Goal: Task Accomplishment & Management: Manage account settings

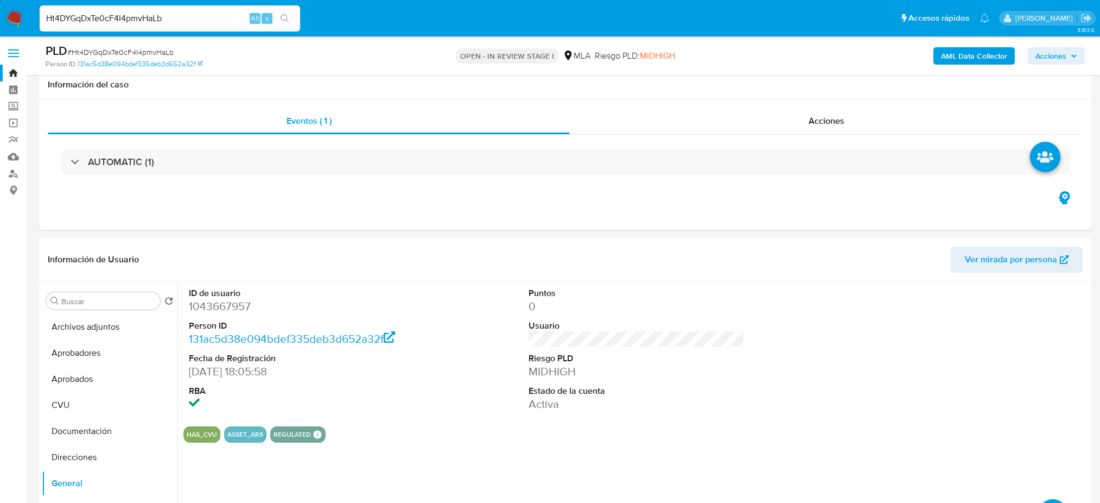
scroll to position [1230, 0]
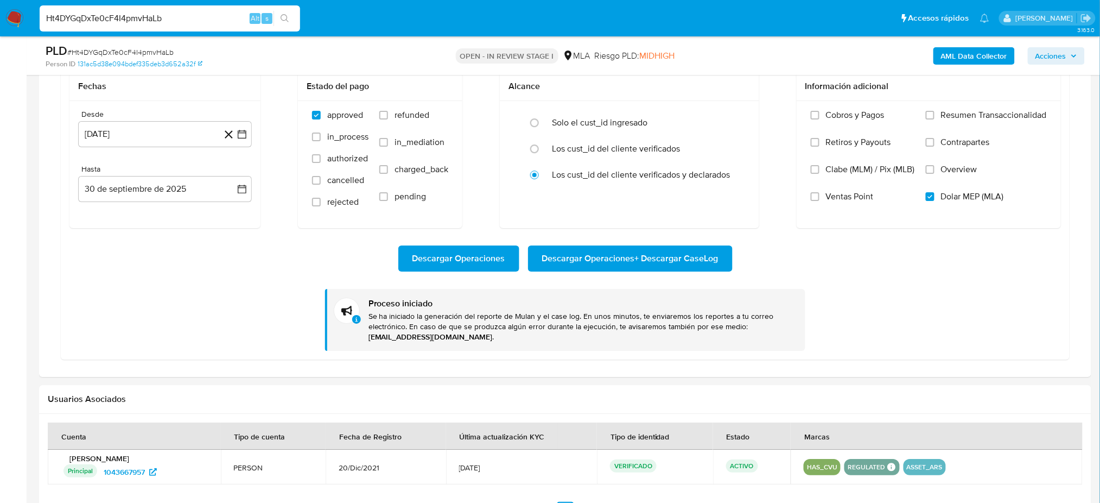
drag, startPoint x: 162, startPoint y: 22, endPoint x: 0, endPoint y: 29, distance: 161.9
click at [0, 29] on nav "Pausado Ver notificaciones Ht4DYGqDxTe0cF4I4pmvHaLb Alt s Accesos rápidos Presi…" at bounding box center [550, 18] width 1100 height 36
paste input "WfVOoI1K91n6nOxaCtG9SYS3"
type input "WfVOoI1K91n6nOxaCtG9SYS3"
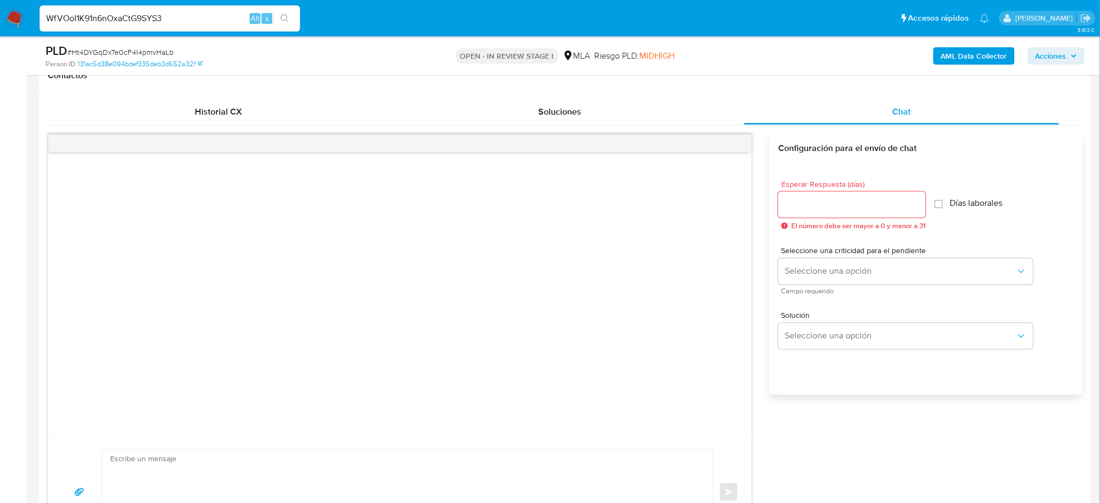
scroll to position [144, 0]
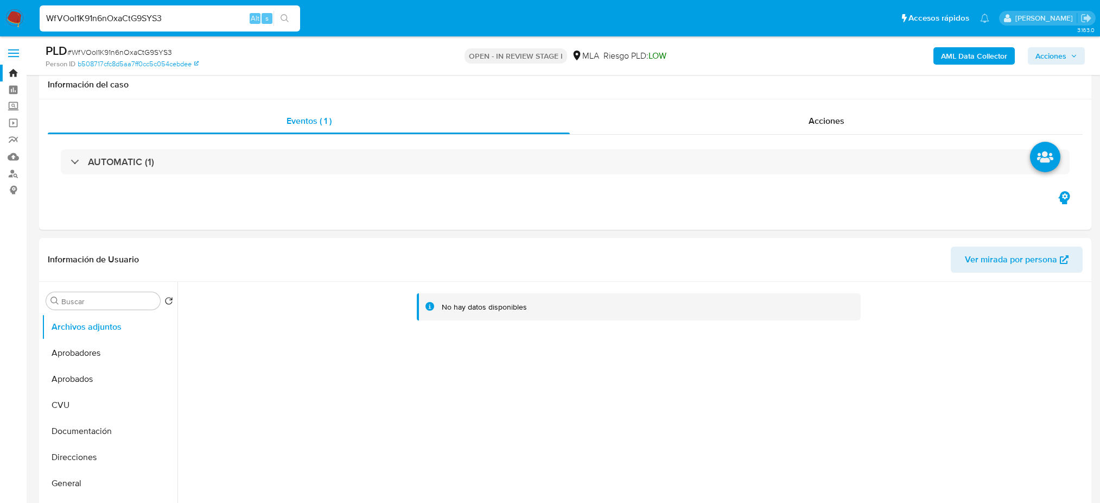
select select "10"
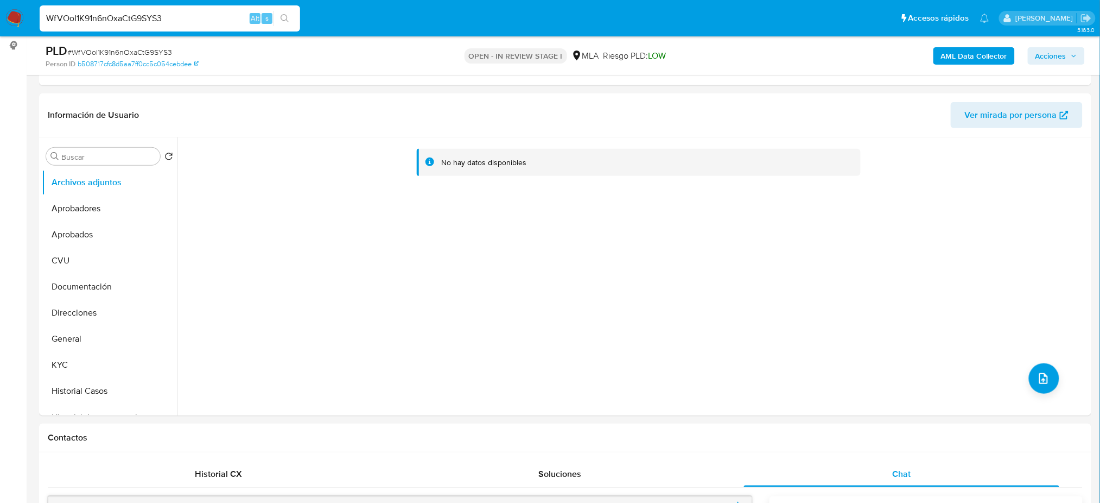
click at [178, 21] on input "WfVOoI1K91n6nOxaCtG9SYS3" at bounding box center [170, 18] width 261 height 14
click at [293, 22] on button "search-icon" at bounding box center [285, 18] width 22 height 15
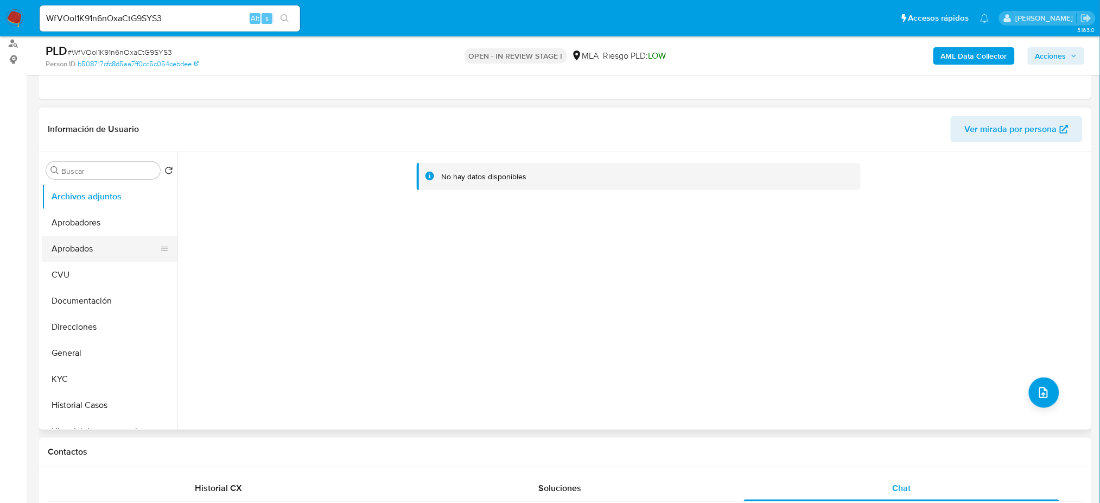
scroll to position [72, 0]
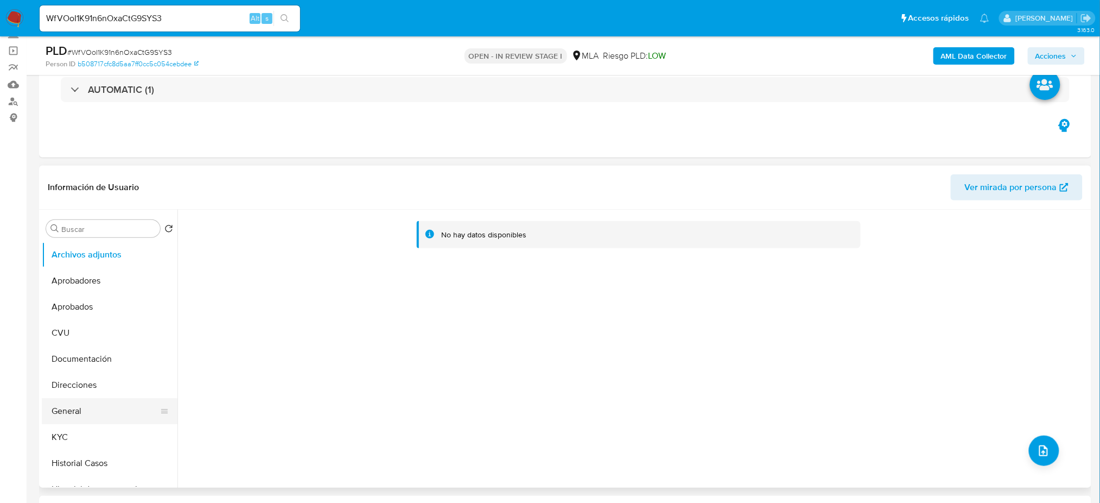
drag, startPoint x: 110, startPoint y: 404, endPoint x: 98, endPoint y: 406, distance: 12.1
click at [110, 405] on button "General" at bounding box center [105, 411] width 127 height 26
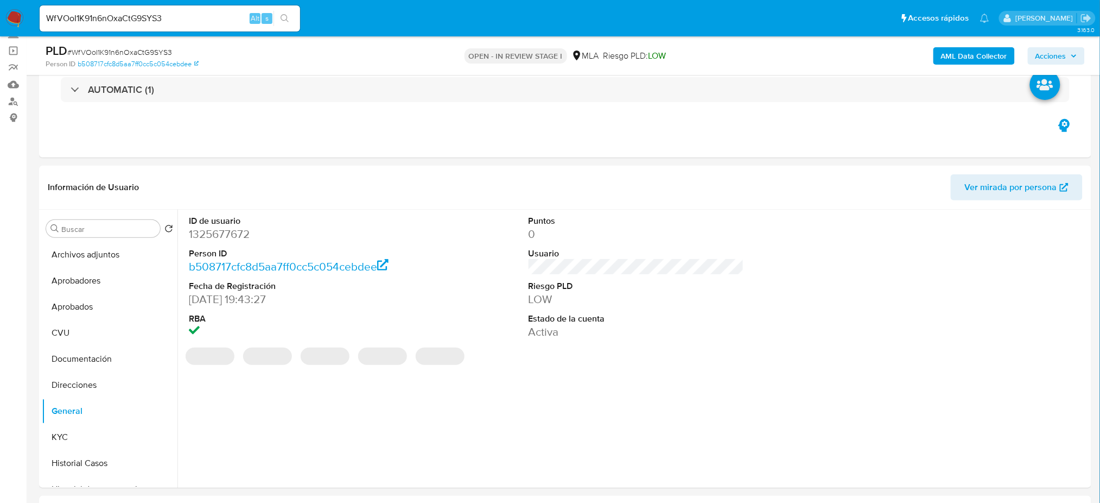
click at [214, 235] on dd "1325677672" at bounding box center [297, 233] width 216 height 15
copy dd "1325677672"
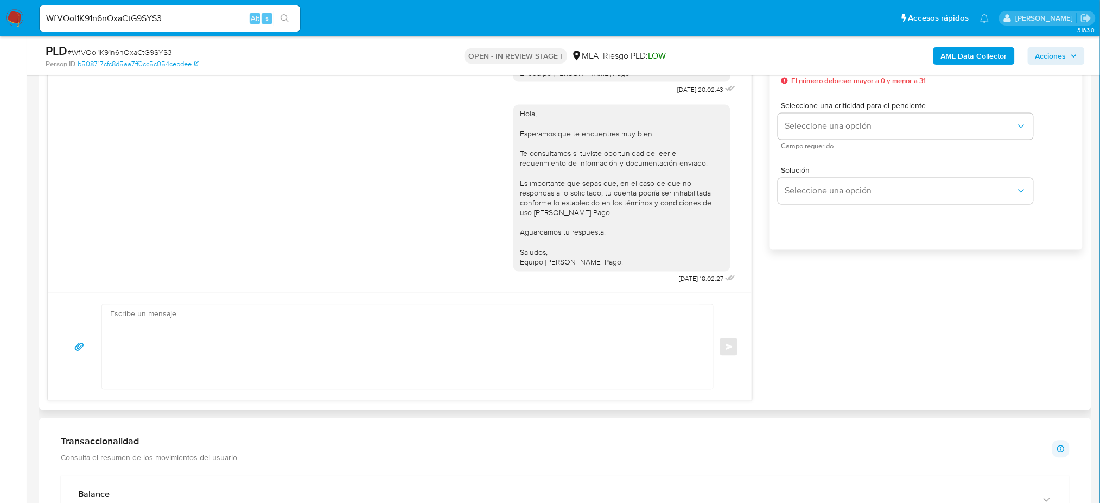
scroll to position [724, 0]
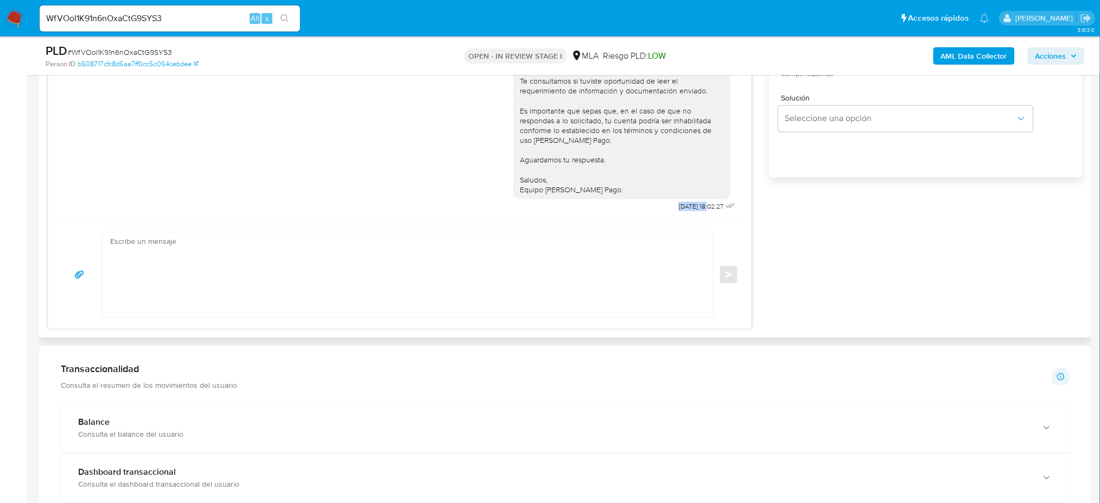
drag, startPoint x: 652, startPoint y: 209, endPoint x: 687, endPoint y: 211, distance: 35.4
click at [687, 211] on div "Hola, Esperamos que te encuentres muy bien. Te consultamos si tuviste oportunid…" at bounding box center [626, 119] width 225 height 189
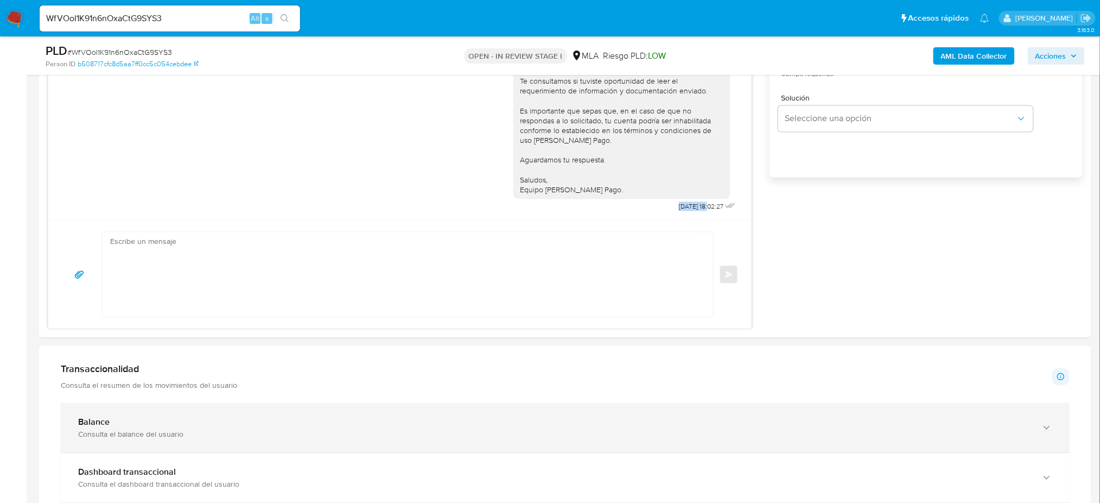
copy span "08/10/2025"
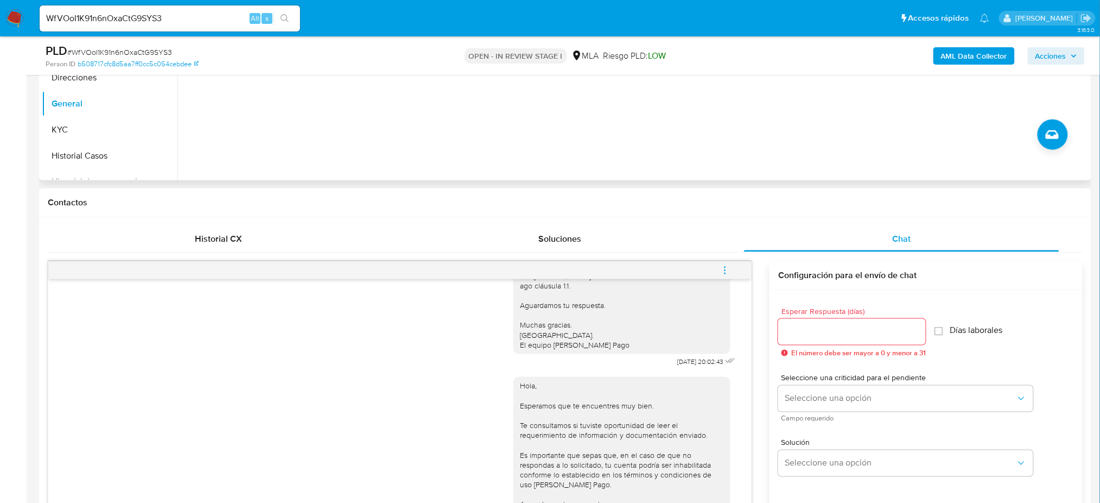
scroll to position [362, 0]
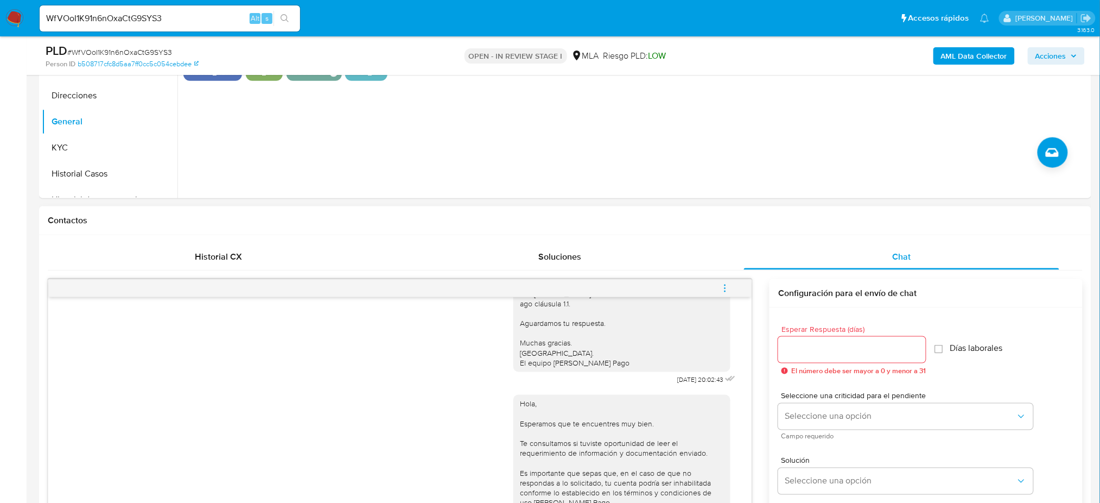
click at [724, 286] on icon "menu-action" at bounding box center [725, 288] width 10 height 10
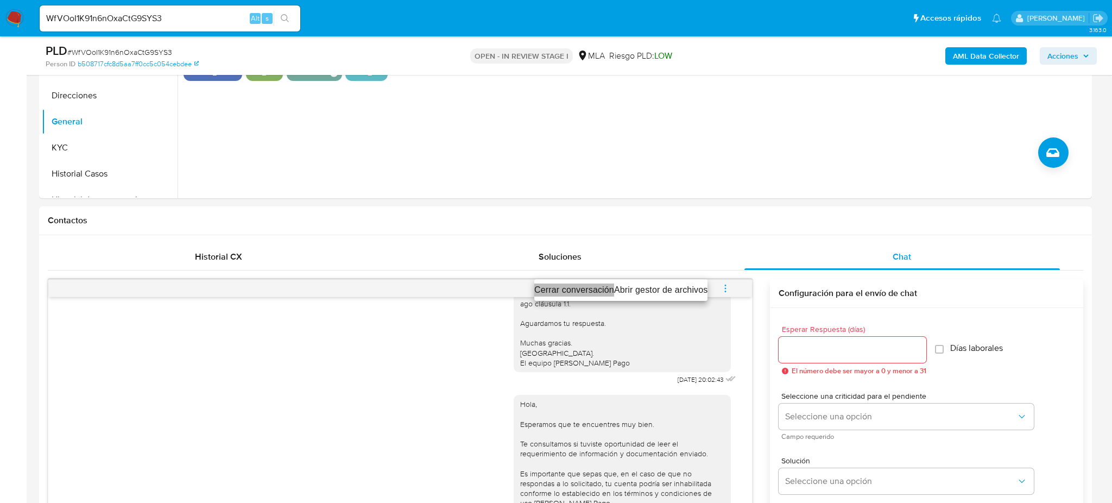
click at [545, 293] on li "Cerrar conversación" at bounding box center [574, 289] width 80 height 13
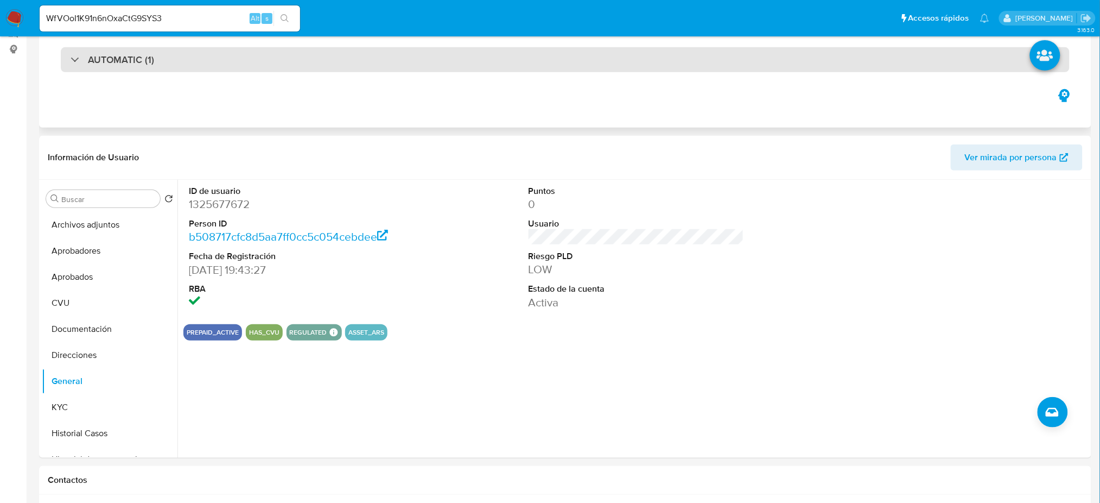
scroll to position [0, 0]
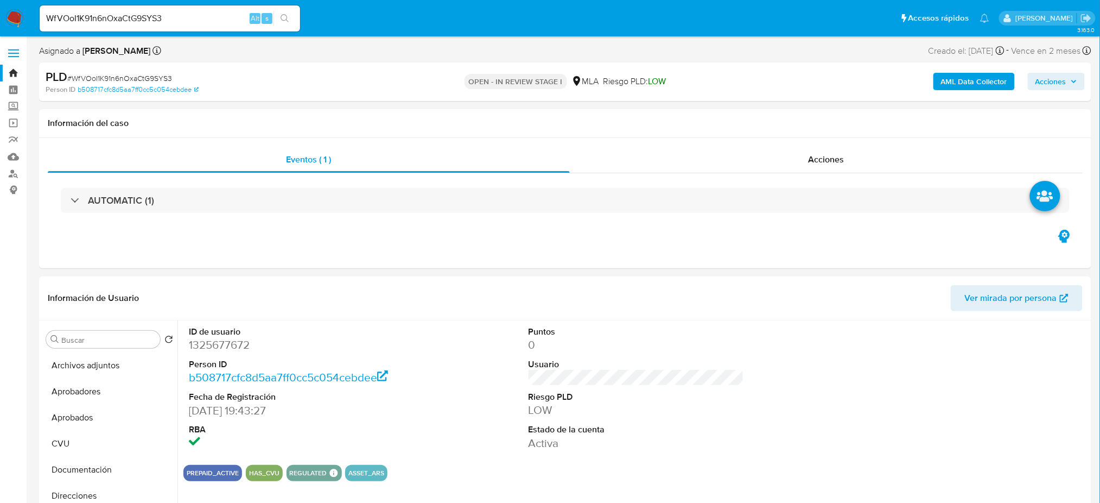
click at [953, 81] on b "AML Data Collector" at bounding box center [974, 81] width 66 height 17
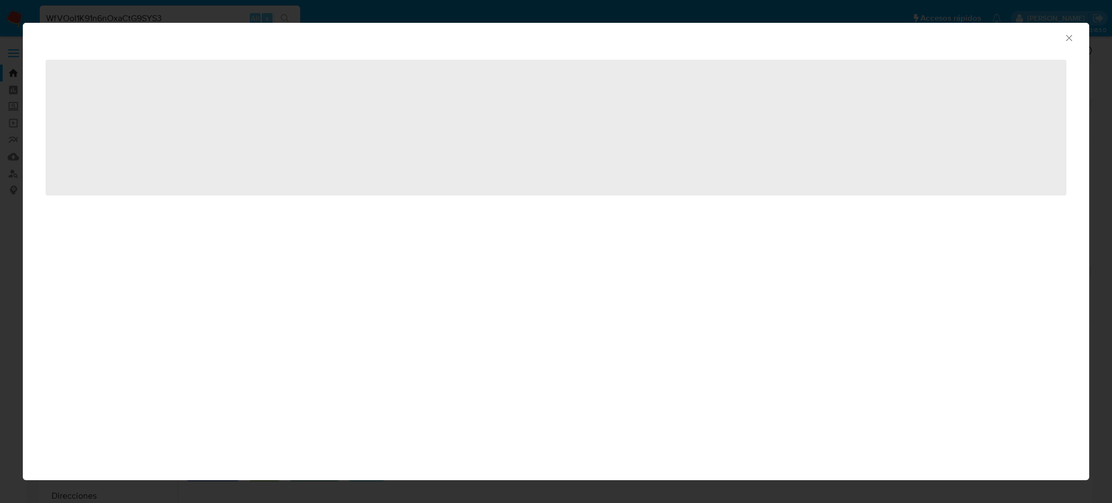
click at [1075, 36] on div "AML Data Collector" at bounding box center [556, 36] width 1066 height 27
click at [1065, 37] on icon "Cerrar ventana" at bounding box center [1068, 38] width 11 height 11
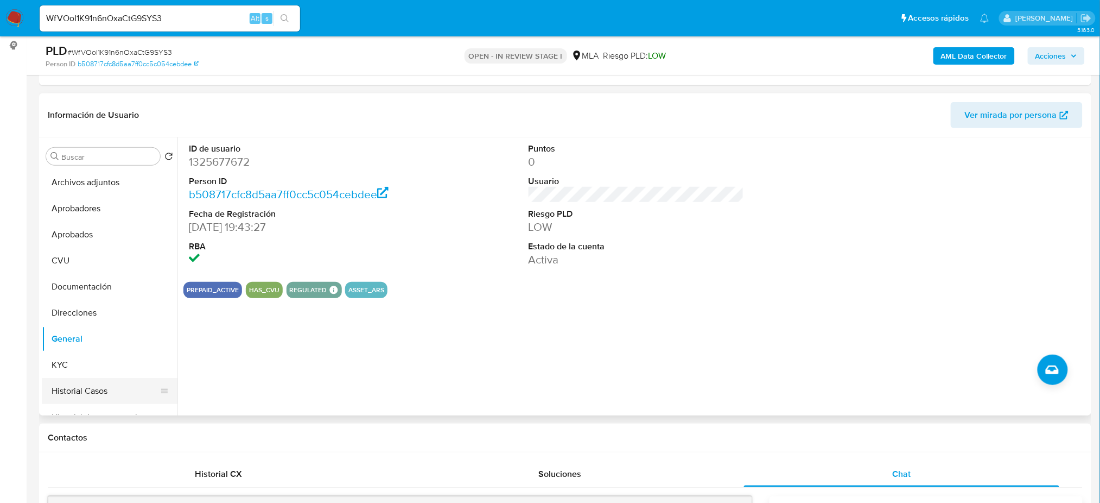
click at [93, 388] on button "Historial Casos" at bounding box center [105, 391] width 127 height 26
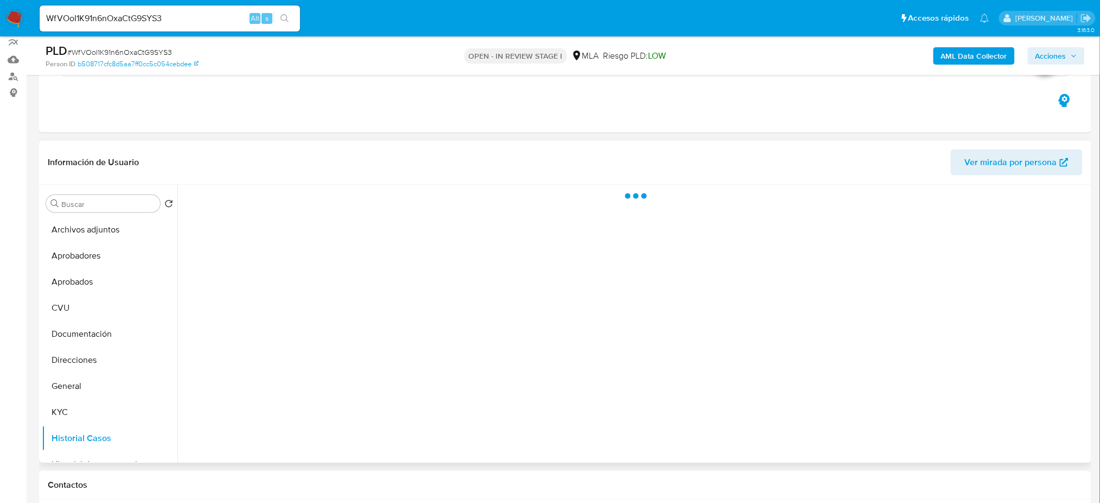
scroll to position [72, 0]
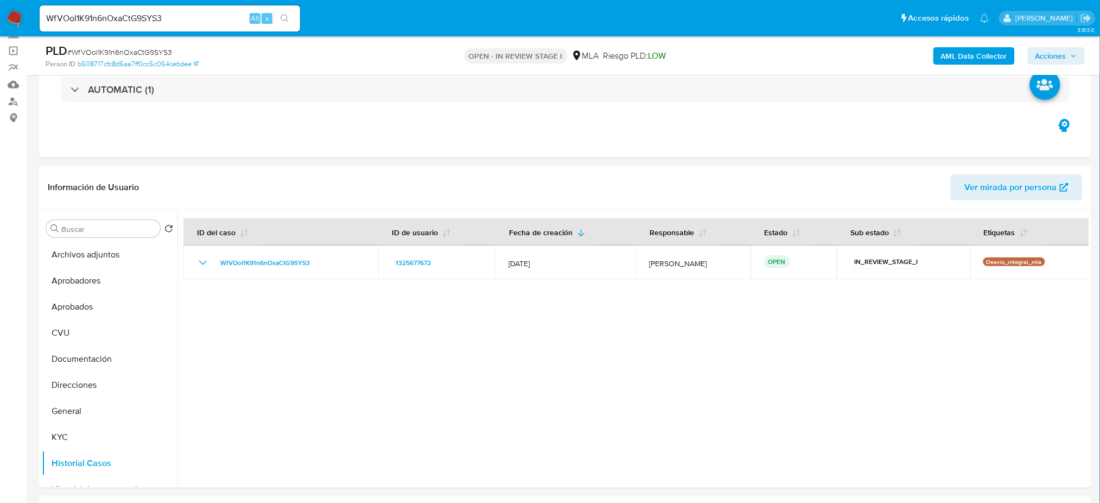
click at [969, 57] on b "AML Data Collector" at bounding box center [974, 55] width 66 height 17
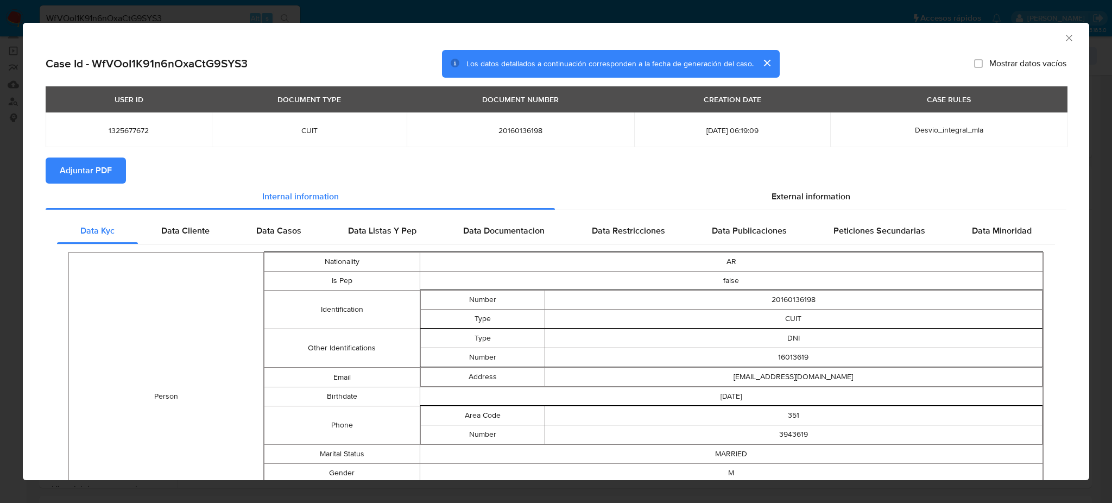
click at [106, 178] on span "Adjuntar PDF" at bounding box center [86, 171] width 52 height 24
click at [1063, 37] on icon "Cerrar ventana" at bounding box center [1068, 38] width 11 height 11
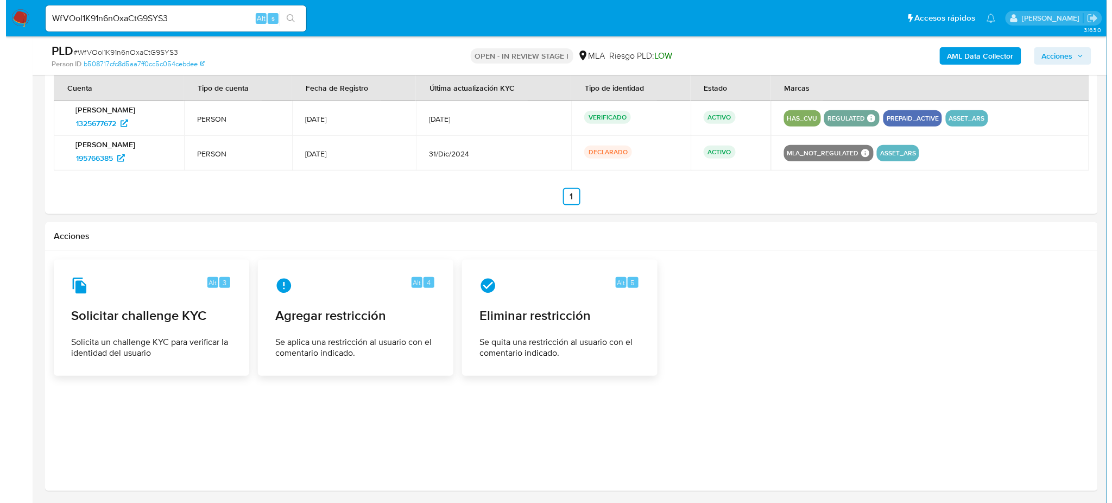
scroll to position [1697, 0]
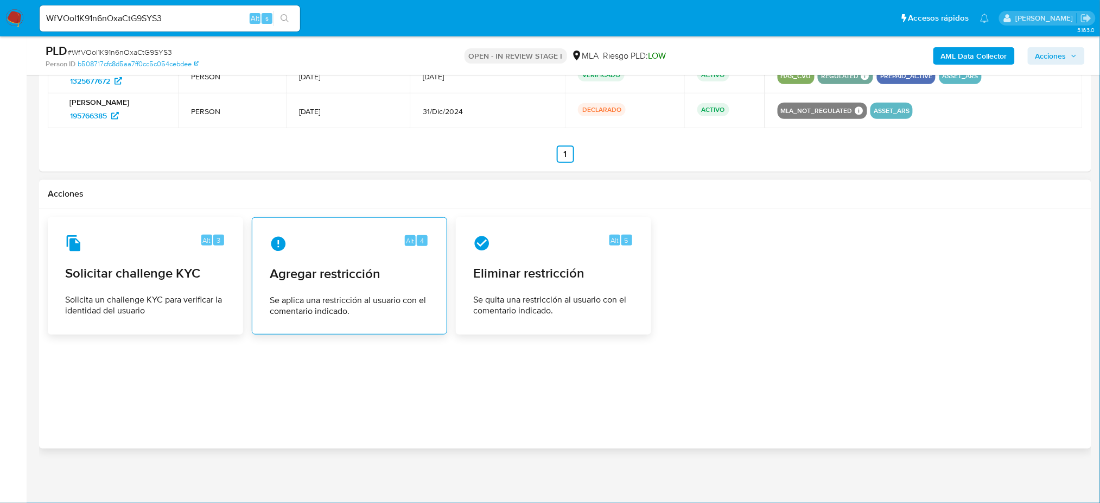
click at [337, 295] on span "Se aplica una restricción al usuario con el comentario indicado." at bounding box center [350, 306] width 160 height 22
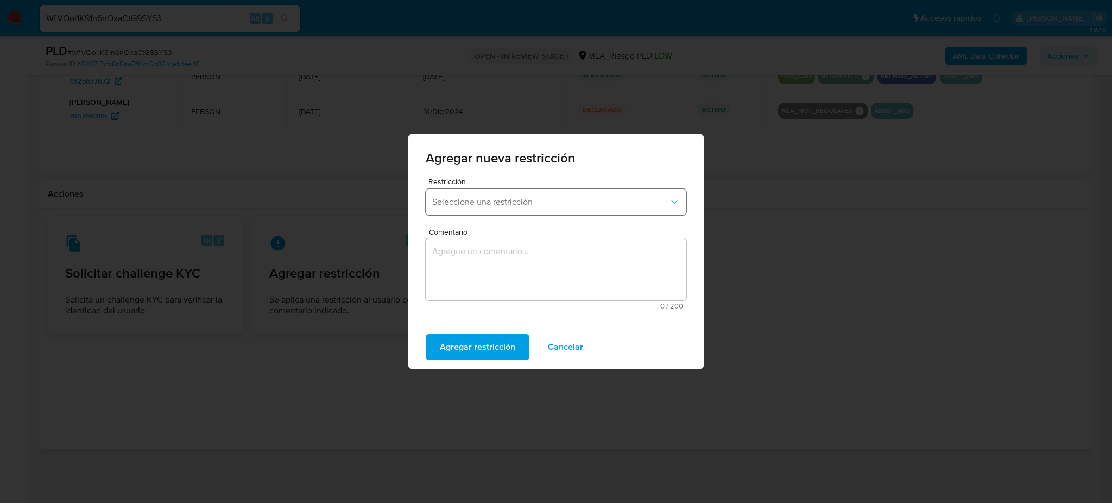
click at [522, 193] on button "Seleccione una restricción" at bounding box center [556, 202] width 261 height 26
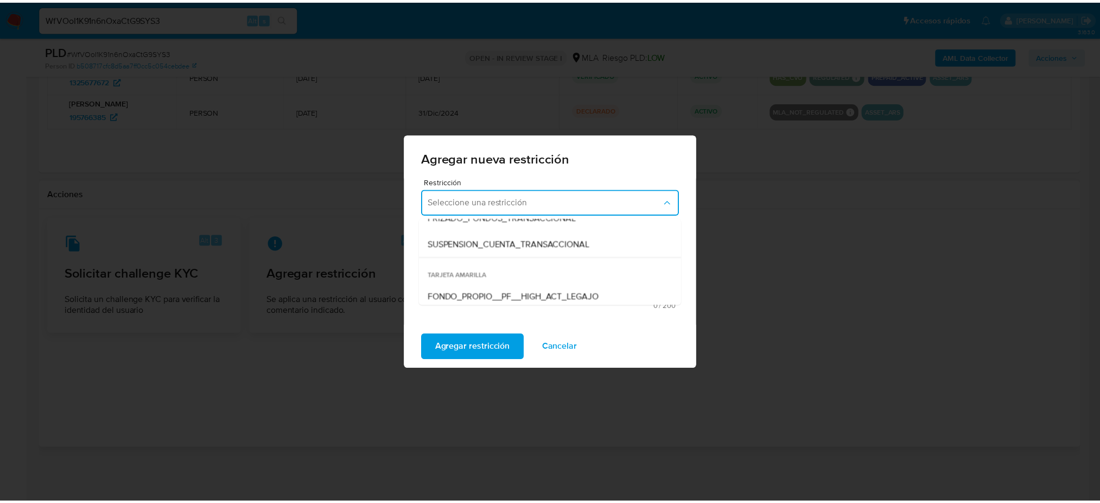
scroll to position [144, 0]
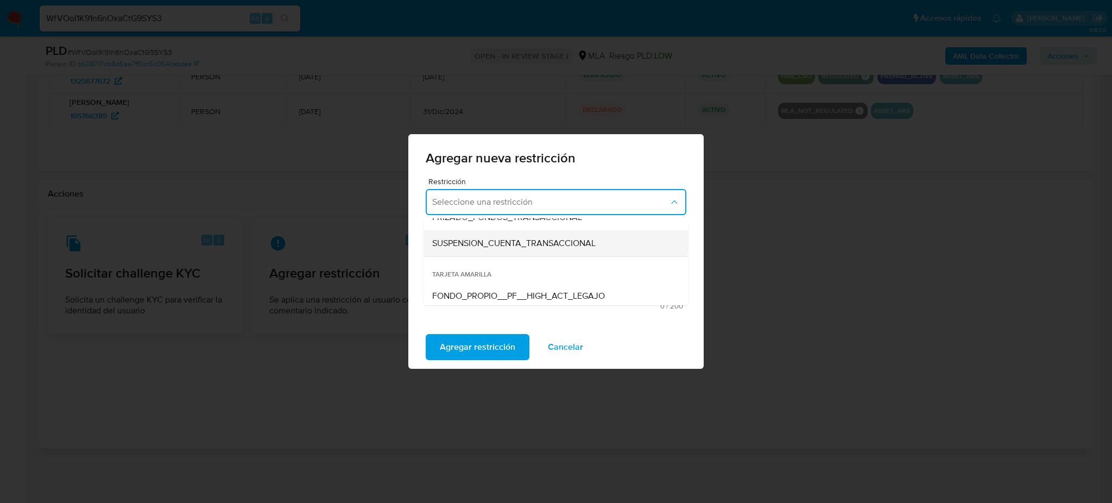
click at [482, 238] on span "SUSPENSION_CUENTA_TRANSACCIONAL" at bounding box center [513, 243] width 163 height 11
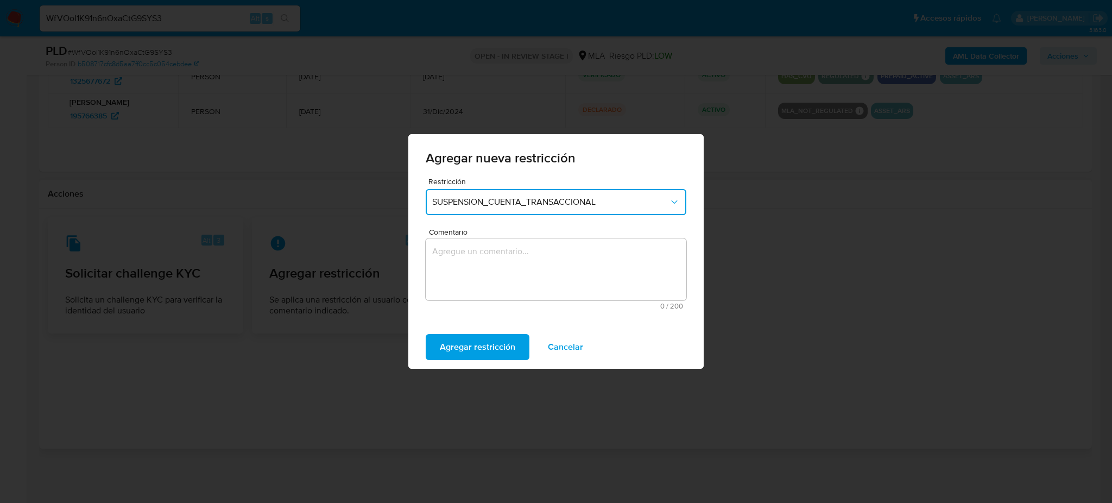
click at [487, 266] on textarea "Comentario" at bounding box center [556, 269] width 261 height 62
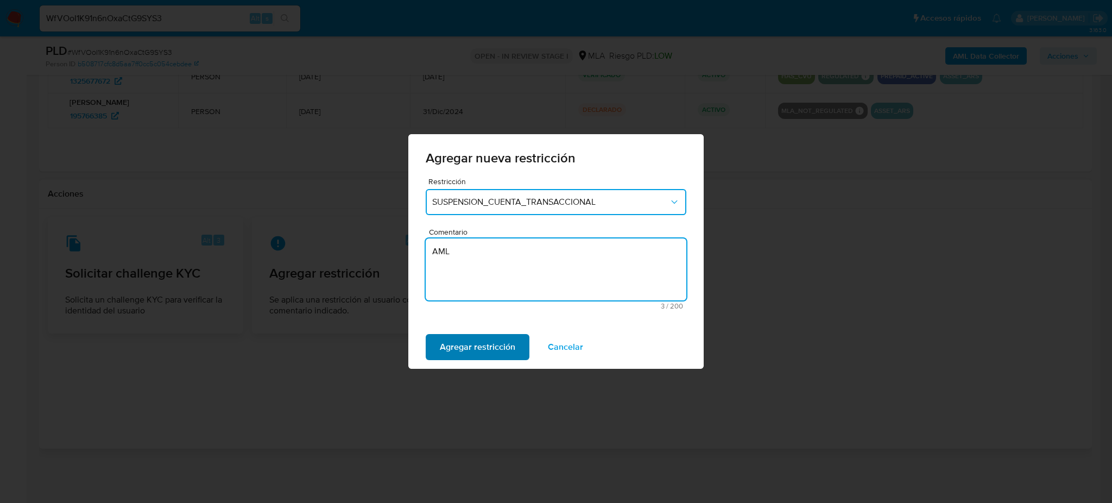
type textarea "AML"
click at [465, 349] on span "Agregar restricción" at bounding box center [477, 347] width 75 height 24
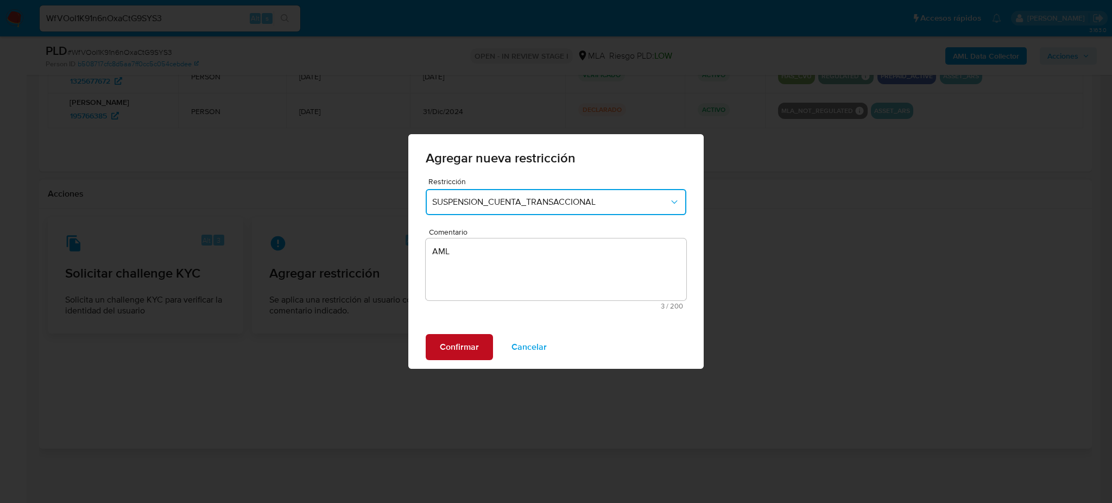
click at [465, 349] on span "Confirmar" at bounding box center [459, 347] width 39 height 24
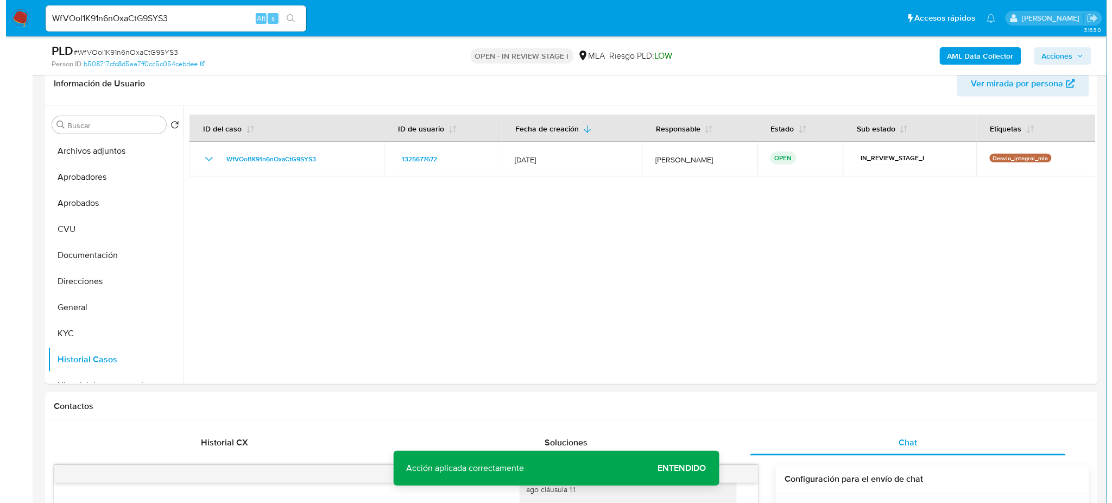
scroll to position [105, 0]
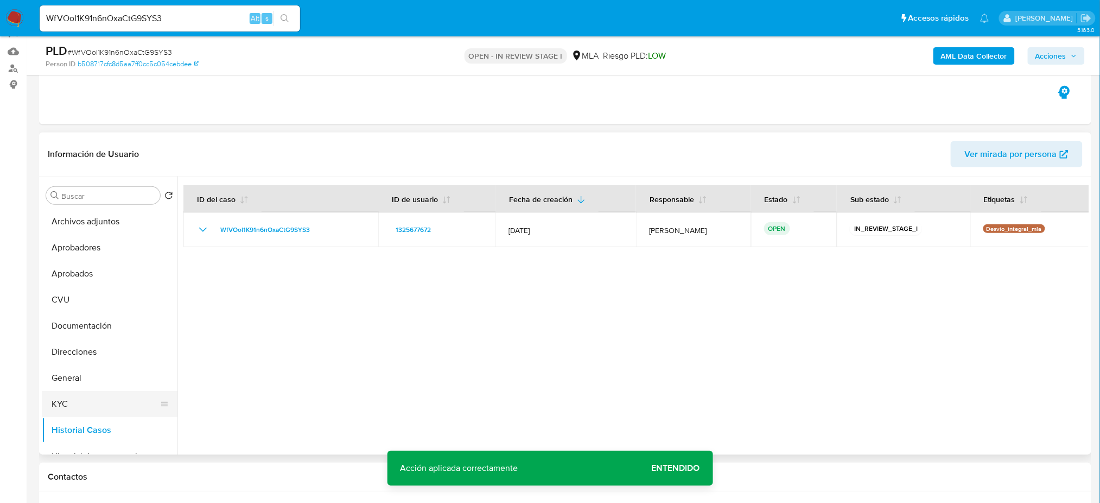
click at [81, 393] on button "KYC" at bounding box center [105, 404] width 127 height 26
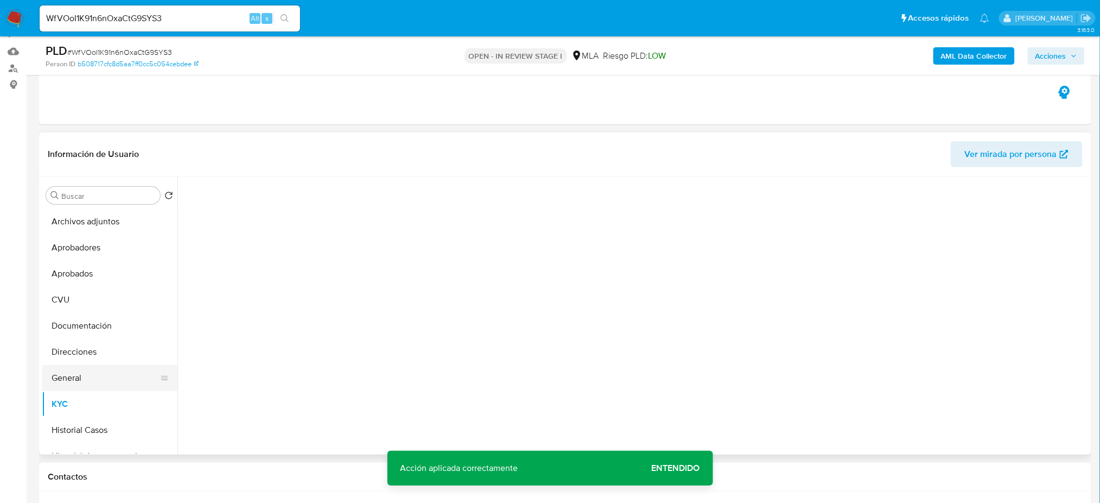
click at [67, 383] on button "General" at bounding box center [105, 378] width 127 height 26
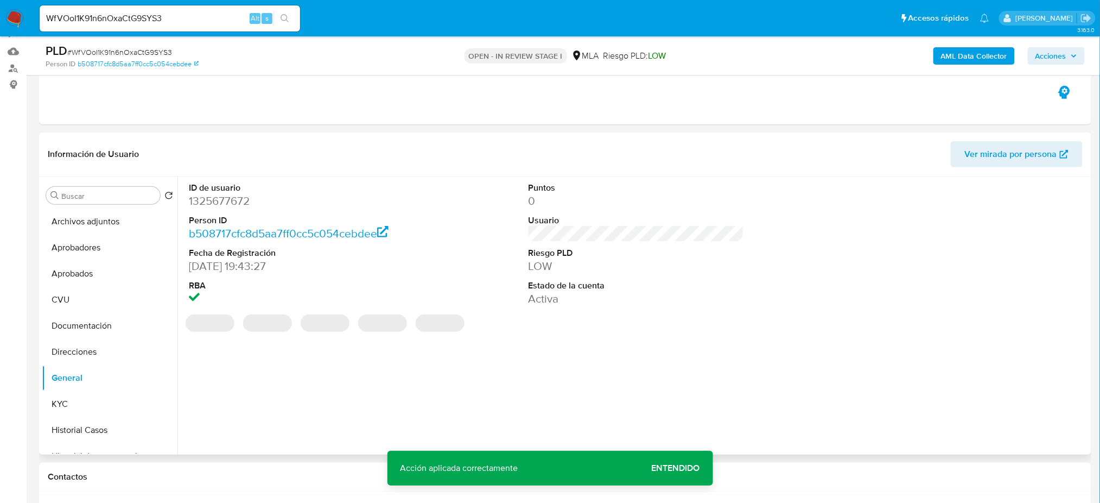
click at [211, 202] on dd "1325677672" at bounding box center [297, 200] width 216 height 15
copy dd "1325677672"
click at [105, 224] on button "Archivos adjuntos" at bounding box center [105, 221] width 127 height 26
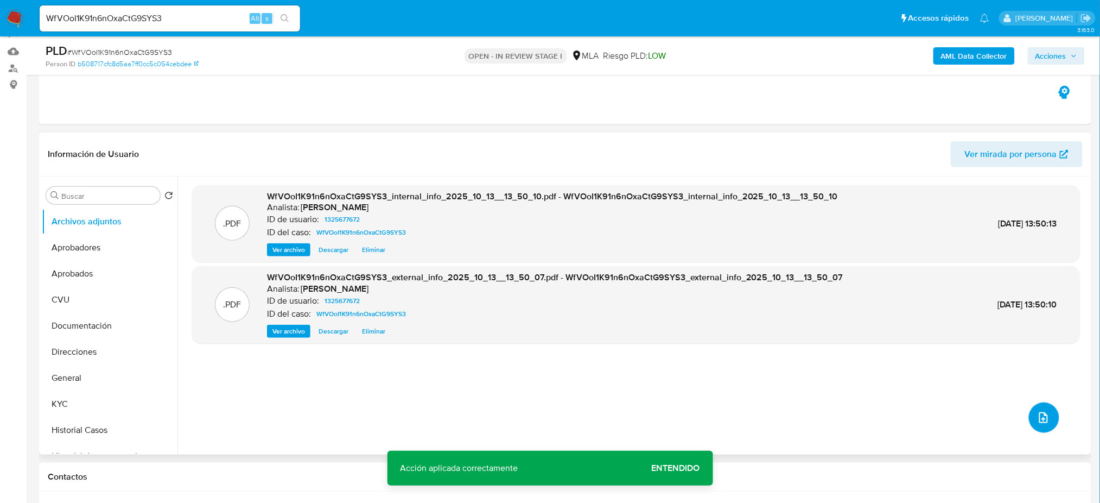
click at [1040, 415] on icon "upload-file" at bounding box center [1043, 417] width 13 height 13
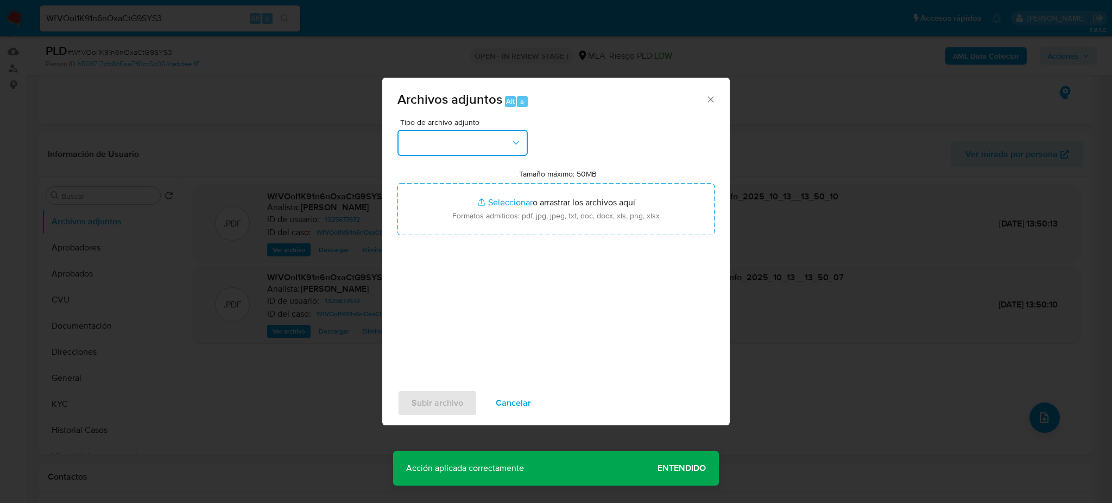
click at [464, 145] on button "button" at bounding box center [462, 143] width 130 height 26
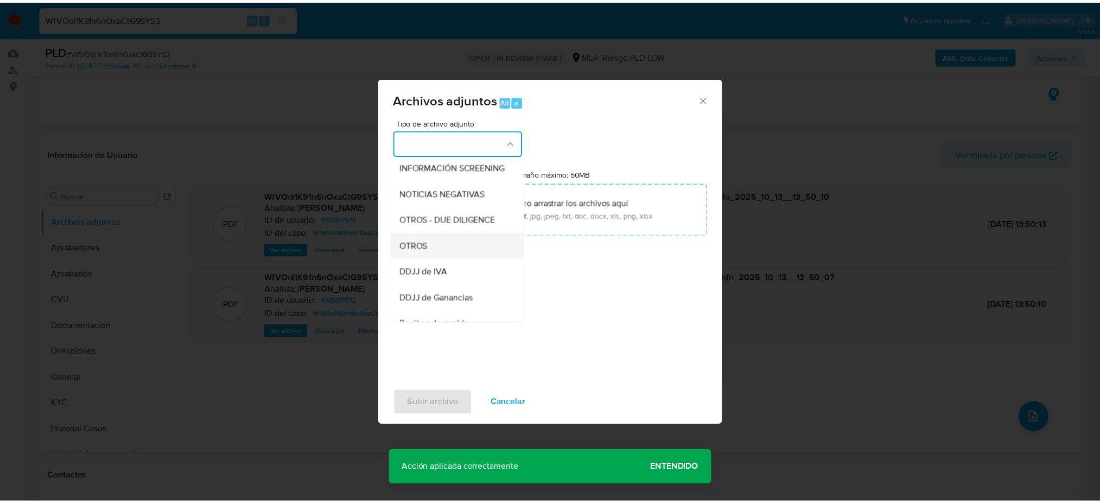
scroll to position [144, 0]
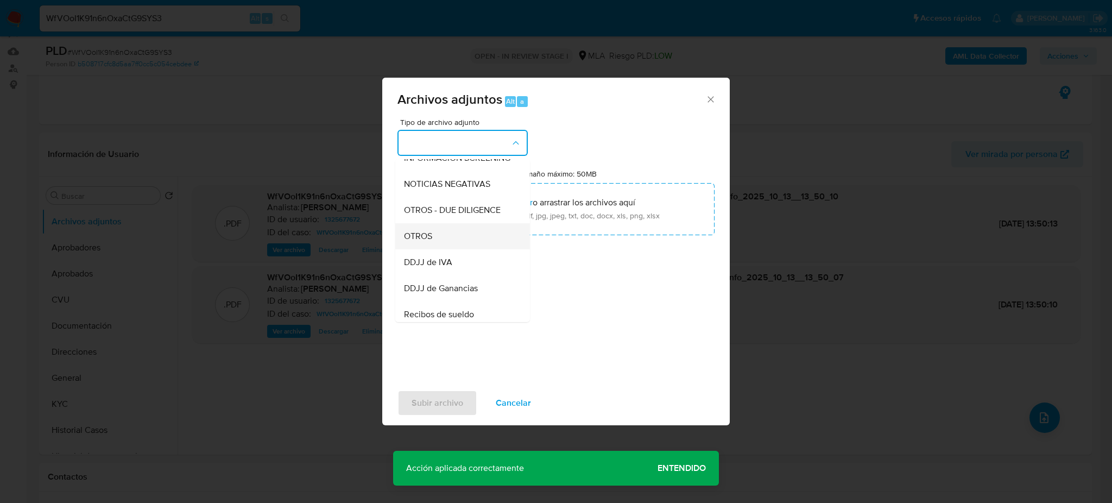
click at [452, 249] on div "OTROS" at bounding box center [459, 236] width 111 height 26
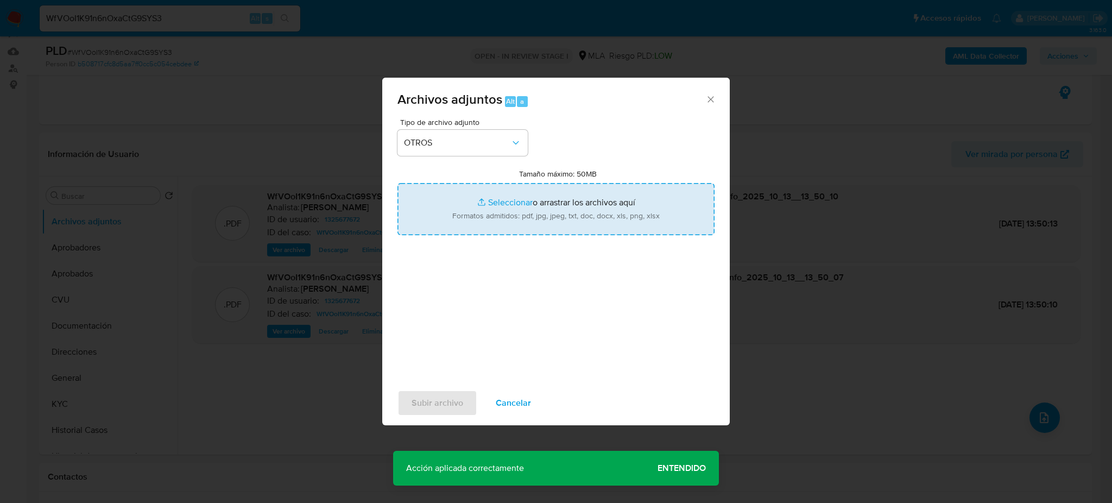
click at [479, 224] on input "Tamaño máximo: 50MB Seleccionar archivos" at bounding box center [555, 209] width 317 height 52
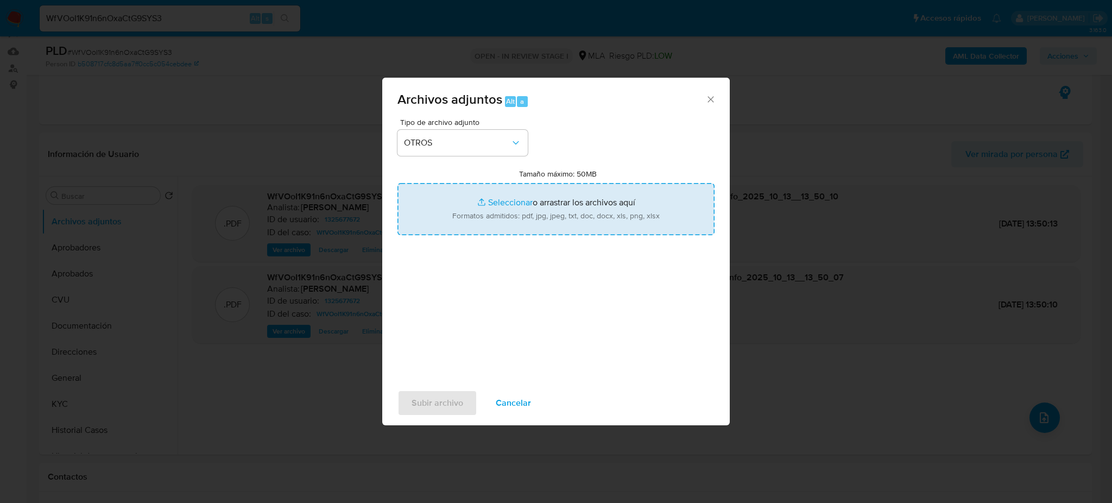
type input "C:\fakepath\Caselog WfVOoI1K91n6nOxaCtG9SYS3_2025_09_17_11_24_24.docx"
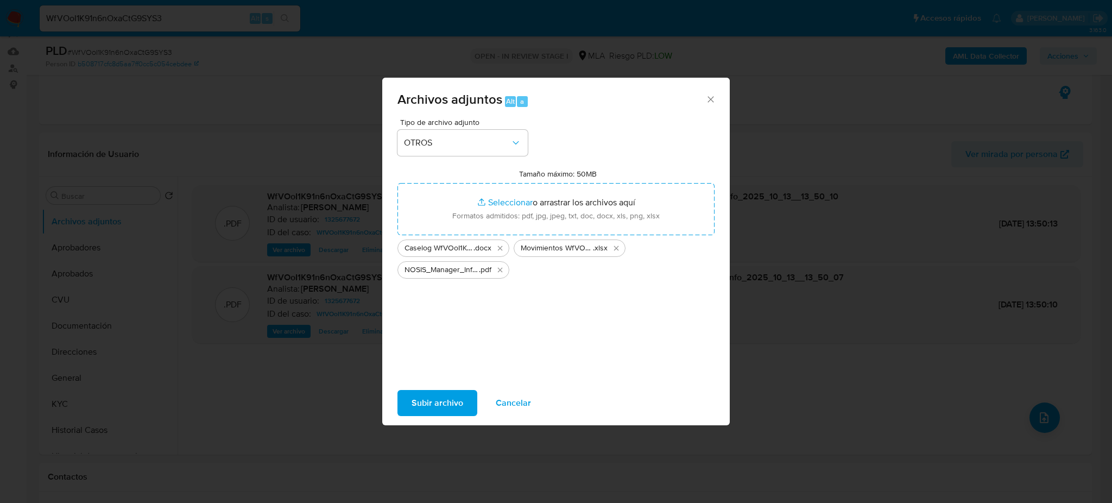
click at [424, 398] on span "Subir archivo" at bounding box center [437, 403] width 52 height 24
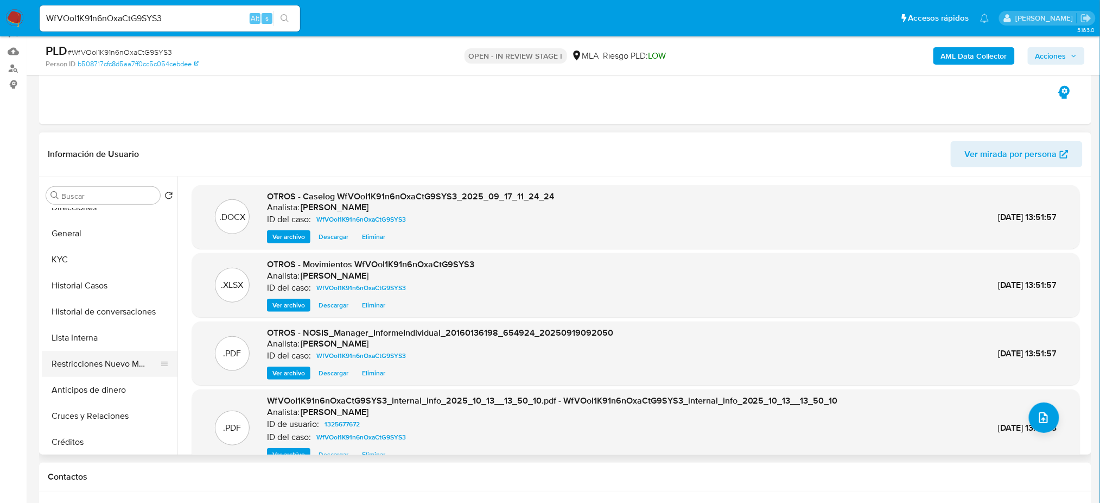
click at [74, 370] on button "Restricciones Nuevo Mundo" at bounding box center [105, 364] width 127 height 26
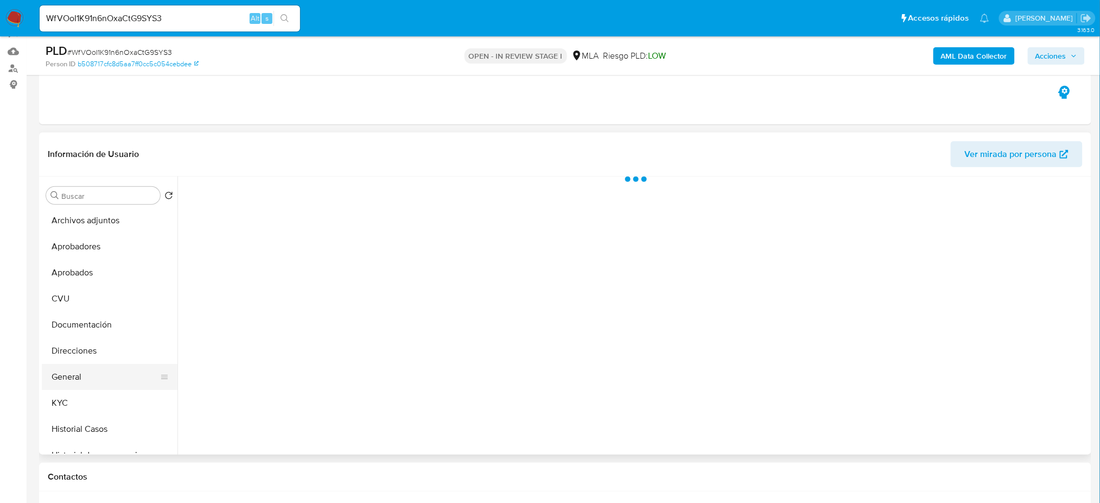
scroll to position [0, 0]
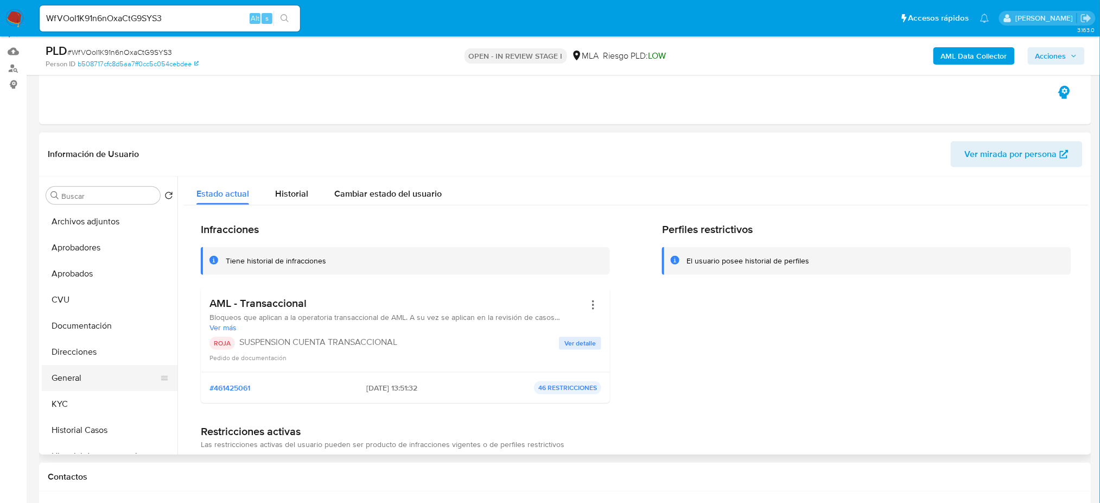
click at [91, 373] on button "General" at bounding box center [105, 378] width 127 height 26
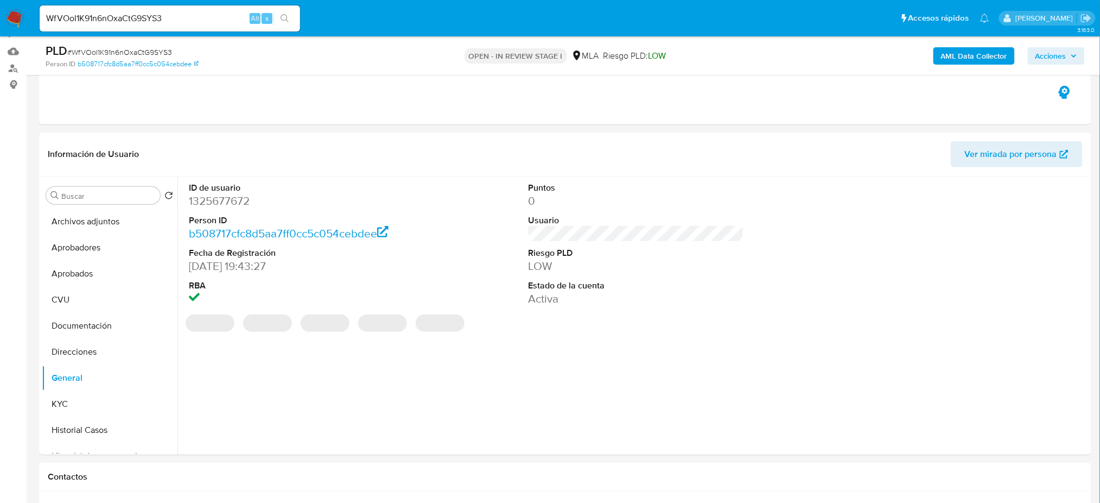
click at [201, 197] on dd "1325677672" at bounding box center [297, 200] width 216 height 15
copy dd "1325677672"
drag, startPoint x: 1055, startPoint y: 58, endPoint x: 1043, endPoint y: 60, distance: 11.6
click at [1055, 57] on span "Acciones" at bounding box center [1051, 55] width 31 height 17
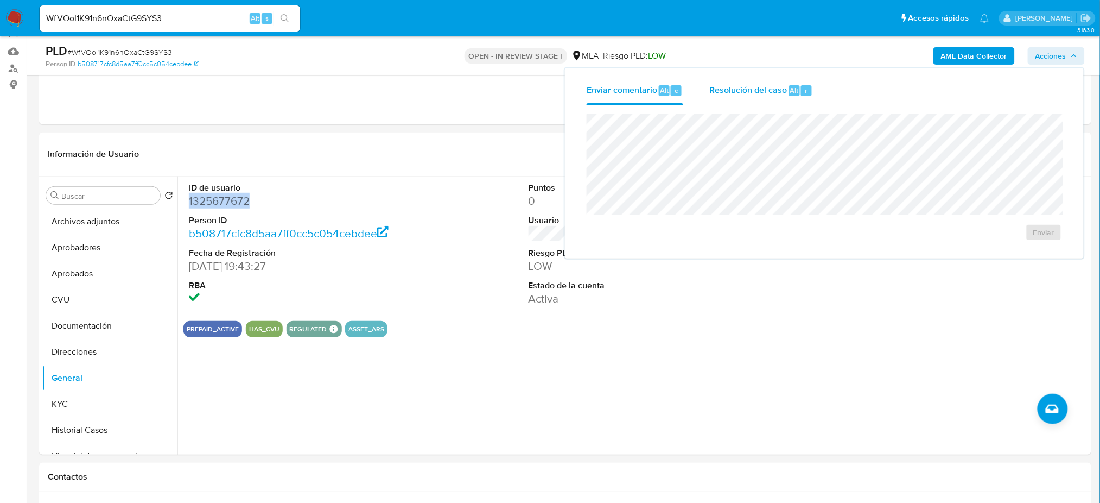
click at [786, 84] on div "Resolución del caso Alt r" at bounding box center [762, 91] width 104 height 28
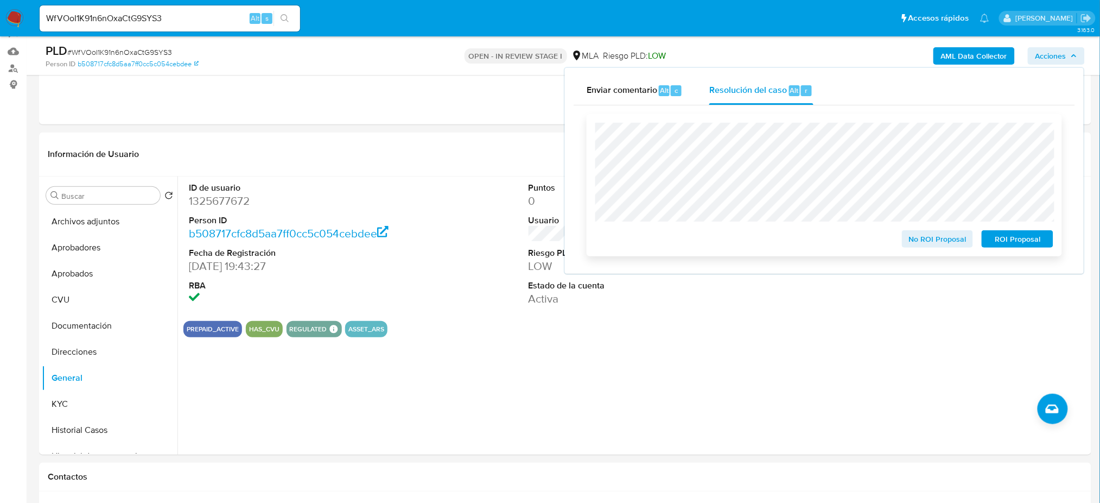
click at [1036, 244] on span "ROI Proposal" at bounding box center [1018, 238] width 56 height 15
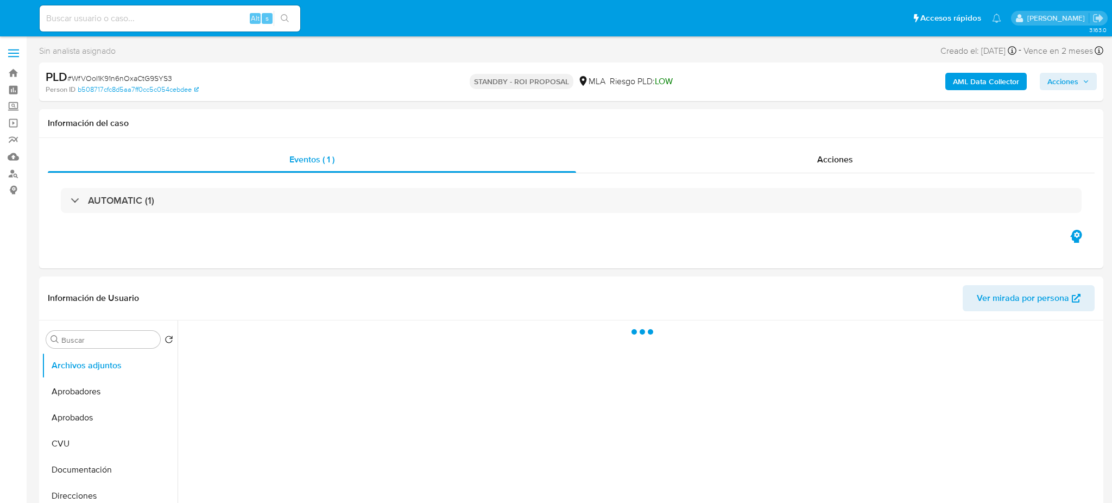
select select "10"
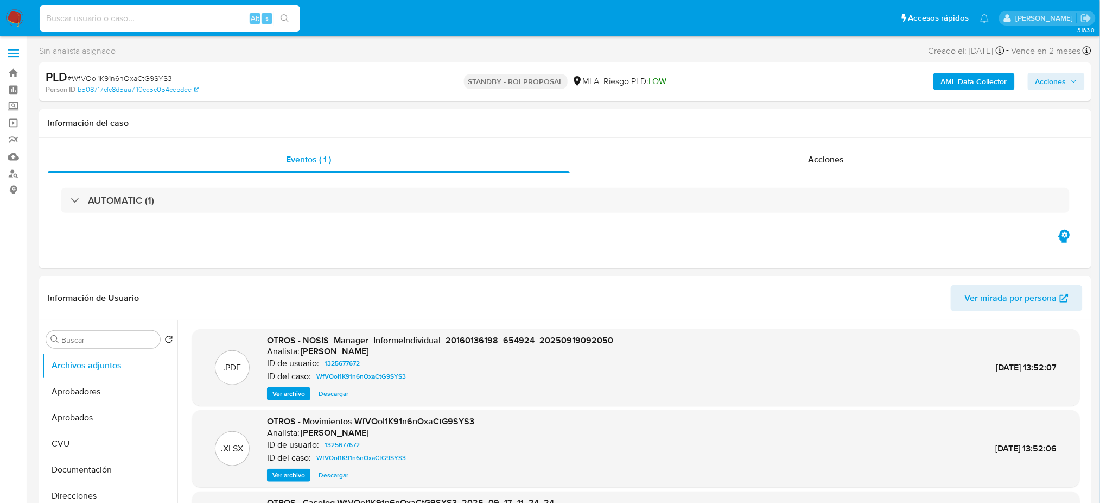
click at [180, 16] on input at bounding box center [170, 18] width 261 height 14
paste input "CxZaSZffYlFPZWP1PN7pR0jz"
type input "CxZaSZffYlFPZWP1PN7pR0jz"
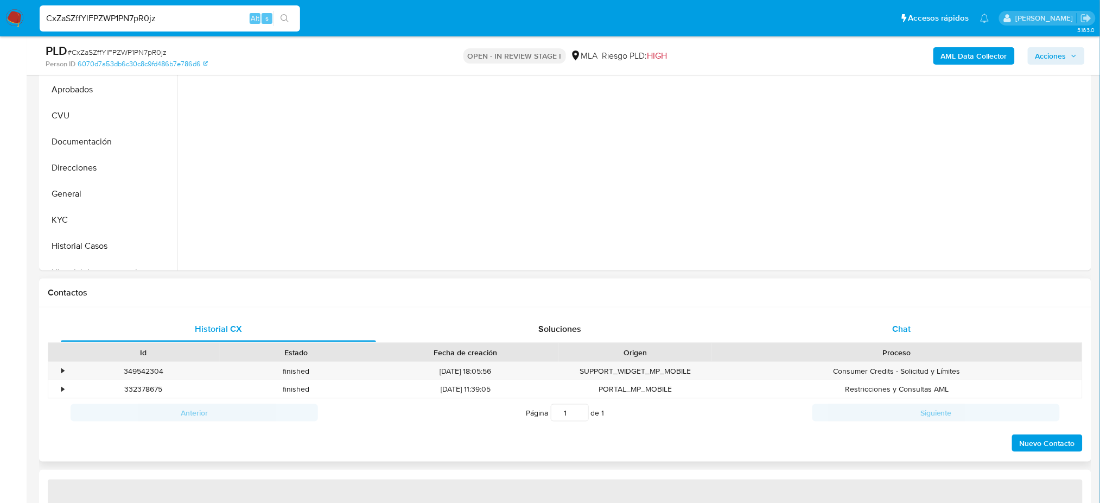
click at [885, 328] on div "Chat" at bounding box center [901, 329] width 315 height 26
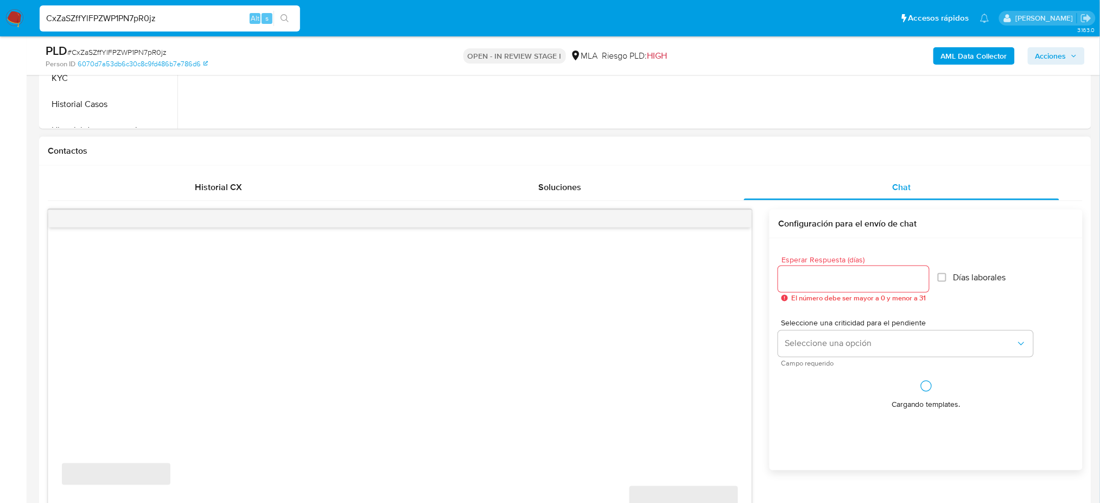
select select "10"
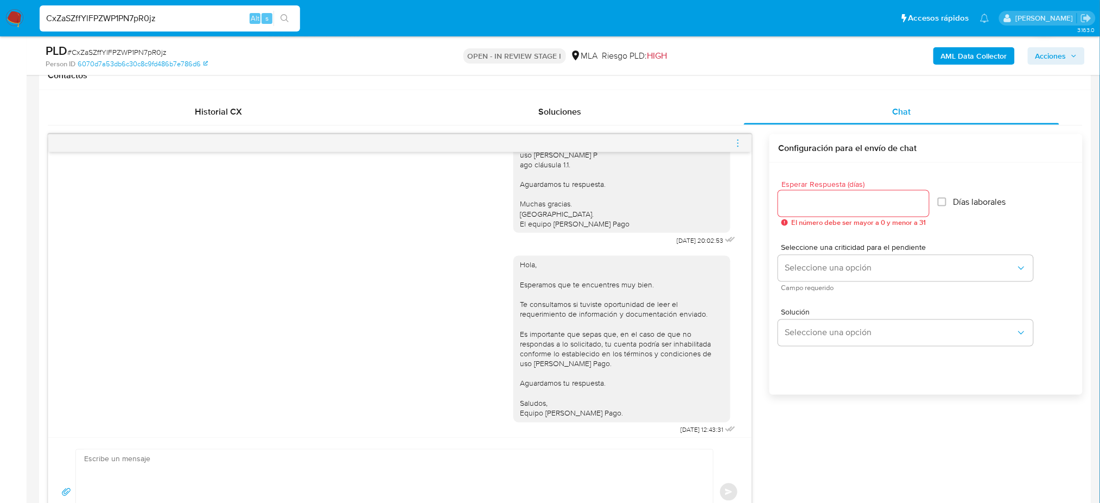
scroll to position [768, 0]
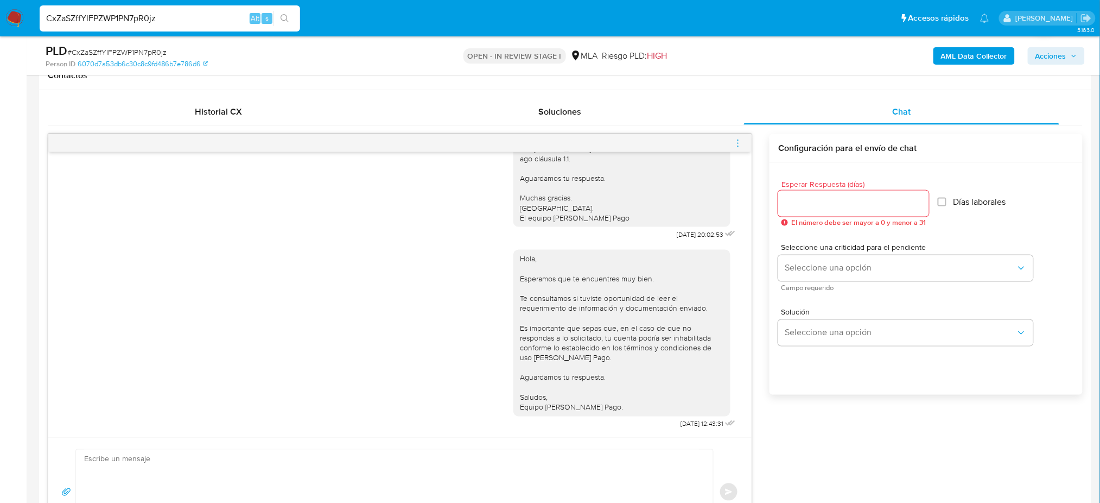
click at [733, 145] on icon "menu-action" at bounding box center [738, 143] width 10 height 10
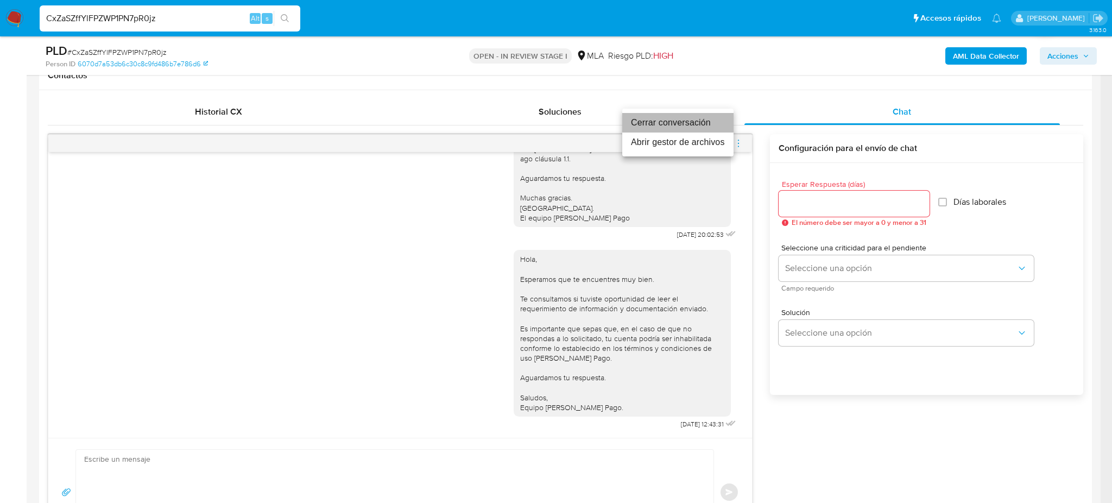
click at [661, 125] on li "Cerrar conversación" at bounding box center [677, 123] width 111 height 20
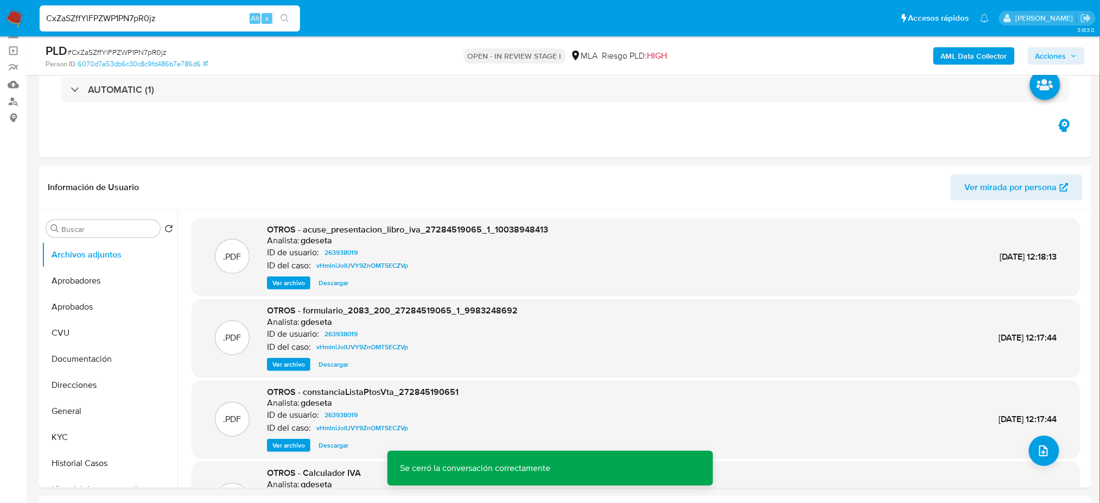
scroll to position [144, 0]
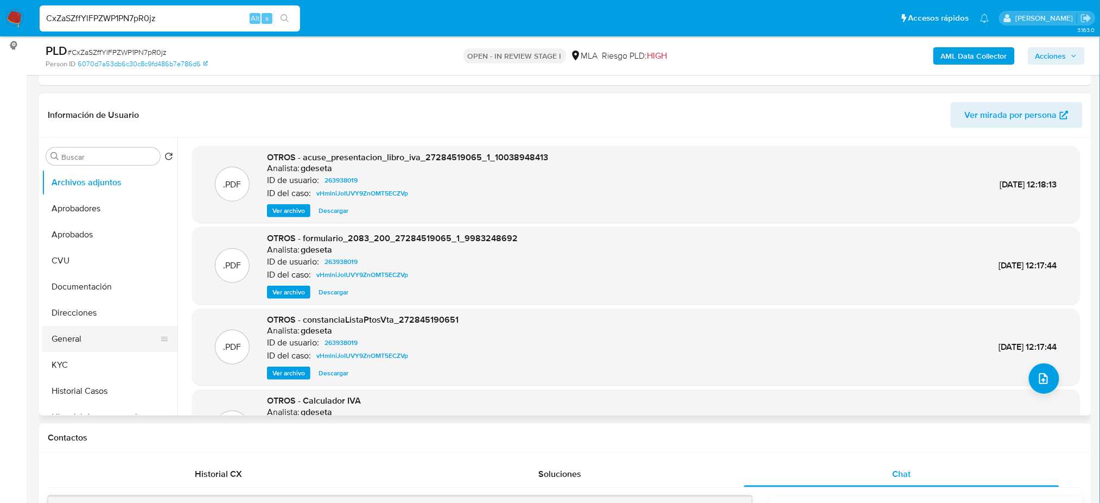
click at [88, 337] on button "General" at bounding box center [105, 339] width 127 height 26
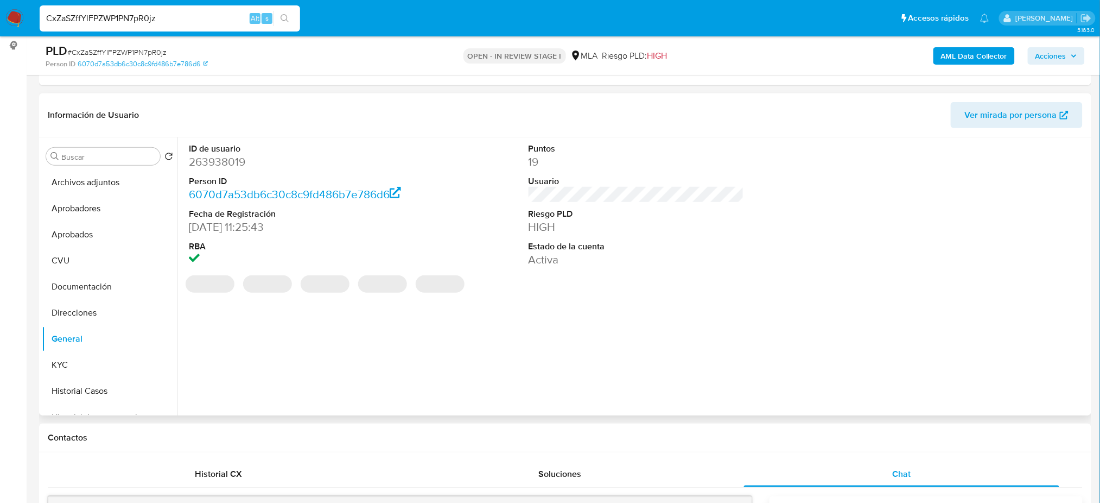
click at [213, 156] on dd "263938019" at bounding box center [297, 161] width 216 height 15
copy dd "263938019"
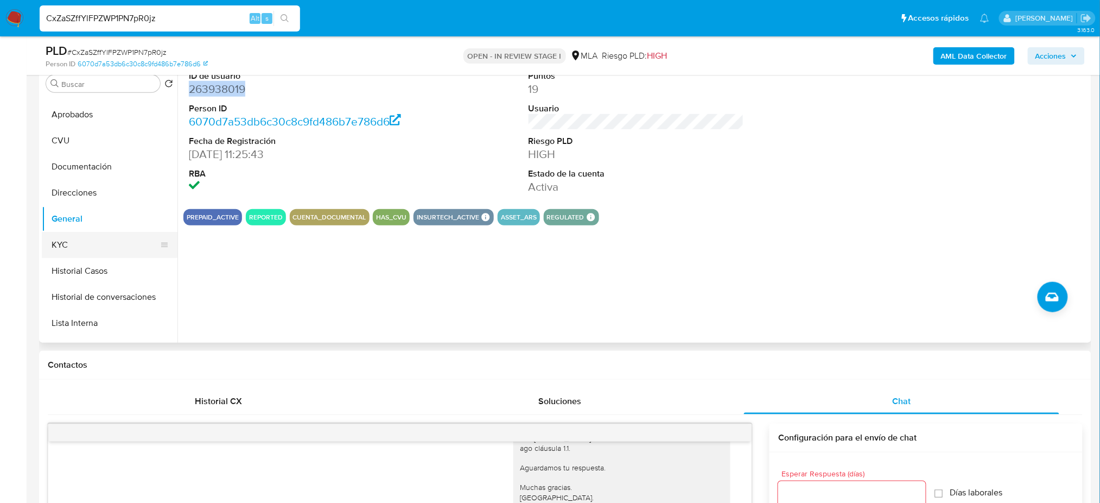
scroll to position [72, 0]
drag, startPoint x: 97, startPoint y: 275, endPoint x: 74, endPoint y: 292, distance: 28.2
click at [97, 275] on button "Historial de conversaciones" at bounding box center [110, 272] width 136 height 26
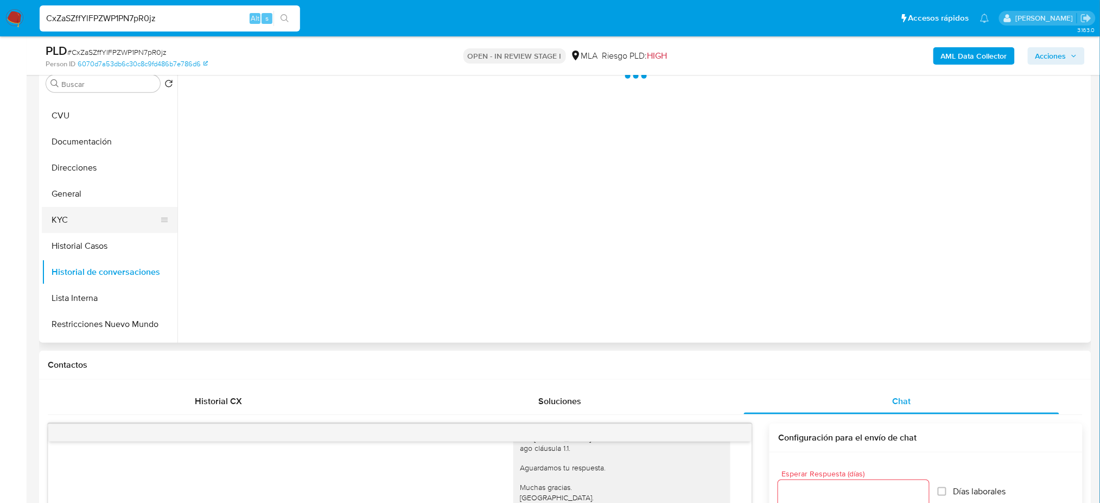
click at [103, 218] on button "KYC" at bounding box center [105, 220] width 127 height 26
click at [83, 239] on button "Historial Casos" at bounding box center [105, 246] width 127 height 26
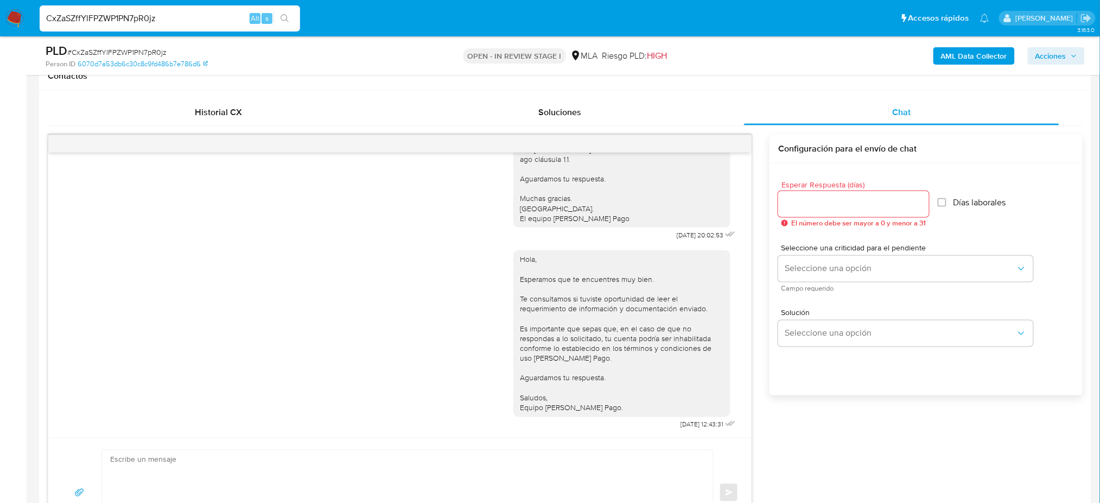
scroll to position [506, 0]
drag, startPoint x: 670, startPoint y: 426, endPoint x: 687, endPoint y: 427, distance: 17.4
click at [687, 427] on span "07/10/2025 12:43:31" at bounding box center [702, 424] width 43 height 9
drag, startPoint x: 654, startPoint y: 427, endPoint x: 688, endPoint y: 425, distance: 34.3
click at [688, 425] on div "Hola, Esperamos que te encuentres muy bien. Te consultamos si tuviste oportunid…" at bounding box center [626, 336] width 225 height 189
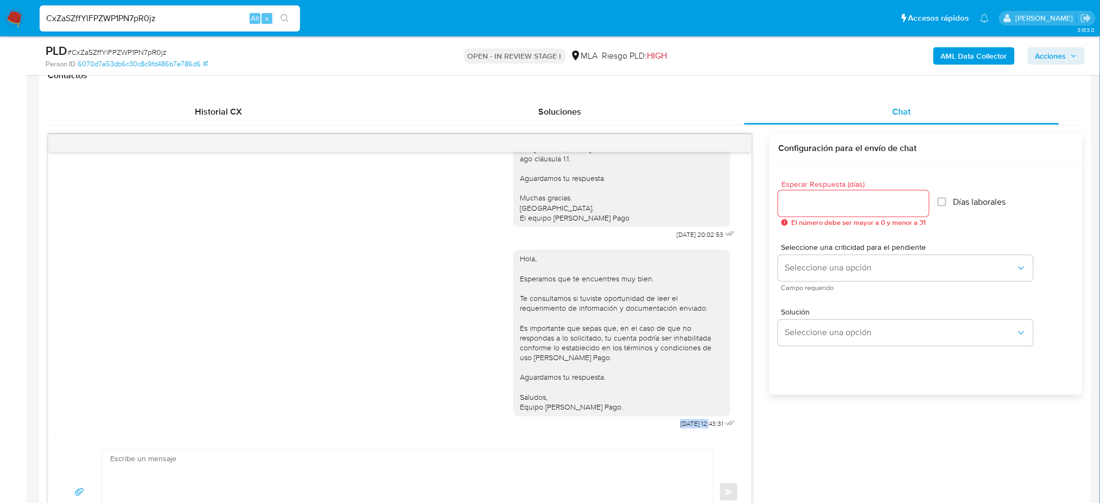
copy span "07/10/2025"
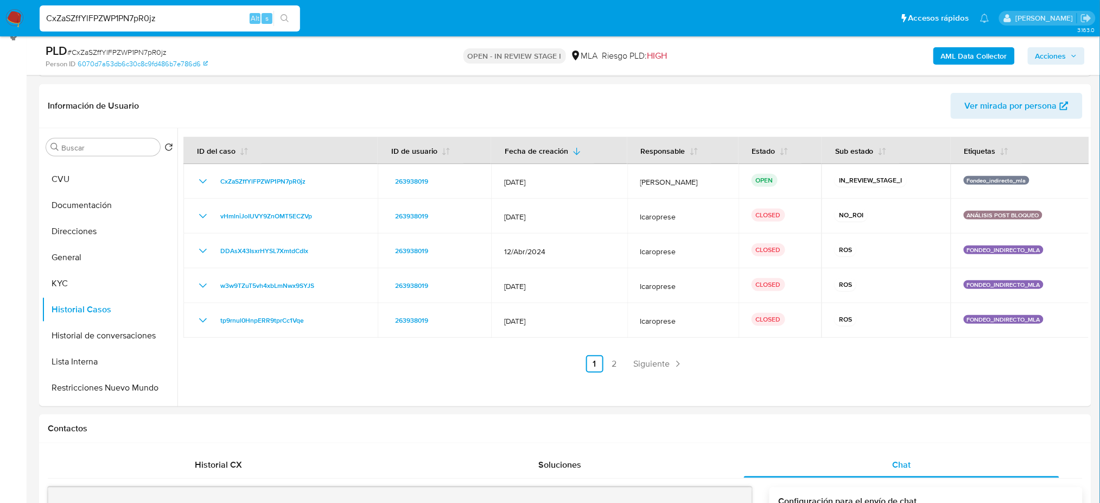
scroll to position [144, 0]
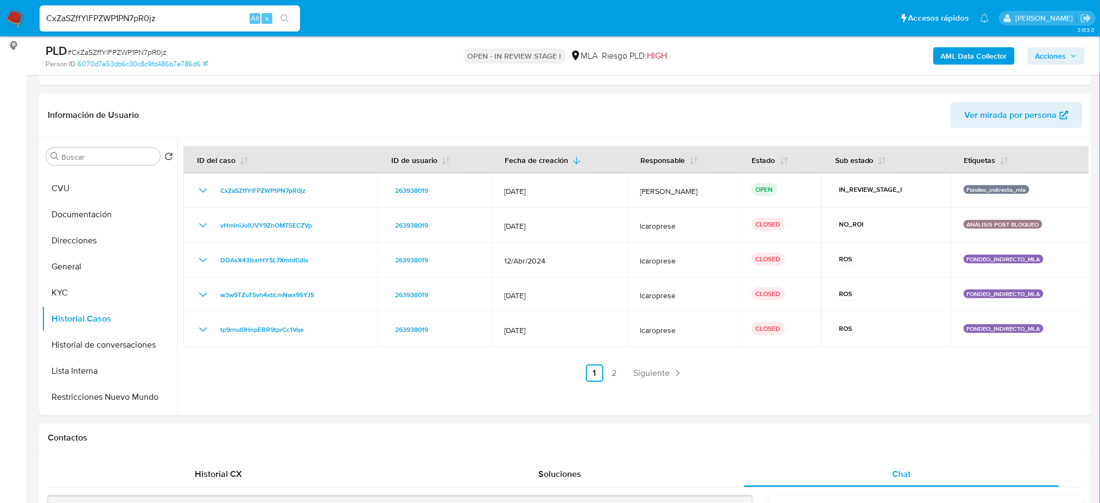
click at [974, 55] on b "AML Data Collector" at bounding box center [974, 55] width 66 height 17
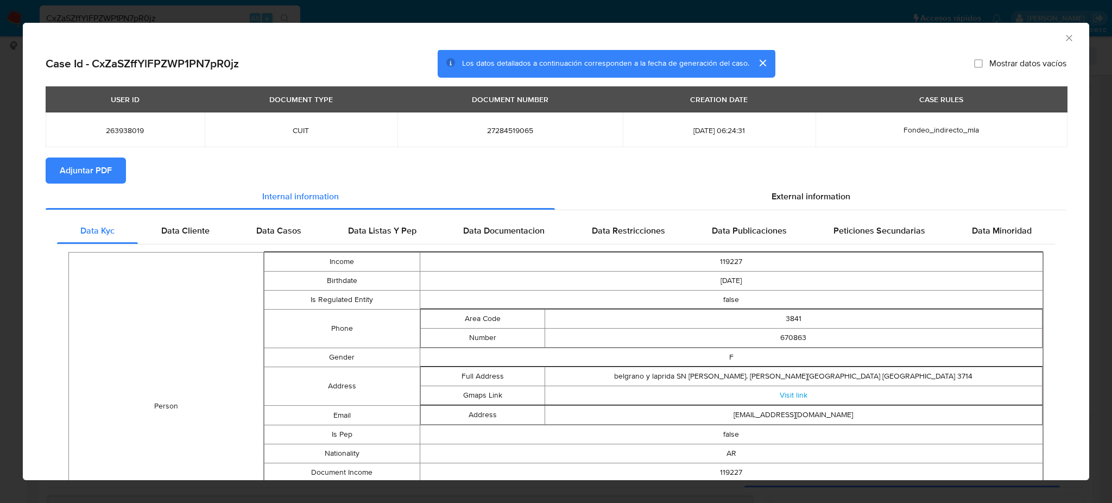
click at [106, 173] on span "Adjuntar PDF" at bounding box center [86, 171] width 52 height 24
click at [1063, 37] on icon "Cerrar ventana" at bounding box center [1068, 38] width 11 height 11
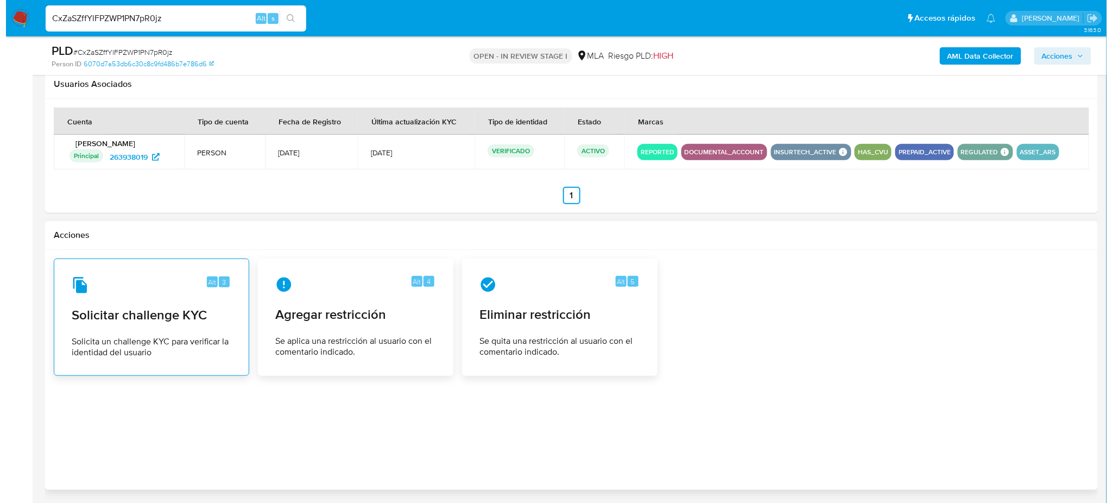
scroll to position [1663, 0]
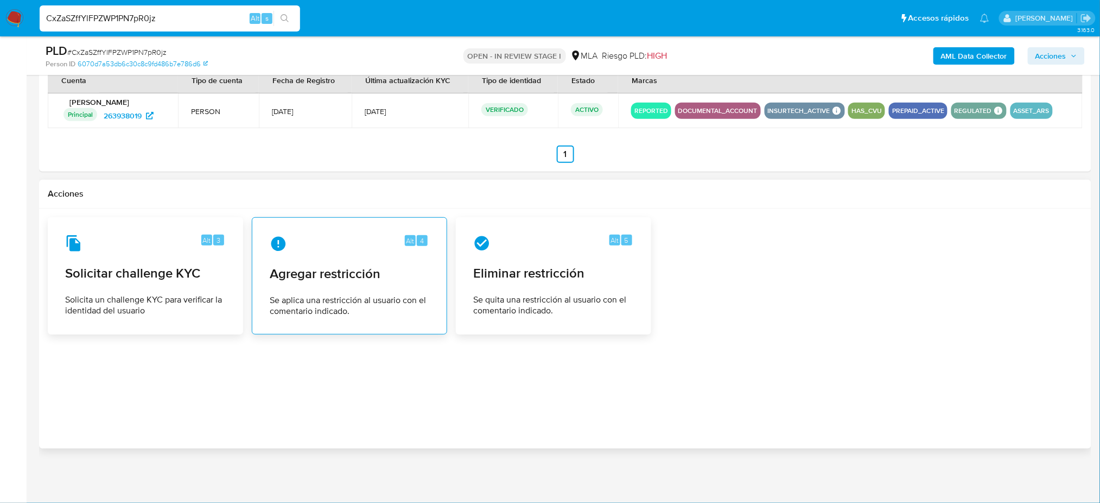
click at [316, 281] on span "Agregar restricción" at bounding box center [350, 273] width 160 height 16
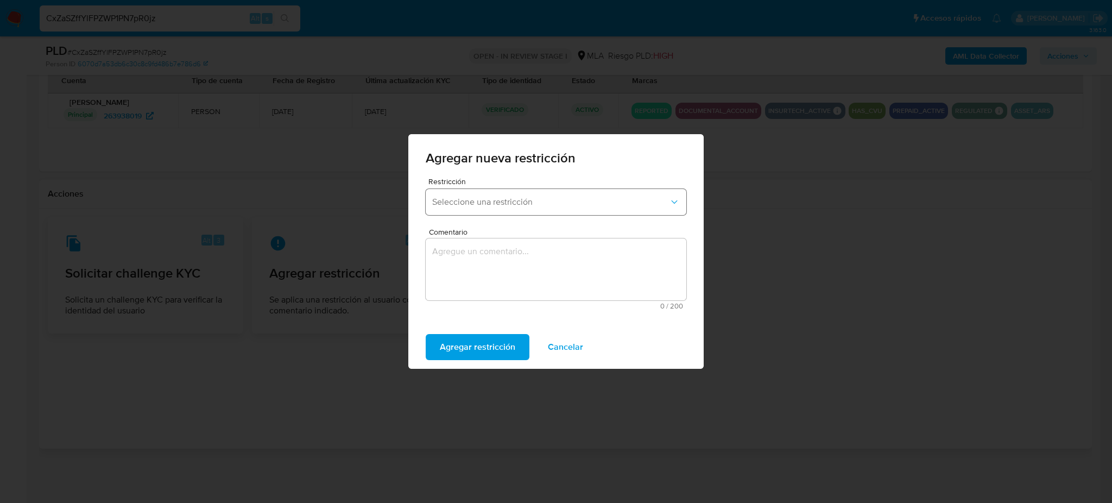
click at [480, 198] on span "Seleccione una restricción" at bounding box center [550, 202] width 237 height 11
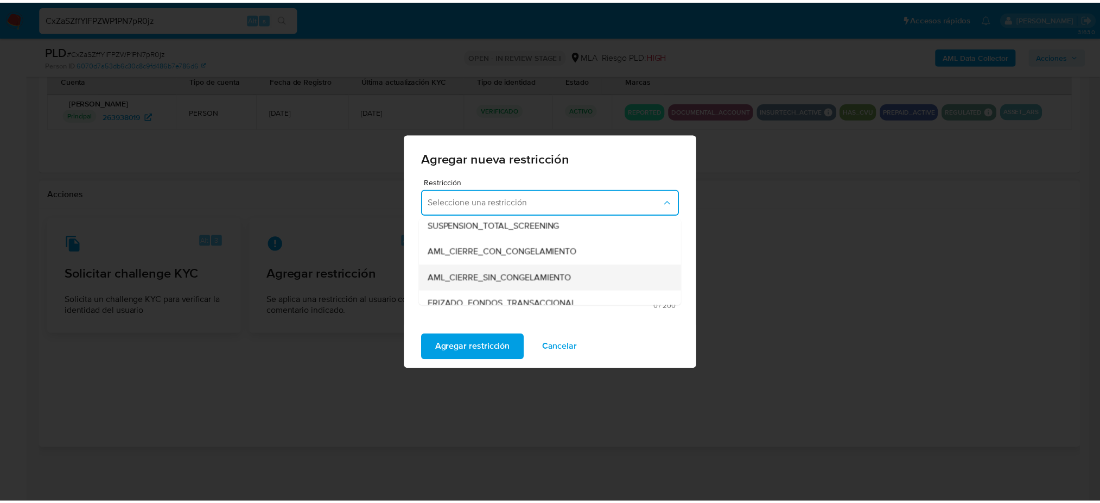
scroll to position [144, 0]
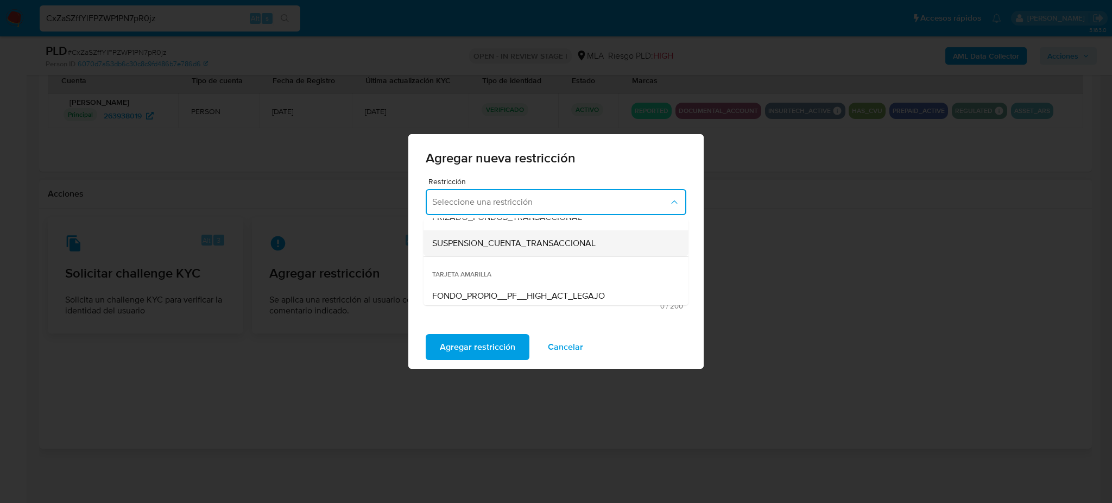
click at [490, 243] on span "SUSPENSION_CUENTA_TRANSACCIONAL" at bounding box center [513, 243] width 163 height 11
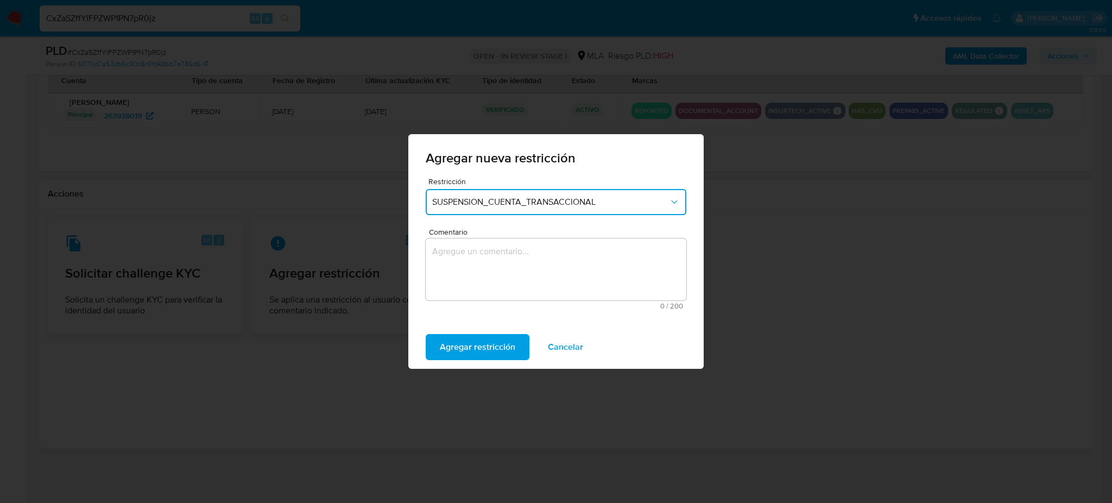
click at [504, 270] on textarea "Comentario" at bounding box center [556, 269] width 261 height 62
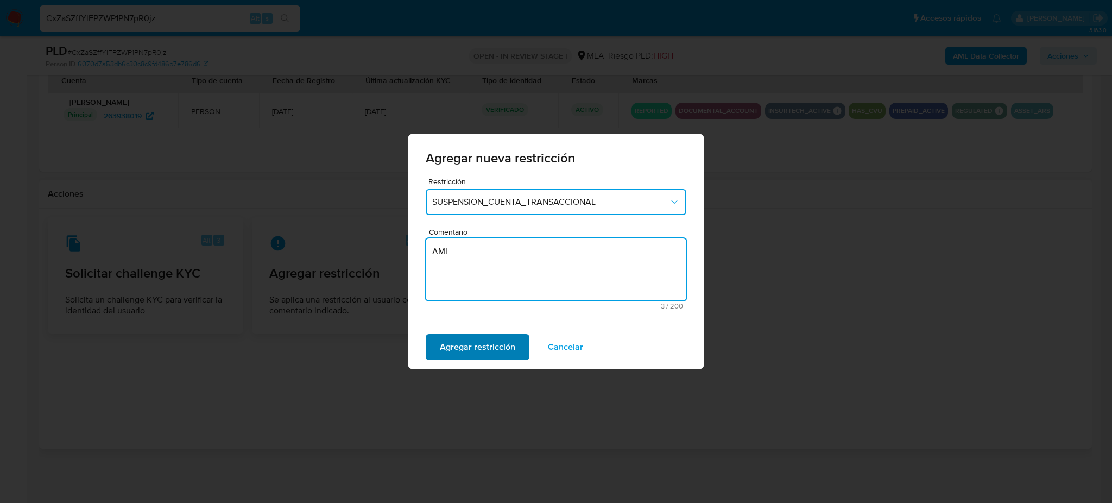
type textarea "AML"
click at [455, 351] on span "Agregar restricción" at bounding box center [477, 347] width 75 height 24
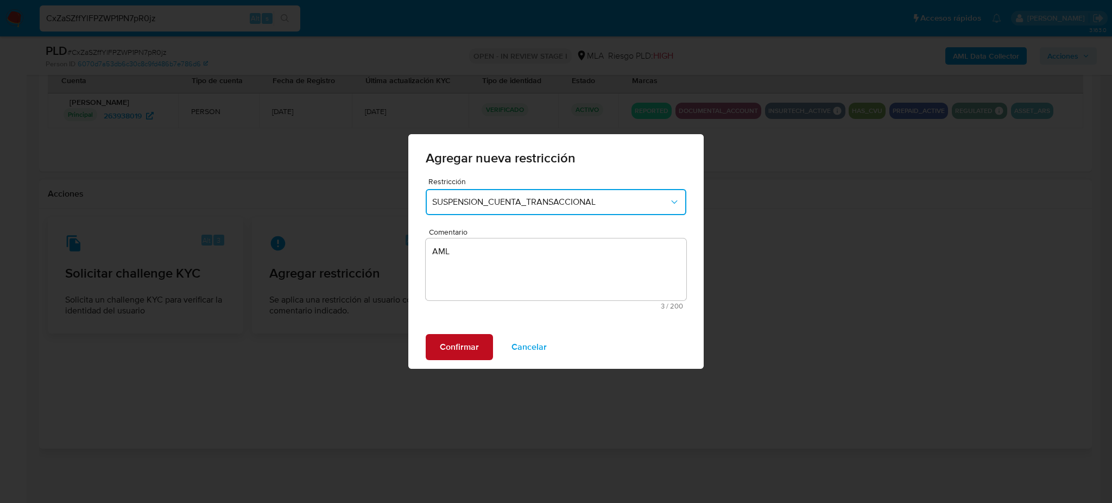
click at [455, 351] on span "Confirmar" at bounding box center [459, 347] width 39 height 24
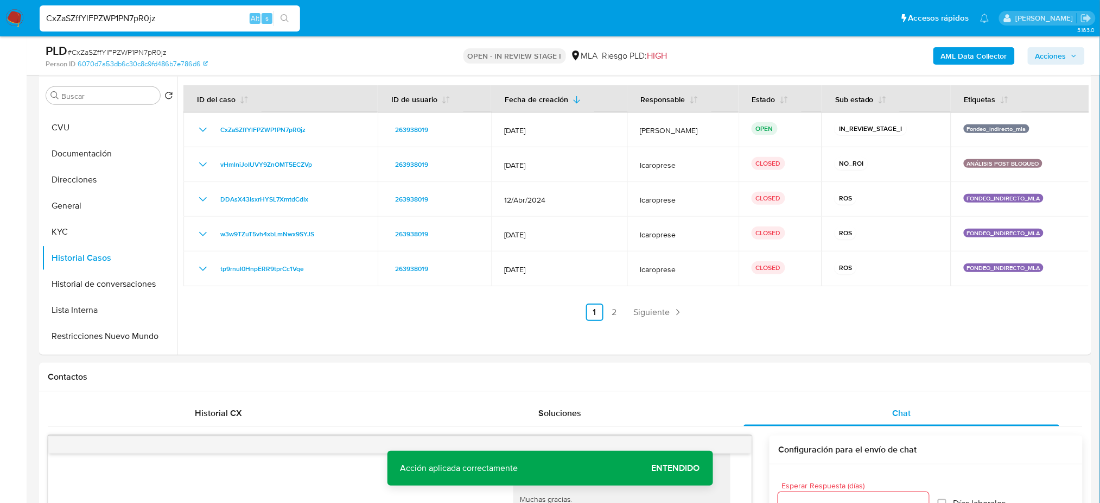
scroll to position [143, 0]
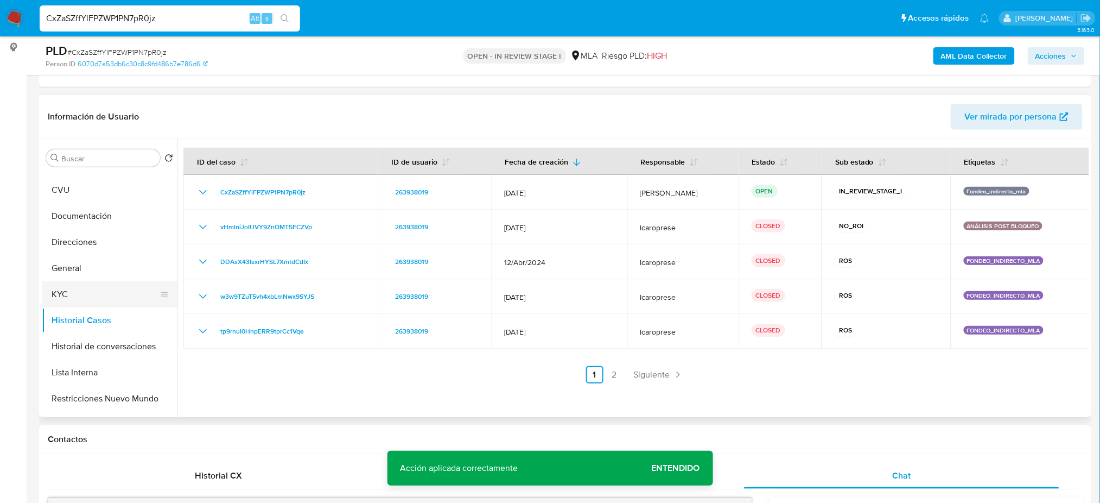
click at [92, 295] on button "KYC" at bounding box center [105, 294] width 127 height 26
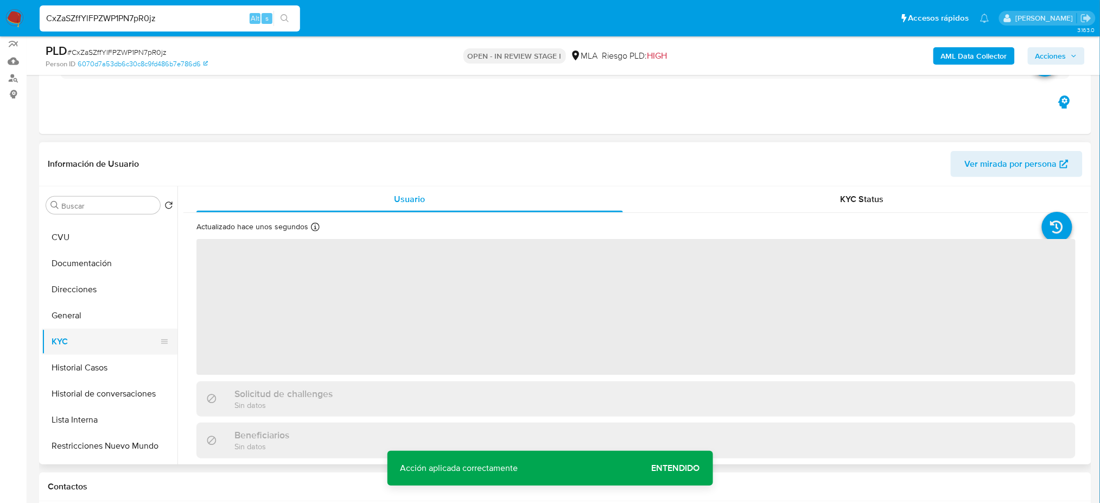
scroll to position [71, 0]
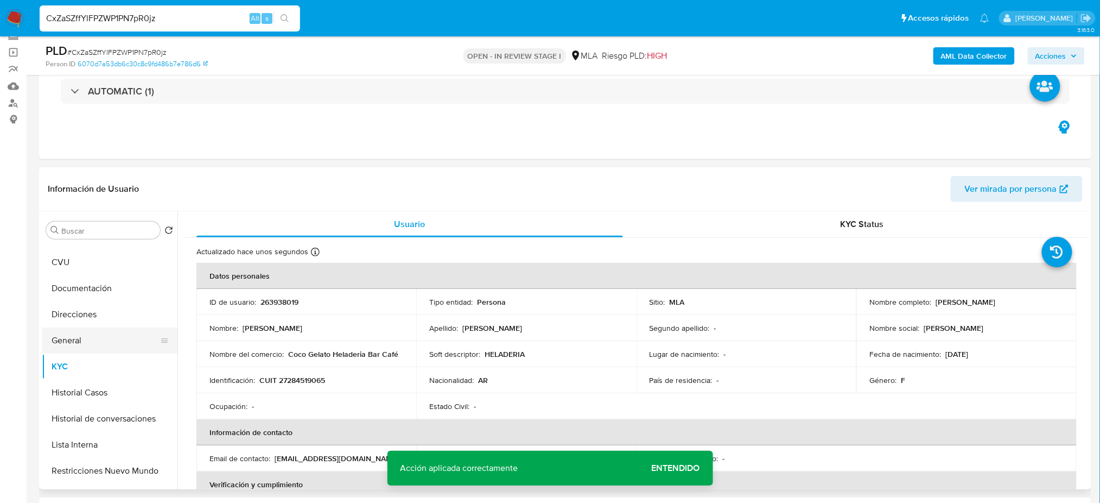
click at [80, 338] on button "General" at bounding box center [105, 340] width 127 height 26
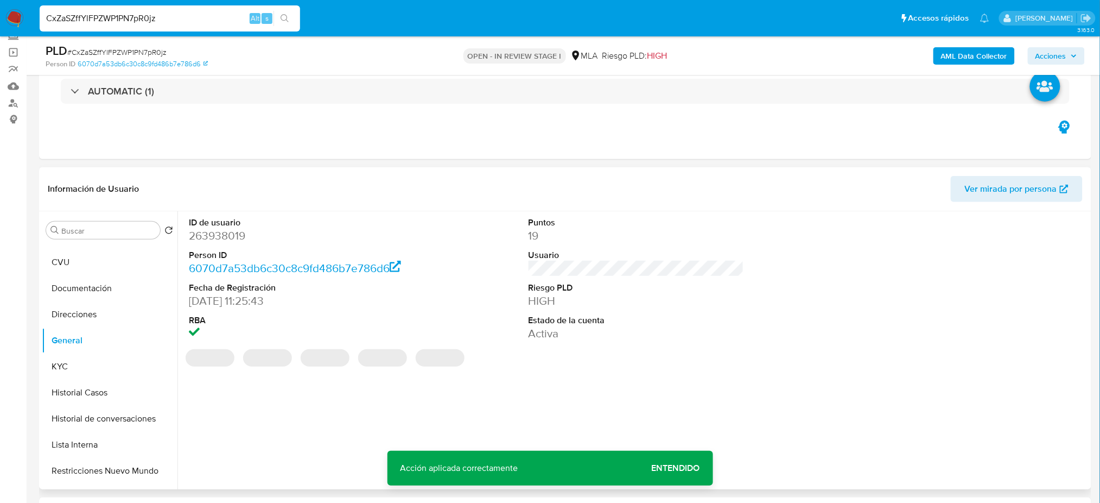
click at [211, 235] on dd "263938019" at bounding box center [297, 235] width 216 height 15
copy dd "263938019"
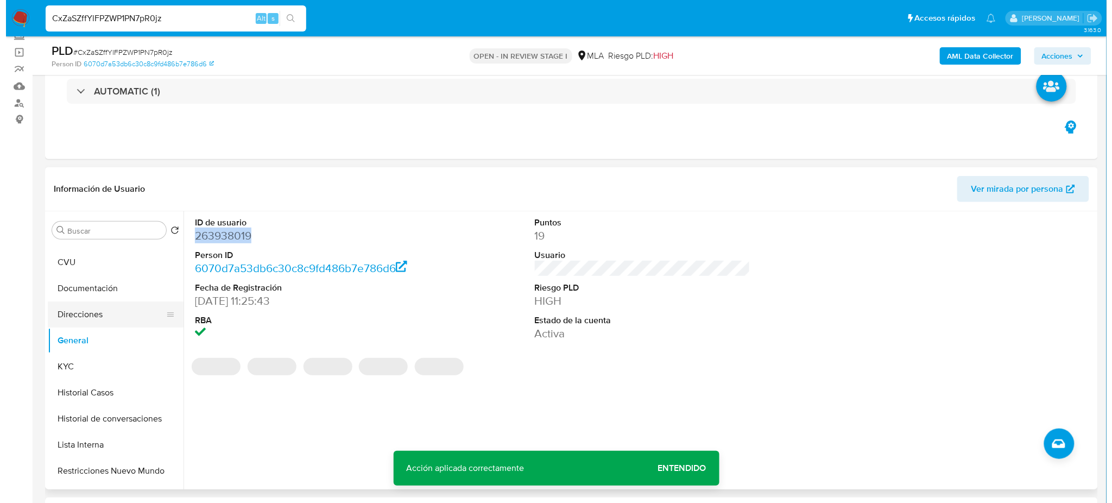
scroll to position [0, 0]
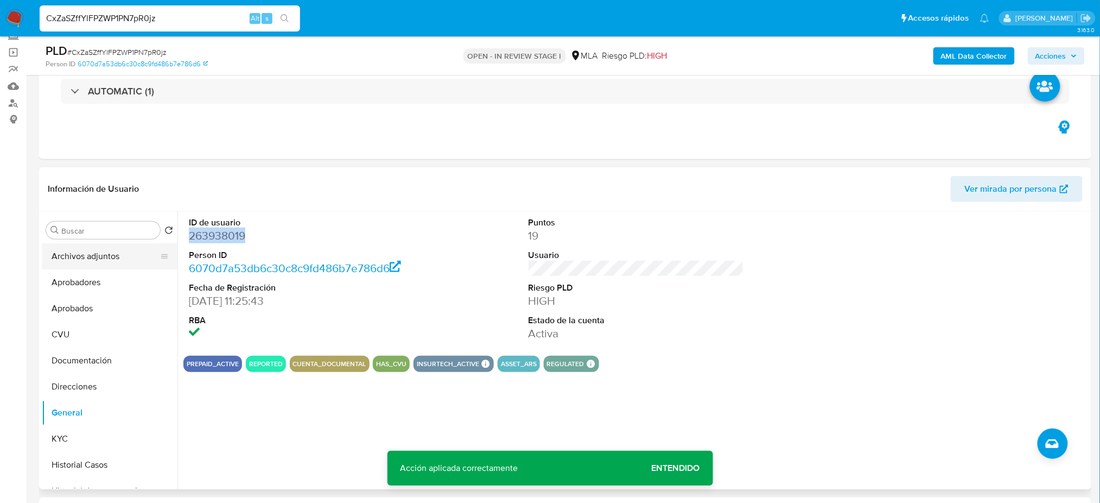
click at [100, 249] on button "Archivos adjuntos" at bounding box center [105, 256] width 127 height 26
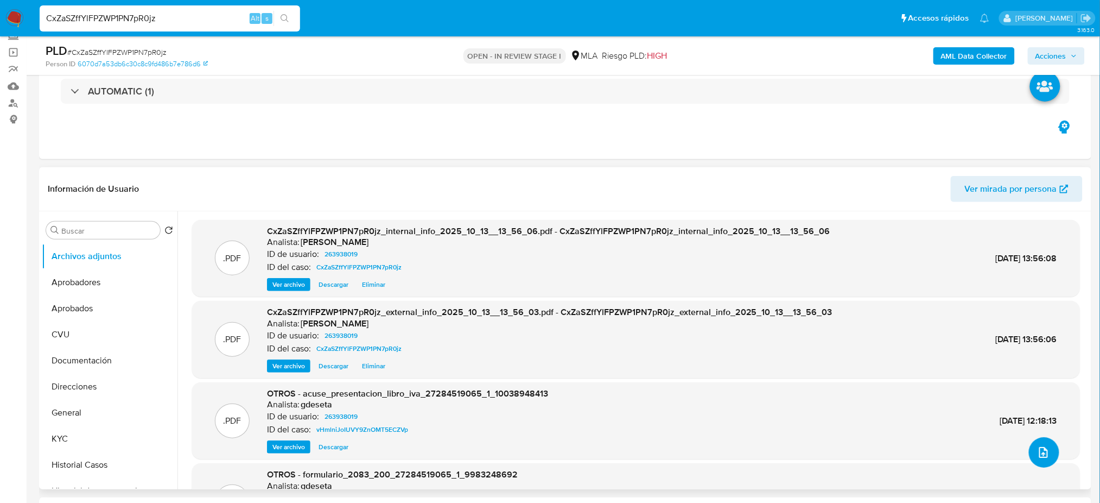
click at [1041, 448] on icon "upload-file" at bounding box center [1043, 452] width 13 height 13
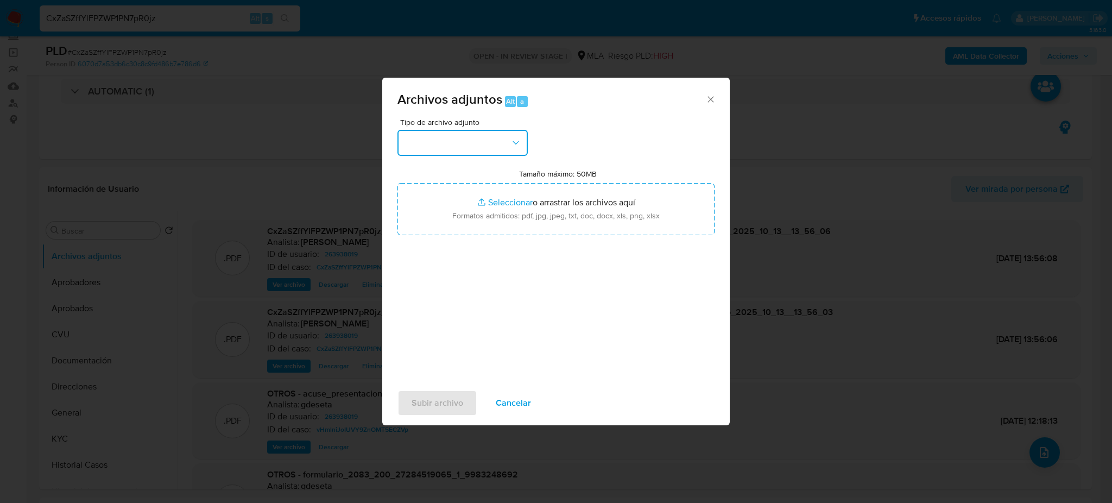
click at [458, 153] on button "button" at bounding box center [462, 143] width 130 height 26
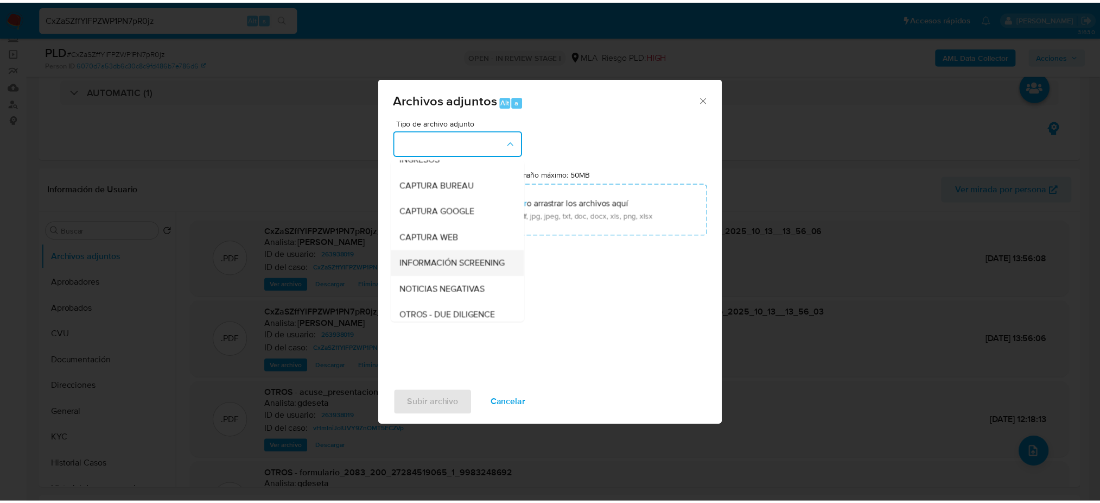
scroll to position [72, 0]
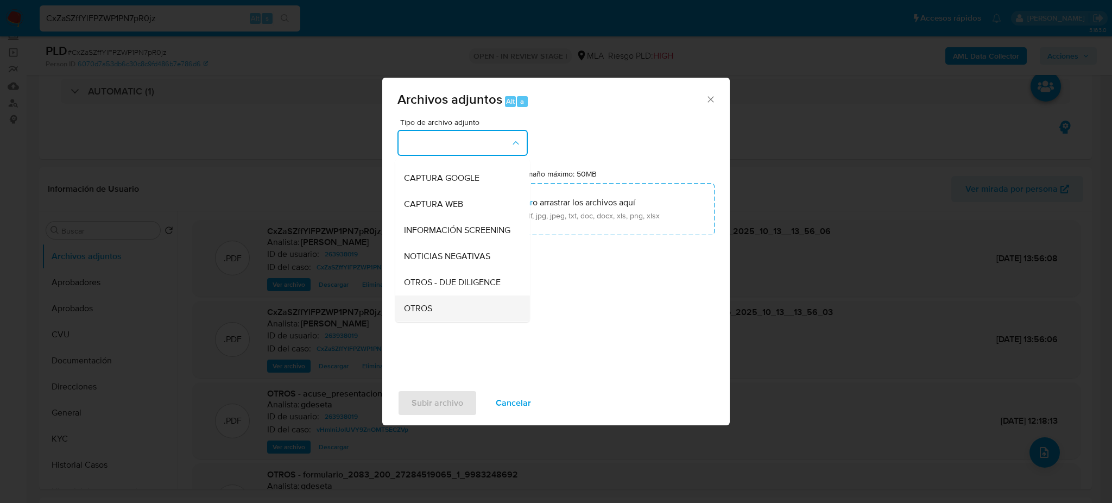
click at [446, 318] on div "OTROS" at bounding box center [459, 308] width 111 height 26
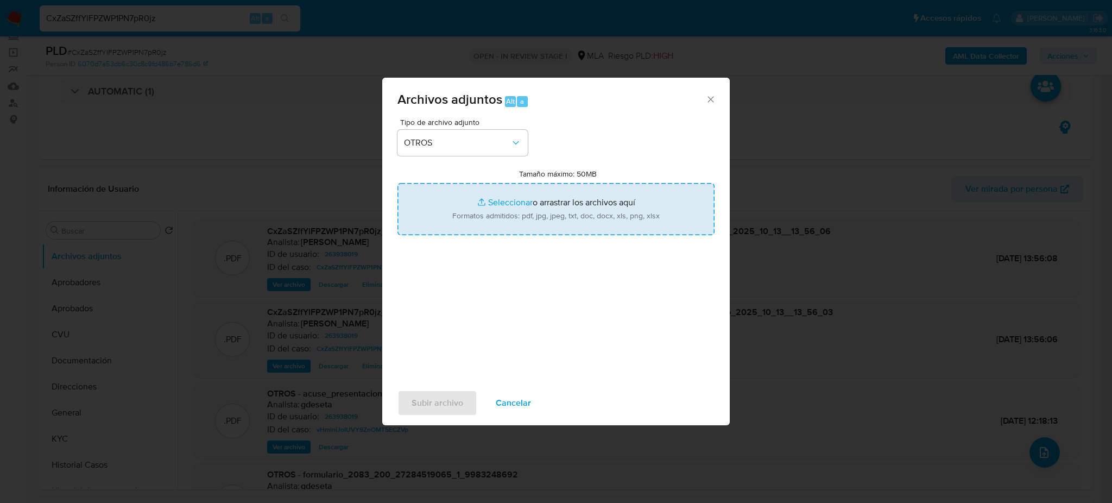
click at [523, 220] on input "Tamaño máximo: 50MB Seleccionar archivos" at bounding box center [555, 209] width 317 height 52
type input "C:\fakepath\Caselog CxZaSZffYlFPZWP1PN7pR0jz_2025_09_18_00_19_16.docx"
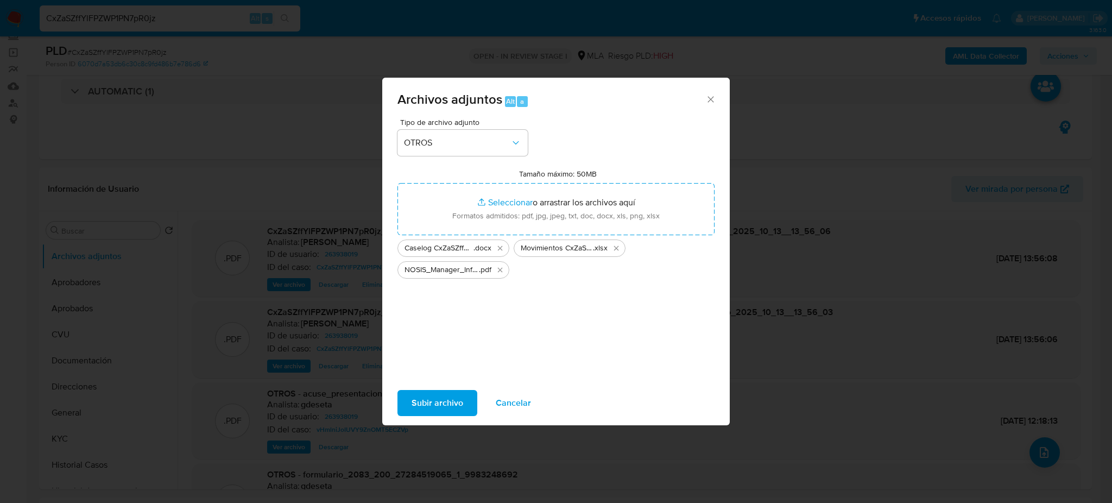
click at [446, 393] on span "Subir archivo" at bounding box center [437, 403] width 52 height 24
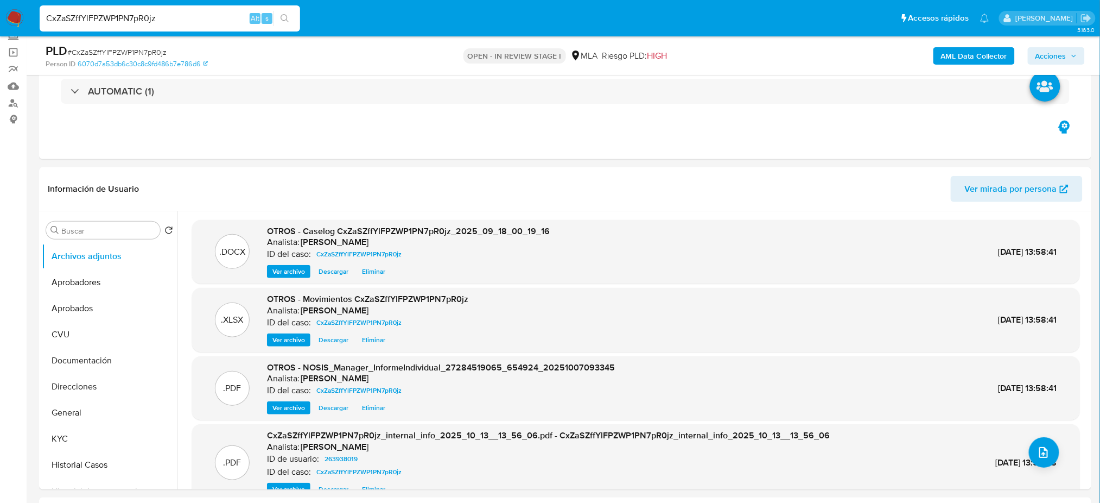
click at [92, 463] on button "Historial Casos" at bounding box center [110, 465] width 136 height 26
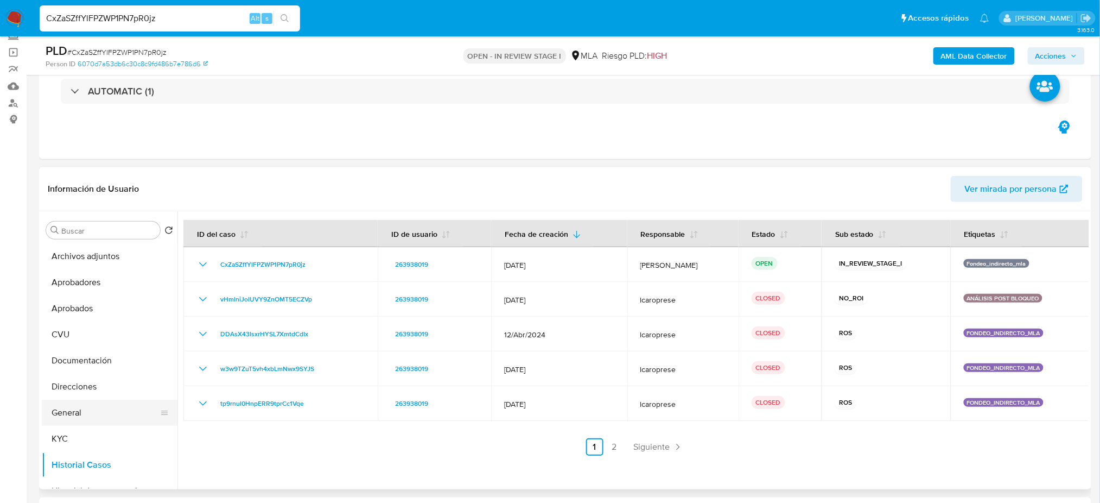
click at [77, 421] on button "General" at bounding box center [105, 413] width 127 height 26
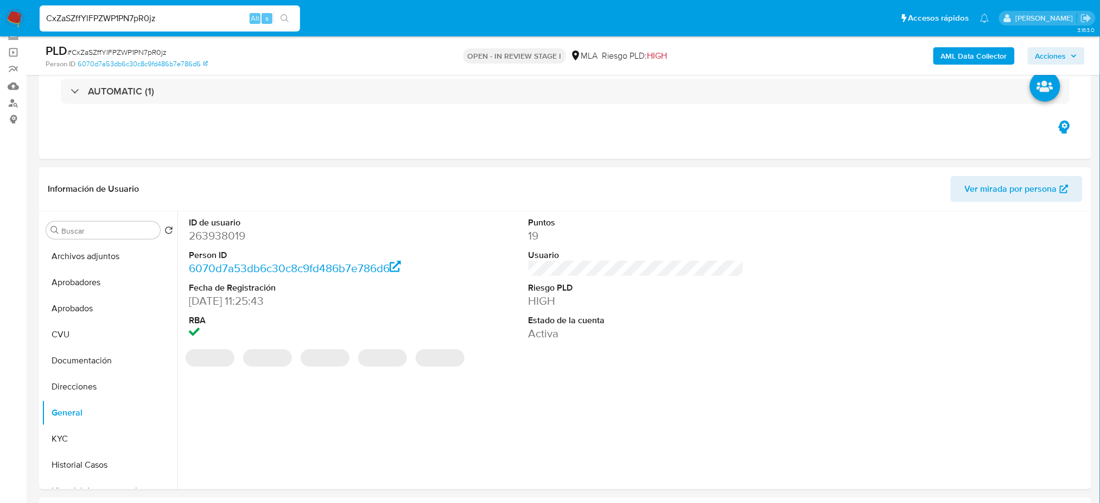
click at [213, 232] on dd "263938019" at bounding box center [297, 235] width 216 height 15
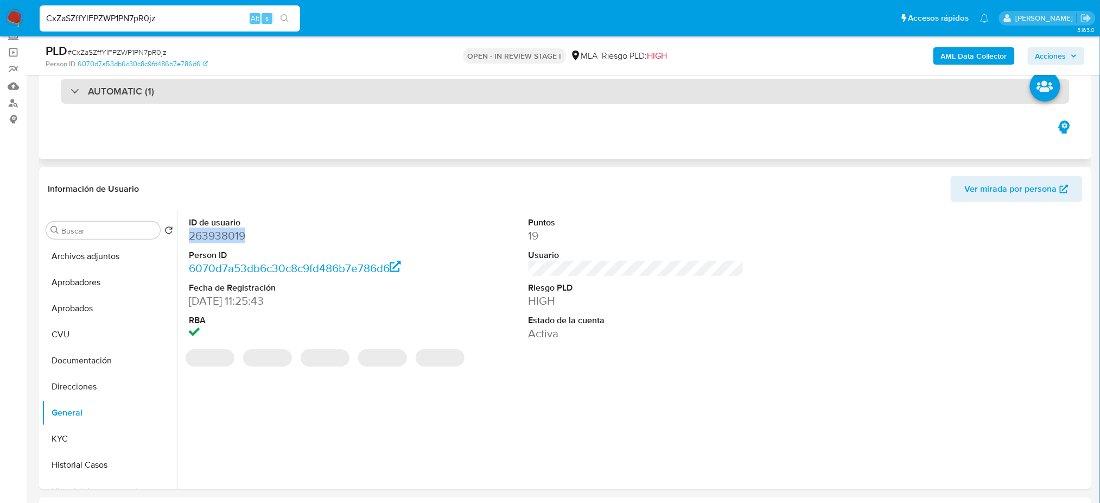
copy dd "263938019"
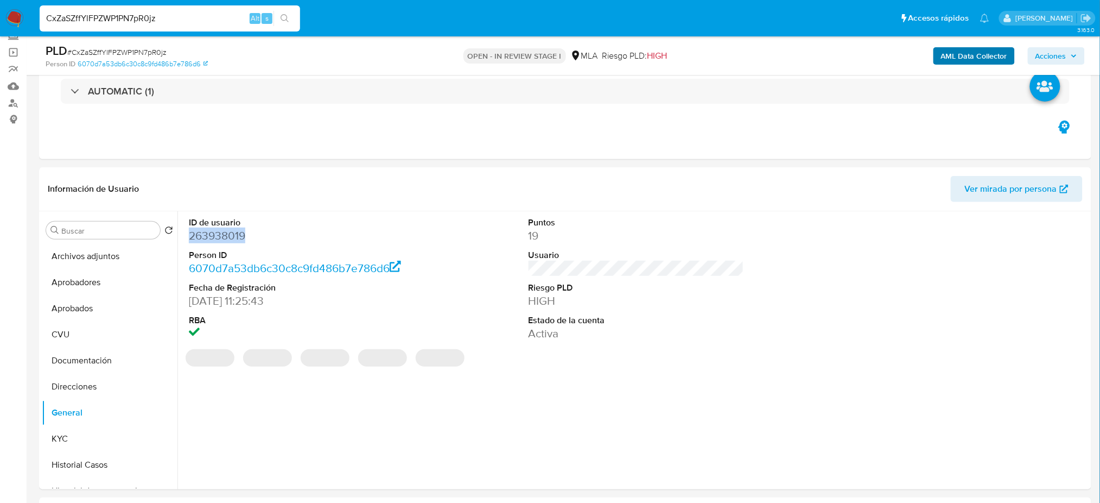
click at [1041, 53] on span "Acciones" at bounding box center [1051, 55] width 31 height 17
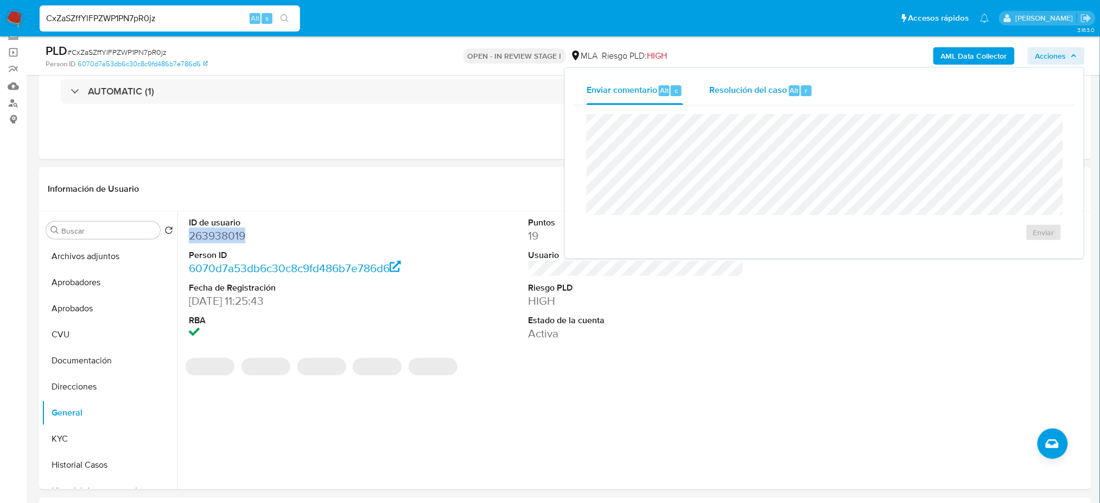
drag, startPoint x: 766, startPoint y: 94, endPoint x: 764, endPoint y: 100, distance: 5.8
click at [766, 94] on span "Resolución del caso" at bounding box center [749, 90] width 78 height 12
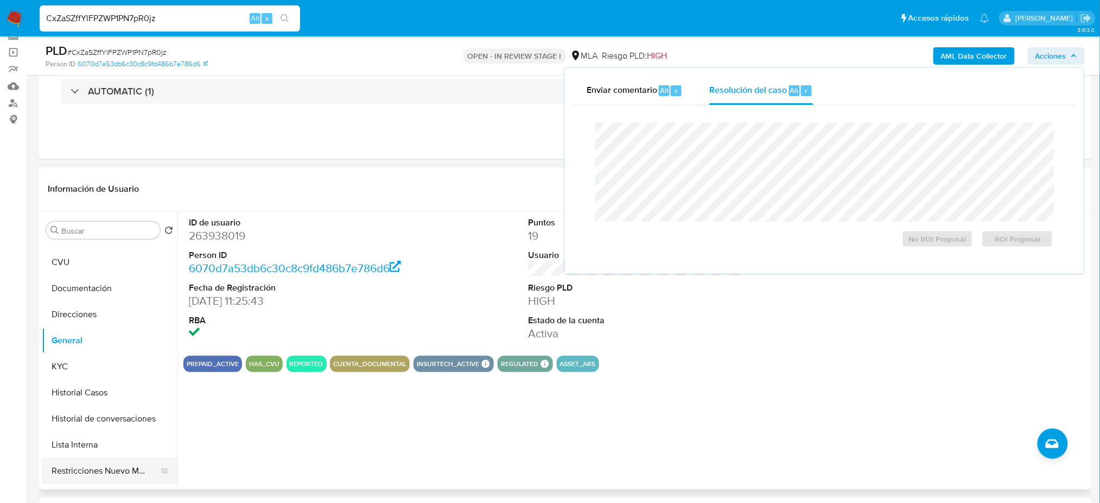
click at [93, 466] on button "Restricciones Nuevo Mundo" at bounding box center [105, 471] width 127 height 26
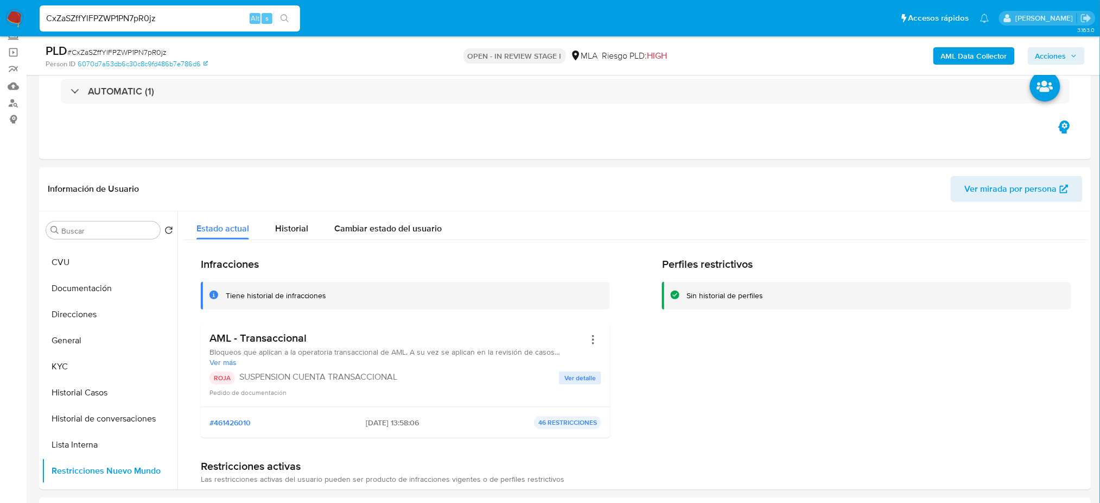
click at [1059, 55] on span "Acciones" at bounding box center [1051, 55] width 31 height 17
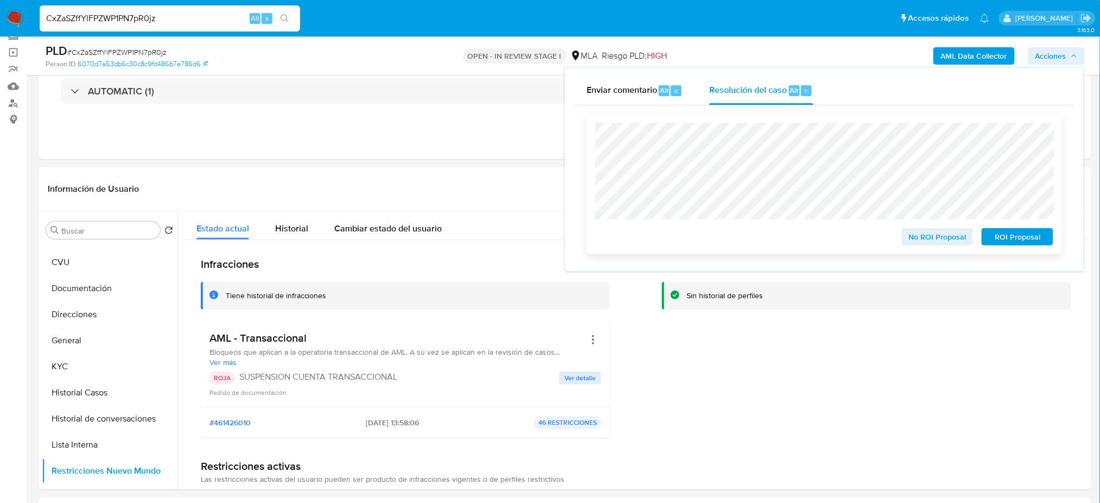
click at [1036, 241] on span "ROI Proposal" at bounding box center [1018, 236] width 56 height 15
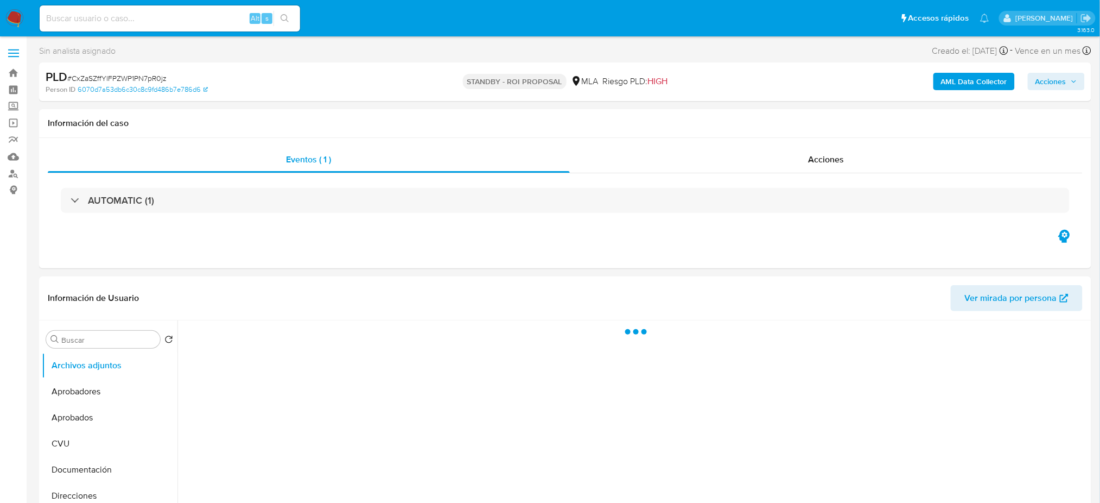
click at [178, 20] on input at bounding box center [170, 18] width 261 height 14
paste input "WfVOoI1K91n6nOxaCtG9SYS3"
type input "WfVOoI1K91n6nOxaCtG9SYS3"
select select "10"
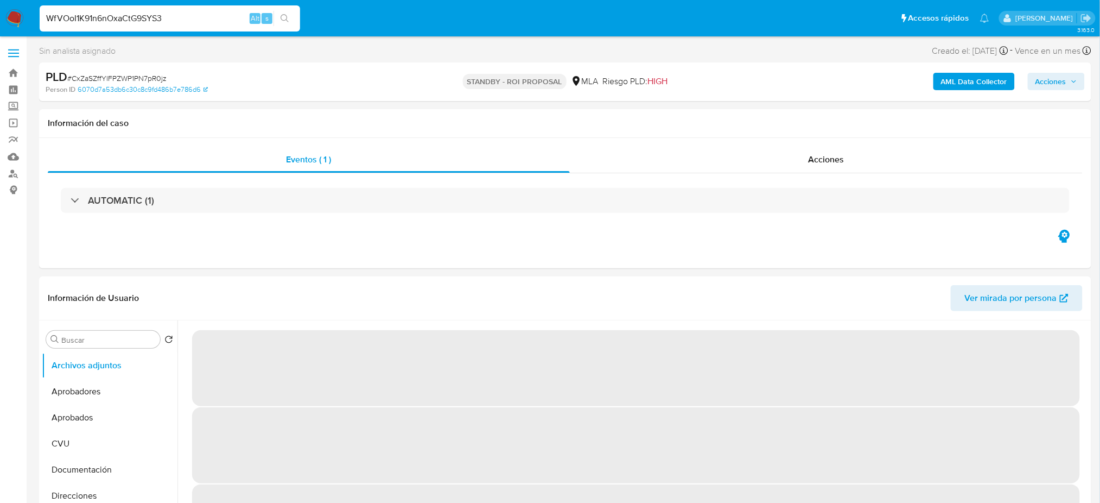
type input "WfVOoI1K91n6nOxaCtG9SYS3"
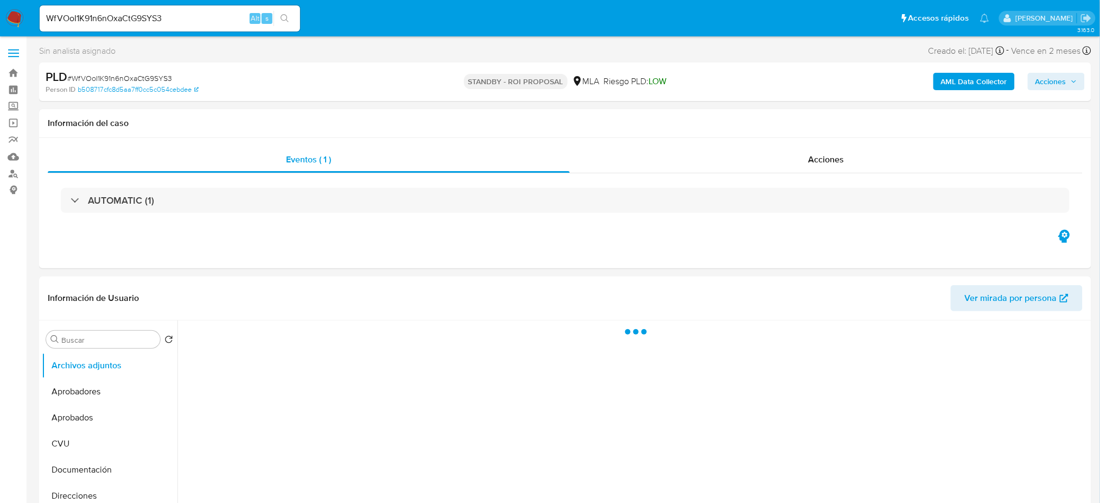
select select "10"
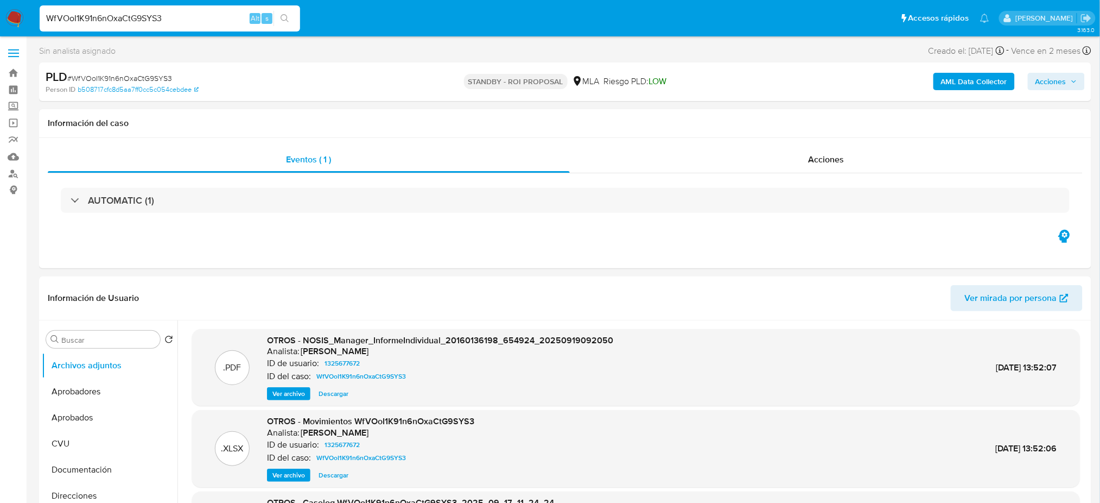
drag, startPoint x: 176, startPoint y: 20, endPoint x: 0, endPoint y: 33, distance: 176.3
click at [0, 33] on nav "Pausado Ver notificaciones WfVOoI1K91n6nOxaCtG9SYS3 Alt s Accesos rápidos Presi…" at bounding box center [550, 18] width 1100 height 36
paste input "oaPSnqL5cXIv6h74v1abc48O"
type input "oaPSnqL5cXIv6h74v1abc48O"
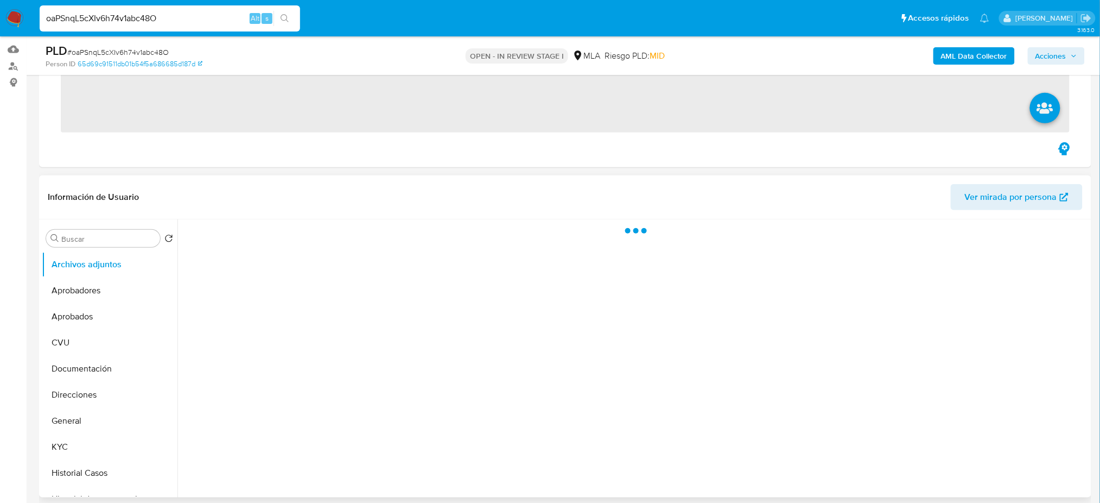
scroll to position [217, 0]
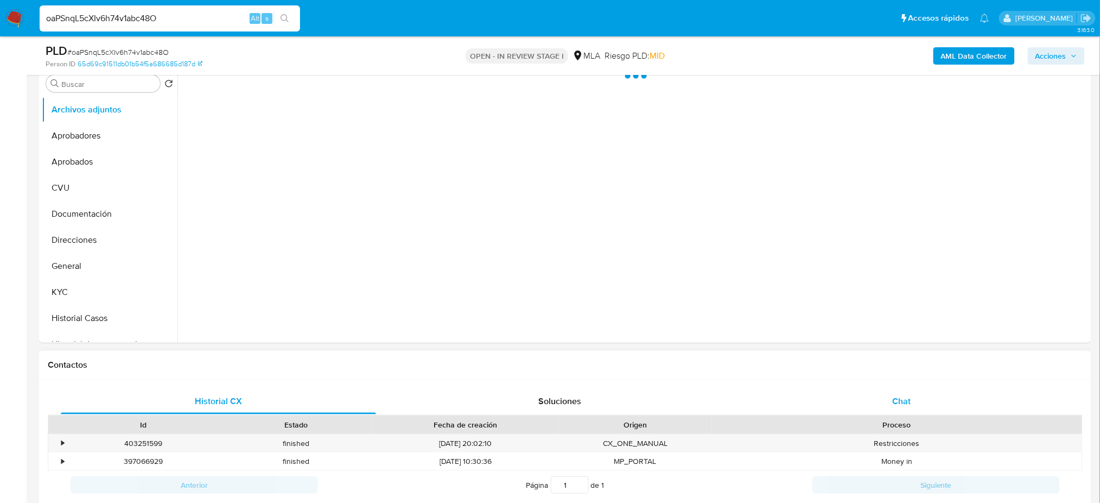
click at [887, 391] on div "Chat" at bounding box center [901, 401] width 315 height 26
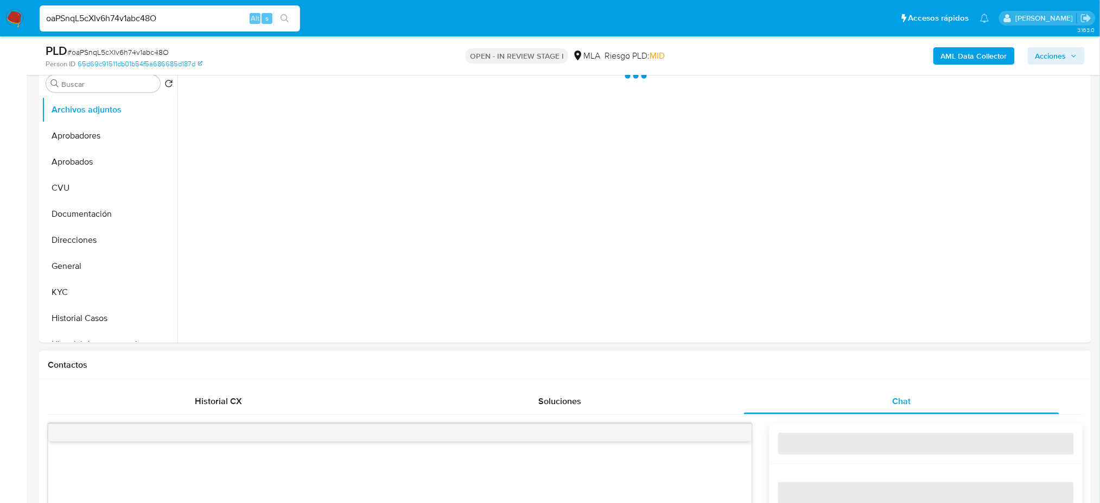
select select "10"
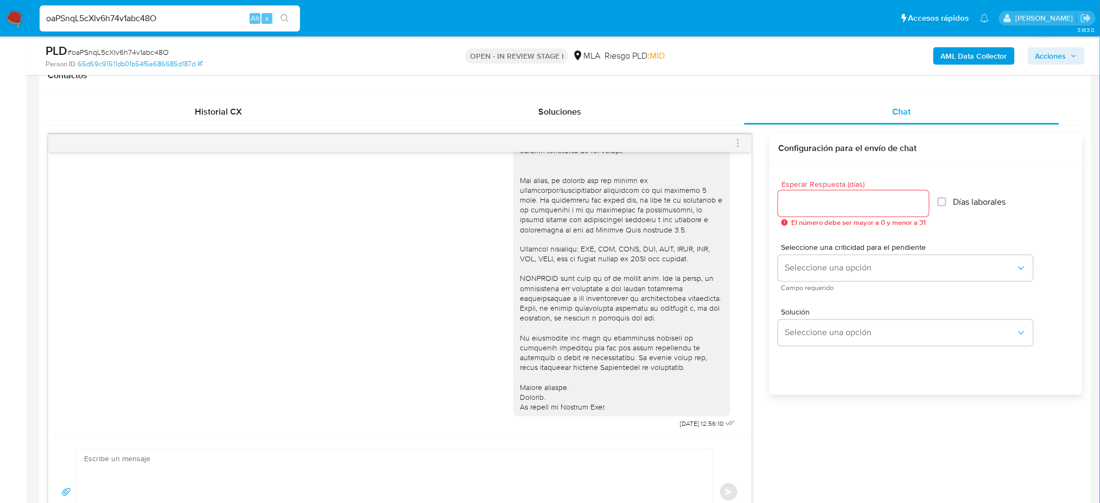
scroll to position [548, 0]
click at [739, 142] on icon "menu-action" at bounding box center [738, 143] width 10 height 10
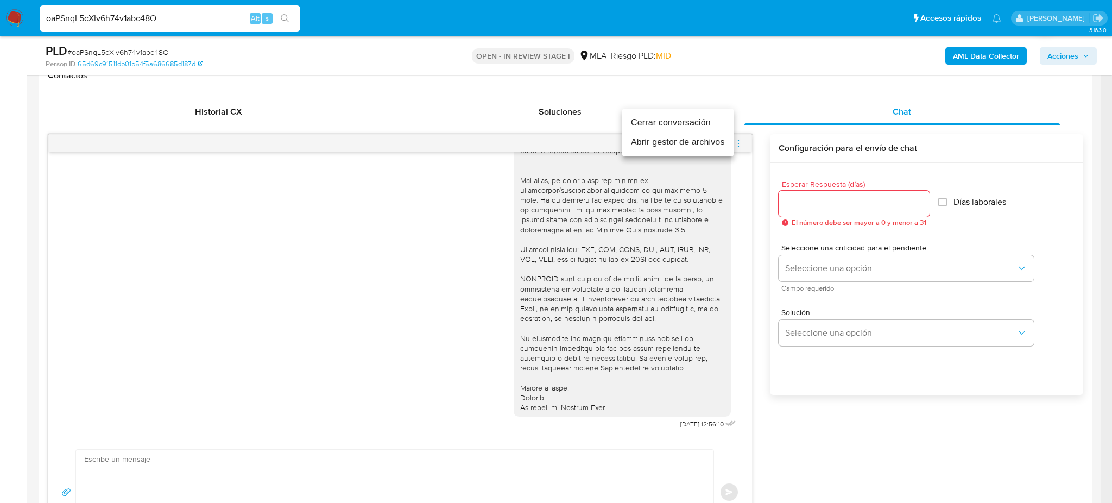
click at [648, 123] on li "Cerrar conversación" at bounding box center [677, 123] width 111 height 20
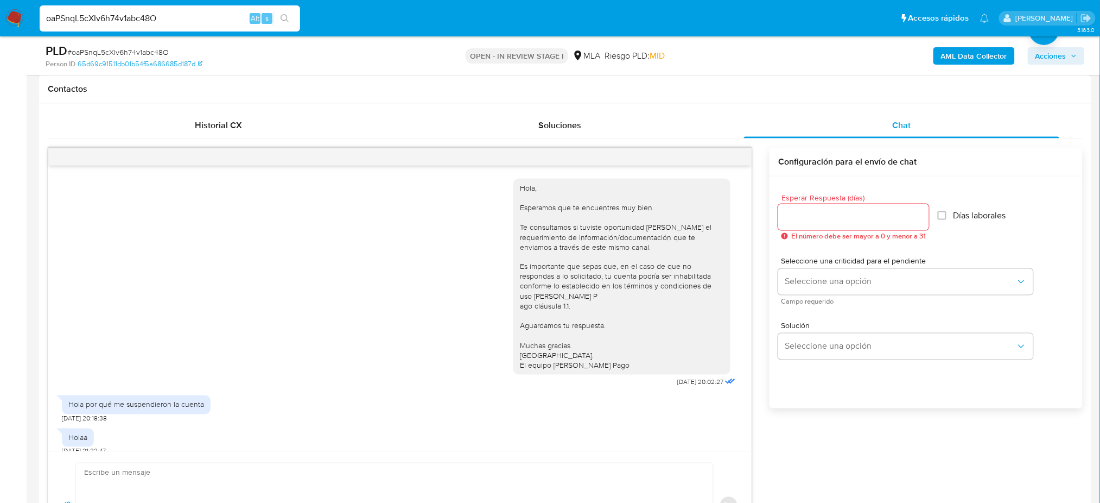
scroll to position [217, 0]
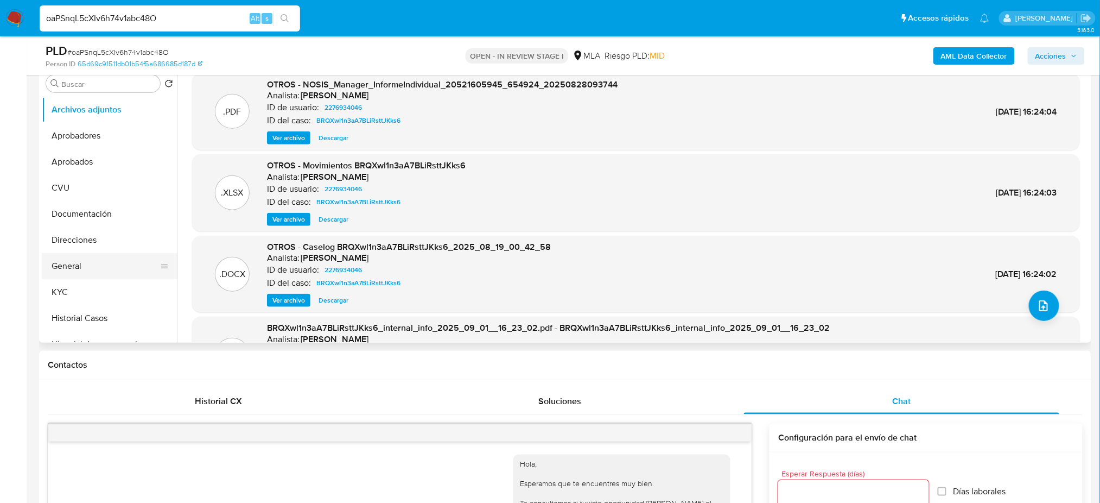
click at [90, 273] on button "General" at bounding box center [105, 266] width 127 height 26
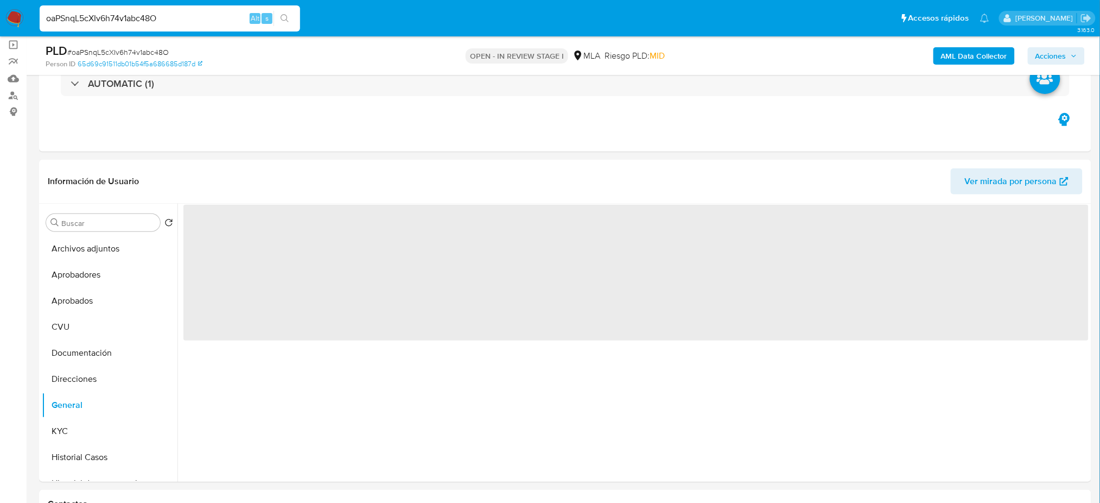
scroll to position [72, 0]
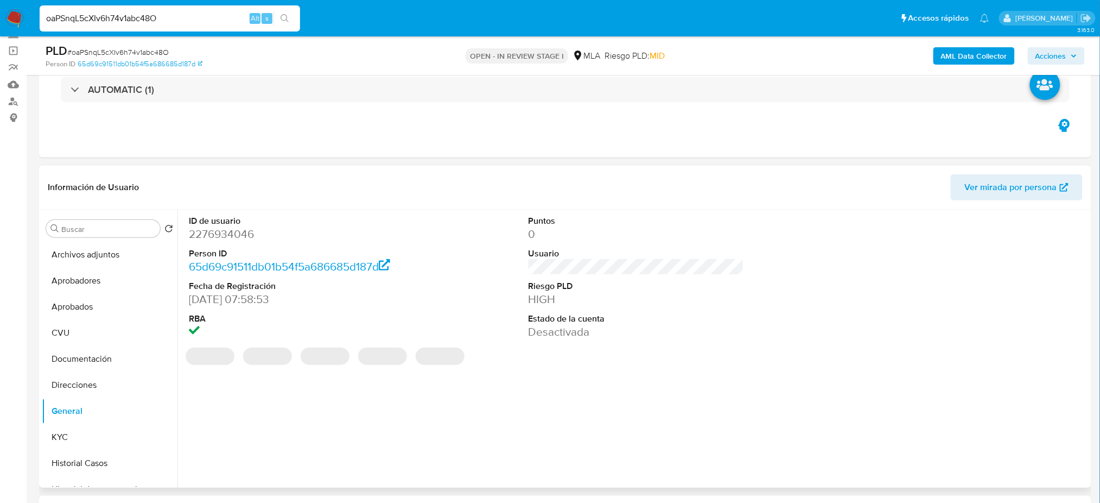
click at [211, 237] on dd "2276934046" at bounding box center [297, 233] width 216 height 15
click at [211, 236] on dd "2276934046" at bounding box center [297, 233] width 216 height 15
copy dd "2276934046"
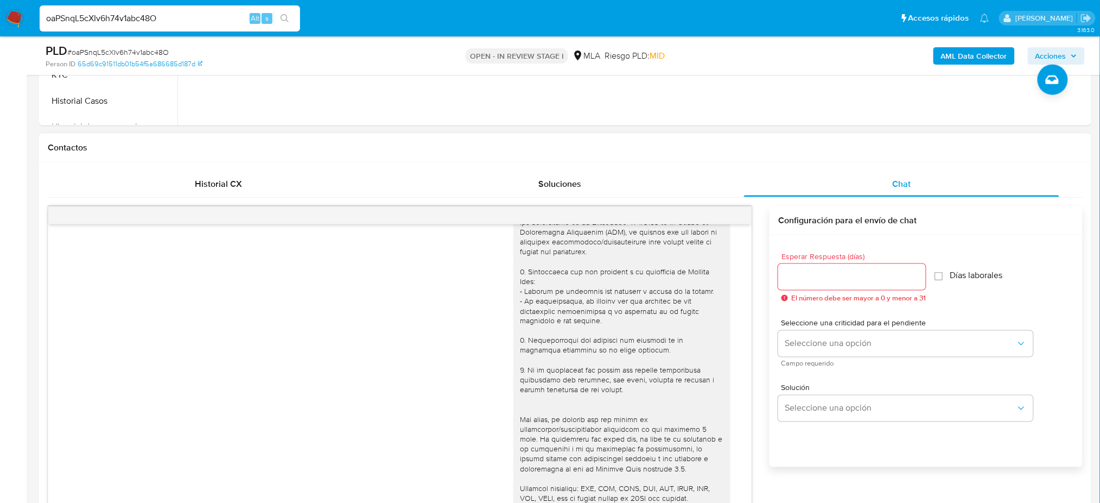
scroll to position [548, 0]
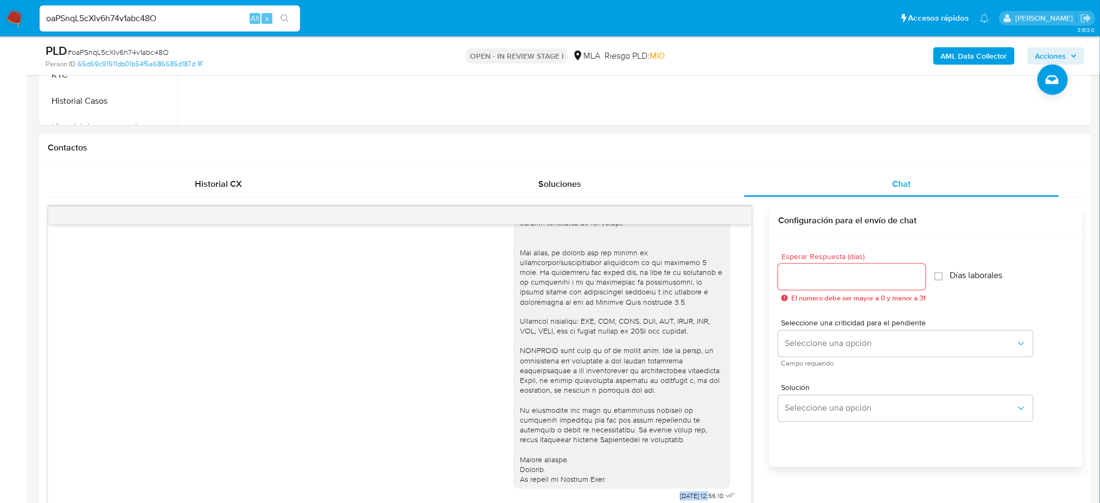
drag, startPoint x: 657, startPoint y: 495, endPoint x: 689, endPoint y: 498, distance: 32.2
click at [689, 498] on span "07/10/2025 12:56:10" at bounding box center [701, 496] width 43 height 9
copy span "07/10/2025"
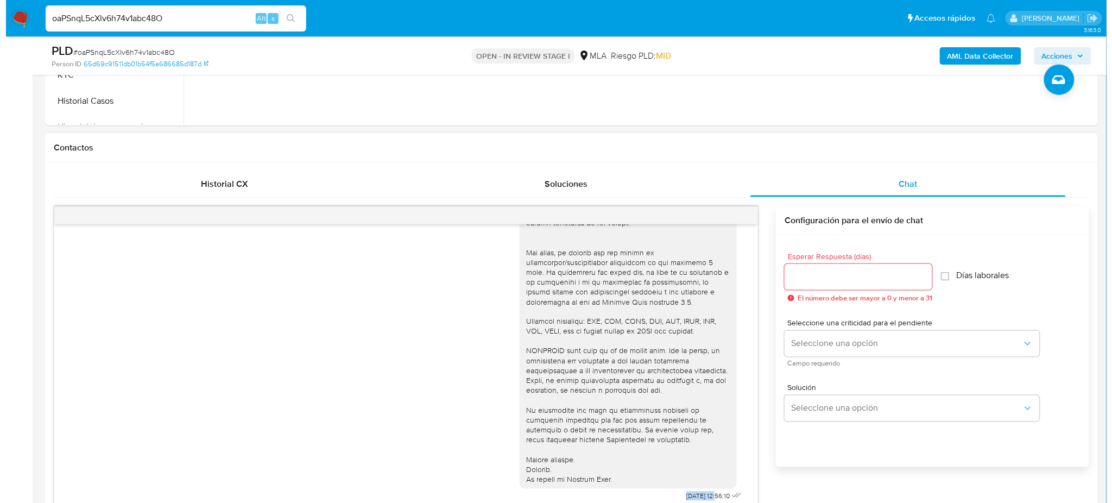
scroll to position [144, 0]
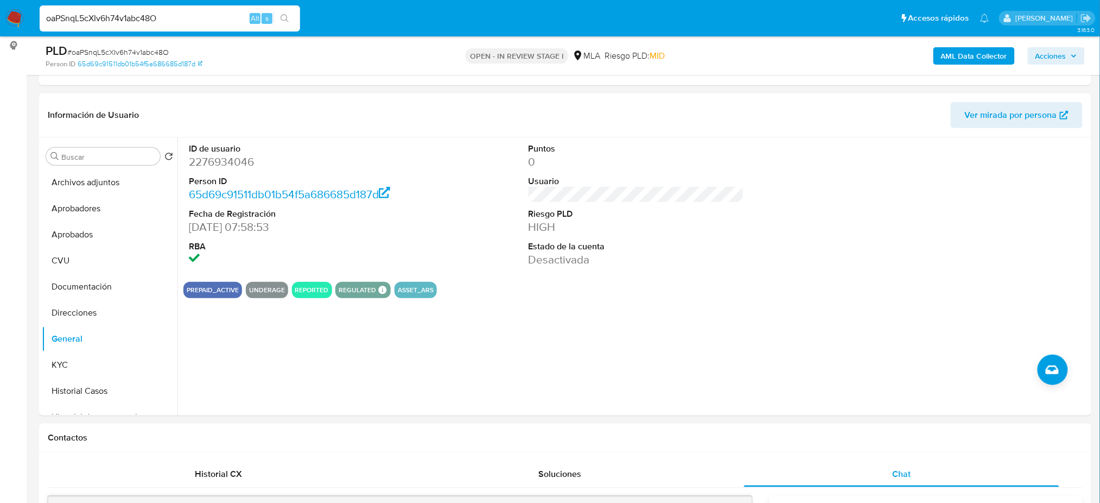
click at [62, 182] on button "Archivos adjuntos" at bounding box center [105, 182] width 127 height 26
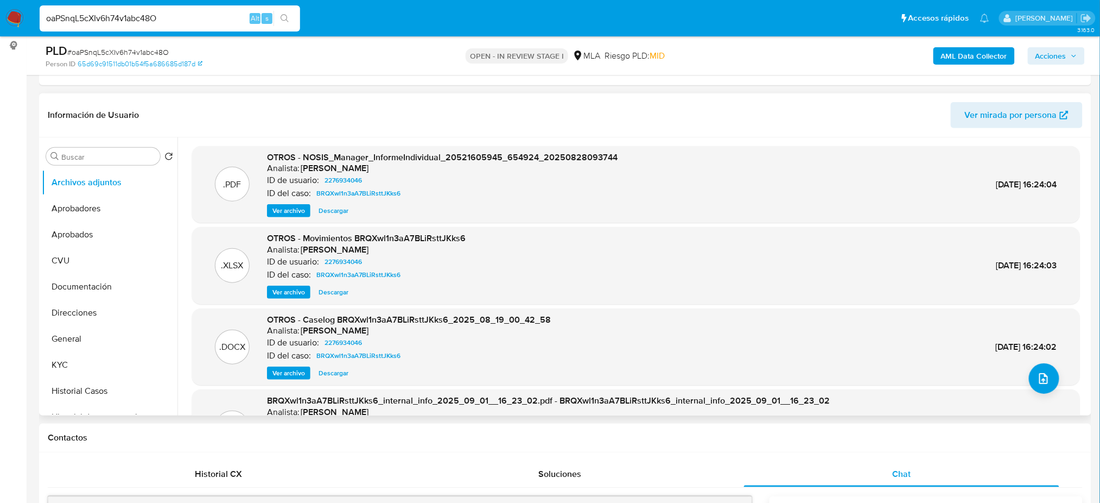
drag, startPoint x: 292, startPoint y: 370, endPoint x: 320, endPoint y: 364, distance: 29.0
click at [292, 370] on span "Ver archivo" at bounding box center [289, 373] width 33 height 11
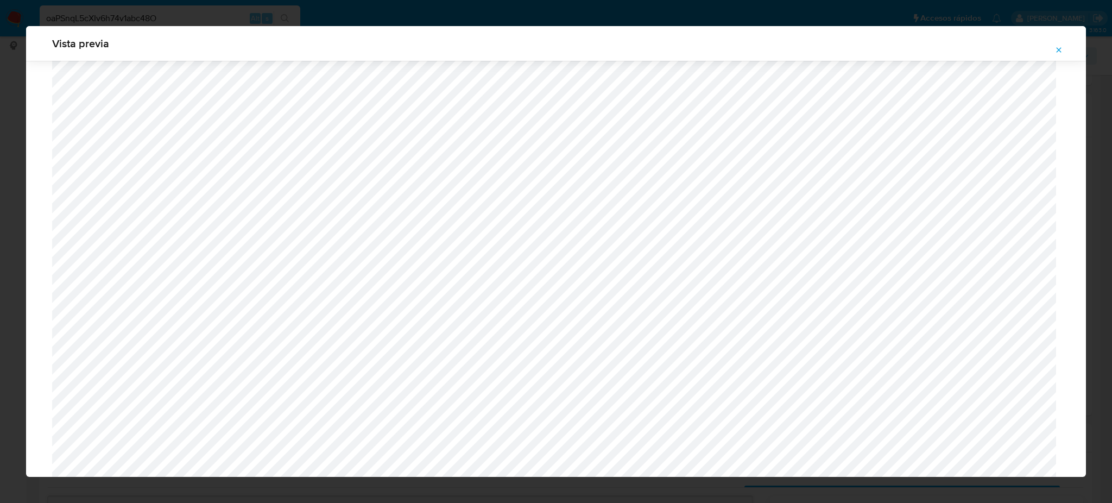
scroll to position [775, 0]
click at [1063, 47] on icon "Attachment preview" at bounding box center [1058, 50] width 9 height 9
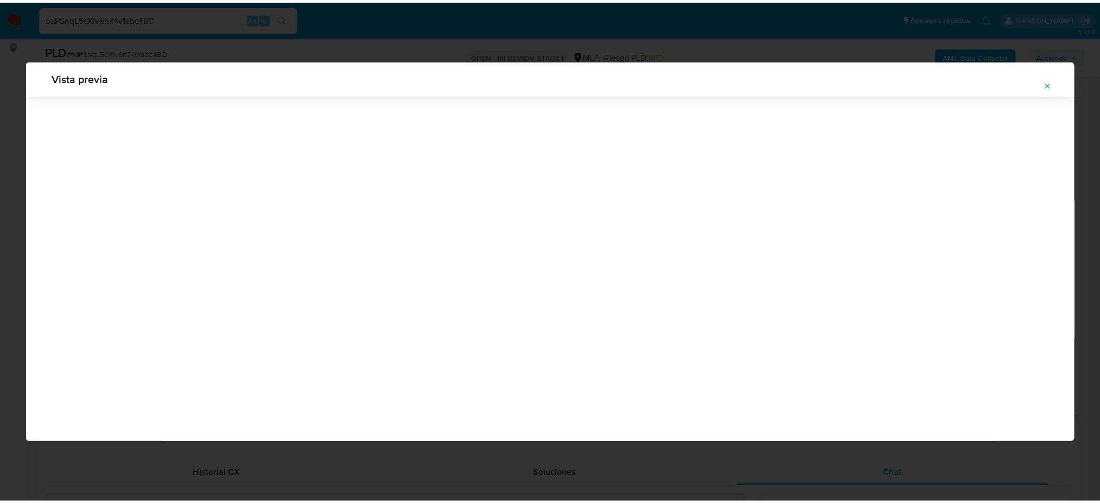
scroll to position [0, 0]
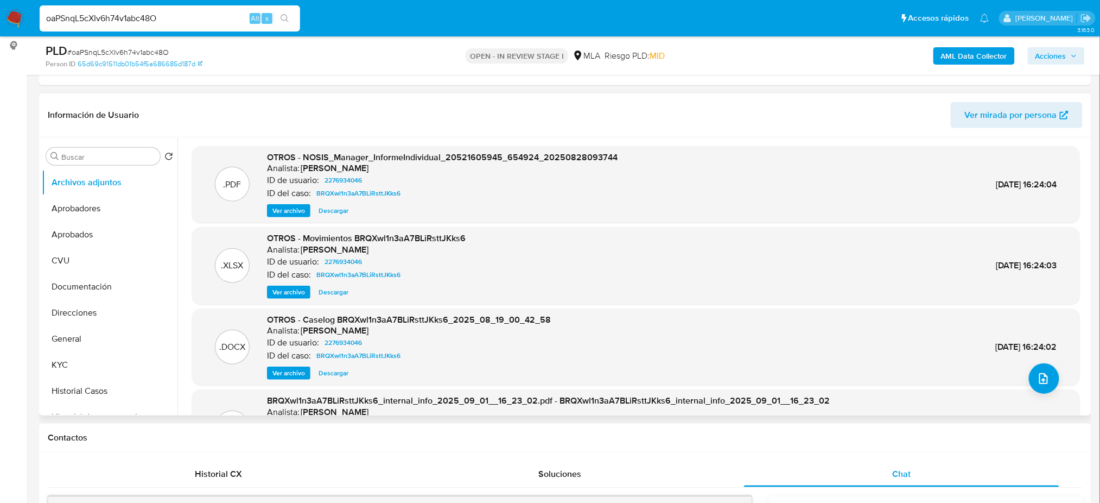
click at [967, 58] on b "AML Data Collector" at bounding box center [974, 55] width 66 height 17
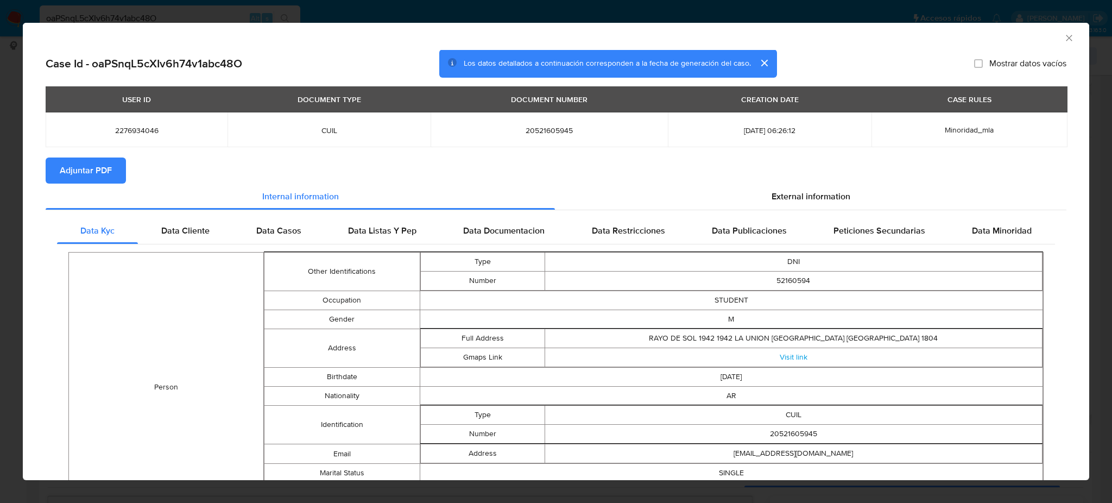
drag, startPoint x: 68, startPoint y: 177, endPoint x: 119, endPoint y: 177, distance: 51.0
click at [69, 177] on span "Adjuntar PDF" at bounding box center [86, 171] width 52 height 24
click at [1063, 33] on icon "Cerrar ventana" at bounding box center [1068, 38] width 11 height 11
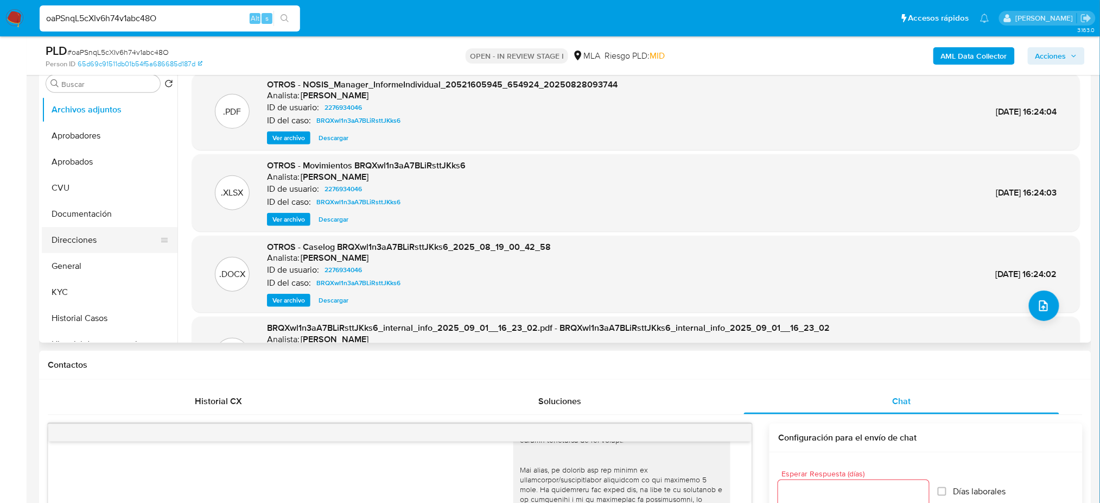
scroll to position [72, 0]
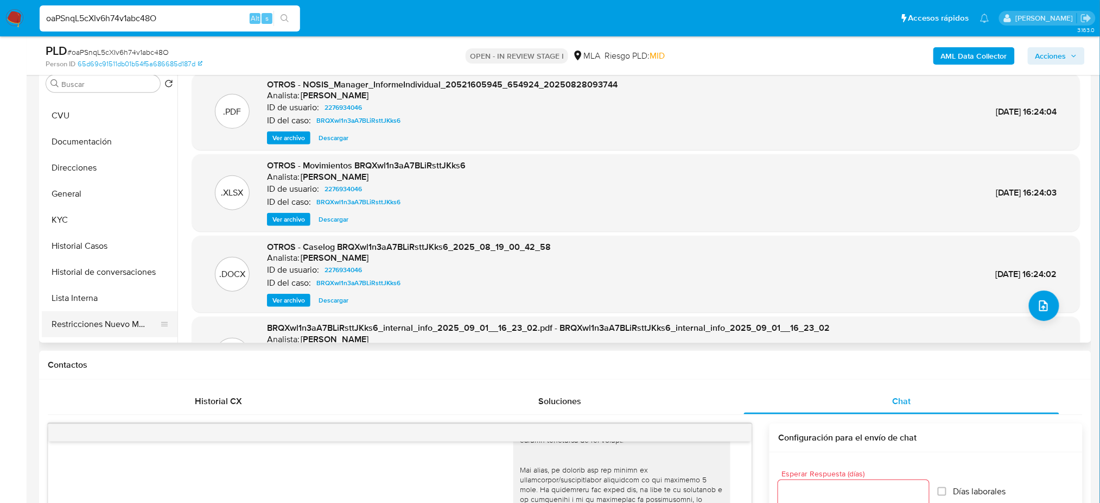
click at [91, 328] on button "Restricciones Nuevo Mundo" at bounding box center [105, 324] width 127 height 26
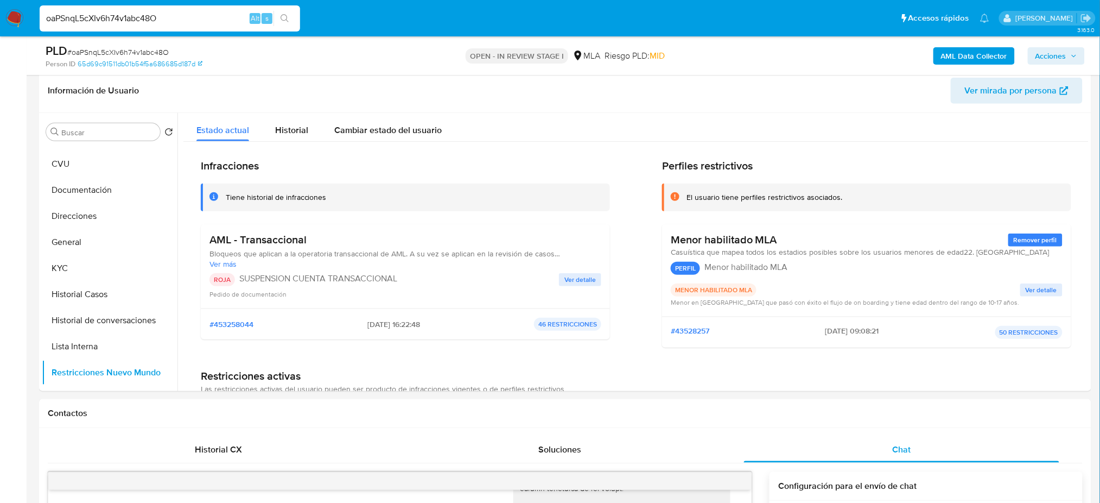
scroll to position [144, 0]
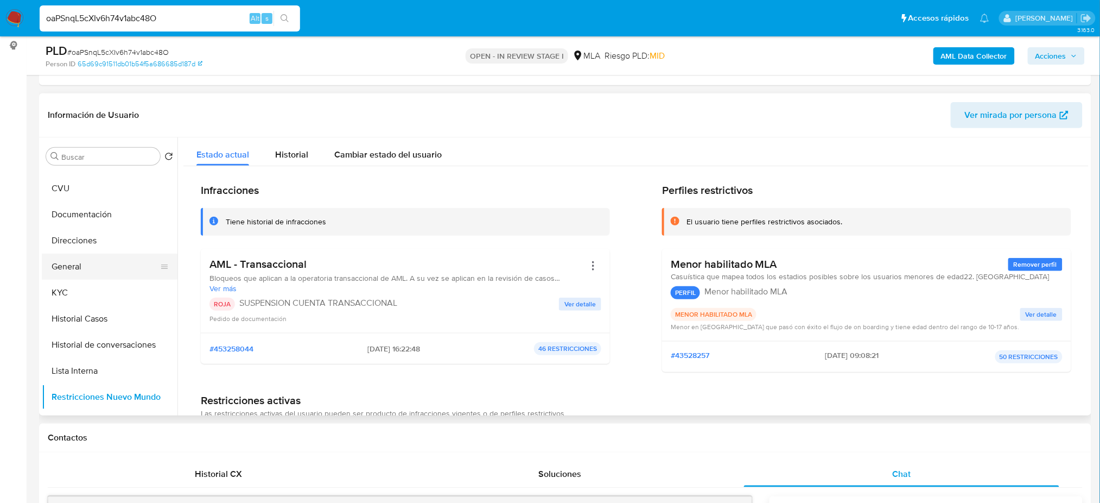
click at [79, 268] on button "General" at bounding box center [105, 267] width 127 height 26
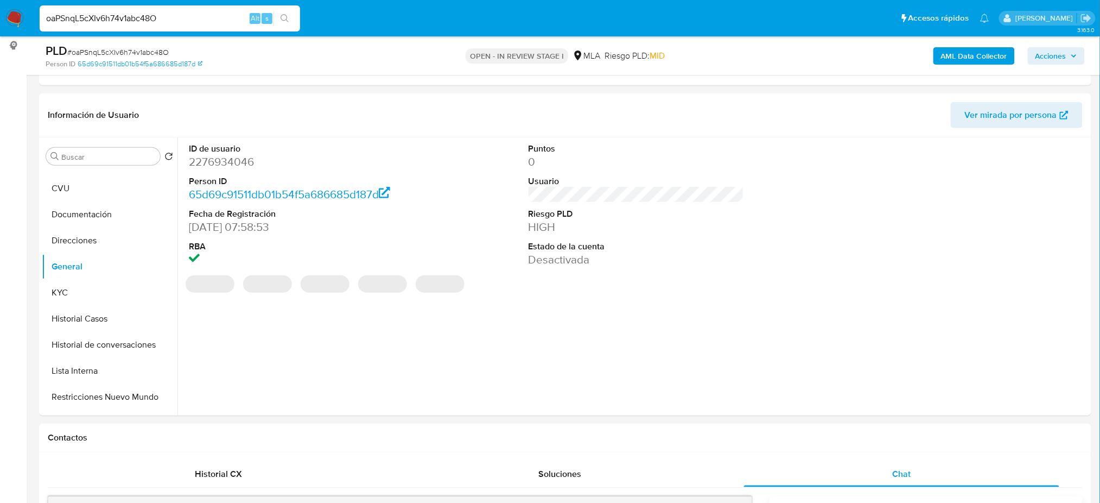
click at [224, 160] on dd "2276934046" at bounding box center [297, 161] width 216 height 15
copy dd "2276934046"
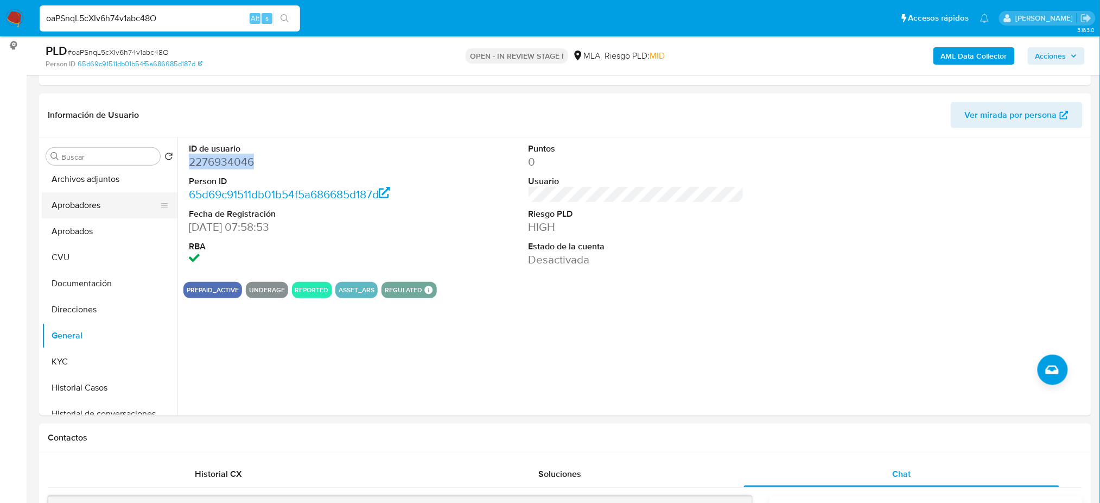
scroll to position [0, 0]
click at [90, 185] on button "Archivos adjuntos" at bounding box center [105, 182] width 127 height 26
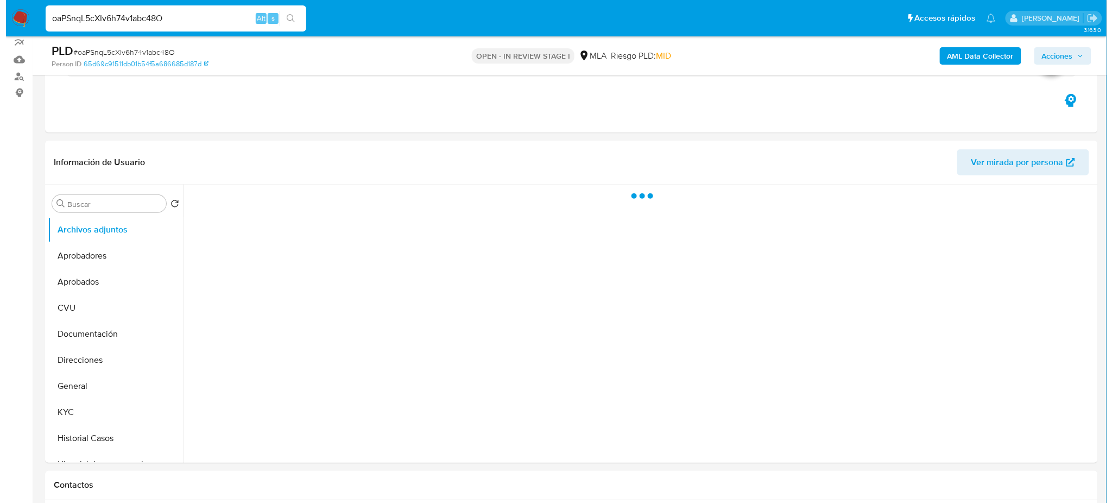
scroll to position [72, 0]
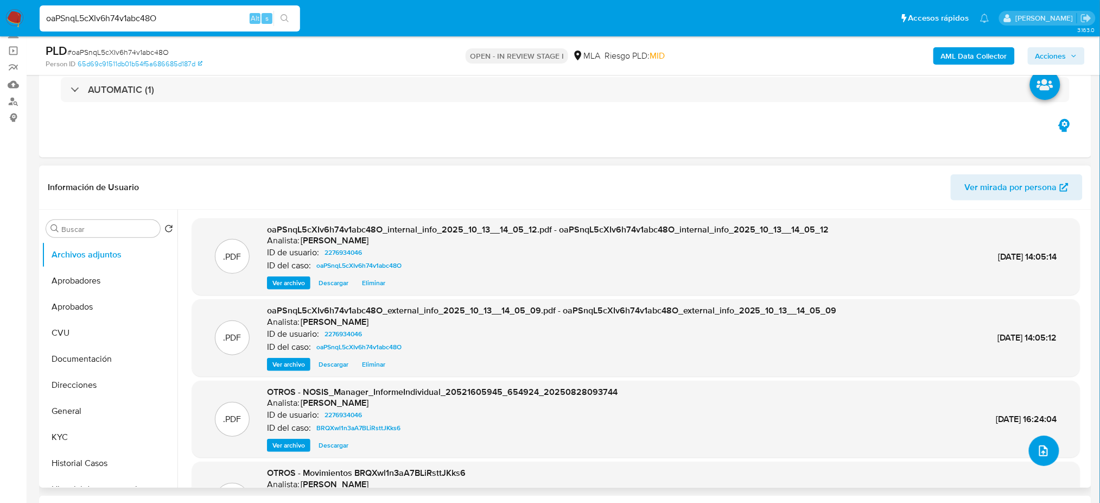
click at [1046, 458] on button "upload-file" at bounding box center [1044, 450] width 30 height 30
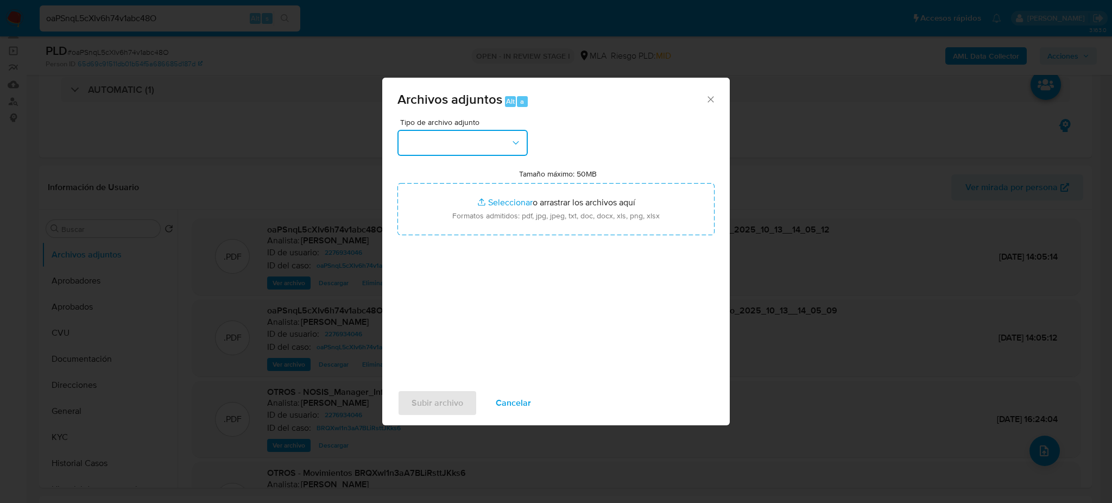
click at [476, 148] on button "button" at bounding box center [462, 143] width 130 height 26
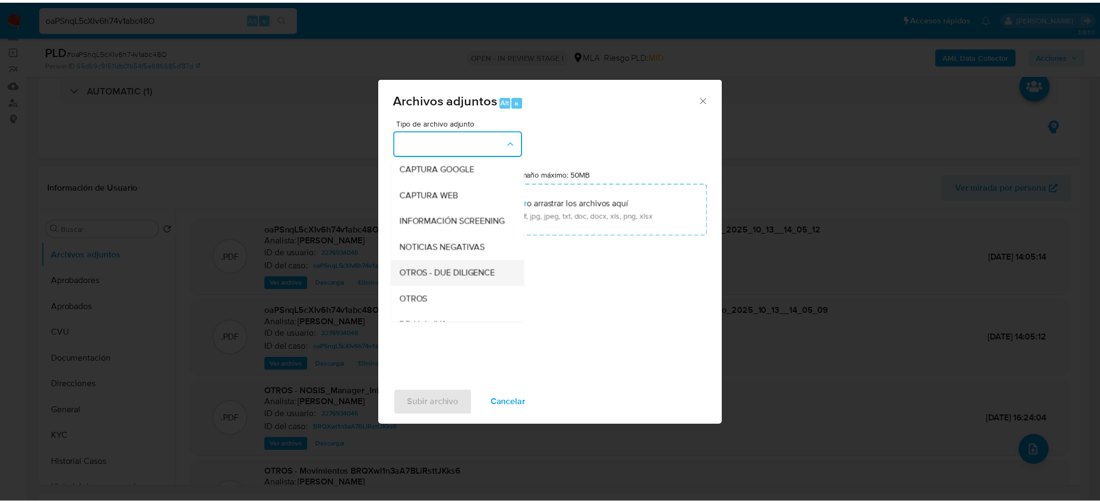
scroll to position [144, 0]
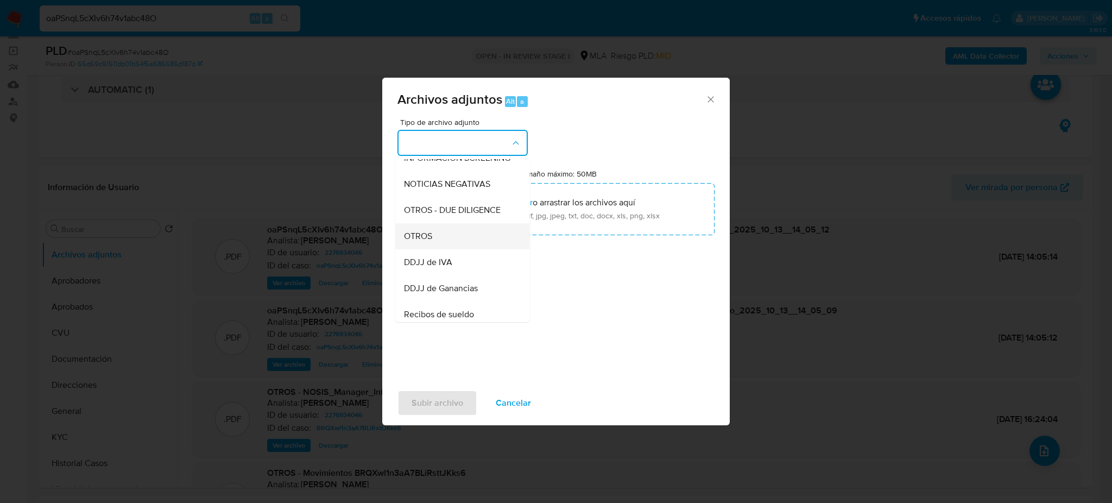
click at [447, 246] on div "OTROS" at bounding box center [459, 236] width 111 height 26
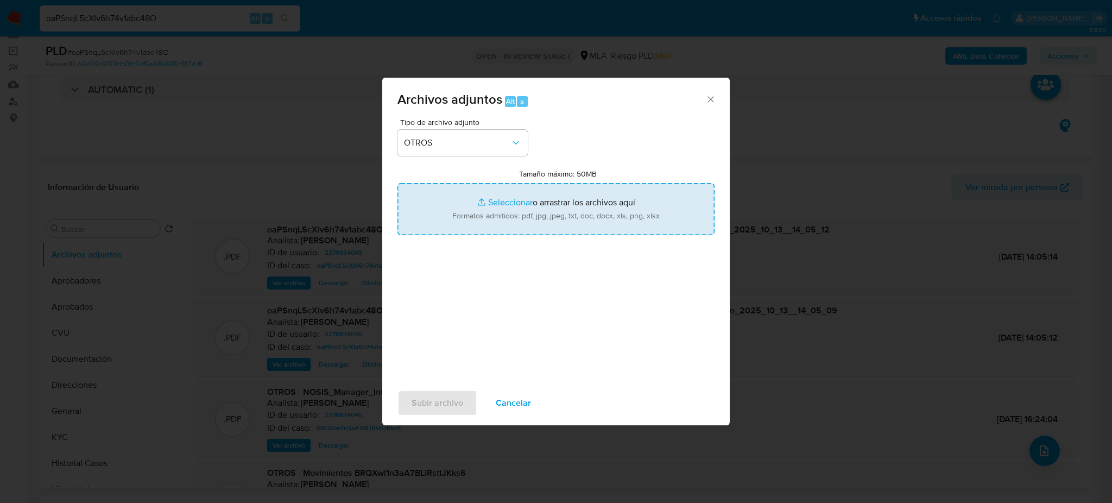
click at [490, 204] on input "Tamaño máximo: 50MB Seleccionar archivos" at bounding box center [555, 209] width 317 height 52
type input "C:\fakepath\Caselog oaPSnqL5cXIv6h74v1abc48O_2025_10_07_08_31_40.docx"
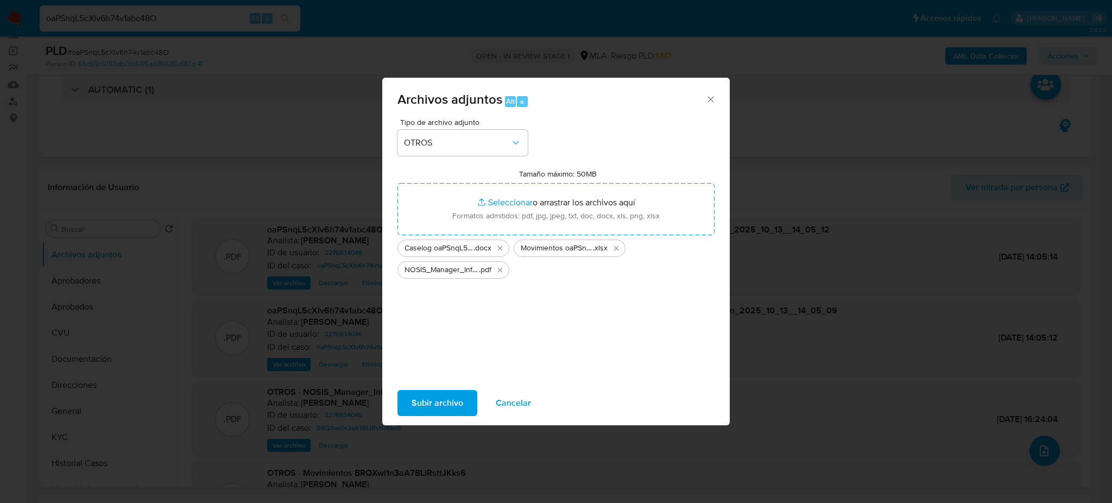
click at [411, 406] on span "Subir archivo" at bounding box center [437, 403] width 52 height 24
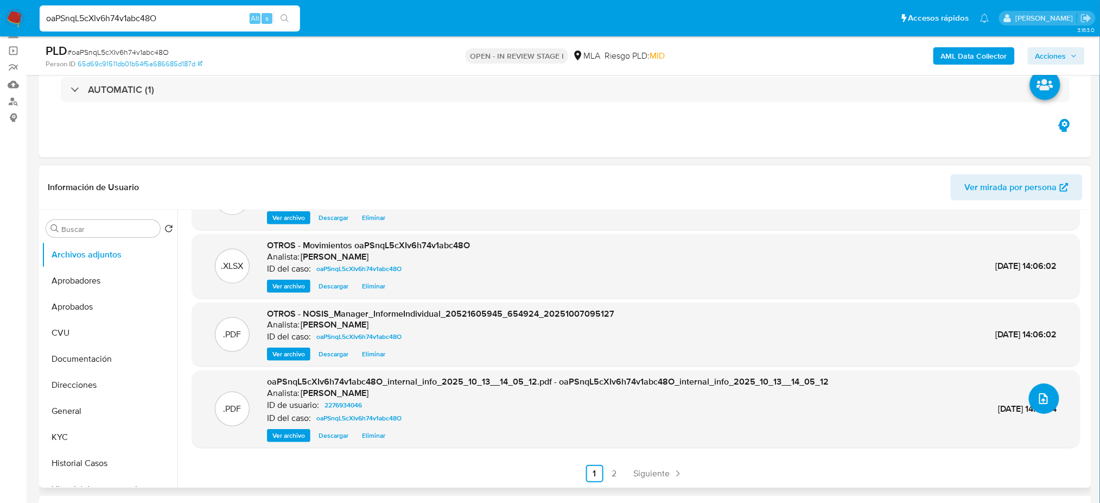
scroll to position [0, 0]
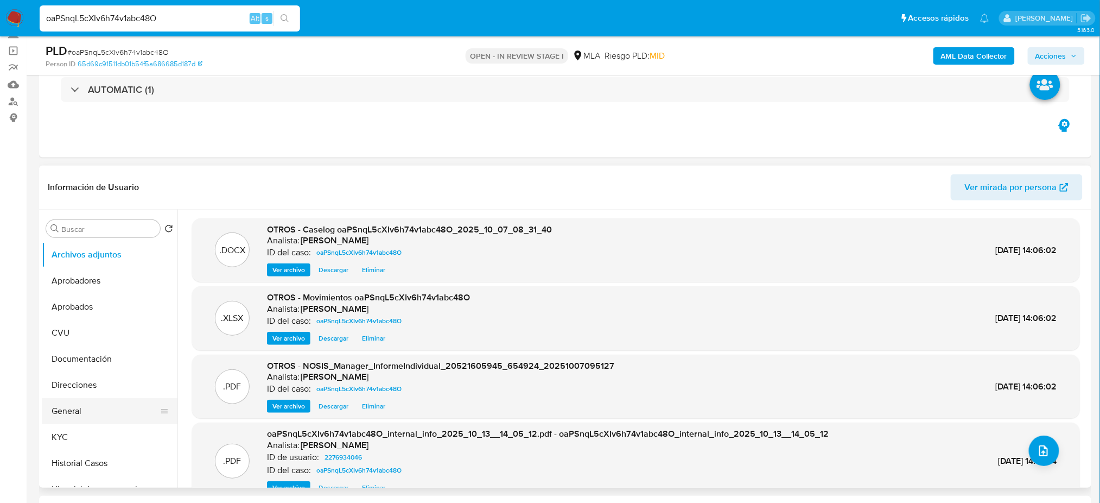
drag, startPoint x: 110, startPoint y: 405, endPoint x: 117, endPoint y: 401, distance: 7.8
click at [110, 404] on button "General" at bounding box center [105, 411] width 127 height 26
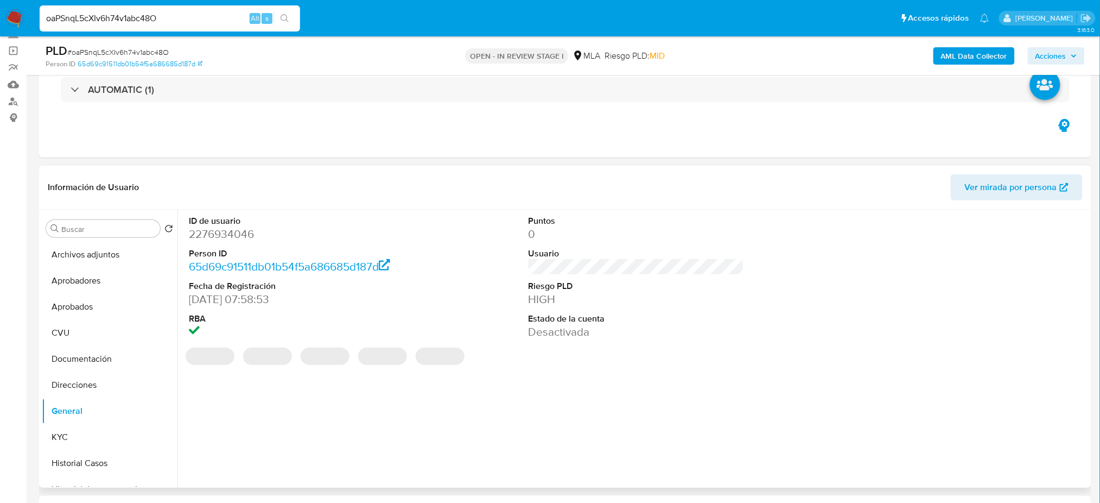
click at [207, 232] on dd "2276934046" at bounding box center [297, 233] width 216 height 15
copy dd "2276934046"
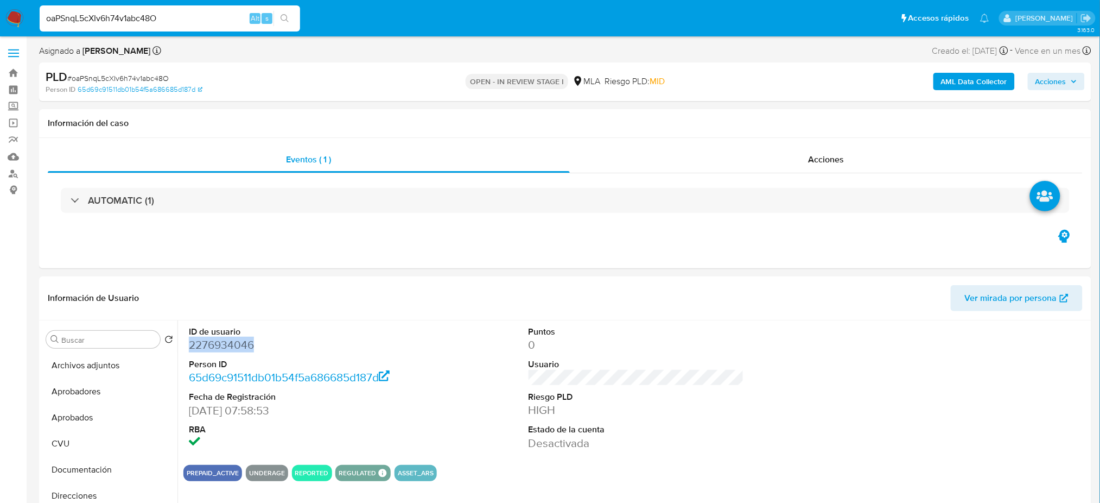
click at [1066, 74] on span "Acciones" at bounding box center [1051, 81] width 31 height 17
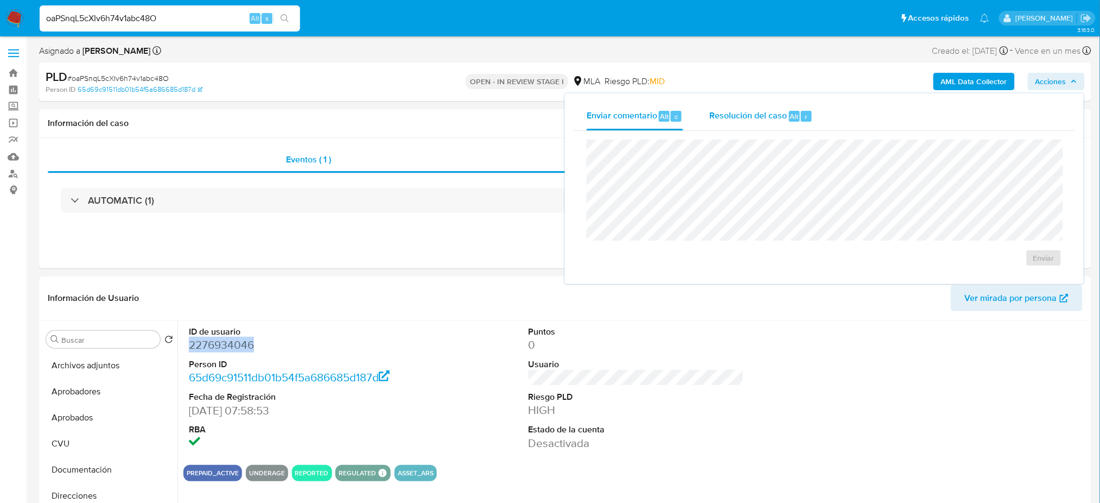
click at [724, 118] on span "Resolución del caso" at bounding box center [749, 116] width 78 height 12
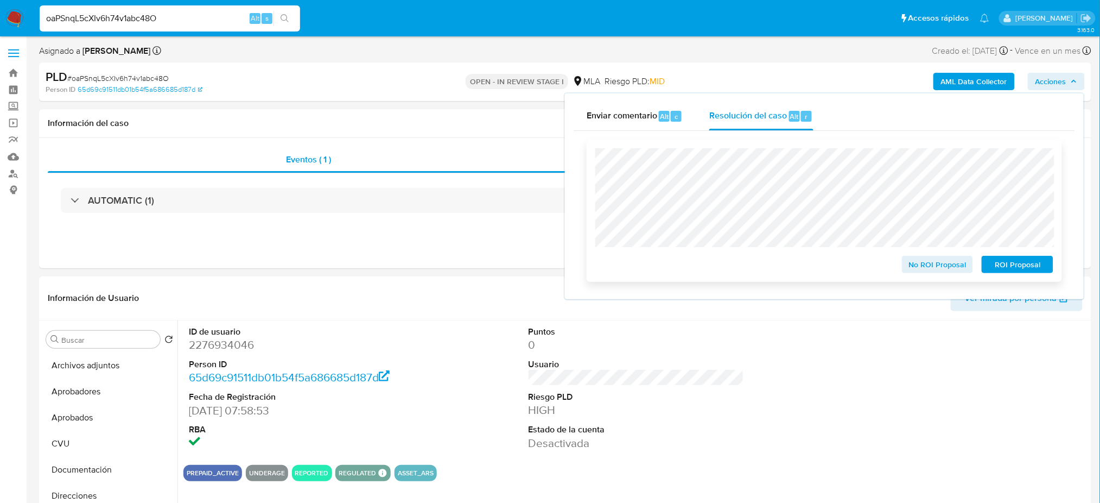
click at [1035, 263] on span "ROI Proposal" at bounding box center [1018, 264] width 56 height 15
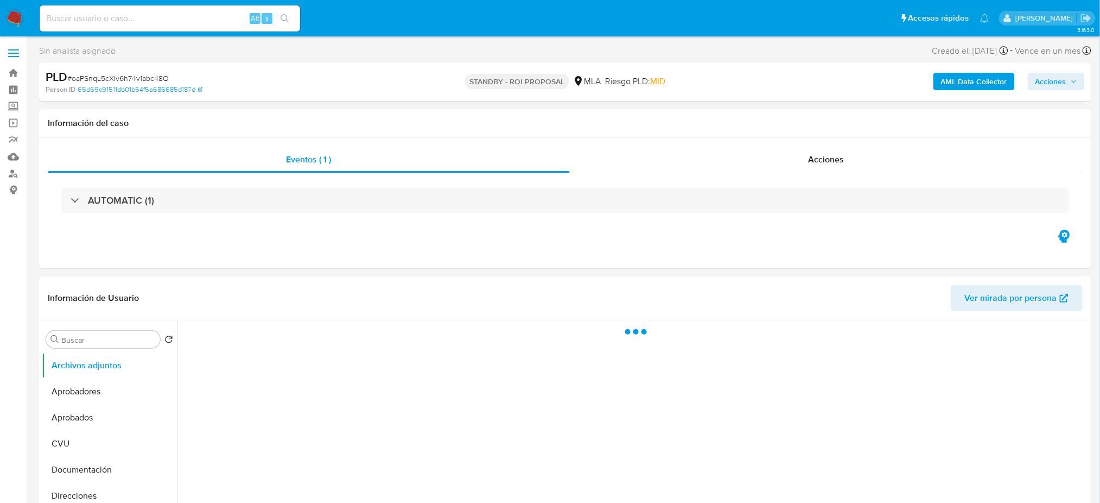
select select "10"
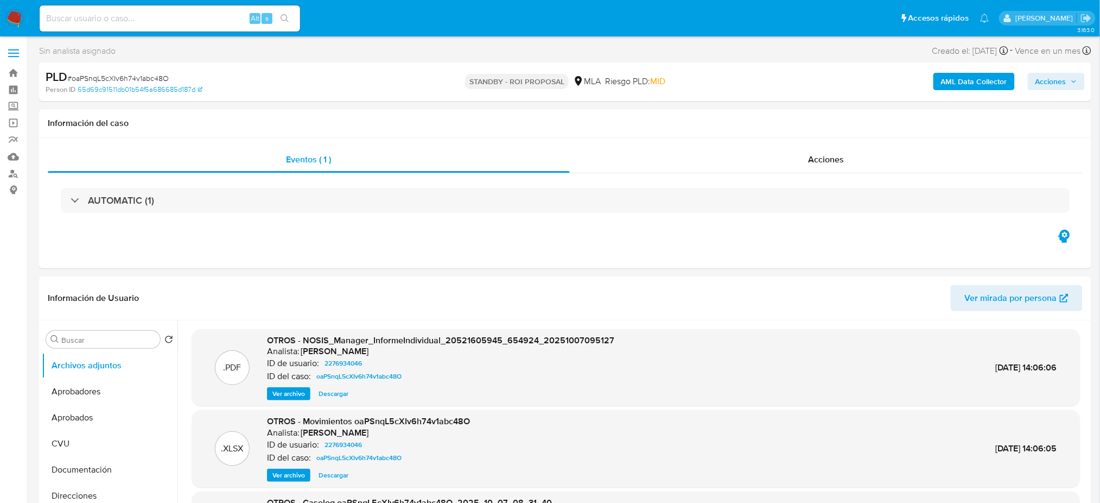
click at [203, 16] on input at bounding box center [170, 18] width 261 height 14
paste input "9GHQMlTtgUYi0yf69q1GJIWA"
type input "9GHQMlTtgUYi0yf69q1GJIWA"
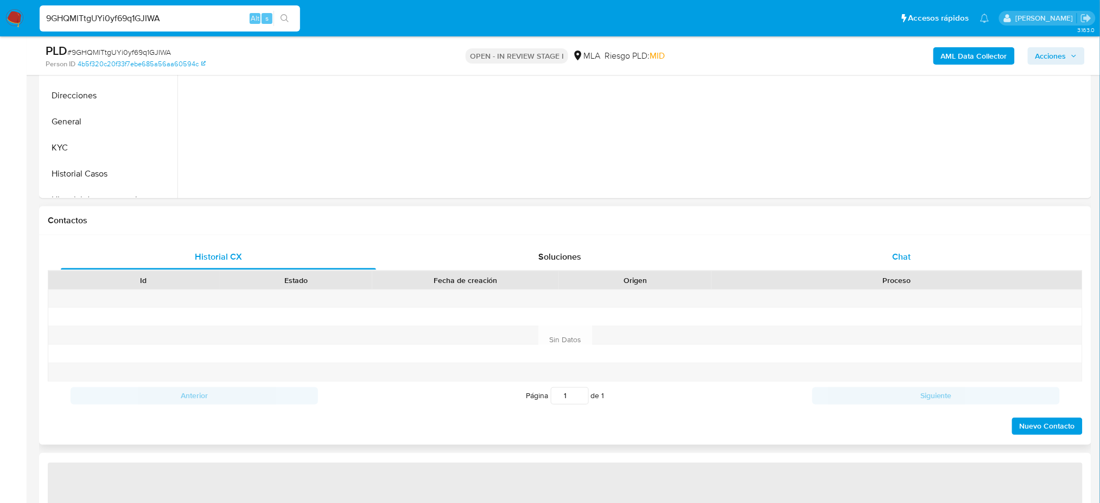
click at [936, 250] on div "Chat" at bounding box center [901, 257] width 315 height 26
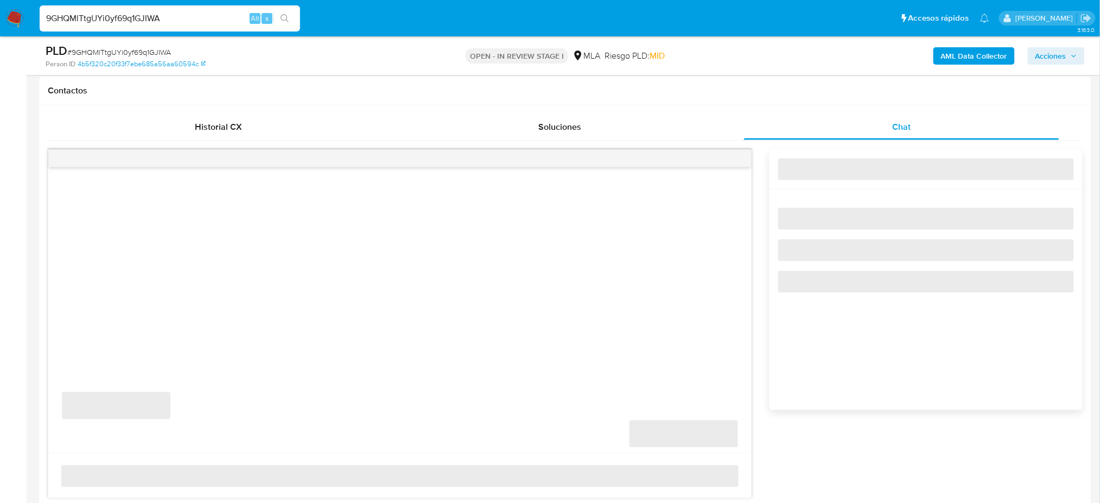
select select "10"
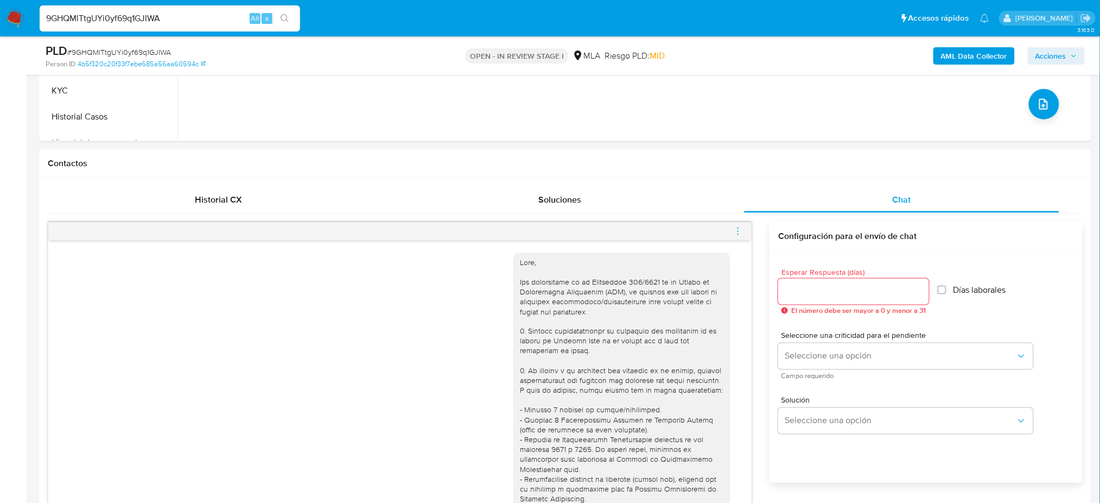
scroll to position [217, 0]
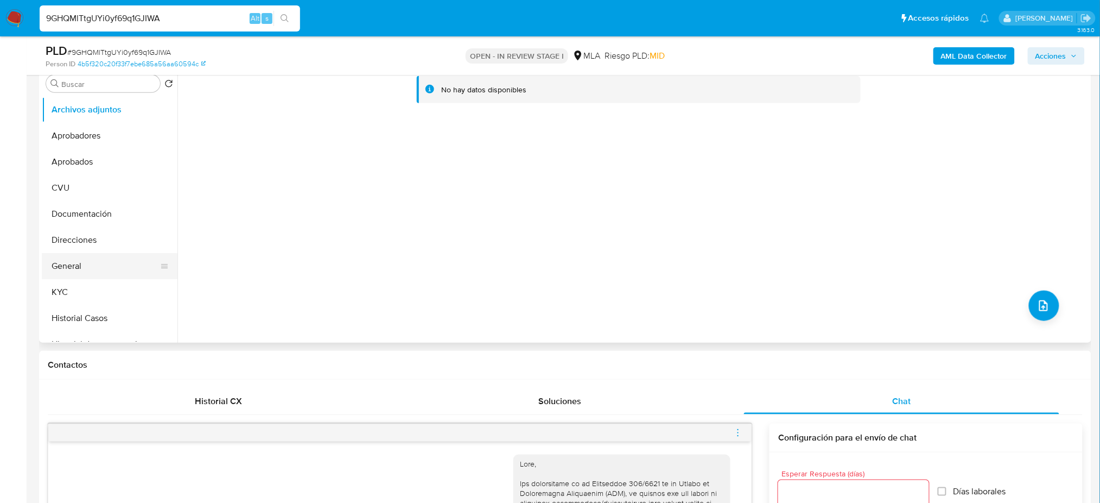
click at [122, 277] on button "General" at bounding box center [105, 266] width 127 height 26
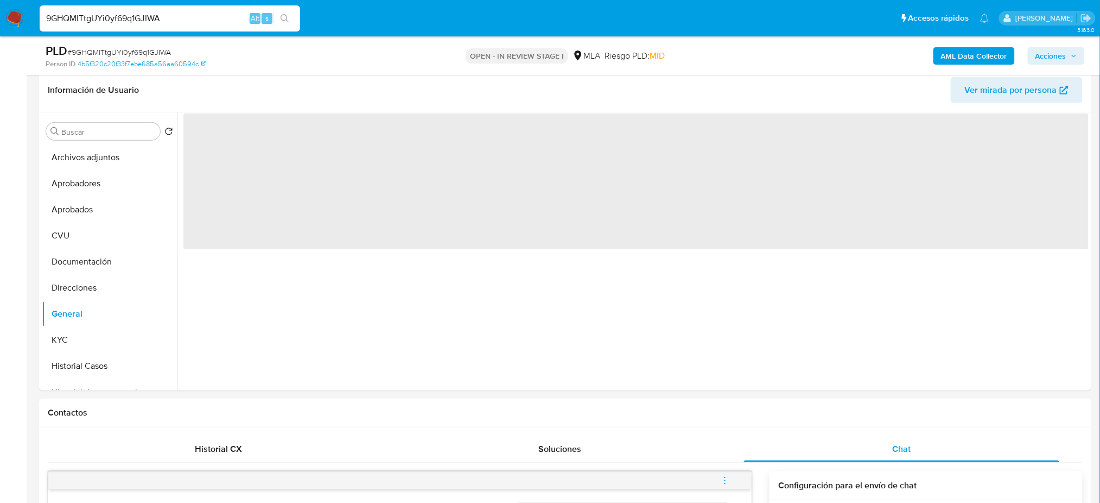
scroll to position [144, 0]
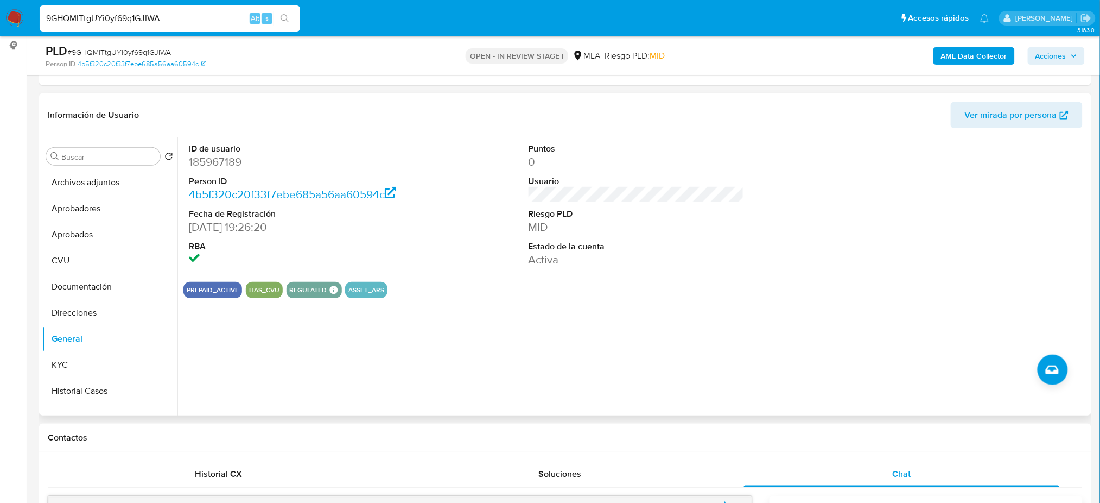
click at [214, 149] on dt "ID de usuario" at bounding box center [297, 149] width 216 height 12
click at [216, 163] on dd "185967189" at bounding box center [297, 161] width 216 height 15
copy dd "185967189"
drag, startPoint x: 200, startPoint y: 14, endPoint x: 0, endPoint y: 34, distance: 201.3
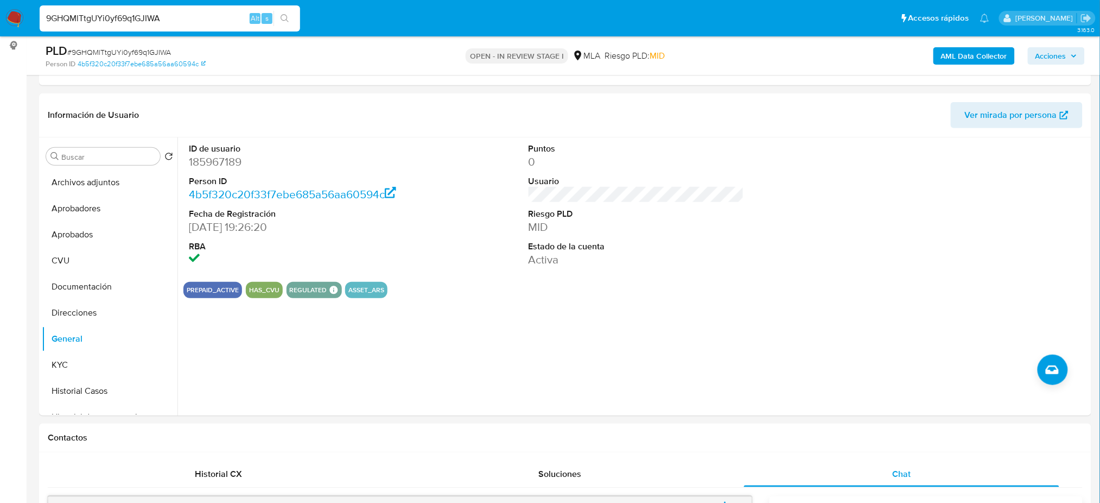
click at [0, 34] on nav "Pausado Ver notificaciones 9GHQMlTtgUYi0yf69q1GJIWA Alt s Accesos rápidos Presi…" at bounding box center [550, 18] width 1100 height 36
paste input "OwvGCcTLJKSPiG5COgDOpIMJ"
type input "OwvGCcTLJKSPiG5COgDOpIMJ"
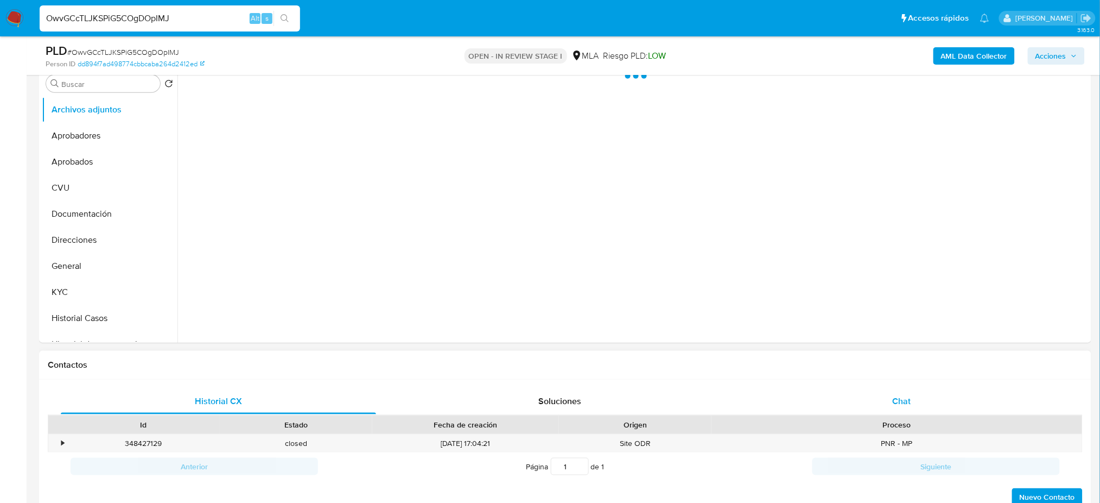
click at [920, 402] on div "Chat" at bounding box center [901, 401] width 315 height 26
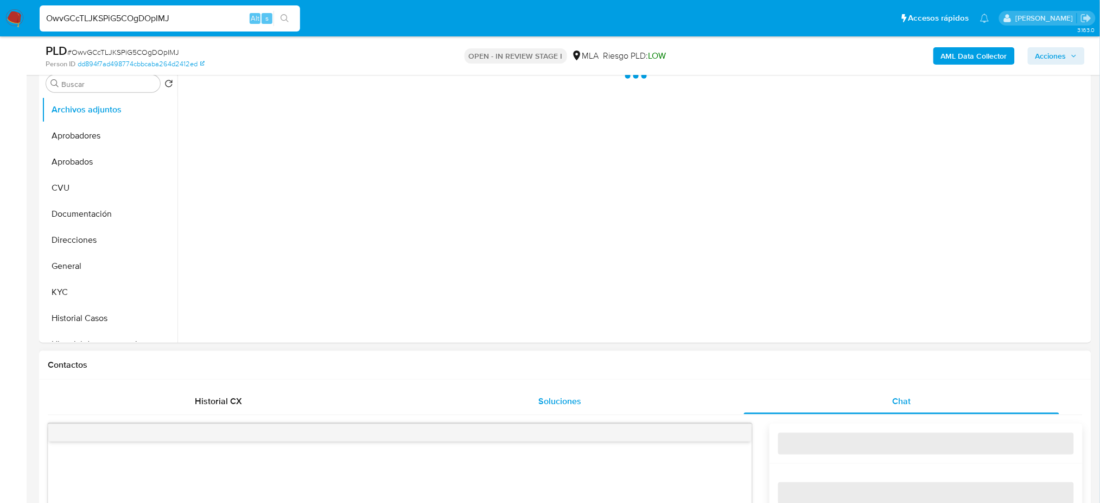
scroll to position [434, 0]
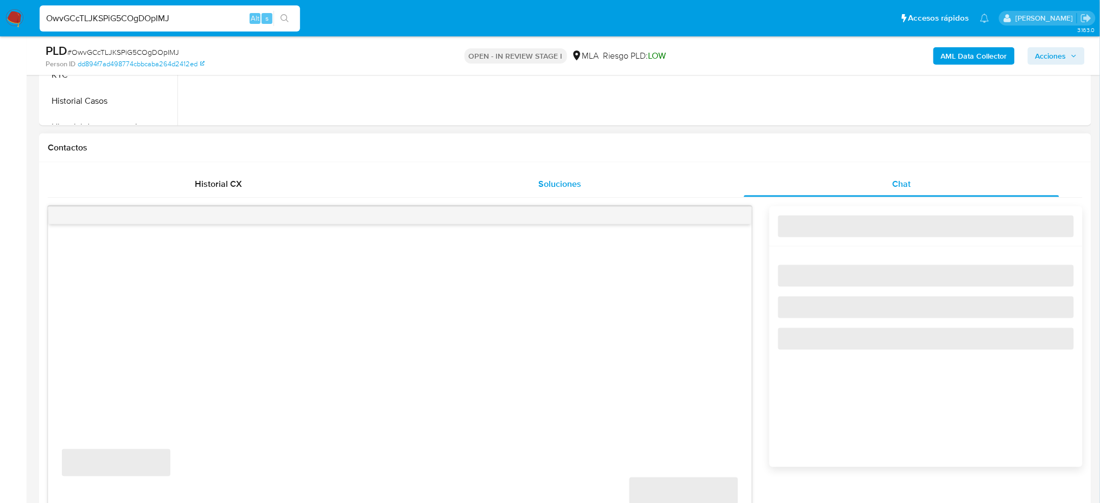
select select "10"
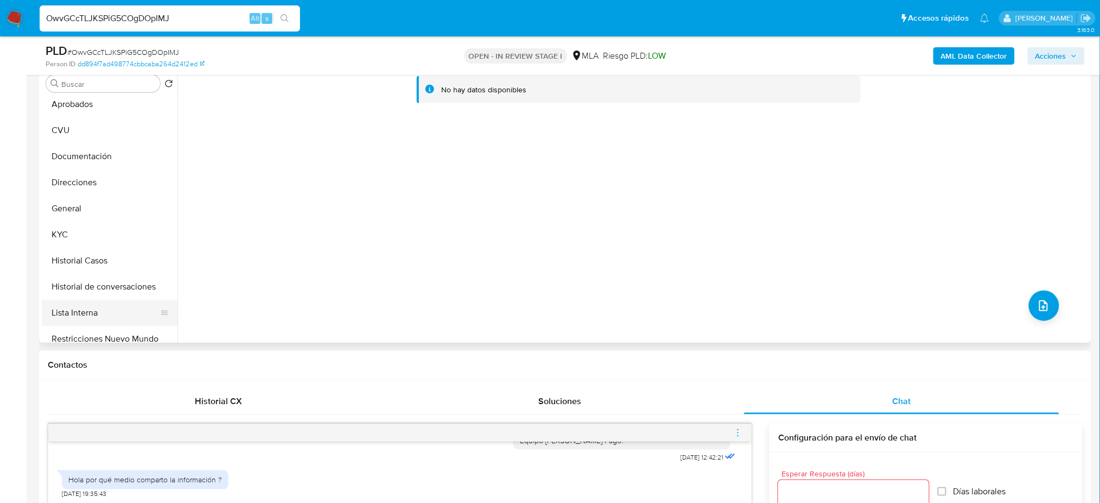
scroll to position [144, 0]
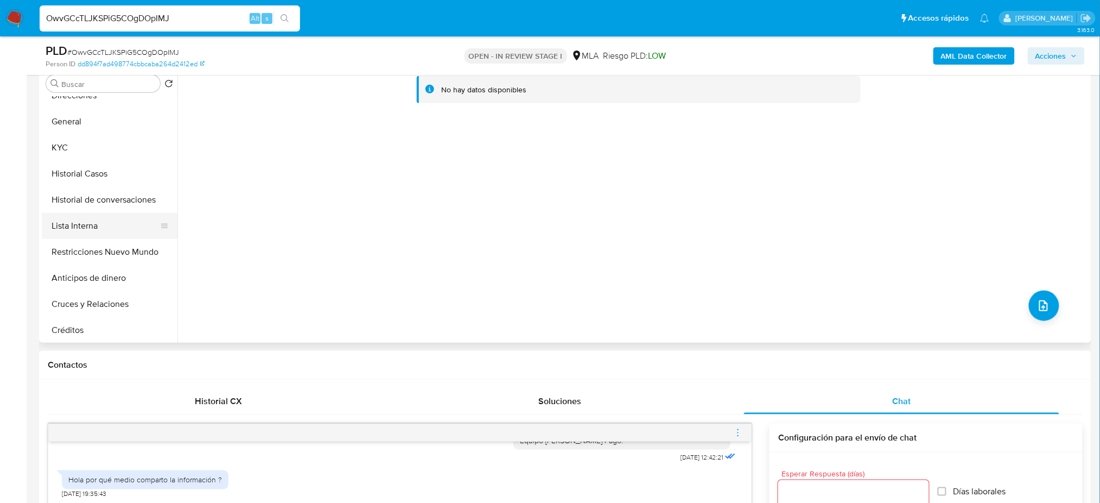
click at [88, 238] on button "Lista Interna" at bounding box center [105, 226] width 127 height 26
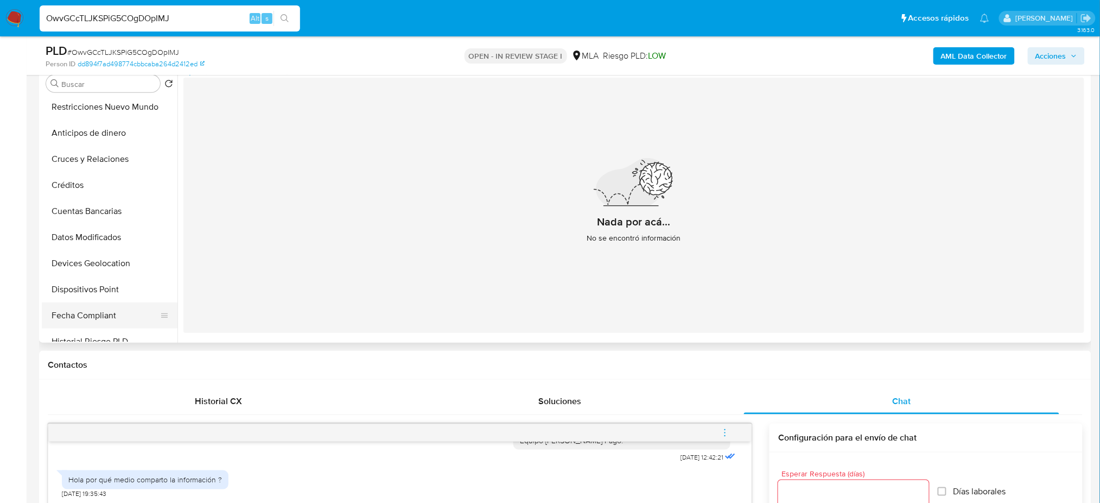
scroll to position [434, 0]
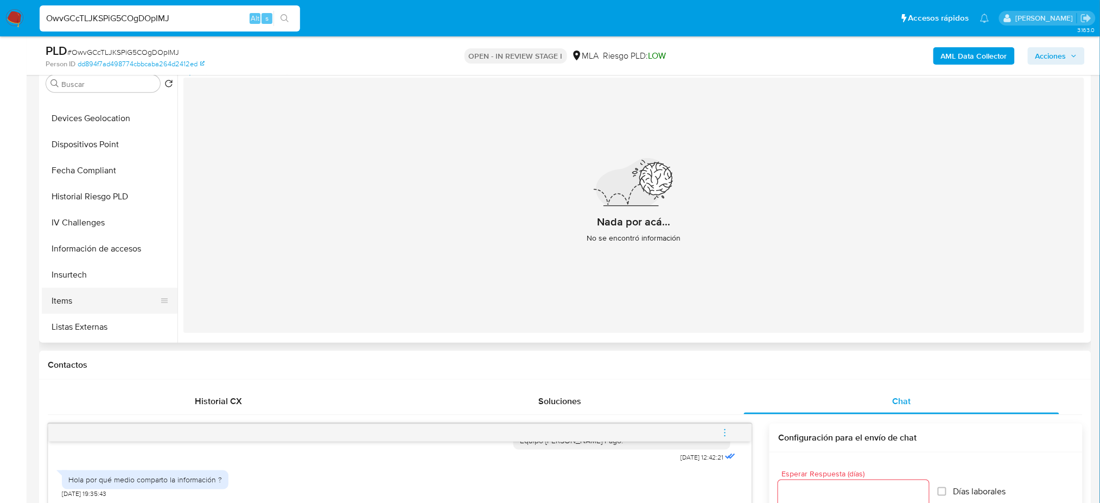
click at [91, 303] on button "Items" at bounding box center [105, 301] width 127 height 26
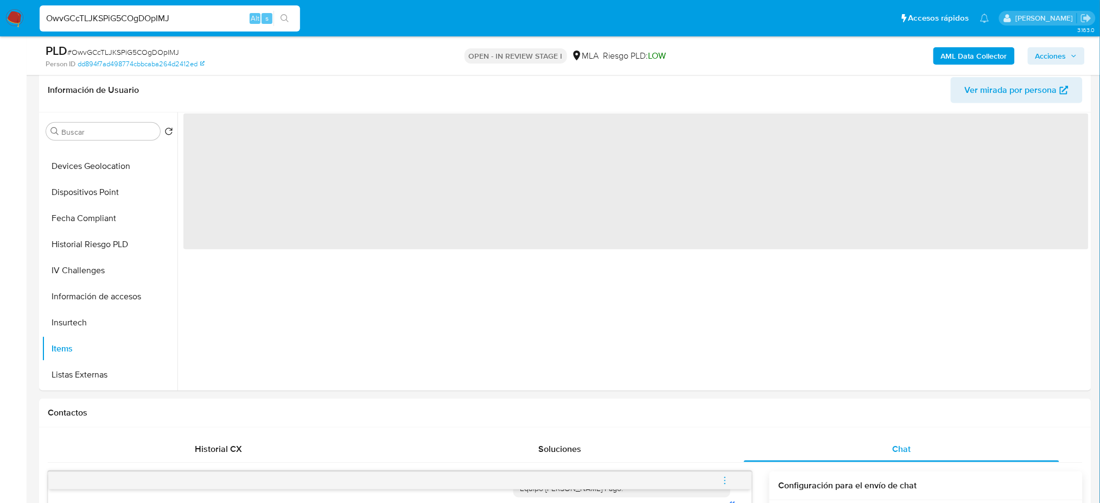
scroll to position [144, 0]
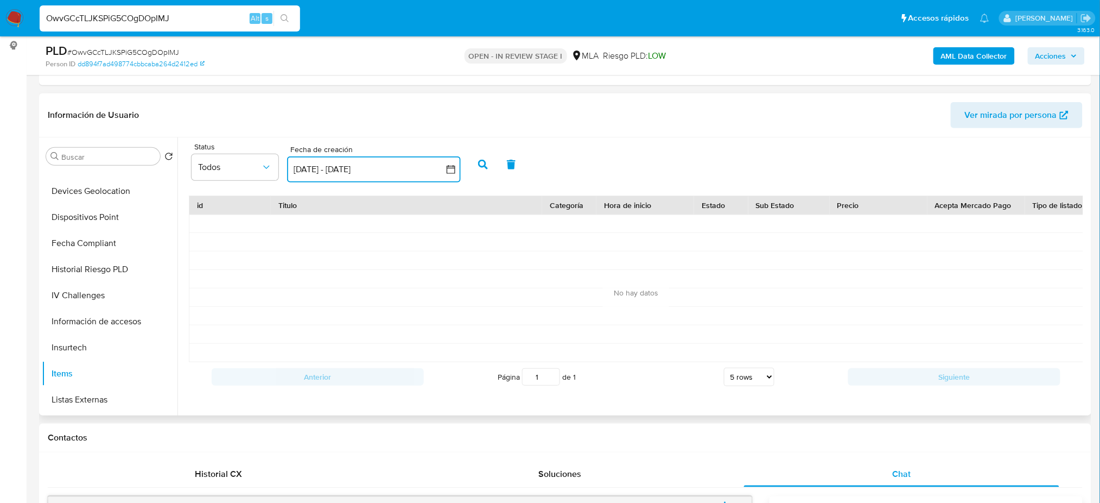
click at [386, 165] on button "13 sep 2025 - 13 oct 2025" at bounding box center [374, 169] width 174 height 26
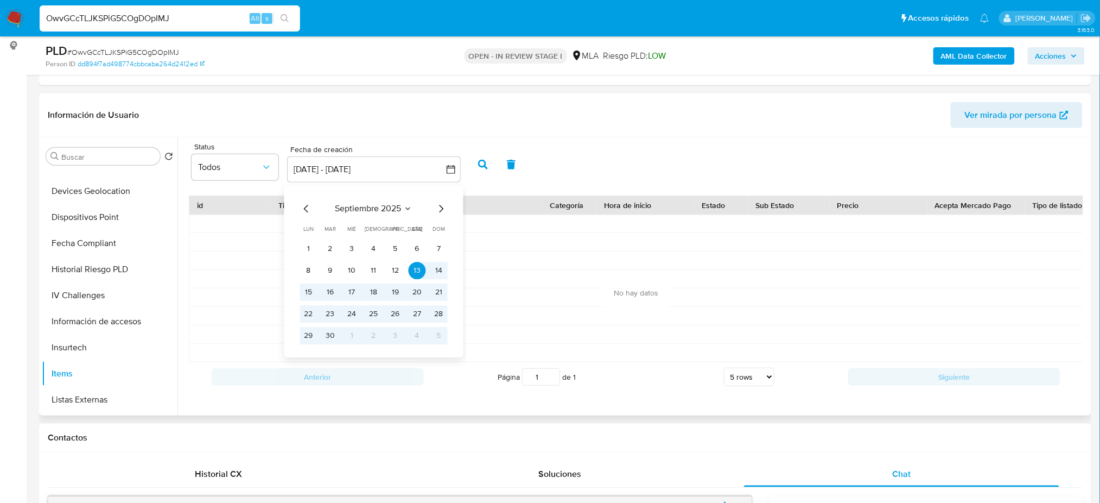
click at [305, 207] on icon "Mes anterior" at bounding box center [306, 209] width 4 height 8
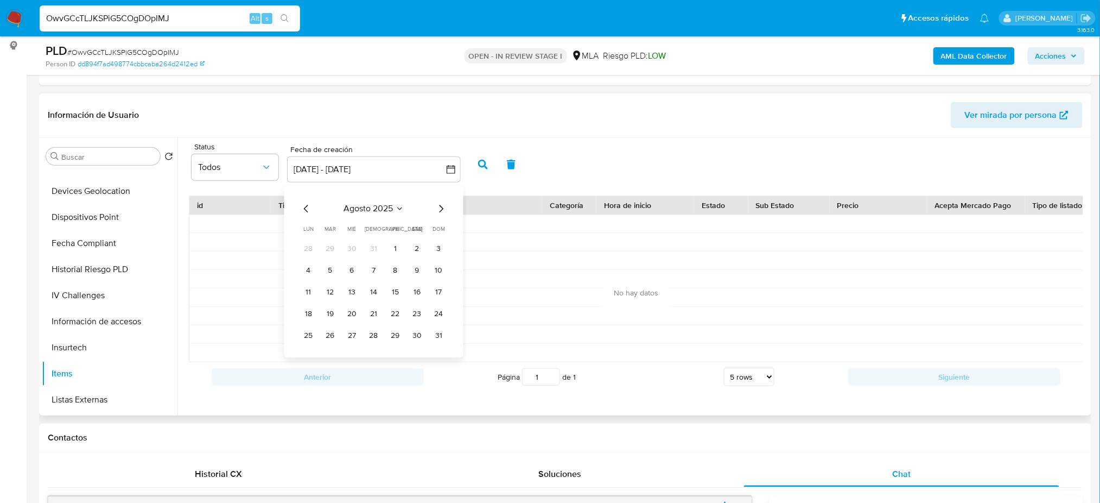
click at [305, 207] on icon "Mes anterior" at bounding box center [306, 209] width 4 height 8
click at [369, 248] on button "1" at bounding box center [373, 248] width 17 height 17
click at [447, 212] on icon "Mes siguiente" at bounding box center [441, 208] width 13 height 13
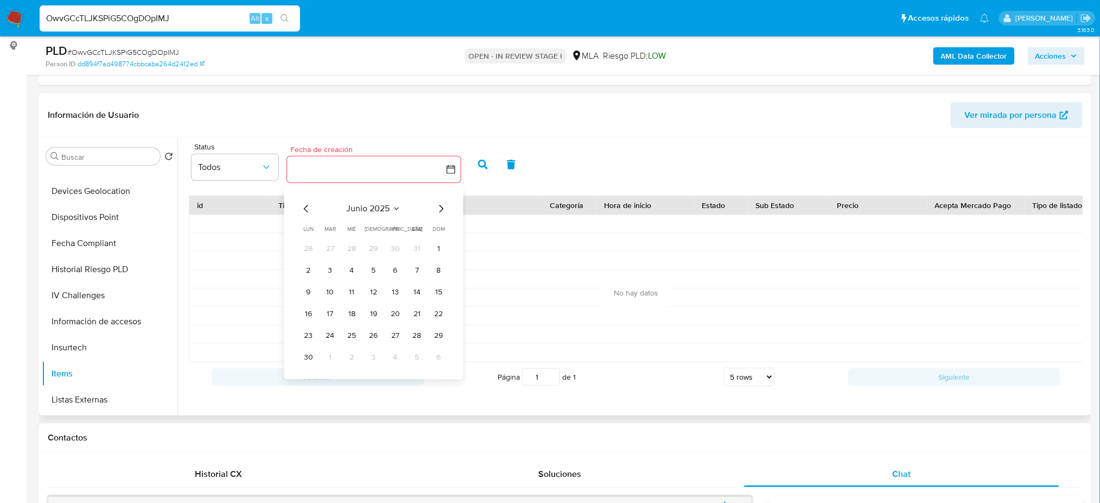
click at [447, 212] on icon "Mes siguiente" at bounding box center [441, 208] width 13 height 13
click at [395, 268] on button "12" at bounding box center [395, 270] width 17 height 17
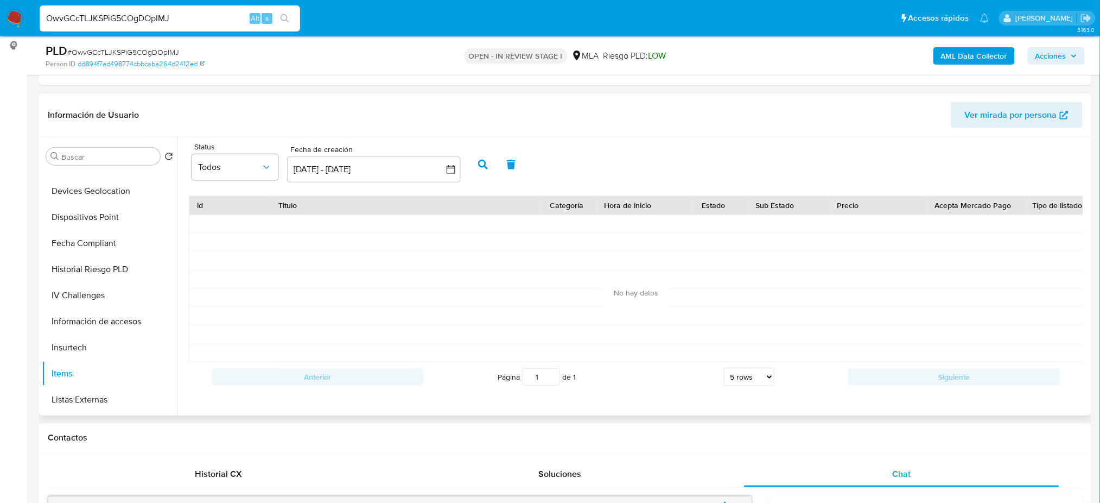
click at [473, 168] on button "button" at bounding box center [483, 164] width 28 height 26
drag, startPoint x: 204, startPoint y: 26, endPoint x: 0, endPoint y: 21, distance: 203.6
click at [0, 21] on nav "Pausado Ver notificaciones OwvGCcTLJKSPiG5COgDOpIMJ Alt s Accesos rápidos Presi…" at bounding box center [550, 18] width 1100 height 36
click at [170, 20] on input "OwvGCcTLJKSPiG5COgDOpIMJ" at bounding box center [170, 18] width 261 height 14
drag, startPoint x: 176, startPoint y: 20, endPoint x: 0, endPoint y: 23, distance: 176.5
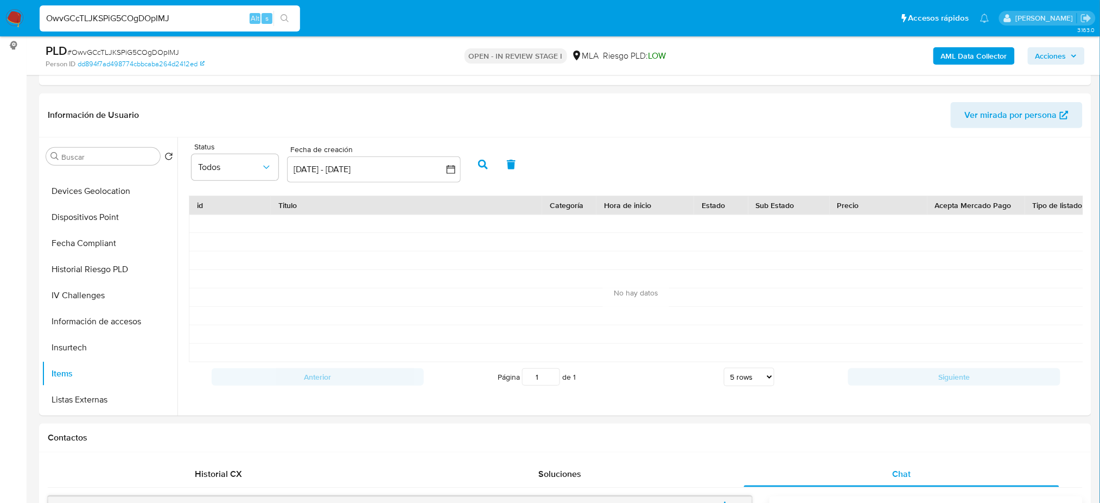
click at [0, 23] on nav "Pausado Ver notificaciones OwvGCcTLJKSPiG5COgDOpIMJ Alt s Accesos rápidos Presi…" at bounding box center [550, 18] width 1100 height 36
paste input "4ovgRmZ3UPPxIOwGCM9juQv1"
type input "4ovgRmZ3UPPxIOwGCM9juQv1"
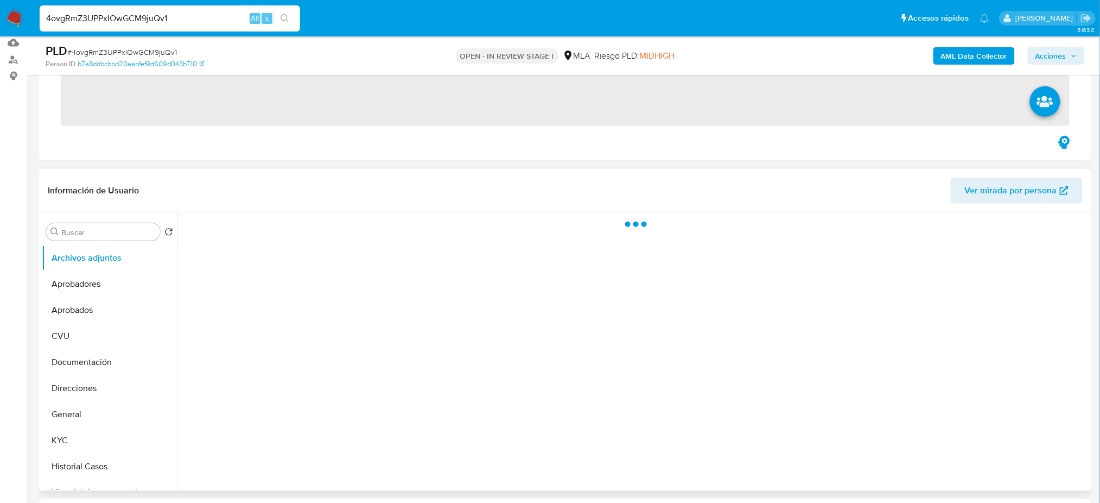
scroll to position [217, 0]
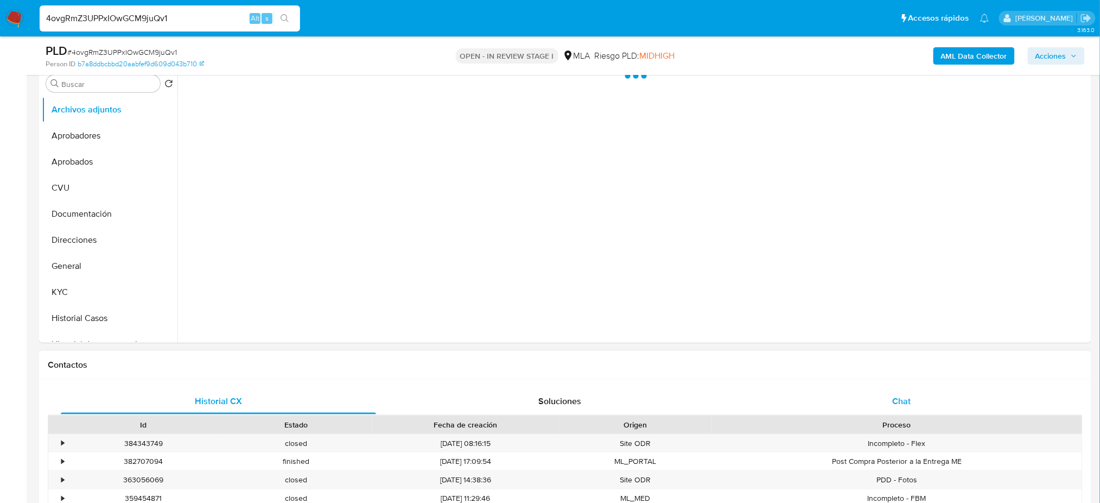
drag, startPoint x: 913, startPoint y: 407, endPoint x: 909, endPoint y: 414, distance: 7.5
click at [909, 414] on div "Chat" at bounding box center [901, 401] width 315 height 26
select select "10"
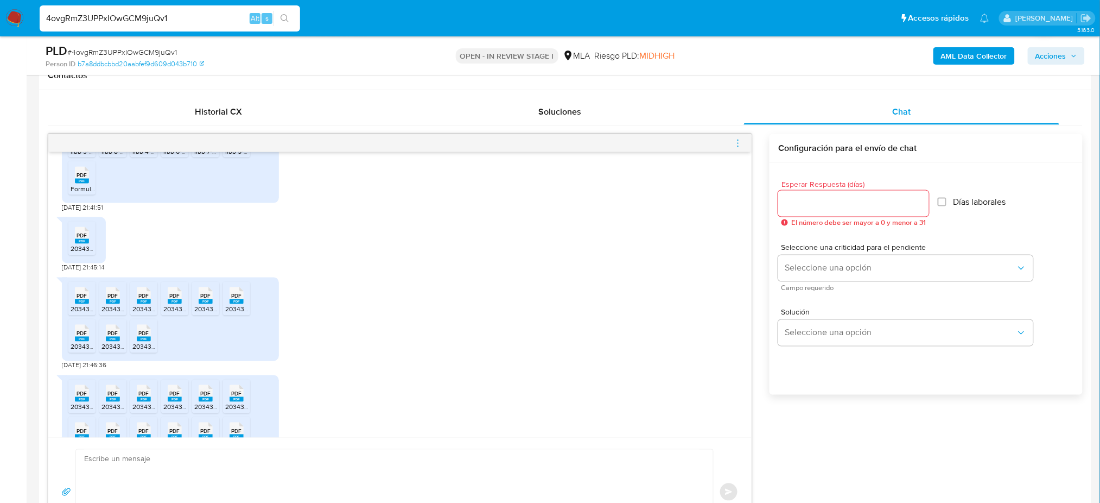
scroll to position [1078, 0]
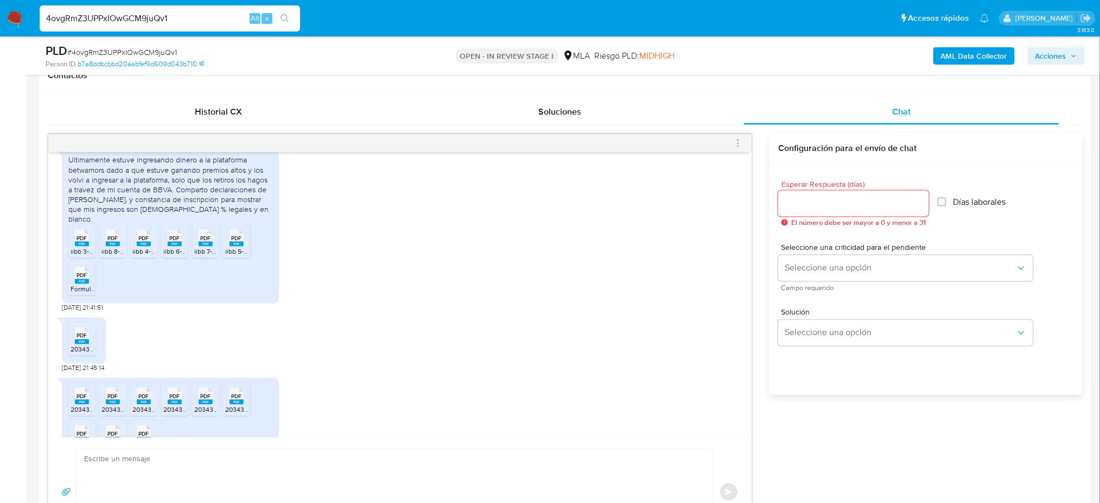
drag, startPoint x: 215, startPoint y: 20, endPoint x: 0, endPoint y: 46, distance: 216.5
paste input "SM4QQvgu4lpxfXN91uztbbHg"
type input "SM4QQvgu4lpxfXN91uztbbHg"
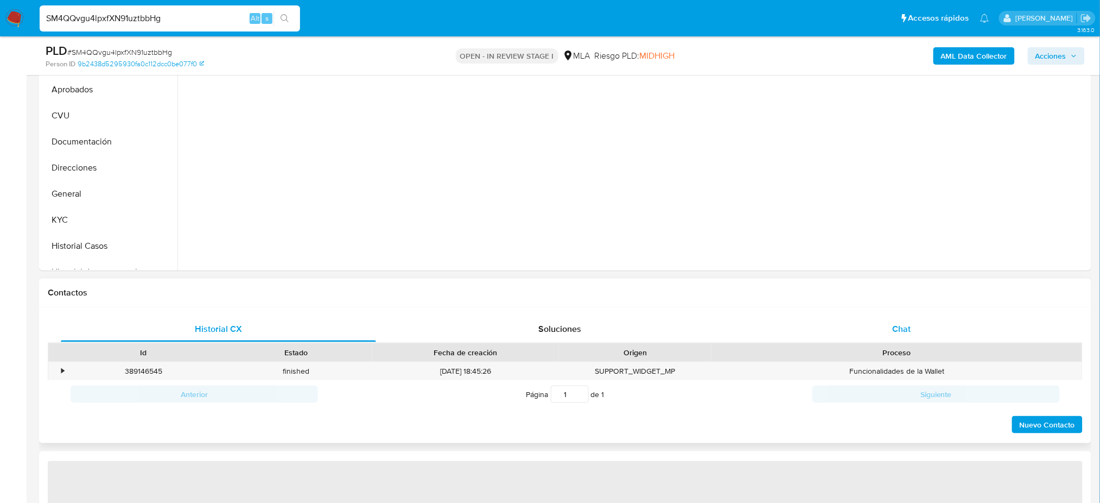
click at [880, 334] on div "Chat" at bounding box center [901, 329] width 315 height 26
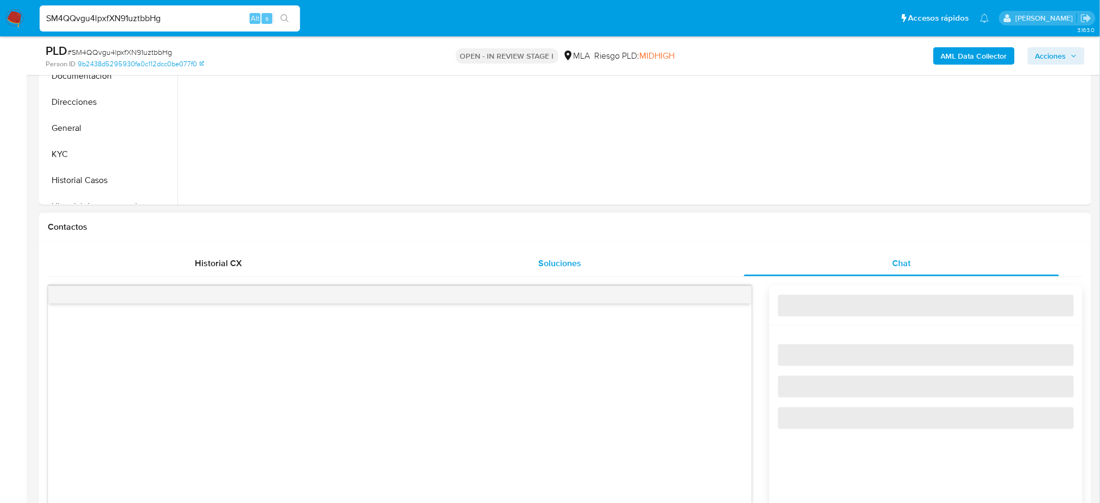
select select "10"
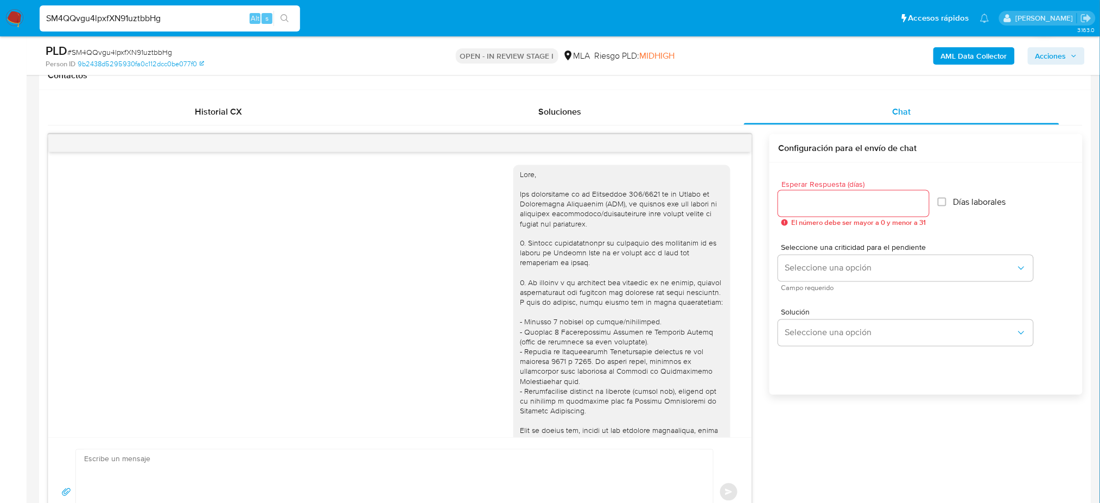
scroll to position [905, 0]
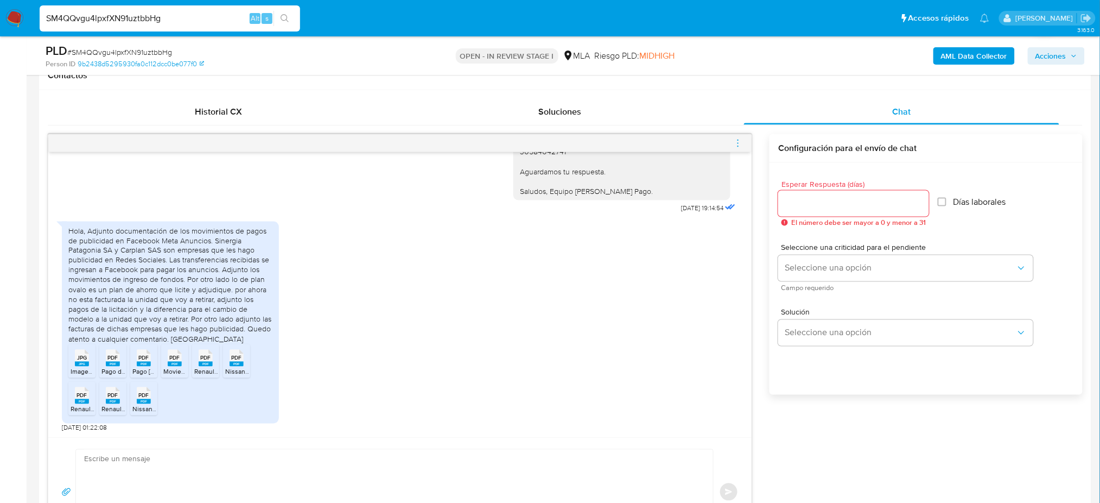
drag, startPoint x: 172, startPoint y: 15, endPoint x: 0, endPoint y: 41, distance: 174.0
paste input "jktfimgneenQbni3NRlgKqOS"
type input "jktfimgneenQbni3NRlgKqOS"
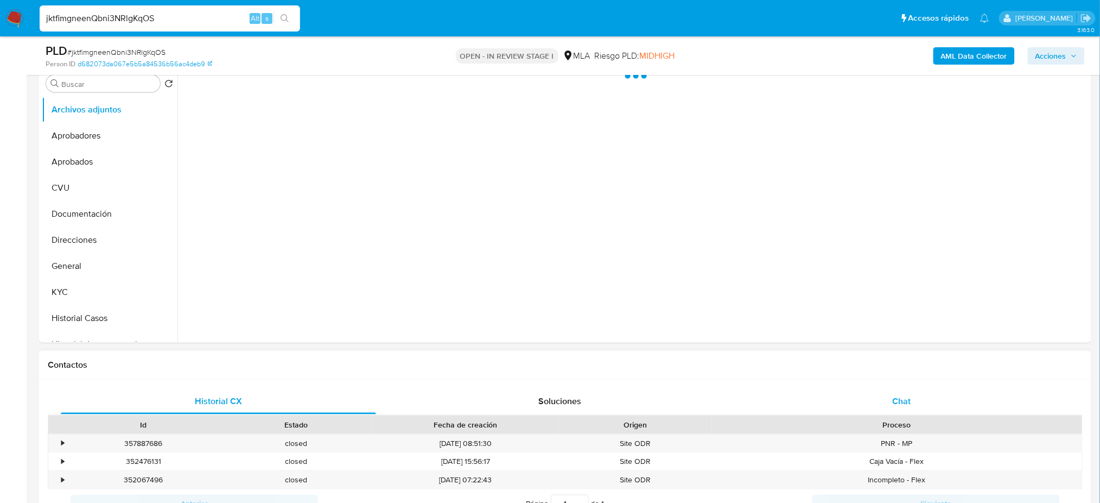
click at [905, 390] on div "Chat" at bounding box center [901, 401] width 315 height 26
select select "10"
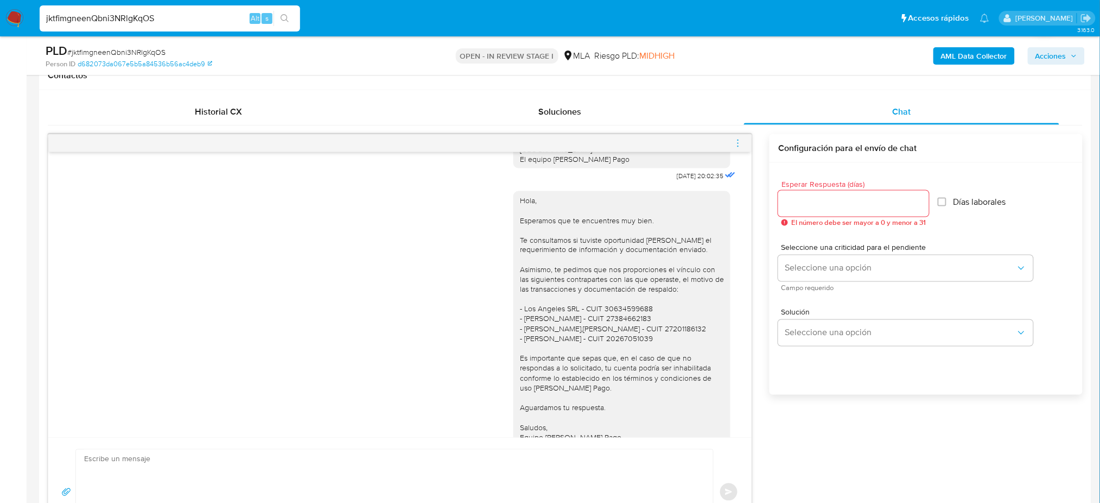
scroll to position [144, 0]
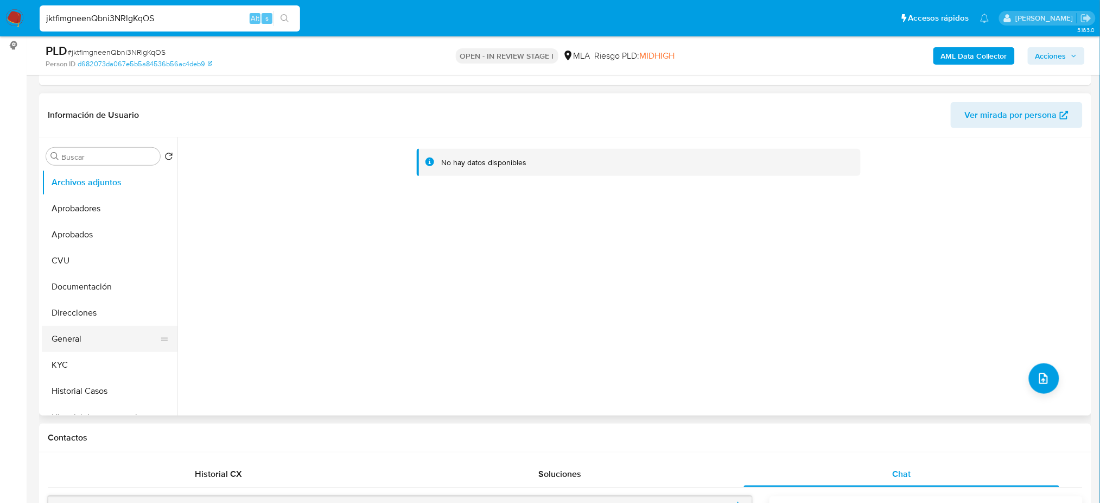
click at [100, 331] on button "General" at bounding box center [105, 339] width 127 height 26
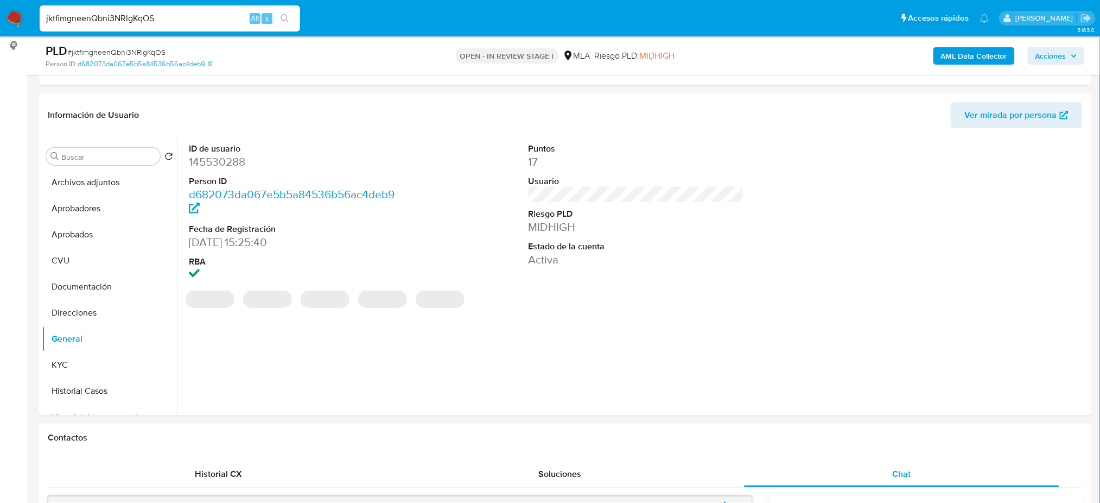
click at [209, 160] on dd "145530288" at bounding box center [297, 161] width 216 height 15
copy dd "145530288"
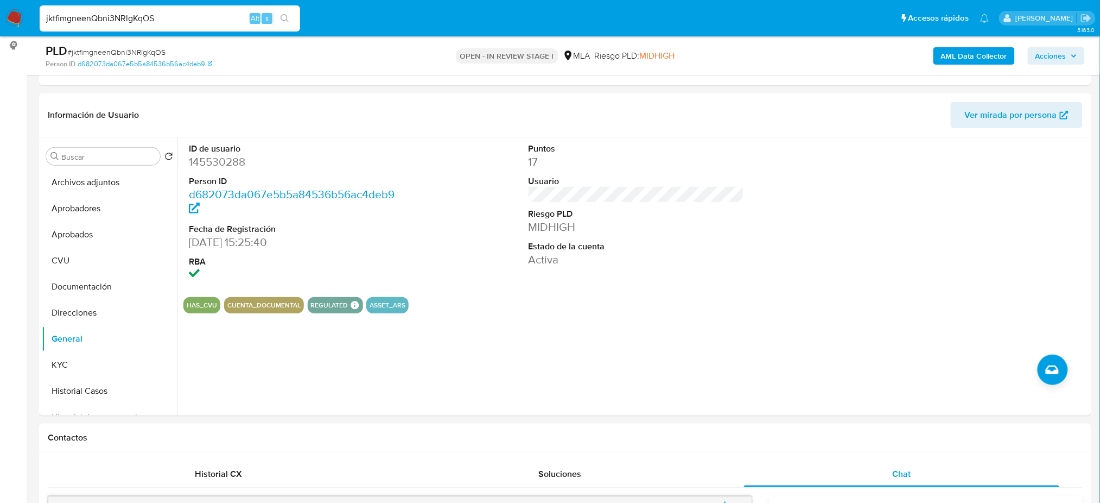
drag, startPoint x: 87, startPoint y: 23, endPoint x: 0, endPoint y: 31, distance: 87.2
click at [0, 31] on nav "Pausado Ver notificaciones jktfimgneenQbni3NRlgKqOS Alt s Accesos rápidos Presi…" at bounding box center [550, 18] width 1100 height 36
paste input "cBahPfC3SKSqMbqvhrdIB13v"
type input "cBahPfC3SKSqMbqvhrdIB13v"
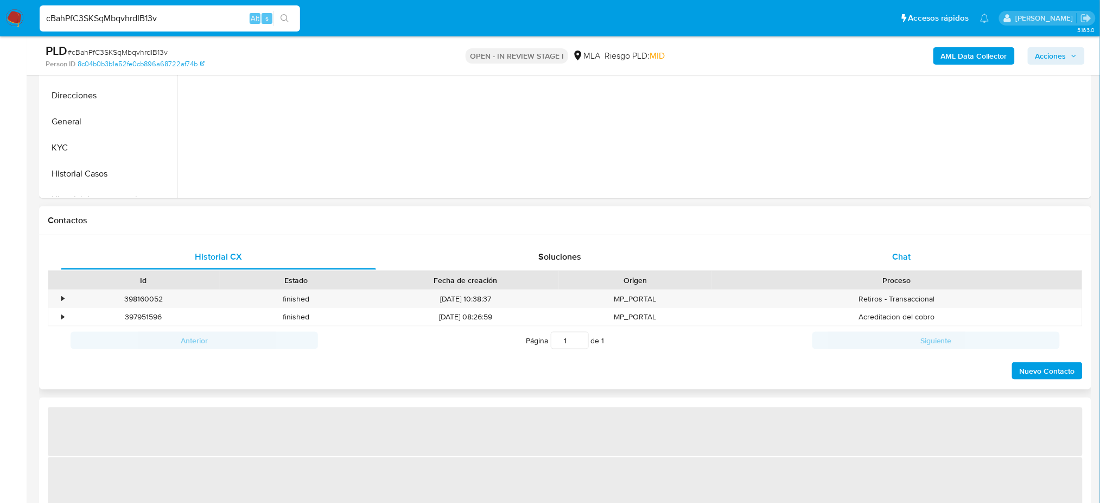
click at [932, 265] on div "Chat" at bounding box center [901, 257] width 315 height 26
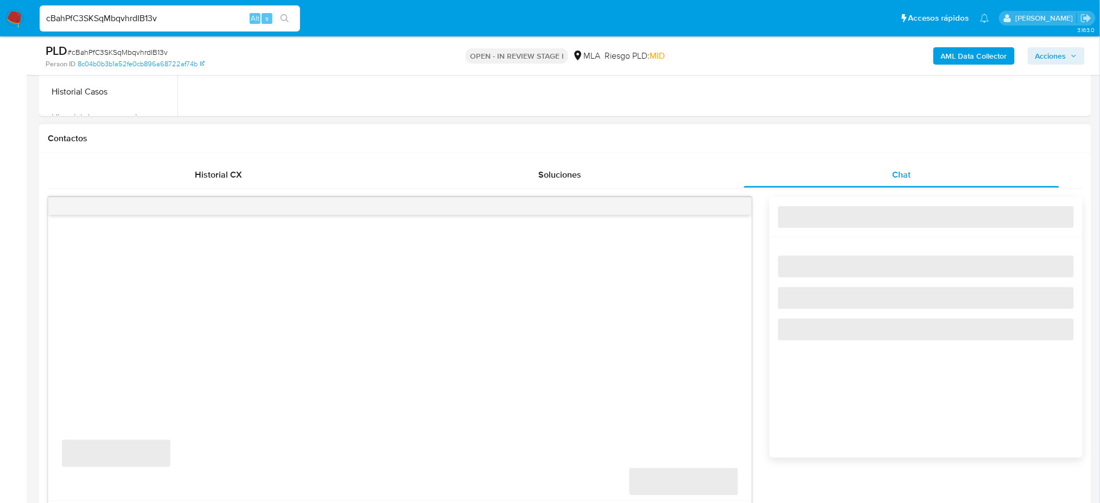
select select "10"
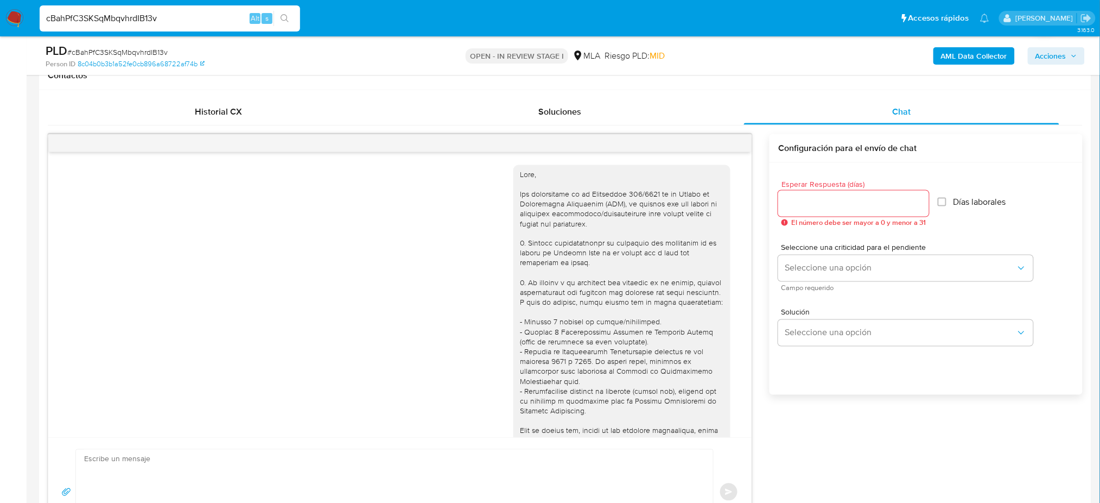
scroll to position [885, 0]
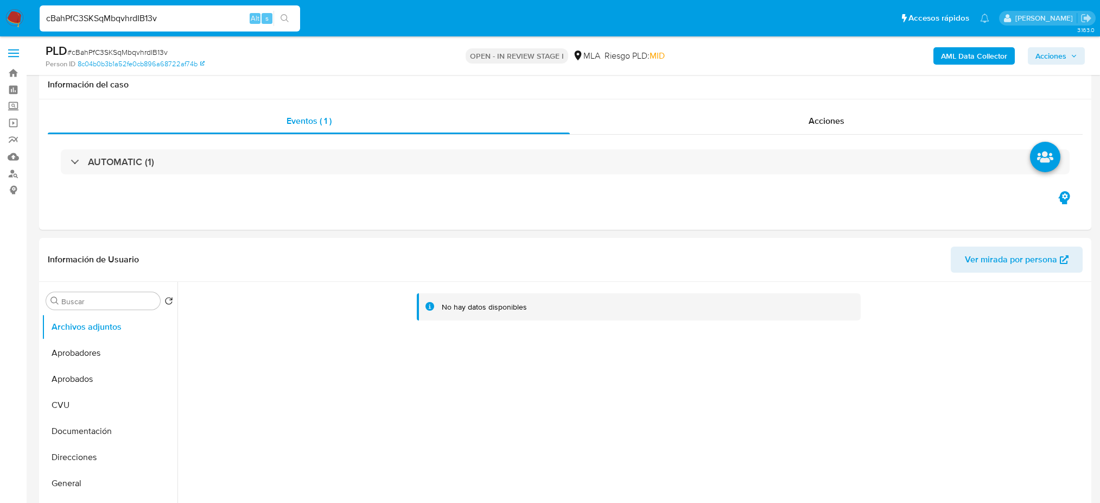
select select "10"
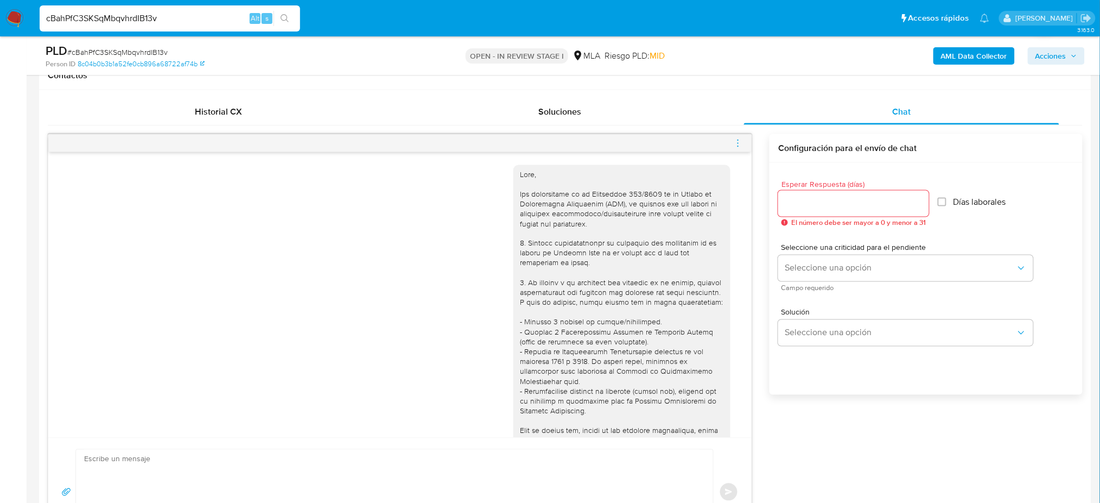
scroll to position [885, 0]
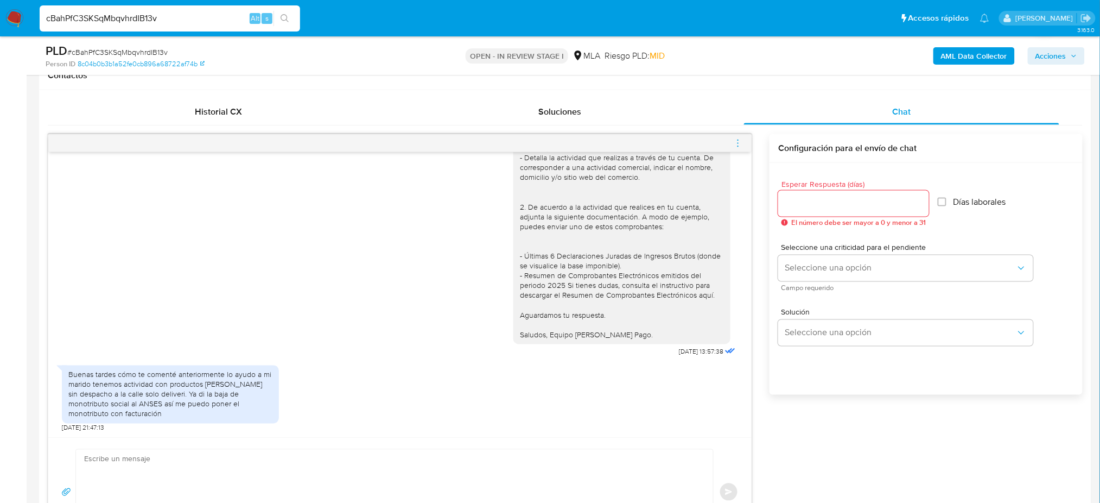
drag, startPoint x: 203, startPoint y: 21, endPoint x: 0, endPoint y: 26, distance: 203.1
click at [0, 26] on nav "Pausado Ver notificaciones cBahPfC3SKSqMbqvhrdIB13v Alt s Accesos rápidos Presi…" at bounding box center [550, 18] width 1100 height 36
paste input "jfynDmMXORDmVerjQdMTop5q"
type input "jfynDmMXORDmVerjQdMTop5q"
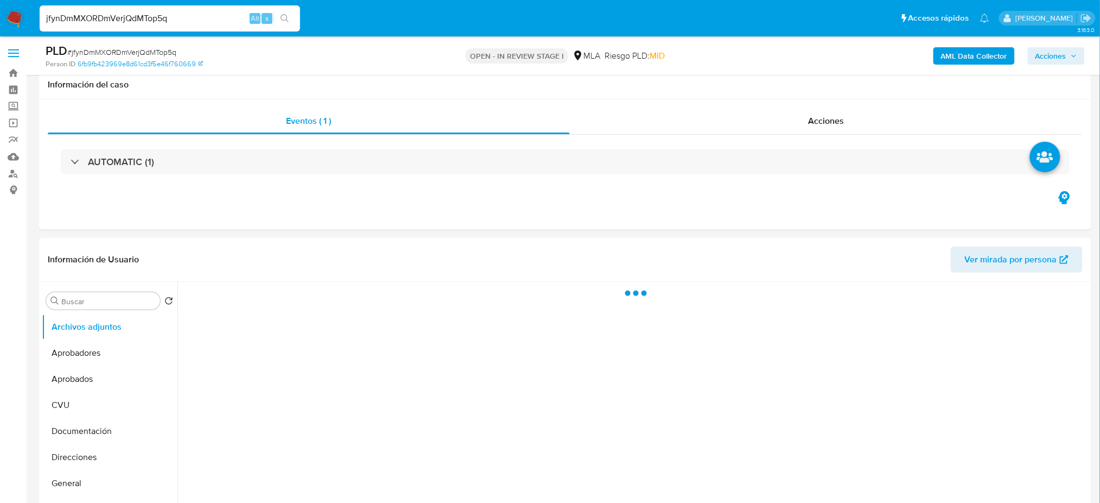
scroll to position [289, 0]
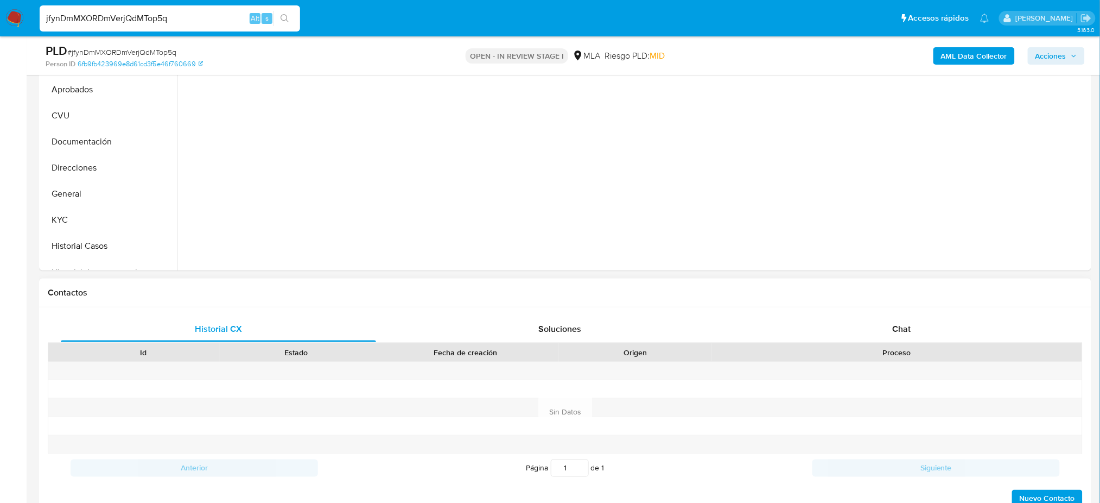
drag, startPoint x: 901, startPoint y: 310, endPoint x: 895, endPoint y: 311, distance: 6.5
click at [901, 310] on div "Historial CX Soluciones Chat Id Estado Fecha de creación Origen Proceso Anterio…" at bounding box center [565, 412] width 1053 height 210
select select "10"
click at [891, 326] on div "Chat" at bounding box center [901, 329] width 315 height 26
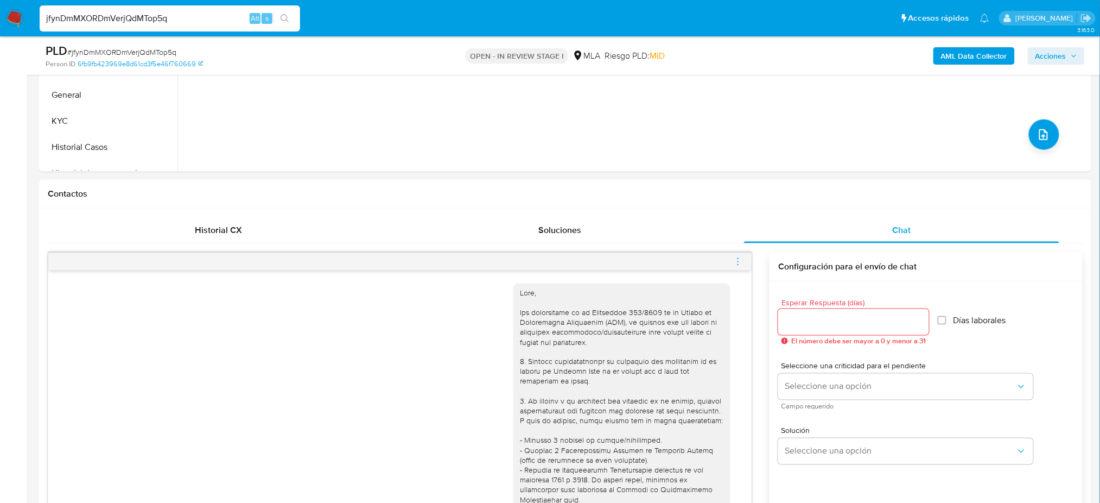
scroll to position [144, 0]
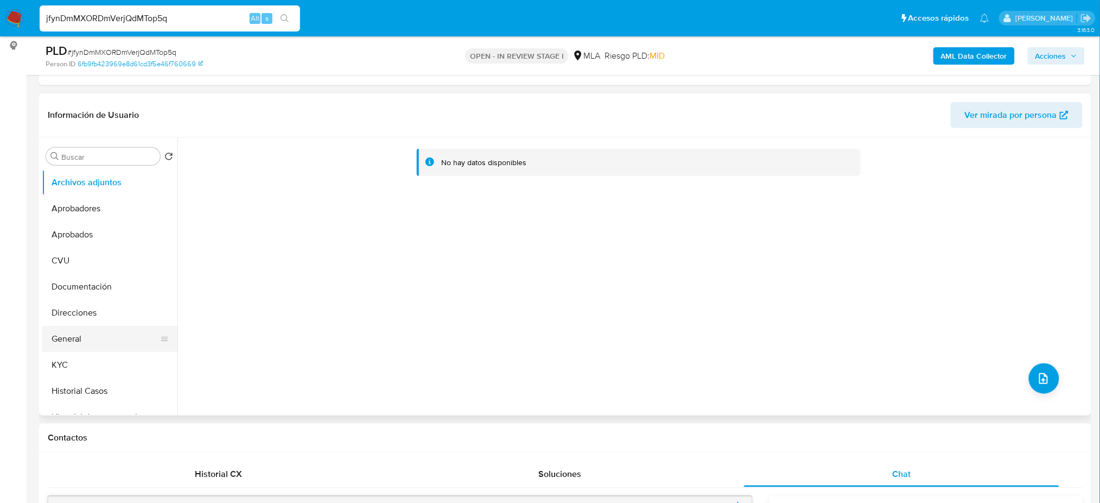
click at [63, 337] on button "General" at bounding box center [105, 339] width 127 height 26
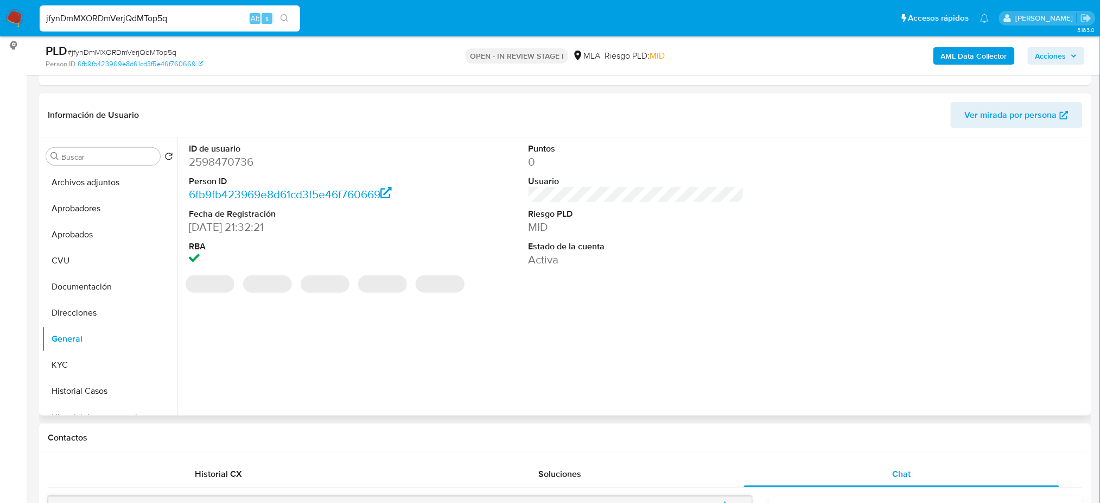
click at [218, 160] on dd "2598470736" at bounding box center [297, 161] width 216 height 15
copy dd "2598470736"
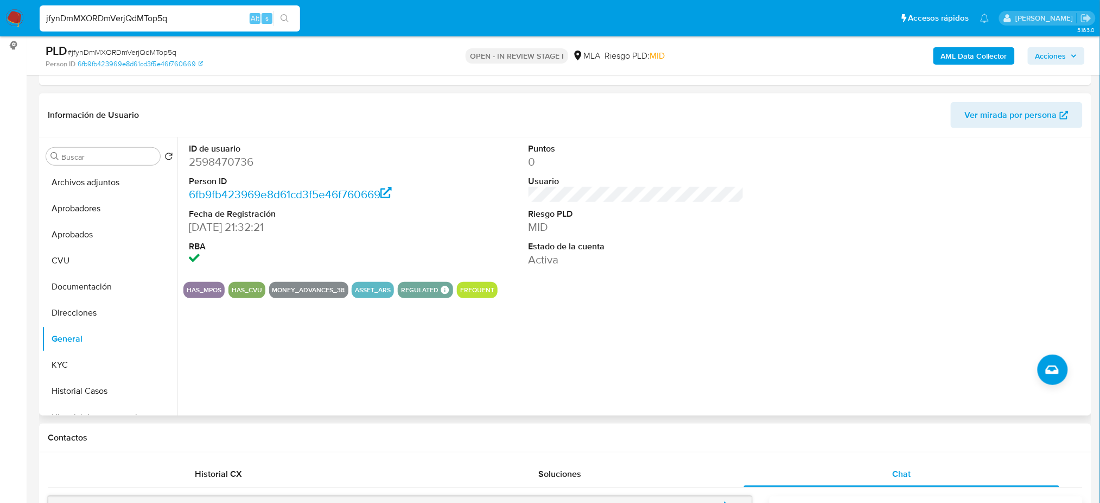
click at [150, 53] on span "# jfynDmMXORDmVerjQdMTop5q" at bounding box center [121, 52] width 109 height 11
copy span "jfynDmMXORDmVerjQdMTop5q"
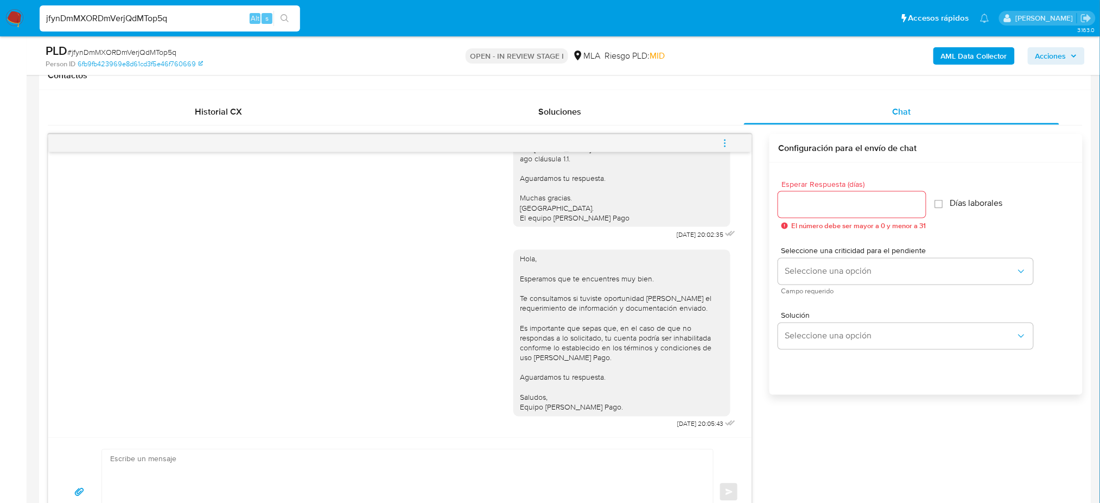
scroll to position [406, 0]
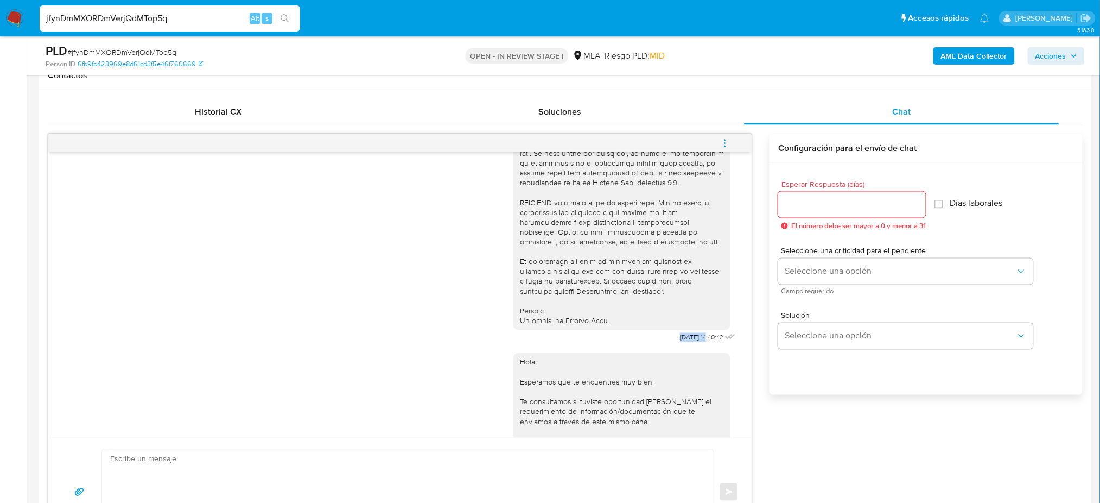
drag, startPoint x: 655, startPoint y: 363, endPoint x: 686, endPoint y: 362, distance: 31.5
click at [686, 346] on div "17/09/2025 14:40:42" at bounding box center [626, 48] width 225 height 594
copy span "17/09/202"
drag, startPoint x: 687, startPoint y: 356, endPoint x: 645, endPoint y: 358, distance: 42.4
click at [645, 346] on div "17/09/2025 14:40:42" at bounding box center [626, 48] width 225 height 594
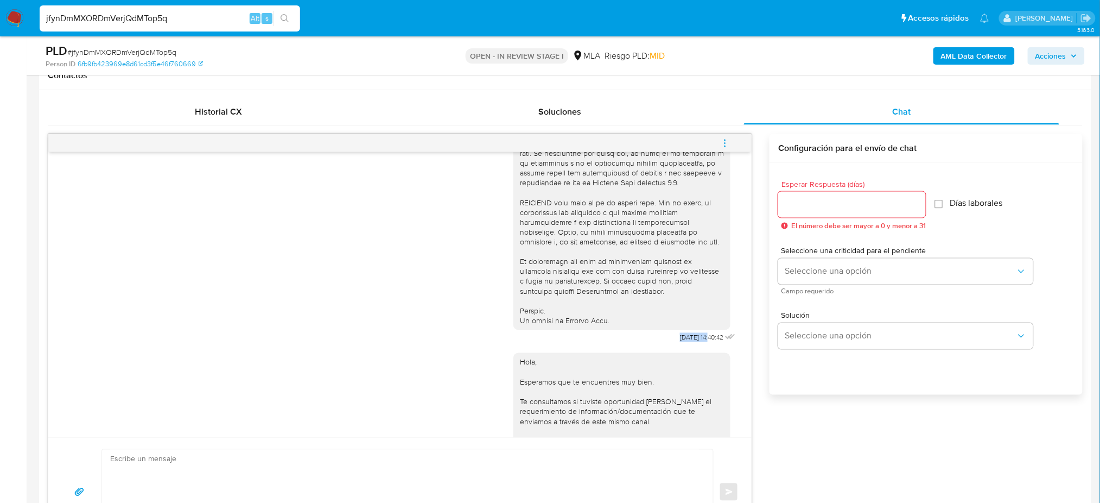
copy div "17/09/2025"
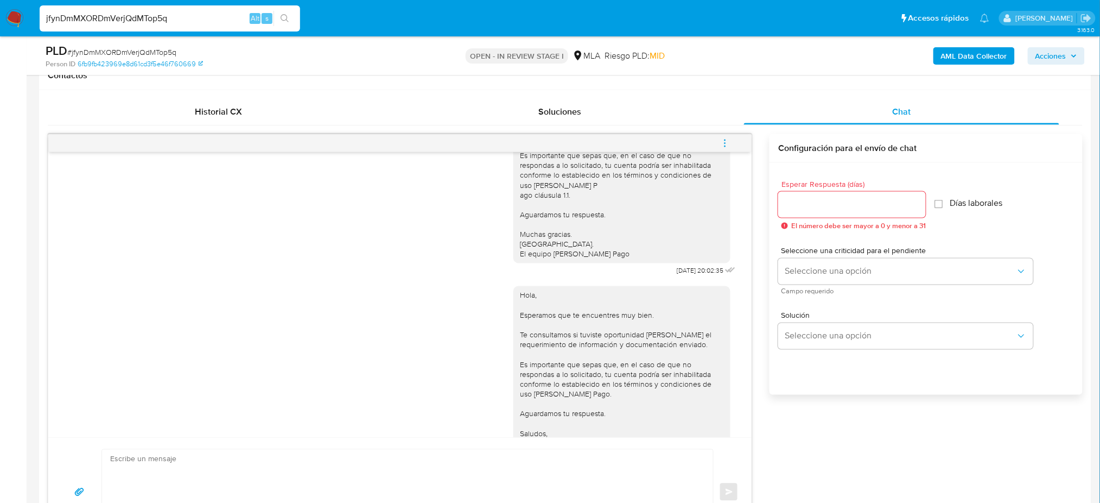
scroll to position [696, 0]
drag, startPoint x: 653, startPoint y: 296, endPoint x: 683, endPoint y: 299, distance: 31.1
click at [683, 275] on div "Hola, Esperamos que te encuentres muy bien. Te consultamos si tuviste oportunid…" at bounding box center [626, 164] width 225 height 219
copy span "22/09/2025"
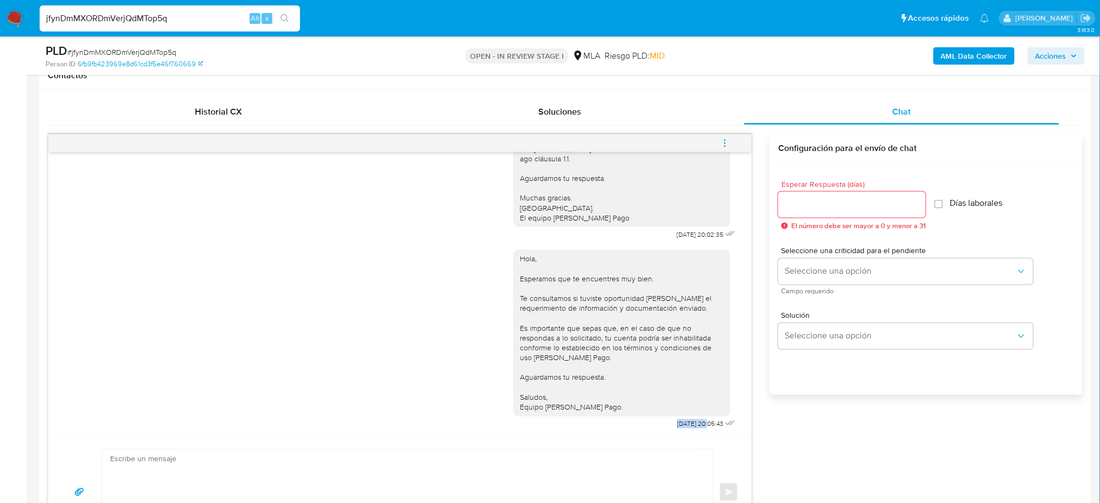
drag, startPoint x: 651, startPoint y: 423, endPoint x: 686, endPoint y: 428, distance: 35.1
click at [686, 428] on div "Hola, Esperamos que te encuentres muy bien. Te consultamos si tuviste oportunid…" at bounding box center [626, 336] width 225 height 189
copy span "08/10/2025"
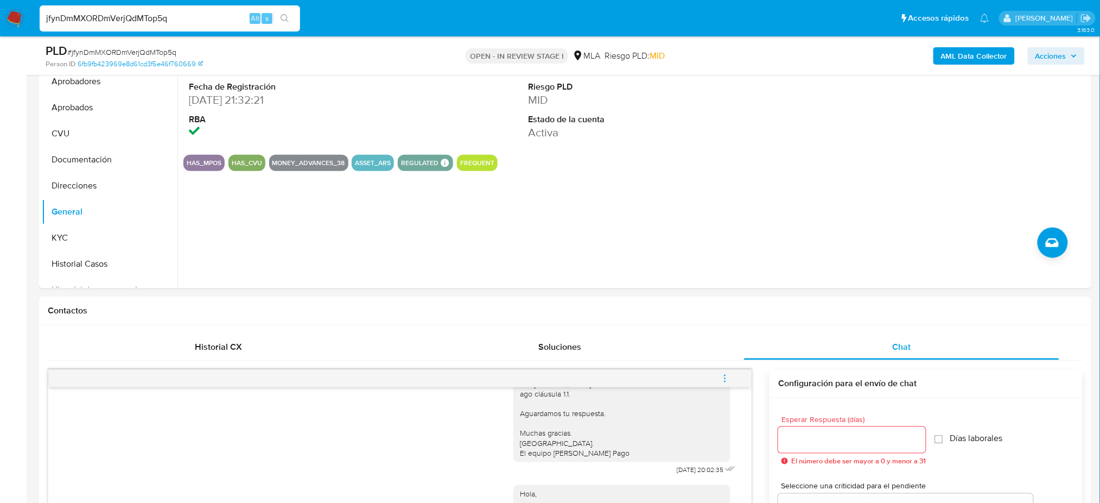
scroll to position [144, 0]
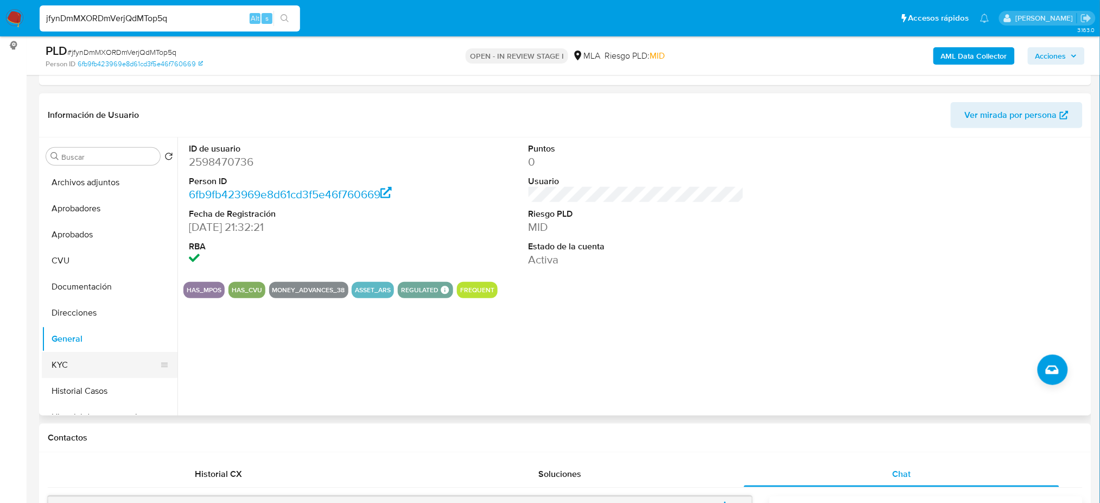
click at [80, 359] on button "KYC" at bounding box center [105, 365] width 127 height 26
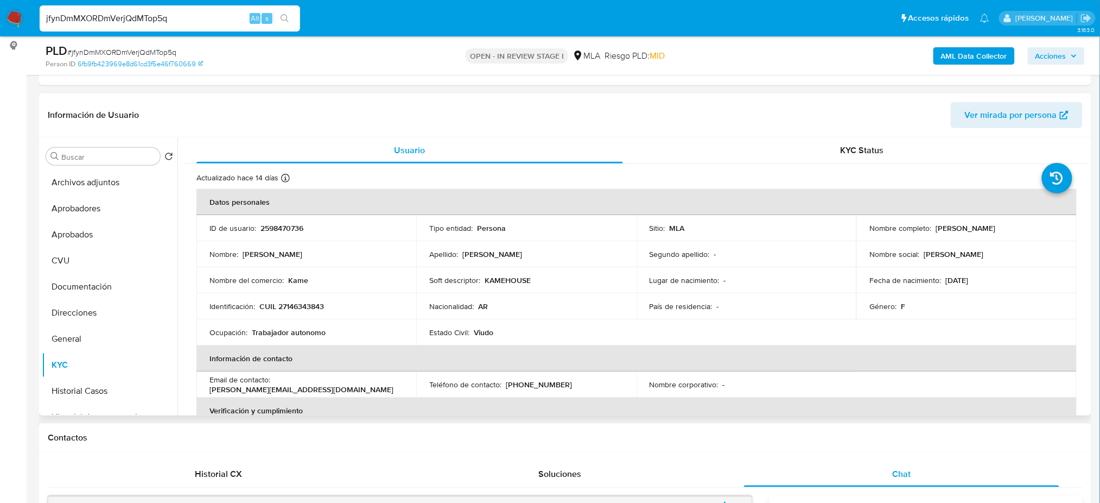
click at [309, 305] on p "CUIL 27146343843" at bounding box center [291, 306] width 65 height 10
copy p "27146343843"
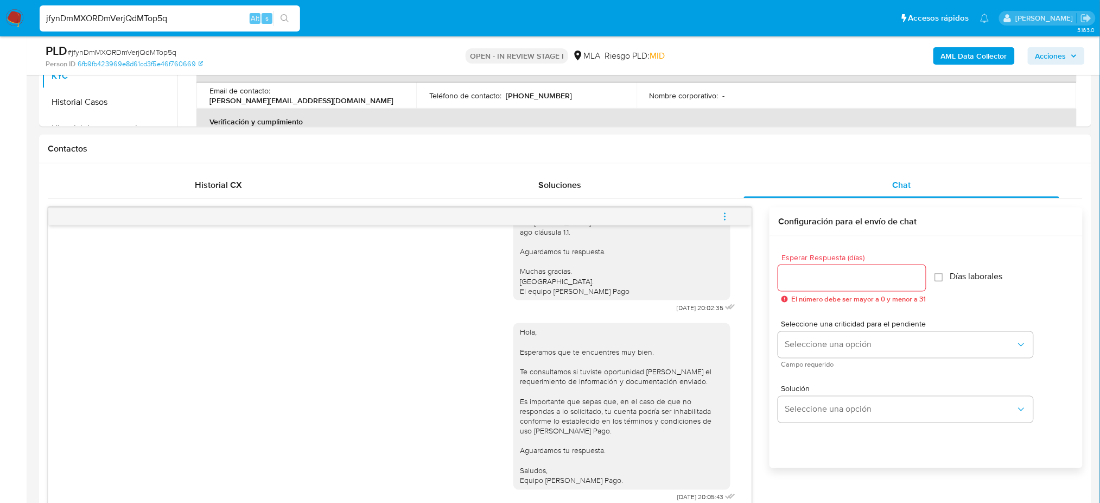
scroll to position [434, 0]
click at [732, 218] on button "menu-action" at bounding box center [725, 215] width 36 height 26
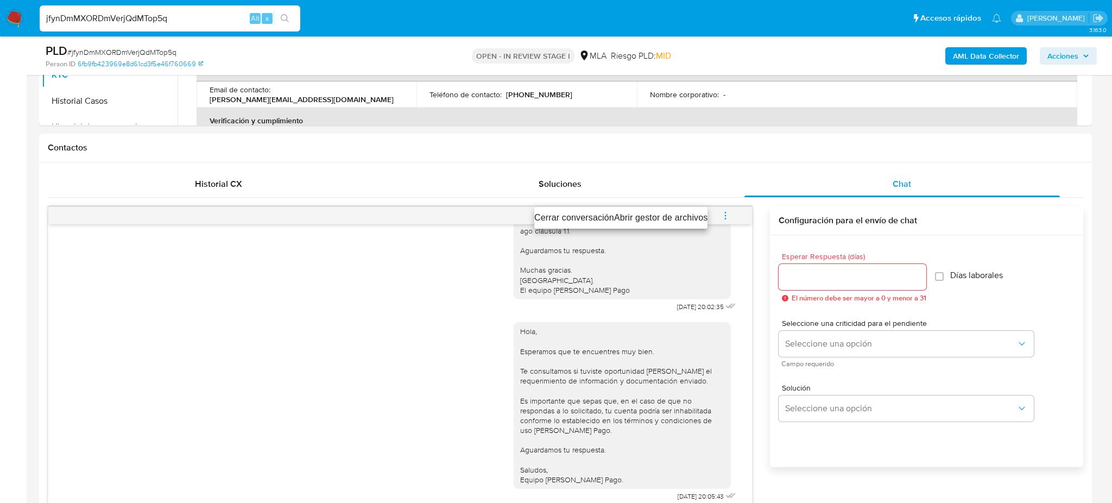
click at [579, 208] on ul "Cerrar conversación Abrir gestor de archivos" at bounding box center [620, 218] width 173 height 22
click at [578, 213] on li "Cerrar conversación" at bounding box center [574, 217] width 80 height 13
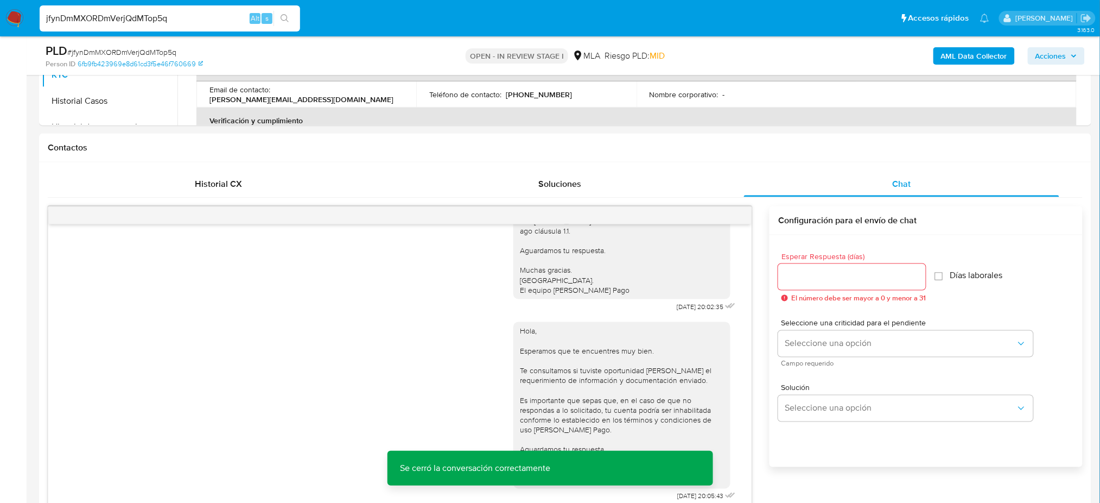
scroll to position [144, 0]
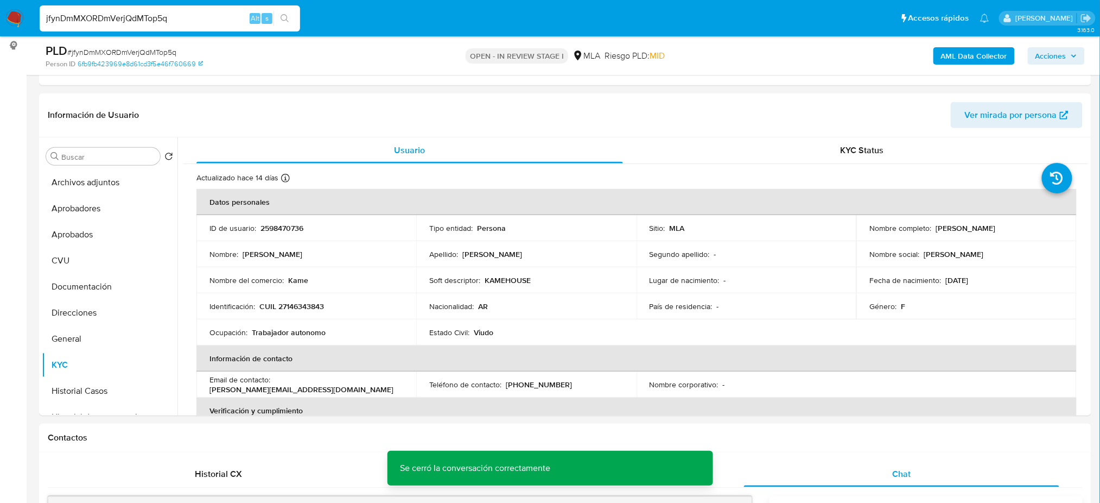
click at [948, 50] on b "AML Data Collector" at bounding box center [974, 55] width 66 height 17
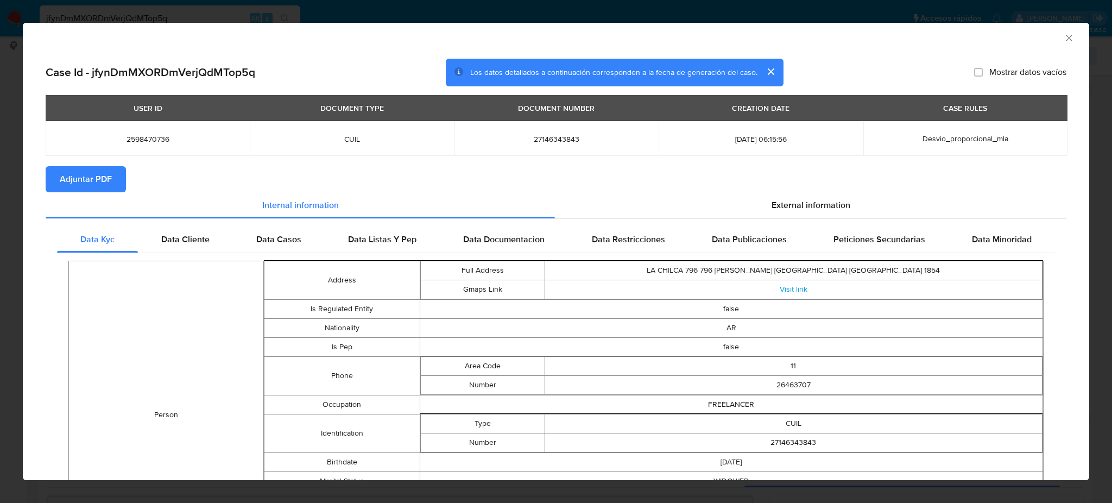
click at [1063, 37] on icon "Cerrar ventana" at bounding box center [1068, 38] width 11 height 11
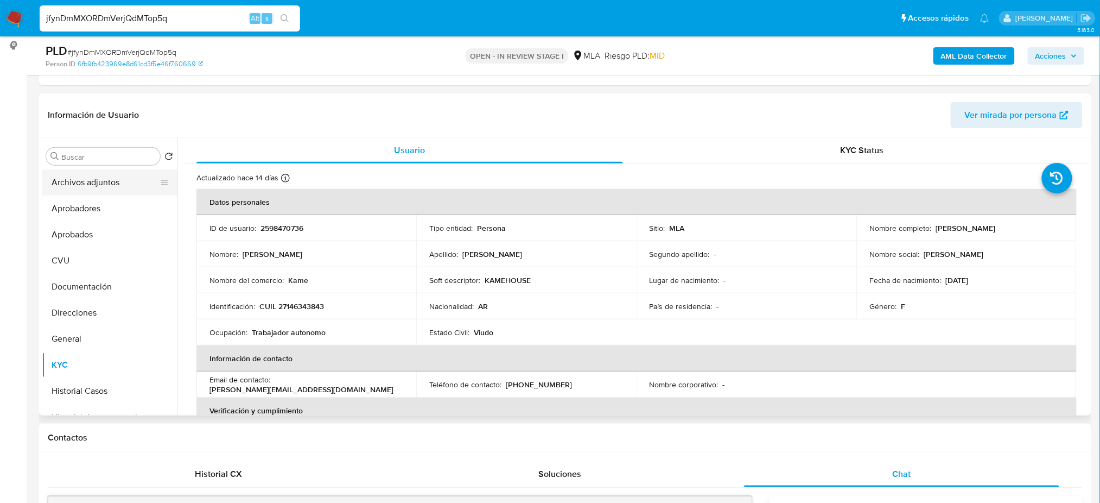
click at [105, 182] on button "Archivos adjuntos" at bounding box center [105, 182] width 127 height 26
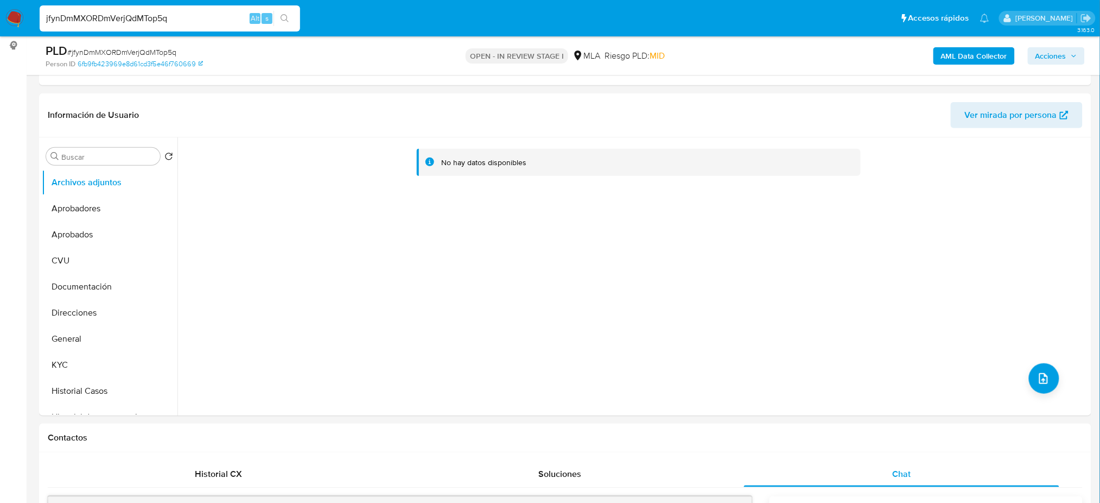
click at [952, 51] on b "AML Data Collector" at bounding box center [974, 55] width 66 height 17
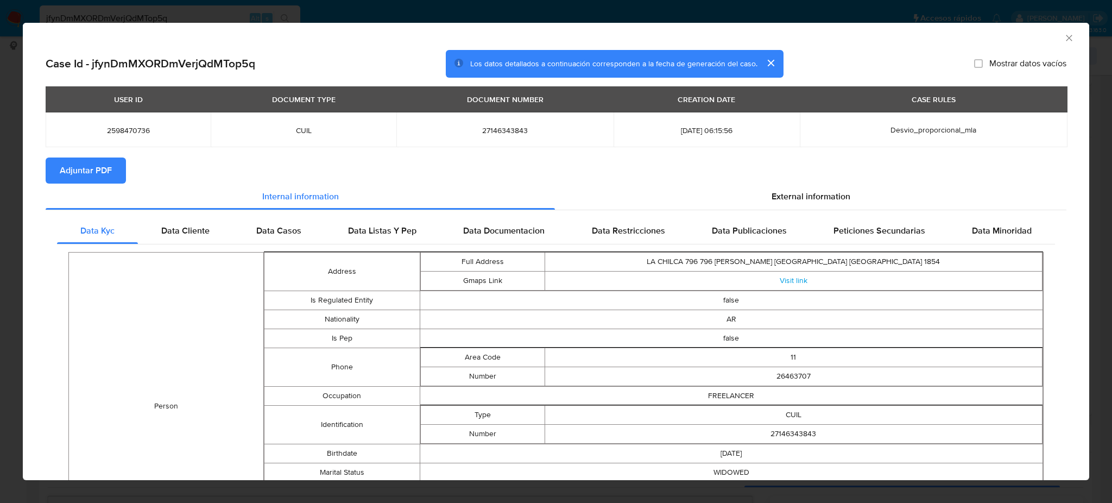
click at [84, 178] on span "Adjuntar PDF" at bounding box center [86, 171] width 52 height 24
click at [1063, 37] on icon "Cerrar ventana" at bounding box center [1068, 38] width 11 height 11
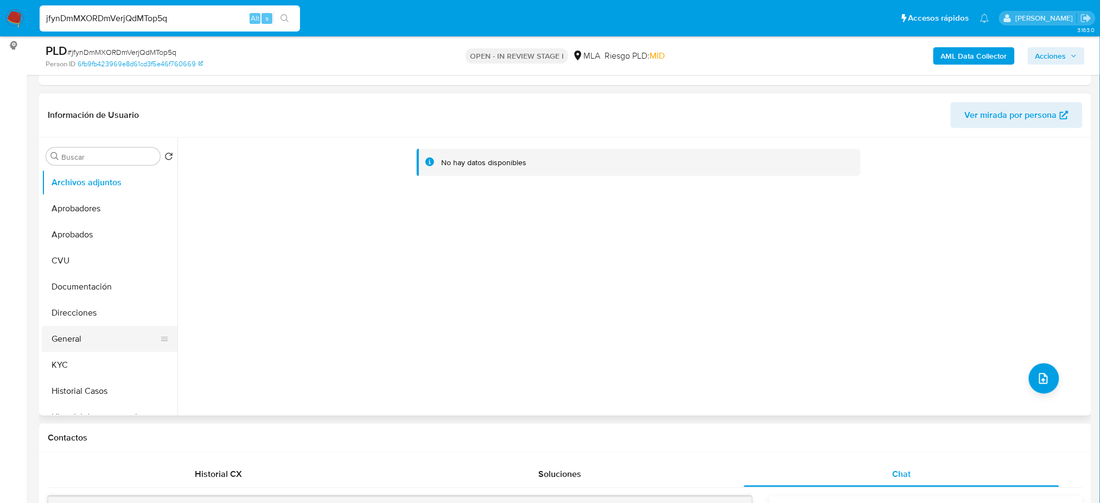
click at [82, 346] on button "General" at bounding box center [105, 339] width 127 height 26
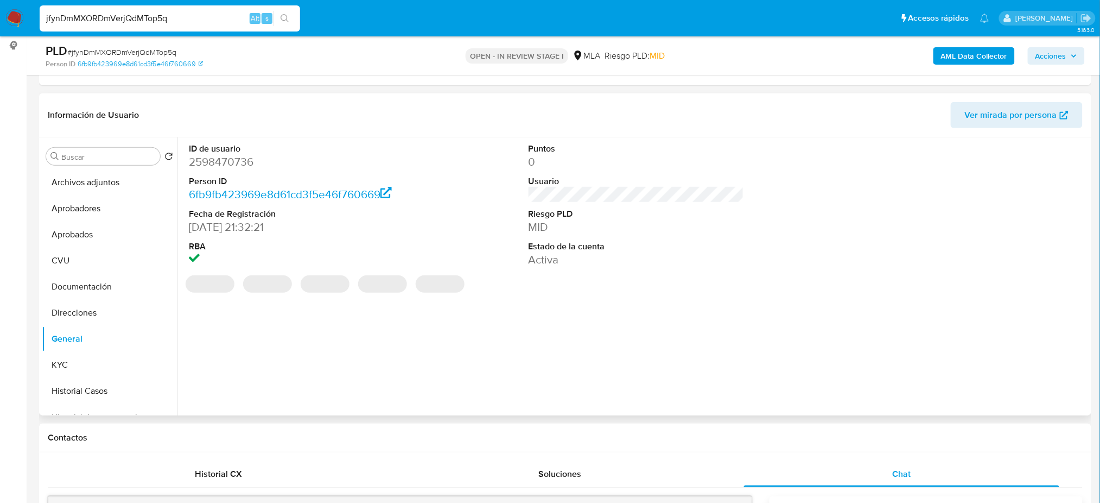
click at [206, 160] on dd "2598470736" at bounding box center [297, 161] width 216 height 15
copy dd "2598470736"
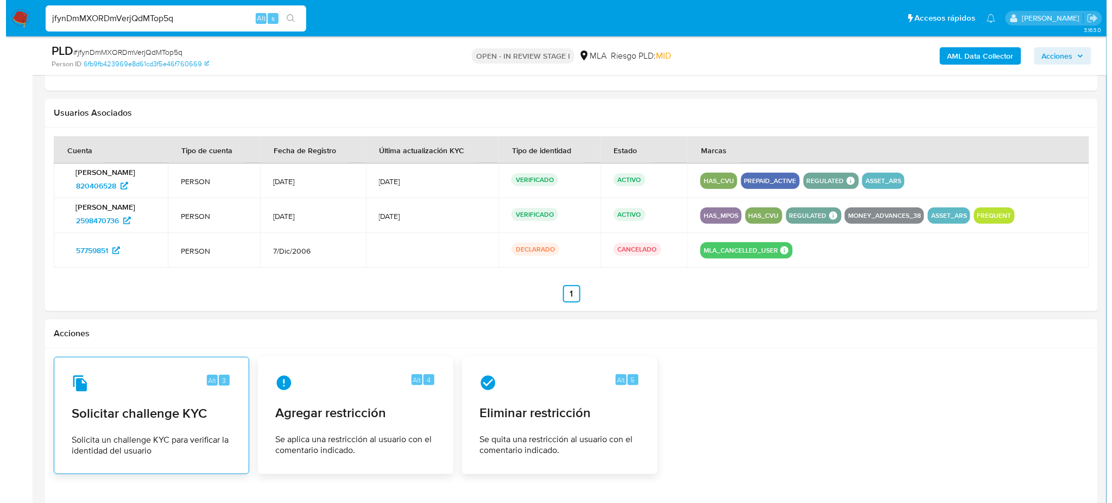
scroll to position [1732, 0]
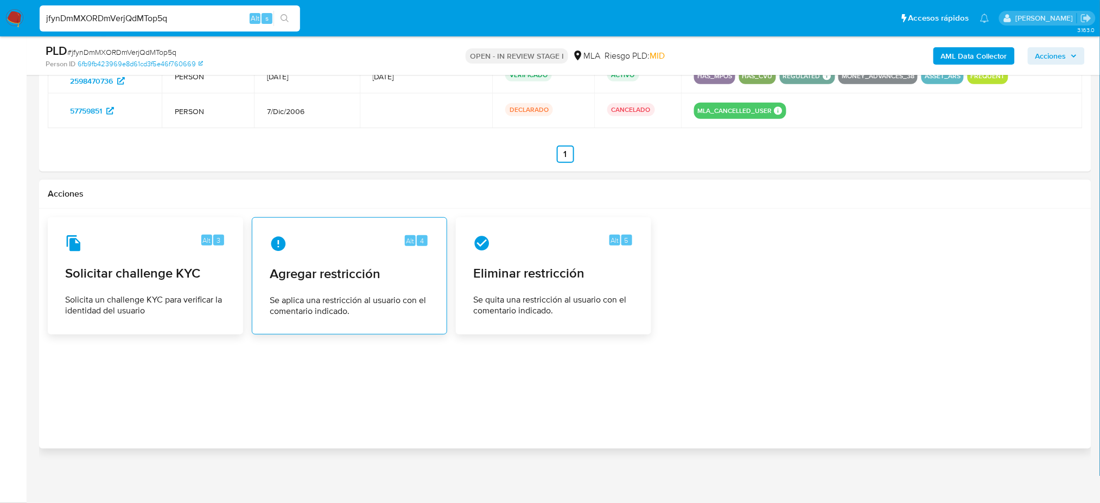
click at [298, 273] on span "Agregar restricción" at bounding box center [350, 273] width 160 height 16
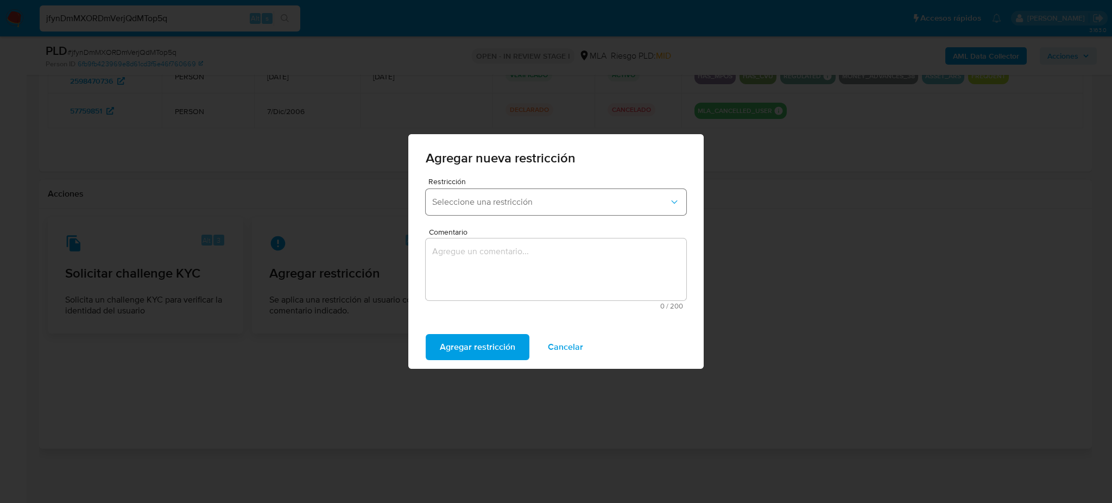
click at [483, 199] on span "Seleccione una restricción" at bounding box center [550, 202] width 237 height 11
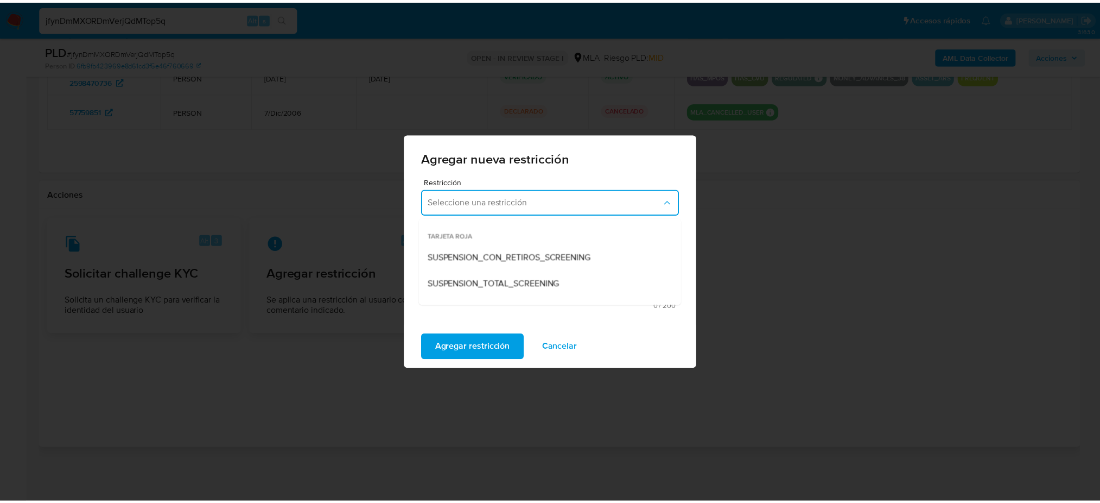
scroll to position [144, 0]
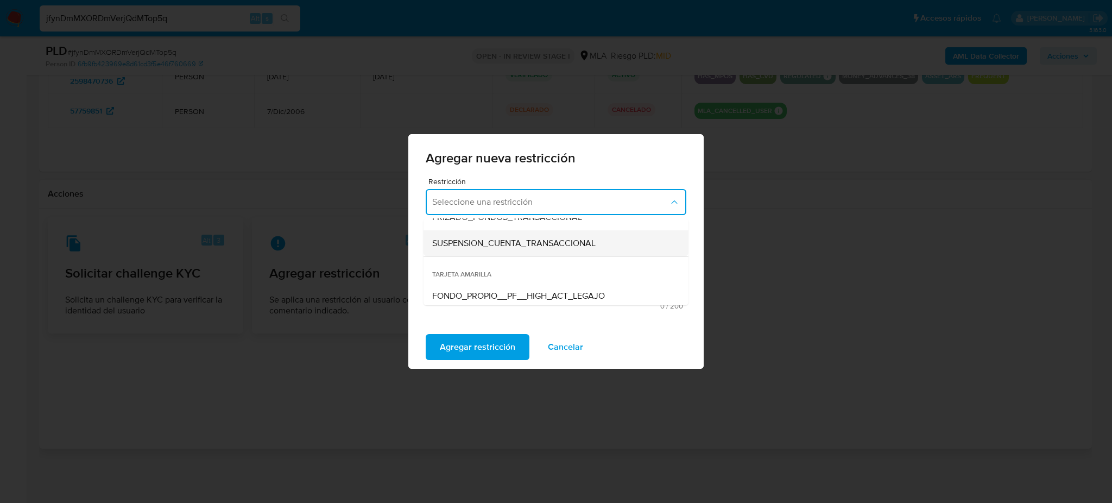
click at [482, 245] on span "SUSPENSION_CUENTA_TRANSACCIONAL" at bounding box center [513, 243] width 163 height 11
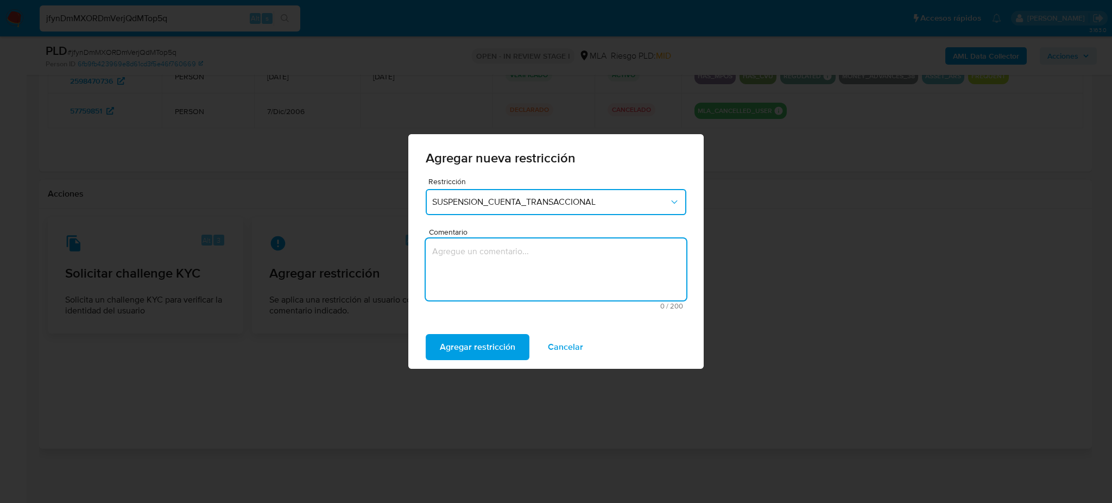
click at [489, 280] on textarea "Comentario" at bounding box center [556, 269] width 261 height 62
type textarea "AML"
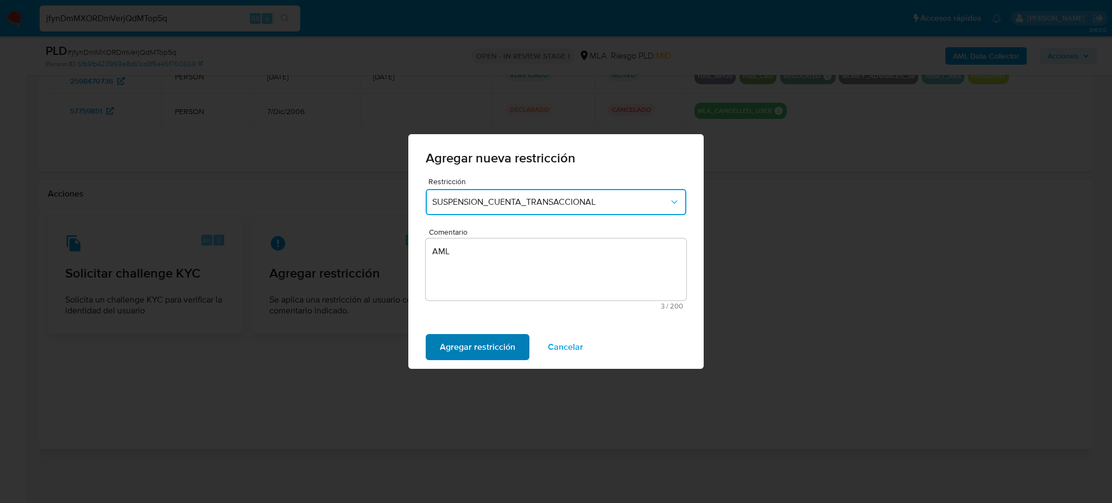
click at [462, 354] on span "Agregar restricción" at bounding box center [477, 347] width 75 height 24
click at [462, 354] on span "Confirmar" at bounding box center [459, 347] width 39 height 24
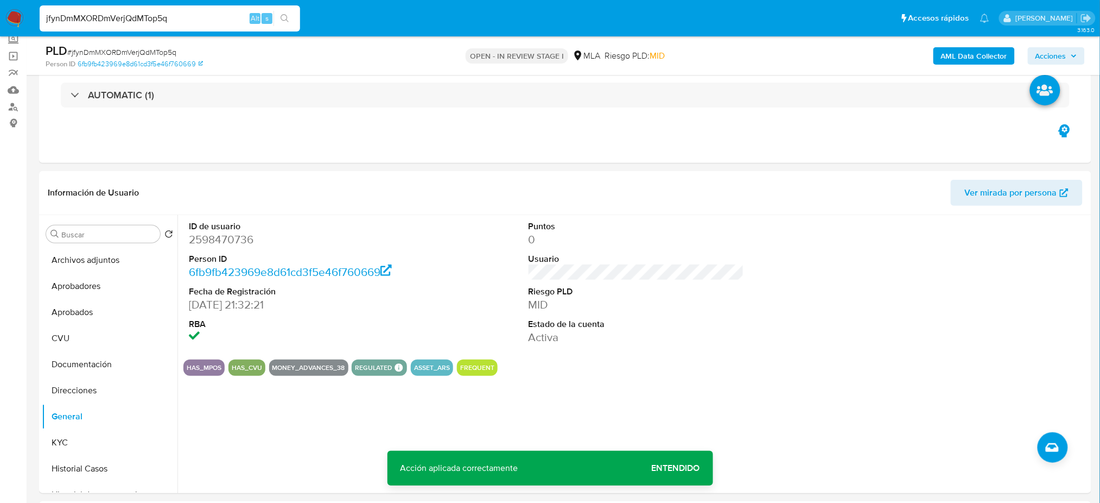
scroll to position [0, 0]
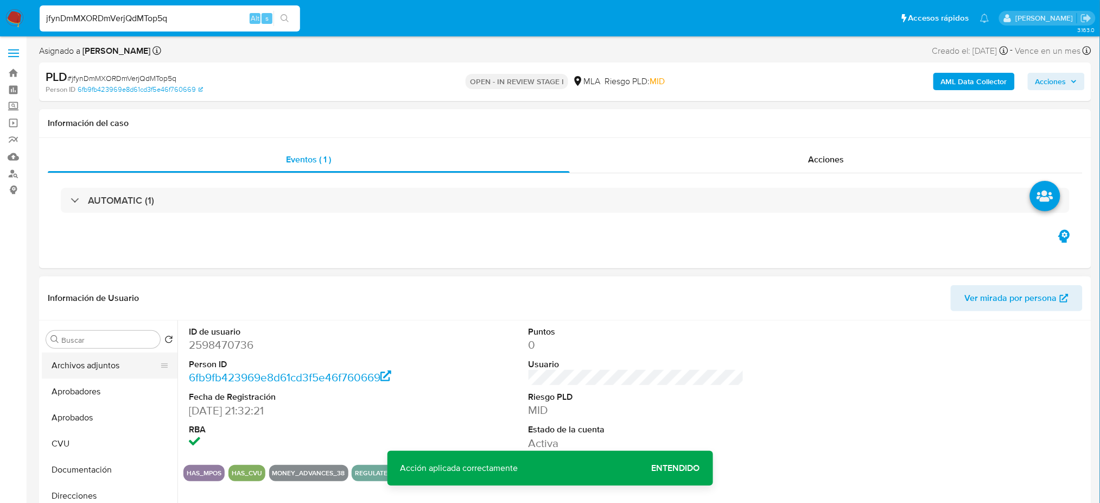
click at [84, 359] on button "Archivos adjuntos" at bounding box center [105, 365] width 127 height 26
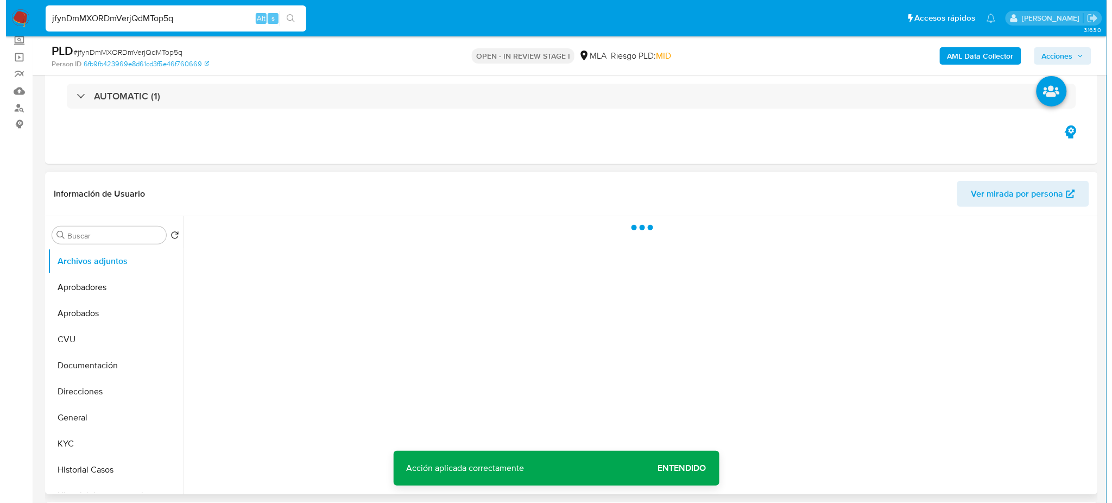
scroll to position [144, 0]
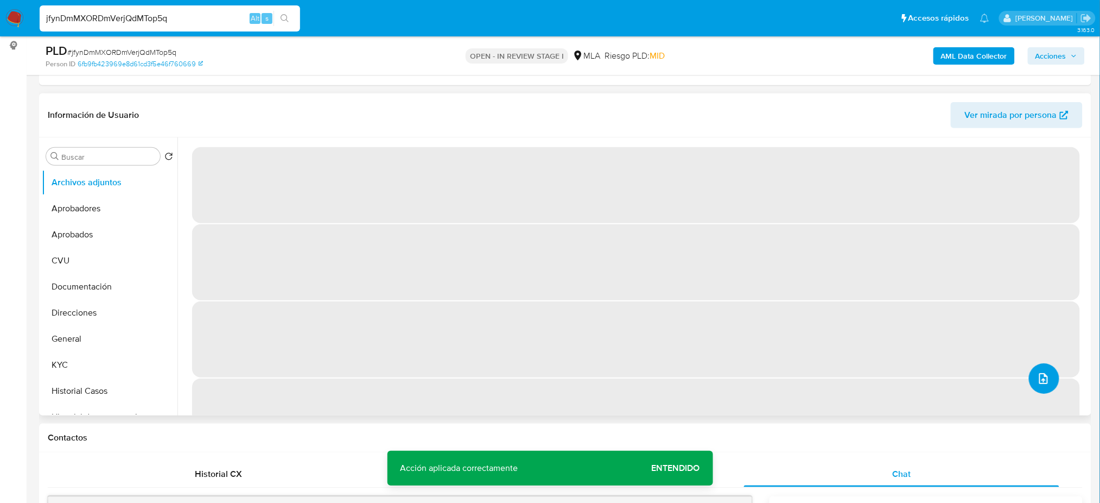
click at [1038, 378] on icon "upload-file" at bounding box center [1043, 378] width 13 height 13
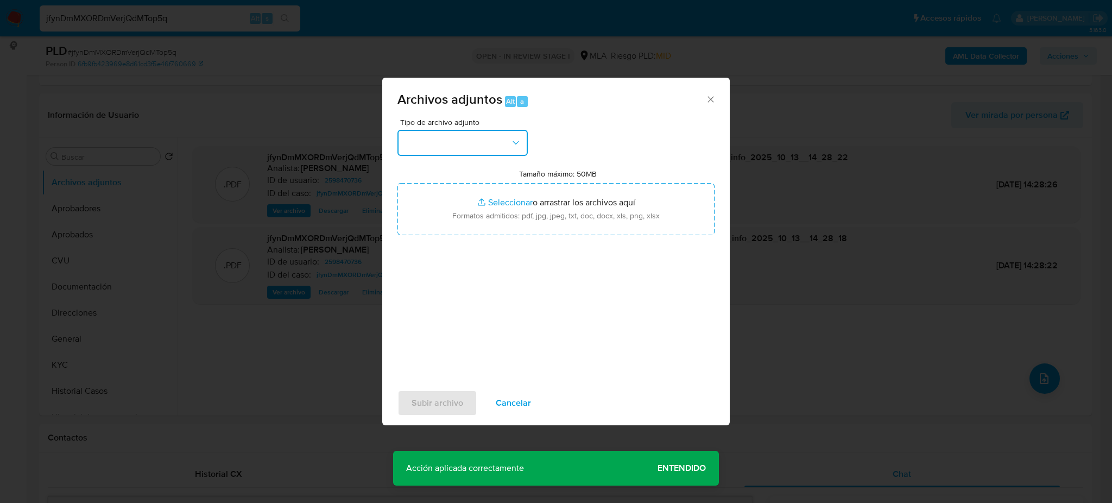
click at [483, 146] on button "button" at bounding box center [462, 143] width 130 height 26
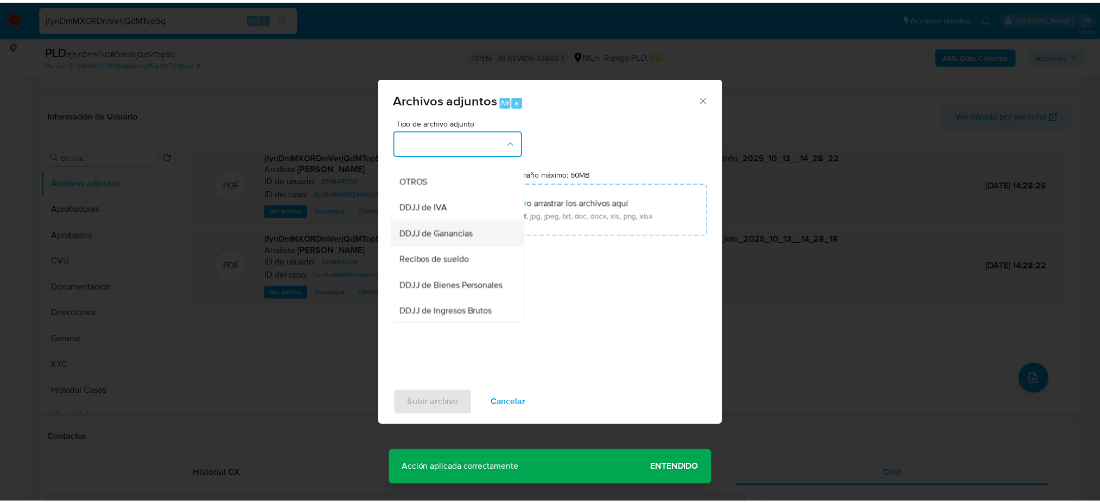
scroll to position [217, 0]
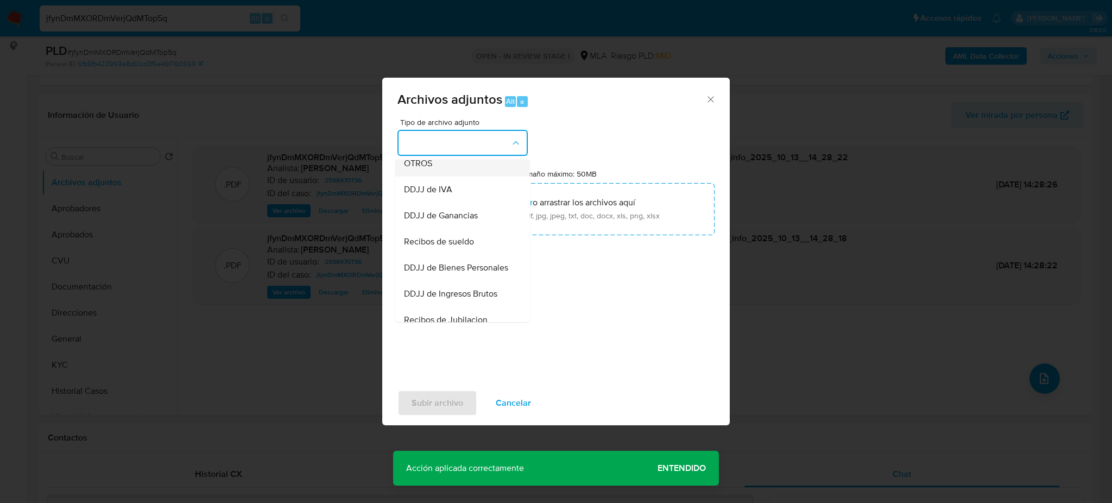
click at [423, 169] on span "OTROS" at bounding box center [418, 163] width 28 height 11
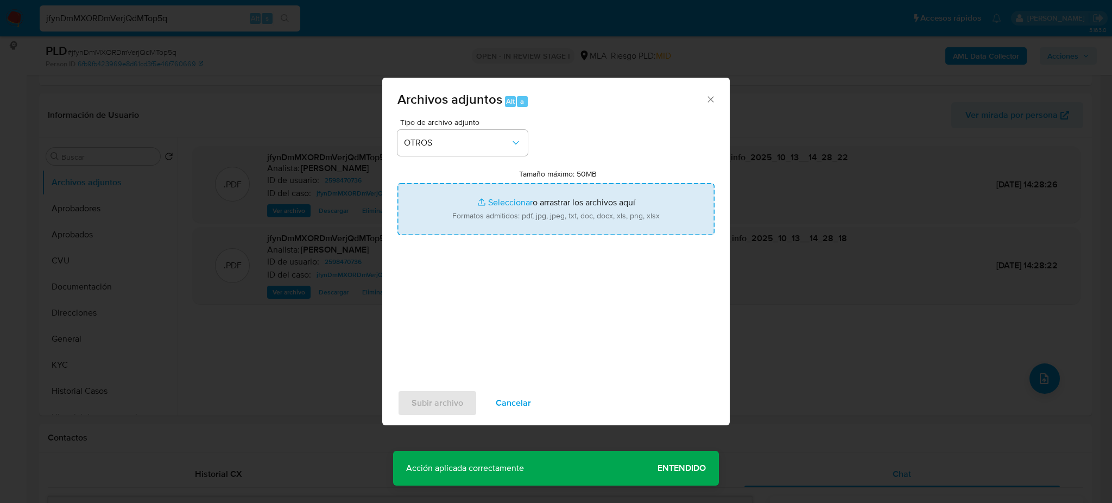
click at [473, 206] on input "Tamaño máximo: 50MB Seleccionar archivos" at bounding box center [555, 209] width 317 height 52
type input "C:\fakepath\Caselog jfynDmMXORDmVerjQdMTop5q_2025_09_18_01_37_16.docx"
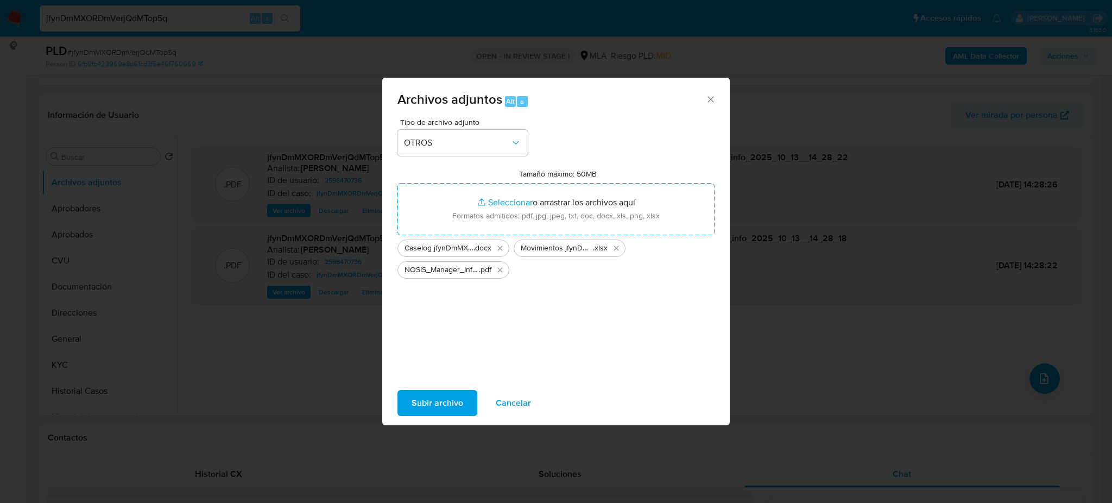
click at [409, 396] on button "Subir archivo" at bounding box center [437, 403] width 80 height 26
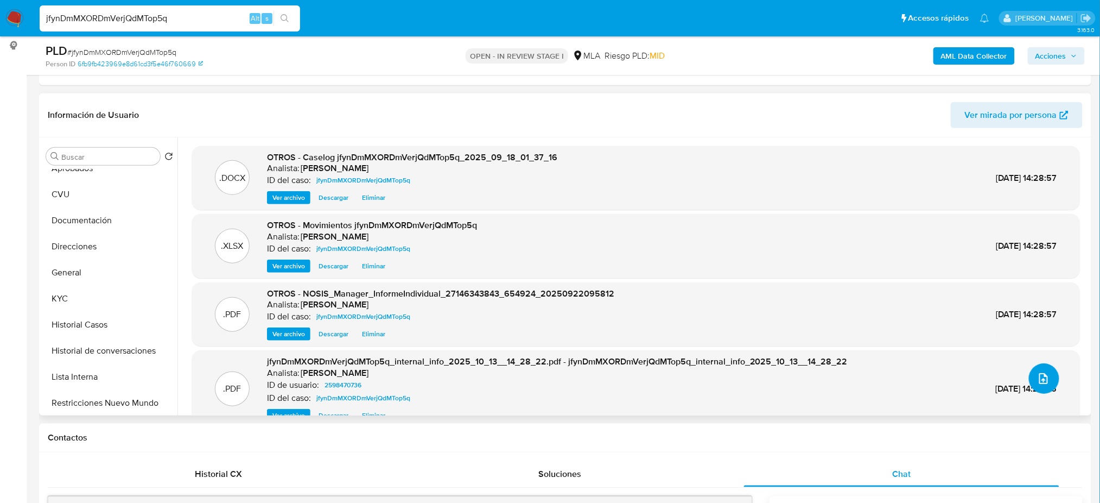
scroll to position [144, 0]
click at [90, 324] on button "Restricciones Nuevo Mundo" at bounding box center [105, 325] width 127 height 26
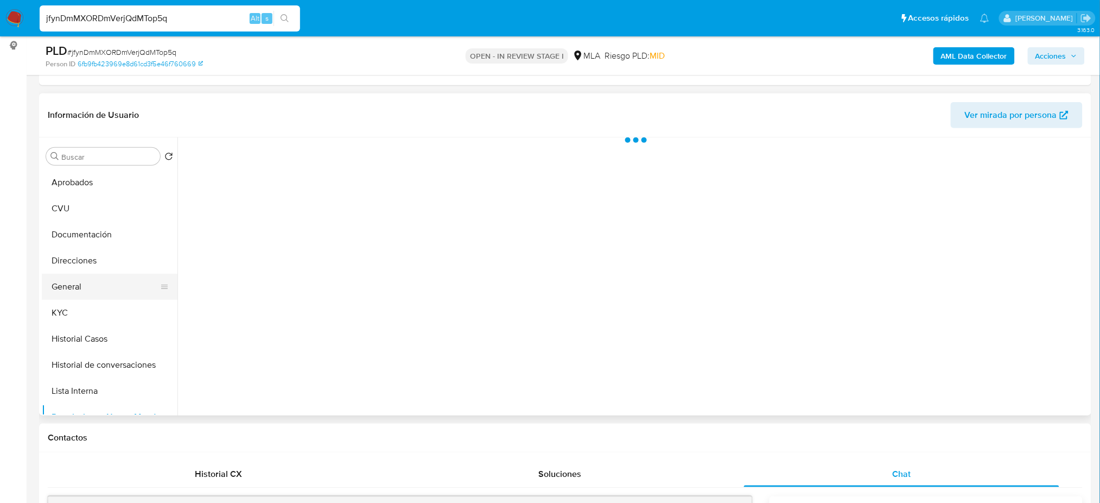
scroll to position [0, 0]
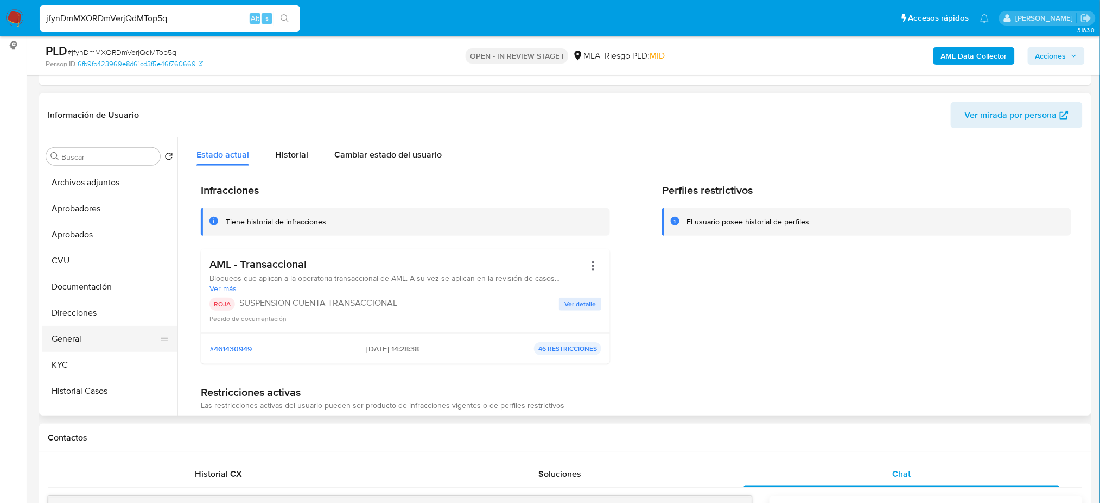
click at [98, 333] on button "General" at bounding box center [105, 339] width 127 height 26
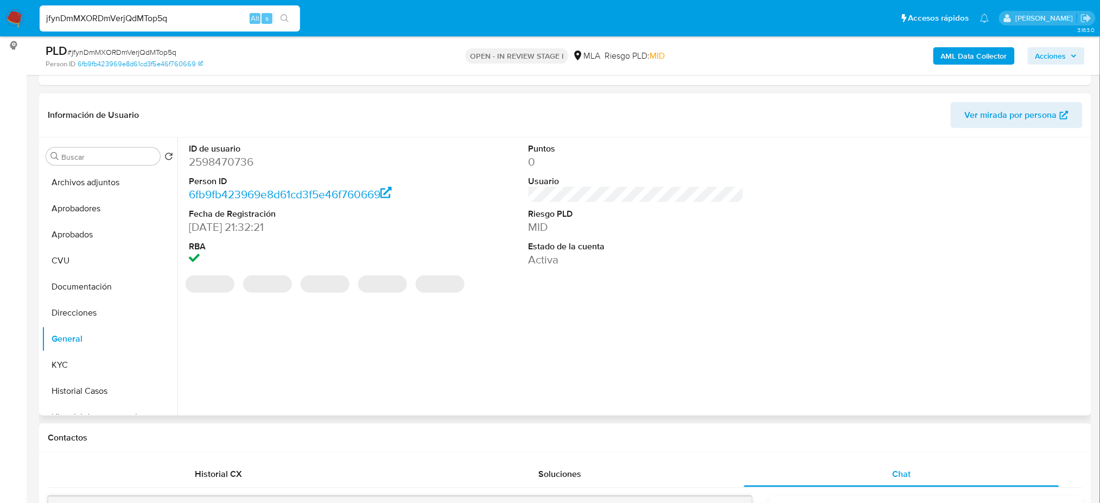
click at [212, 163] on dd "2598470736" at bounding box center [297, 161] width 216 height 15
copy dd "2598470736"
click at [1039, 52] on span "Acciones" at bounding box center [1051, 55] width 31 height 17
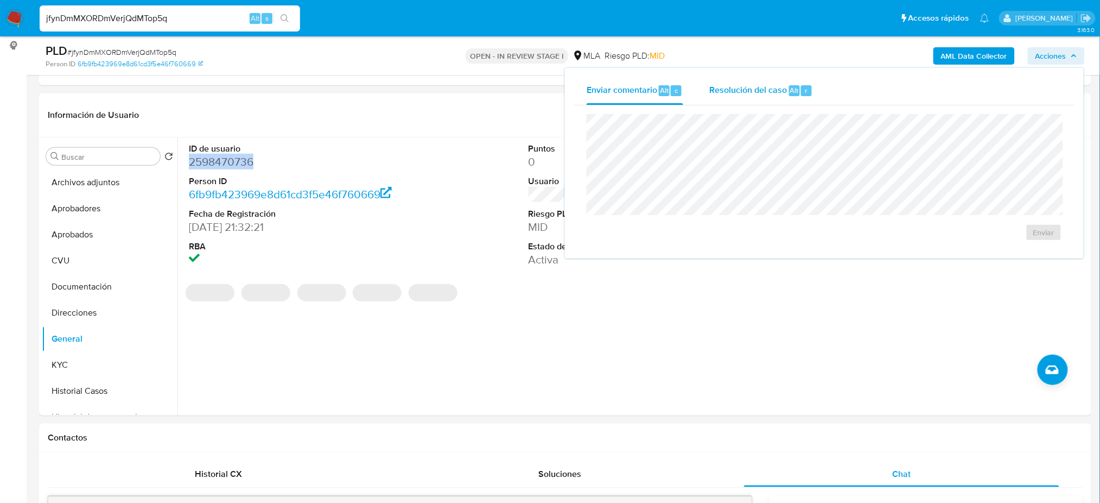
click at [794, 91] on span "Alt" at bounding box center [794, 90] width 9 height 10
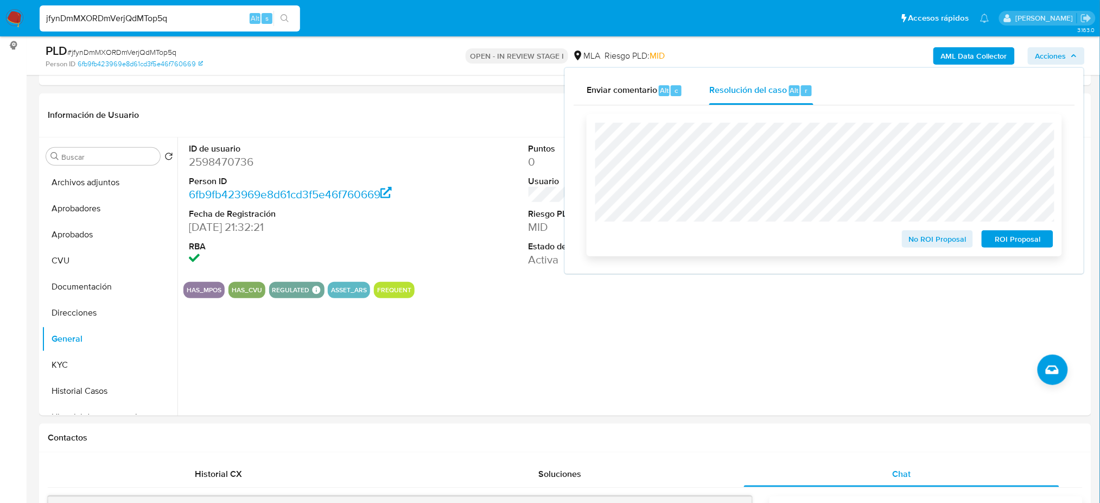
click at [1035, 240] on span "ROI Proposal" at bounding box center [1018, 238] width 56 height 15
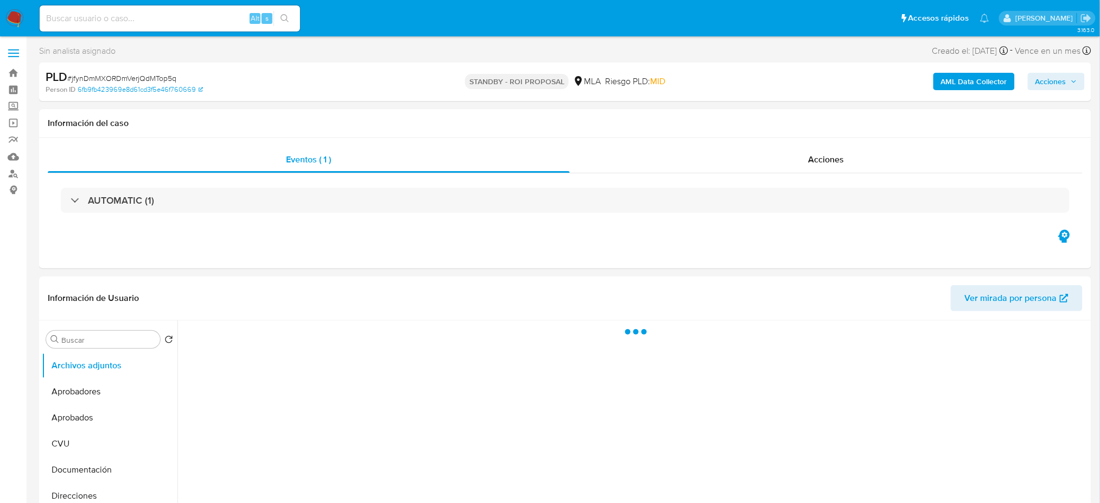
select select "10"
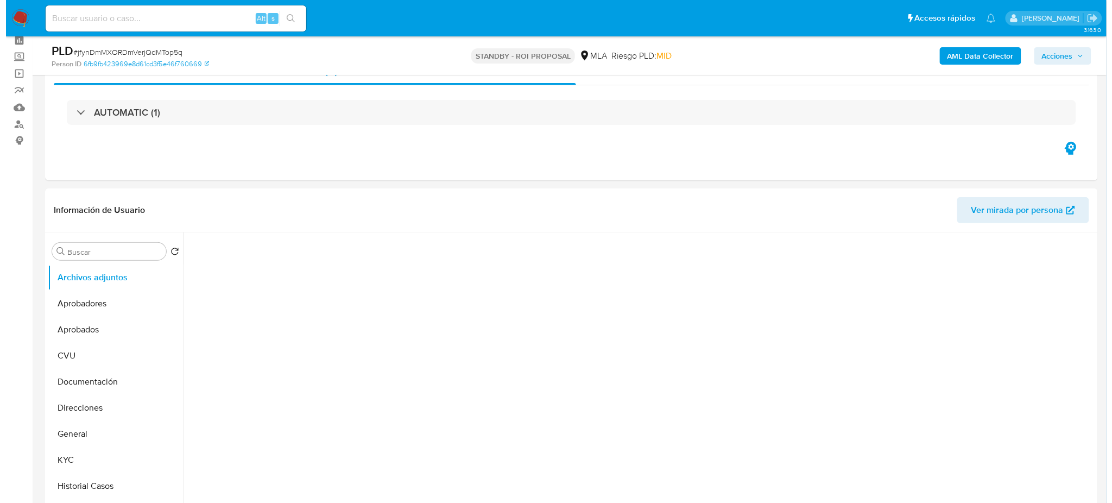
scroll to position [72, 0]
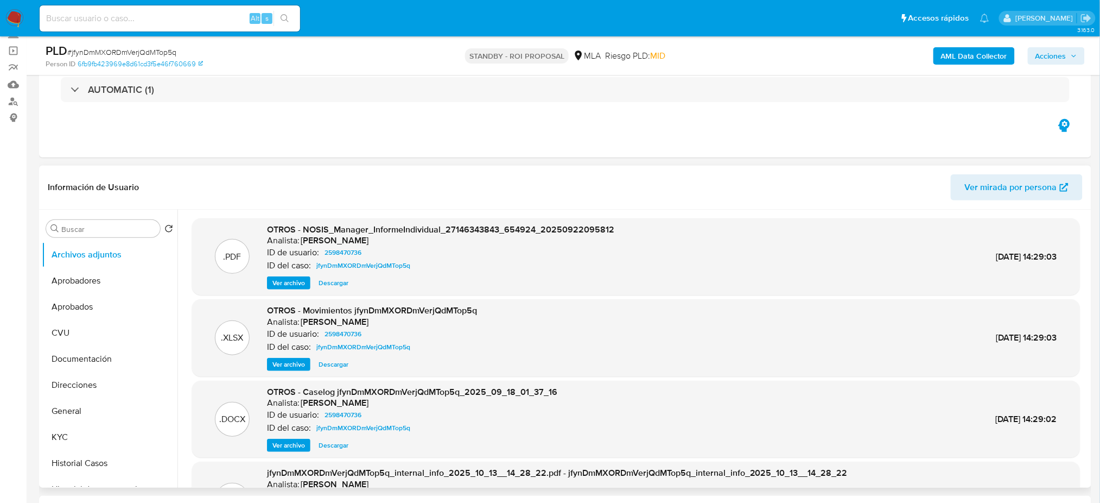
click at [290, 444] on span "Ver archivo" at bounding box center [289, 445] width 33 height 11
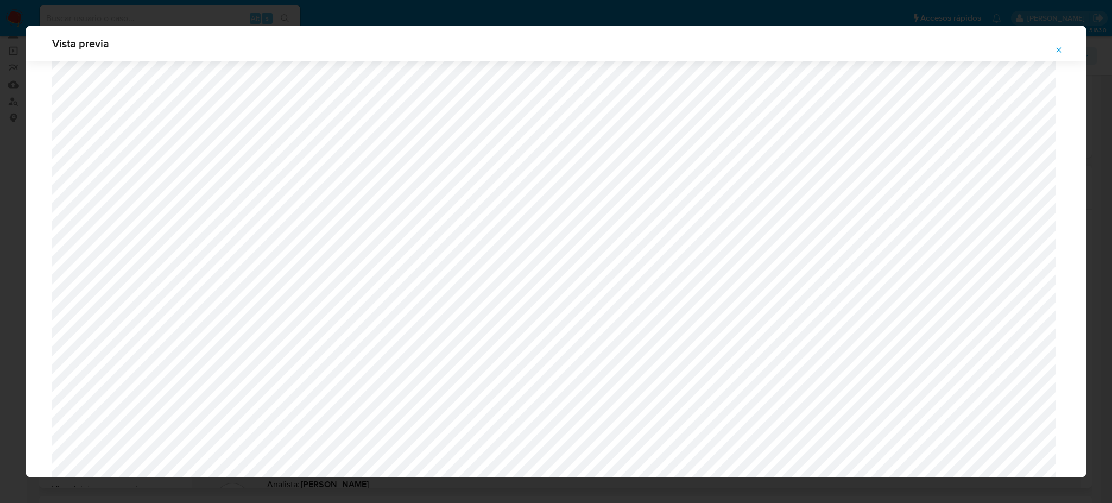
scroll to position [413, 0]
click at [1054, 46] on button "Attachment preview" at bounding box center [1059, 49] width 24 height 17
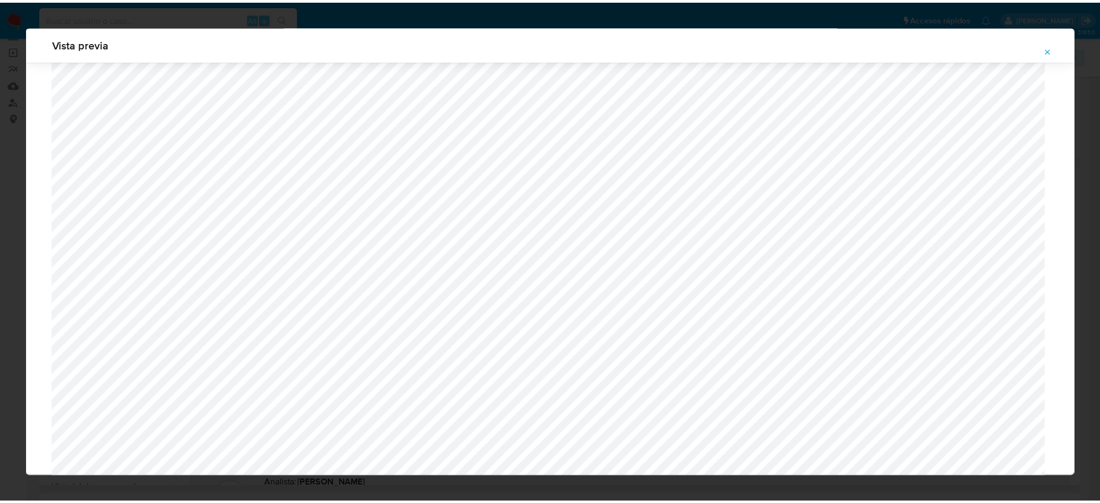
scroll to position [0, 0]
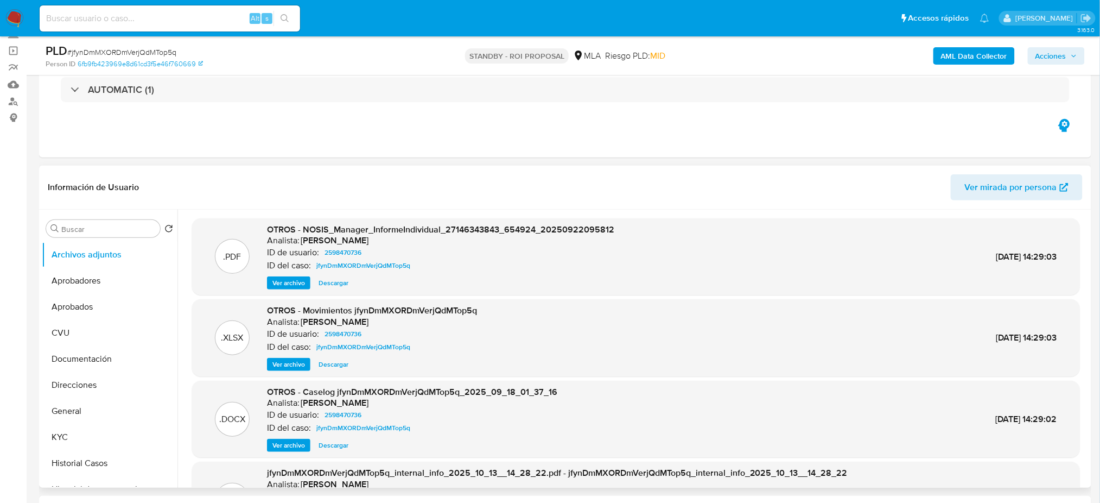
click at [185, 26] on div "Alt s" at bounding box center [170, 18] width 261 height 26
click at [186, 17] on input at bounding box center [170, 18] width 261 height 14
paste input "bw4u5ZvlcSSOB9d99fHImIEC"
type input "bw4u5ZvlcSSOB9d99fHImIEC"
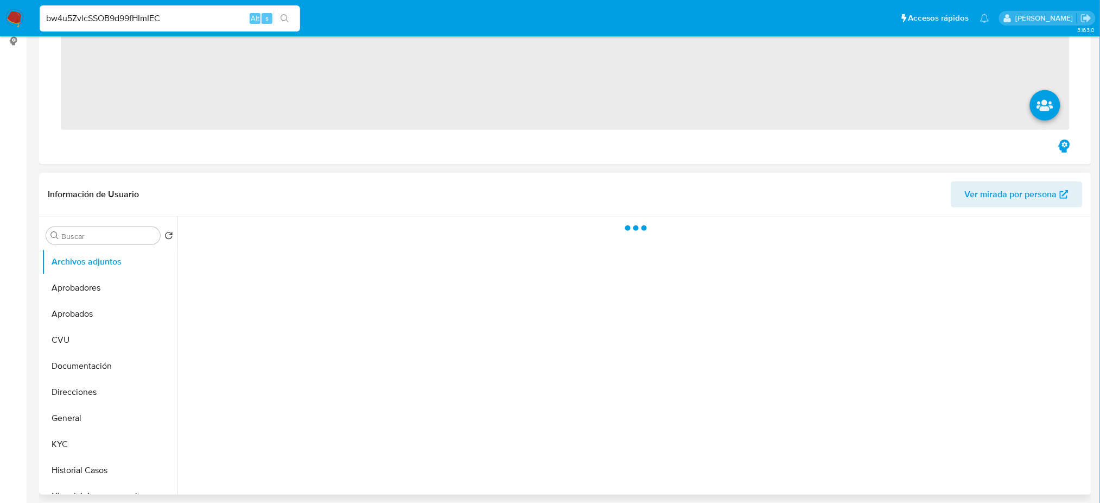
scroll to position [362, 0]
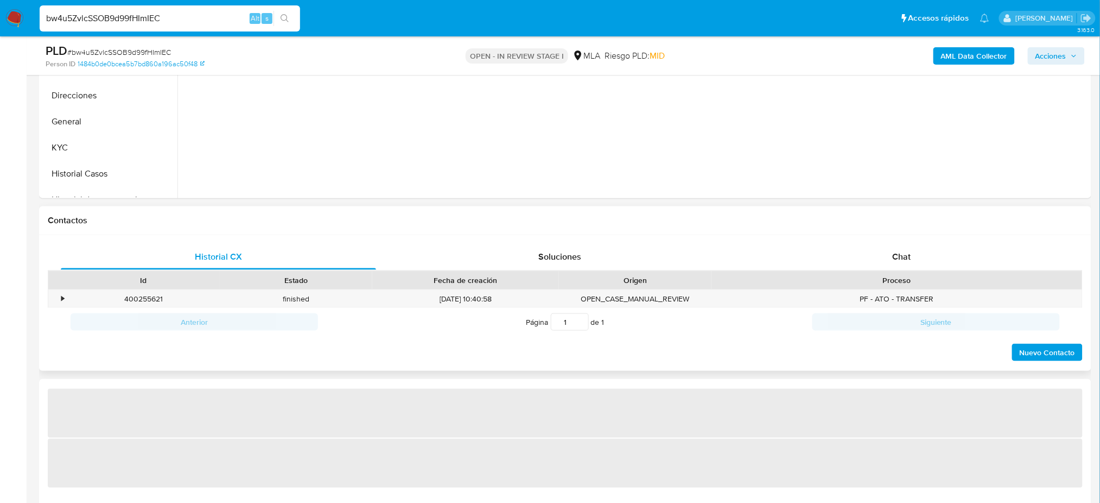
click at [924, 275] on div "Proceso" at bounding box center [897, 280] width 356 height 11
select select "10"
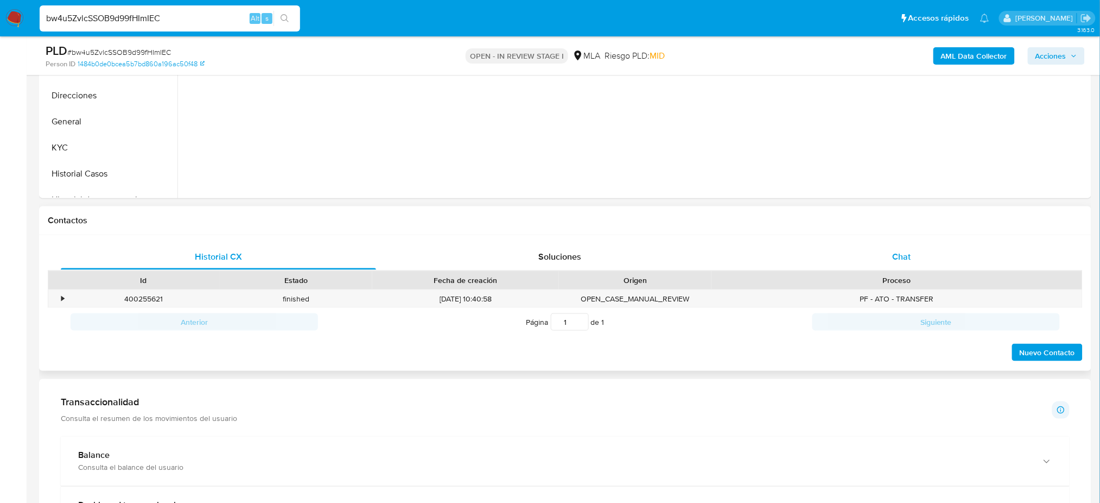
click at [914, 261] on div "Chat" at bounding box center [901, 257] width 315 height 26
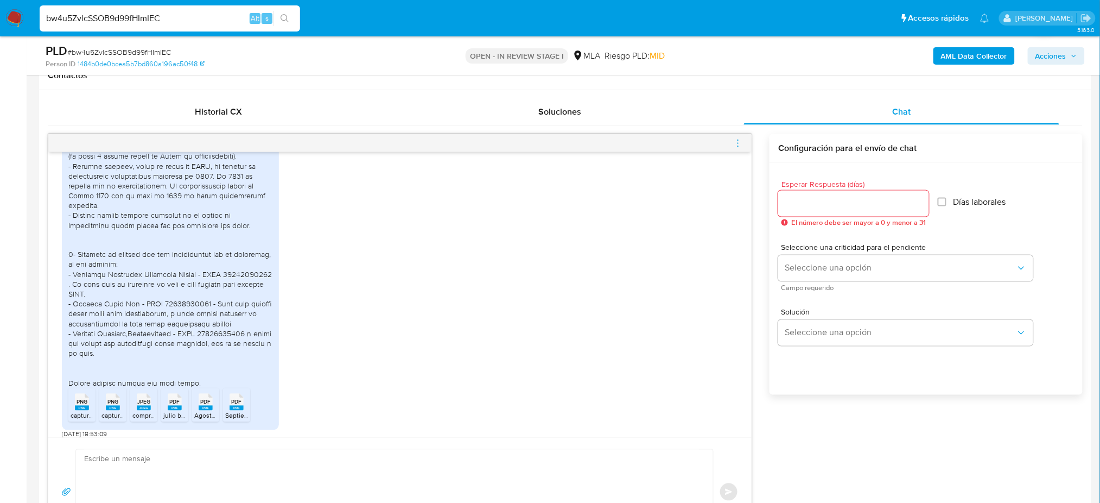
scroll to position [1313, 0]
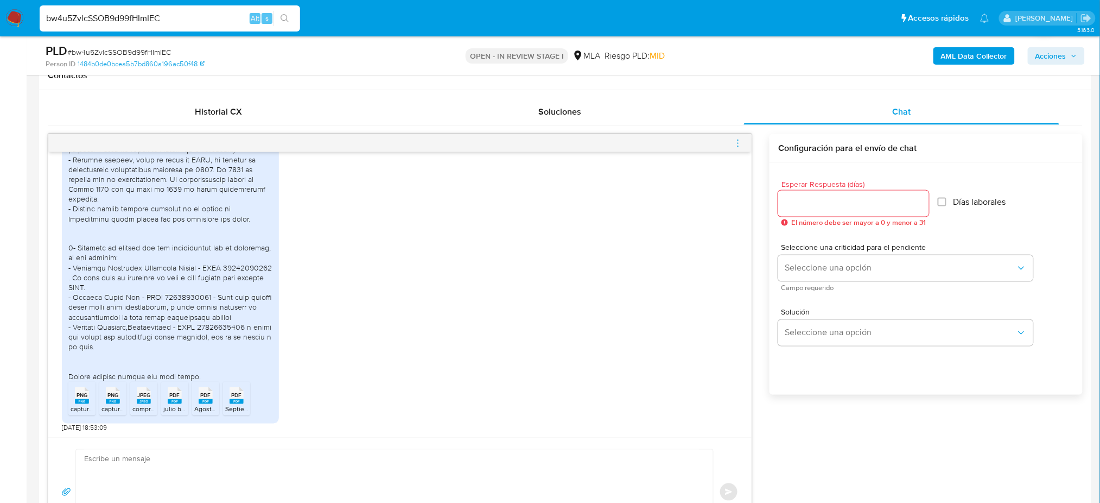
drag, startPoint x: 187, startPoint y: 12, endPoint x: 0, endPoint y: 21, distance: 187.5
click at [0, 21] on nav "Pausado Ver notificaciones bw4u5ZvlcSSOB9d99fHImIEC Alt s Accesos rápidos Presi…" at bounding box center [550, 18] width 1100 height 36
paste input "hF7zY6Z8y5CxQ59JVm0uhnlG"
type input "hF7zY6Z8y5CxQ59JVm0uhnlG"
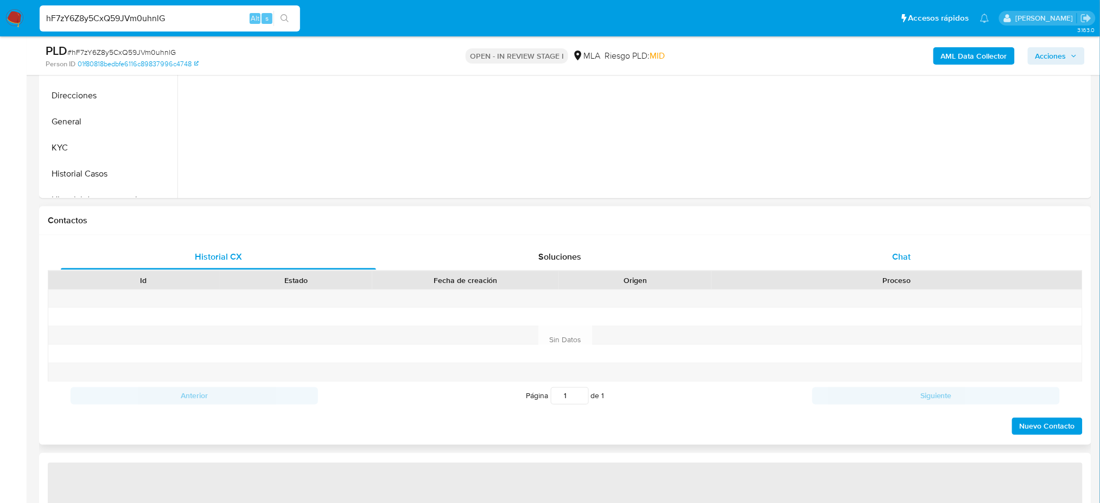
click at [913, 244] on div "Chat" at bounding box center [901, 257] width 315 height 26
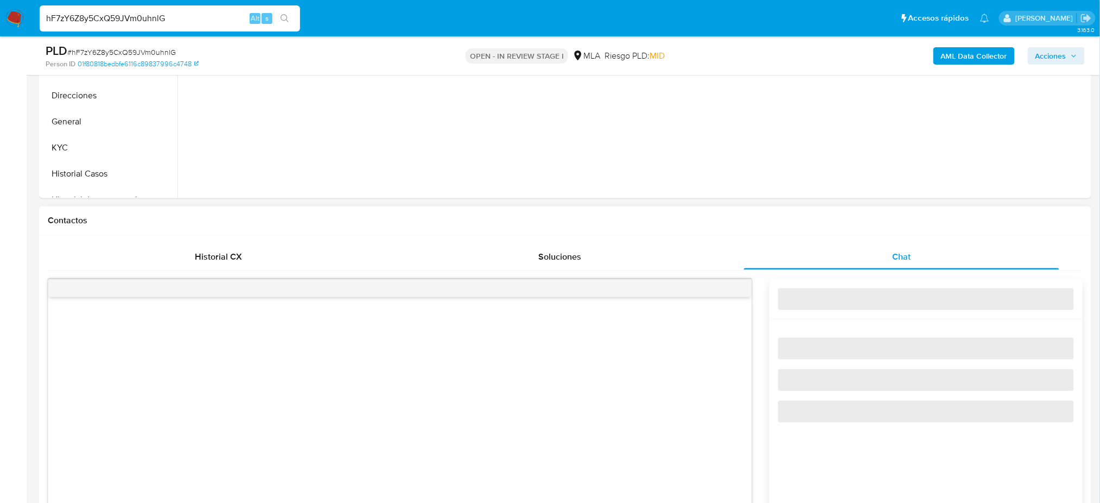
select select "10"
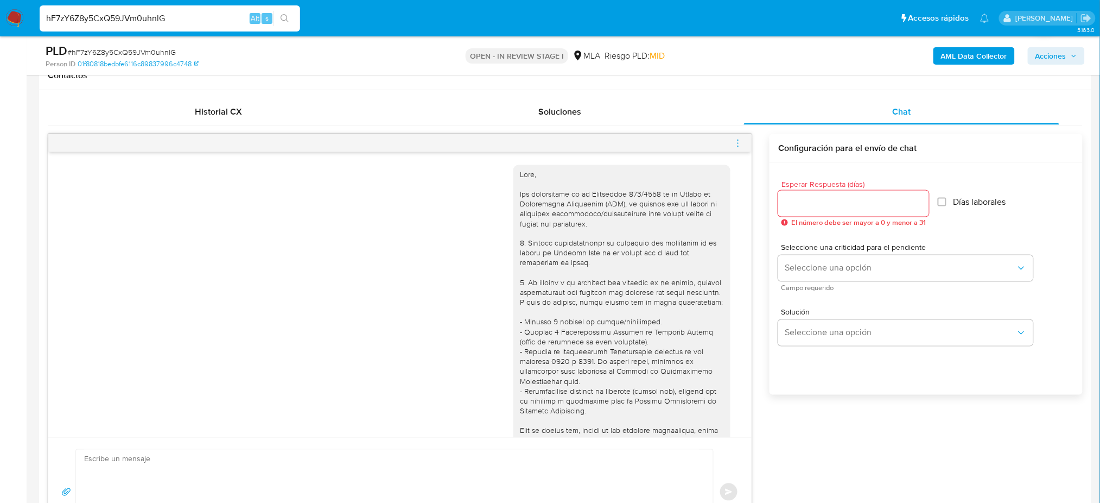
scroll to position [217, 0]
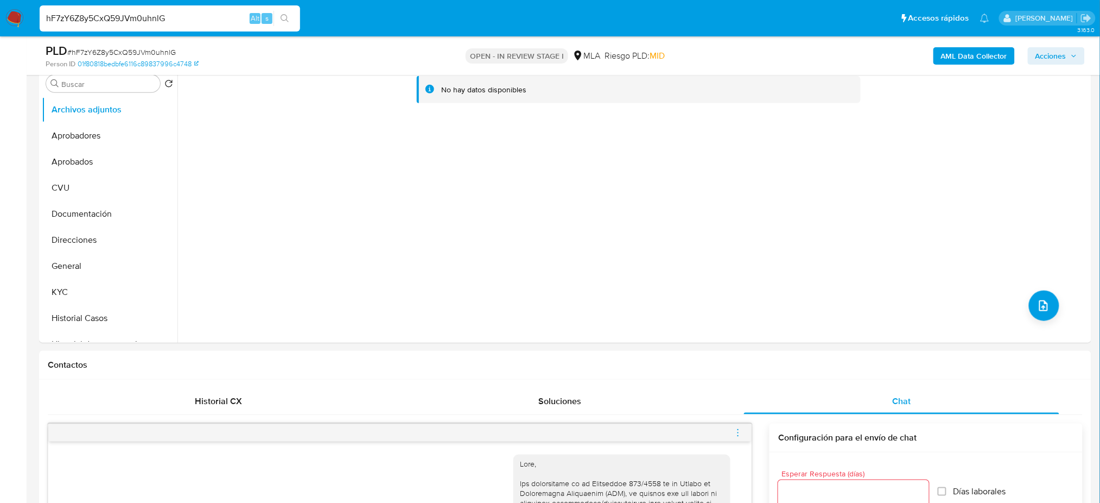
drag, startPoint x: 213, startPoint y: 18, endPoint x: 0, endPoint y: 18, distance: 213.3
click at [0, 18] on nav "Pausado Ver notificaciones hF7zY6Z8y5CxQ59JVm0uhnlG Alt s Accesos rápidos Presi…" at bounding box center [550, 18] width 1100 height 36
paste input "CxZaSZffYlFPZWP1PN7pR0jz"
type input "CxZaSZffYlFPZWP1PN7pR0jz"
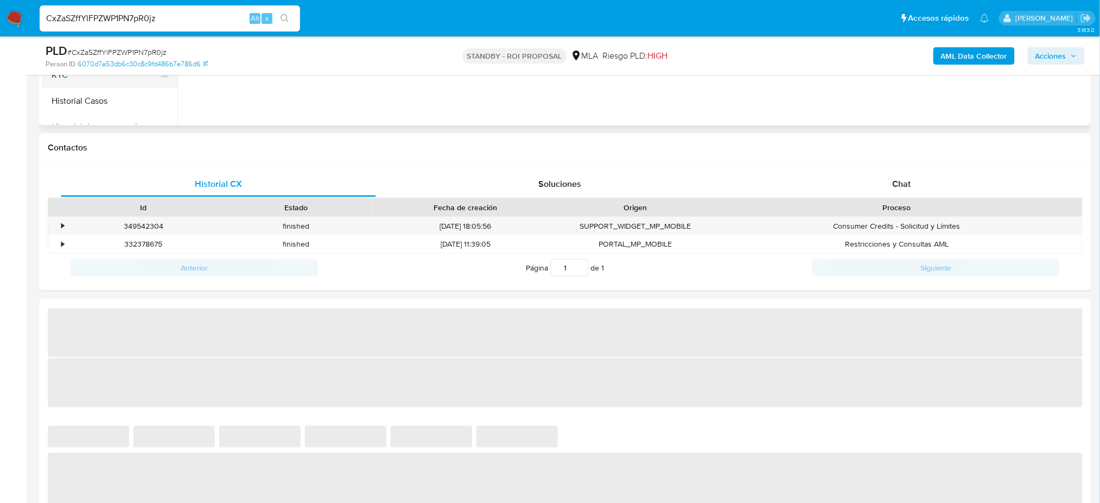
scroll to position [217, 0]
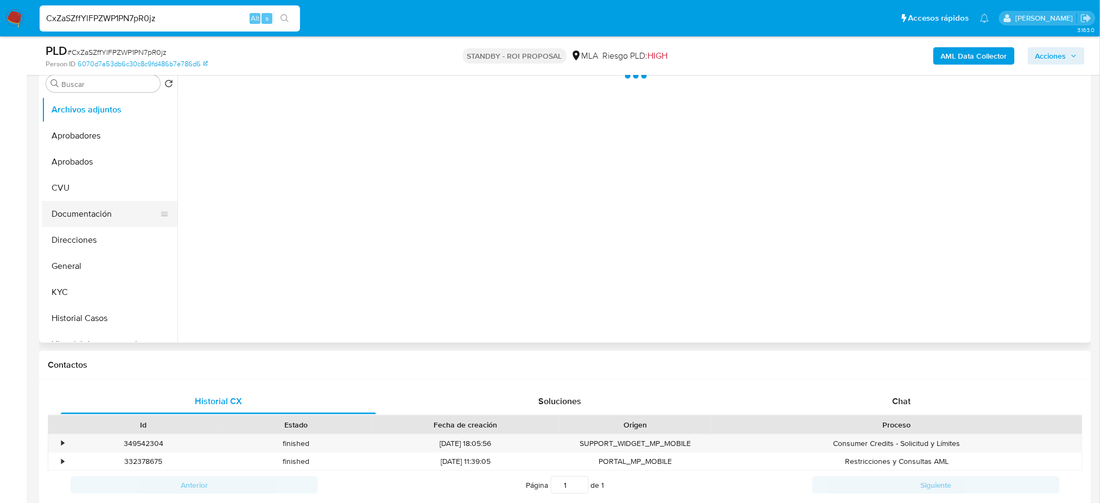
select select "10"
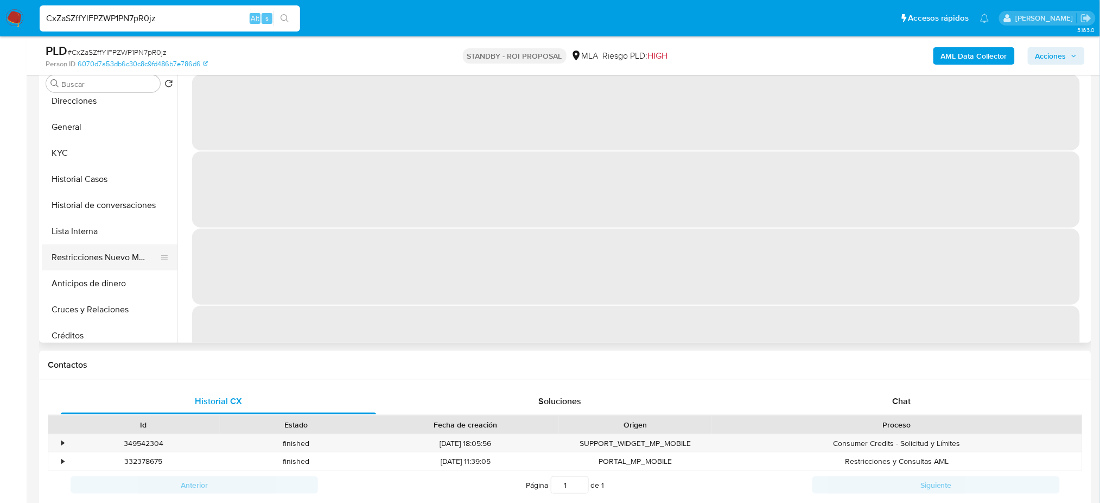
scroll to position [144, 0]
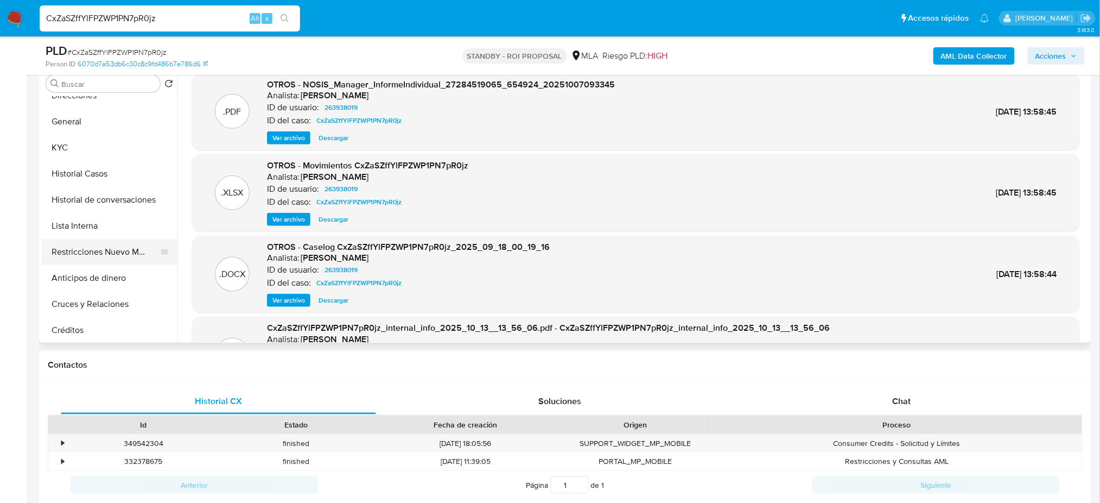
click at [105, 252] on button "Restricciones Nuevo Mundo" at bounding box center [105, 252] width 127 height 26
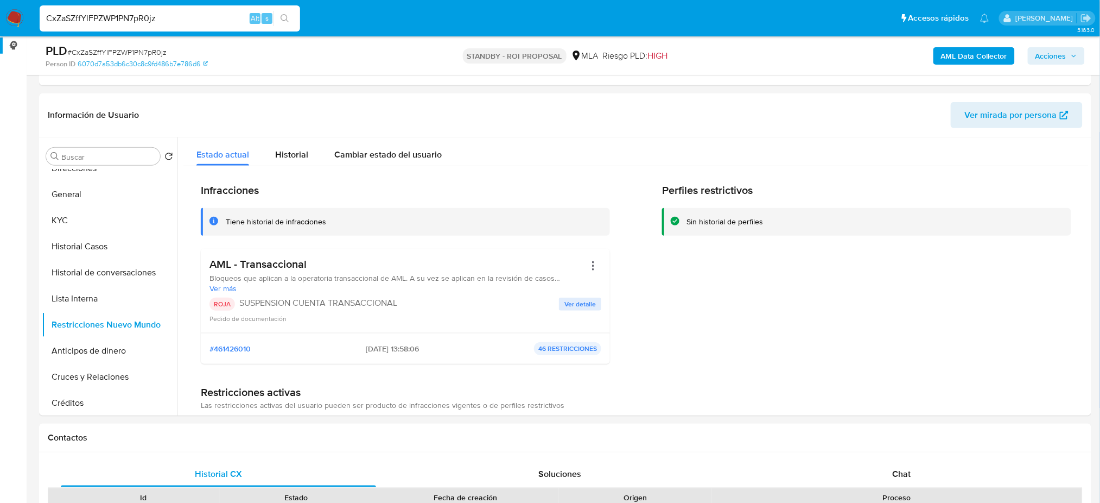
drag, startPoint x: 166, startPoint y: 18, endPoint x: 0, endPoint y: 37, distance: 167.1
paste input "WfVOoI1K91n6nOxaCtG9SYS3"
type input "WfVOoI1K91n6nOxaCtG9SYS3"
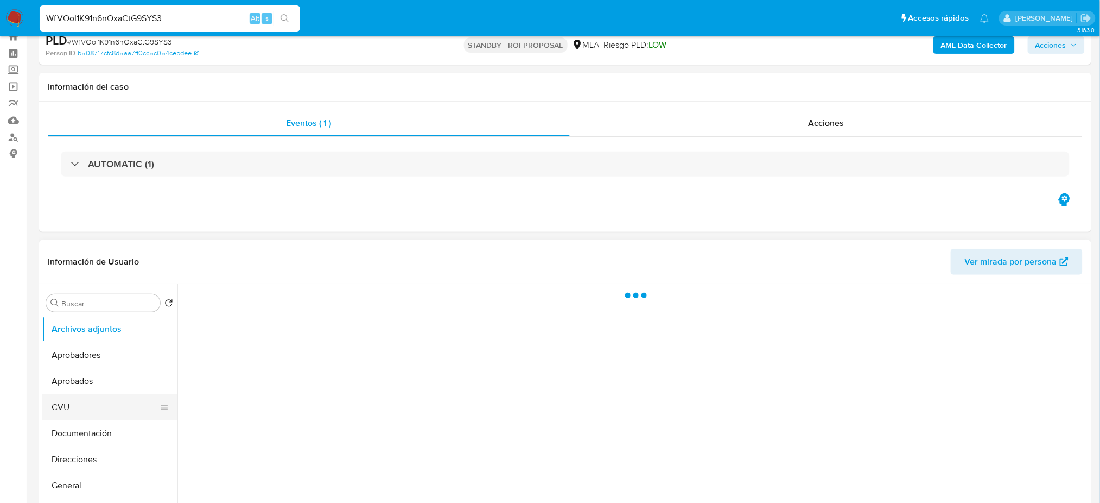
scroll to position [72, 0]
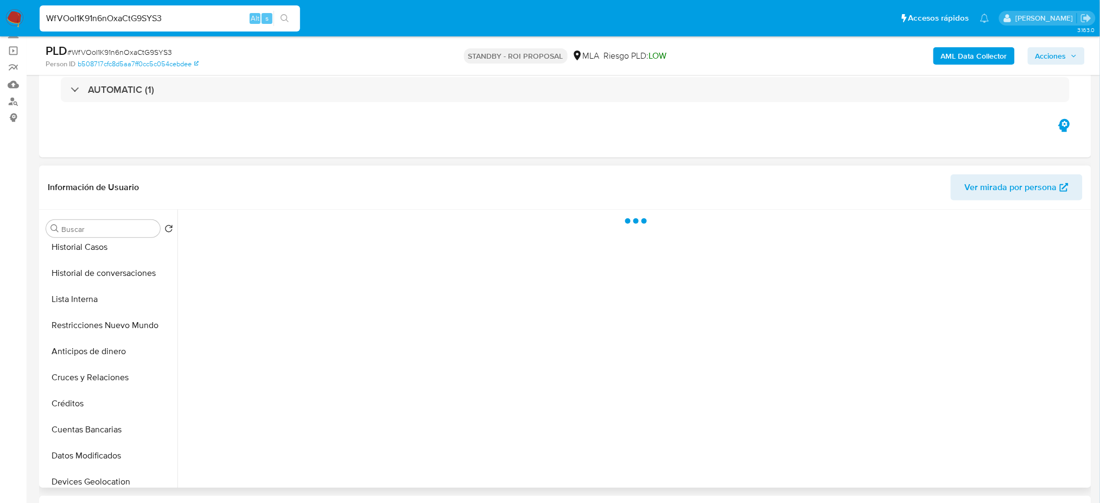
select select "10"
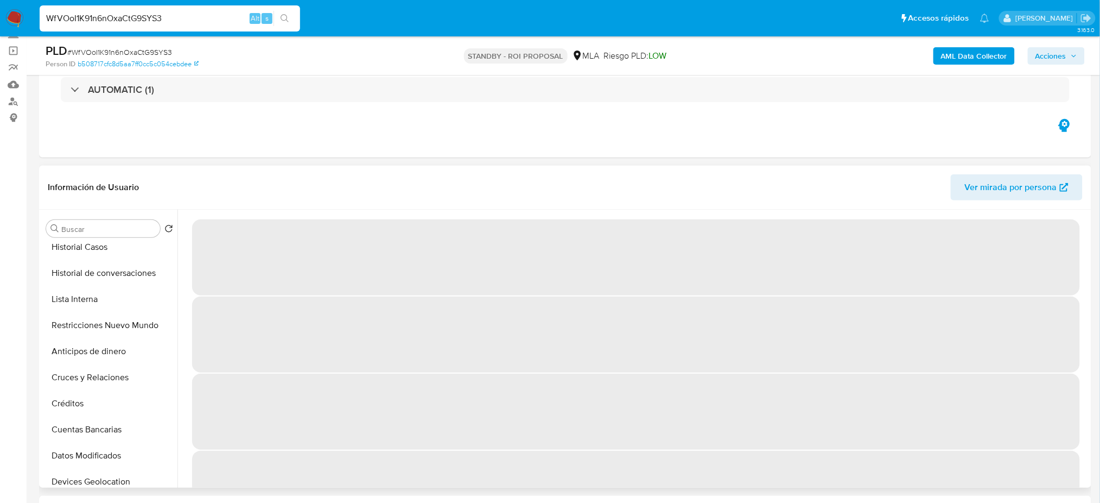
scroll to position [217, 0]
click at [97, 330] on button "Restricciones Nuevo Mundo" at bounding box center [105, 324] width 127 height 26
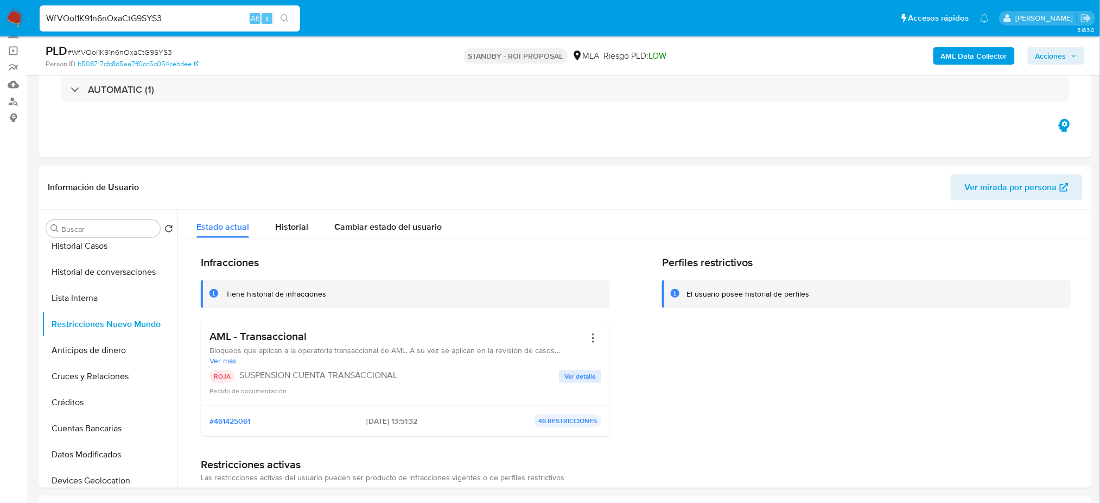
click at [15, 12] on img at bounding box center [14, 18] width 18 height 18
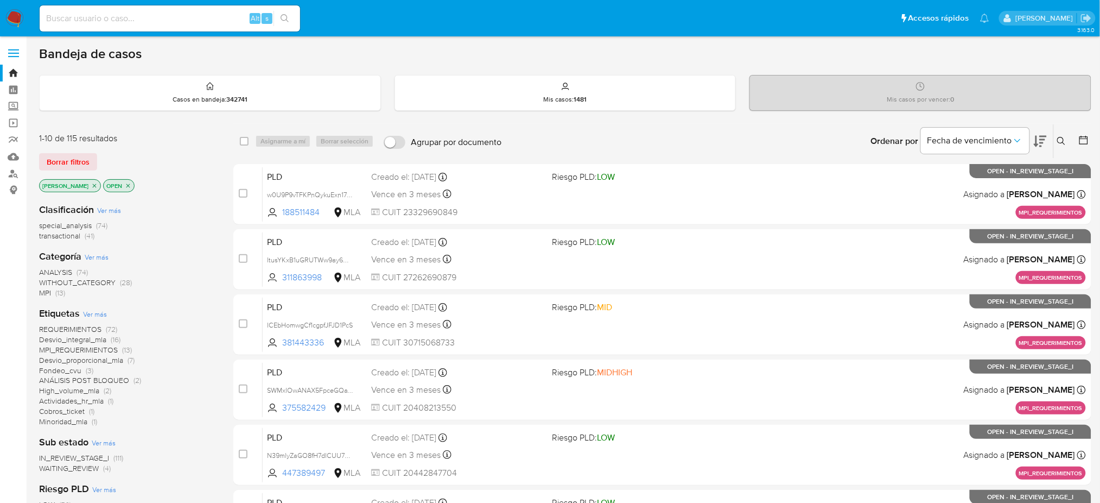
click at [93, 17] on input at bounding box center [170, 18] width 261 height 14
paste input "hF7zY6Z8y5CxQ59JVm0uhnlG"
type input "hF7zY6Z8y5CxQ59JVm0uhnlG"
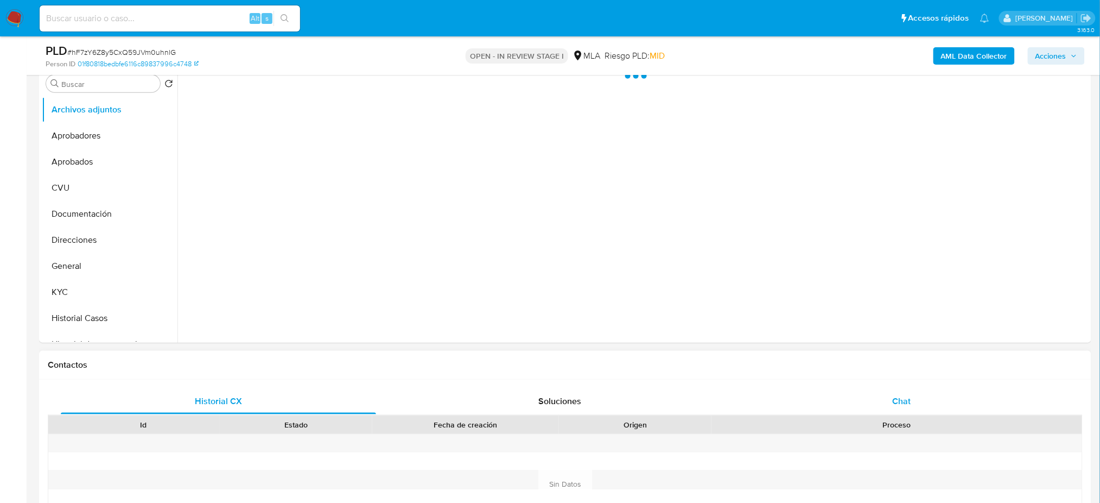
click at [973, 403] on div "Chat" at bounding box center [901, 401] width 315 height 26
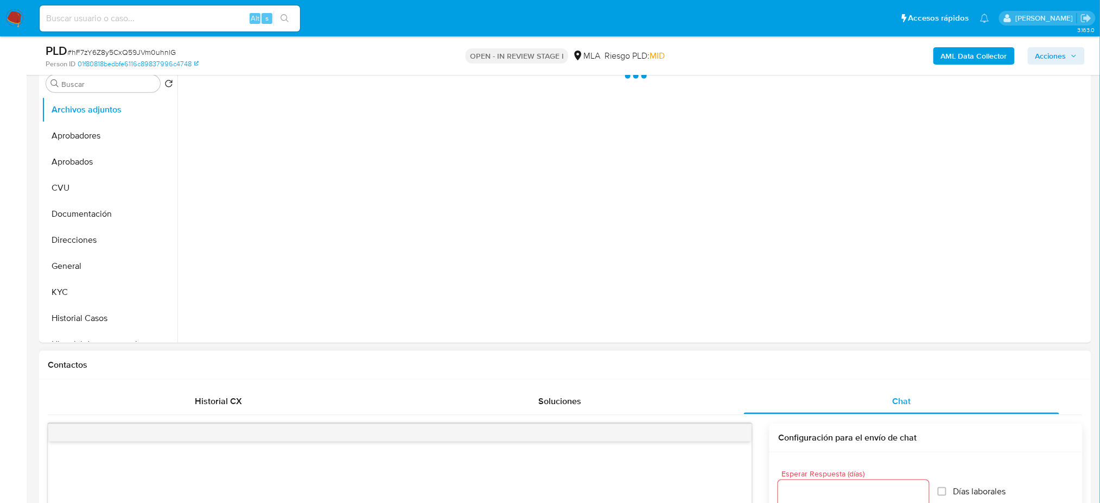
select select "10"
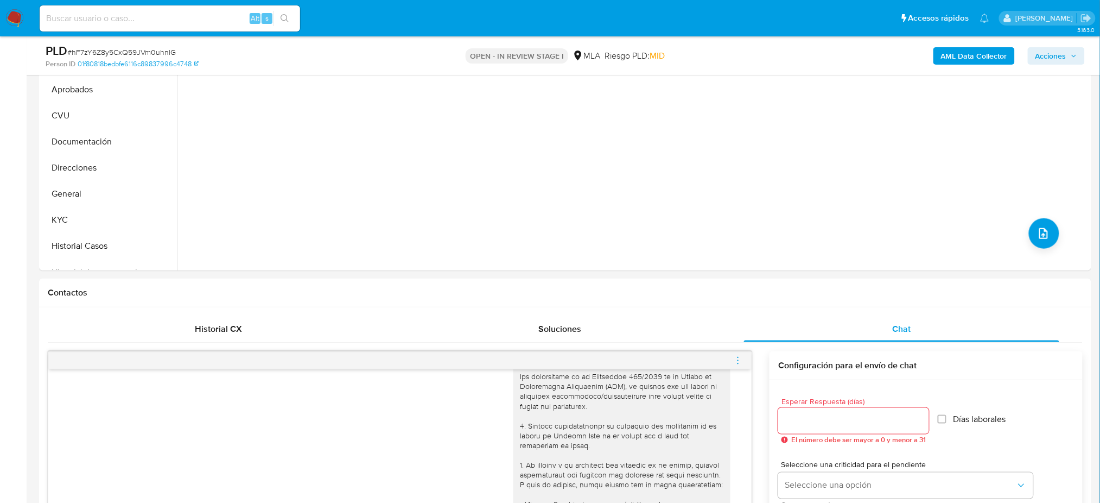
scroll to position [72, 0]
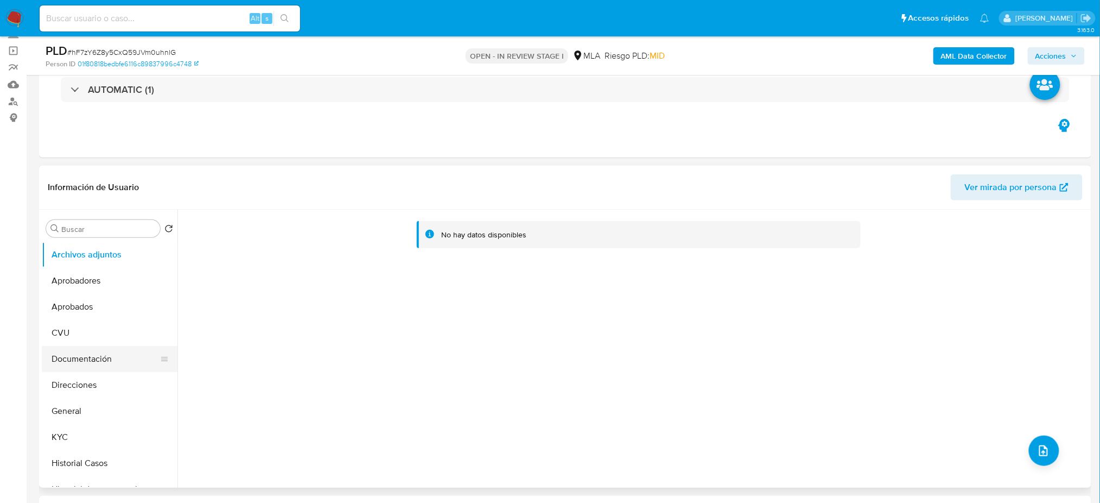
click at [93, 353] on button "Documentación" at bounding box center [105, 359] width 127 height 26
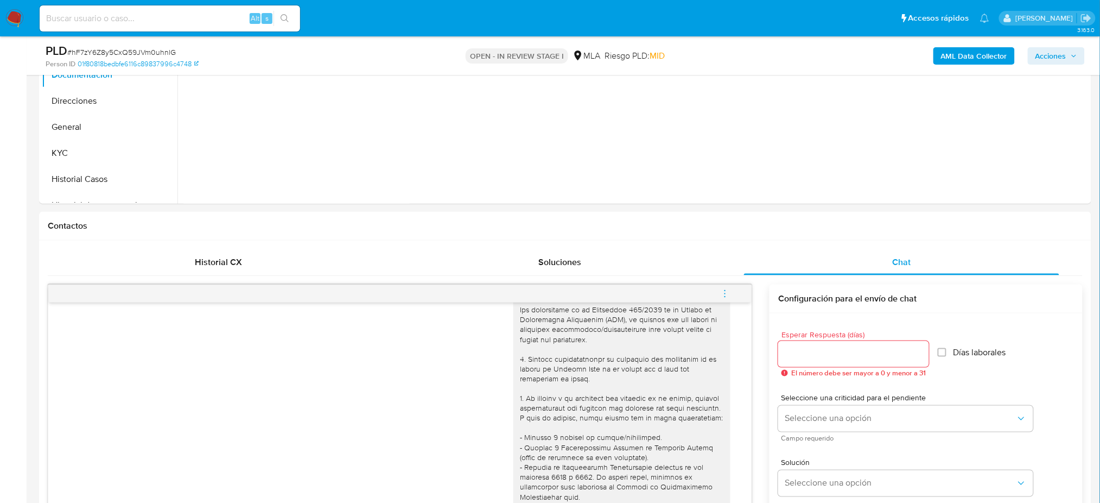
scroll to position [143, 0]
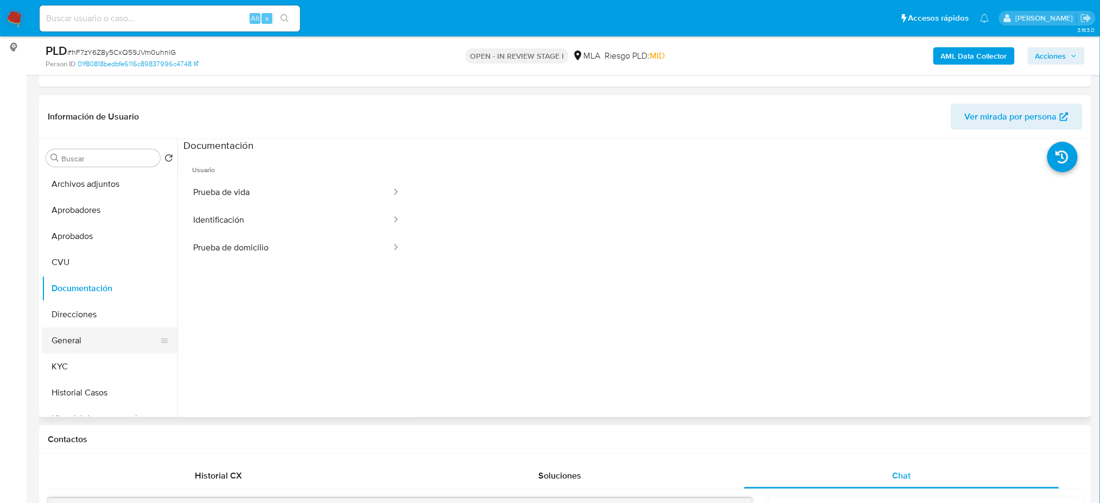
click at [85, 337] on button "General" at bounding box center [105, 340] width 127 height 26
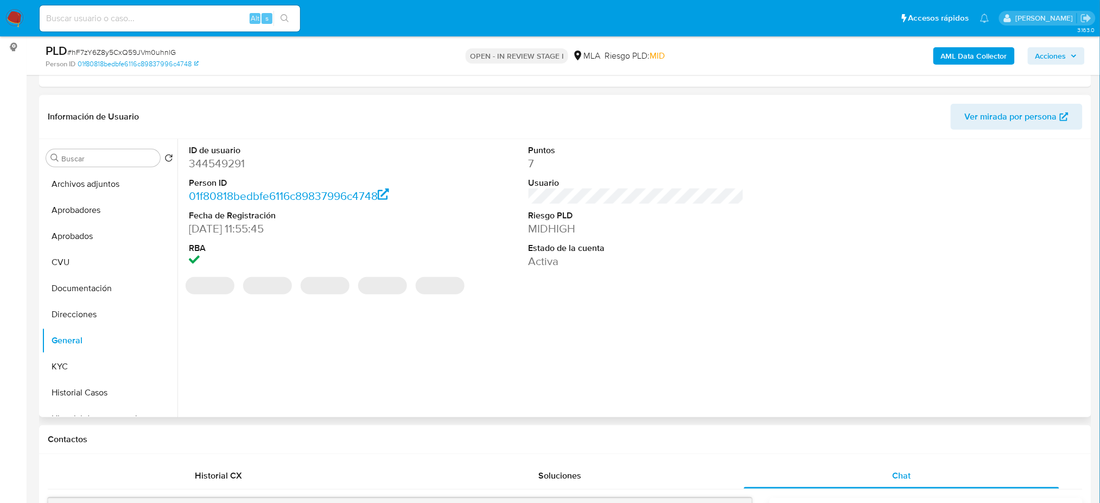
click at [217, 162] on dd "344549291" at bounding box center [297, 163] width 216 height 15
copy dd "344549291"
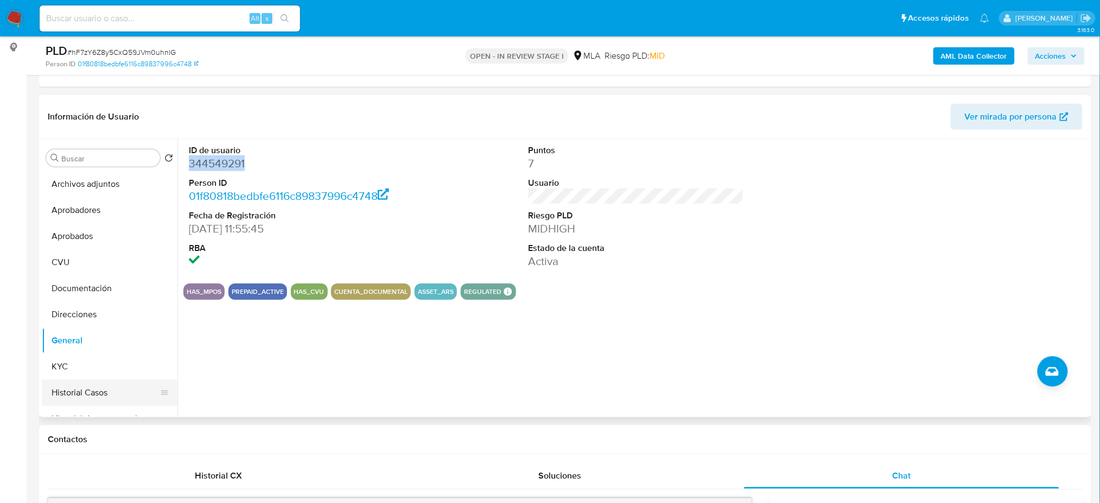
click at [80, 393] on button "Historial Casos" at bounding box center [105, 392] width 127 height 26
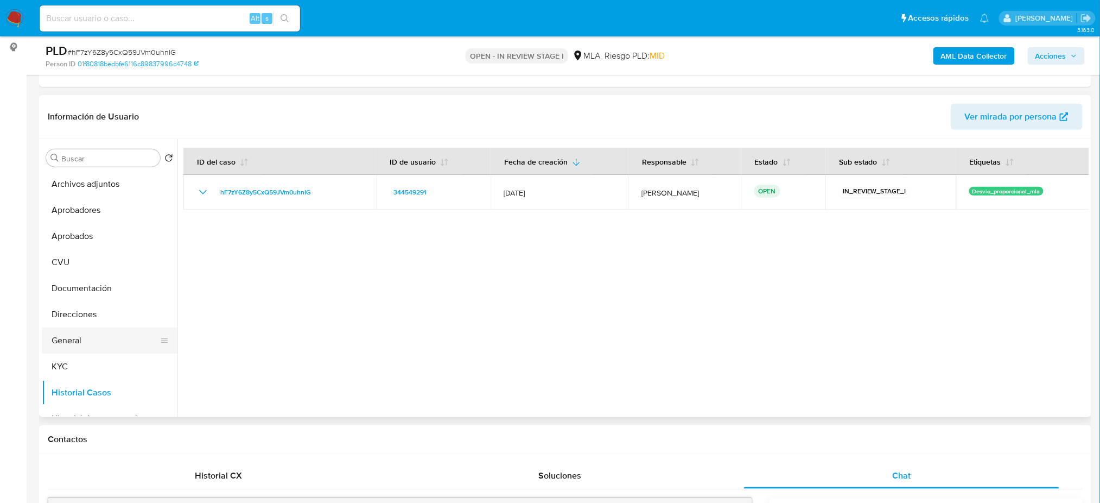
scroll to position [72, 0]
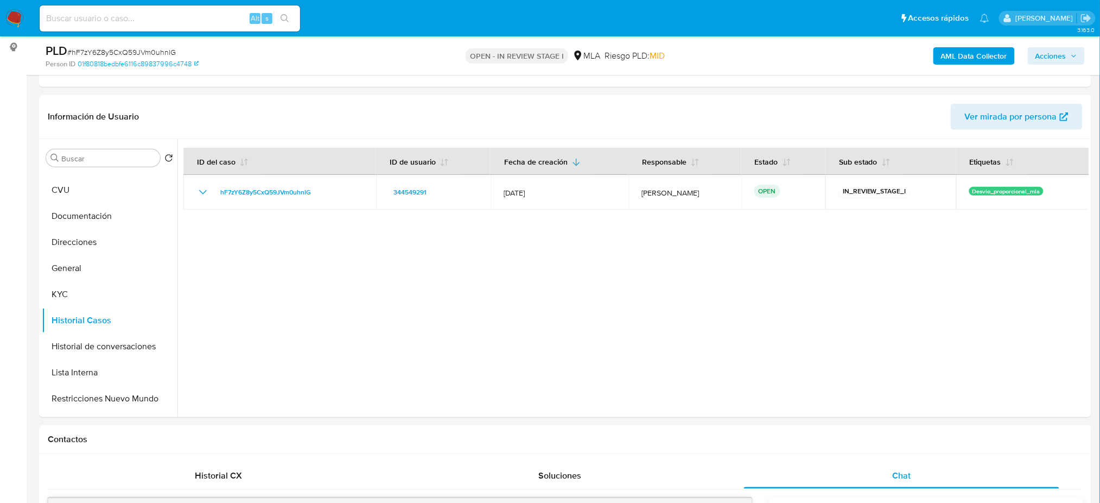
drag, startPoint x: 0, startPoint y: 326, endPoint x: 268, endPoint y: 34, distance: 396.1
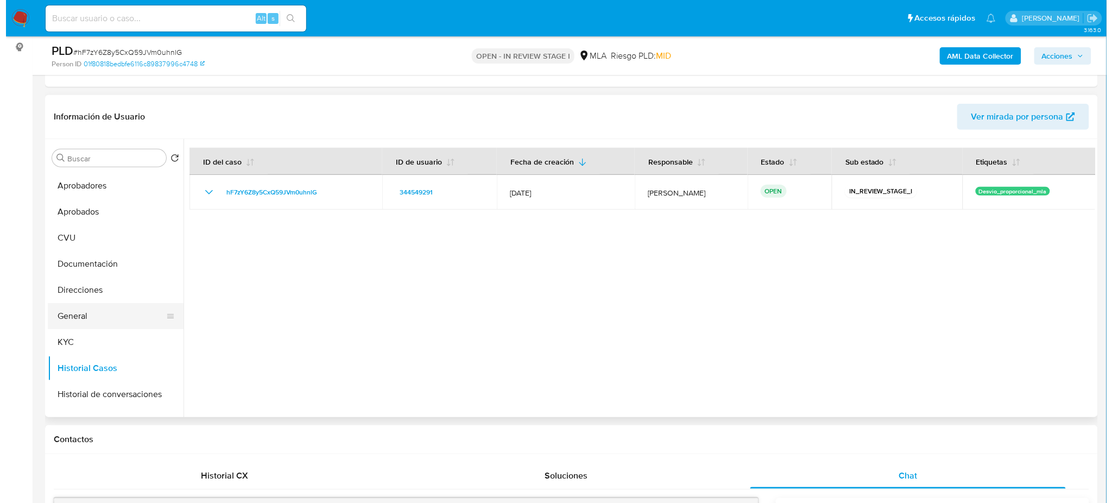
scroll to position [0, 0]
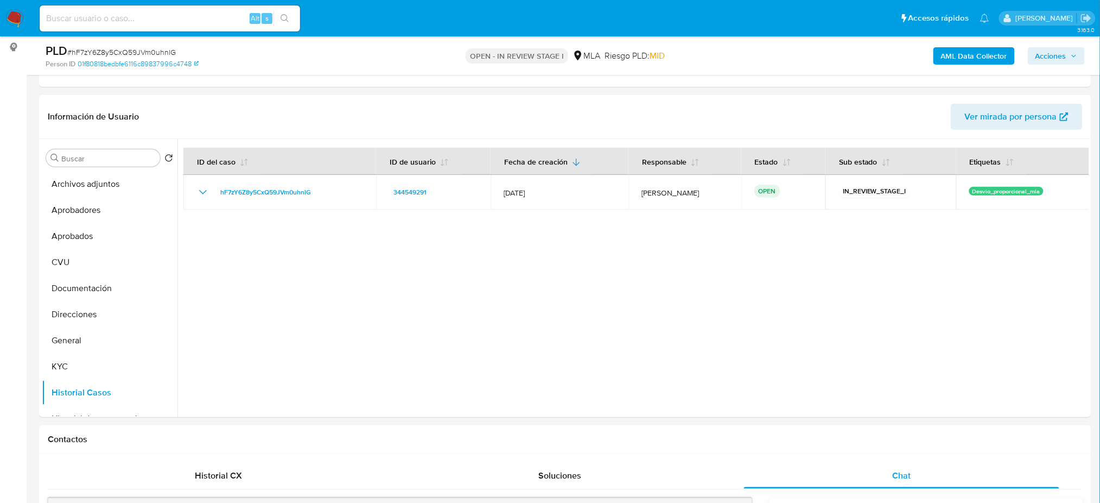
click at [977, 56] on b "AML Data Collector" at bounding box center [974, 55] width 66 height 17
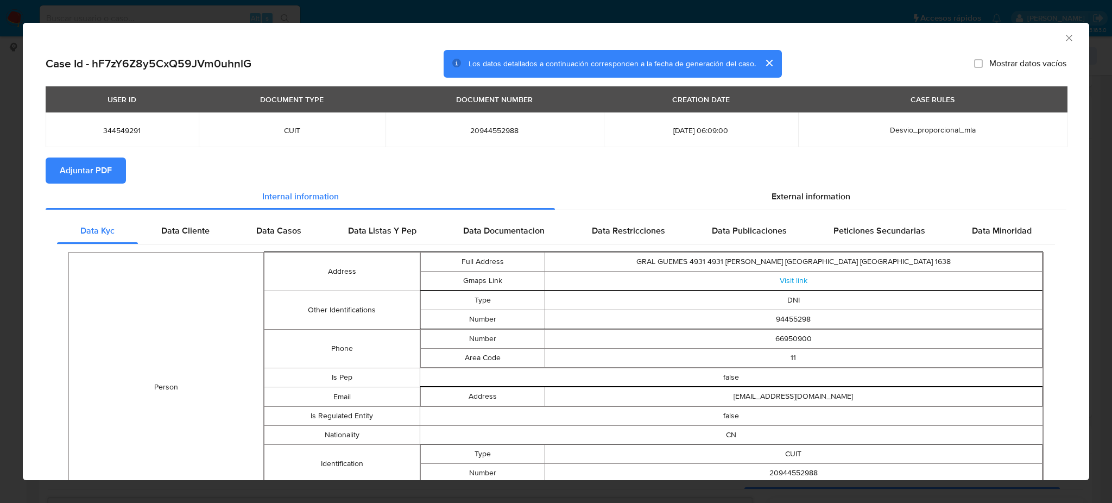
click at [100, 163] on span "Adjuntar PDF" at bounding box center [86, 171] width 52 height 24
click at [1066, 37] on icon "Cerrar ventana" at bounding box center [1069, 38] width 6 height 6
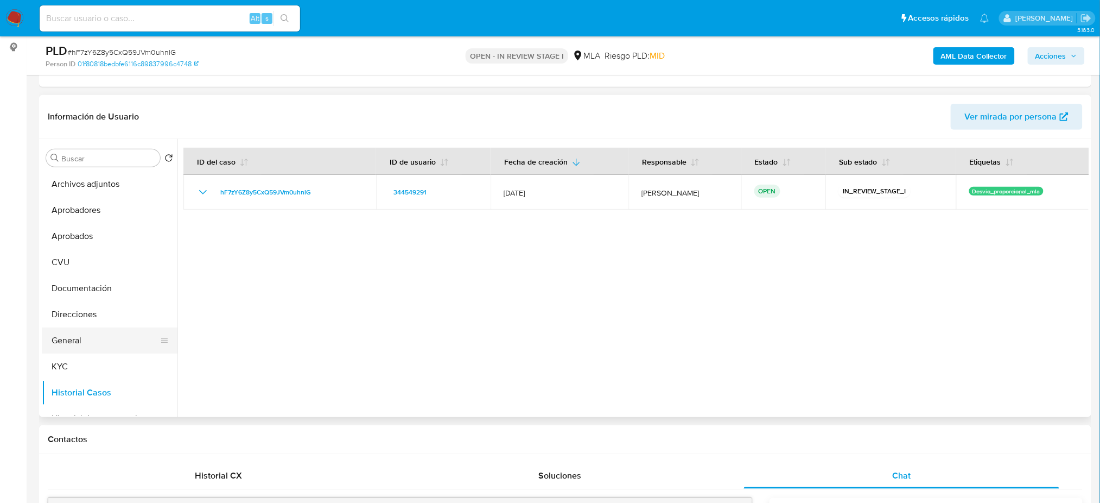
click at [68, 329] on button "General" at bounding box center [105, 340] width 127 height 26
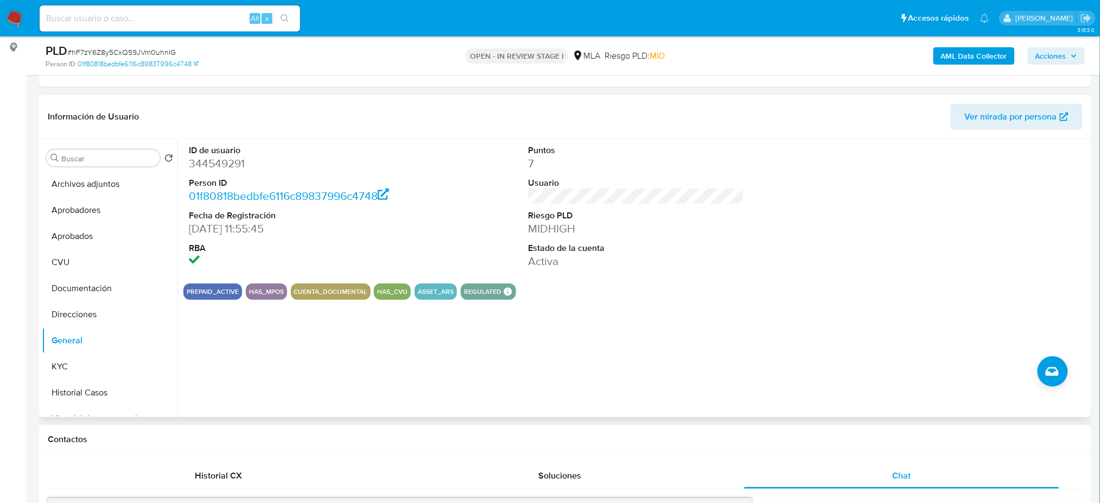
click at [214, 159] on dd "344549291" at bounding box center [297, 163] width 216 height 15
copy dd "344549291"
drag, startPoint x: 111, startPoint y: 180, endPoint x: 53, endPoint y: 213, distance: 67.1
click at [111, 180] on button "Archivos adjuntos" at bounding box center [110, 184] width 136 height 26
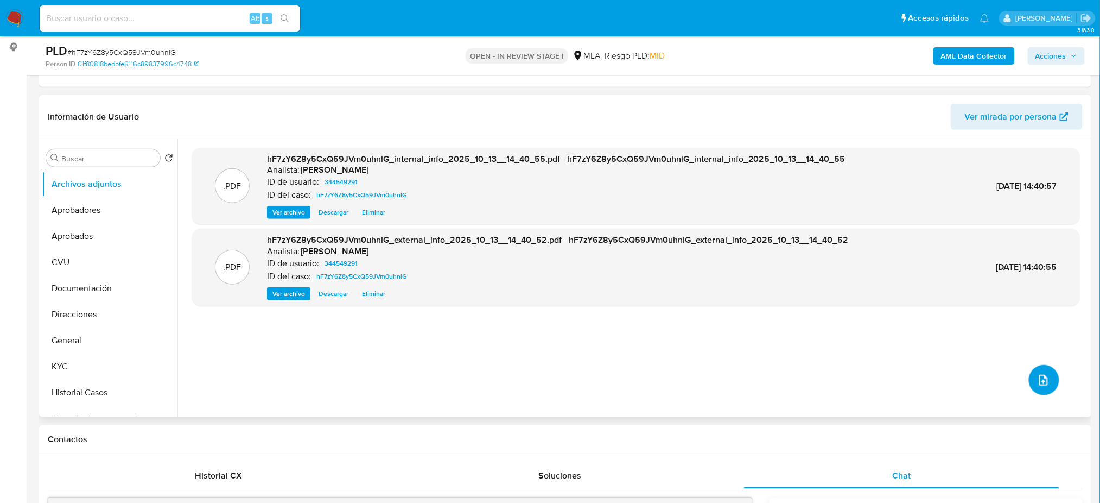
click at [1054, 376] on button "upload-file" at bounding box center [1044, 380] width 30 height 30
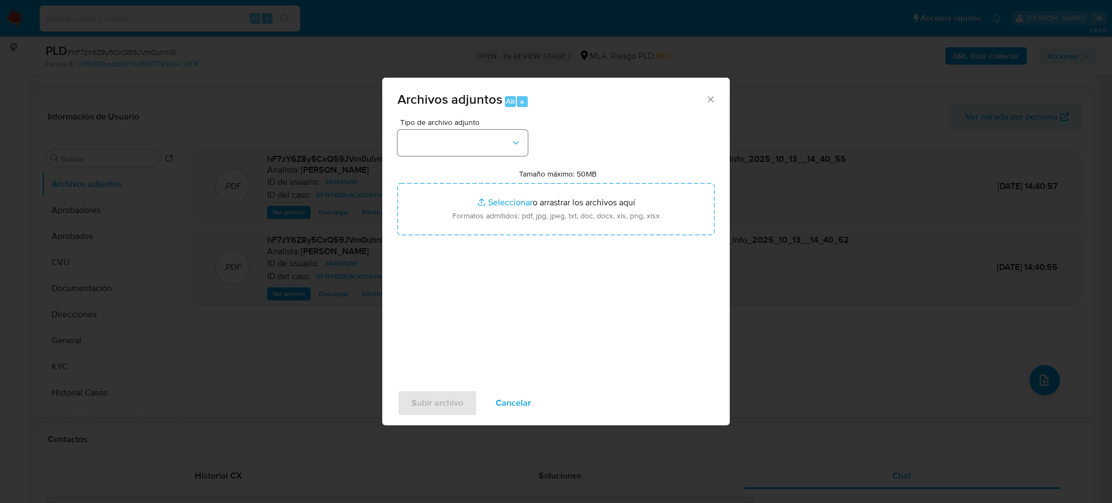
click at [426, 155] on div "Tipo de archivo adjunto Tamaño máximo: 50MB Seleccionar archivos Seleccionar o …" at bounding box center [555, 246] width 317 height 256
drag, startPoint x: 452, startPoint y: 136, endPoint x: 453, endPoint y: 145, distance: 9.3
click at [452, 135] on button "button" at bounding box center [462, 143] width 130 height 26
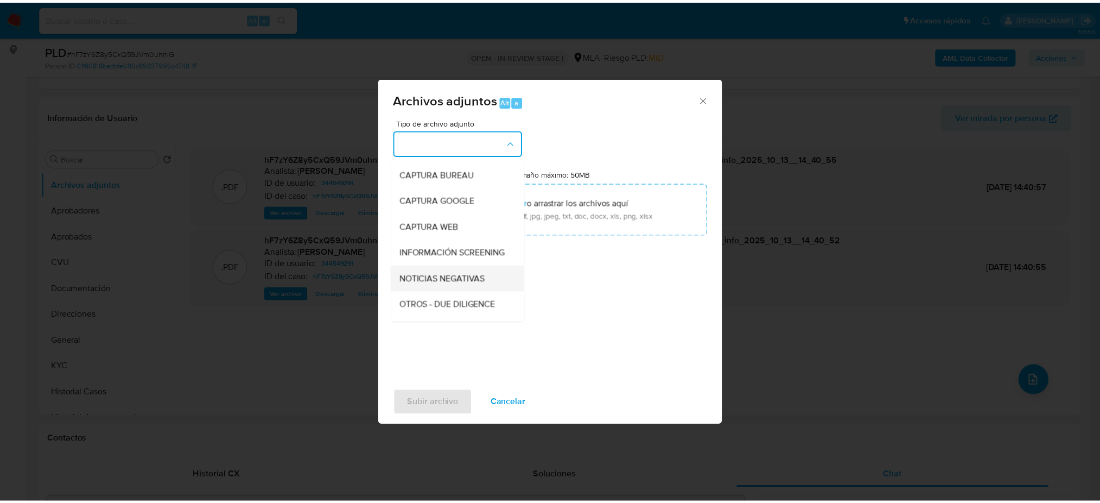
scroll to position [144, 0]
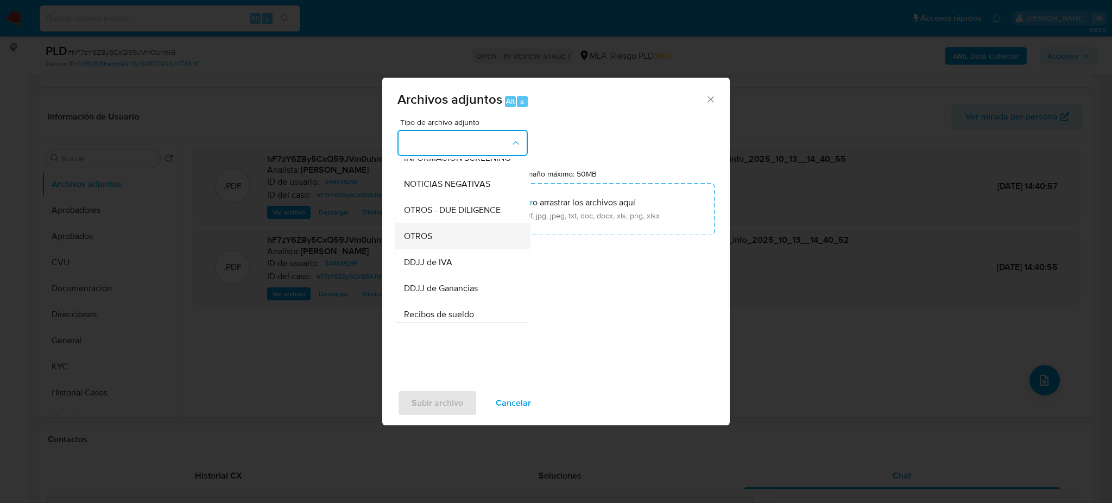
click at [444, 248] on div "OTROS" at bounding box center [459, 236] width 111 height 26
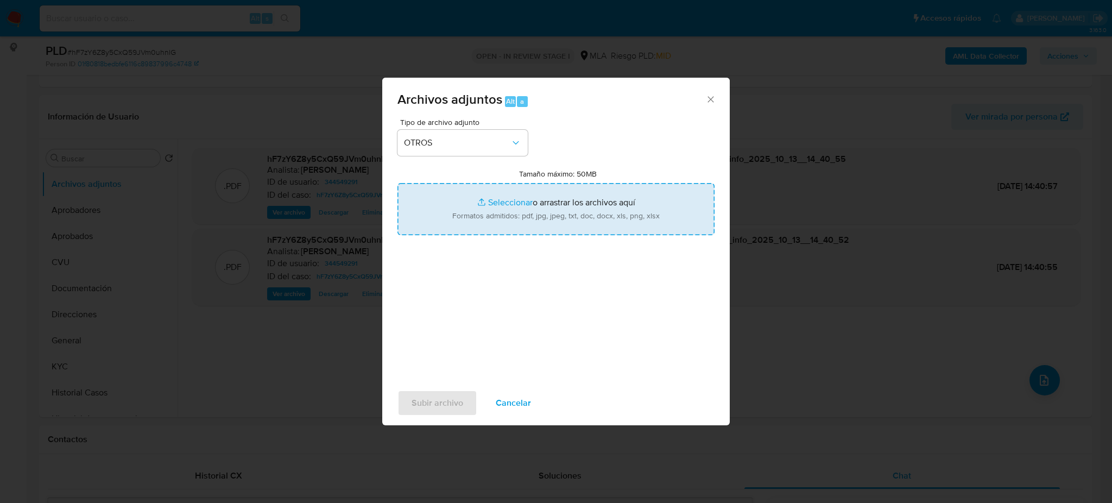
click at [459, 231] on input "Tamaño máximo: 50MB Seleccionar archivos" at bounding box center [555, 209] width 317 height 52
type input "C:\fakepath\Caselog hF7zY6Z8y5CxQ59JVm0uhnlG_2025_09_17_23_32_03.docx"
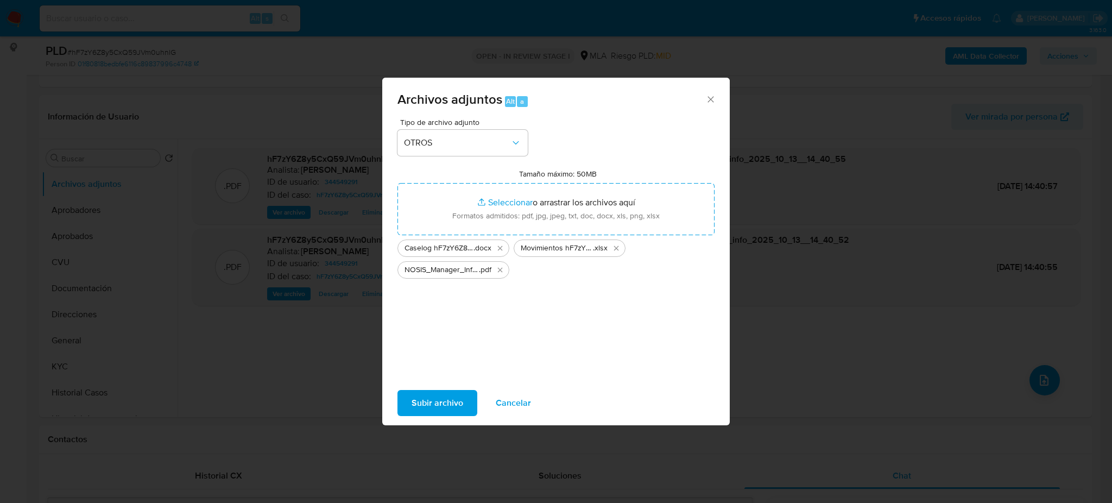
drag, startPoint x: 459, startPoint y: 231, endPoint x: 414, endPoint y: 404, distance: 178.8
click at [414, 404] on span "Subir archivo" at bounding box center [437, 403] width 52 height 24
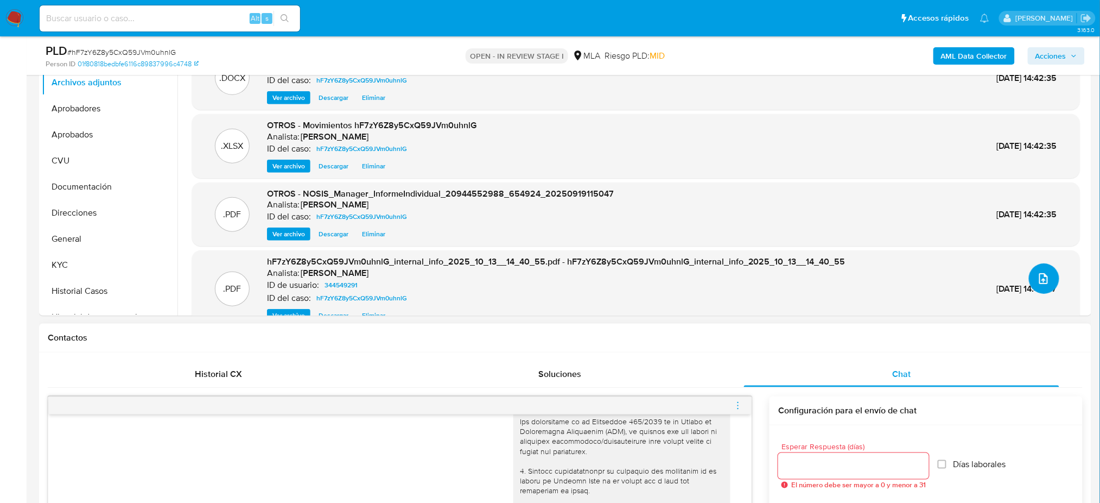
scroll to position [360, 0]
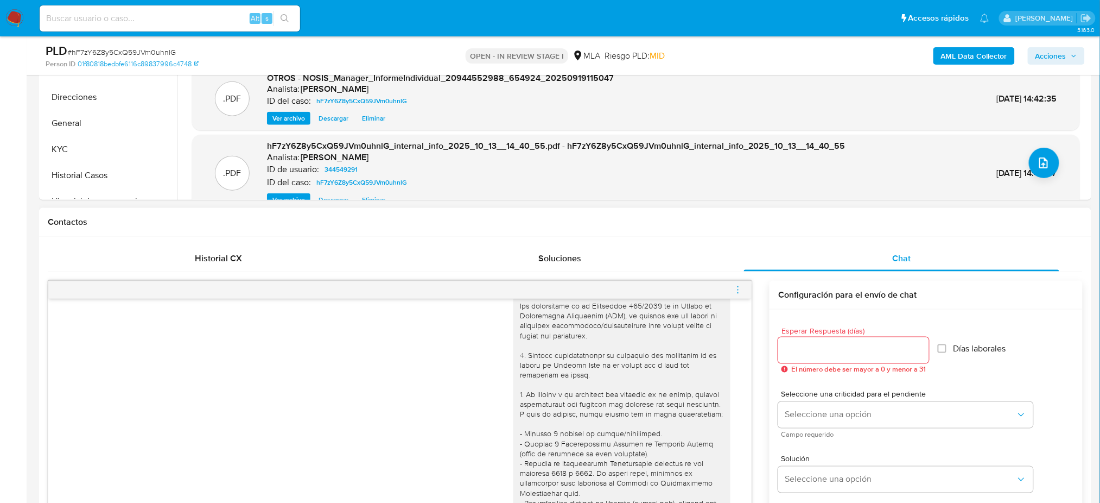
click at [737, 288] on icon "menu-action" at bounding box center [738, 290] width 10 height 10
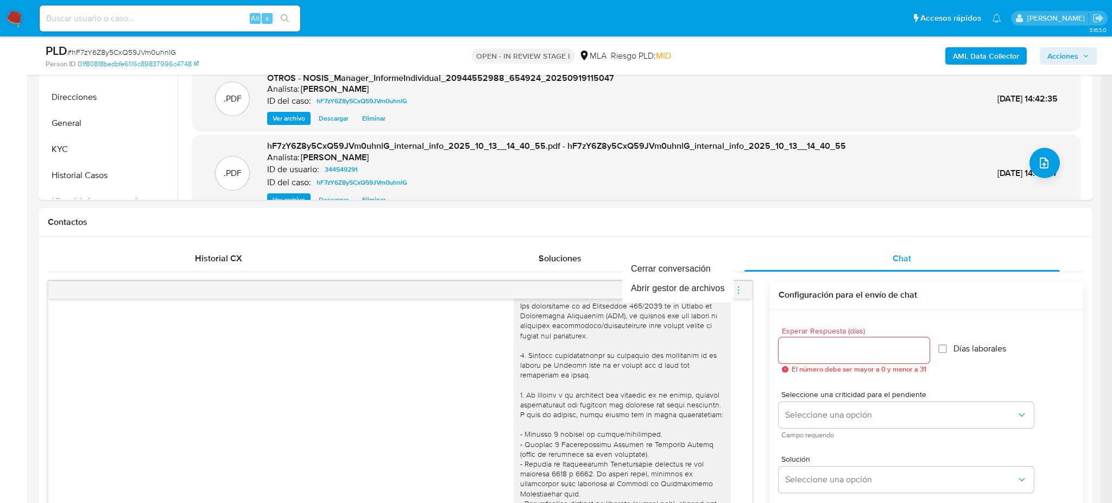
click at [619, 264] on div at bounding box center [556, 251] width 1112 height 503
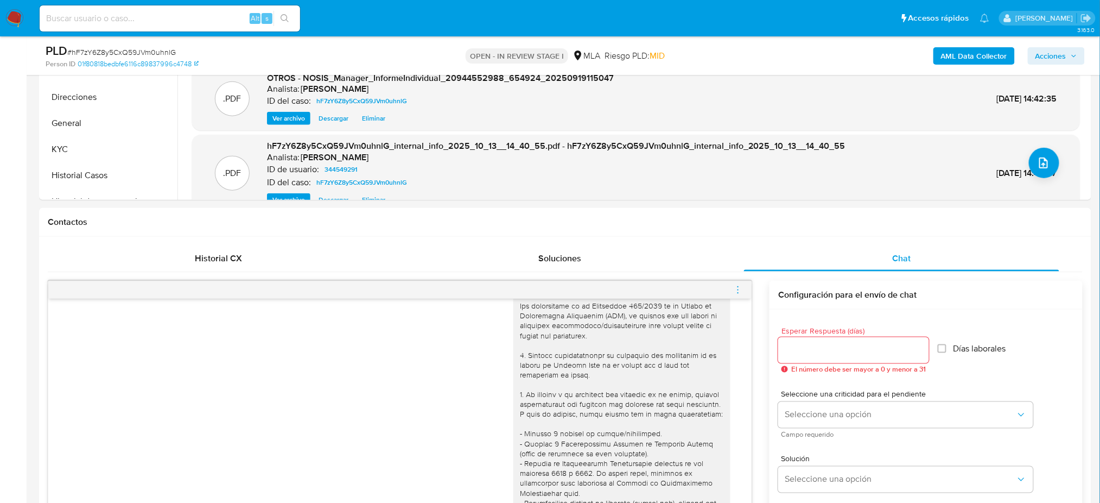
click at [735, 285] on icon "menu-action" at bounding box center [738, 290] width 10 height 10
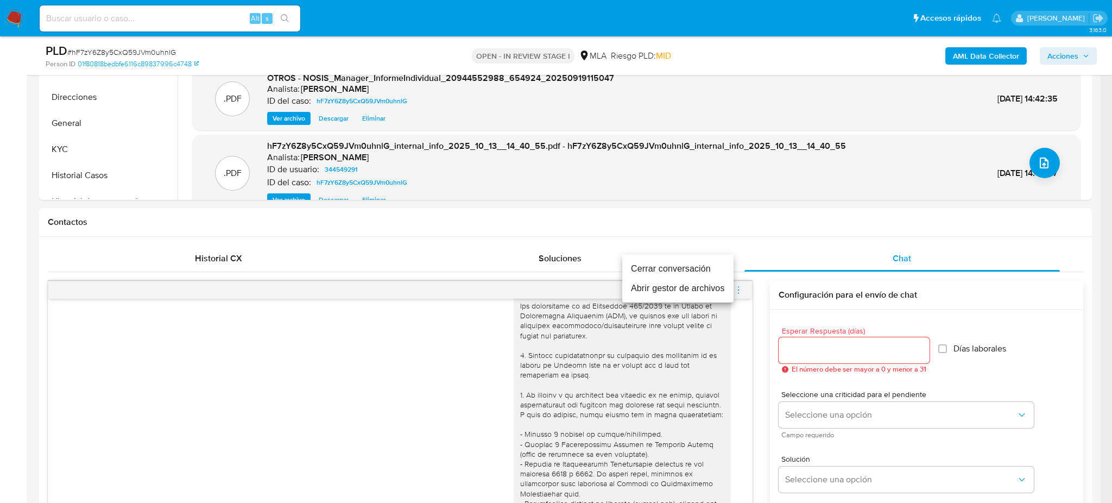
click at [670, 269] on li "Cerrar conversación" at bounding box center [677, 269] width 111 height 20
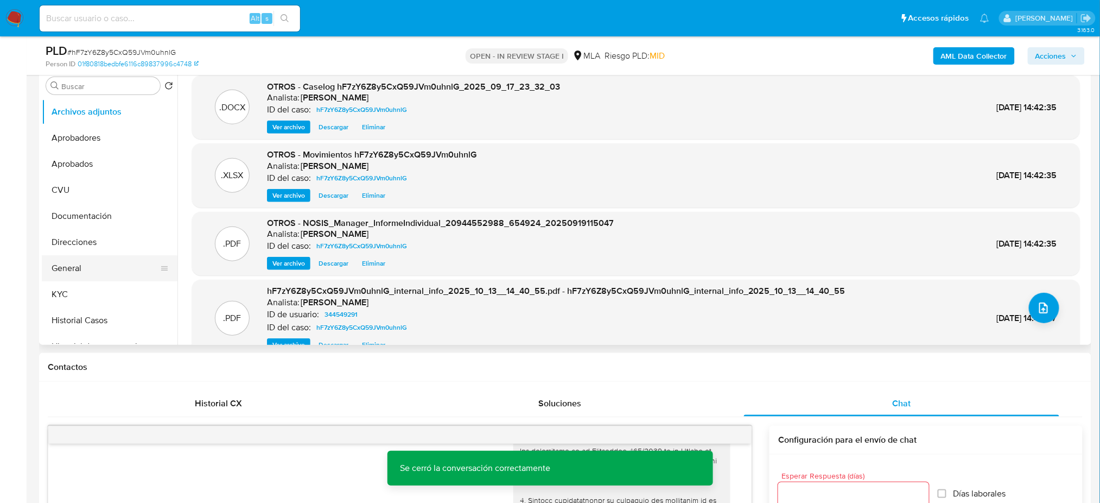
click at [92, 267] on button "General" at bounding box center [105, 268] width 127 height 26
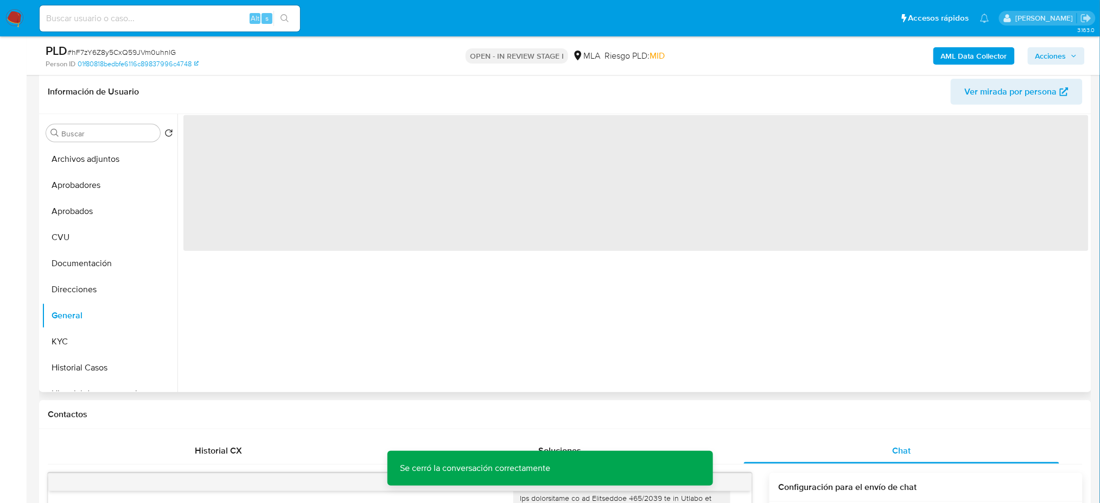
scroll to position [143, 0]
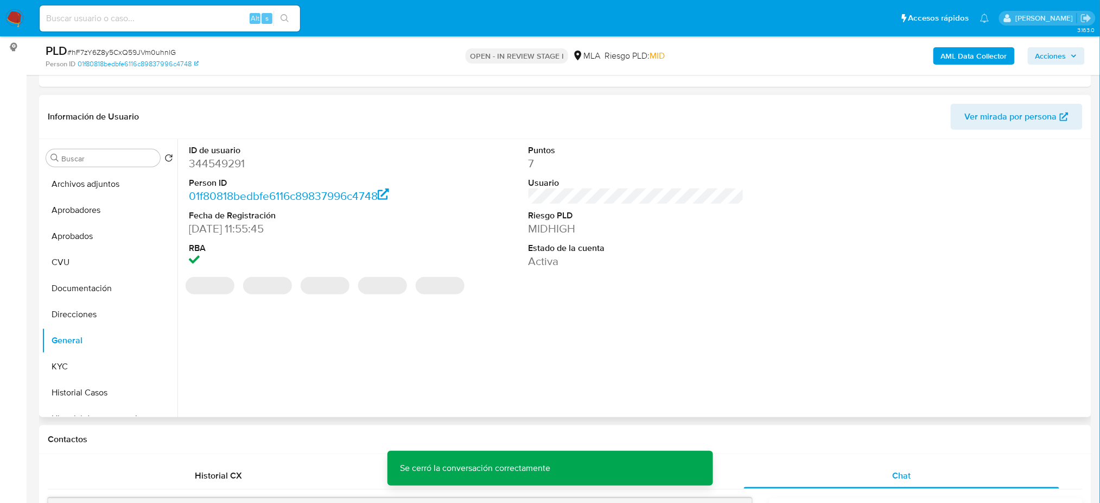
click at [216, 172] on dl "ID de usuario 344549291 Person ID 01f80818bedbfe6116c89837996c4748 Fecha de Reg…" at bounding box center [297, 206] width 216 height 125
click at [208, 163] on dd "344549291" at bounding box center [297, 163] width 216 height 15
copy dd "344549291"
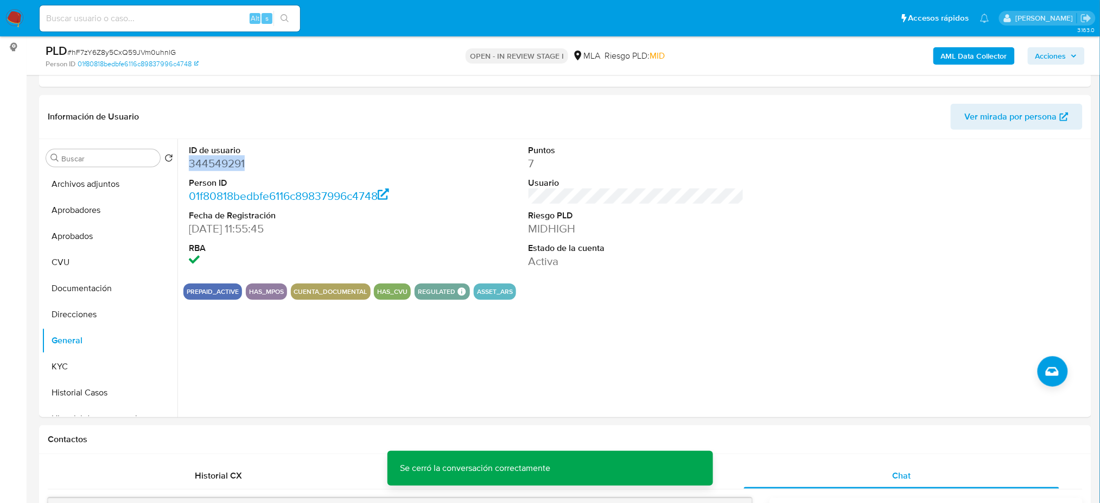
click at [1051, 58] on span "Acciones" at bounding box center [1051, 55] width 31 height 17
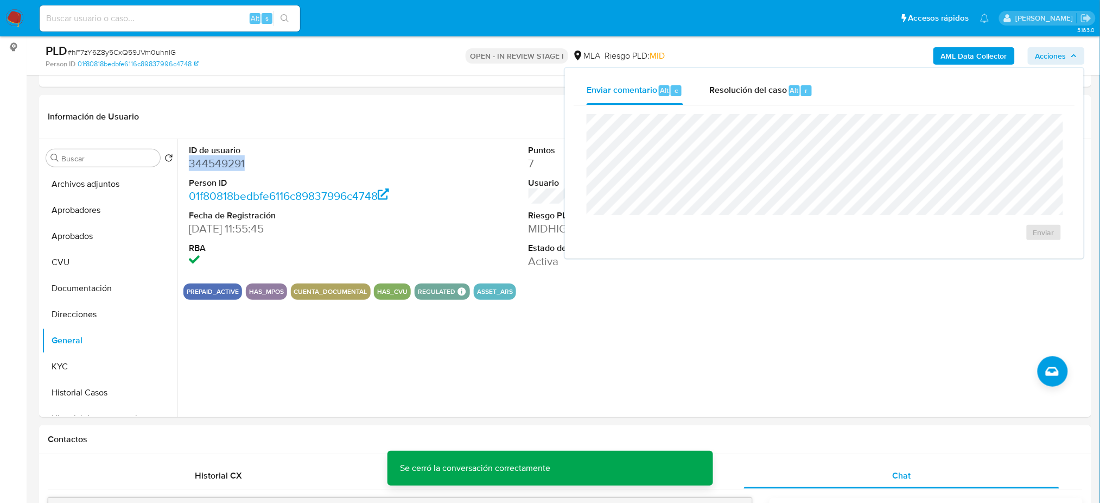
drag, startPoint x: 734, startPoint y: 101, endPoint x: 733, endPoint y: 111, distance: 9.8
click at [734, 101] on div "Resolución del caso Alt r" at bounding box center [762, 91] width 104 height 28
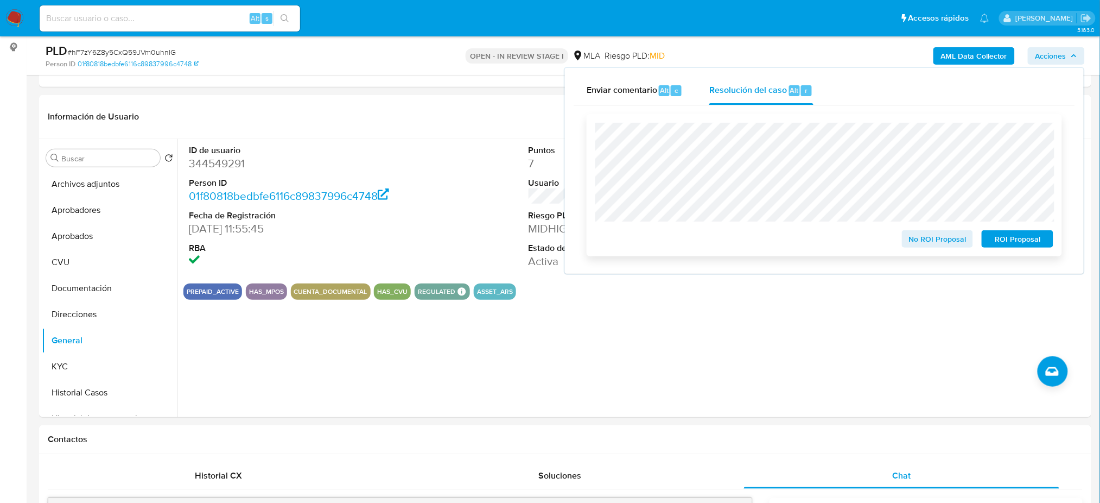
click at [916, 245] on span "No ROI Proposal" at bounding box center [938, 238] width 56 height 15
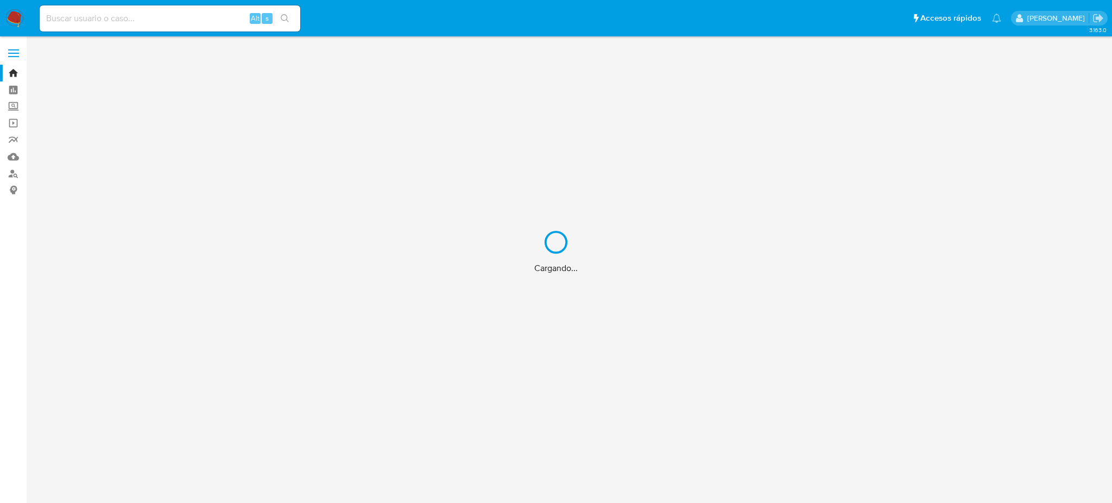
click at [122, 12] on div "Cargando..." at bounding box center [556, 251] width 1112 height 503
click at [131, 21] on div "Cargando..." at bounding box center [556, 251] width 1112 height 503
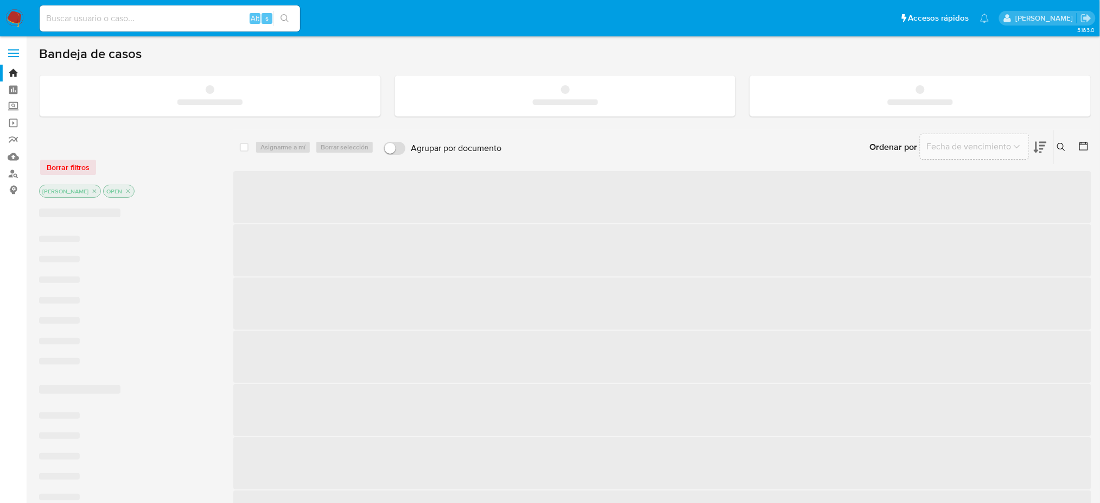
click at [131, 21] on input at bounding box center [170, 18] width 261 height 14
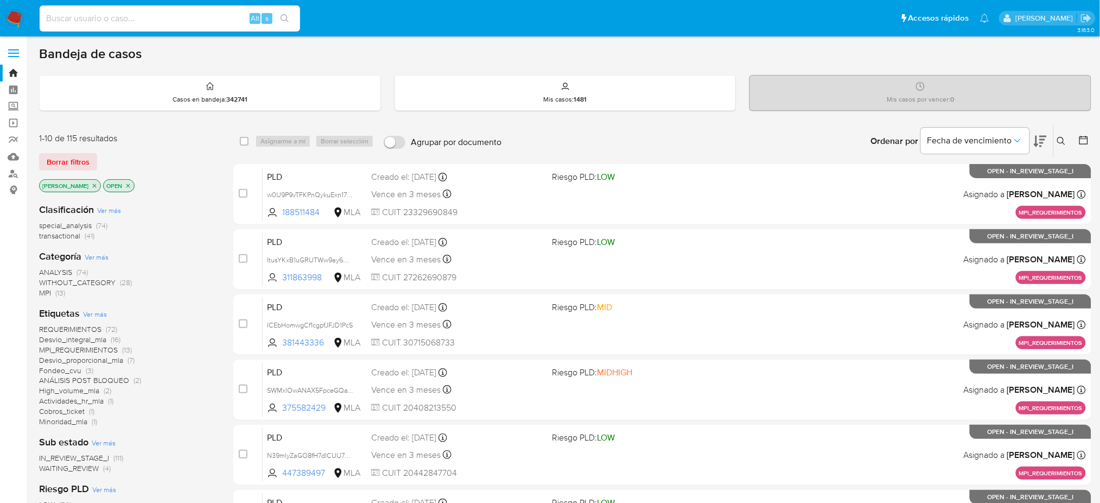
paste input "jfynDmMXORDmVerjQdMTop5q"
type input "jfynDmMXORDmVerjQdMTop5q"
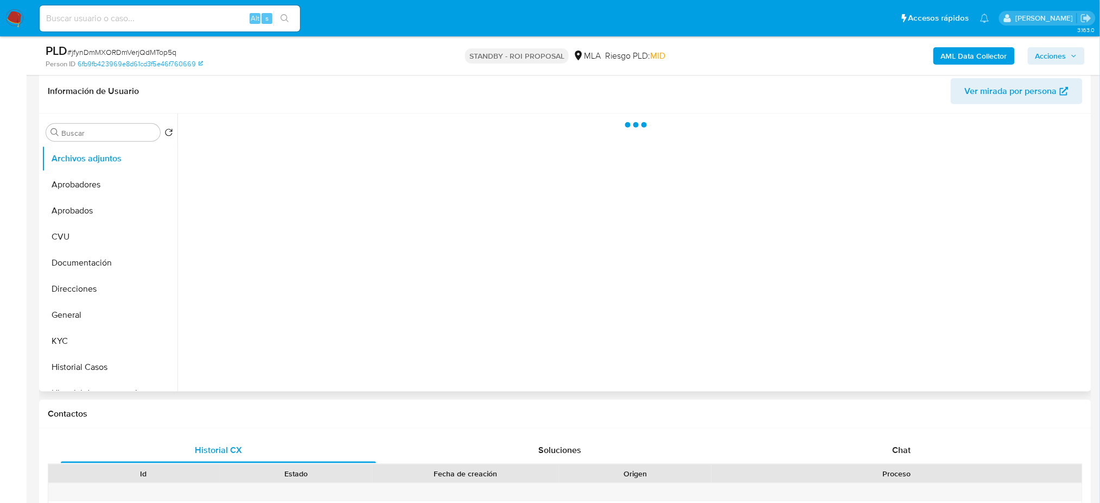
scroll to position [217, 0]
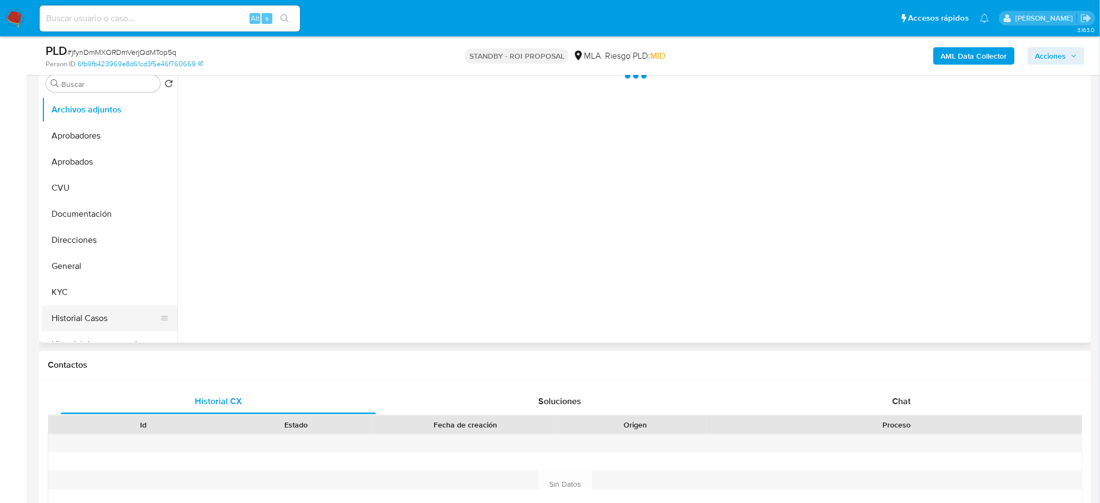
click at [98, 315] on button "Historial Casos" at bounding box center [105, 318] width 127 height 26
select select "10"
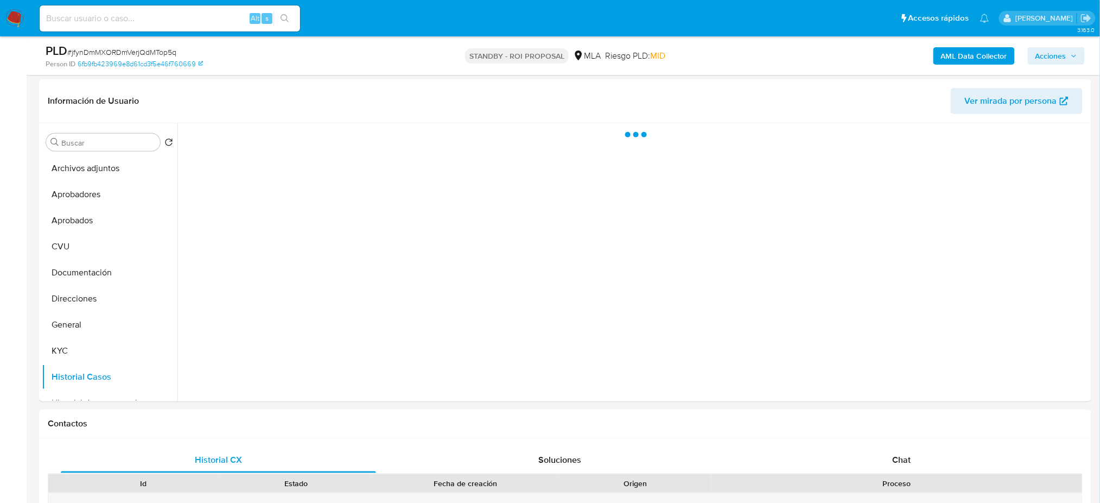
scroll to position [144, 0]
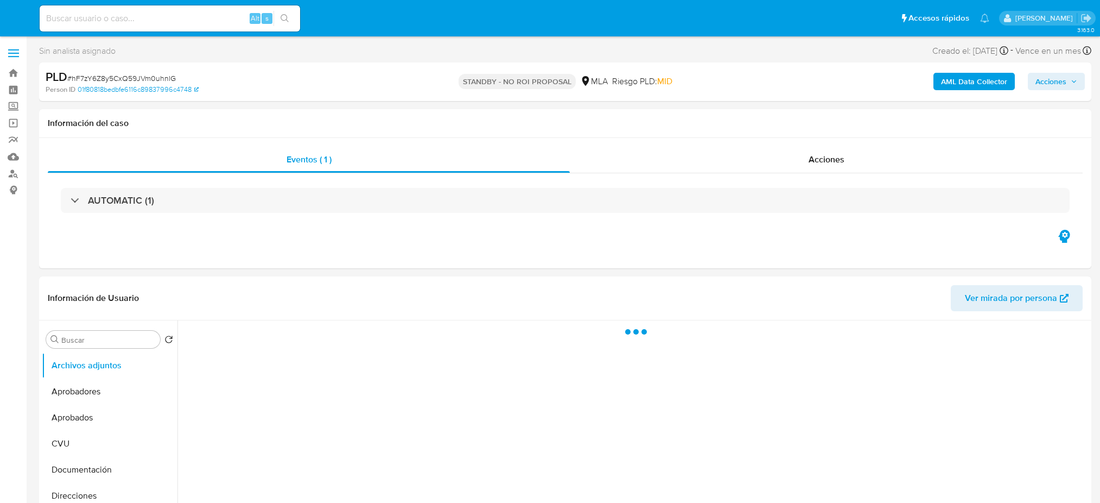
select select "10"
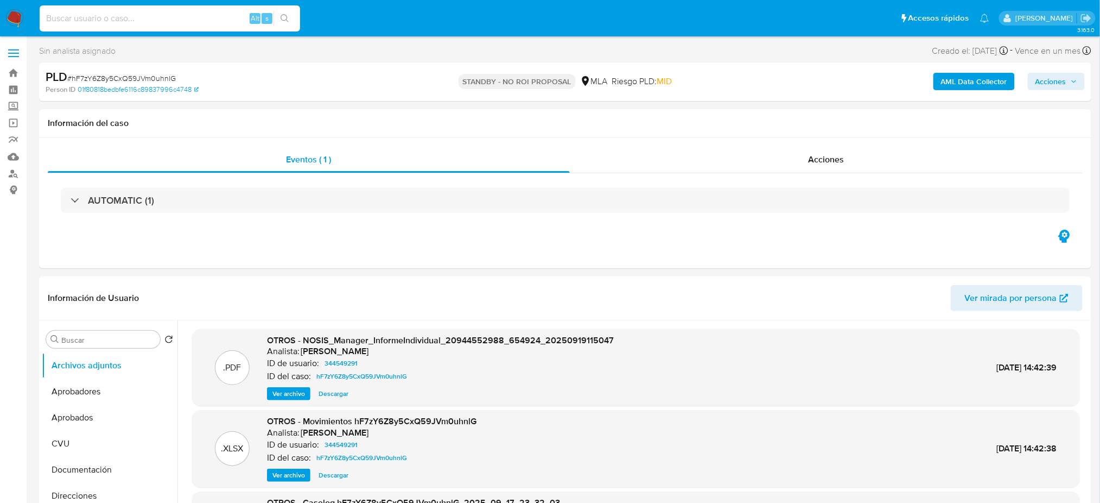
click at [204, 16] on input at bounding box center [170, 18] width 261 height 14
paste input "lKaTxZJ8a9FXVcEWmp8jHtEQ"
type input "lKaTxZJ8a9FXVcEWmp8jHtEQ"
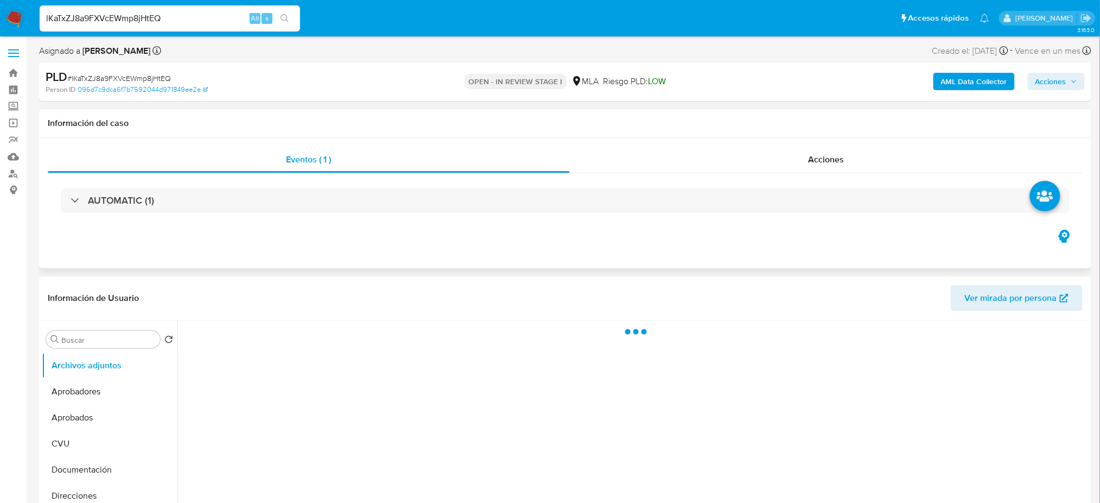
select select "10"
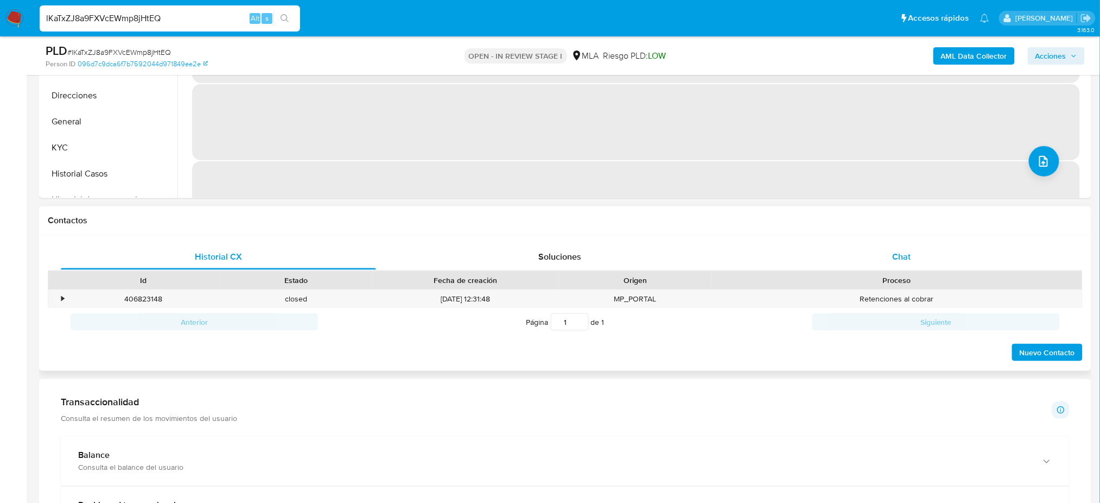
click at [921, 266] on div "Chat" at bounding box center [901, 257] width 315 height 26
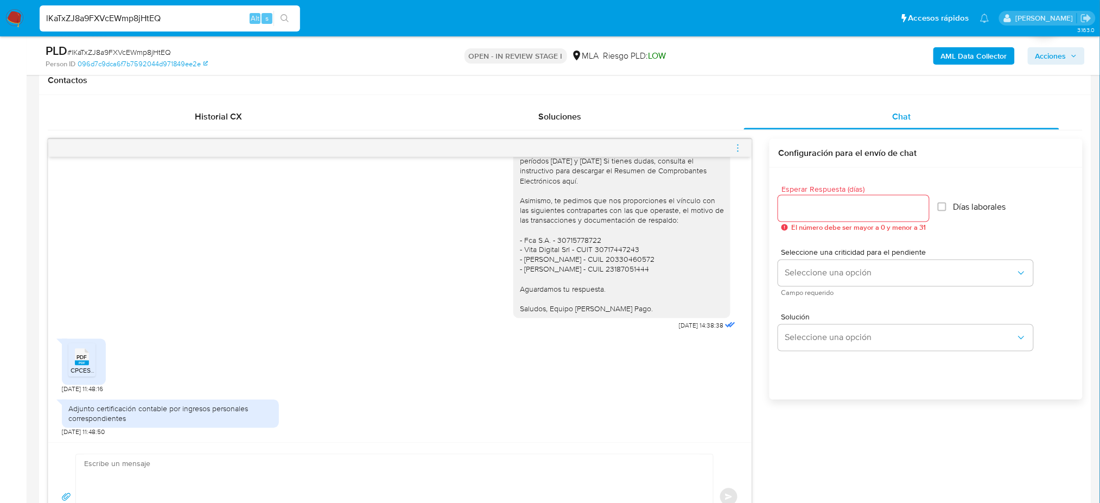
scroll to position [434, 0]
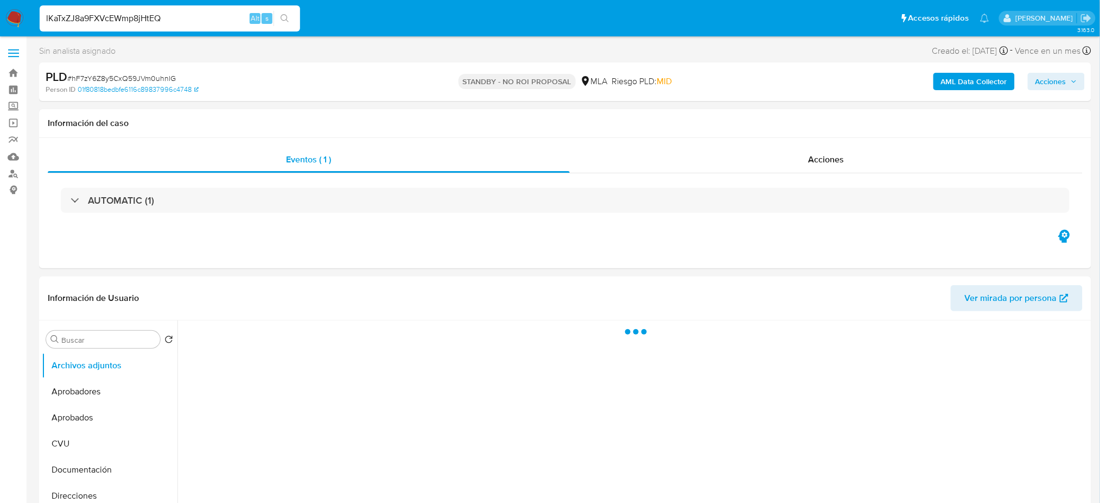
select select "10"
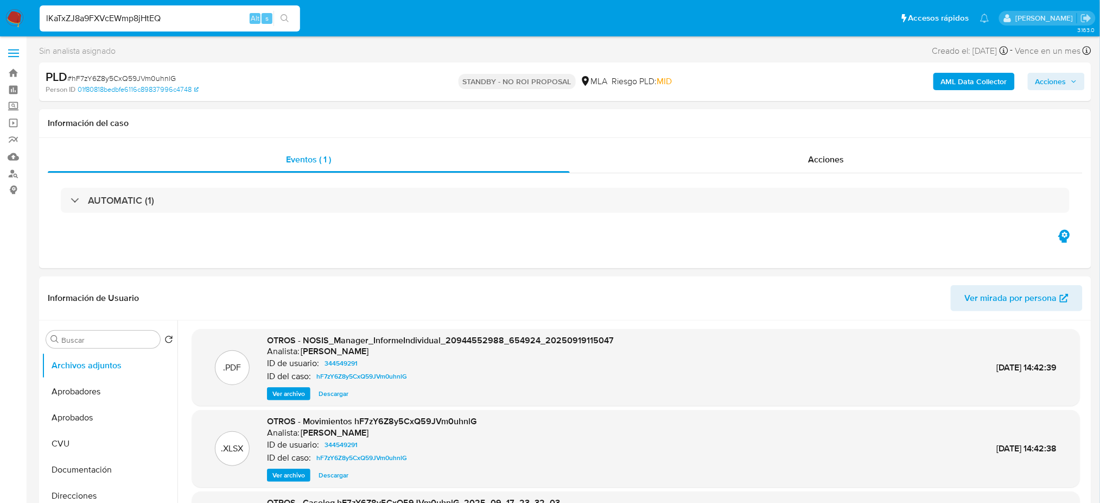
drag, startPoint x: 186, startPoint y: 13, endPoint x: 0, endPoint y: 15, distance: 185.7
click at [0, 15] on nav "Pausado Ver notificaciones lKaTxZJ8a9FXVcEWmp8jHtEQ Alt s Accesos rápidos Presi…" at bounding box center [550, 18] width 1100 height 36
paste input "pF1ZIUGLkDLe8iBWGK2dmHE7"
type input "pF1ZIUGLkDLe8iBWGK2dmHE7"
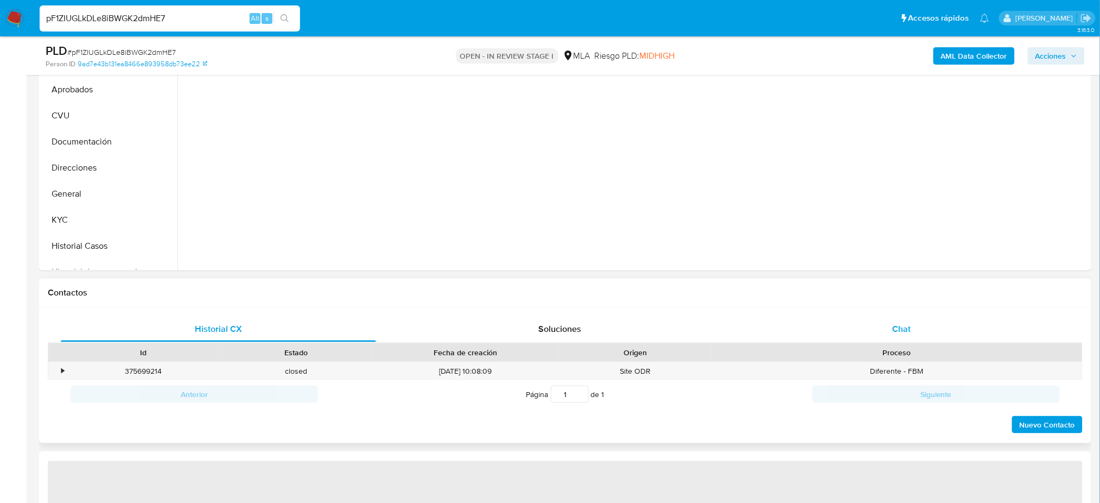
click at [901, 317] on div "Chat" at bounding box center [901, 329] width 315 height 26
select select "10"
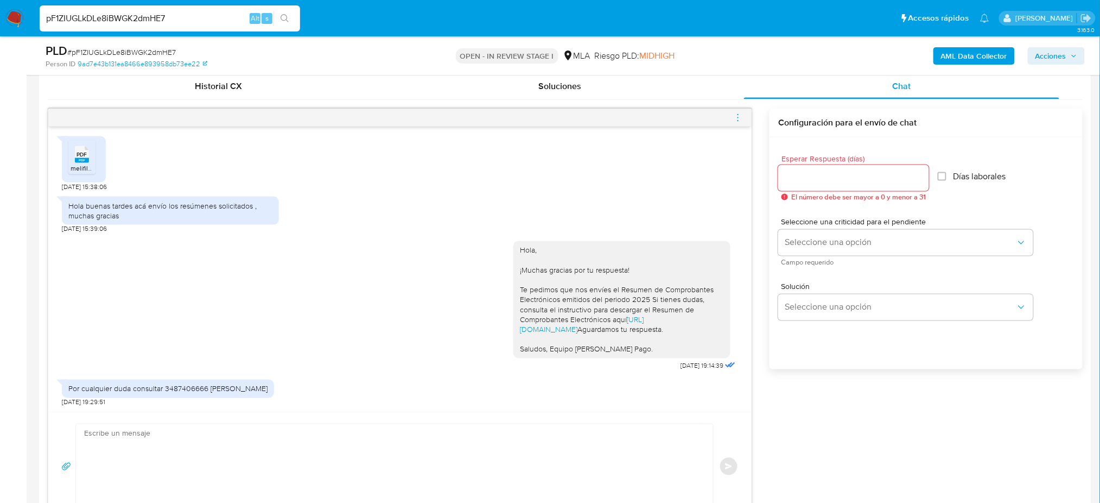
scroll to position [506, 0]
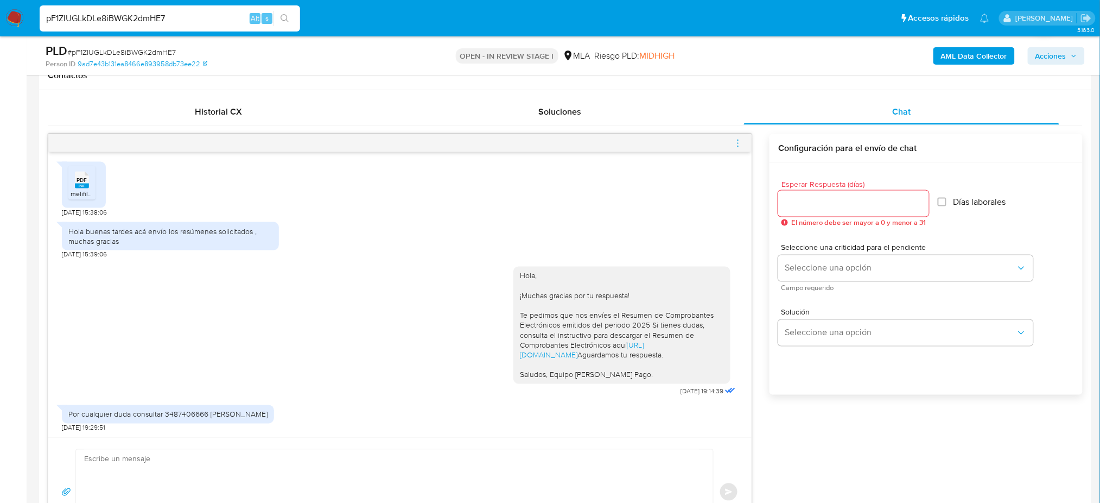
drag, startPoint x: 179, startPoint y: 14, endPoint x: 0, endPoint y: 35, distance: 180.3
click at [0, 35] on nav "Pausado Ver notificaciones pF1ZIUGLkDLe8iBWGK2dmHE7 Alt s Accesos rápidos Presi…" at bounding box center [550, 18] width 1100 height 36
paste input "JDHUJvWLrJY9WmWXLvSvyBTu"
type input "JDHUJvWLrJY9WmWXLvSvyBTu"
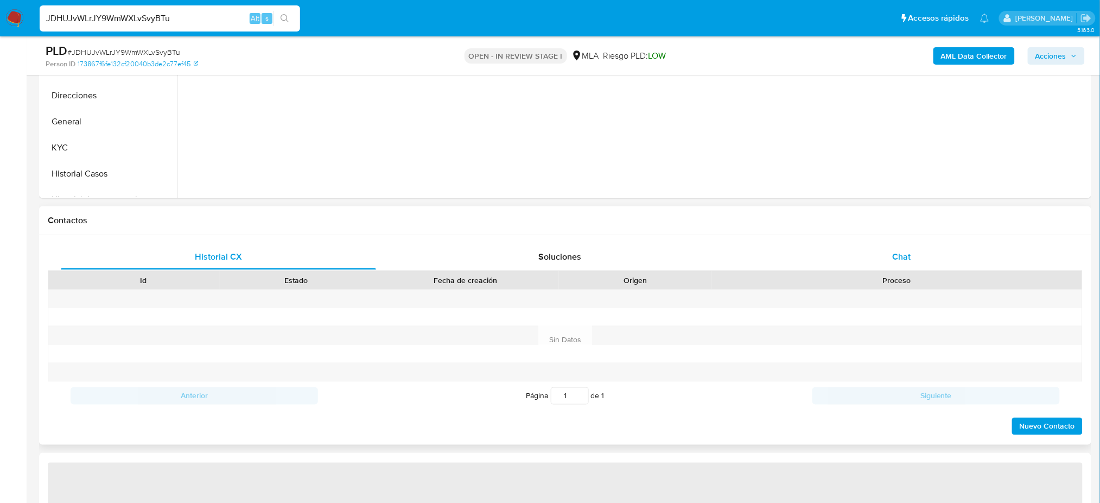
click at [915, 252] on div "Chat" at bounding box center [901, 257] width 315 height 26
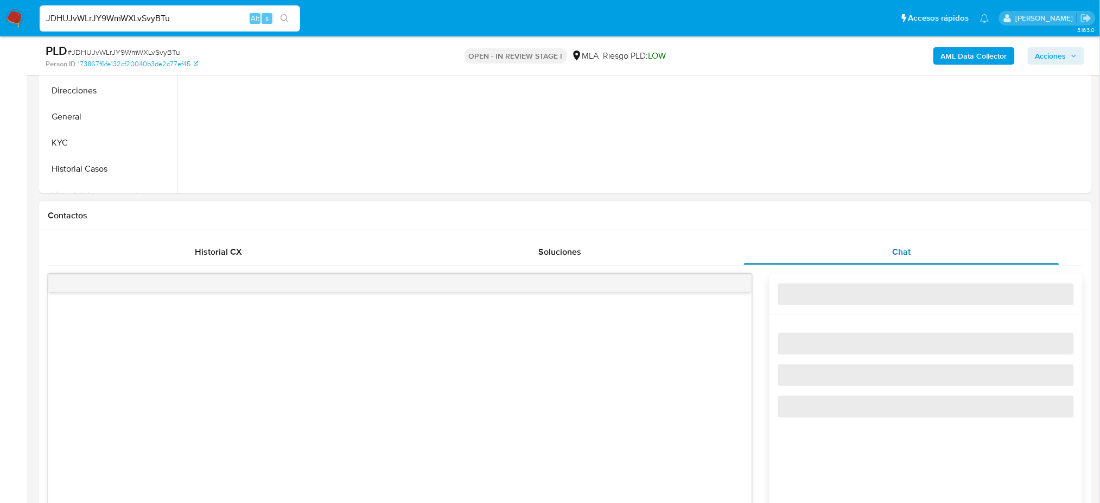
select select "10"
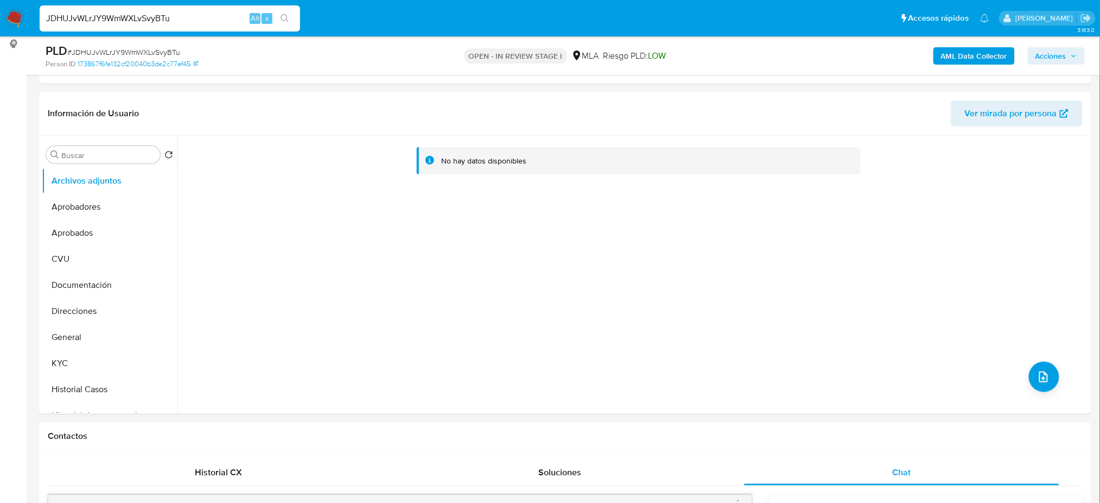
scroll to position [144, 0]
click at [87, 339] on button "General" at bounding box center [105, 339] width 127 height 26
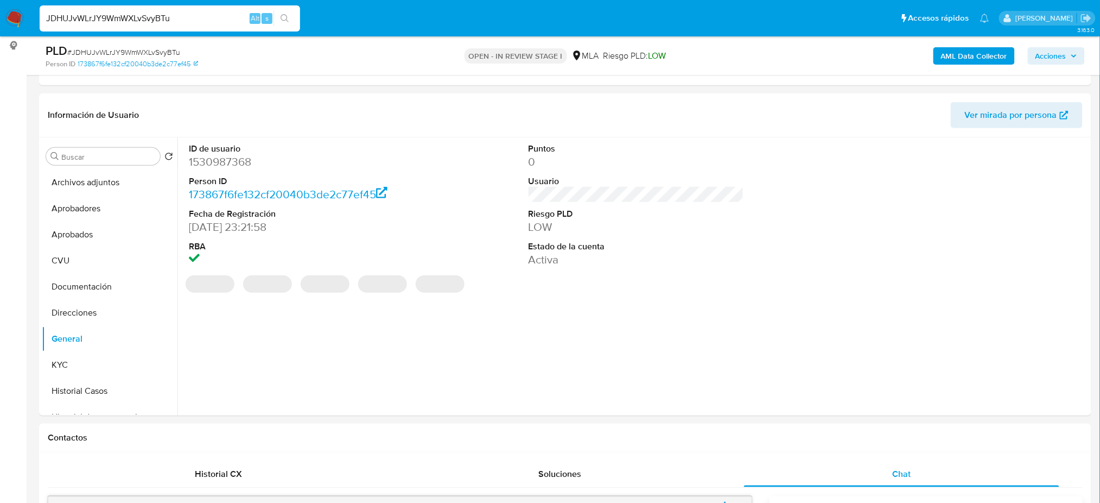
click at [214, 160] on dd "1530987368" at bounding box center [297, 161] width 216 height 15
copy dd "1530987368"
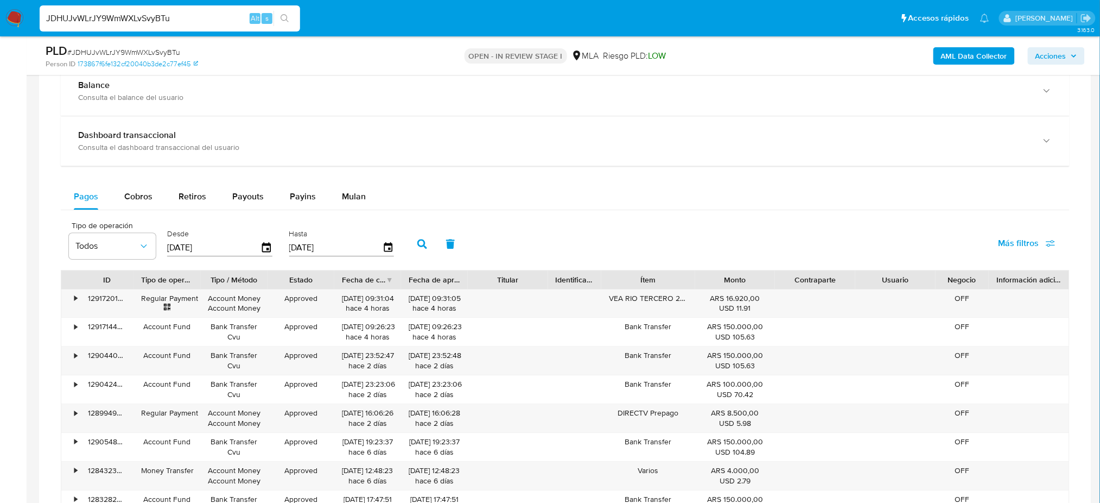
scroll to position [1086, 0]
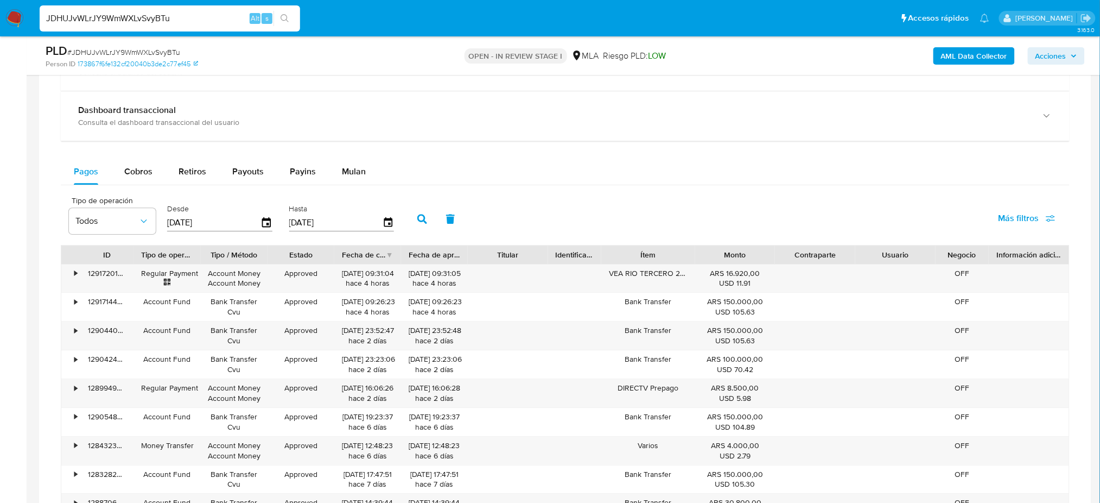
drag, startPoint x: 204, startPoint y: 229, endPoint x: 211, endPoint y: 221, distance: 10.4
click at [199, 226] on input "[DATE]" at bounding box center [213, 222] width 93 height 17
drag, startPoint x: 229, startPoint y: 221, endPoint x: 166, endPoint y: 224, distance: 63.0
click at [166, 224] on div "Desde 16/07/2025" at bounding box center [220, 217] width 113 height 43
type input "0_/__/____"
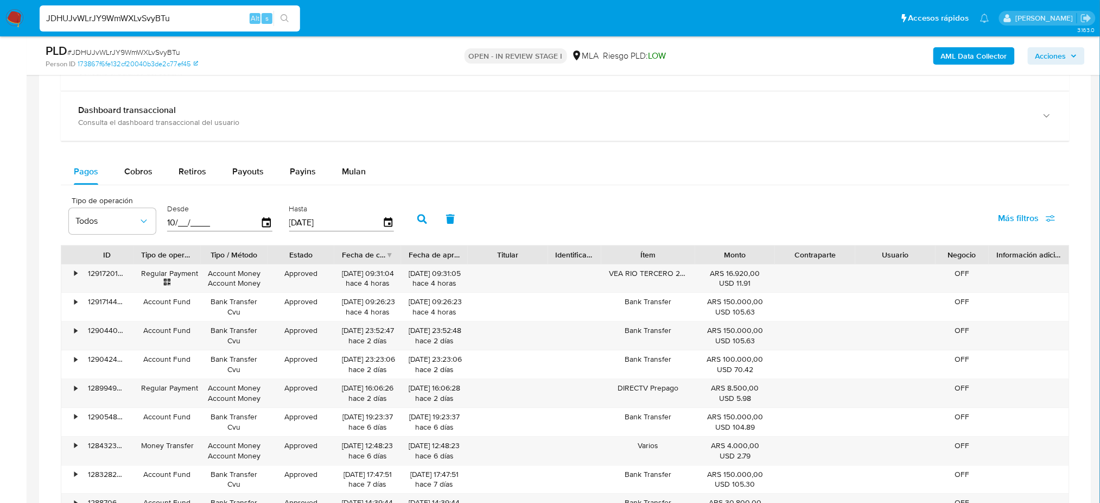
type input "1_/__/____"
type input "01/08/2025"
drag, startPoint x: 333, startPoint y: 223, endPoint x: 289, endPoint y: 223, distance: 44.0
click at [292, 222] on input "[DATE]" at bounding box center [335, 222] width 93 height 17
type input "1_/__/____"
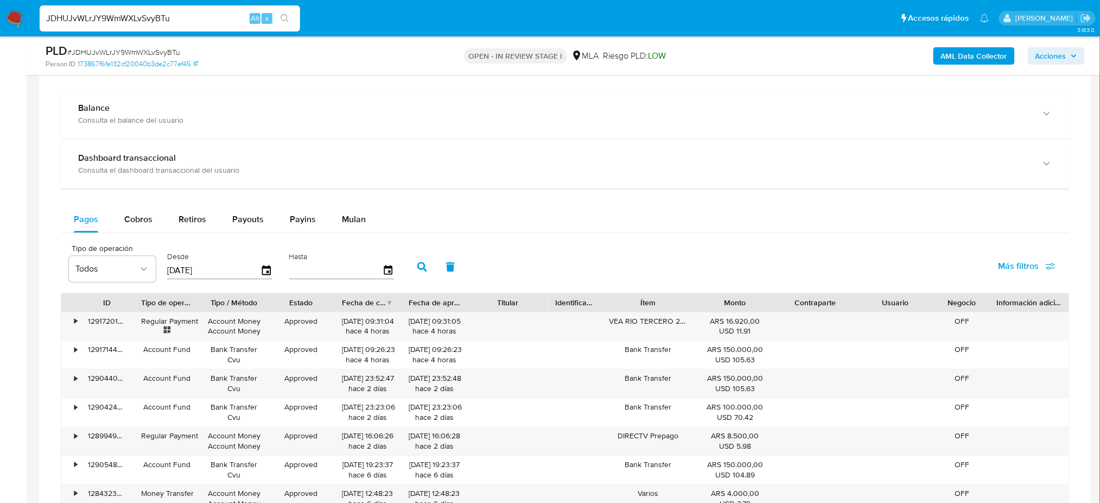
scroll to position [1013, 0]
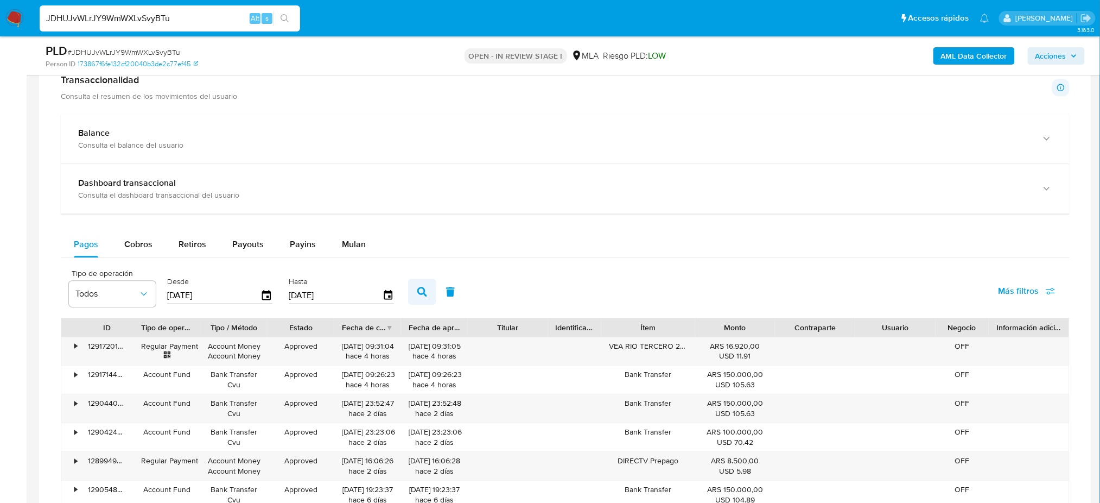
type input "01/09/2025"
click at [419, 287] on icon "button" at bounding box center [422, 292] width 10 height 10
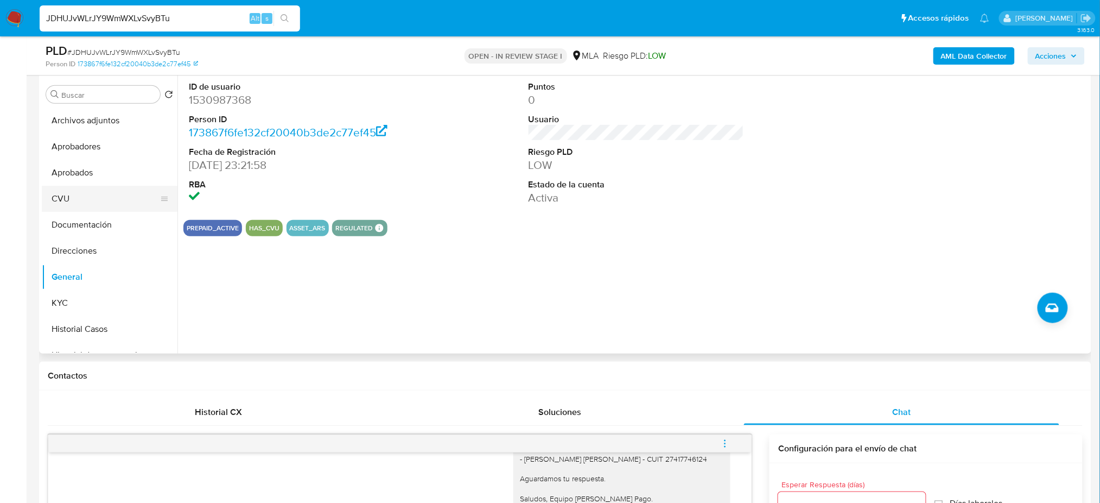
scroll to position [144, 0]
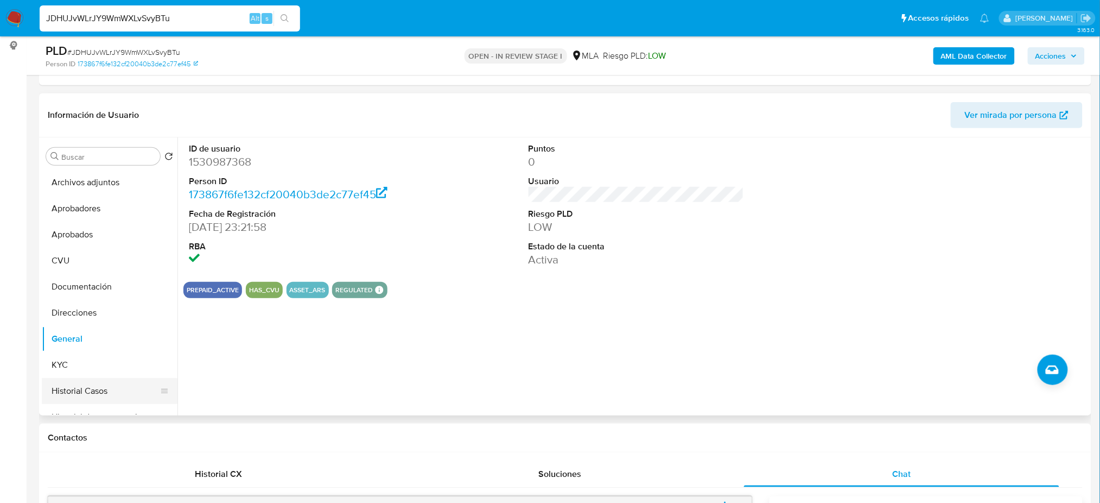
click at [102, 387] on button "Historial Casos" at bounding box center [105, 391] width 127 height 26
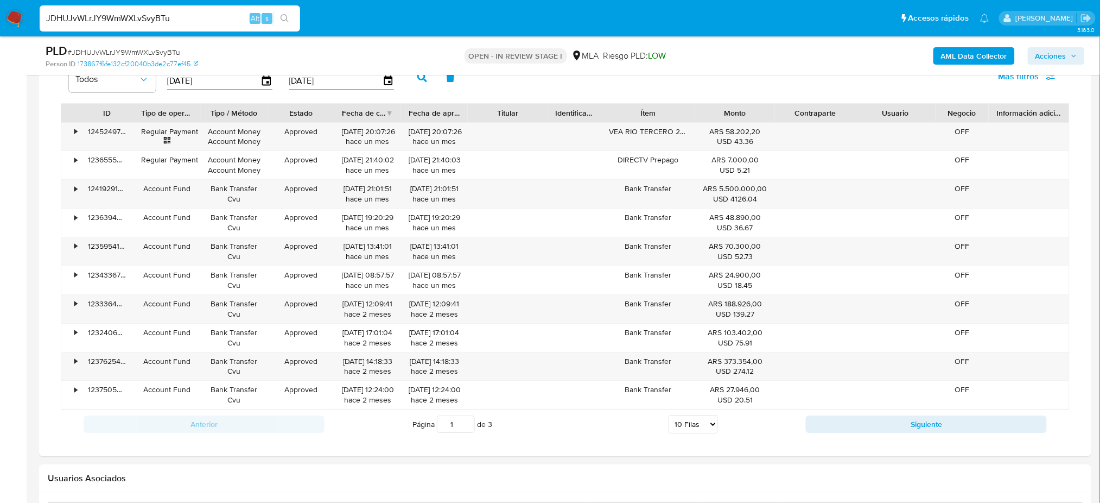
scroll to position [1230, 0]
click at [693, 423] on select "5 Filas 10 Filas 20 Filas 25 Filas 50 Filas 100 Filas" at bounding box center [693, 421] width 49 height 18
select select "100"
click at [669, 413] on select "5 Filas 10 Filas 20 Filas 25 Filas 50 Filas 100 Filas" at bounding box center [693, 421] width 49 height 18
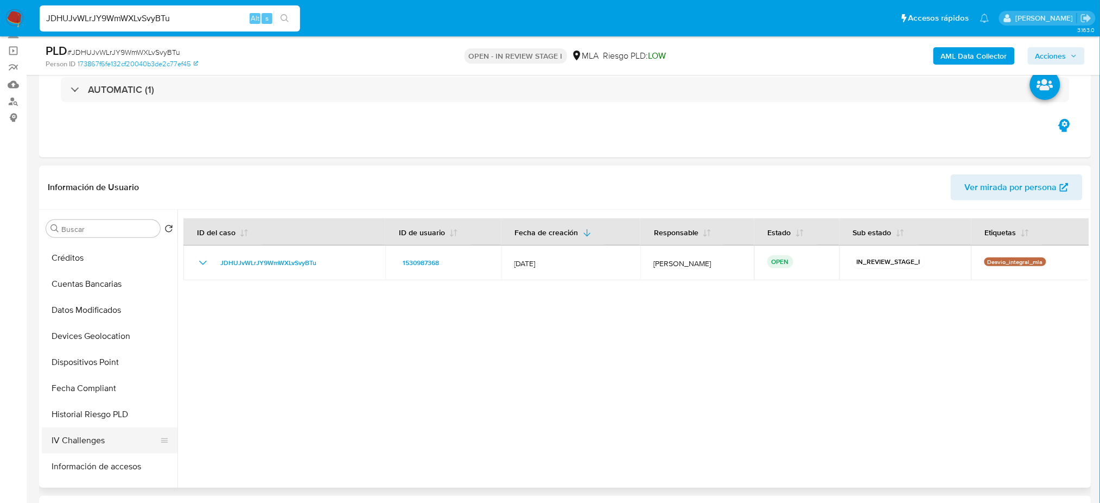
scroll to position [506, 0]
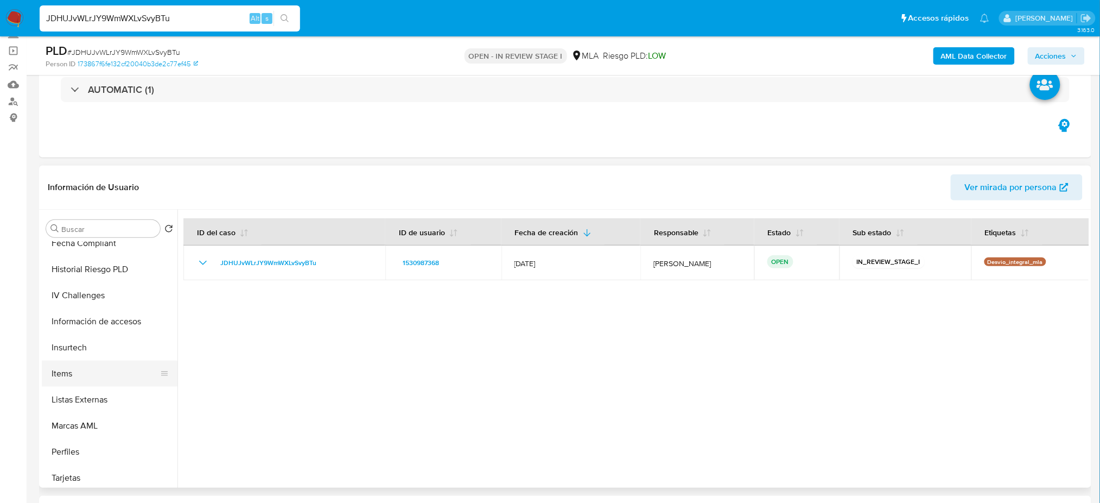
click at [83, 370] on button "Items" at bounding box center [105, 373] width 127 height 26
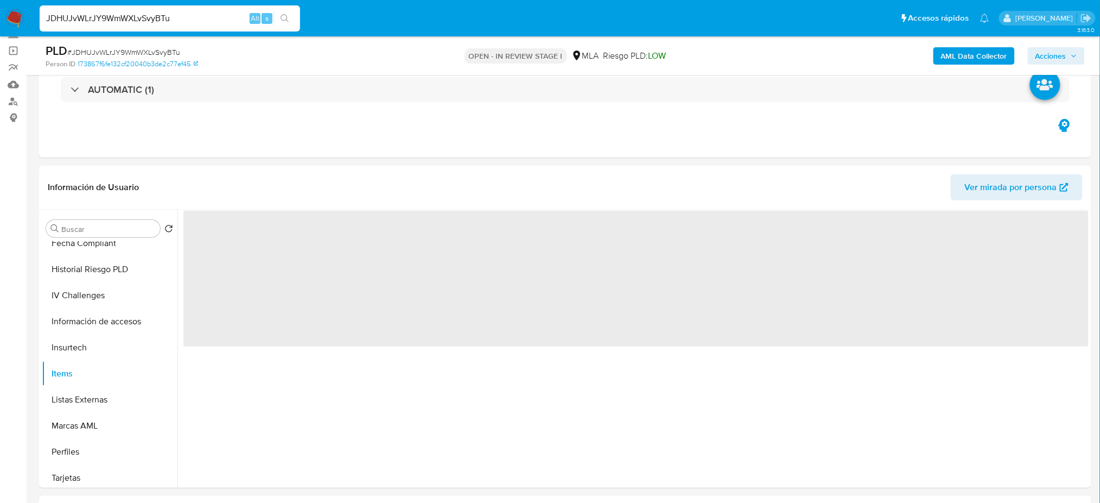
scroll to position [144, 0]
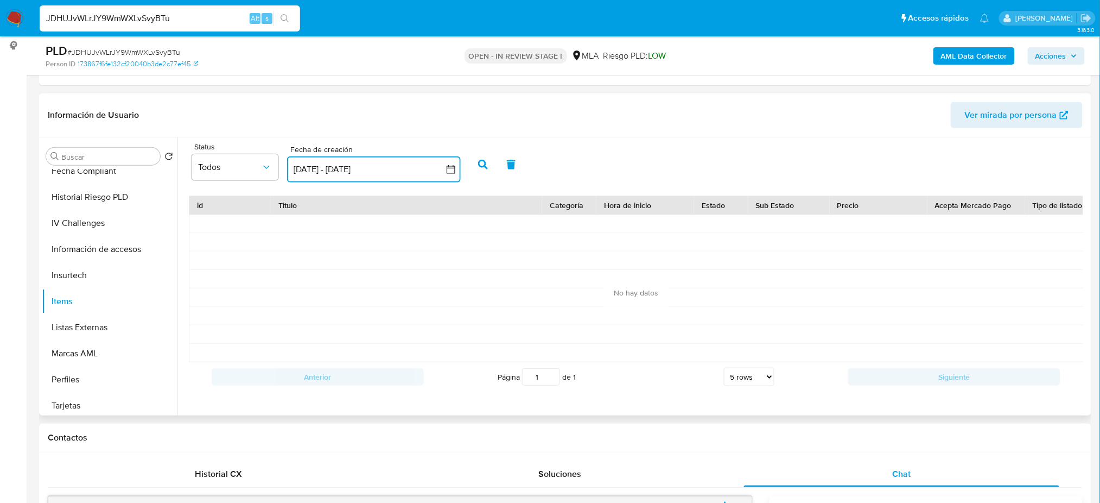
drag, startPoint x: 366, startPoint y: 169, endPoint x: 282, endPoint y: 174, distance: 84.8
click at [284, 174] on div "Status Todos Fecha de creación Fecha de creación 13 sep 2025 - 13 oct 2025 13-0…" at bounding box center [326, 164] width 280 height 42
click at [403, 167] on button "13 sep 2025 - 13 oct 2025" at bounding box center [374, 169] width 174 height 26
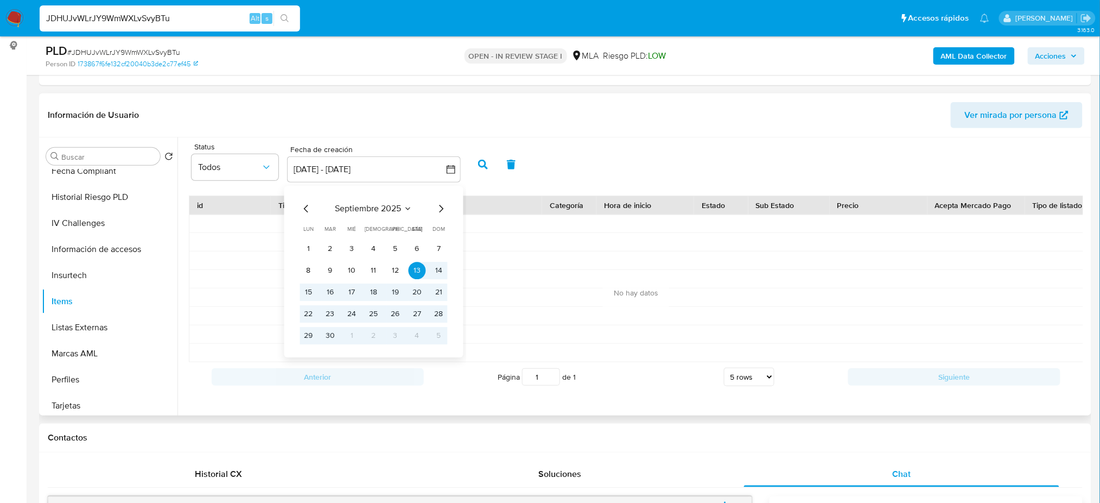
click at [297, 207] on div "septiembre 2025 septiembre 2025 lun lunes mar martes mié miércoles jue jueves v…" at bounding box center [374, 272] width 174 height 172
click at [298, 207] on div "septiembre 2025 septiembre 2025 lun lunes mar martes mié miércoles jue jueves v…" at bounding box center [374, 272] width 174 height 172
click at [298, 206] on div "septiembre 2025 septiembre 2025 lun lunes mar martes mié miércoles jue jueves v…" at bounding box center [374, 272] width 174 height 172
click at [307, 205] on icon "Mes anterior" at bounding box center [306, 209] width 4 height 8
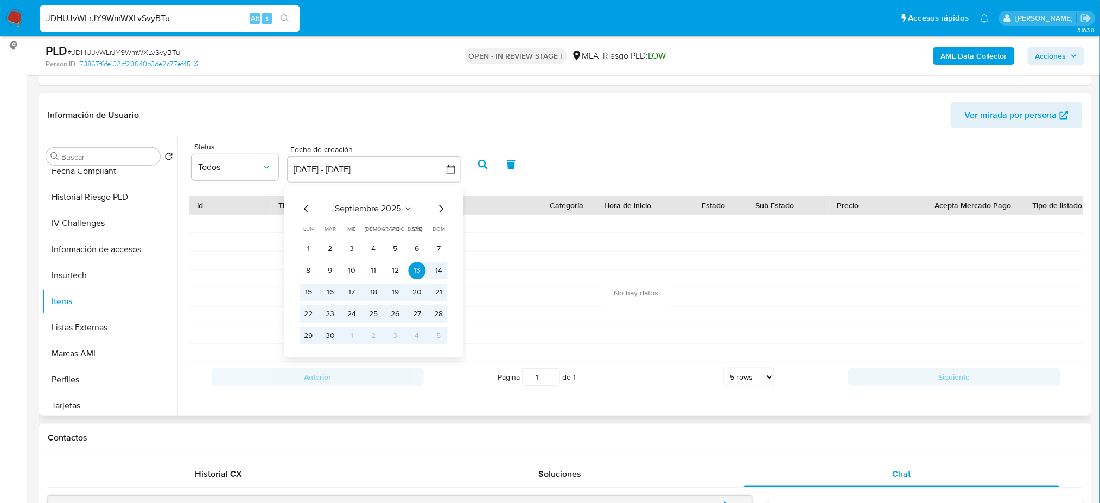
click at [307, 205] on icon "Mes anterior" at bounding box center [306, 209] width 4 height 8
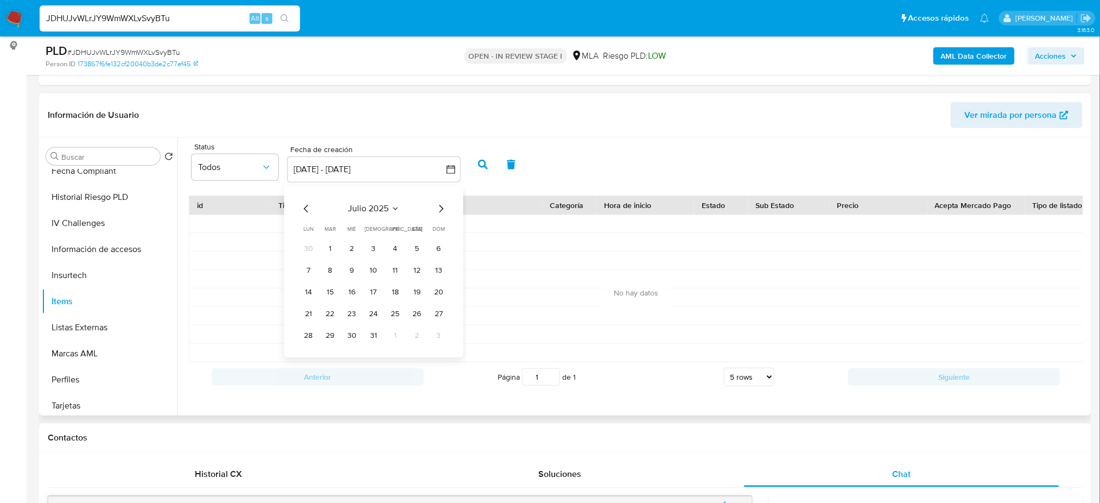
click at [307, 205] on icon "Mes anterior" at bounding box center [306, 209] width 4 height 8
click at [435, 247] on button "1" at bounding box center [438, 248] width 17 height 17
click at [442, 208] on icon "Mes siguiente" at bounding box center [441, 209] width 4 height 8
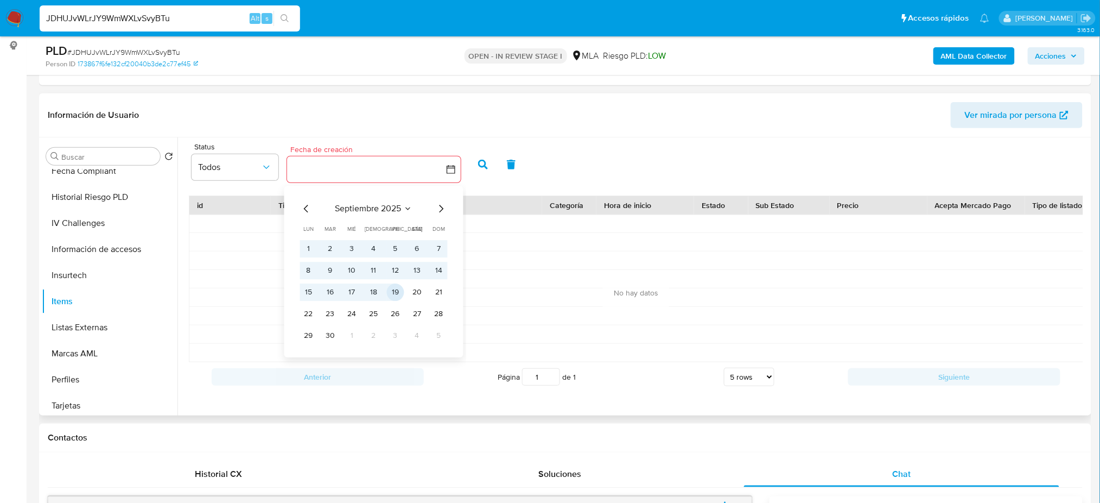
click at [394, 291] on button "19" at bounding box center [395, 291] width 17 height 17
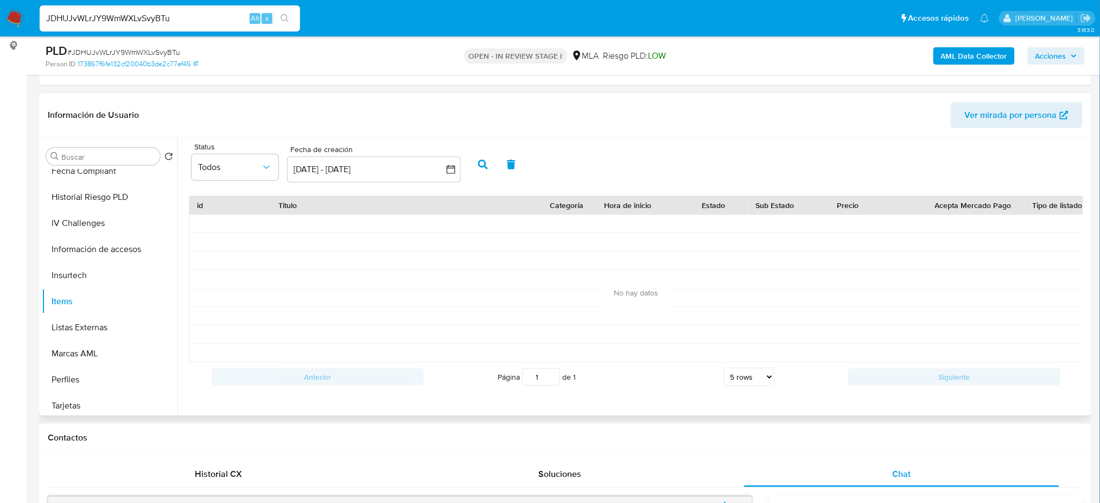
click at [479, 163] on icon "button" at bounding box center [483, 165] width 10 height 10
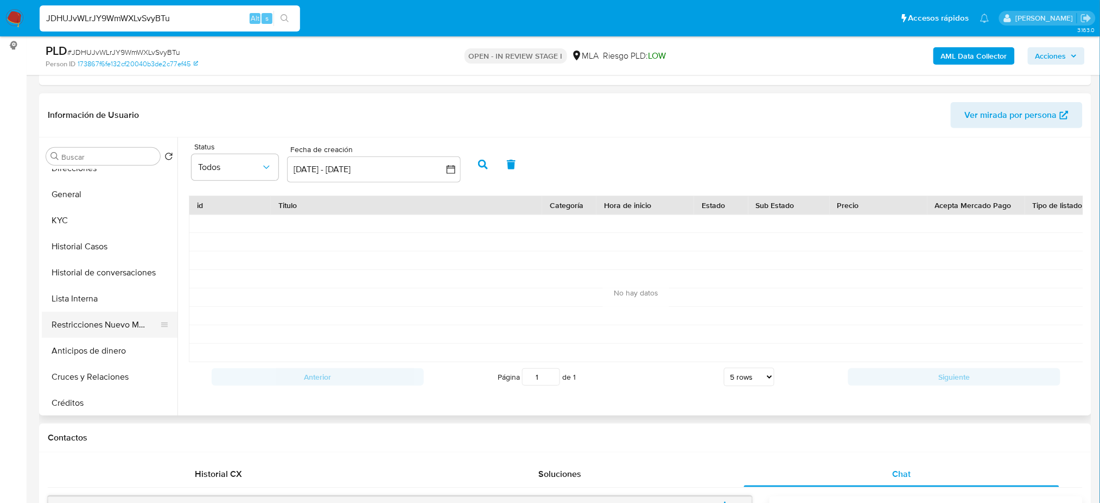
click at [103, 331] on button "Restricciones Nuevo Mundo" at bounding box center [105, 325] width 127 height 26
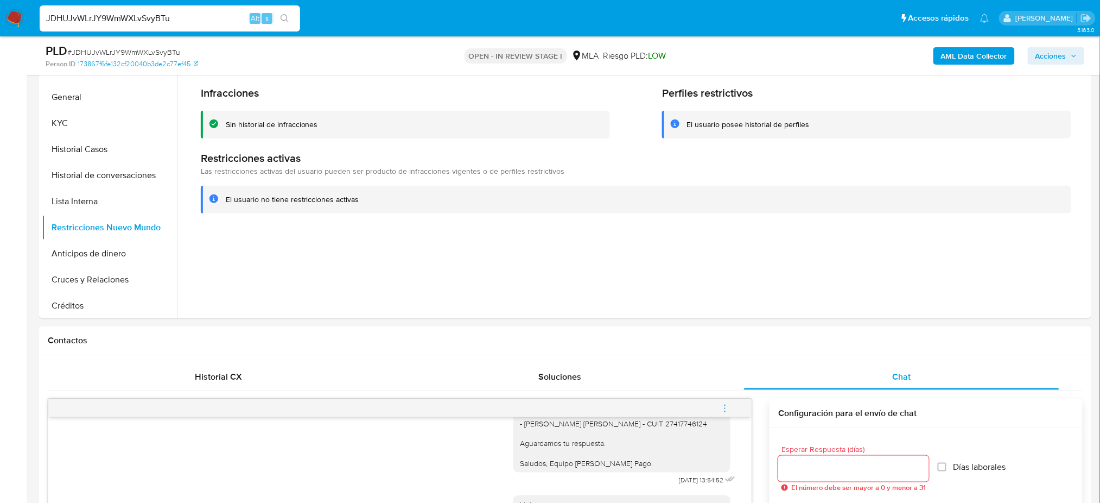
scroll to position [362, 0]
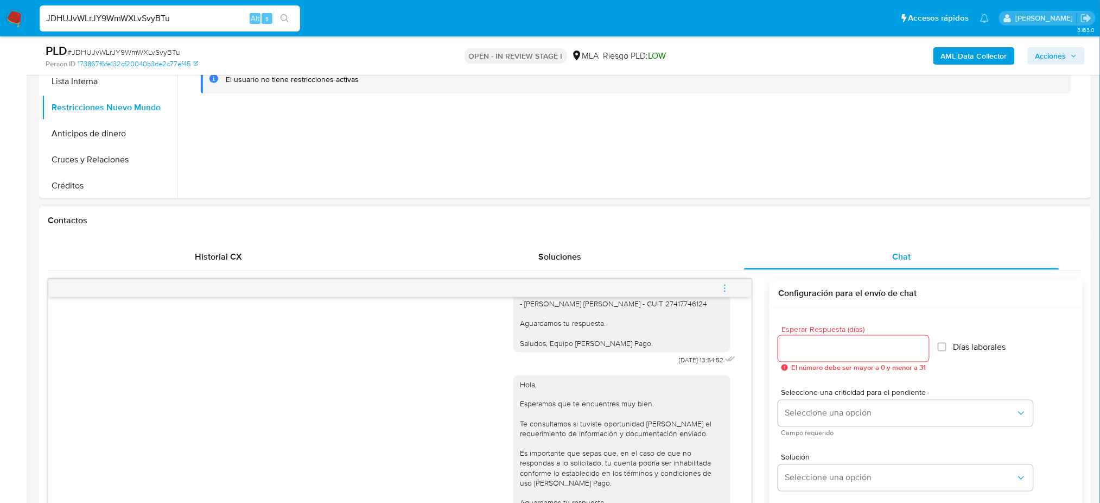
click at [728, 283] on icon "menu-action" at bounding box center [725, 288] width 10 height 10
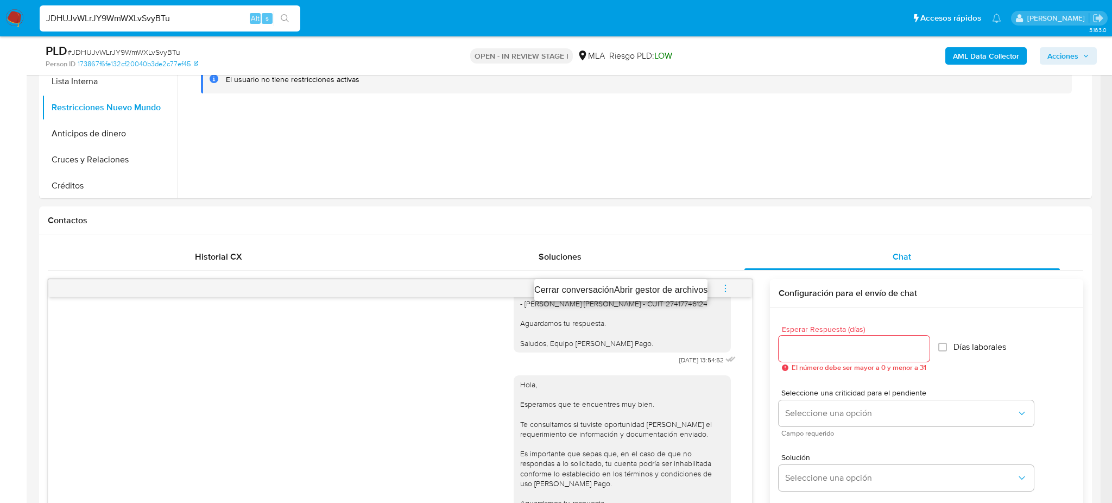
click at [574, 285] on li "Cerrar conversación" at bounding box center [574, 289] width 80 height 13
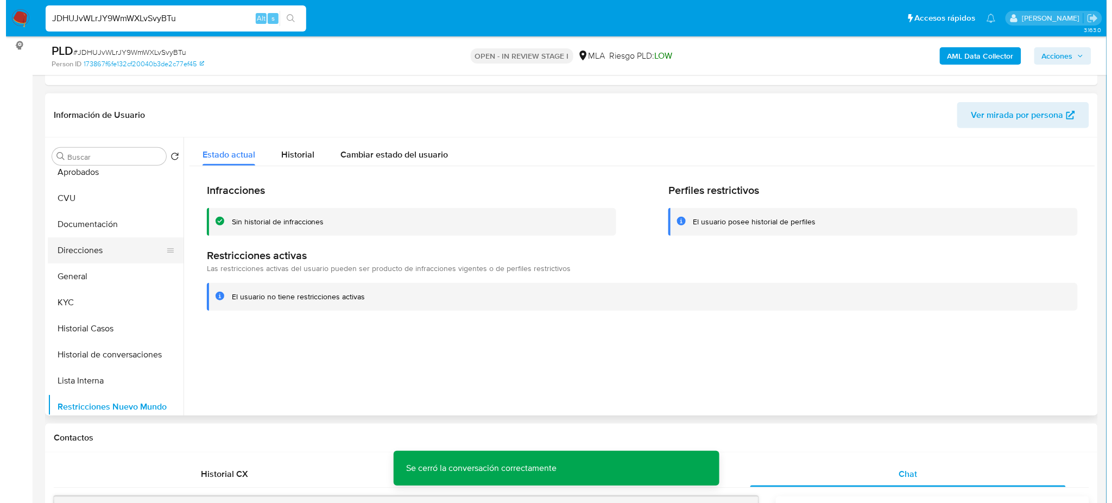
scroll to position [0, 0]
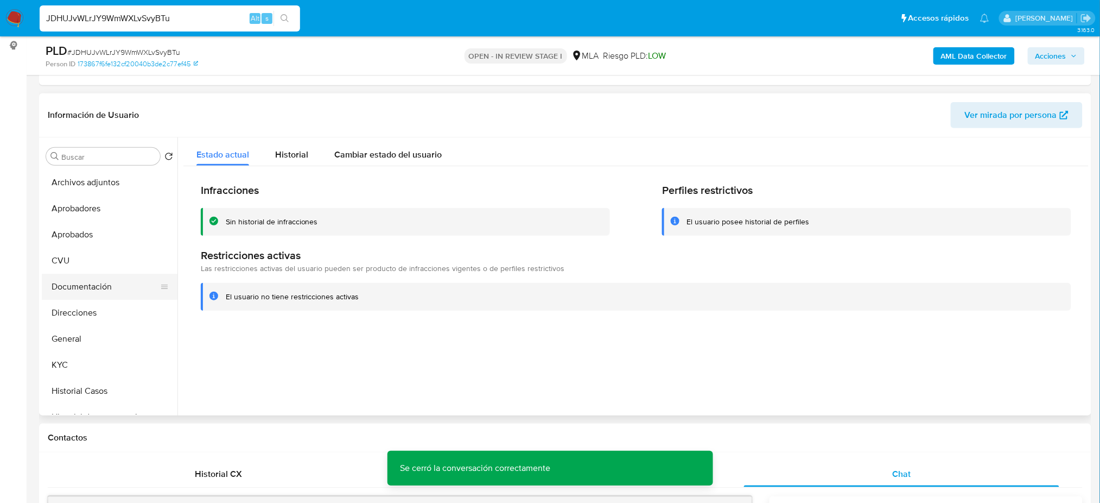
drag, startPoint x: 100, startPoint y: 335, endPoint x: 166, endPoint y: 289, distance: 80.3
click at [100, 334] on button "General" at bounding box center [110, 339] width 136 height 26
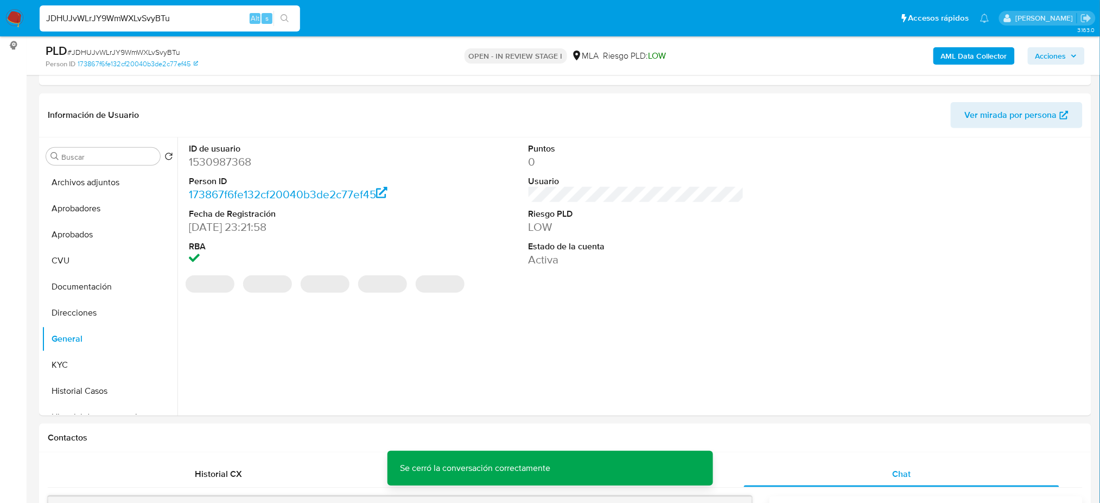
click at [216, 167] on dd "1530987368" at bounding box center [297, 161] width 216 height 15
click at [216, 166] on dd "1530987368" at bounding box center [297, 161] width 216 height 15
copy dd "1530987368"
click at [109, 177] on button "Archivos adjuntos" at bounding box center [105, 182] width 127 height 26
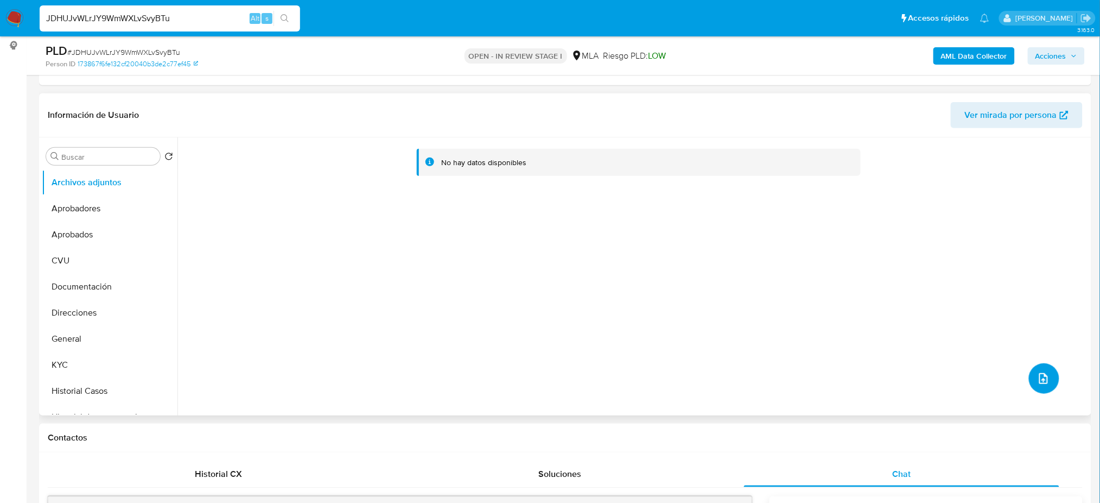
click at [1039, 377] on icon "upload-file" at bounding box center [1043, 378] width 13 height 13
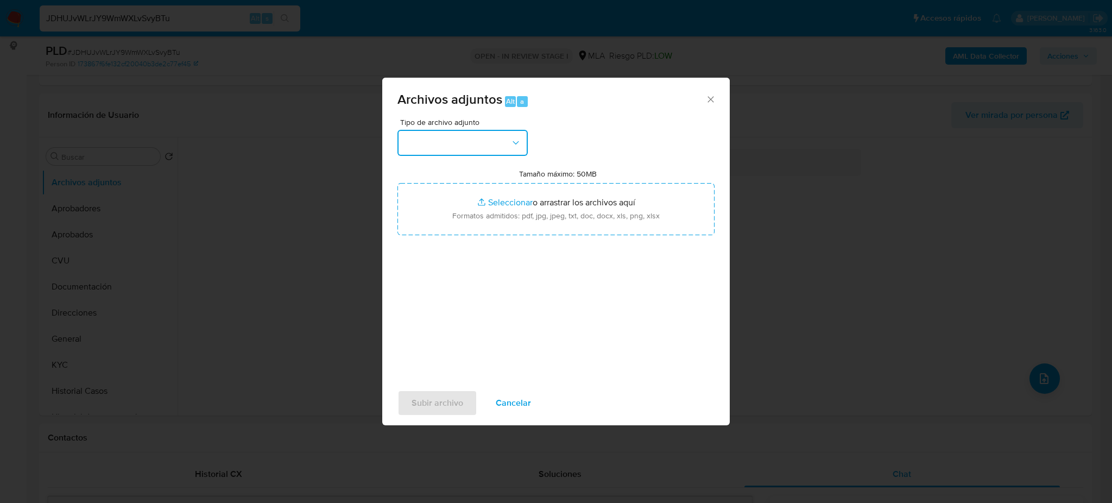
click at [494, 137] on button "button" at bounding box center [462, 143] width 130 height 26
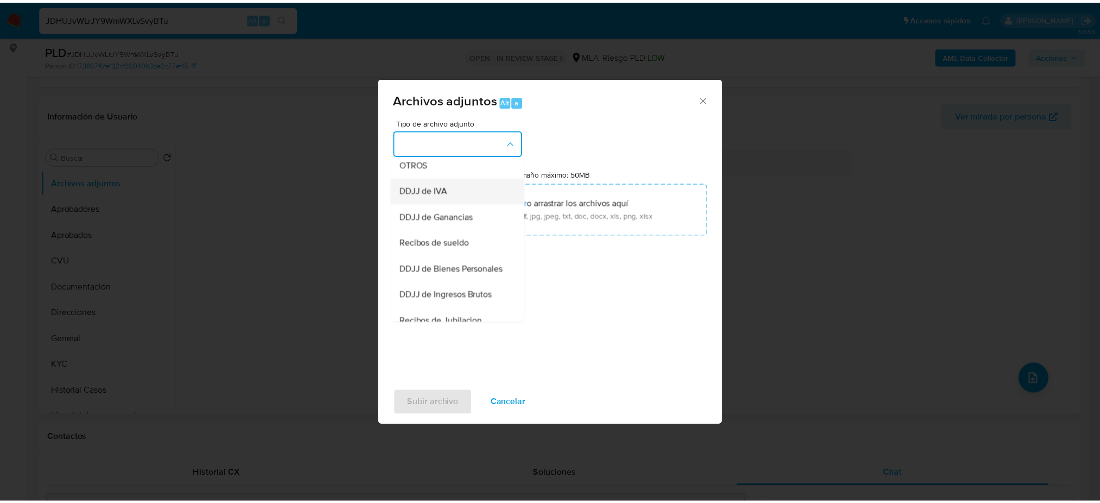
scroll to position [217, 0]
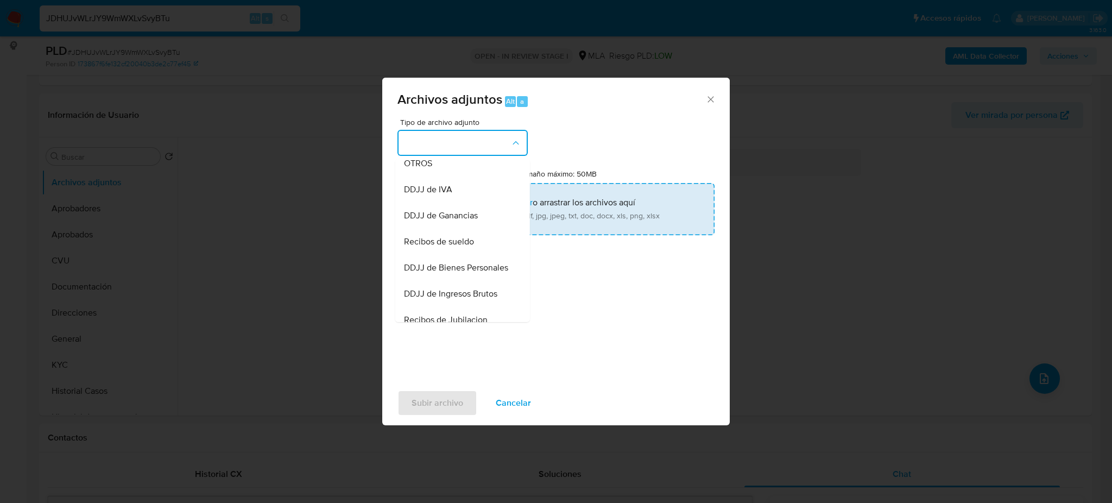
click at [427, 169] on span "OTROS" at bounding box center [418, 163] width 28 height 11
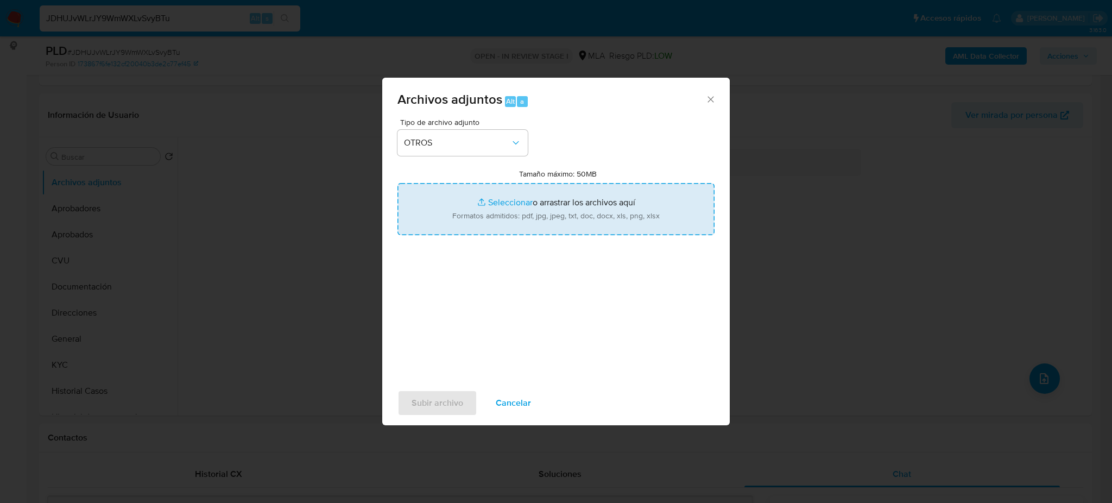
click at [546, 197] on input "Tamaño máximo: 50MB Seleccionar archivos" at bounding box center [555, 209] width 317 height 52
type input "C:\fakepath\Caselog JDHUJvWLrJY9WmWXLvSvyBTu_2025_09_17_14_35_42.docx"
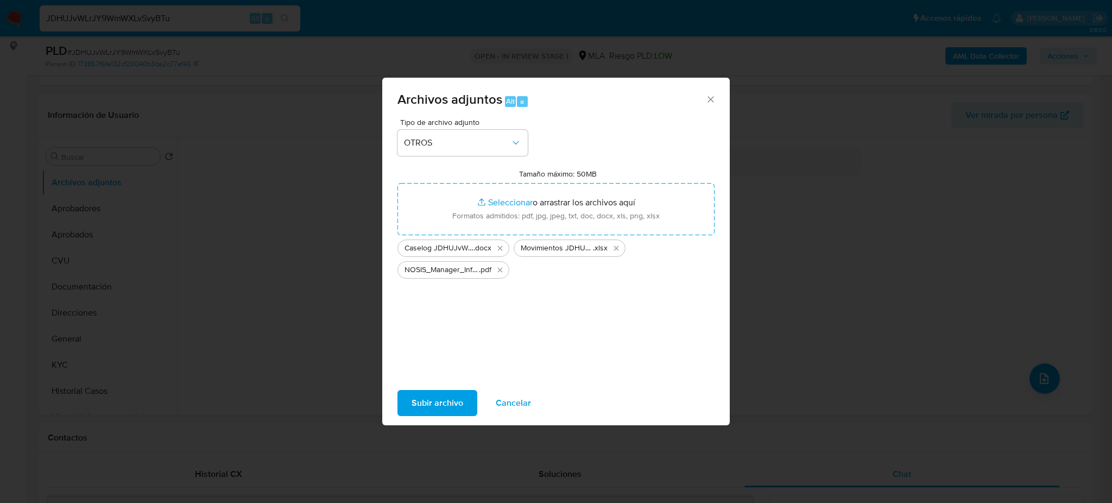
click at [417, 398] on span "Subir archivo" at bounding box center [437, 403] width 52 height 24
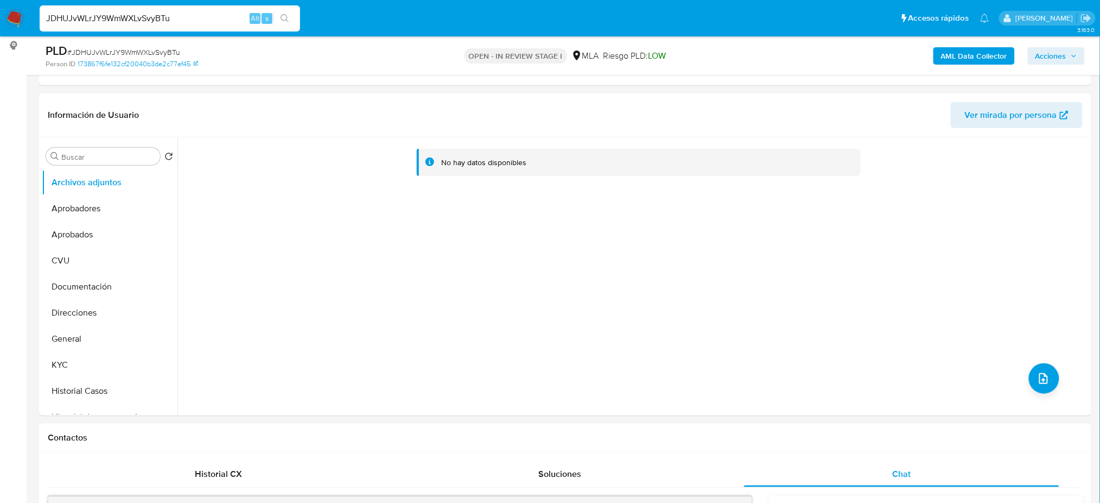
click at [954, 47] on b "AML Data Collector" at bounding box center [974, 55] width 66 height 17
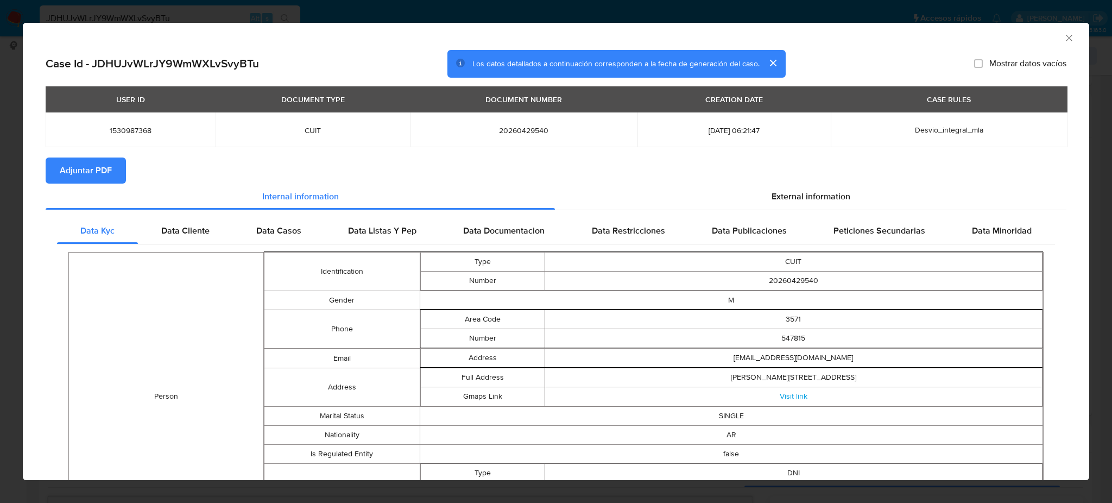
click at [98, 166] on span "Adjuntar PDF" at bounding box center [86, 171] width 52 height 24
click at [1063, 33] on icon "Cerrar ventana" at bounding box center [1068, 38] width 11 height 11
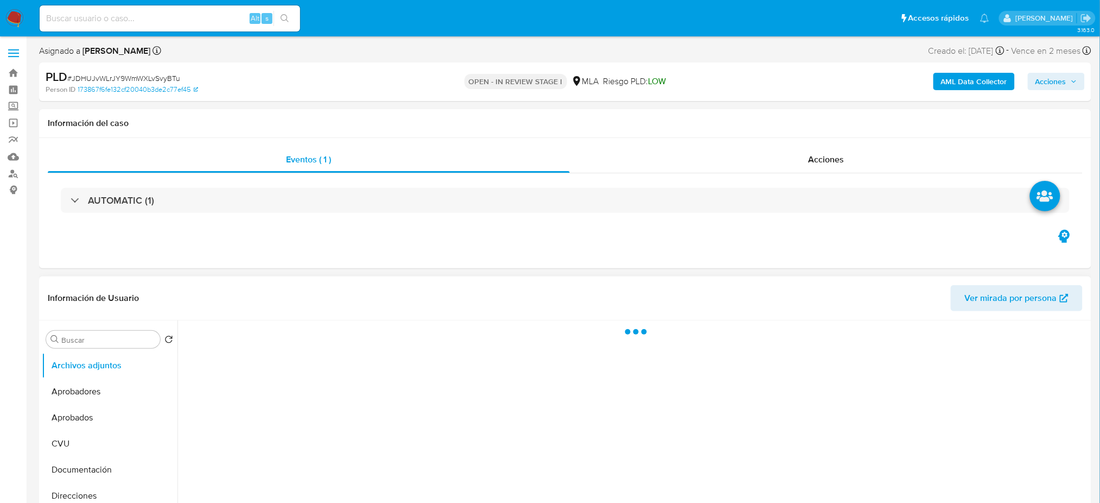
select select "10"
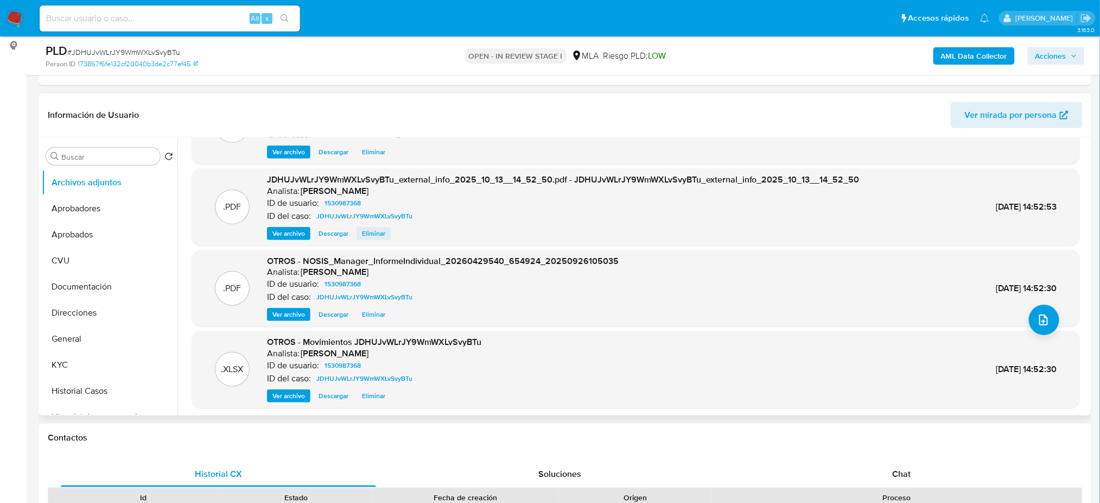
scroll to position [91, 0]
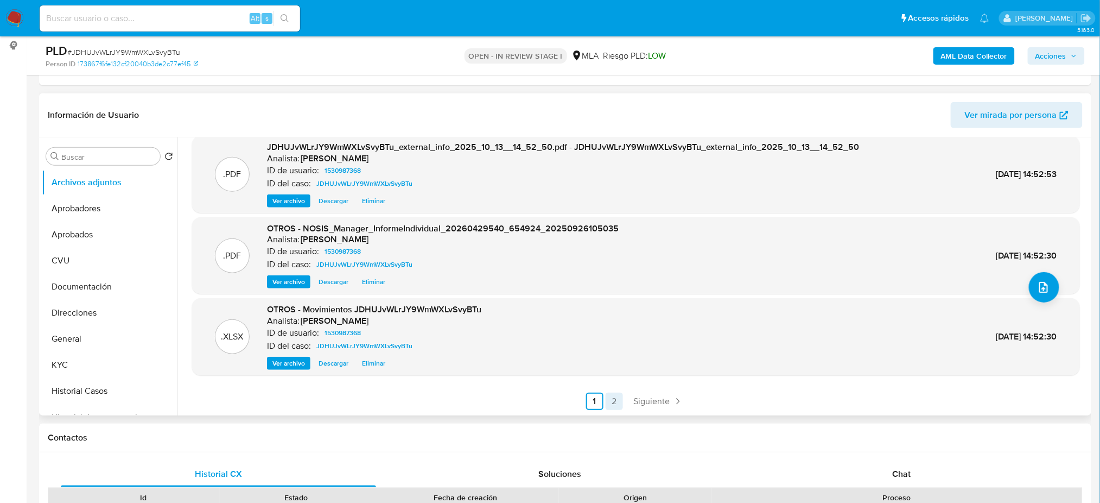
click at [609, 399] on link "2" at bounding box center [614, 400] width 17 height 17
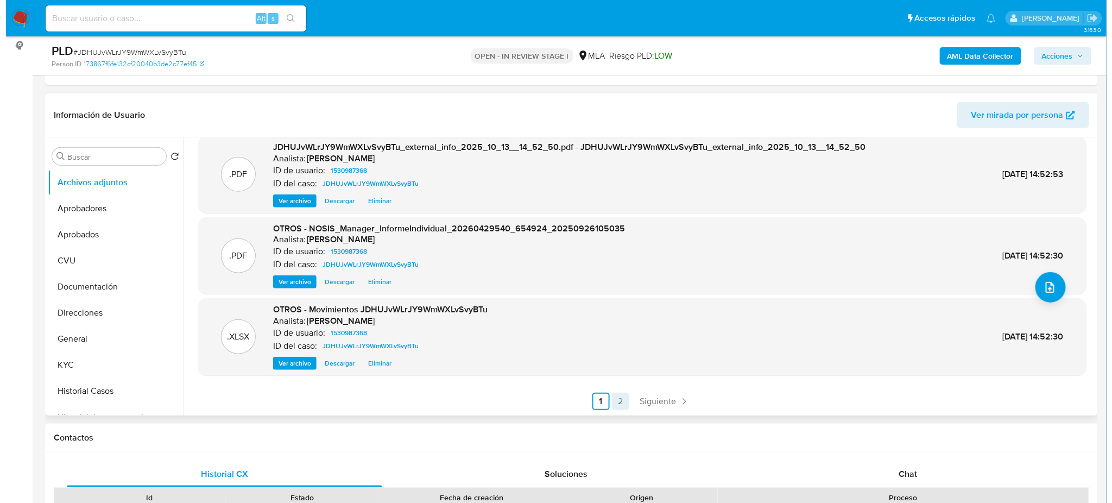
scroll to position [0, 0]
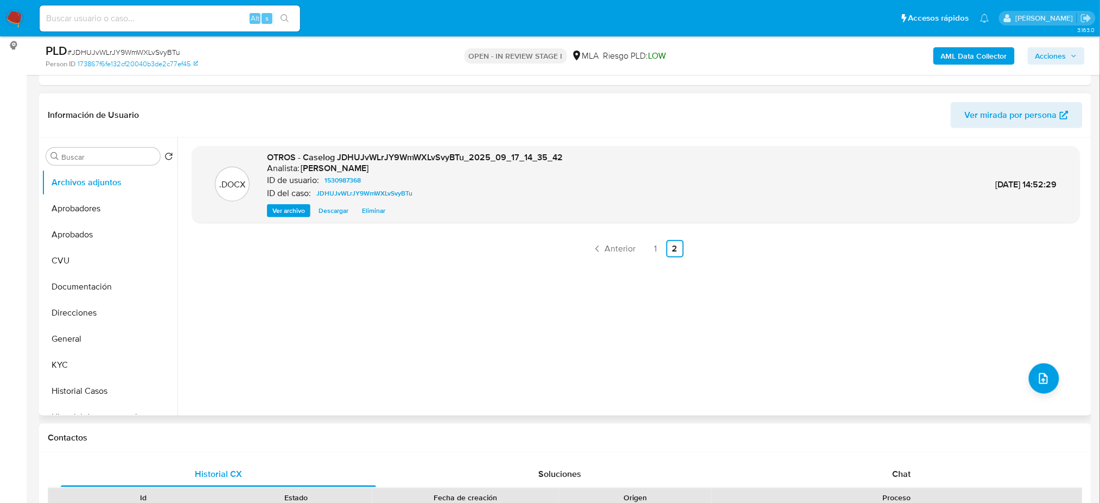
click at [293, 211] on span "Ver archivo" at bounding box center [289, 210] width 33 height 11
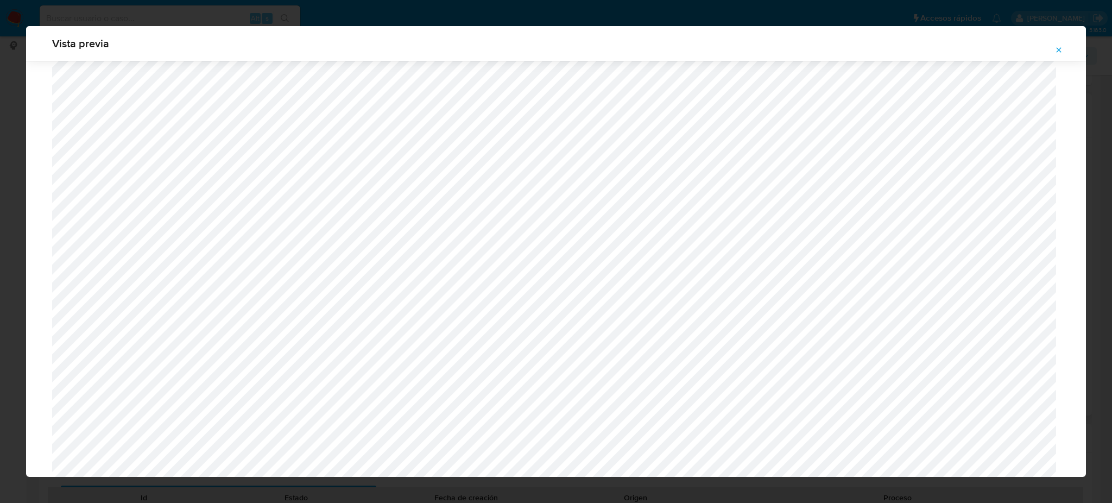
scroll to position [992, 0]
drag, startPoint x: 1056, startPoint y: 47, endPoint x: 1032, endPoint y: 55, distance: 24.9
click at [1056, 46] on icon "Attachment preview" at bounding box center [1058, 50] width 9 height 9
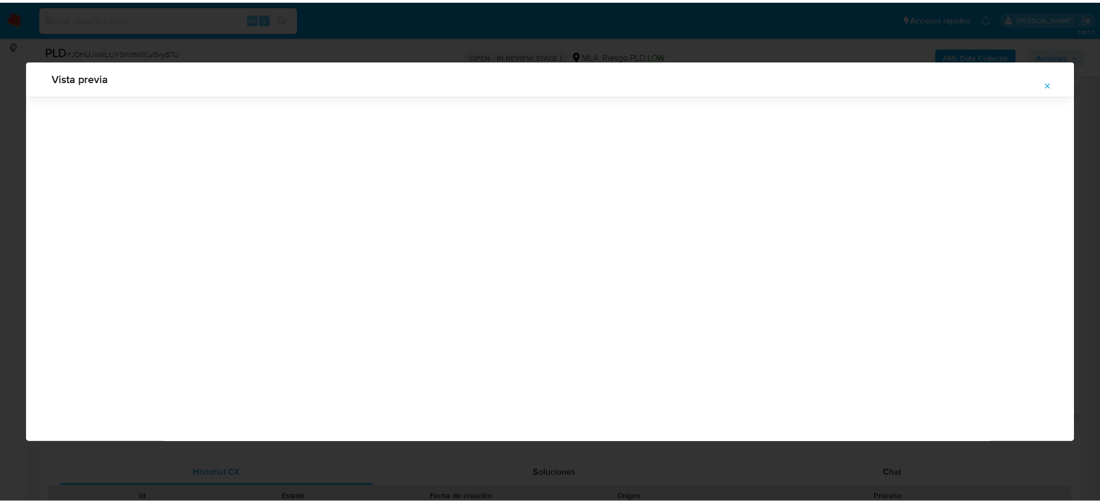
scroll to position [0, 0]
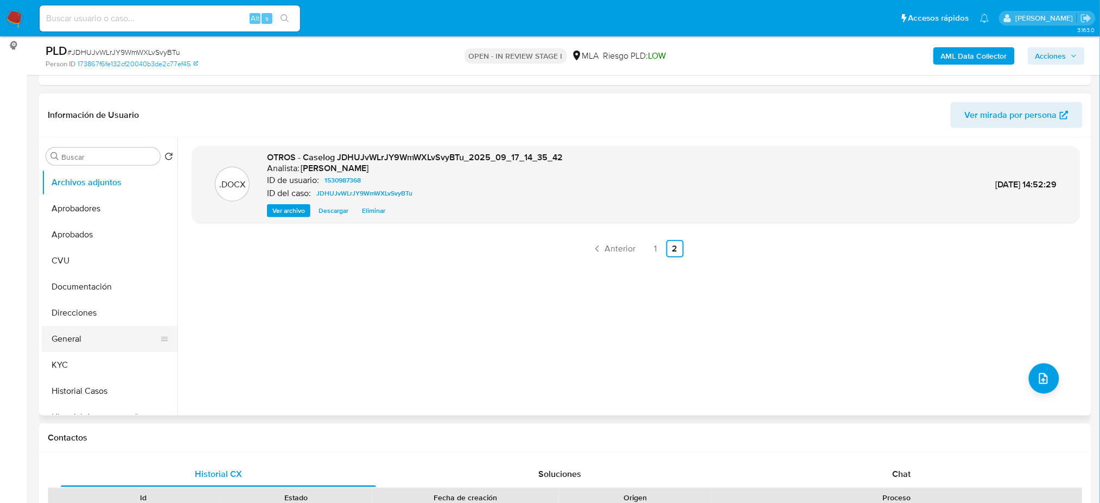
click at [118, 330] on button "General" at bounding box center [105, 339] width 127 height 26
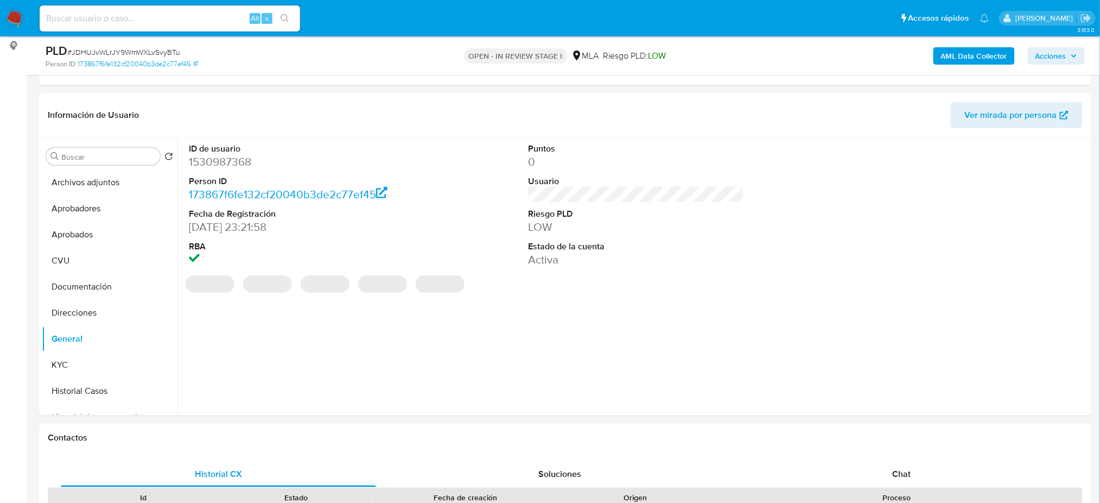
click at [213, 157] on dd "1530987368" at bounding box center [297, 161] width 216 height 15
copy dd "1530987368"
click at [1063, 58] on span "Acciones" at bounding box center [1051, 55] width 31 height 17
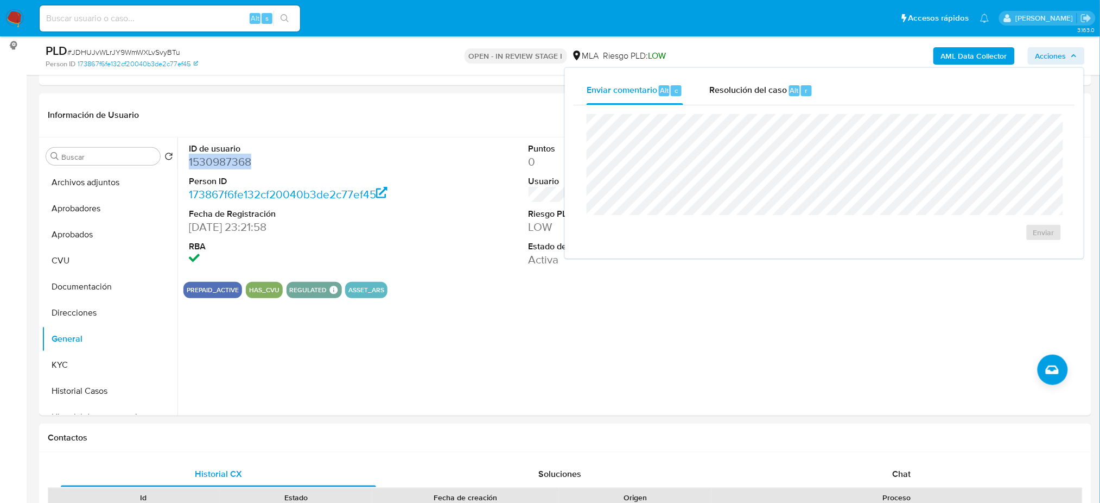
drag, startPoint x: 732, startPoint y: 90, endPoint x: 726, endPoint y: 111, distance: 21.6
click at [732, 90] on span "Resolución del caso" at bounding box center [749, 90] width 78 height 12
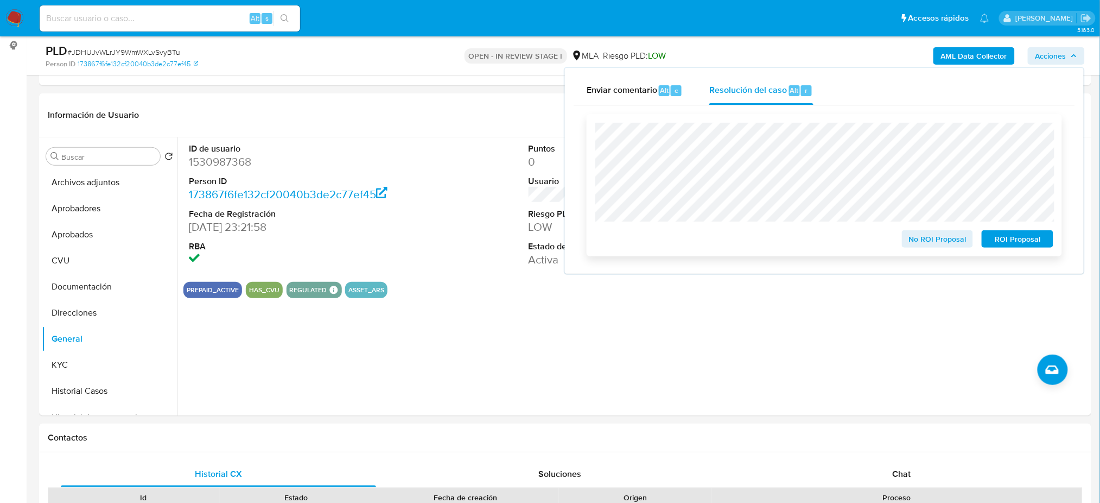
click at [927, 242] on span "No ROI Proposal" at bounding box center [938, 238] width 56 height 15
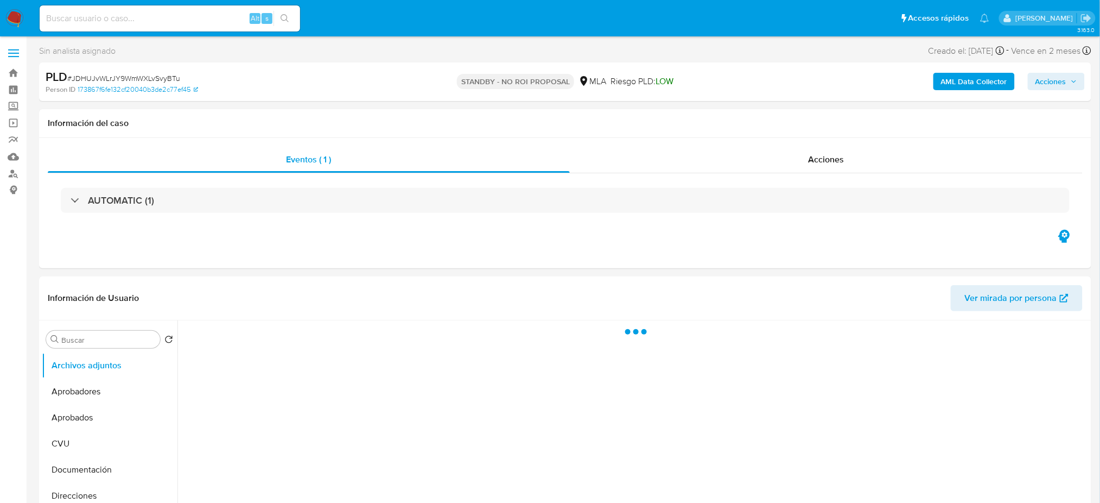
select select "10"
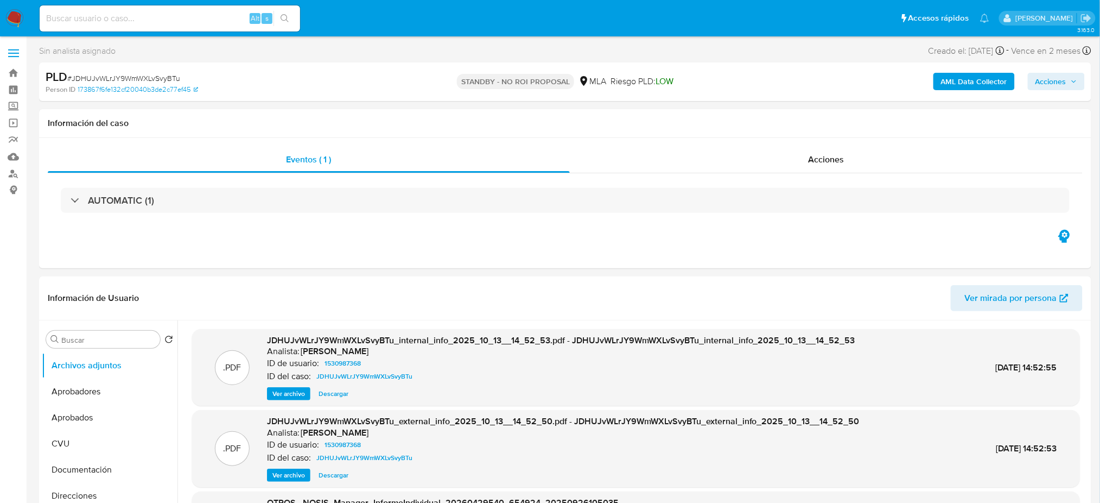
click at [151, 12] on input at bounding box center [170, 18] width 261 height 14
paste input "aLT7gdmG9t463nhb9LFfQKYg"
type input "aLT7gdmG9t463nhb9LFfQKYg"
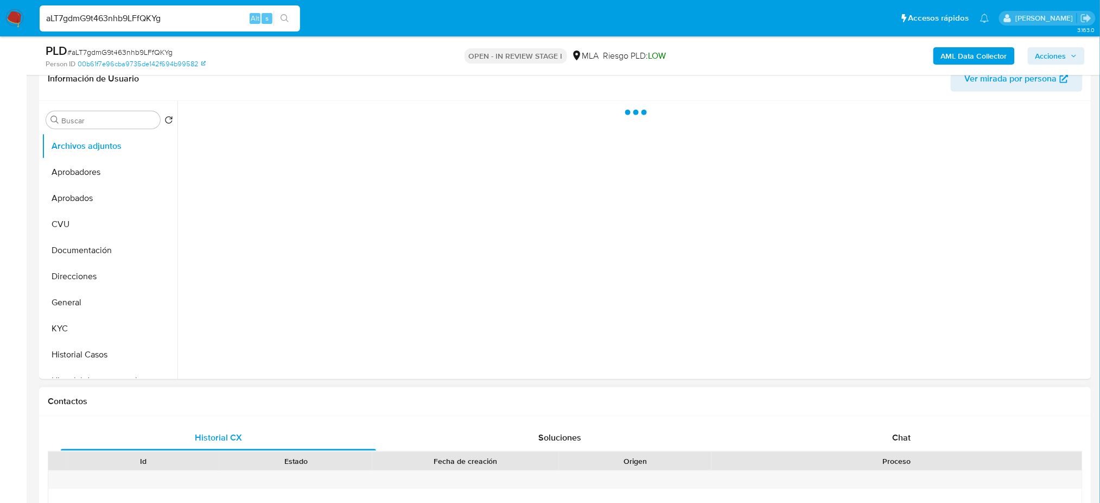
scroll to position [217, 0]
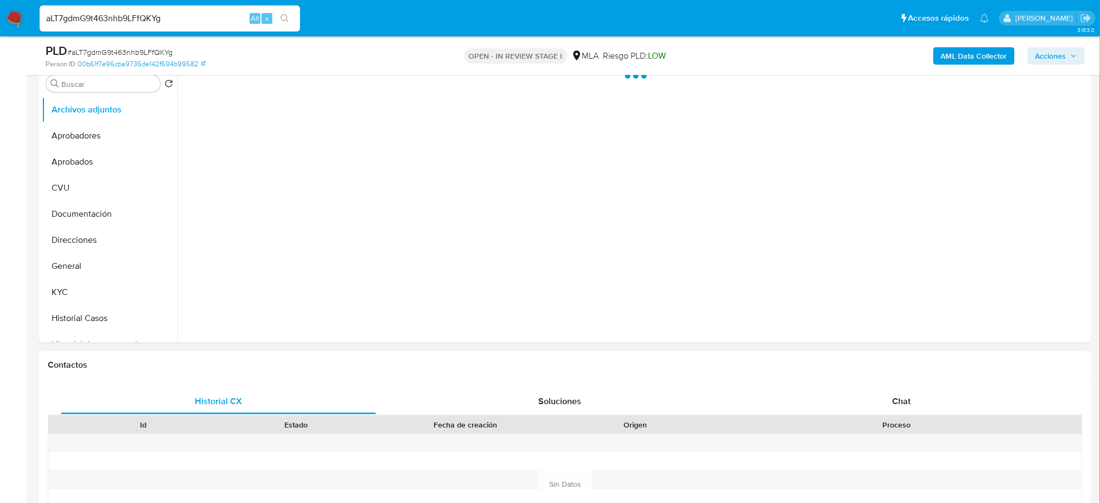
click at [887, 383] on div "Historial CX Soluciones Chat Id Estado Fecha de creación Origen Proceso Anterio…" at bounding box center [565, 484] width 1053 height 210
click at [896, 397] on span "Chat" at bounding box center [901, 401] width 18 height 12
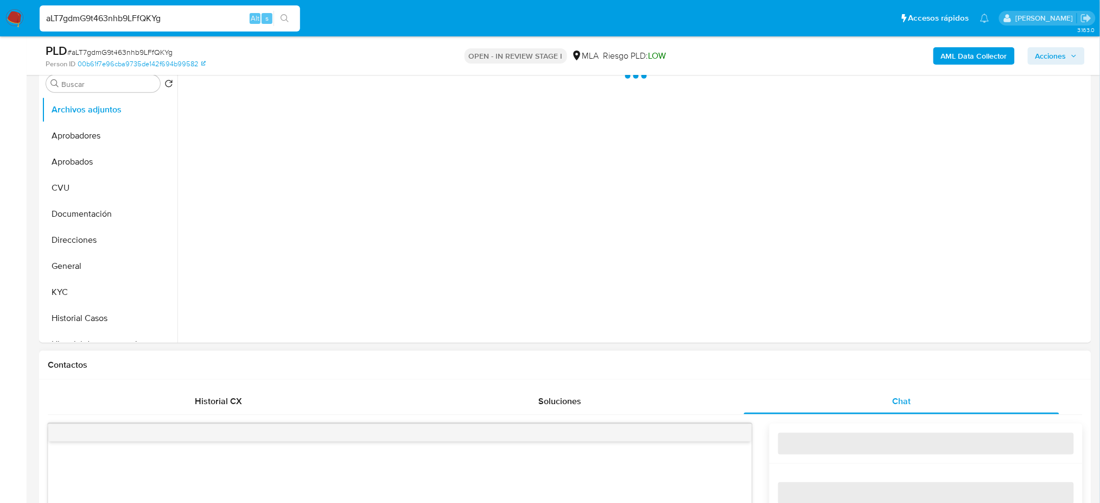
select select "10"
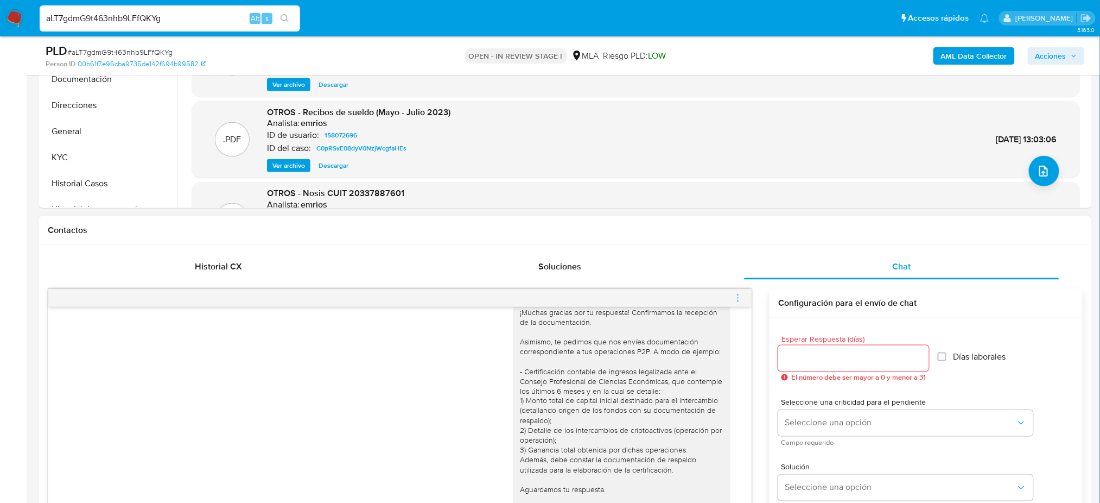
scroll to position [144, 0]
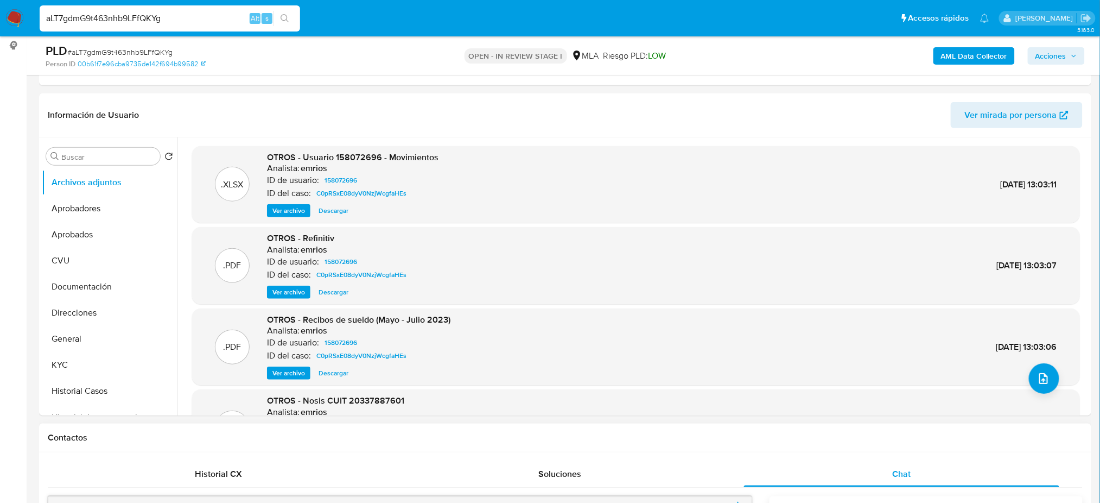
click at [14, 20] on img at bounding box center [14, 18] width 18 height 18
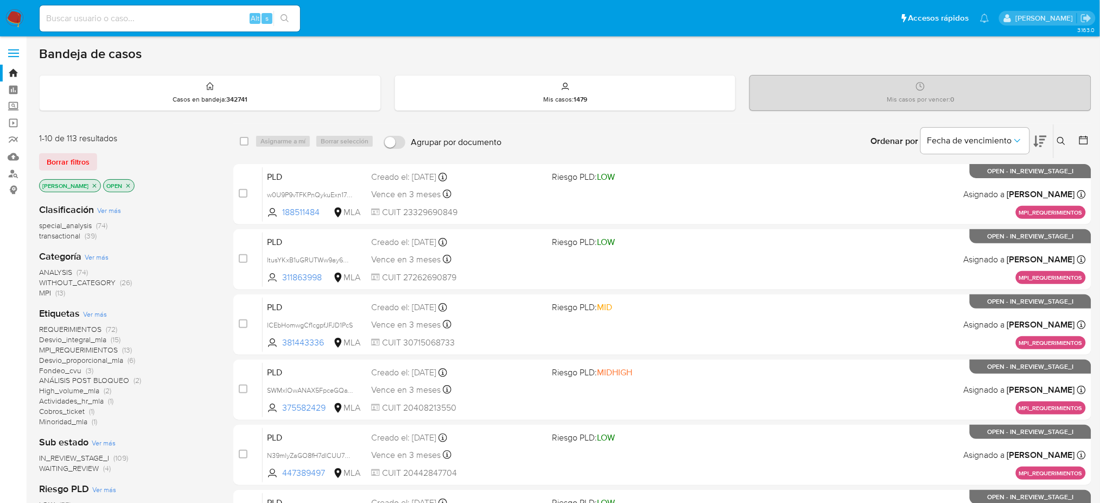
click at [200, 20] on input at bounding box center [170, 18] width 261 height 14
paste input "DiMgaNcRFGadFaxwA45ftYaQ"
type input "DiMgaNcRFGadFaxwA45ftYaQ"
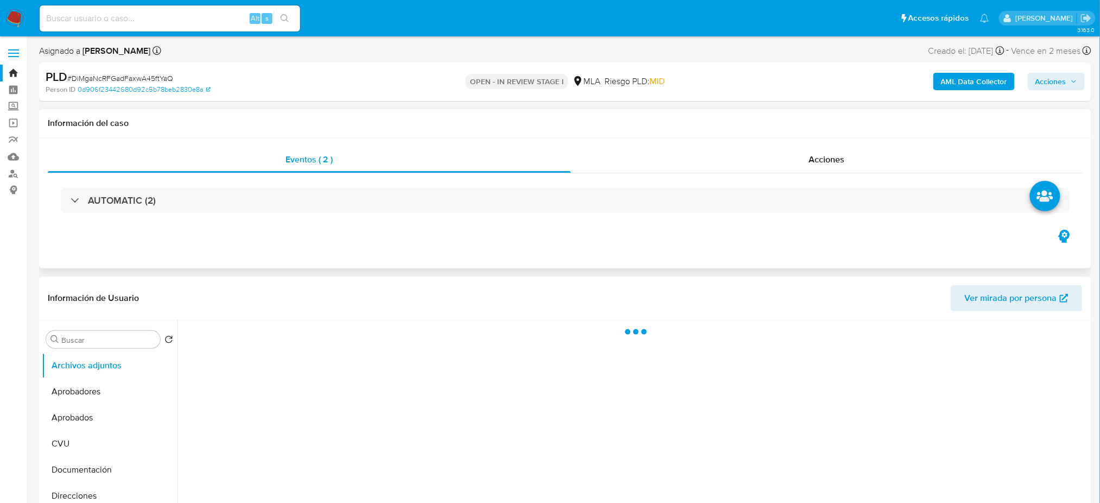
select select "10"
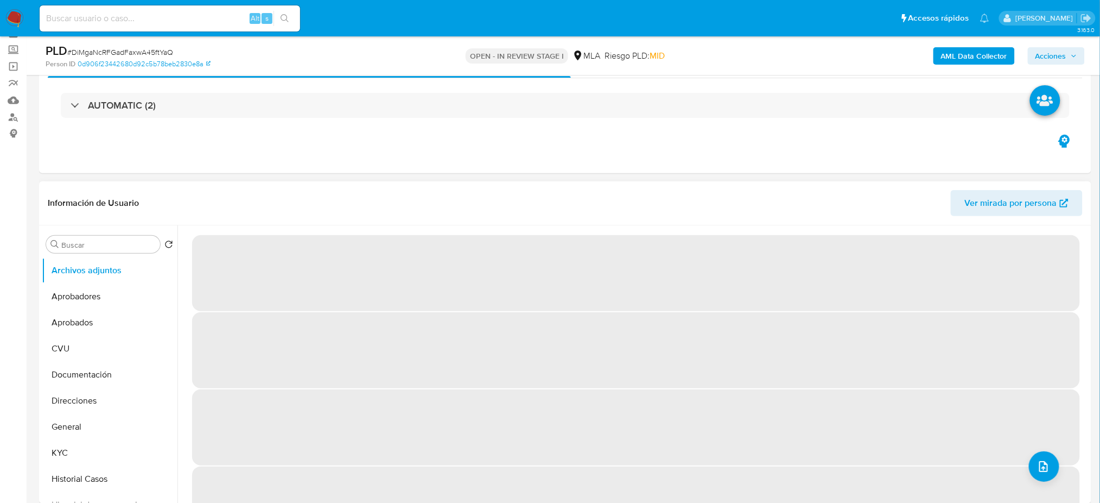
scroll to position [144, 0]
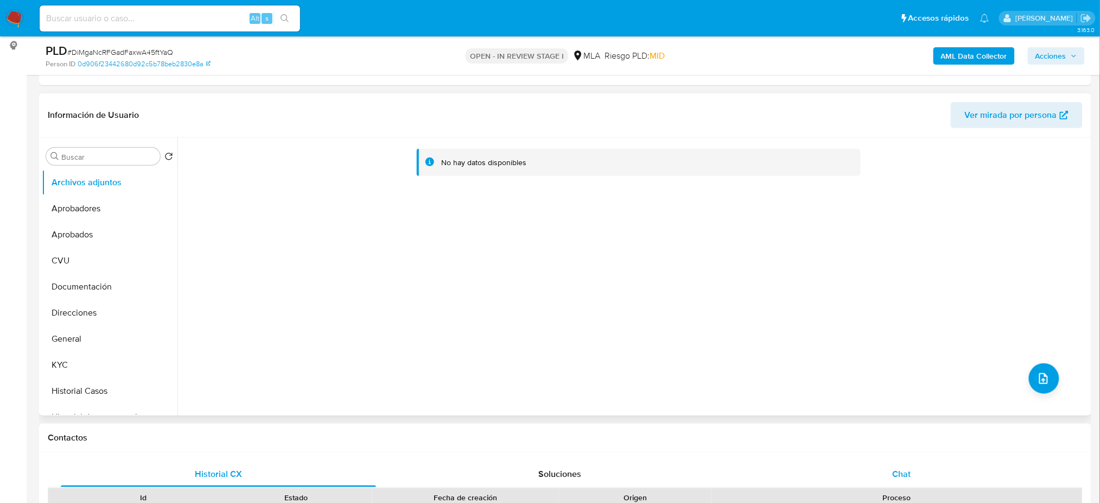
click at [914, 465] on div "Chat" at bounding box center [901, 474] width 315 height 26
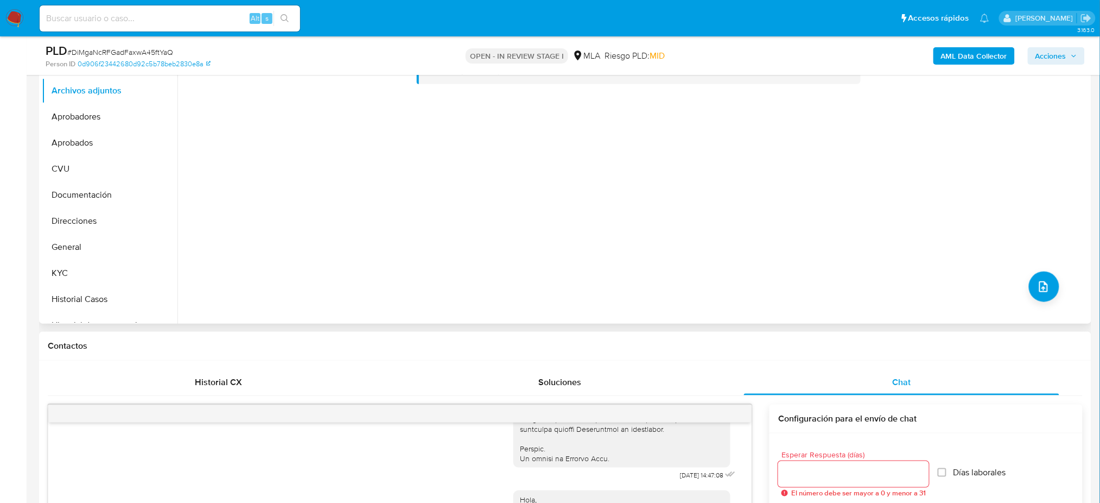
scroll to position [217, 0]
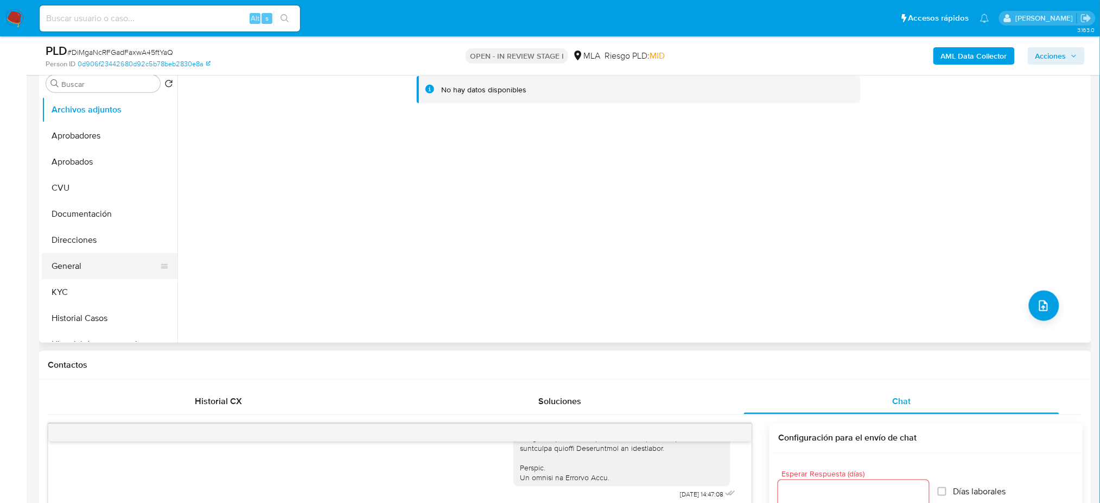
click at [83, 255] on button "General" at bounding box center [105, 266] width 127 height 26
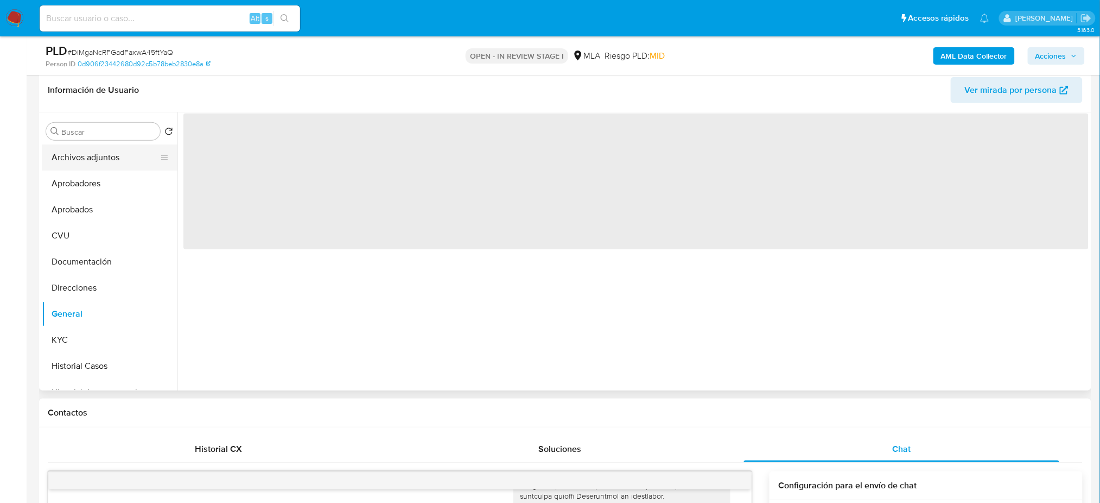
scroll to position [144, 0]
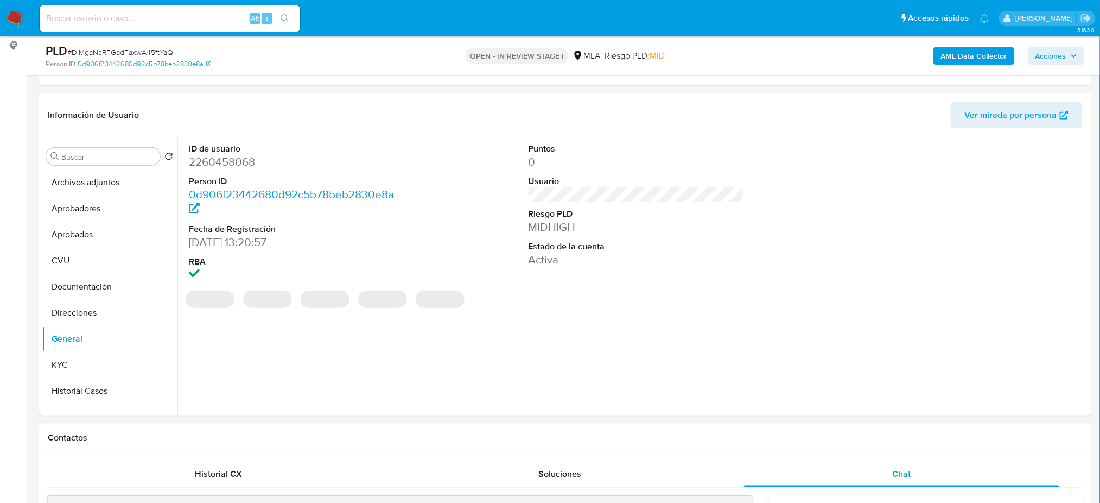
click at [209, 164] on dd "2260458068" at bounding box center [297, 161] width 216 height 15
copy dd "2260458068"
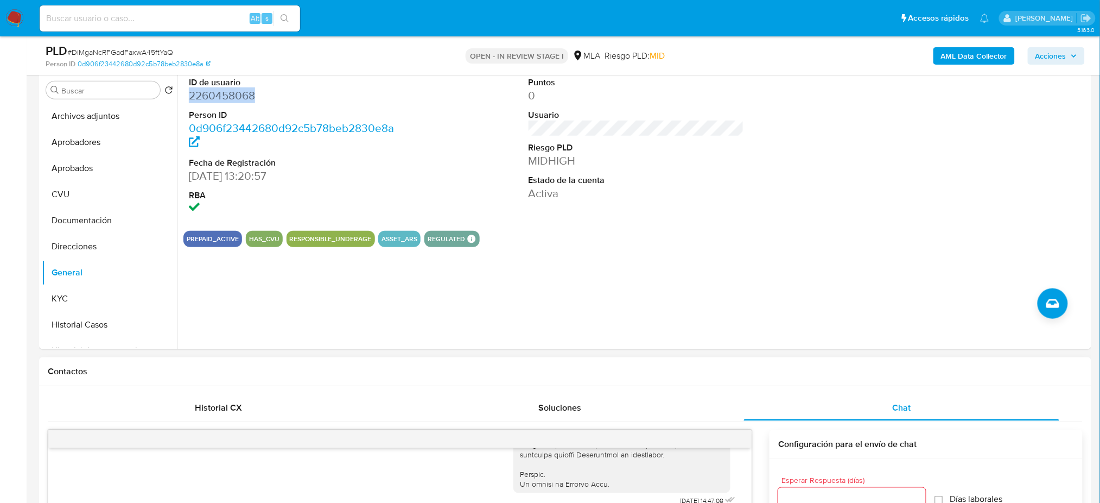
scroll to position [289, 0]
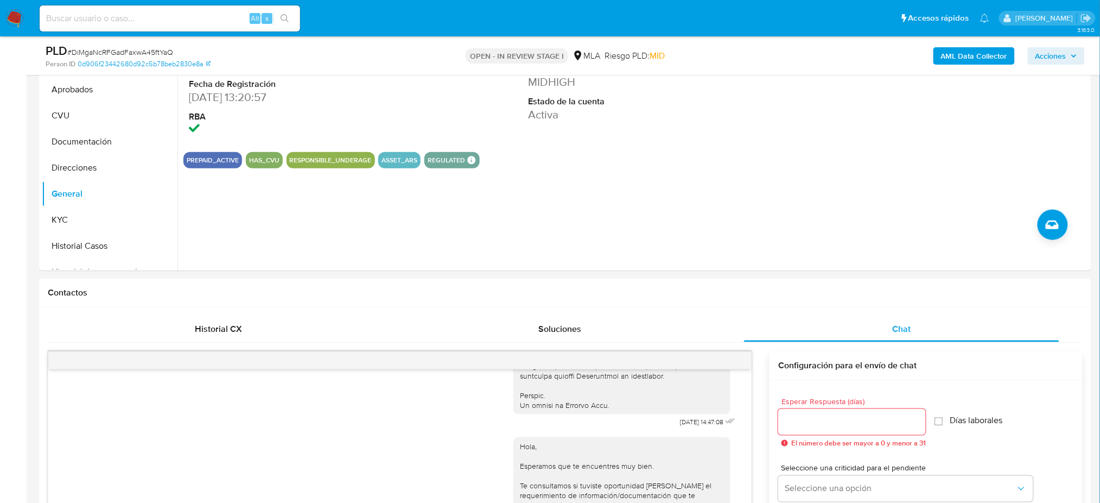
click at [14, 17] on img at bounding box center [14, 18] width 18 height 18
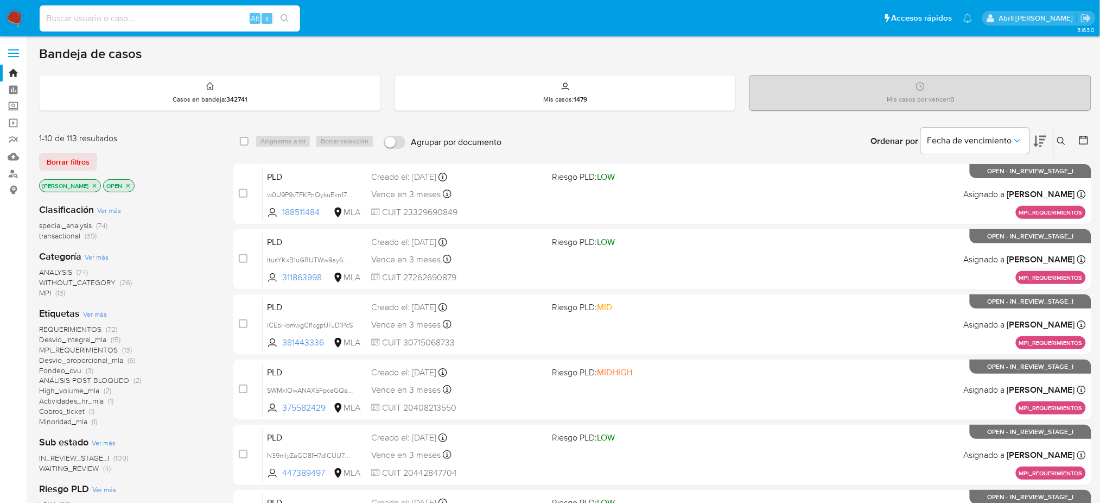
click at [98, 18] on input at bounding box center [170, 18] width 261 height 14
paste input "JDHUJvWLrJY9WmWXLvSvyBTu"
type input "JDHUJvWLrJY9WmWXLvSvyBTu"
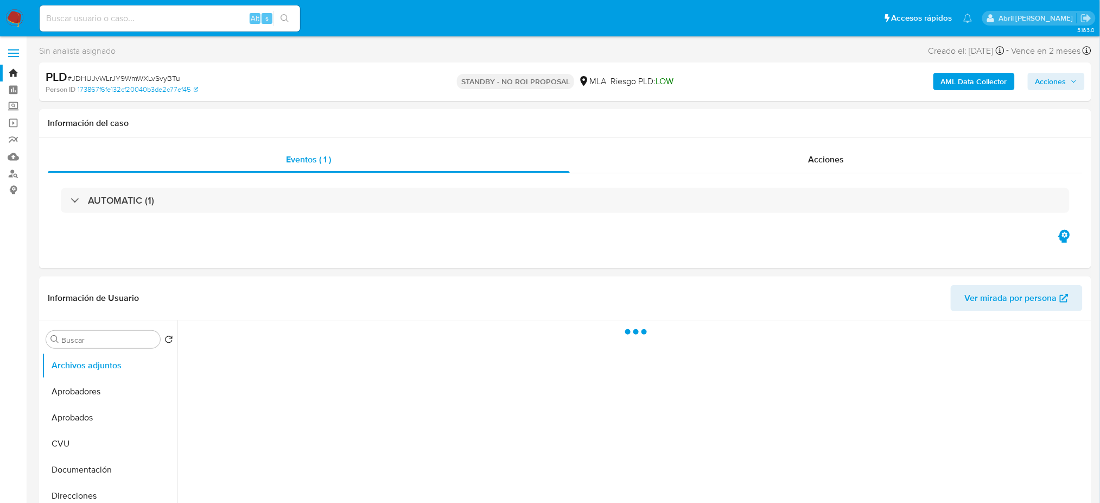
select select "10"
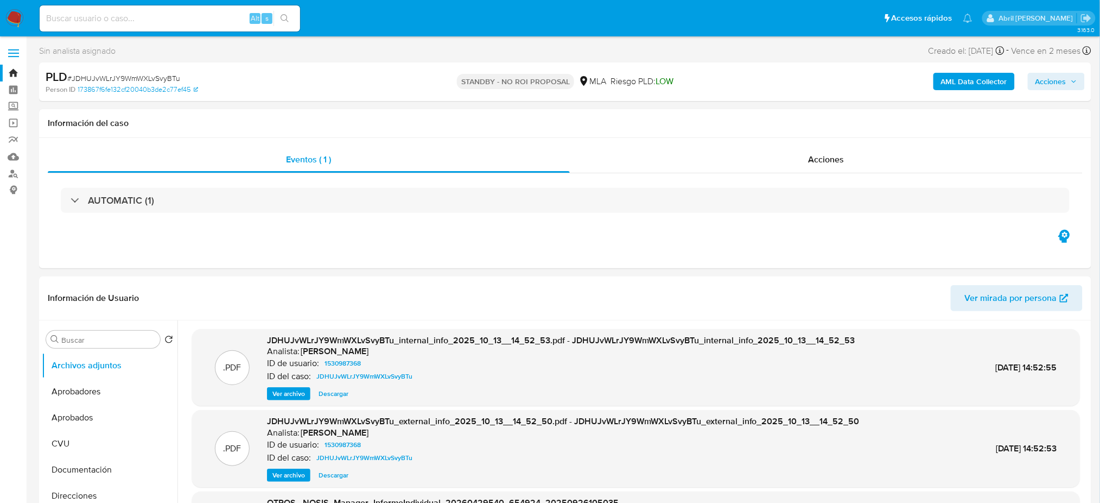
drag, startPoint x: 16, startPoint y: 20, endPoint x: 22, endPoint y: 3, distance: 18.4
click at [16, 18] on img at bounding box center [14, 18] width 18 height 18
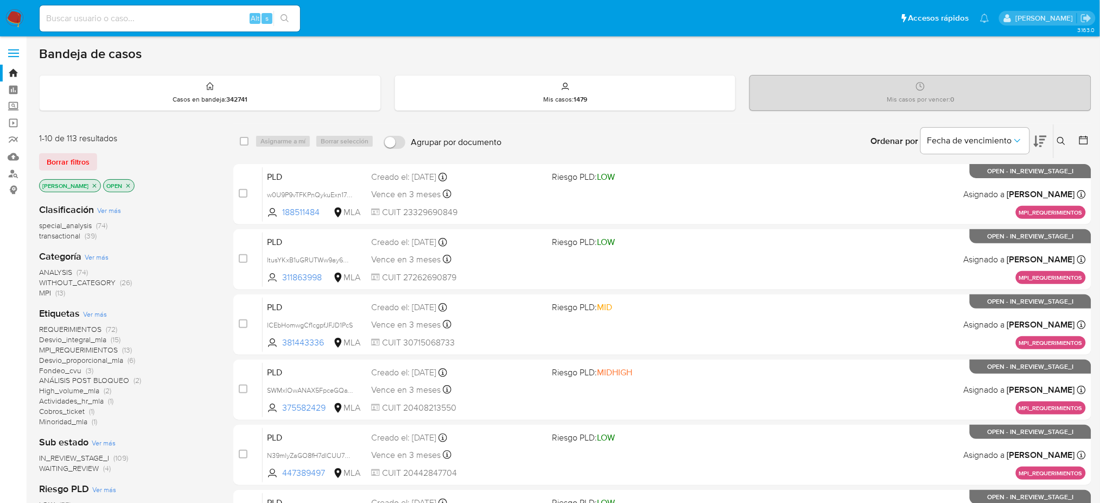
click at [192, 26] on div "Alt s" at bounding box center [170, 18] width 261 height 26
click at [188, 17] on input at bounding box center [170, 18] width 261 height 14
paste input "Qk4aKMa7qPXaulZ1O5m9XvPi"
type input "Qk4aKMa7qPXaulZ1O5m9XvPi"
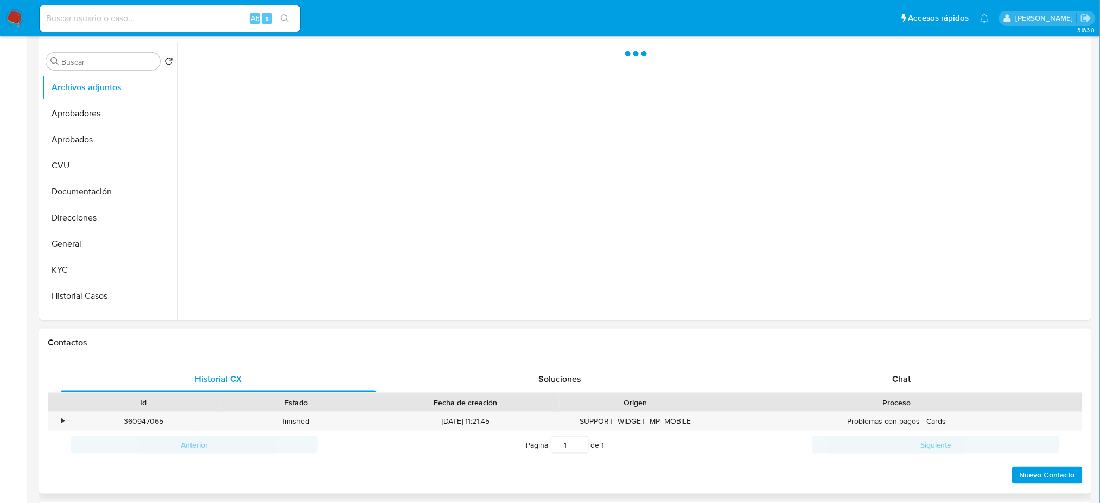
select select "10"
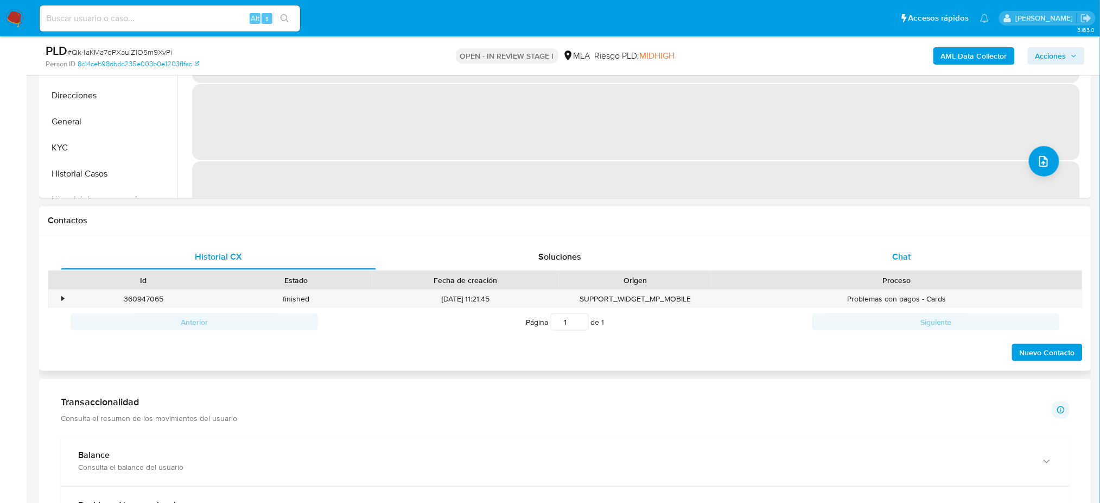
click at [909, 258] on span "Chat" at bounding box center [901, 256] width 18 height 12
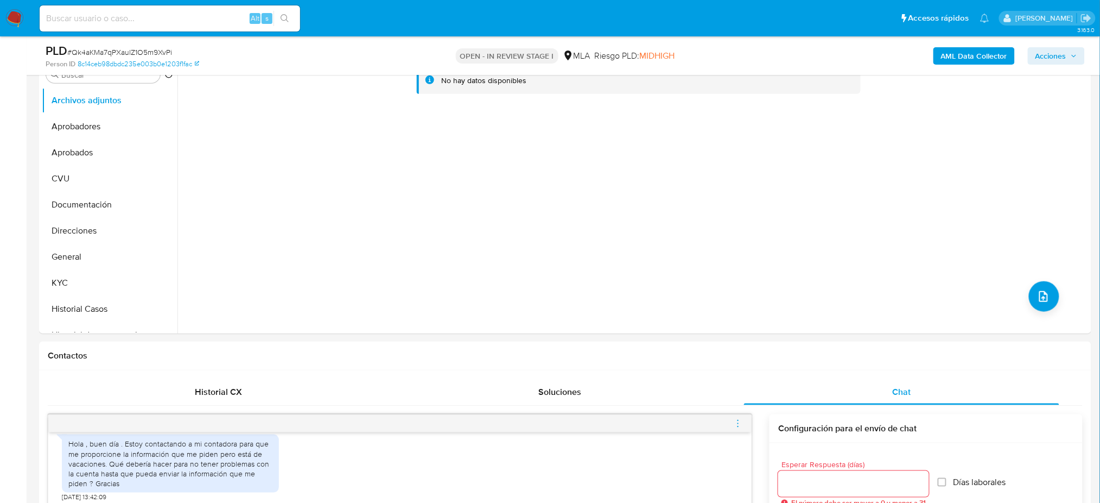
scroll to position [144, 0]
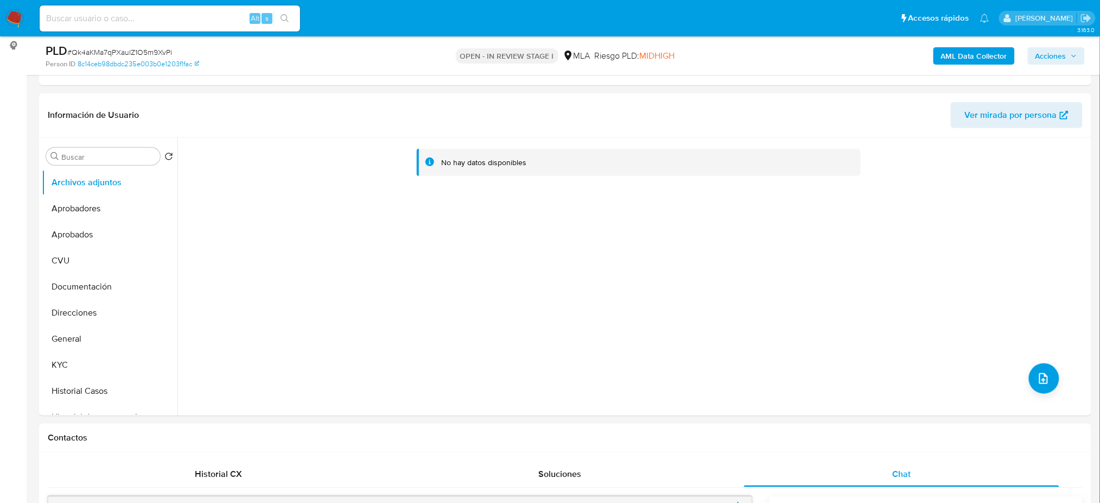
drag, startPoint x: 76, startPoint y: 331, endPoint x: 0, endPoint y: 333, distance: 76.0
click at [76, 331] on button "General" at bounding box center [110, 339] width 136 height 26
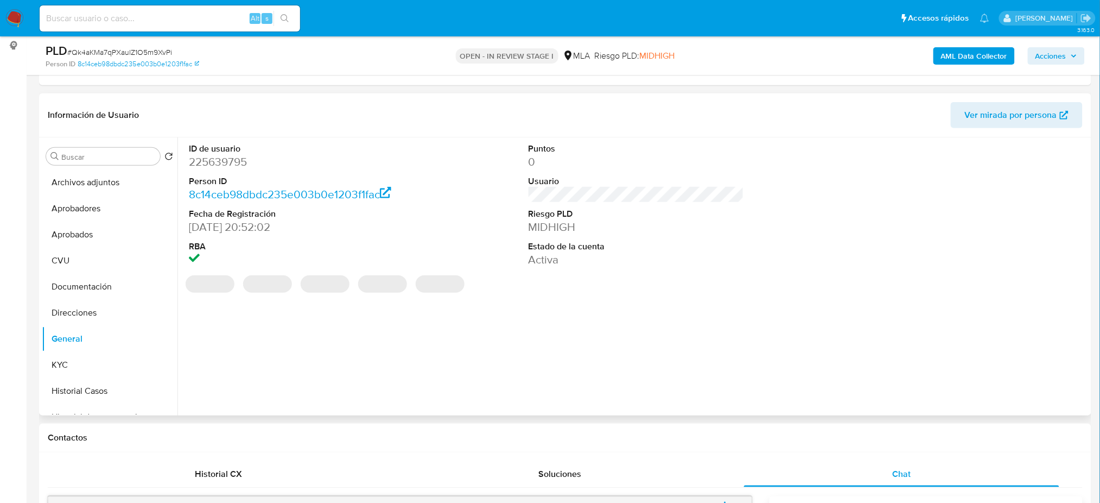
click at [218, 164] on dd "225639795" at bounding box center [297, 161] width 216 height 15
copy dd "225639795"
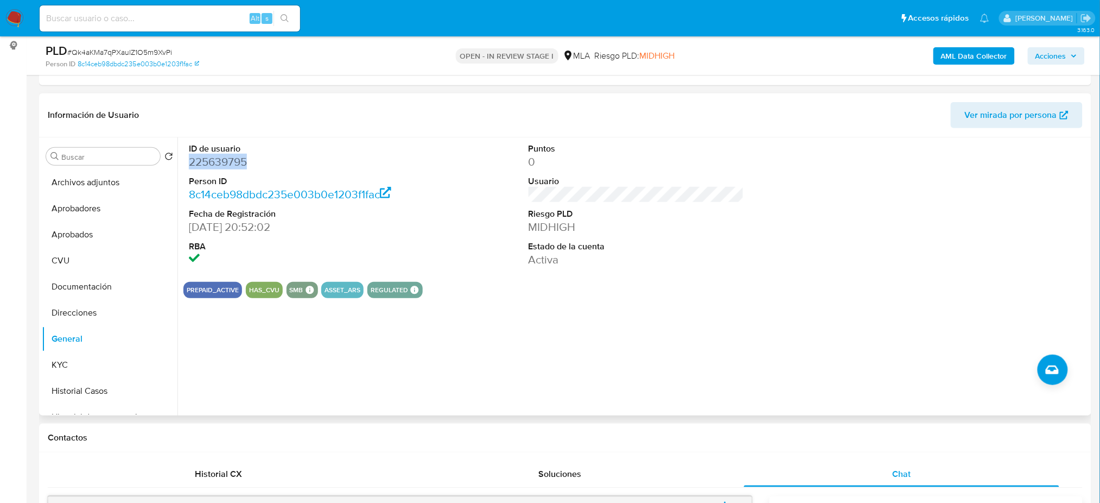
copy dd "225639795"
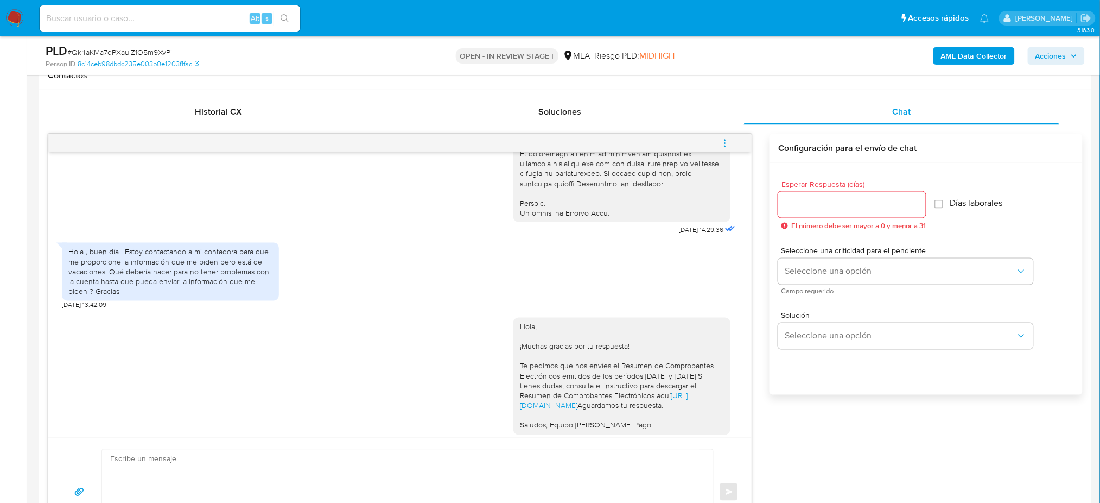
scroll to position [536, 0]
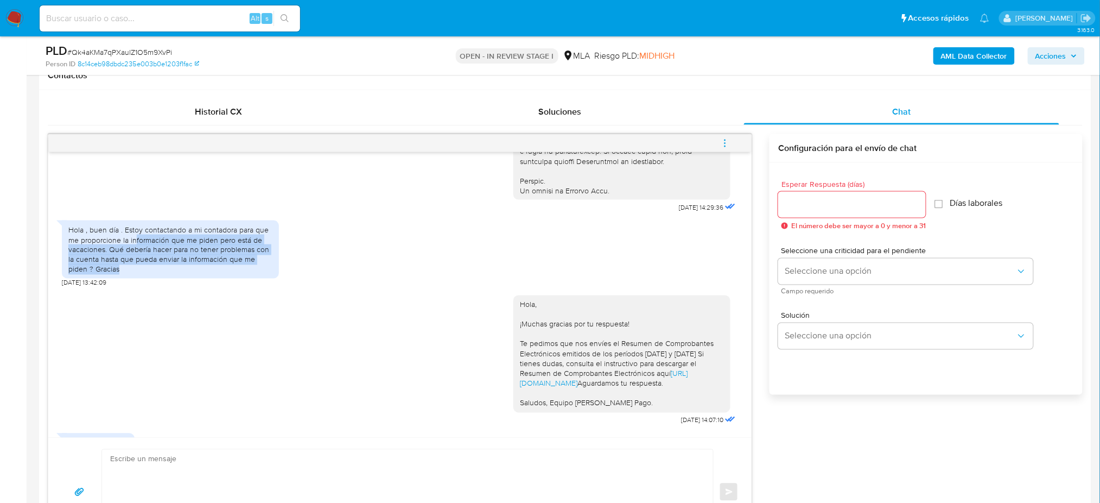
drag, startPoint x: 141, startPoint y: 287, endPoint x: 134, endPoint y: 256, distance: 32.2
click at [134, 256] on div "Hola , buen día . Estoy contactando a mi contadora para que me proporcione la i…" at bounding box center [170, 249] width 204 height 49
click at [123, 265] on div "Hola , buen día . Estoy contactando a mi contadora para que me proporcione la i…" at bounding box center [170, 249] width 204 height 49
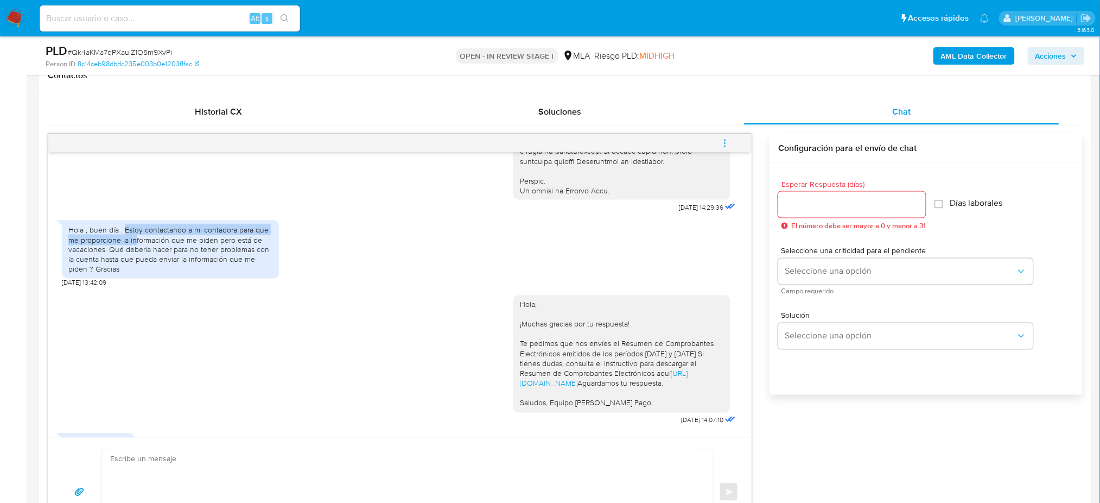
drag, startPoint x: 124, startPoint y: 246, endPoint x: 134, endPoint y: 259, distance: 16.6
click at [134, 259] on div "Hola , buen día . Estoy contactando a mi contadora para que me proporcione la i…" at bounding box center [170, 249] width 204 height 49
click at [131, 270] on div "Hola , buen día . Estoy contactando a mi contadora para que me proporcione la i…" at bounding box center [170, 249] width 204 height 49
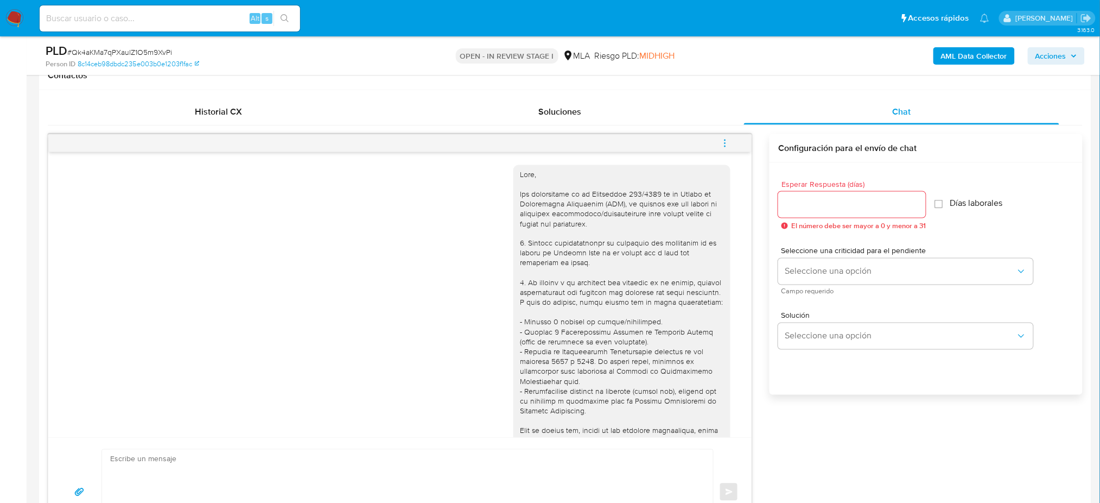
scroll to position [681, 0]
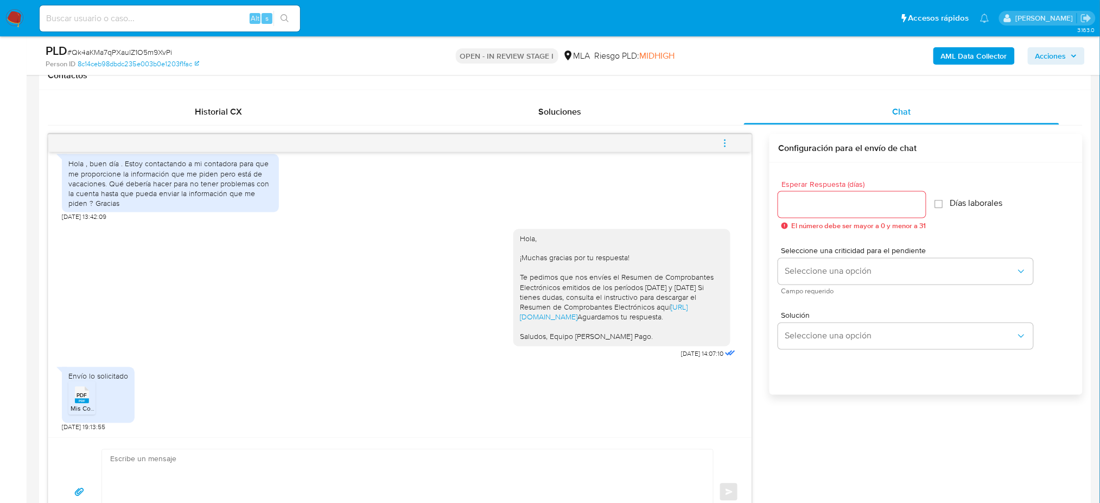
click at [80, 408] on span "Mis Comprobantes Emitidos - CUIT 20314322313.pdf" at bounding box center [147, 408] width 153 height 9
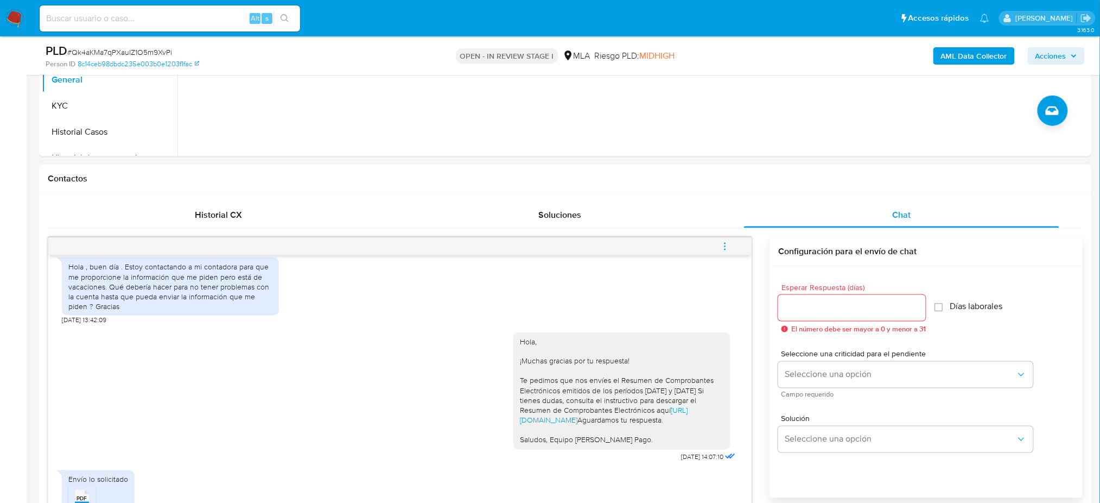
scroll to position [289, 0]
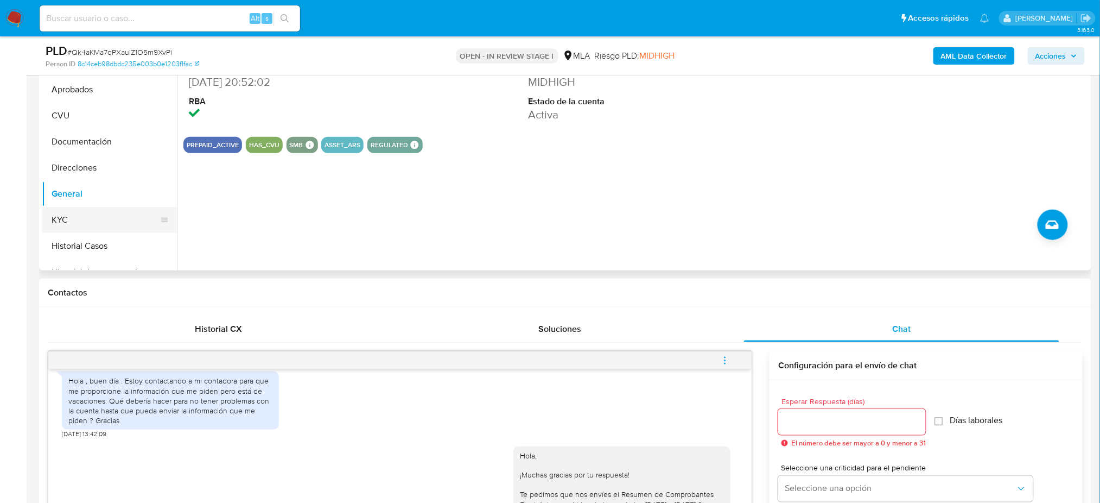
click at [98, 215] on button "KYC" at bounding box center [105, 220] width 127 height 26
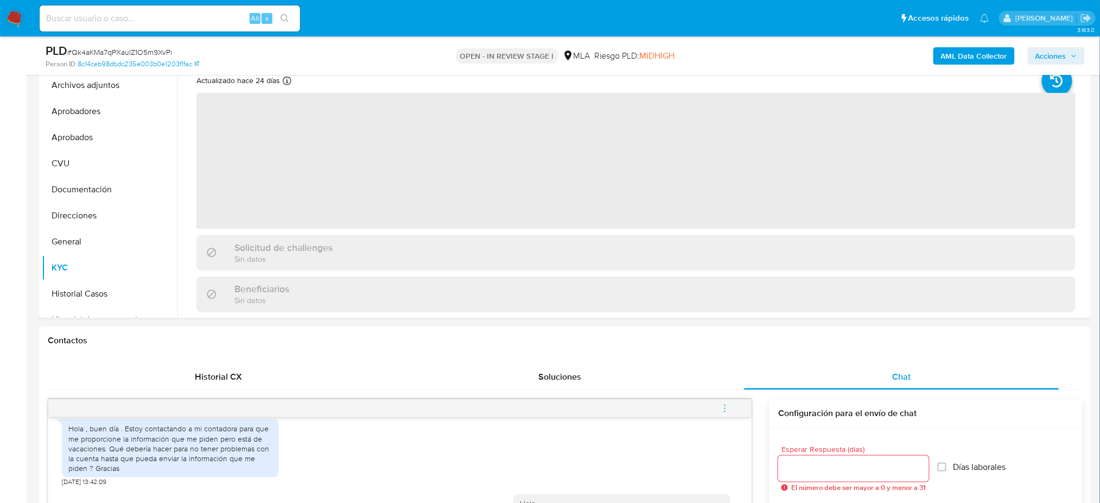
scroll to position [217, 0]
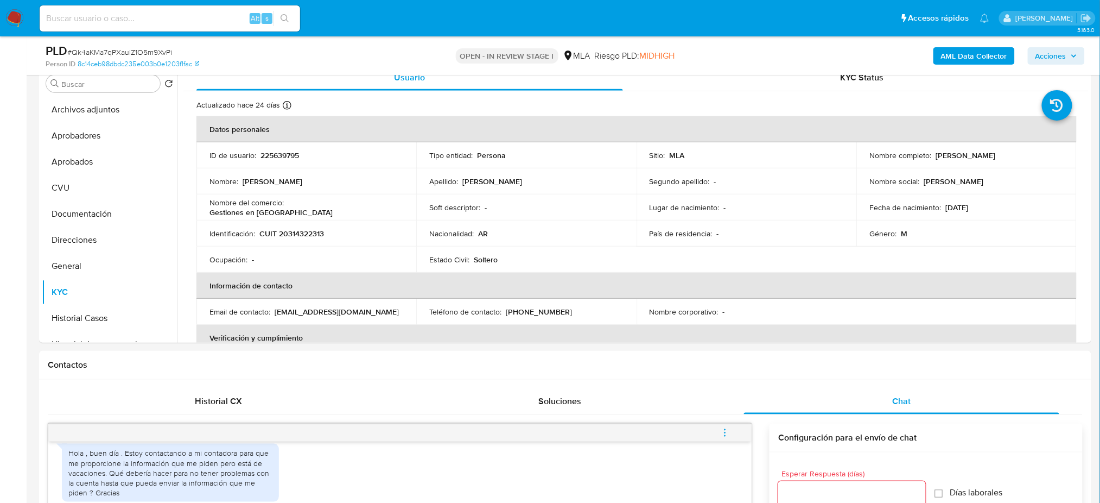
click at [160, 48] on span "# Qk4aKMa7qPXaulZ1O5m9XvPi" at bounding box center [119, 52] width 105 height 11
click at [160, 47] on span "# Qk4aKMa7qPXaulZ1O5m9XvPi" at bounding box center [119, 52] width 105 height 11
copy span "Qk4aKMa7qPXaulZ1O5m9XvPi"
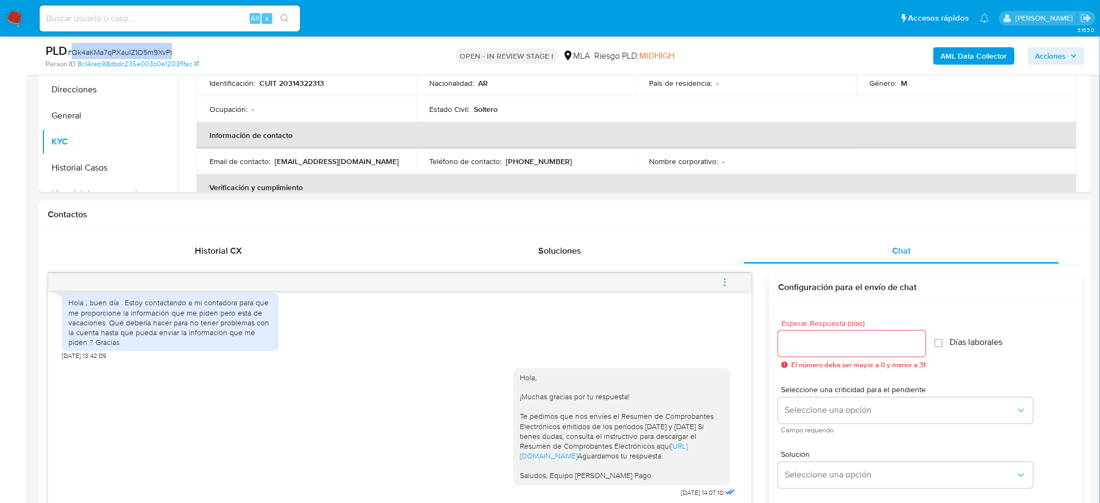
scroll to position [579, 0]
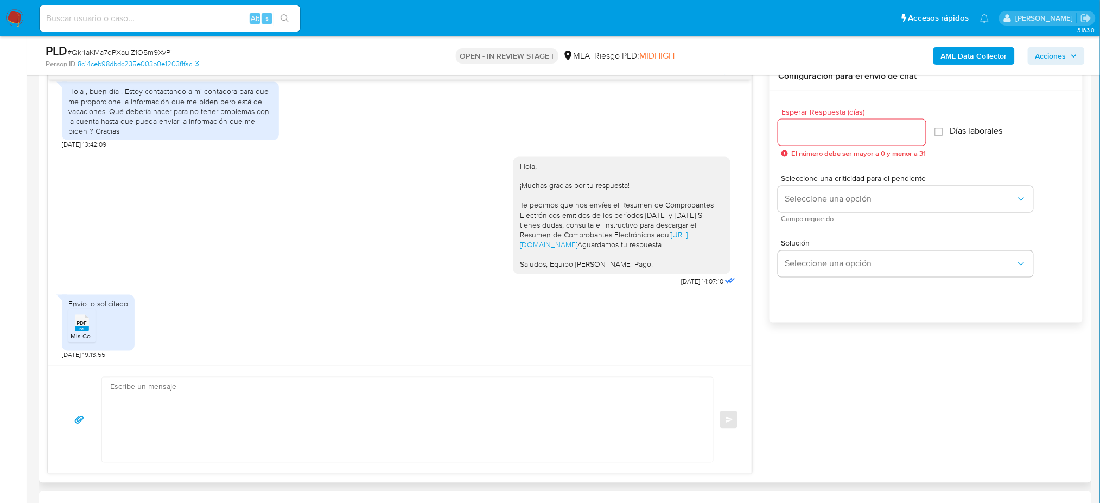
click at [179, 403] on textarea at bounding box center [405, 419] width 590 height 85
paste textarea "Hola, Muchas gracias por la respuesta. Analizamos tu caso y notamos que la info…"
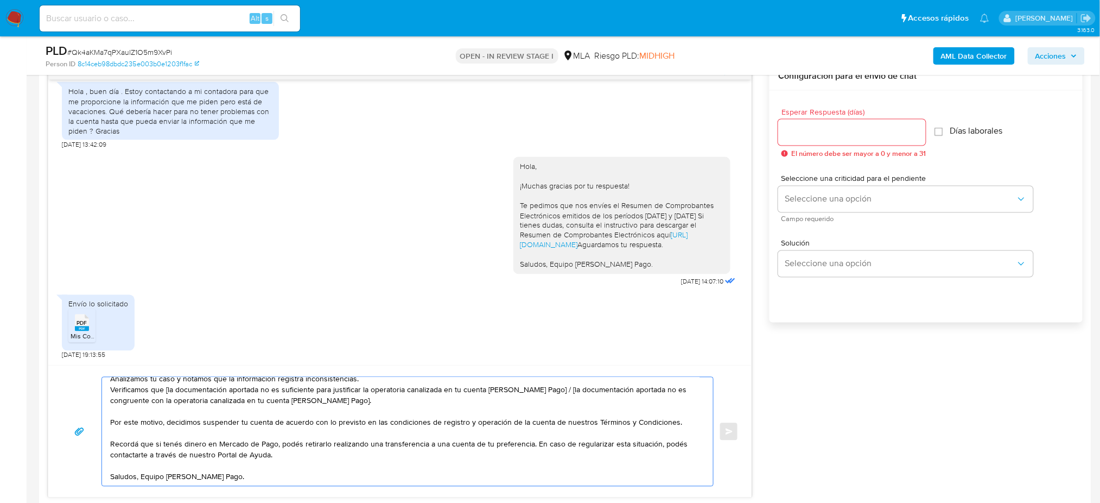
scroll to position [0, 0]
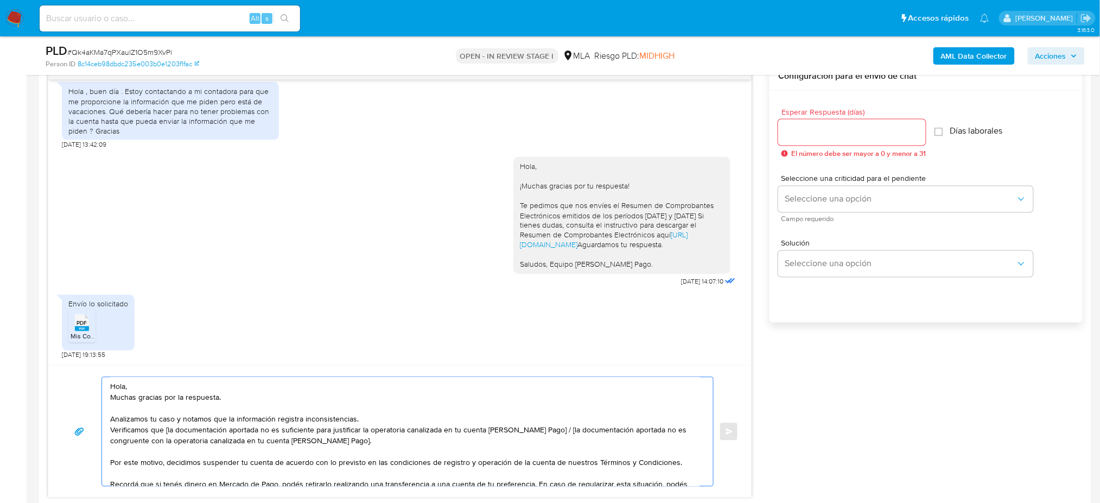
drag, startPoint x: 360, startPoint y: 448, endPoint x: 544, endPoint y: 432, distance: 184.3
click at [544, 432] on textarea "Hola, Muchas gracias por la respuesta. Analizamos tu caso y notamos que la info…" at bounding box center [405, 431] width 590 height 109
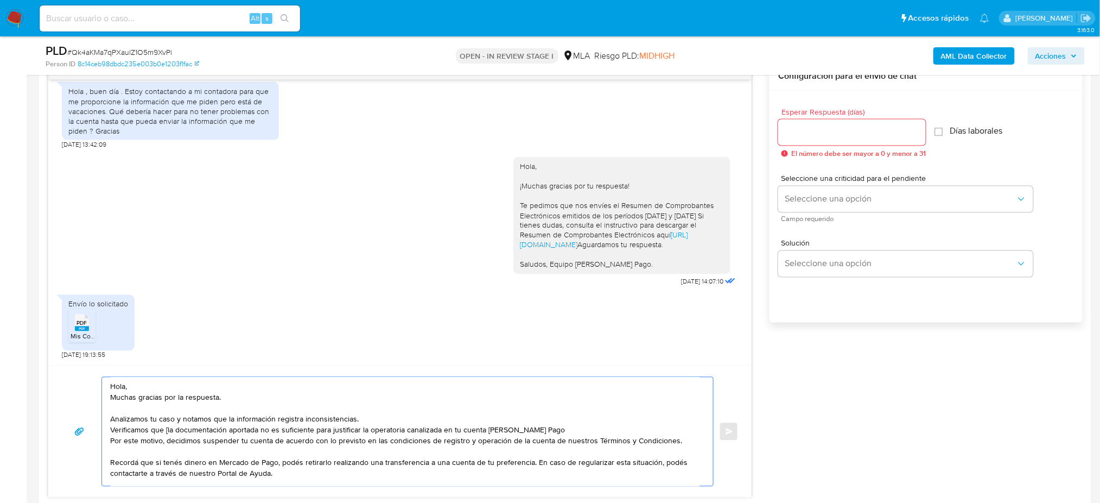
click at [167, 430] on textarea "Hola, Muchas gracias por la respuesta. Analizamos tu caso y notamos que la info…" at bounding box center [405, 431] width 590 height 109
click at [110, 443] on textarea "Hola, Muchas gracias por la respuesta. Analizamos tu caso y notamos que la info…" at bounding box center [405, 431] width 590 height 109
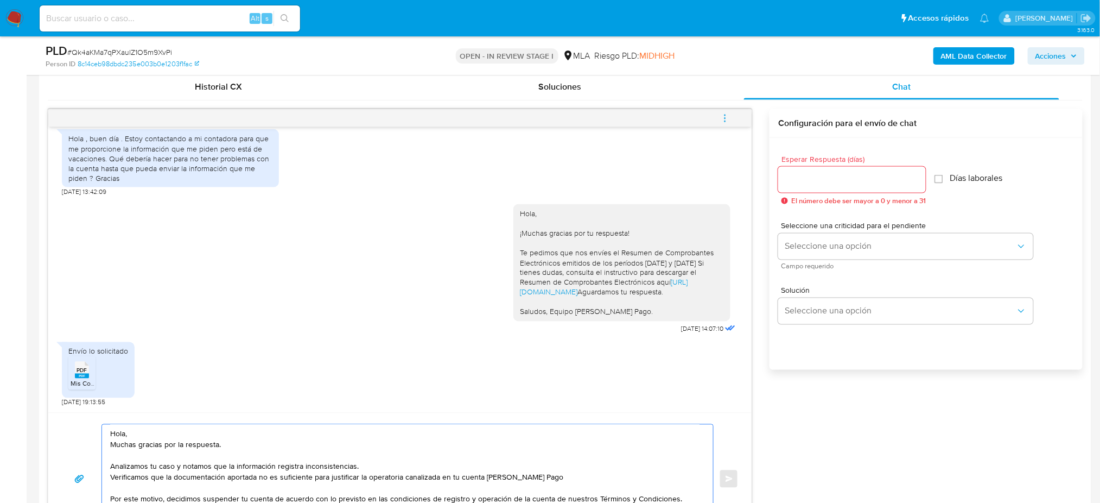
scroll to position [506, 0]
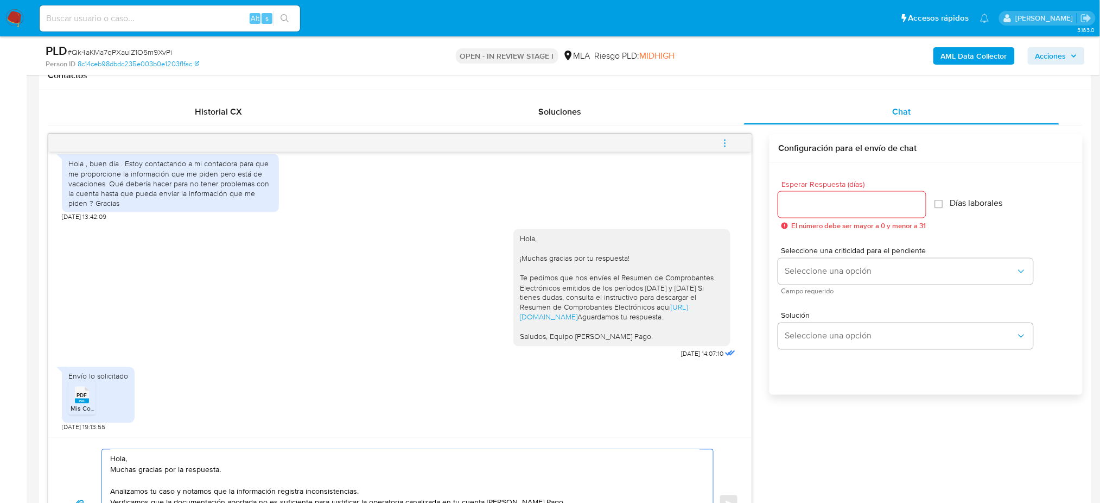
type textarea "Hola, Muchas gracias por la respuesta. Analizamos tu caso y notamos que la info…"
click at [820, 206] on input "Esperar Respuesta (días)" at bounding box center [852, 205] width 148 height 14
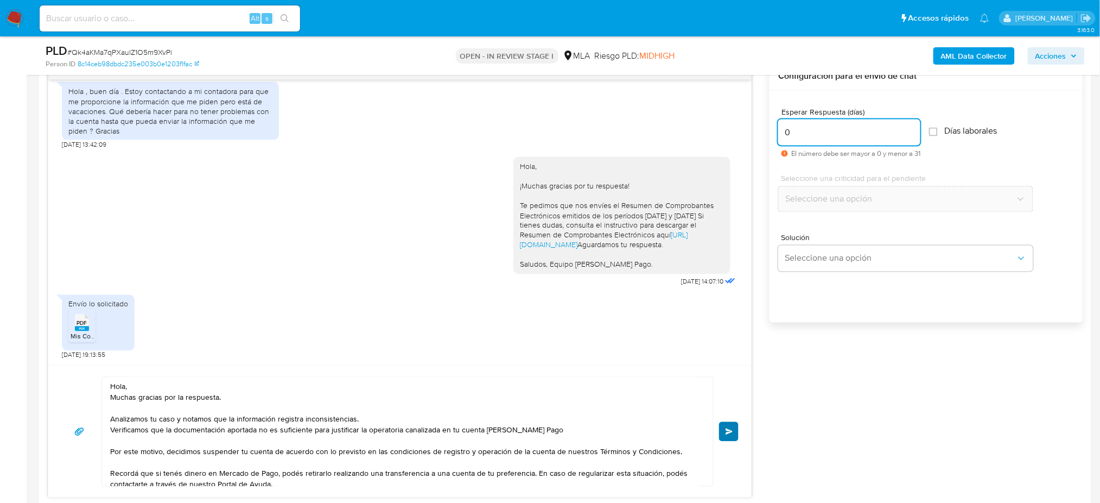
type input "0"
click at [732, 425] on button "Enviar" at bounding box center [729, 432] width 20 height 20
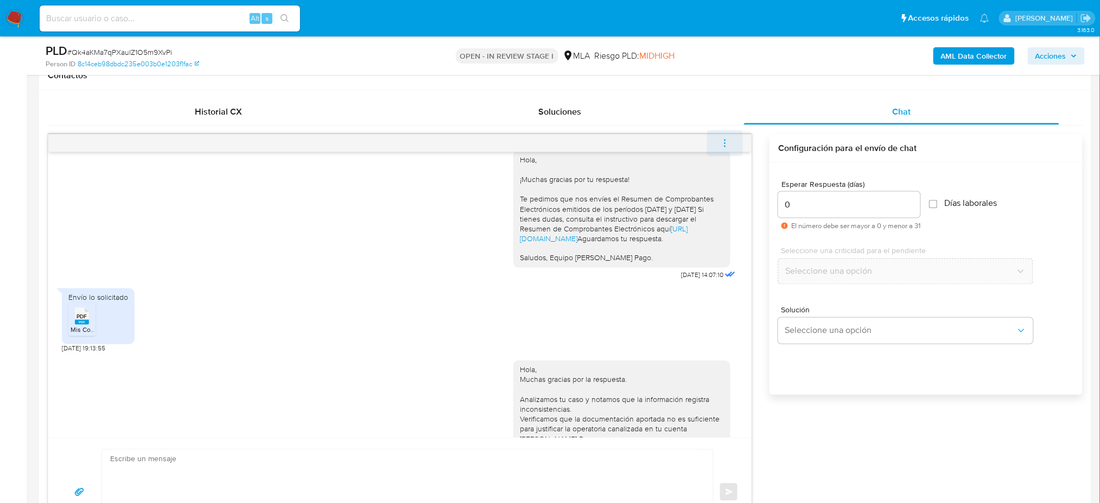
scroll to position [901, 0]
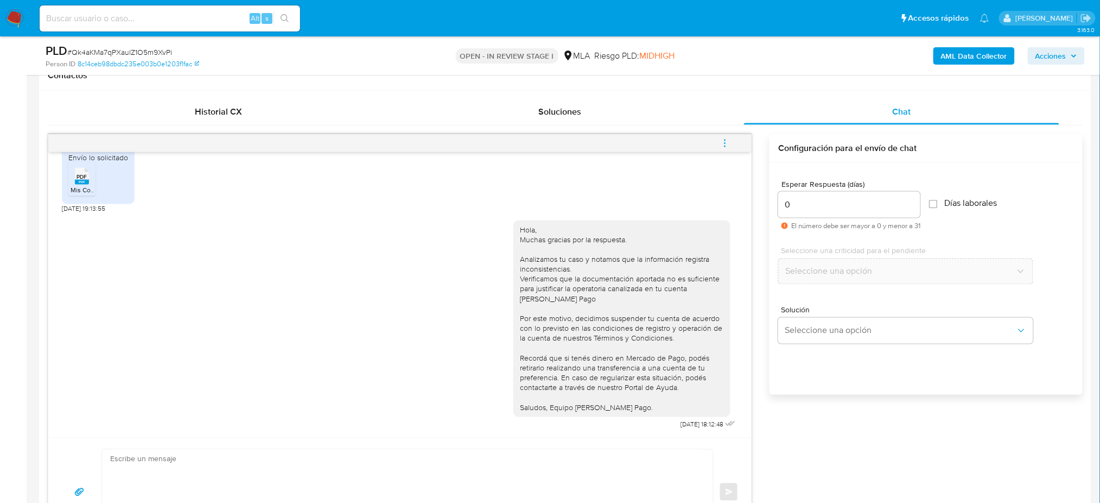
click at [719, 142] on button "menu-action" at bounding box center [725, 143] width 36 height 26
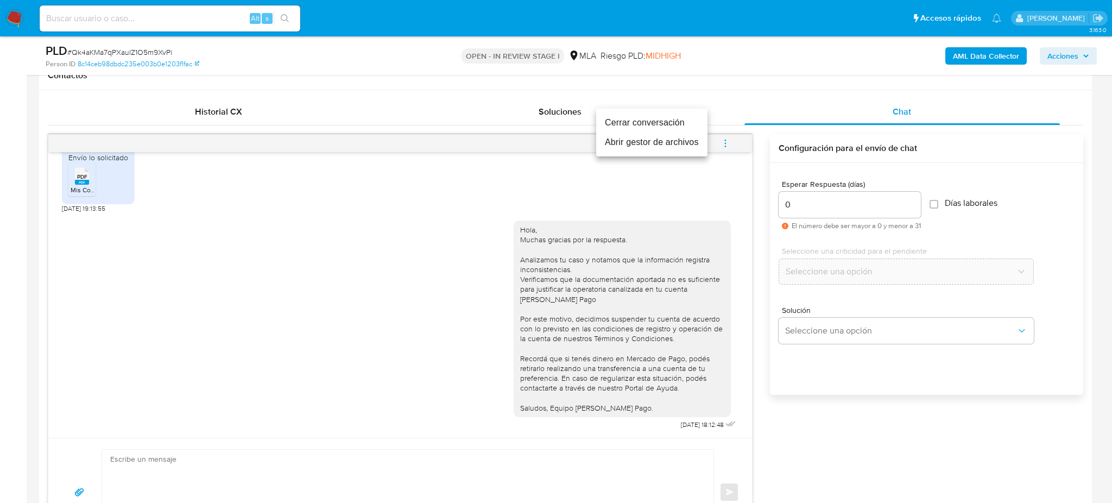
click at [615, 130] on li "Cerrar conversación" at bounding box center [651, 123] width 111 height 20
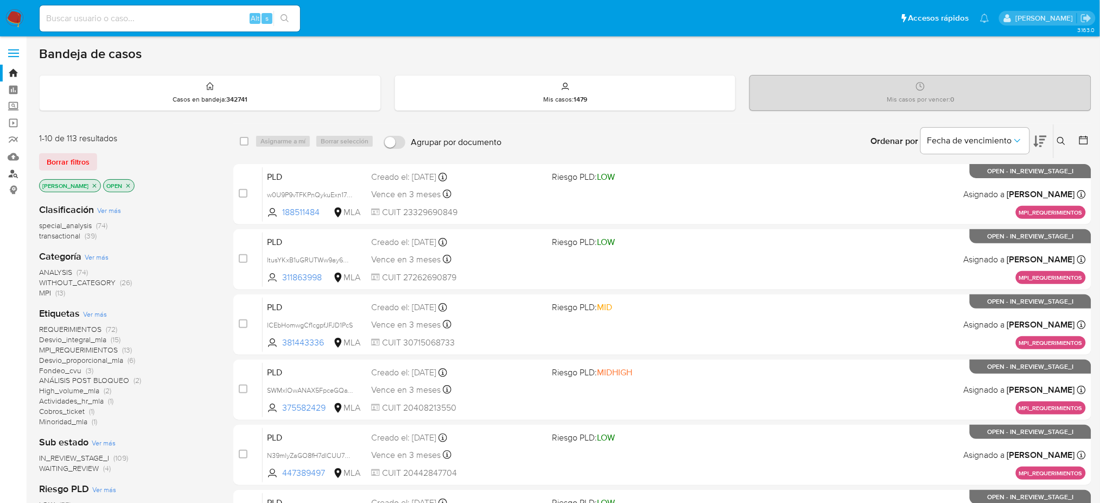
click at [9, 168] on link "Buscador de personas" at bounding box center [64, 173] width 129 height 17
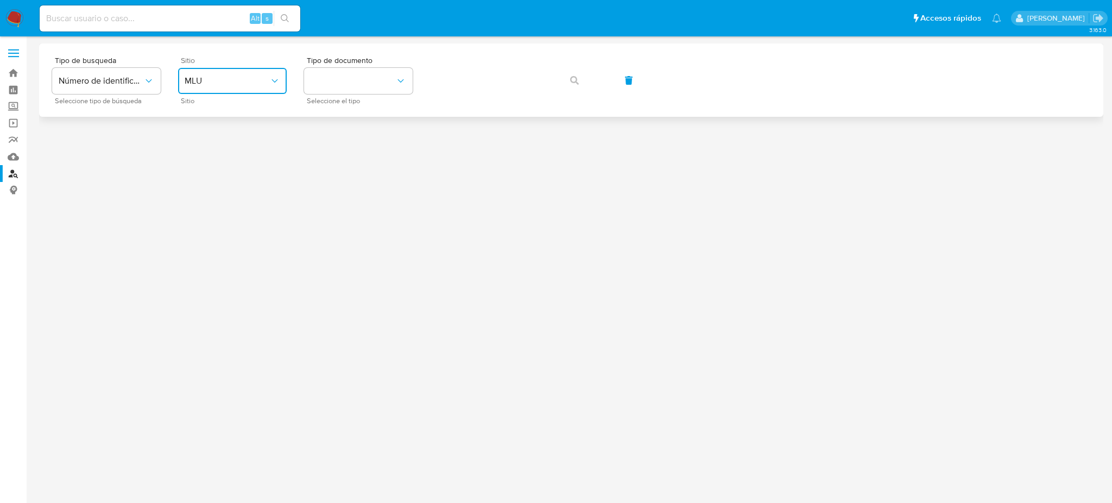
click at [215, 84] on span "MLU" at bounding box center [227, 80] width 85 height 11
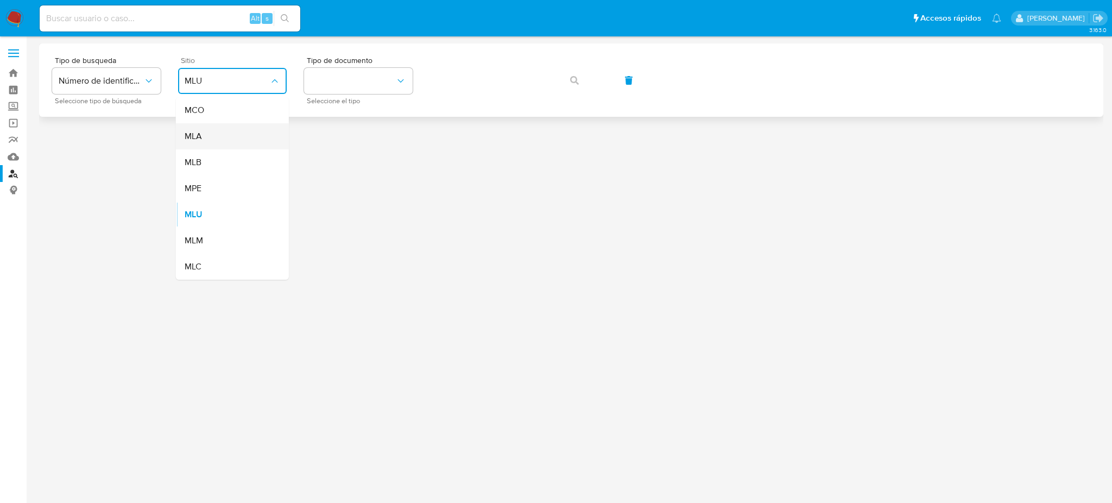
click at [229, 135] on div "MLA" at bounding box center [229, 136] width 89 height 26
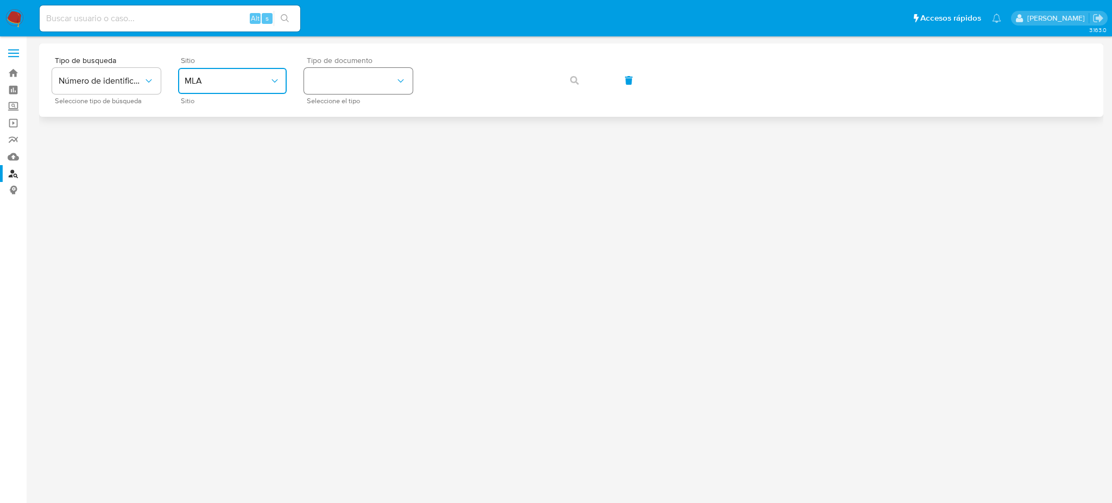
click at [376, 87] on button "identificationType" at bounding box center [358, 81] width 109 height 26
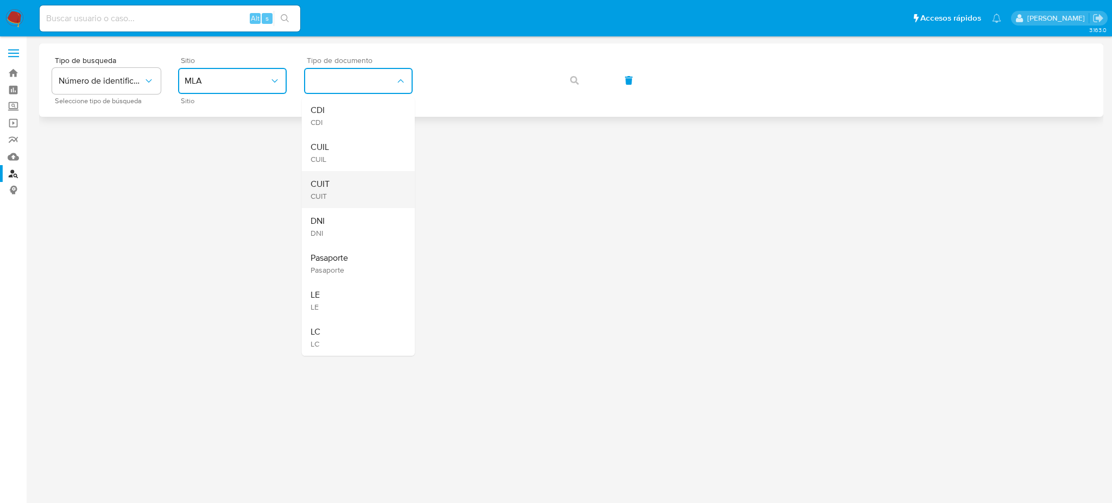
click at [365, 180] on div "CUIT CUIT" at bounding box center [355, 189] width 89 height 37
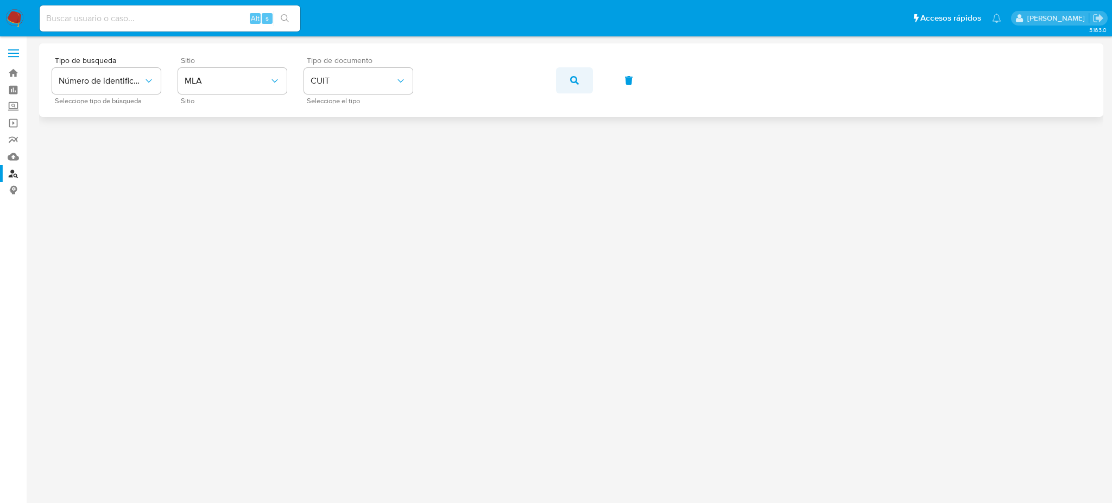
click at [572, 74] on span "button" at bounding box center [574, 80] width 9 height 24
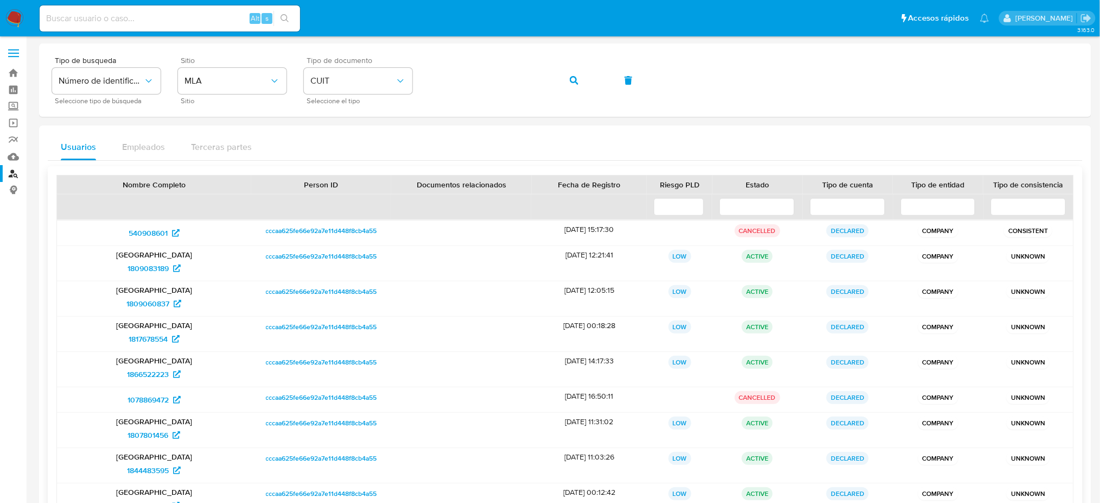
scroll to position [142, 0]
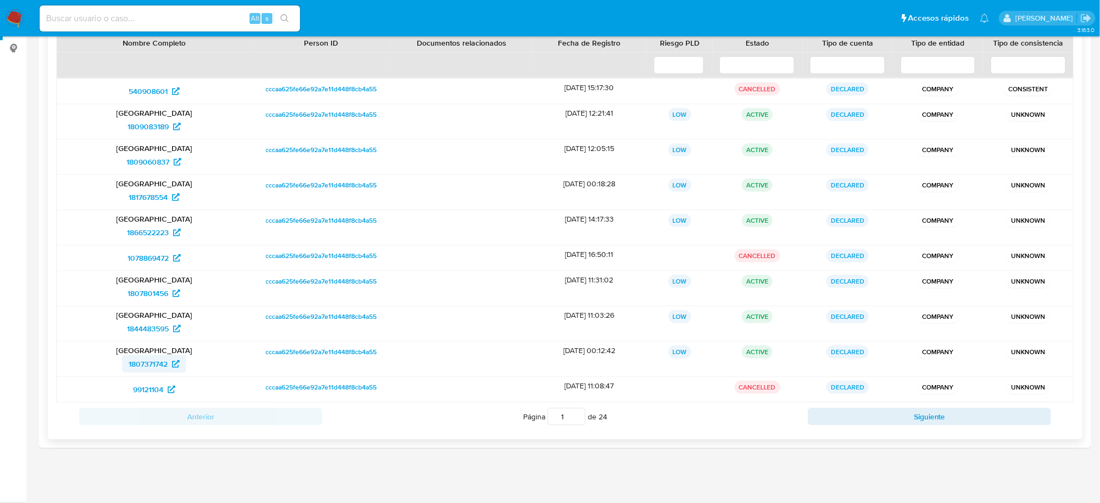
click at [150, 364] on span "1807371742" at bounding box center [148, 363] width 39 height 17
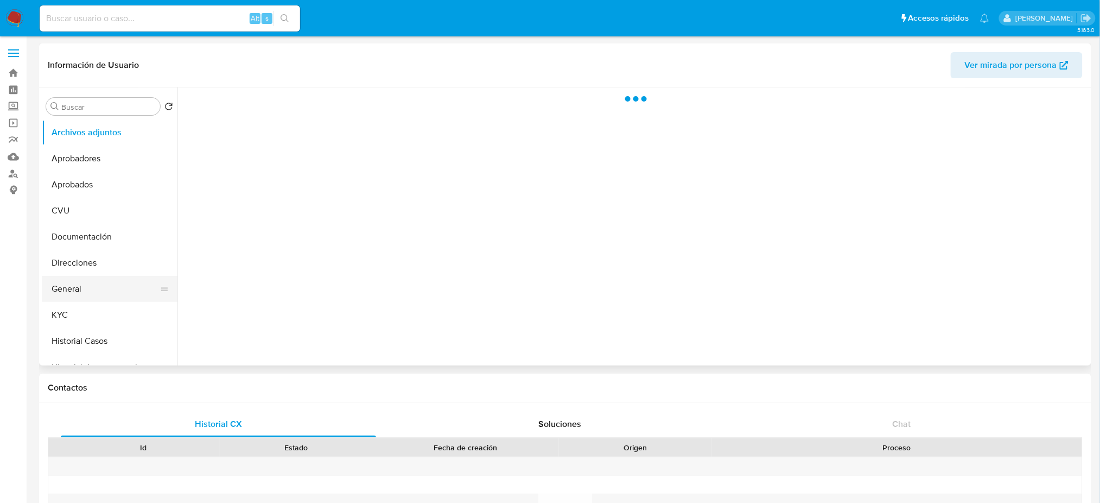
select select "10"
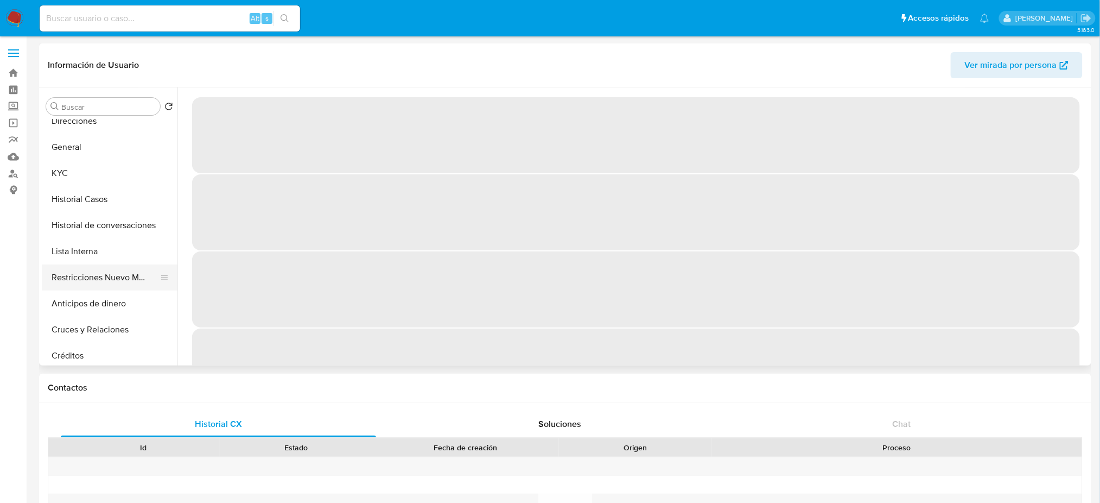
scroll to position [144, 0]
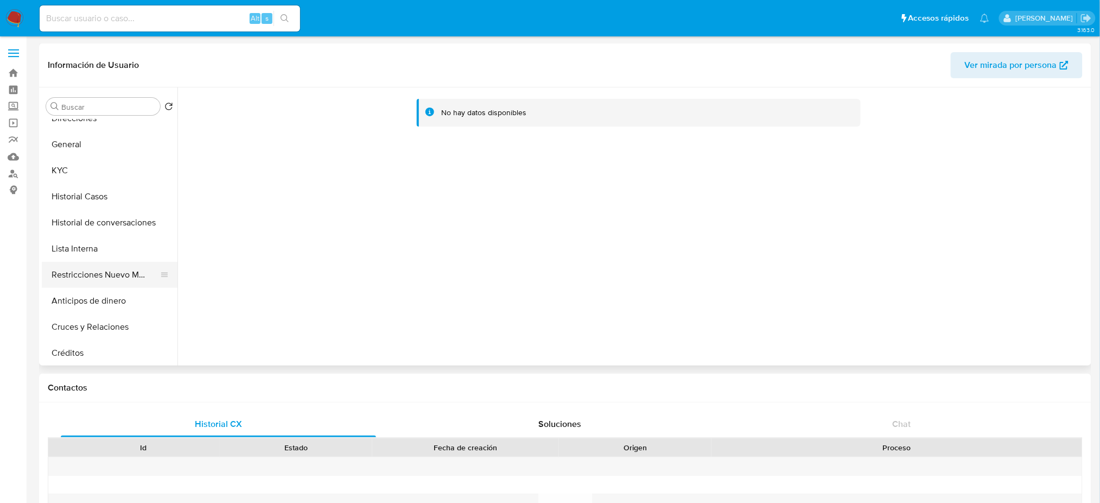
click at [101, 268] on button "Restricciones Nuevo Mundo" at bounding box center [105, 275] width 127 height 26
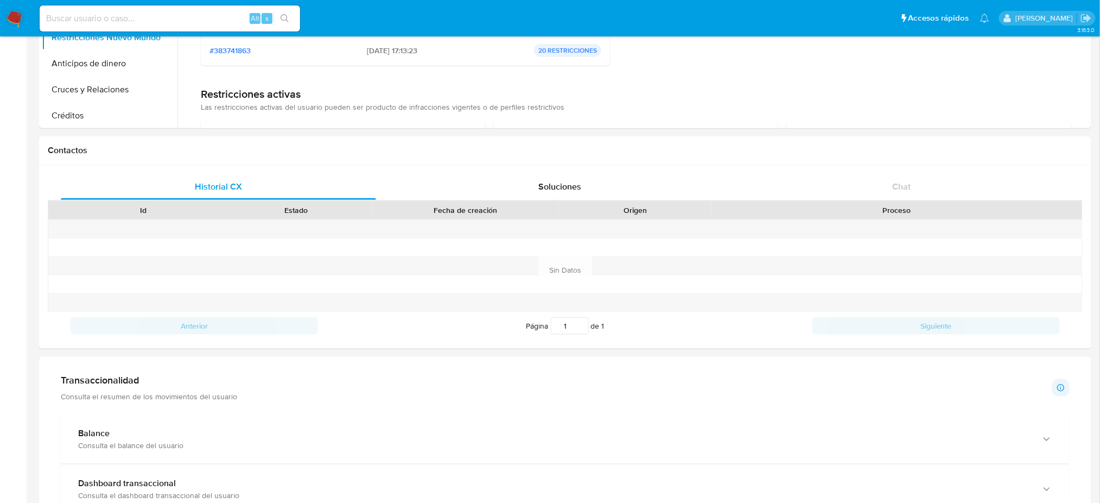
scroll to position [0, 0]
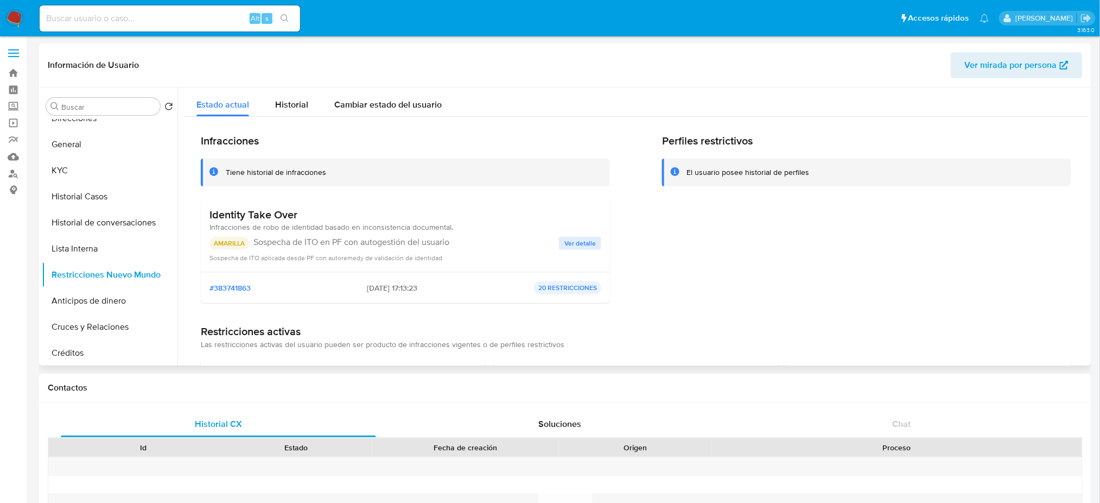
click at [1001, 55] on span "Ver mirada por persona" at bounding box center [1011, 65] width 92 height 26
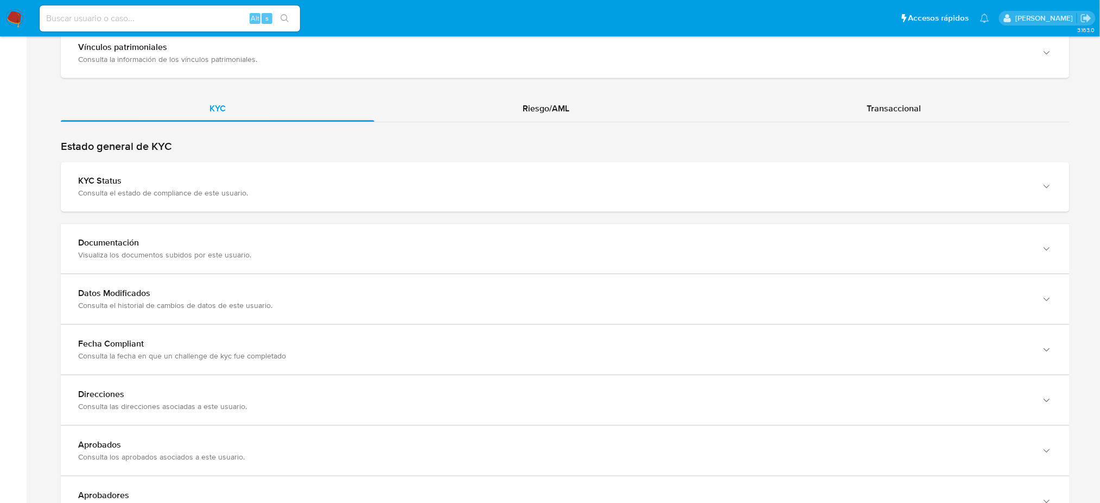
scroll to position [933, 0]
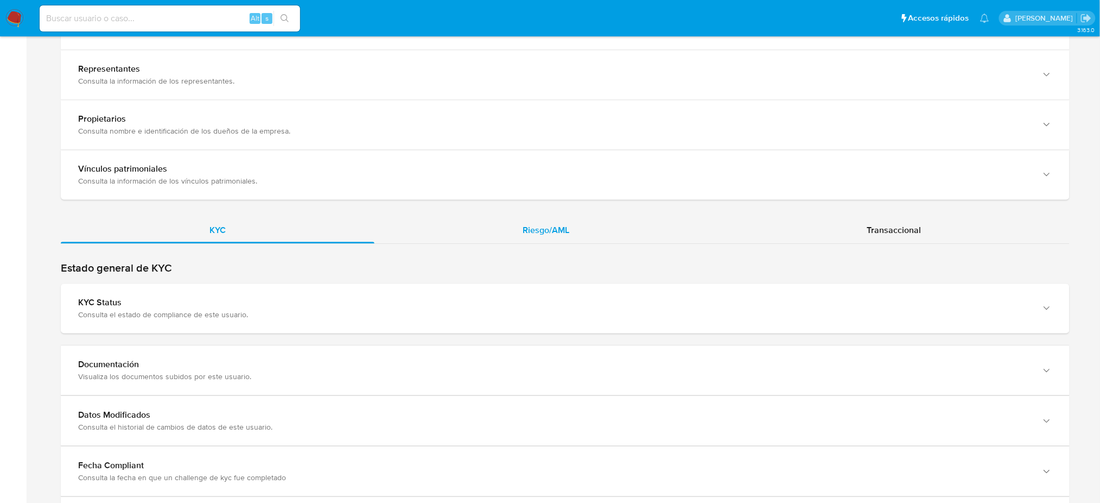
click at [571, 233] on div "Riesgo/AML" at bounding box center [547, 230] width 344 height 26
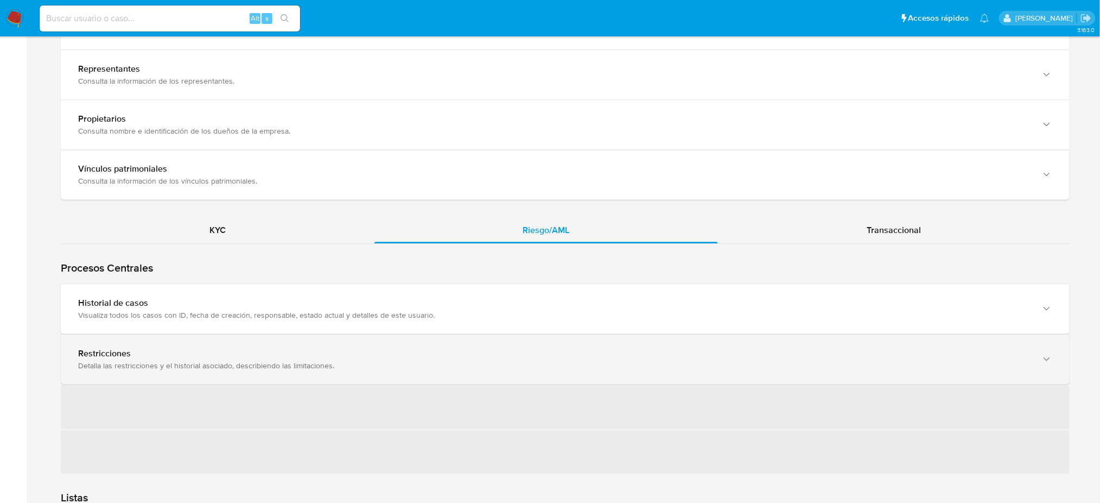
click at [123, 348] on div "Restricciones" at bounding box center [554, 353] width 953 height 11
click at [93, 360] on div "Detalla las restricciones y el historial asociado, describiendo las limitacione…" at bounding box center [554, 365] width 953 height 10
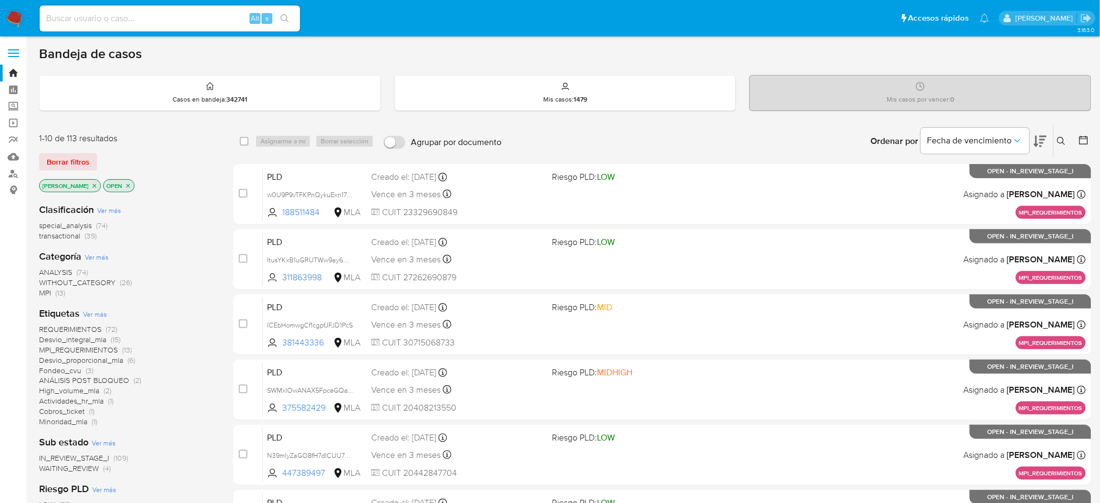
click at [833, 145] on button at bounding box center [1063, 141] width 18 height 13
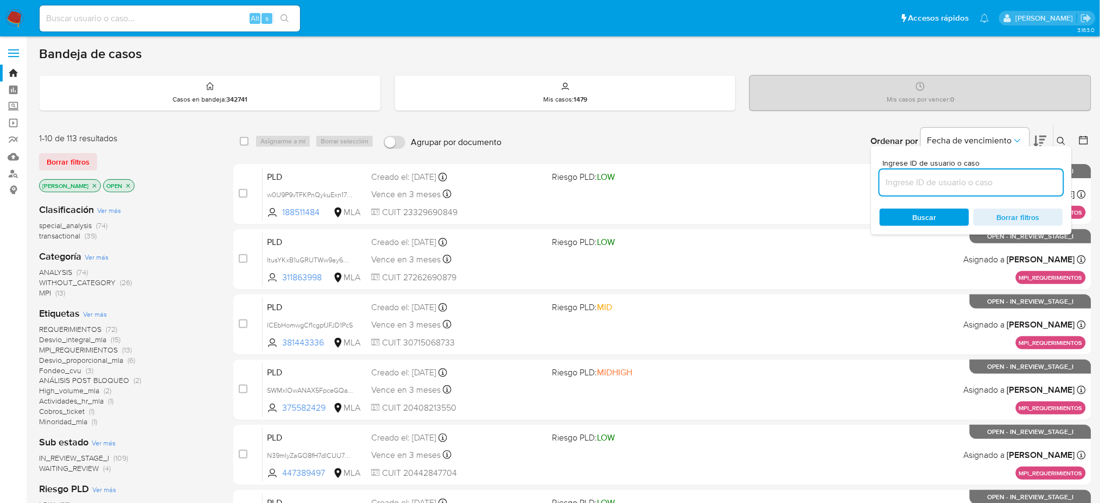
click at [833, 181] on input at bounding box center [971, 182] width 183 height 14
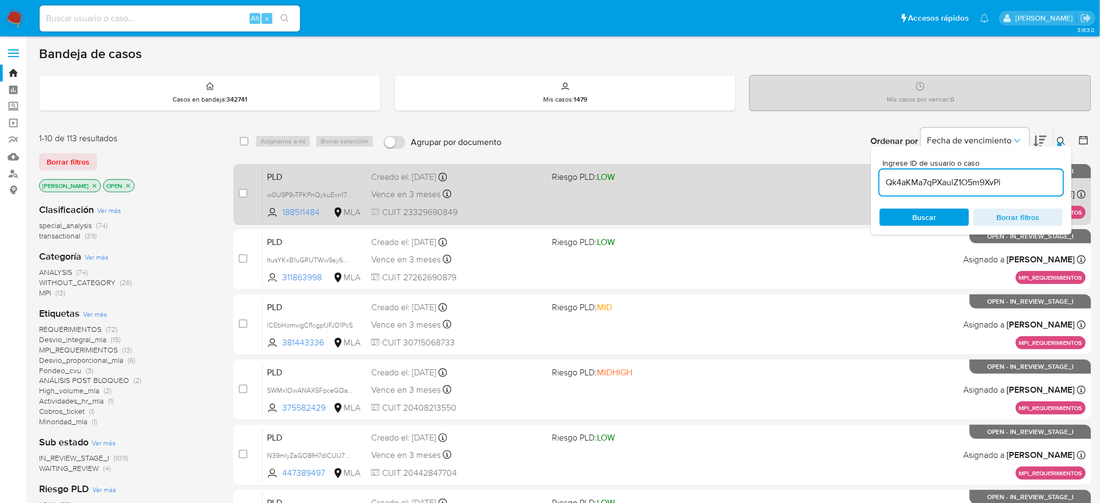
type input "Qk4aKMa7qPXaulZ1O5m9XvPi"
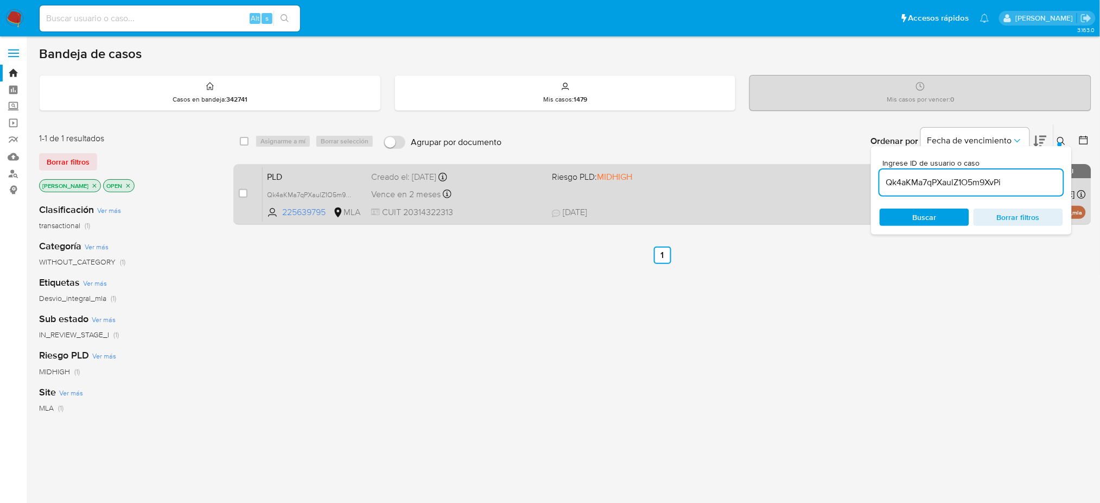
click at [245, 191] on input "checkbox" at bounding box center [243, 193] width 9 height 9
checkbox input "true"
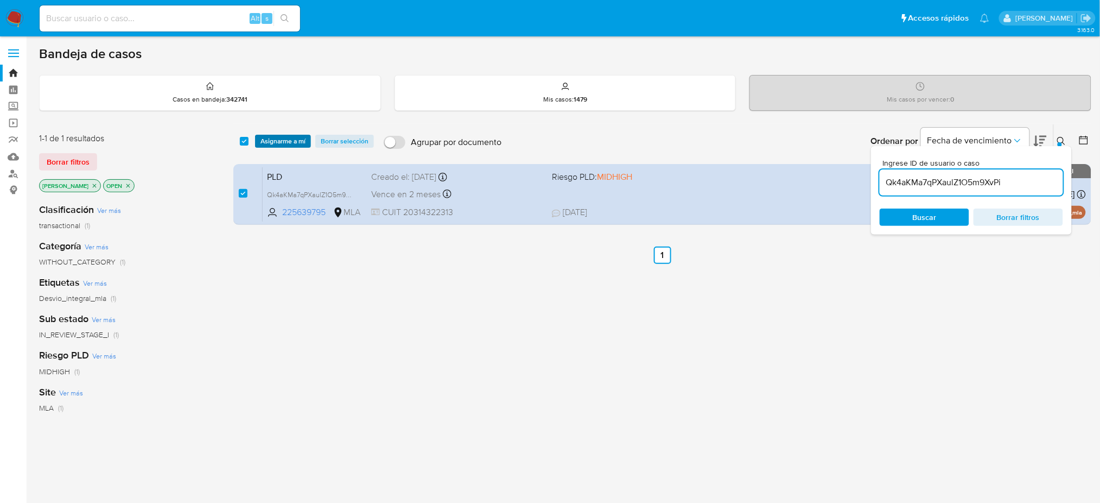
click at [288, 145] on span "Asignarme a mí" at bounding box center [283, 141] width 45 height 11
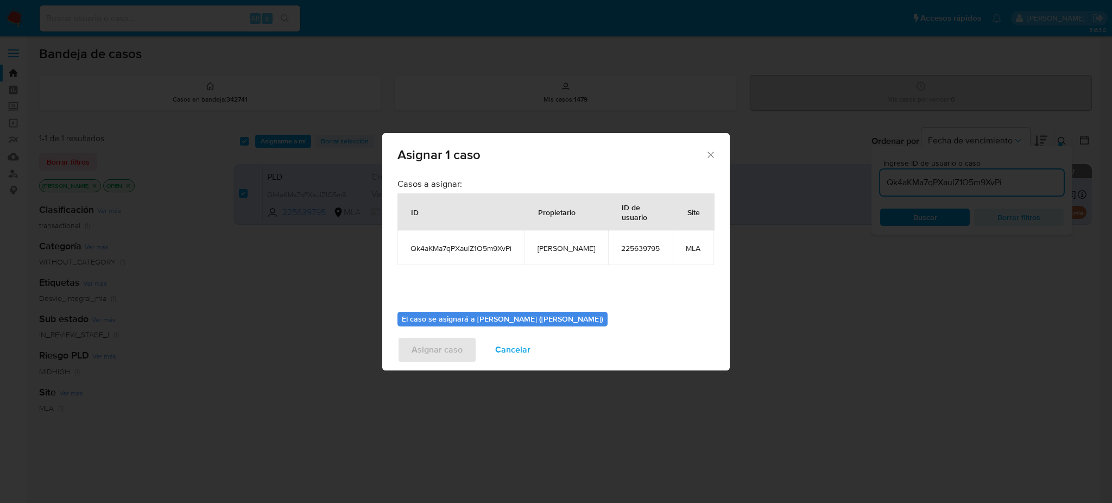
click at [566, 235] on td "[PERSON_NAME]" at bounding box center [566, 247] width 84 height 35
click at [562, 248] on span "[PERSON_NAME]" at bounding box center [566, 248] width 58 height 10
copy span "[PERSON_NAME]"
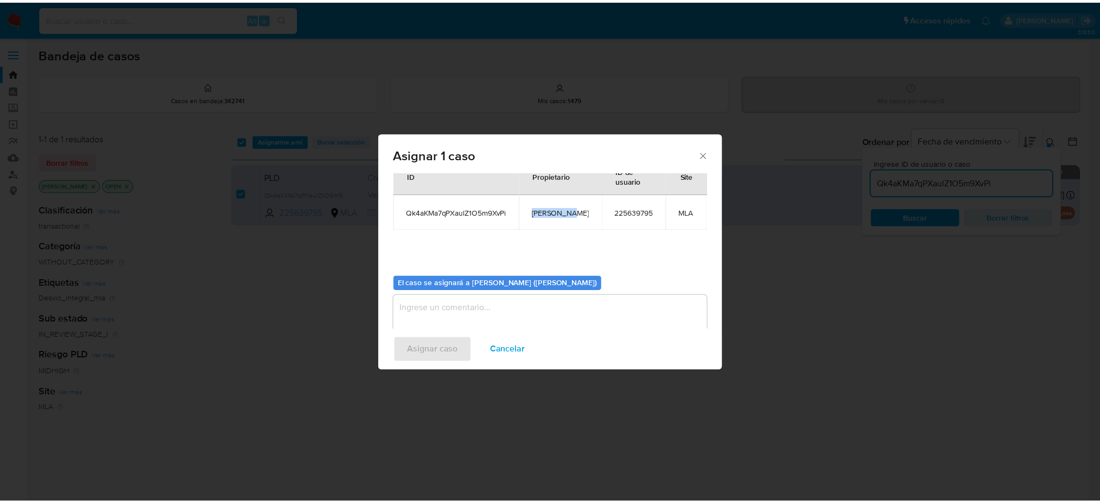
scroll to position [55, 0]
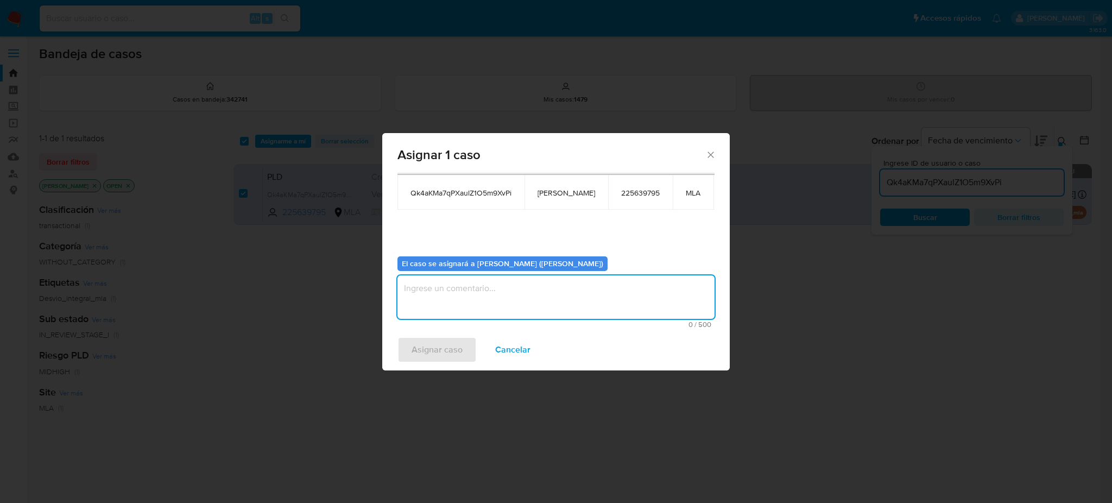
click at [474, 305] on textarea "assign-modal" at bounding box center [555, 296] width 317 height 43
paste textarea "[PERSON_NAME]"
type textarea "[PERSON_NAME]"
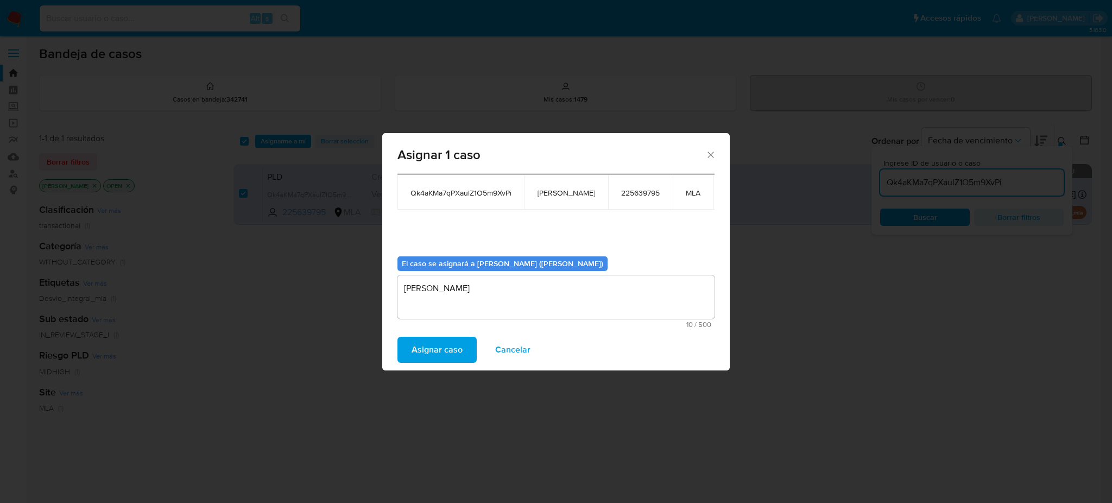
click at [423, 345] on span "Asignar caso" at bounding box center [436, 350] width 51 height 24
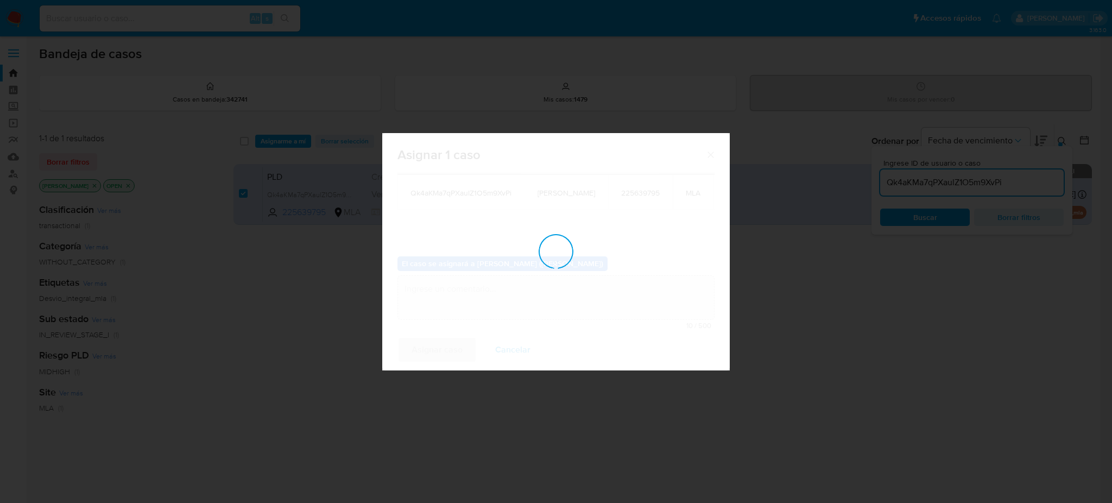
checkbox input "false"
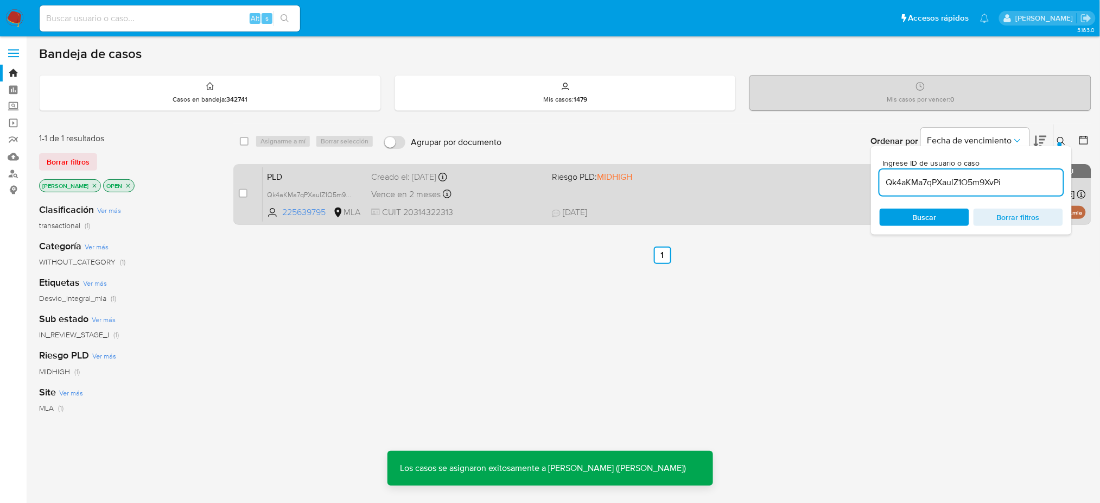
click at [502, 223] on div "case-item-checkbox No es posible asignar el caso PLD Qk4aKMa7qPXaulZ1O5m9XvPi 2…" at bounding box center [662, 194] width 858 height 61
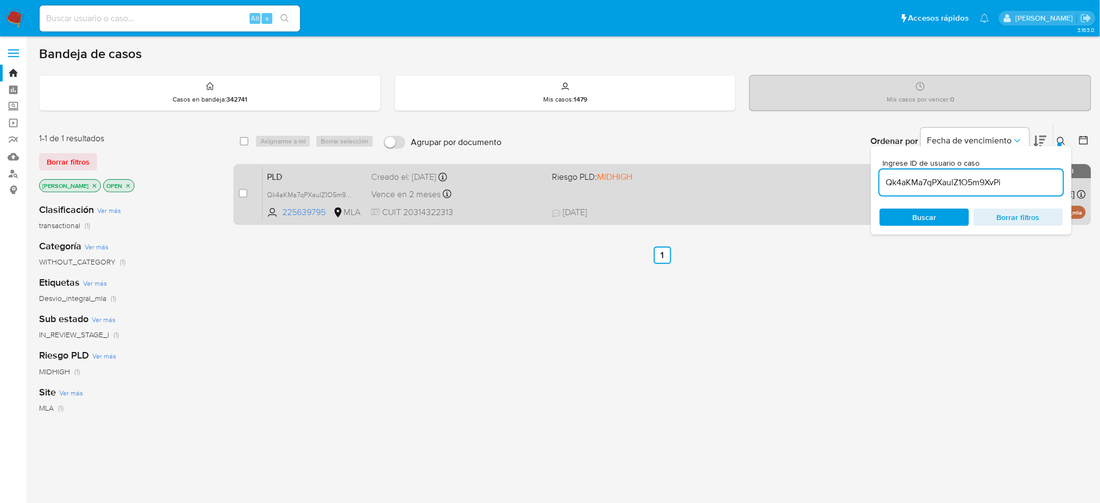
click at [480, 182] on div "Creado el: 12/09/2025 Creado el: 12/09/2025 03:24:24" at bounding box center [457, 177] width 172 height 12
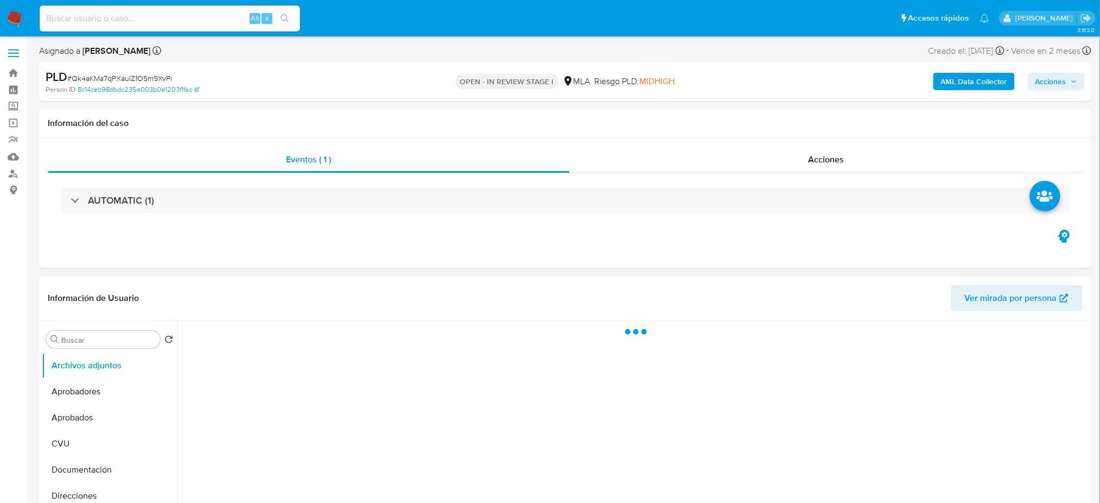
select select "10"
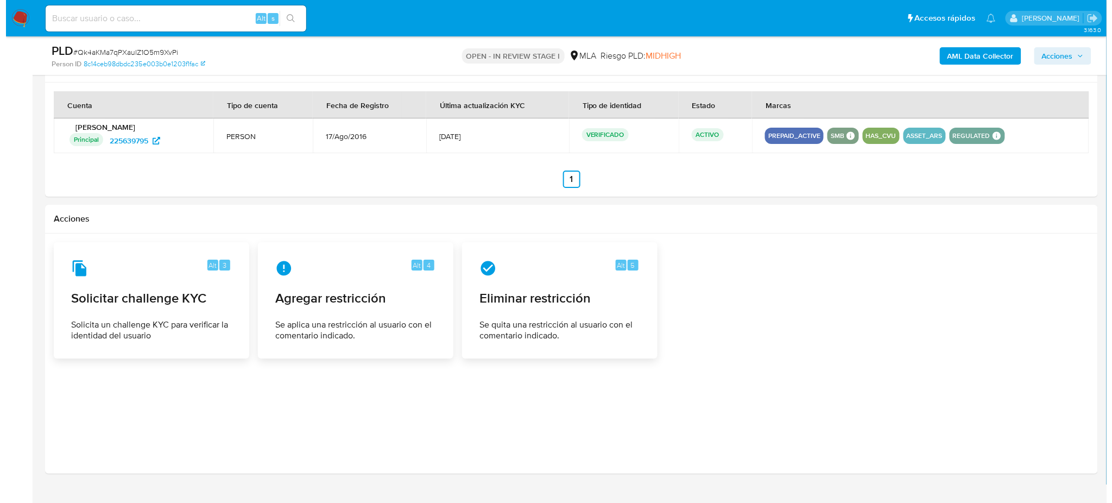
scroll to position [1334, 0]
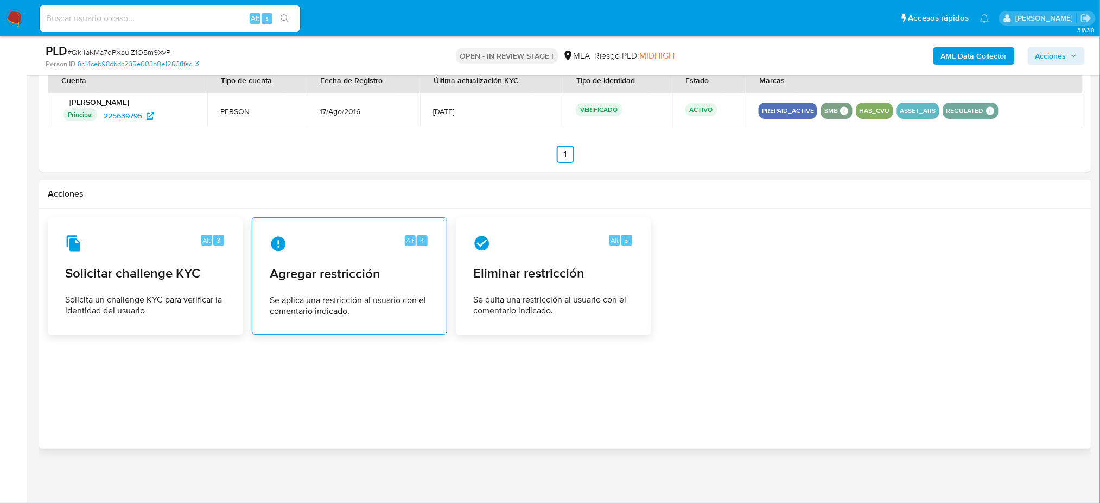
click at [377, 281] on span "Agregar restricción" at bounding box center [350, 273] width 160 height 16
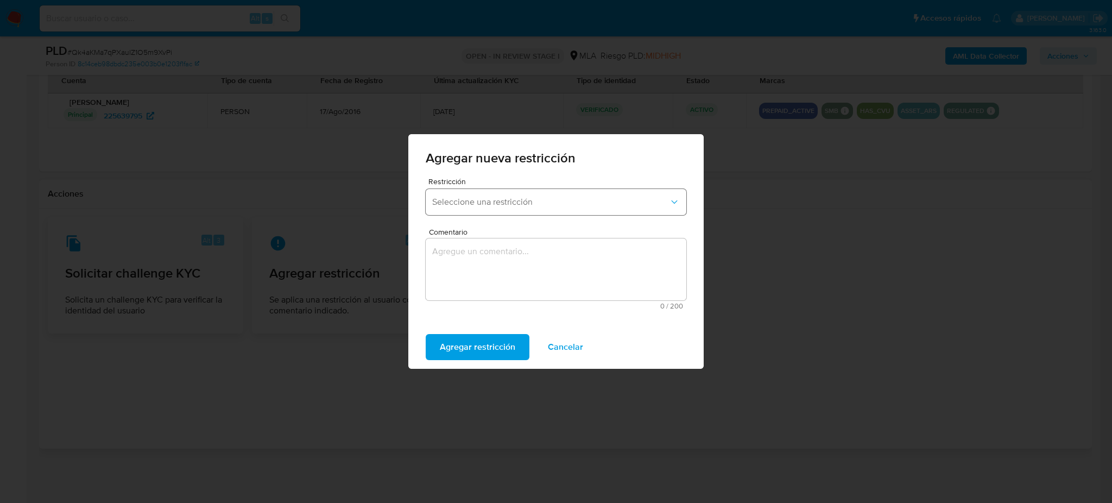
click at [489, 212] on button "Seleccione una restricción" at bounding box center [556, 202] width 261 height 26
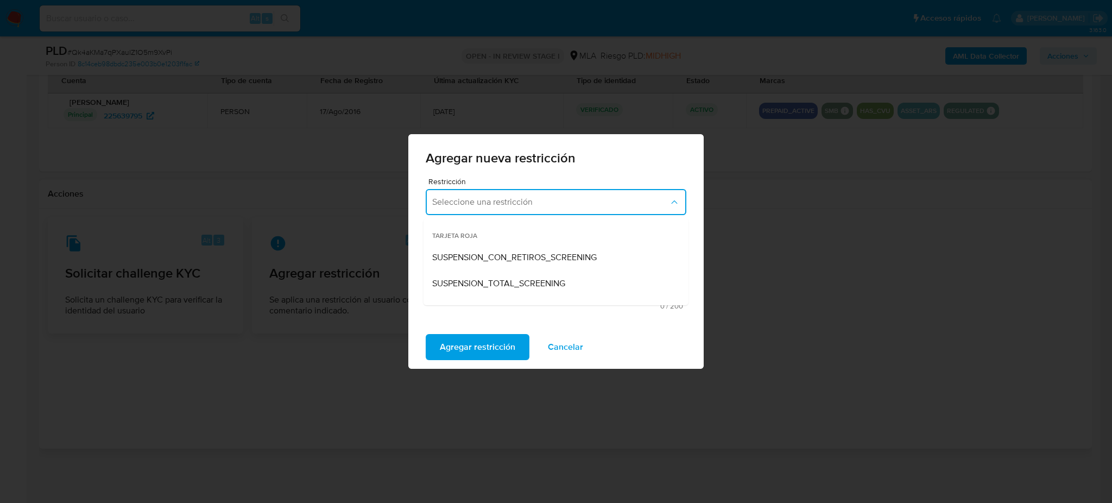
click at [0, 276] on div "Agregar nueva restricción Restricción Seleccione una restricción TARJETA ROJA S…" at bounding box center [556, 251] width 1112 height 503
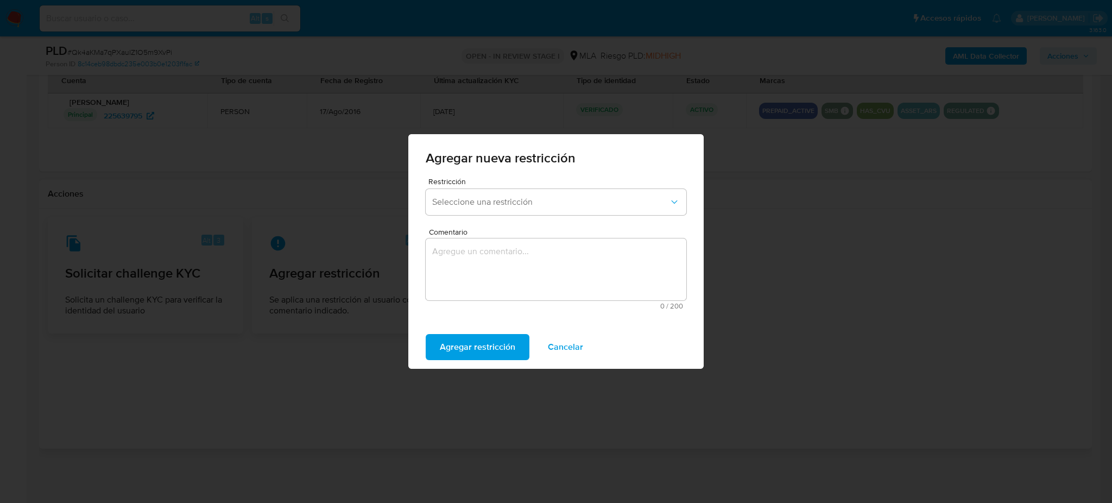
click at [568, 346] on span "Cancelar" at bounding box center [565, 347] width 35 height 24
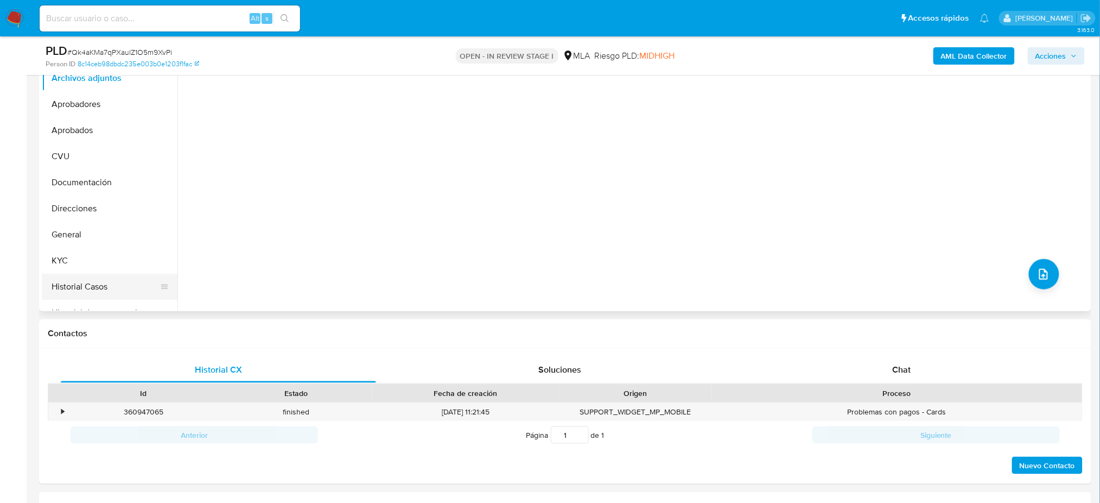
click at [88, 277] on button "Historial Casos" at bounding box center [105, 287] width 127 height 26
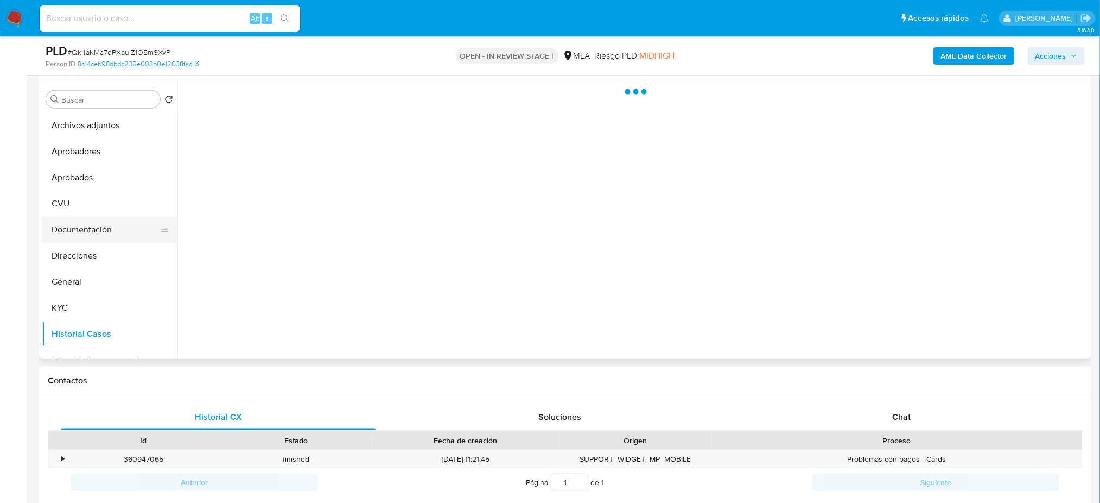
scroll to position [176, 0]
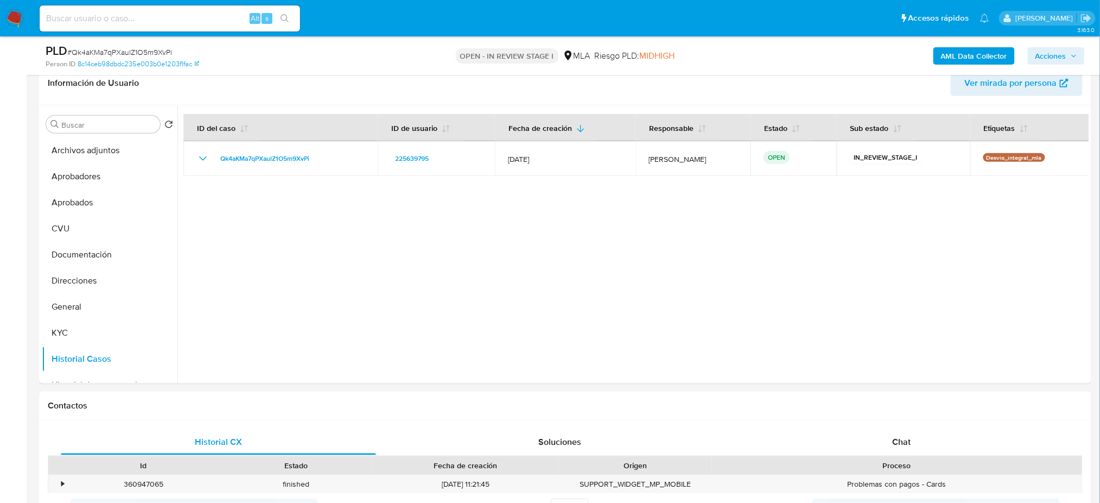
click at [965, 55] on b "AML Data Collector" at bounding box center [974, 55] width 66 height 17
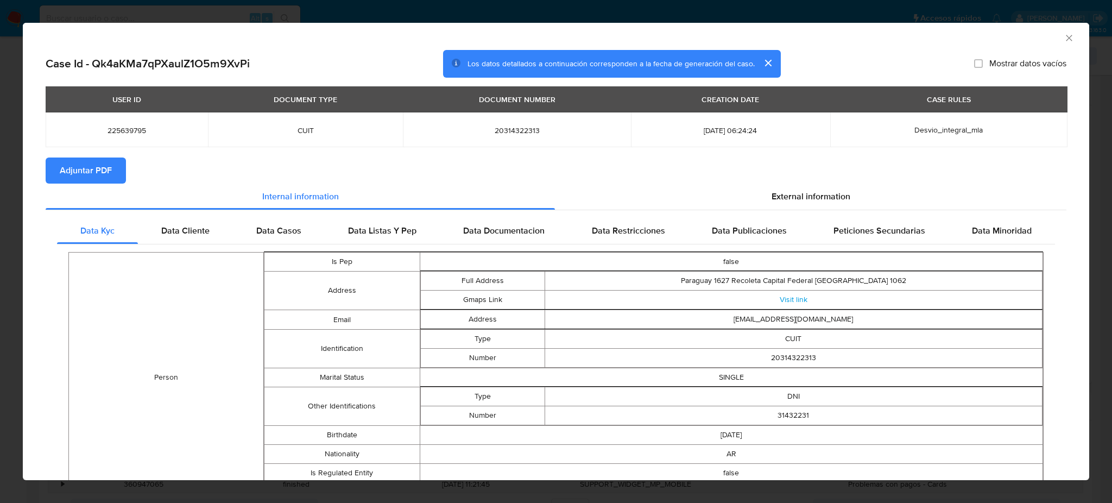
click at [105, 163] on span "Adjuntar PDF" at bounding box center [86, 171] width 52 height 24
click at [1063, 33] on icon "Cerrar ventana" at bounding box center [1068, 38] width 11 height 11
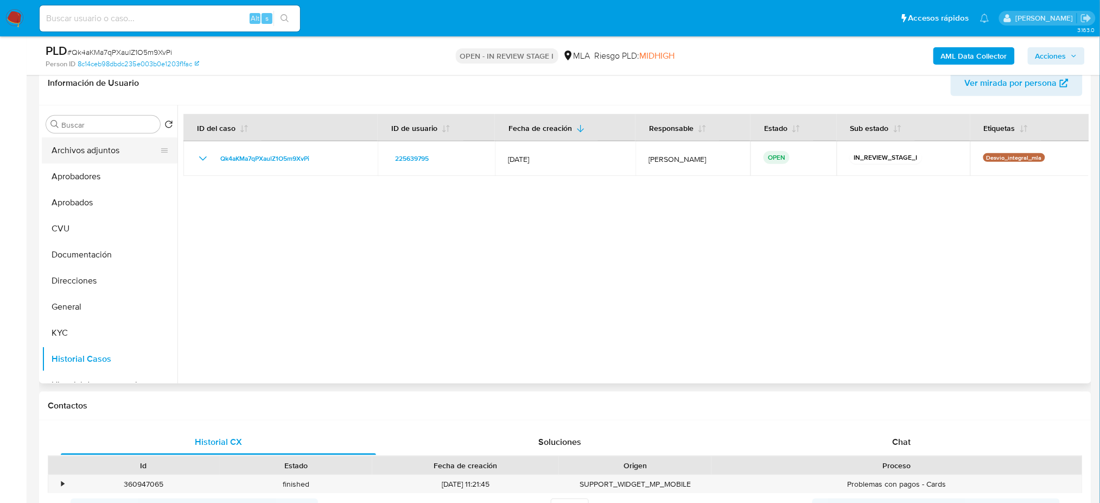
click at [96, 151] on button "Archivos adjuntos" at bounding box center [105, 150] width 127 height 26
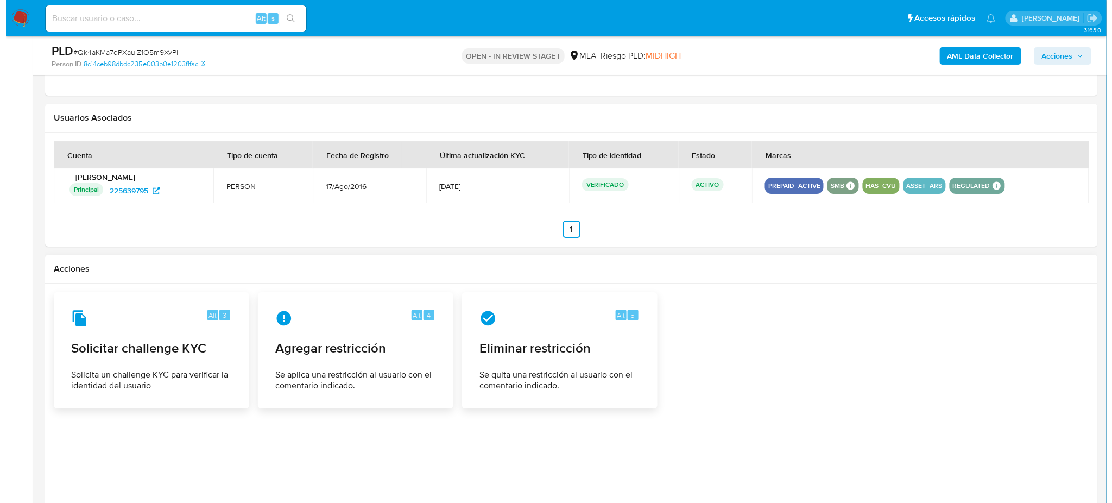
scroll to position [1334, 0]
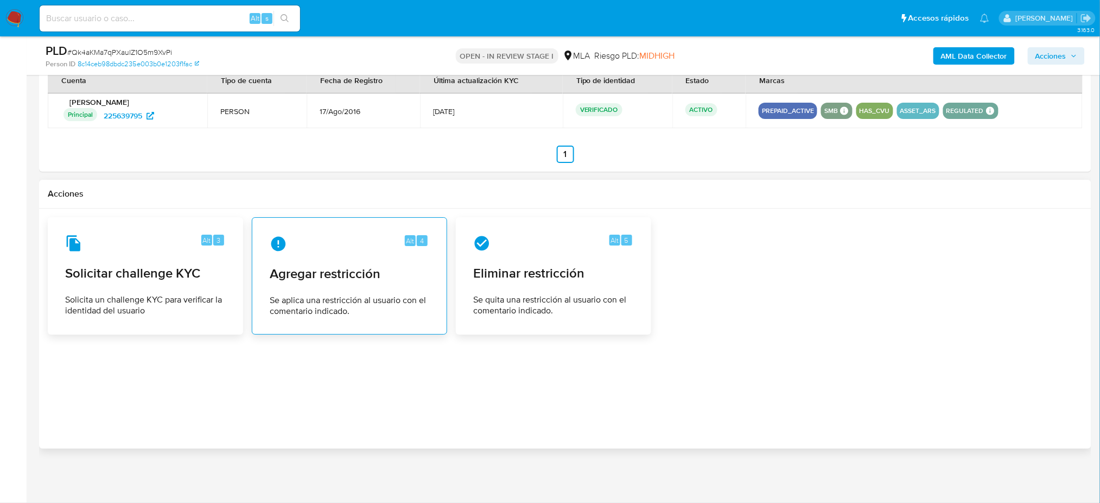
click at [343, 267] on span "Agregar restricción" at bounding box center [350, 273] width 160 height 16
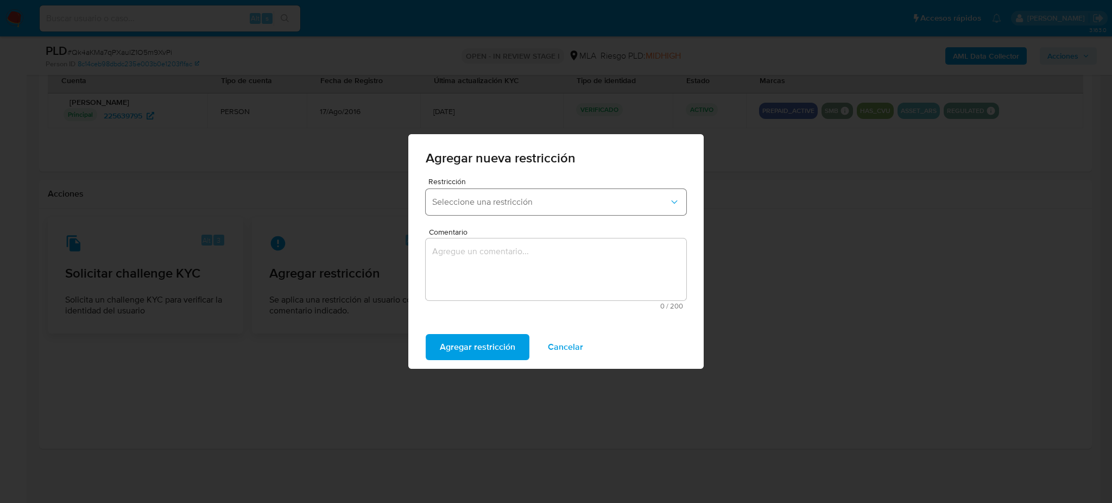
click at [480, 203] on span "Seleccione una restricción" at bounding box center [550, 202] width 237 height 11
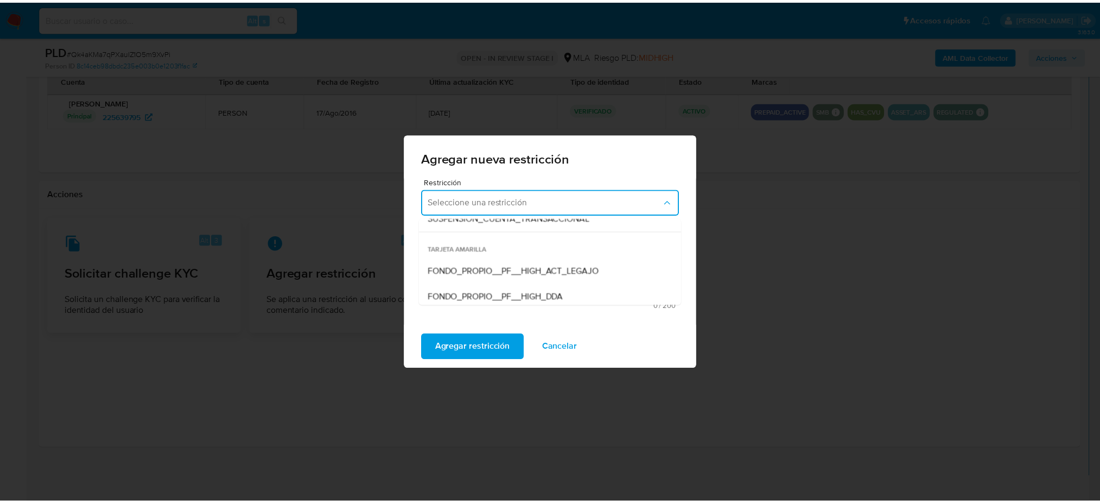
scroll to position [144, 0]
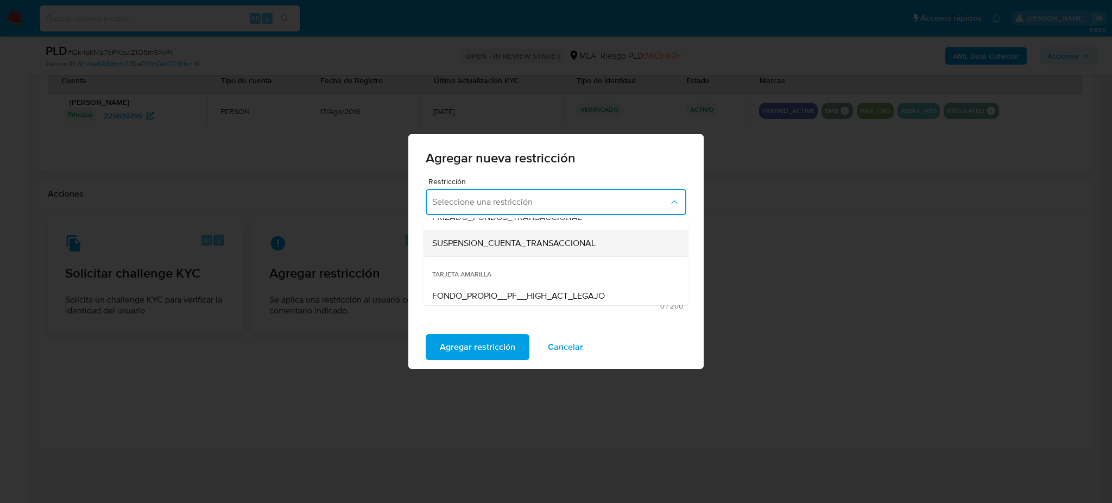
click at [476, 250] on div "SUSPENSION_CUENTA_TRANSACCIONAL" at bounding box center [552, 243] width 241 height 26
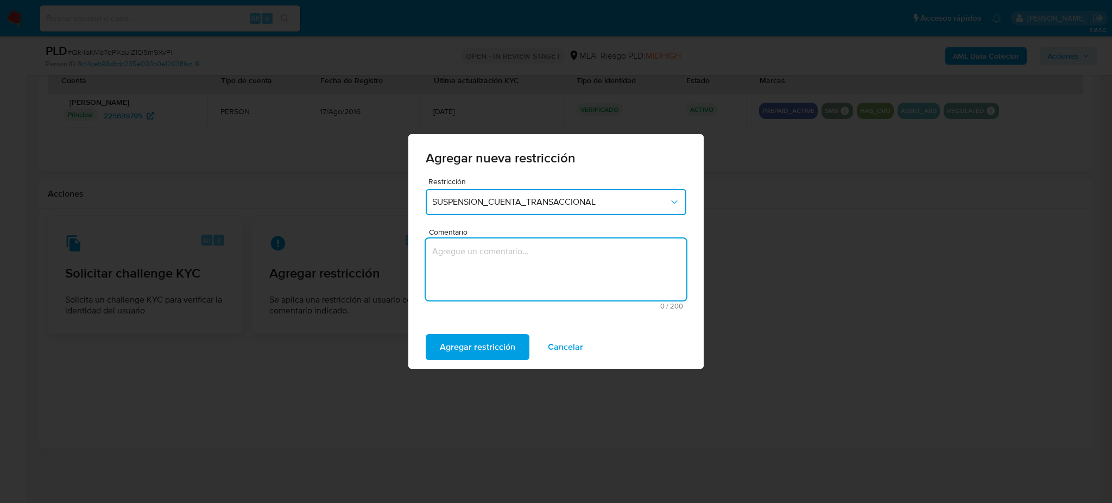
click at [485, 271] on textarea "Comentario" at bounding box center [556, 269] width 261 height 62
type textarea "AML"
click at [483, 341] on span "Agregar restricción" at bounding box center [477, 347] width 75 height 24
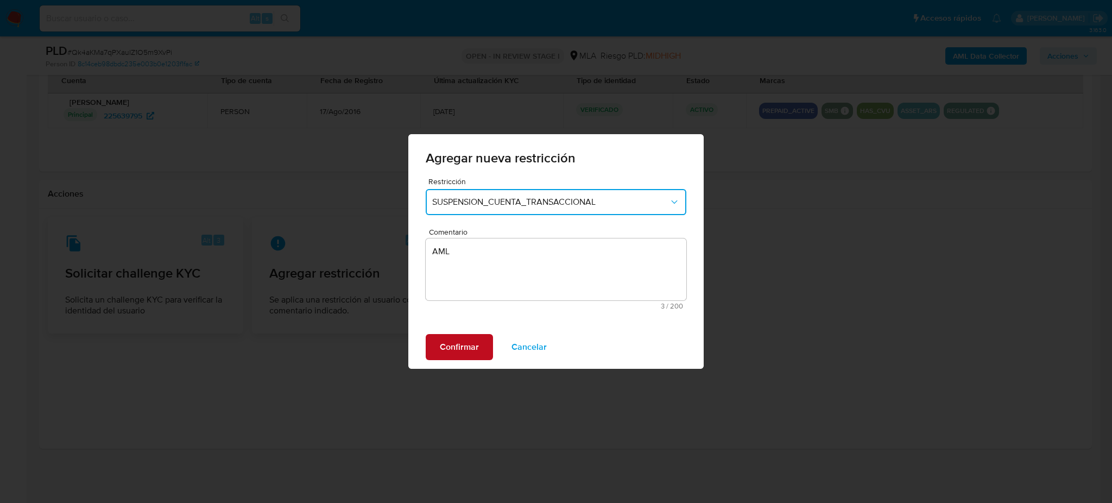
click at [483, 341] on button "Confirmar" at bounding box center [459, 347] width 67 height 26
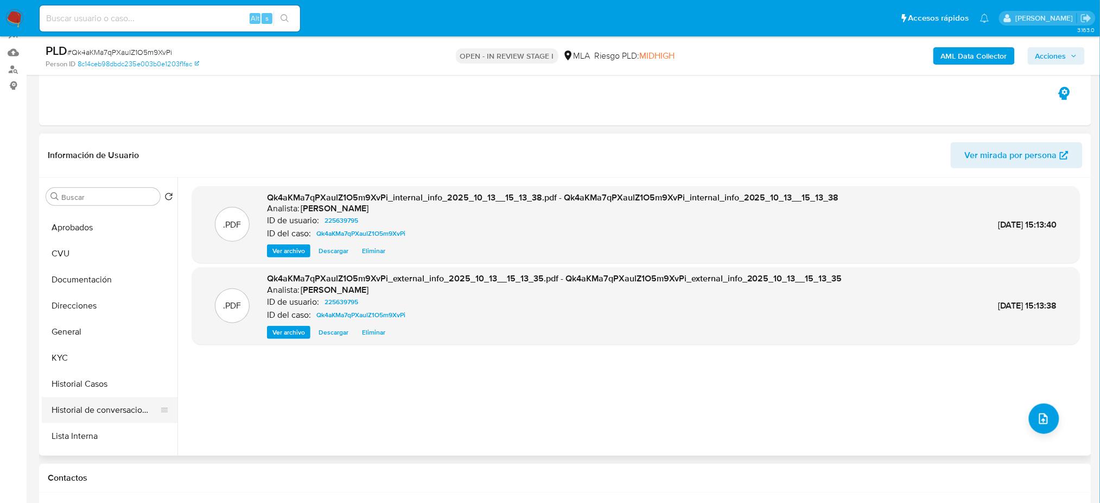
scroll to position [72, 0]
click at [109, 437] on button "Restricciones Nuevo Mundo" at bounding box center [105, 437] width 127 height 26
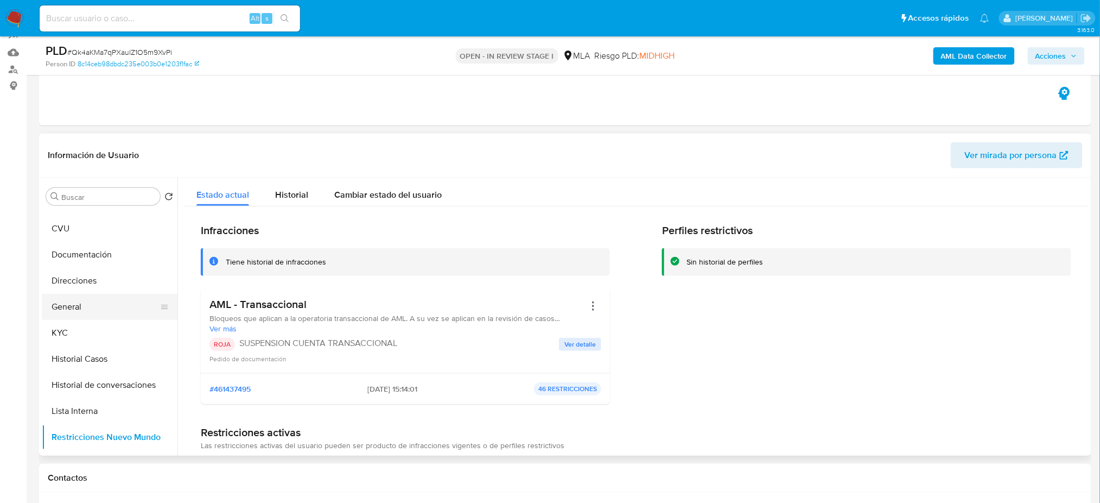
click at [116, 311] on button "General" at bounding box center [105, 307] width 127 height 26
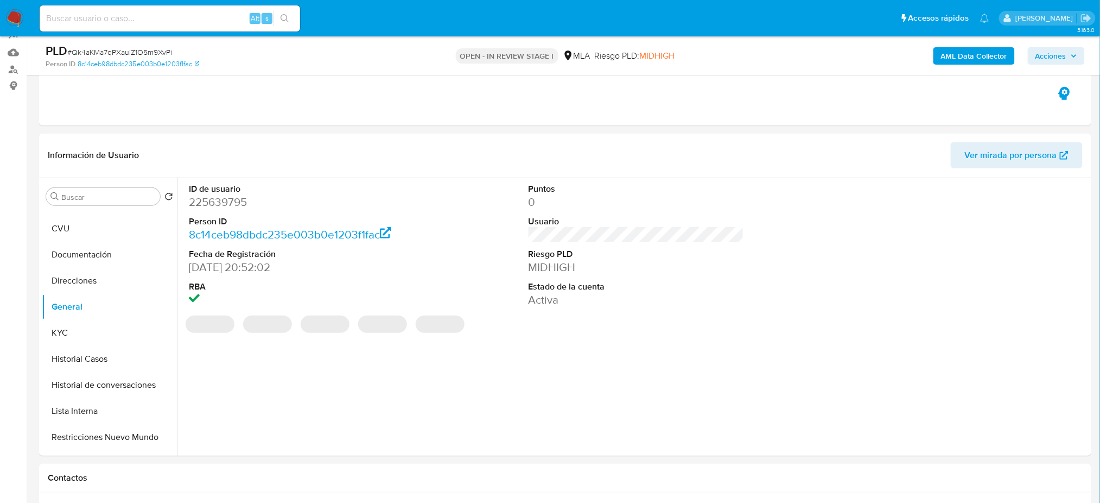
click at [208, 196] on dd "225639795" at bounding box center [297, 201] width 216 height 15
click at [208, 195] on dd "225639795" at bounding box center [297, 201] width 216 height 15
copy dd "225639795"
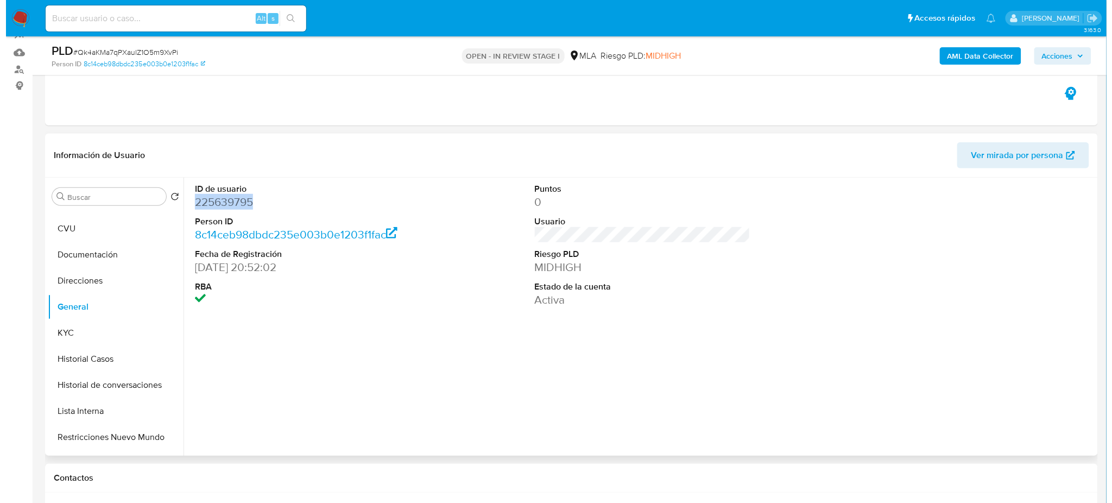
scroll to position [0, 0]
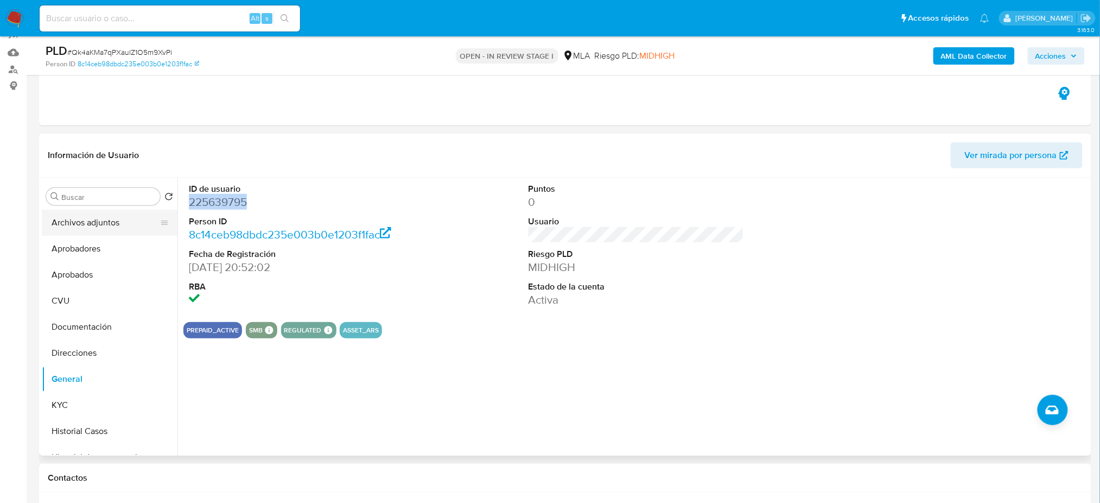
click at [94, 221] on button "Archivos adjuntos" at bounding box center [105, 223] width 127 height 26
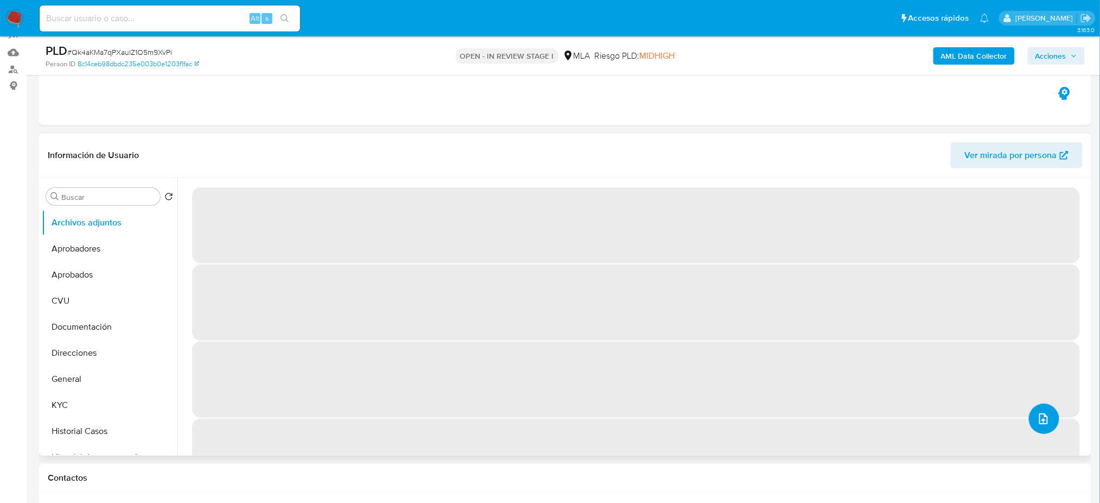
click at [1037, 421] on icon "upload-file" at bounding box center [1043, 418] width 13 height 13
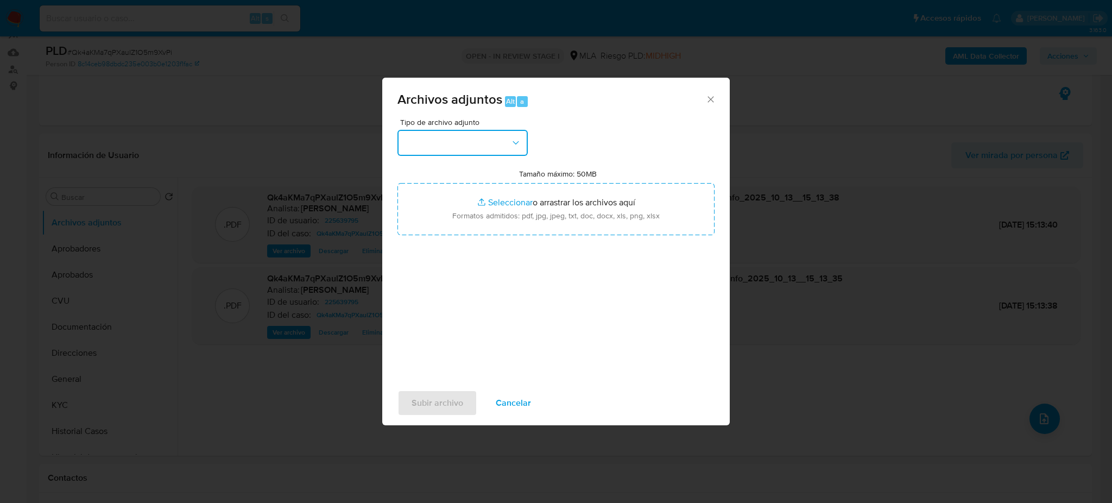
click at [458, 144] on button "button" at bounding box center [462, 143] width 130 height 26
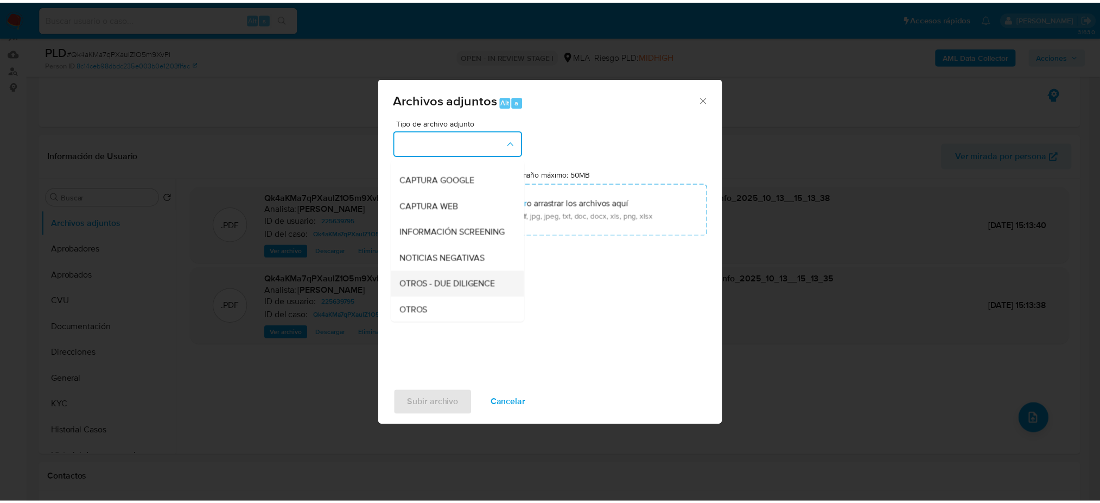
scroll to position [144, 0]
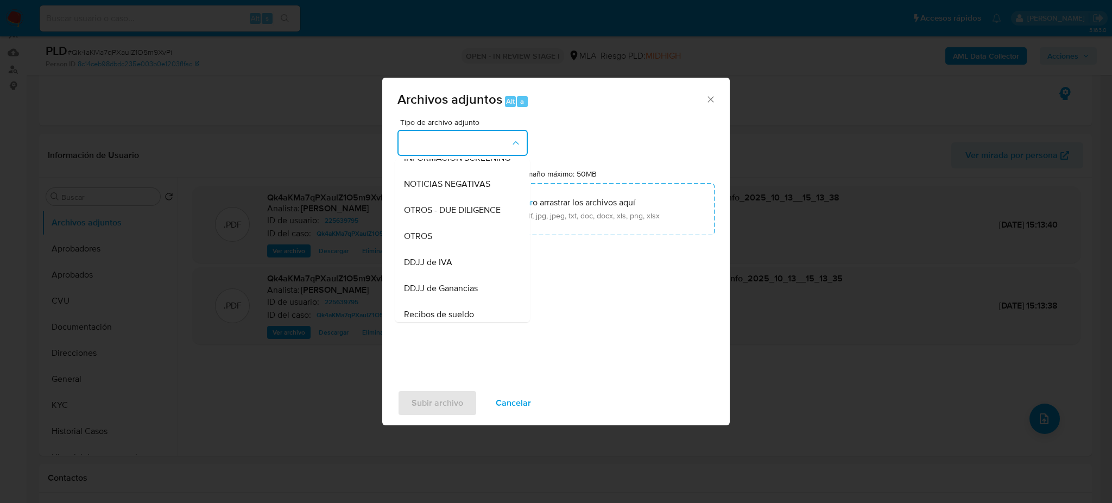
click at [452, 239] on div "OTROS" at bounding box center [459, 236] width 111 height 26
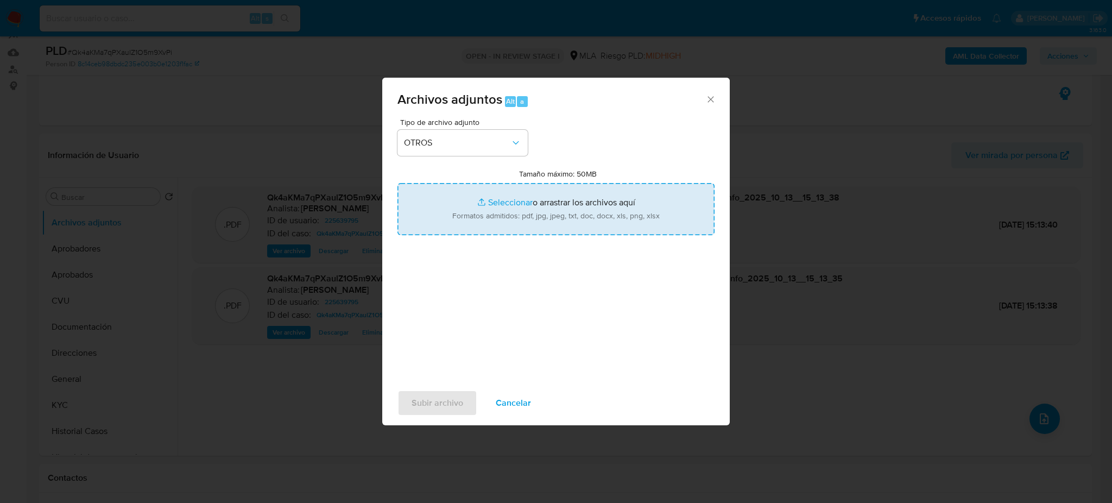
click at [463, 219] on input "Tamaño máximo: 50MB Seleccionar archivos" at bounding box center [555, 209] width 317 height 52
type input "C:\fakepath\Caselog Qk4aKMa7qPXaulZ1O5m9XvPi_2025_09_17_16_16_07.docx"
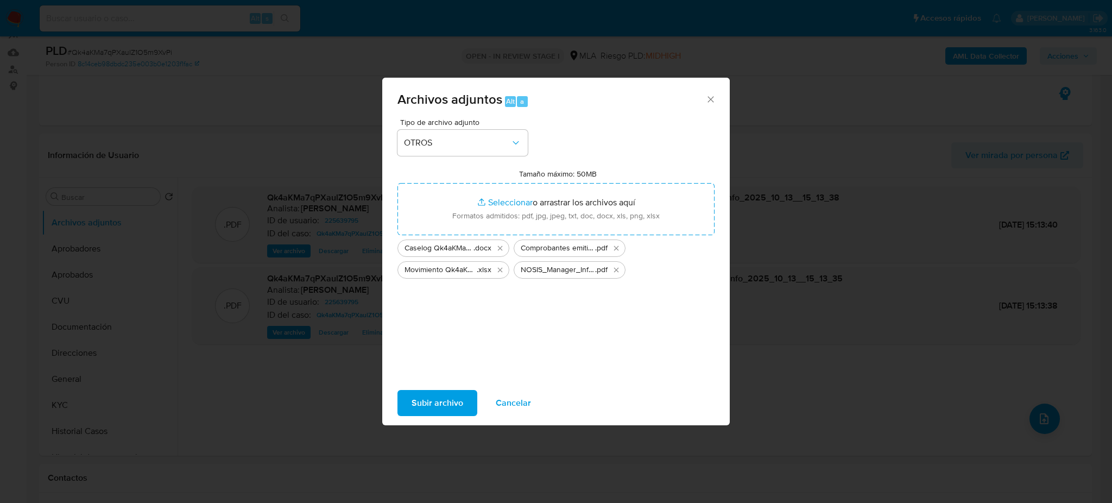
drag, startPoint x: 463, startPoint y: 219, endPoint x: 434, endPoint y: 404, distance: 187.3
click at [434, 404] on span "Subir archivo" at bounding box center [437, 403] width 52 height 24
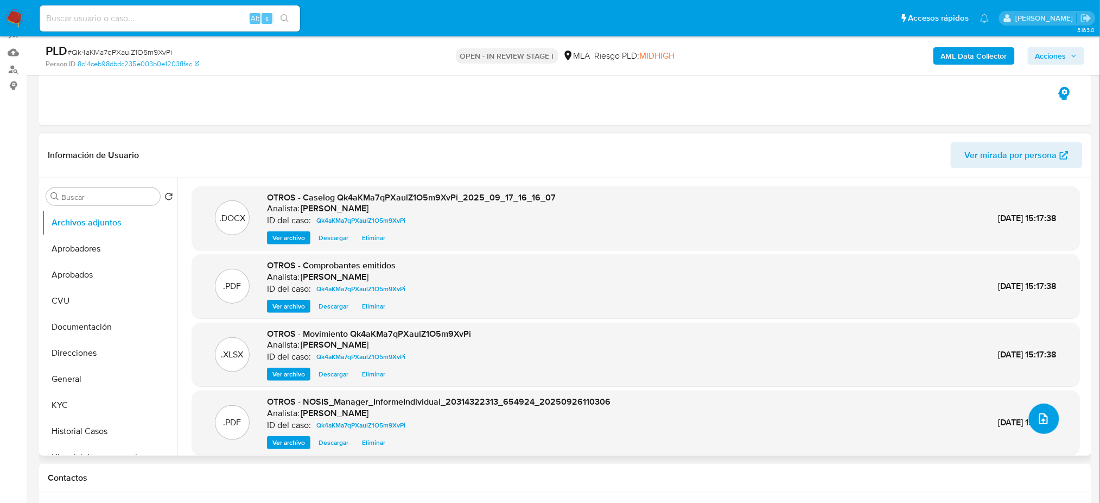
scroll to position [9, 0]
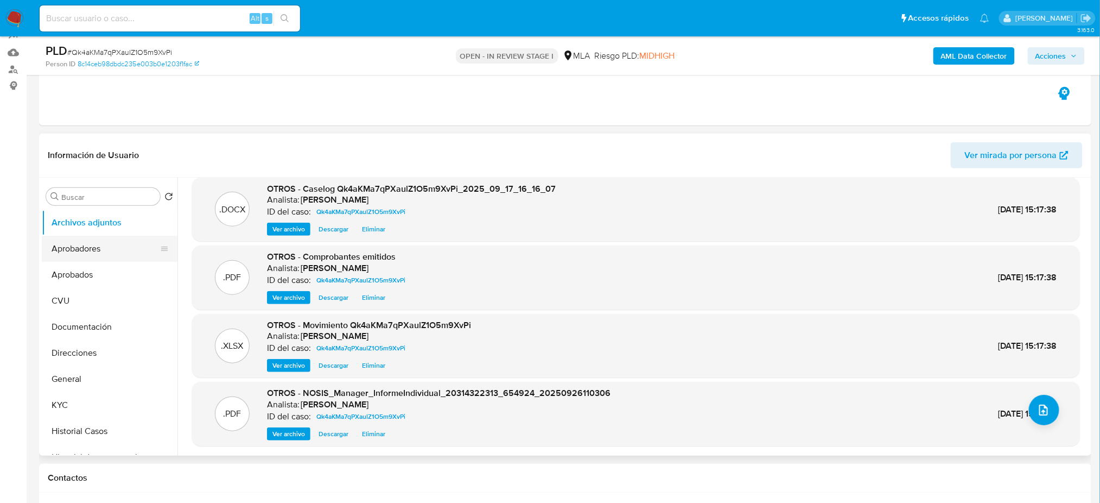
click at [115, 253] on button "Aprobadores" at bounding box center [105, 249] width 127 height 26
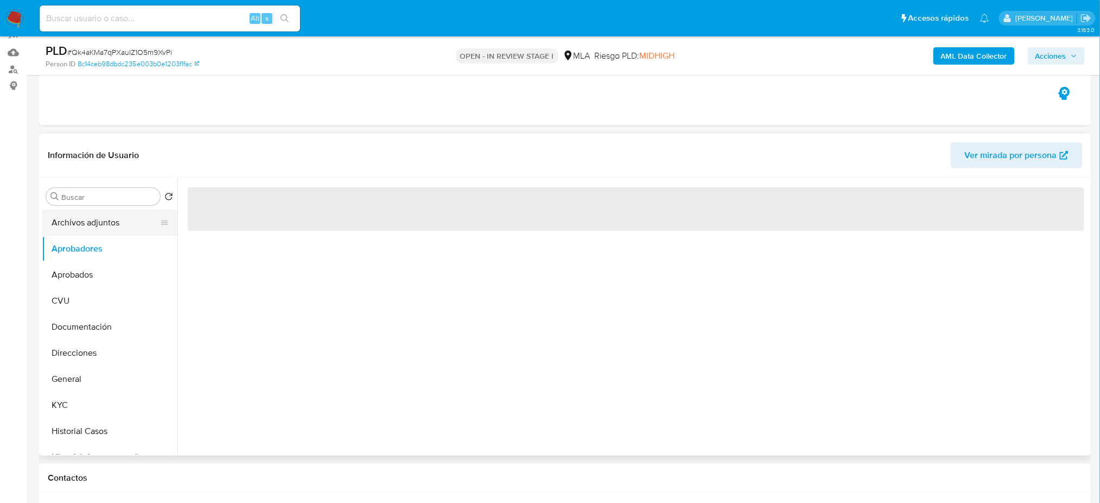
click at [101, 216] on button "Archivos adjuntos" at bounding box center [105, 223] width 127 height 26
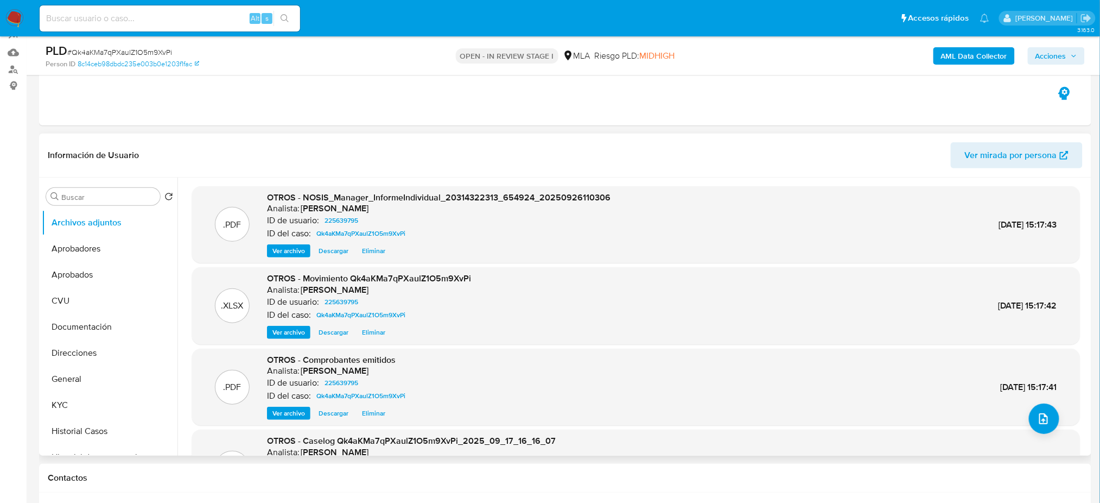
scroll to position [91, 0]
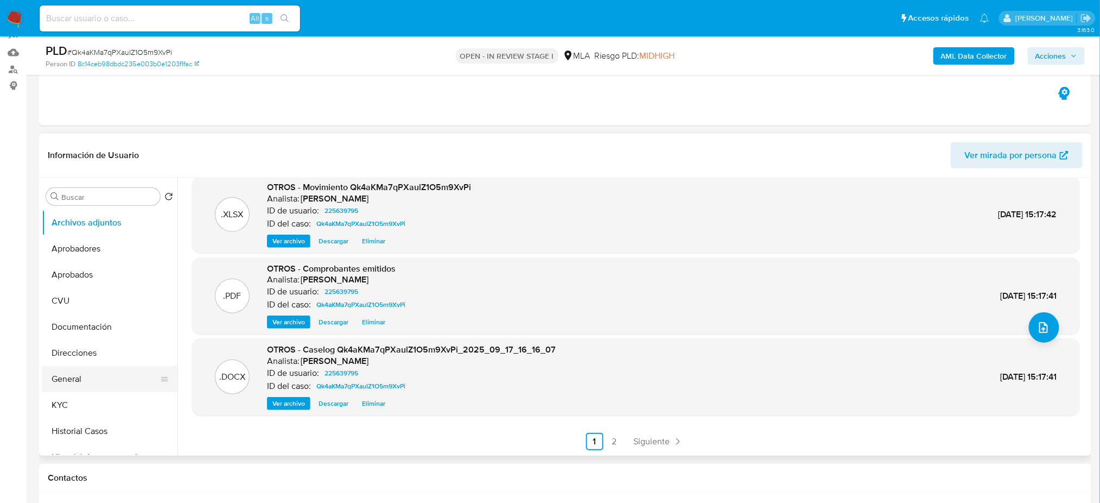
click at [67, 379] on button "General" at bounding box center [105, 379] width 127 height 26
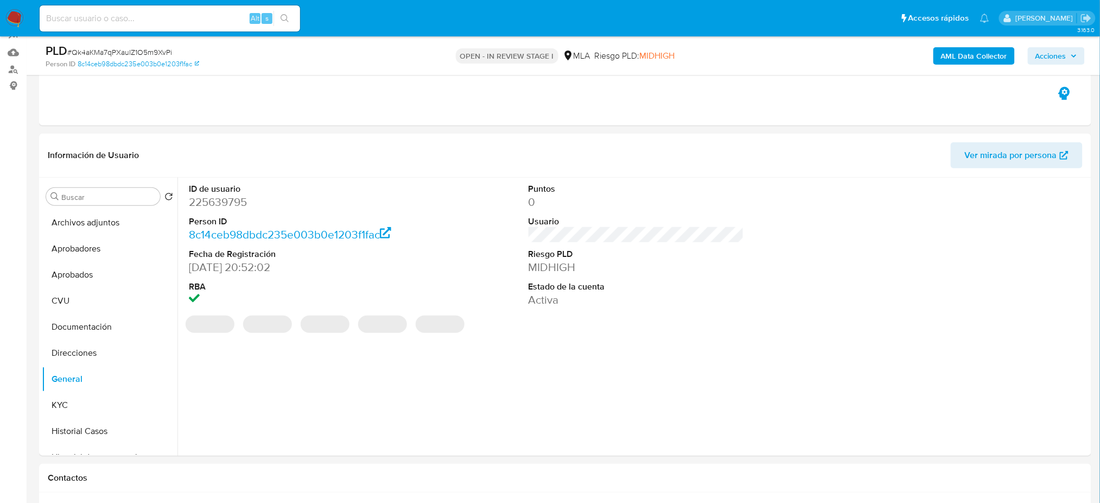
click at [217, 199] on dd "225639795" at bounding box center [297, 201] width 216 height 15
copy dd "225639795"
click at [1046, 50] on span "Acciones" at bounding box center [1051, 55] width 31 height 17
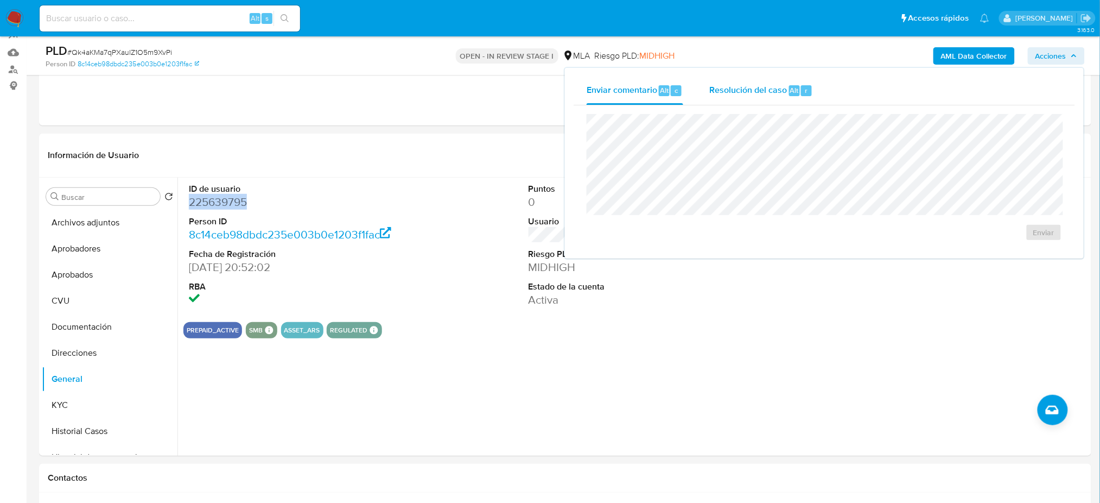
click at [761, 93] on span "Resolución del caso" at bounding box center [749, 90] width 78 height 12
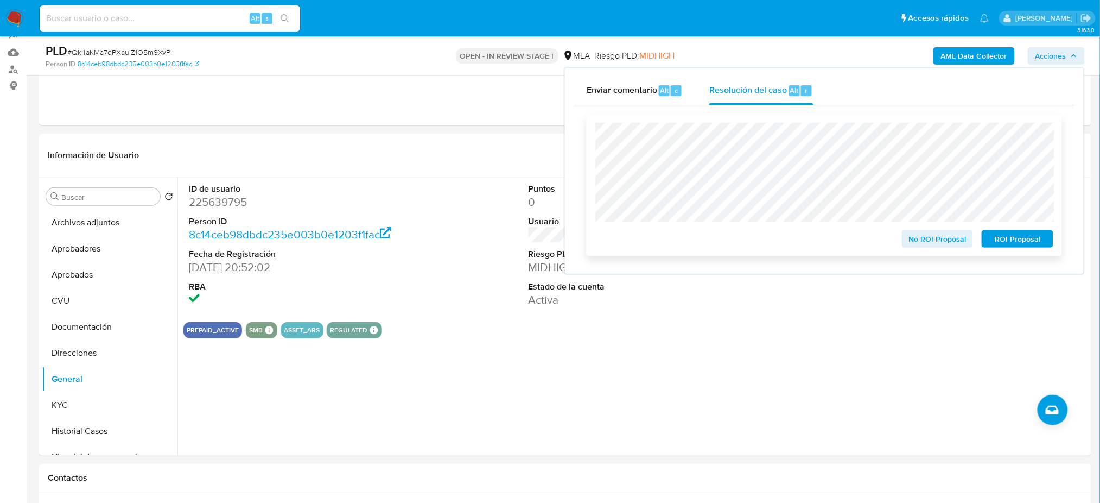
click at [1046, 232] on span "ROI Proposal" at bounding box center [1018, 238] width 56 height 15
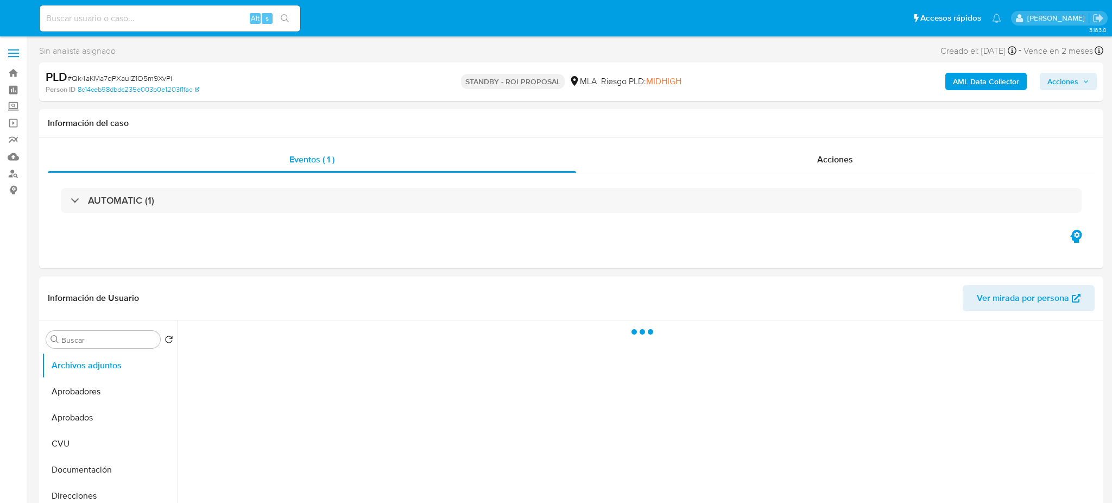
select select "10"
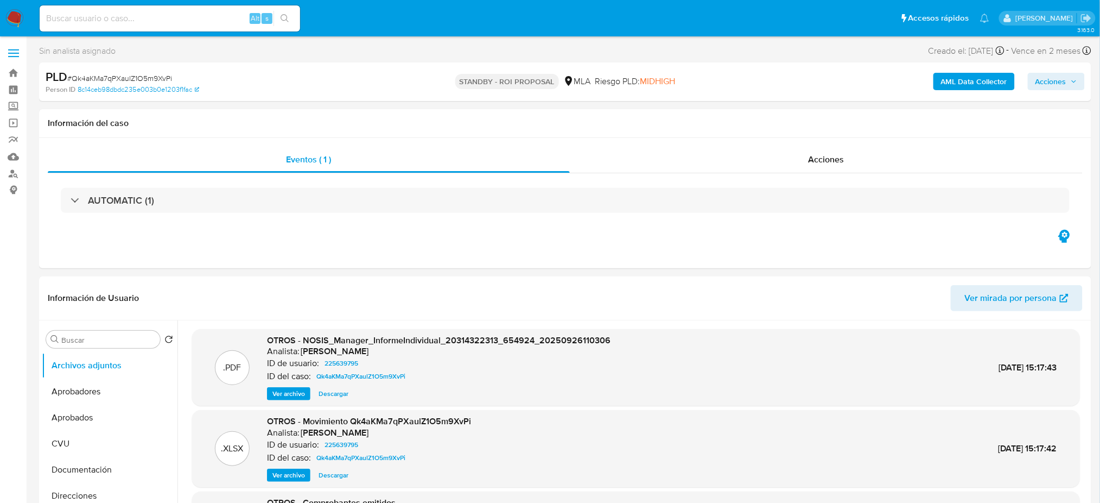
click at [9, 17] on img at bounding box center [14, 18] width 18 height 18
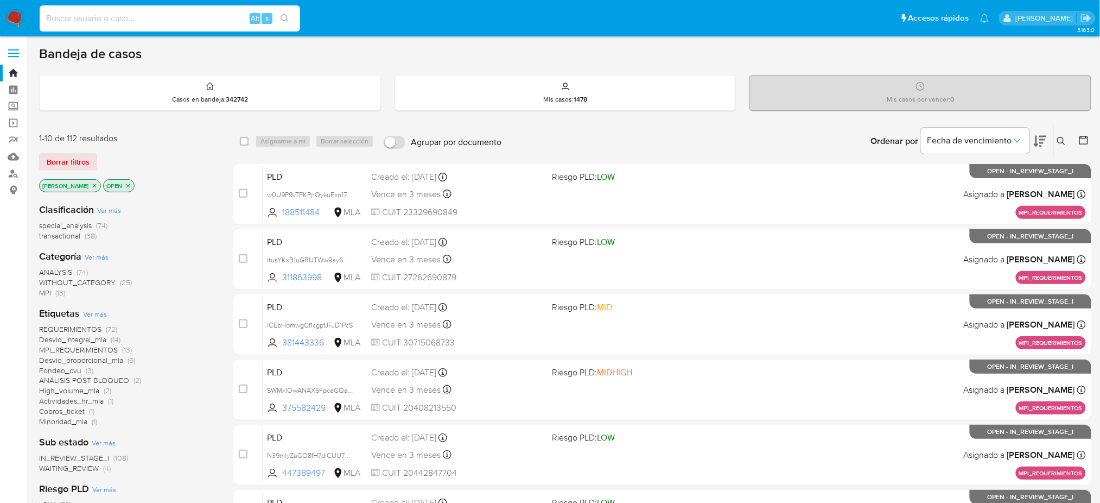
click at [91, 22] on input at bounding box center [170, 18] width 261 height 14
paste input "Oz6wQkqXKugTti7GFZj3n3cR"
type input "Oz6wQkqXKugTti7GFZj3n3cR"
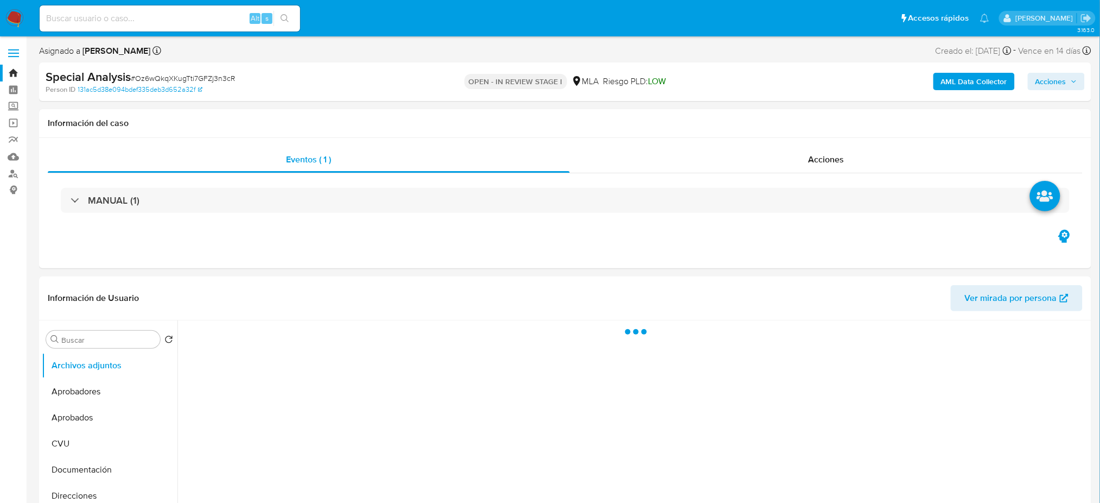
select select "10"
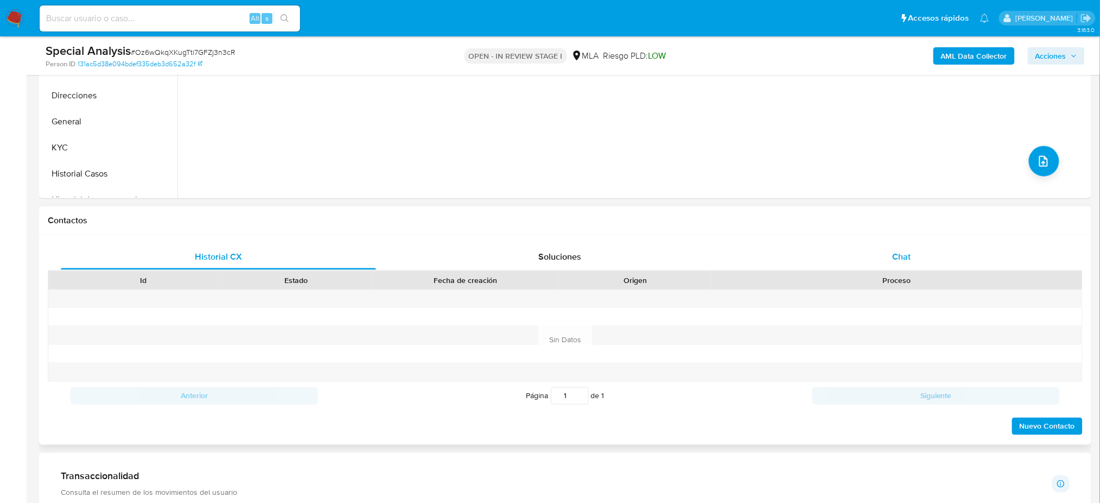
click at [889, 251] on div "Chat" at bounding box center [901, 257] width 315 height 26
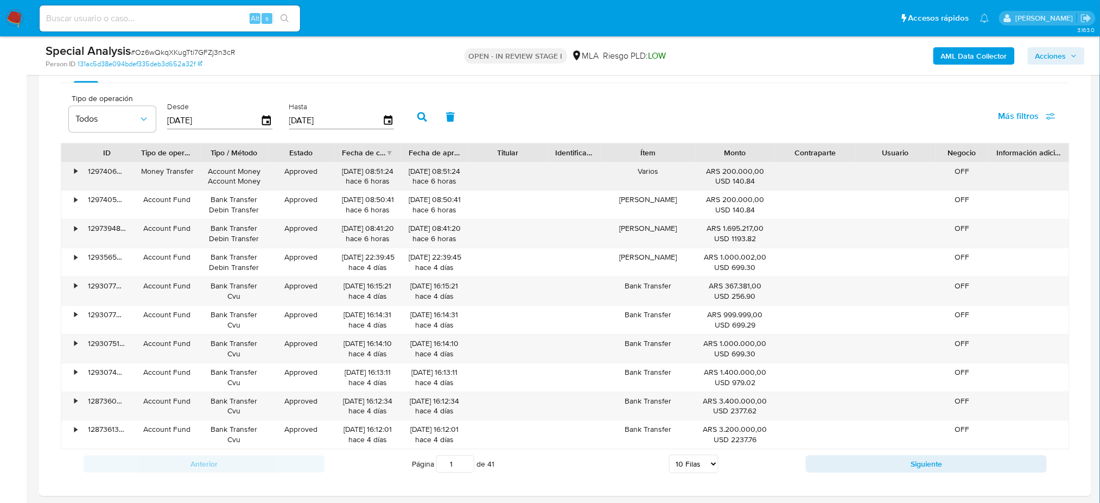
scroll to position [1084, 0]
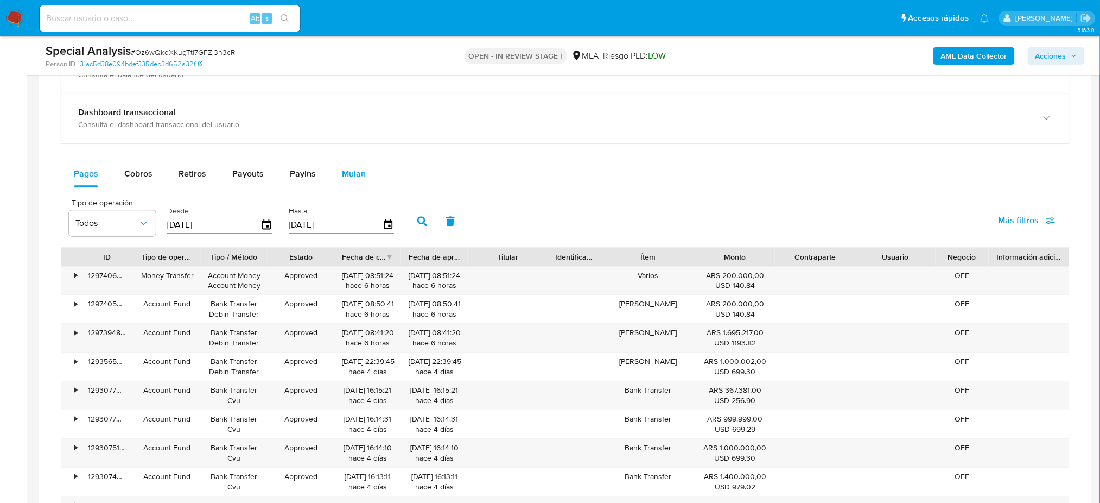
click at [370, 176] on button "Mulan" at bounding box center [354, 174] width 50 height 26
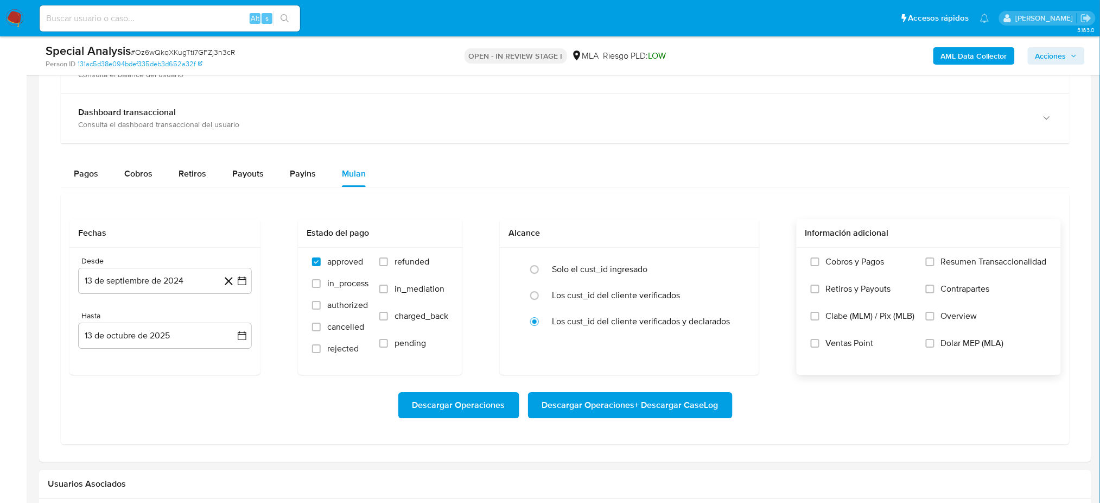
click at [923, 344] on div "Cobros y Pagos Retiros y Payouts Clabe (MLM) / Pix (MLB) Ventas Point Resumen T…" at bounding box center [929, 310] width 247 height 109
click at [932, 344] on input "Dolar MEP (MLA)" at bounding box center [930, 343] width 9 height 9
click at [143, 289] on button "13 de septiembre de 2024" at bounding box center [165, 281] width 174 height 26
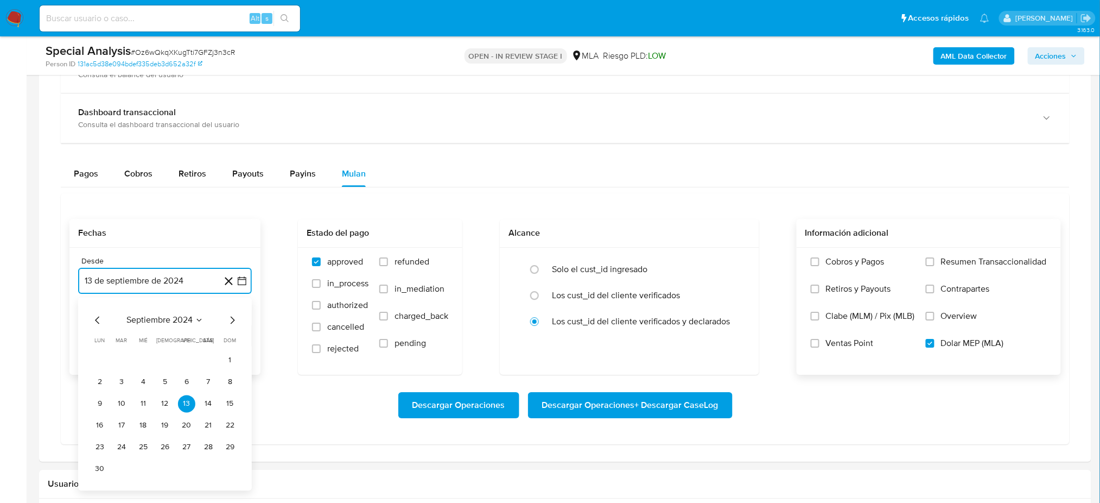
click at [230, 325] on icon "Mes siguiente" at bounding box center [232, 319] width 13 height 13
click at [117, 357] on button "1" at bounding box center [121, 359] width 17 height 17
click at [113, 327] on button "13 de octubre de 2025" at bounding box center [165, 335] width 174 height 26
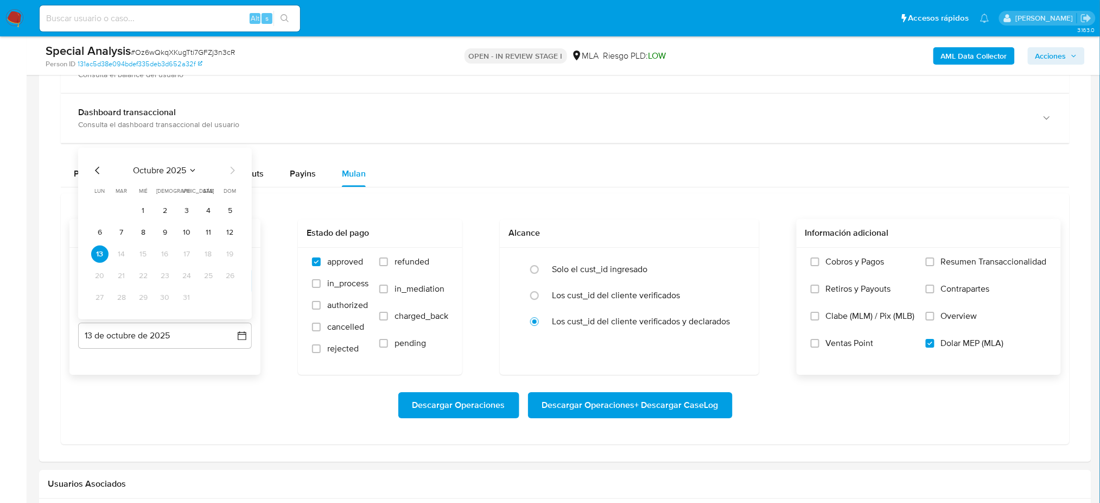
click at [100, 169] on icon "Mes anterior" at bounding box center [97, 169] width 13 height 13
click at [117, 303] on button "30" at bounding box center [121, 296] width 17 height 17
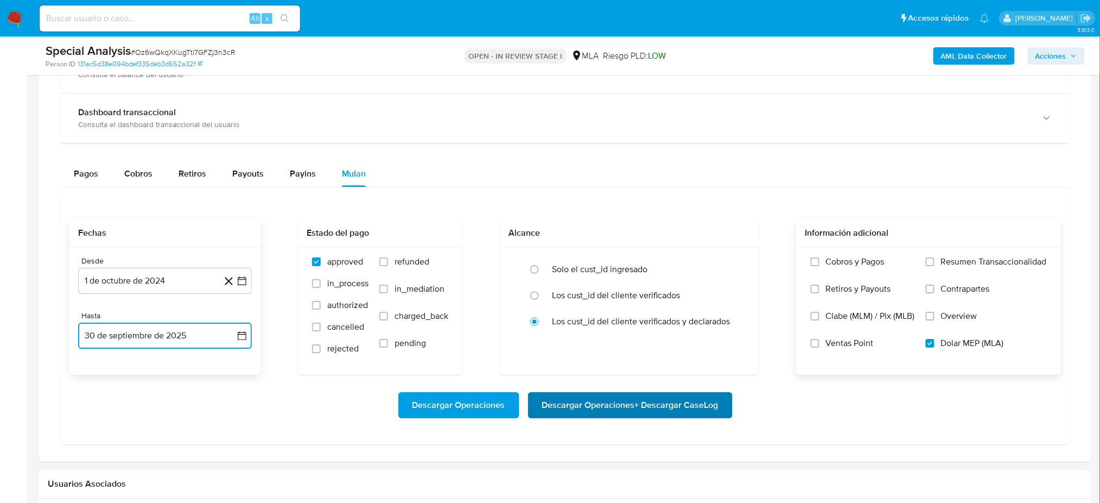
click at [671, 407] on span "Descargar Operaciones + Descargar CaseLog" at bounding box center [630, 405] width 176 height 24
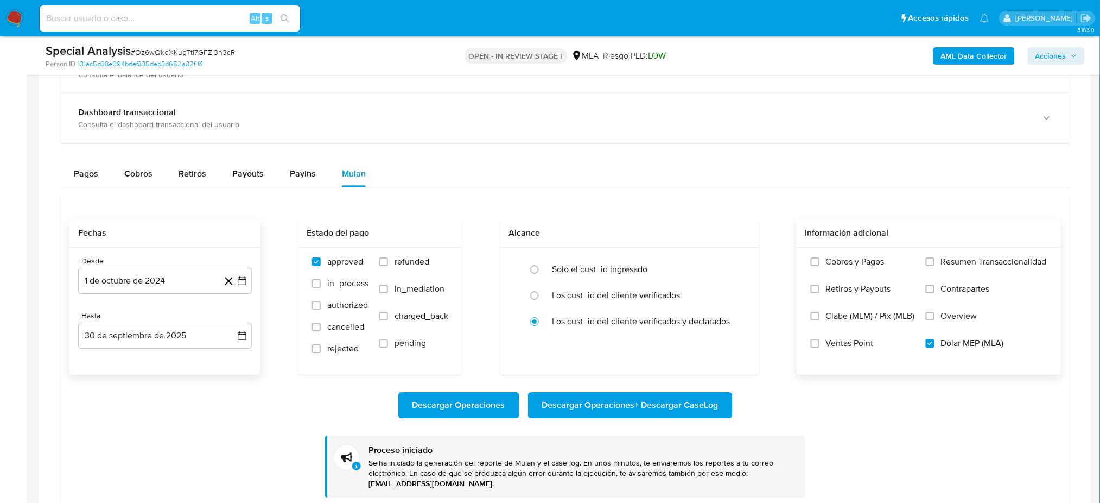
click at [81, 20] on input at bounding box center [170, 18] width 261 height 14
paste input "l1BS5Koja4aG6QbErKdkJonA"
type input "l1BS5Koja4aG6QbErKdkJonA"
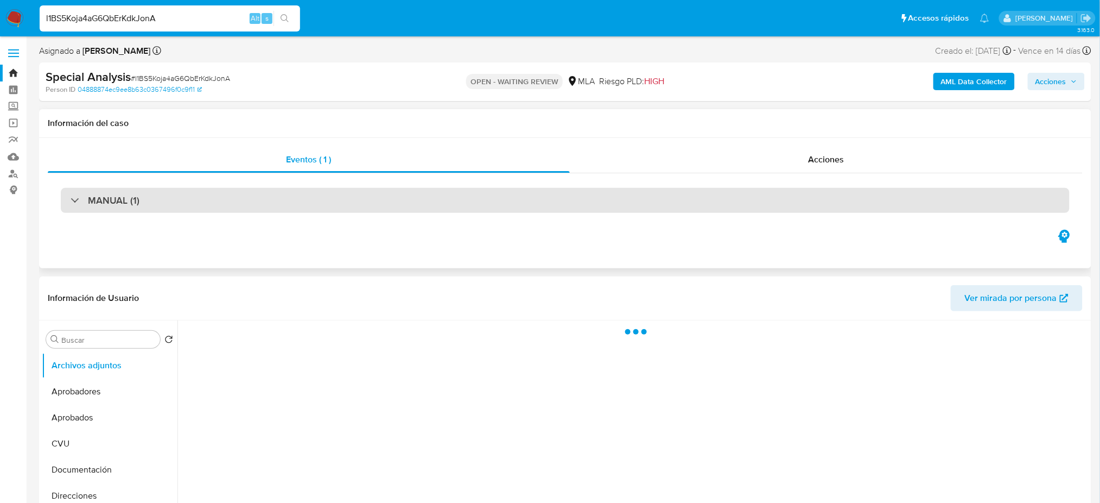
select select "10"
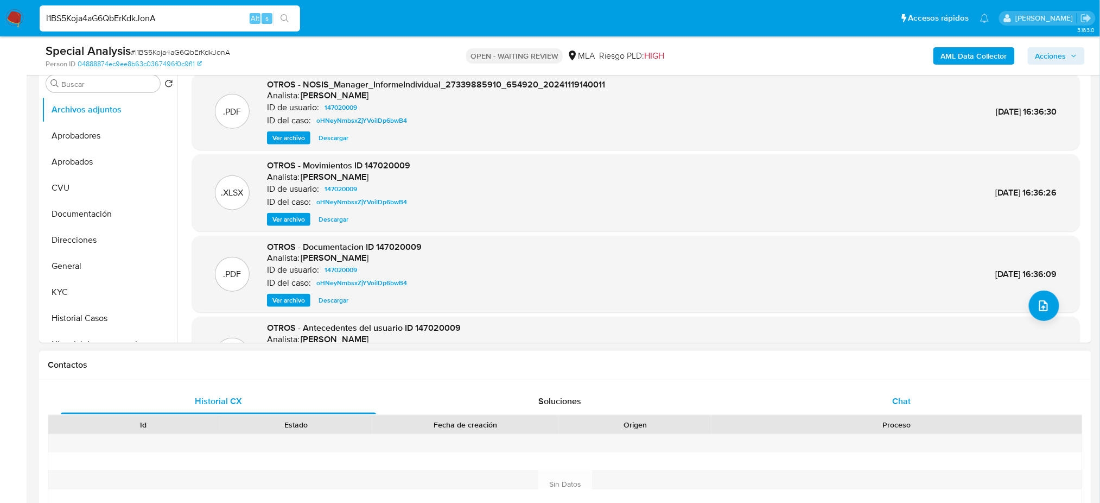
click at [965, 403] on div "Chat" at bounding box center [901, 401] width 315 height 26
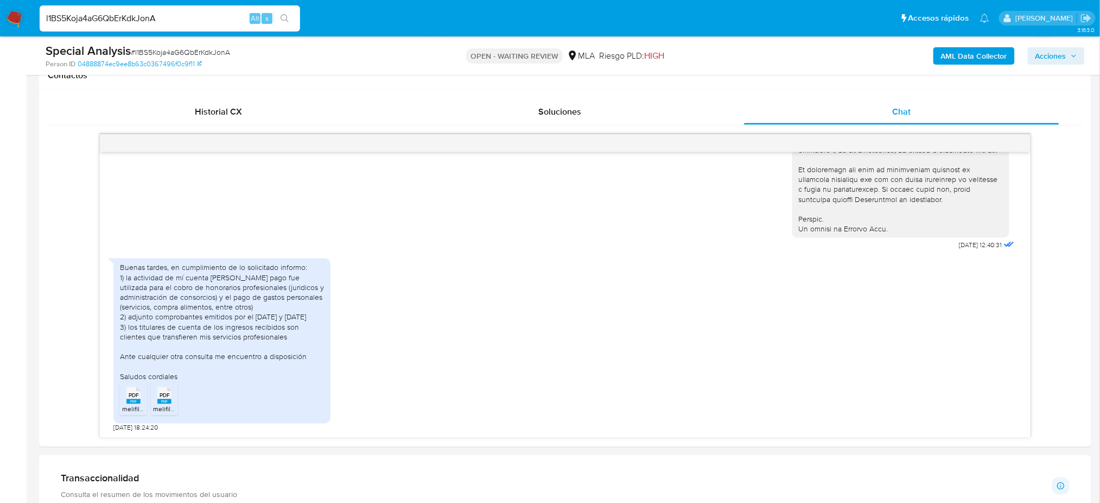
scroll to position [144, 0]
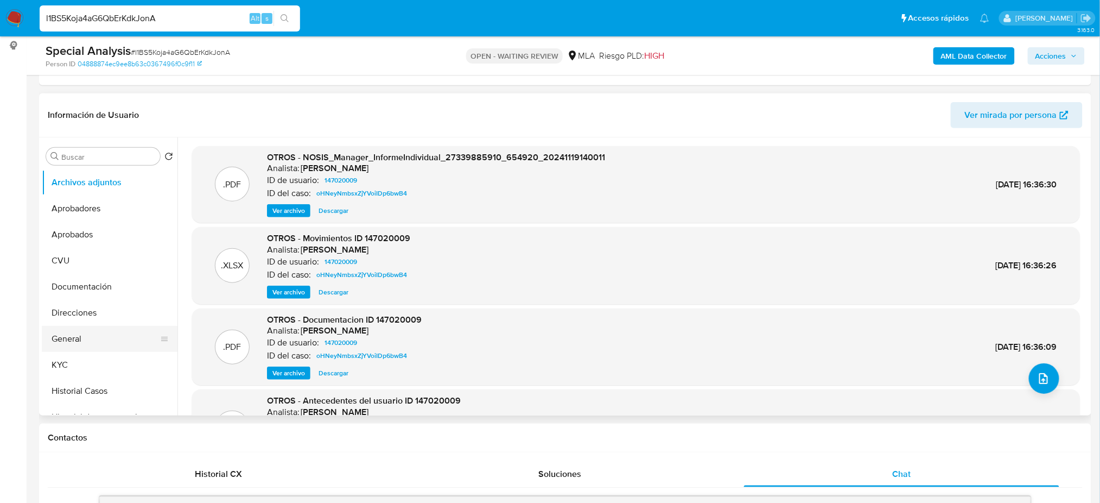
click at [93, 339] on button "General" at bounding box center [105, 339] width 127 height 26
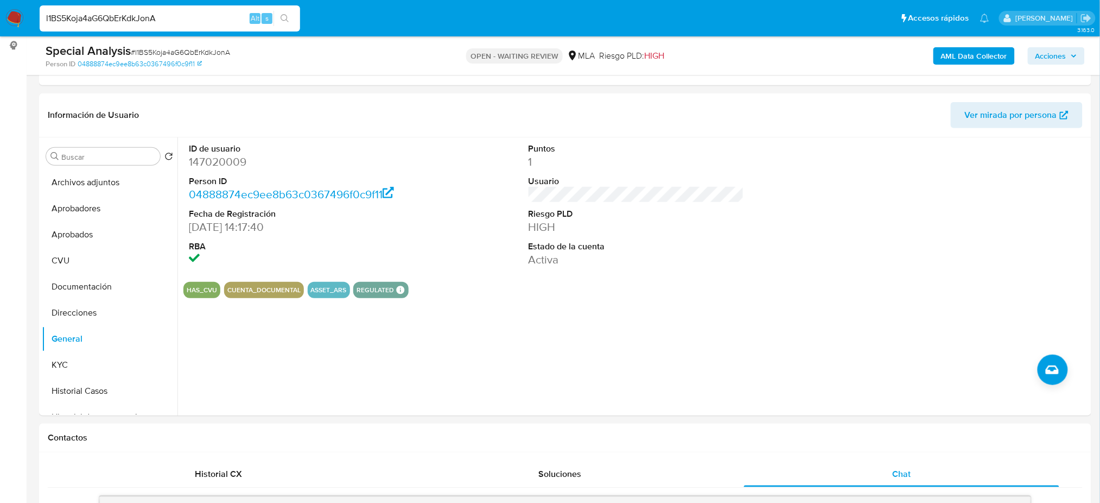
drag, startPoint x: 24, startPoint y: 22, endPoint x: 0, endPoint y: 22, distance: 24.4
click at [0, 22] on nav "Pausado Ver notificaciones l1BS5Koja4aG6QbErKdkJonA Alt s Accesos rápidos Presi…" at bounding box center [550, 18] width 1100 height 36
click at [211, 155] on dd "147020009" at bounding box center [297, 161] width 216 height 15
copy dd "147020009"
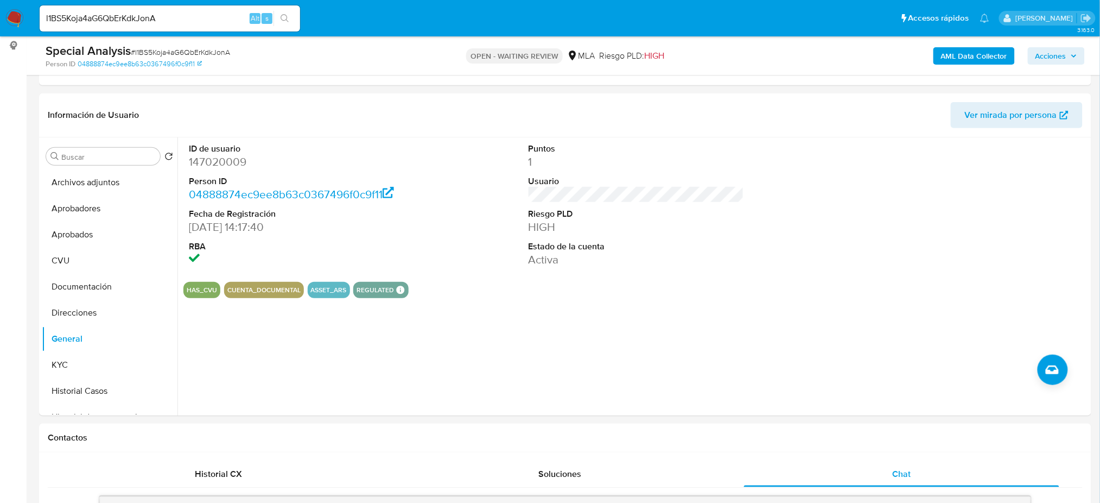
click at [213, 51] on span "# l1BS5Koja4aG6QbErKdkJonA" at bounding box center [180, 52] width 99 height 11
copy span "l1BS5Koja4aG6QbErKdkJonA"
click at [220, 165] on dd "147020009" at bounding box center [297, 161] width 216 height 15
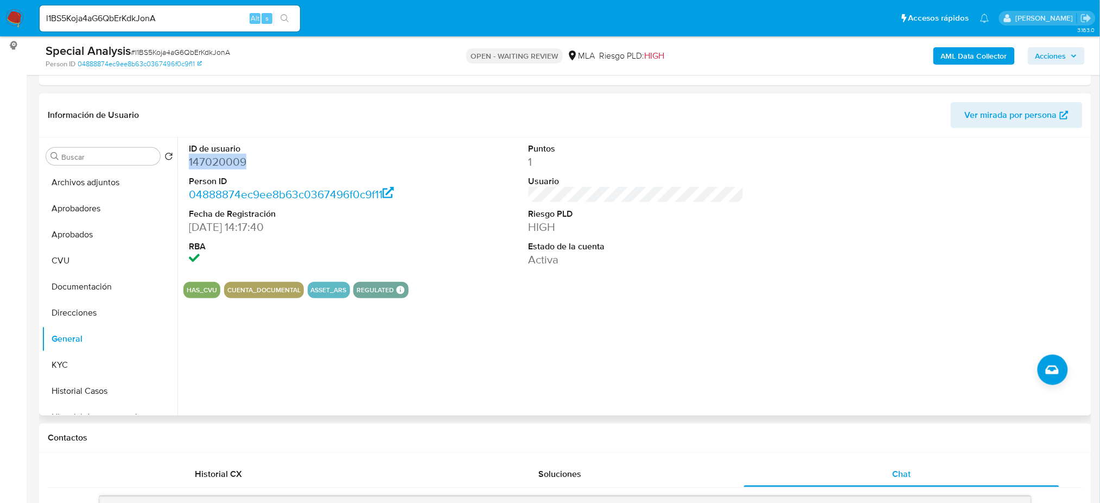
copy dd "147020009"
click at [83, 357] on button "KYC" at bounding box center [105, 365] width 127 height 26
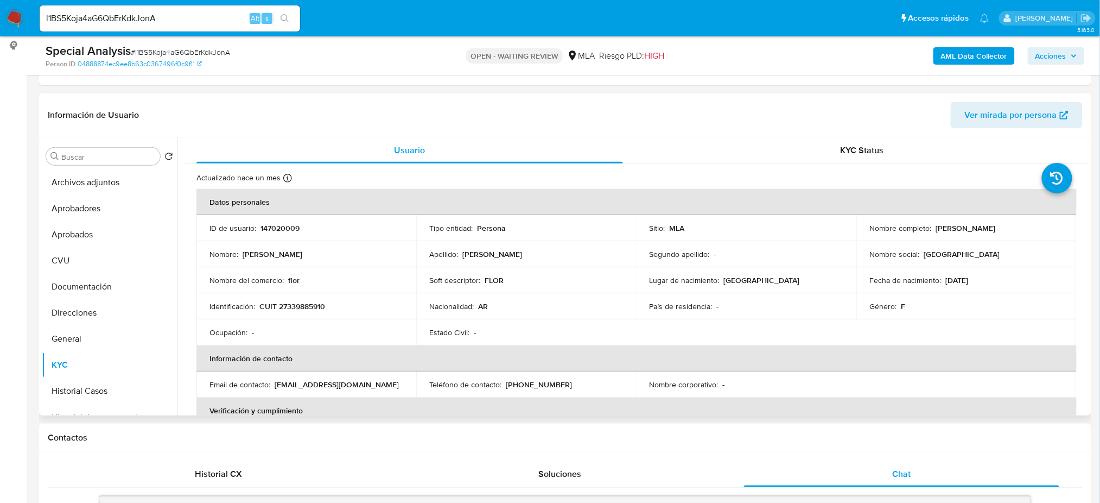
drag, startPoint x: 935, startPoint y: 232, endPoint x: 1030, endPoint y: 229, distance: 95.0
click at [1030, 229] on div "Nombre completo : Florencia Soledad Capra" at bounding box center [967, 228] width 194 height 10
copy p "Florencia Soledad Capra"
click at [88, 185] on button "Archivos adjuntos" at bounding box center [105, 182] width 127 height 26
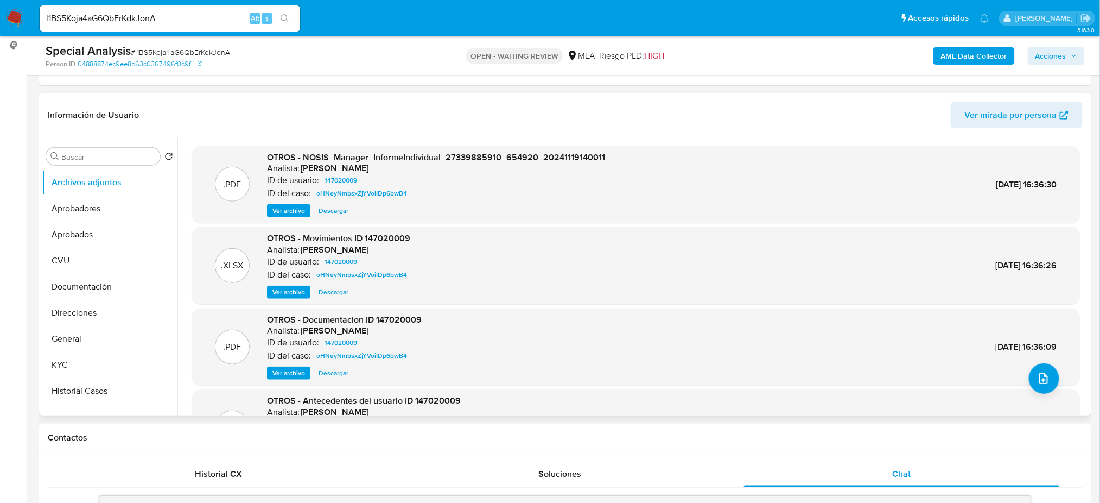
scroll to position [61, 0]
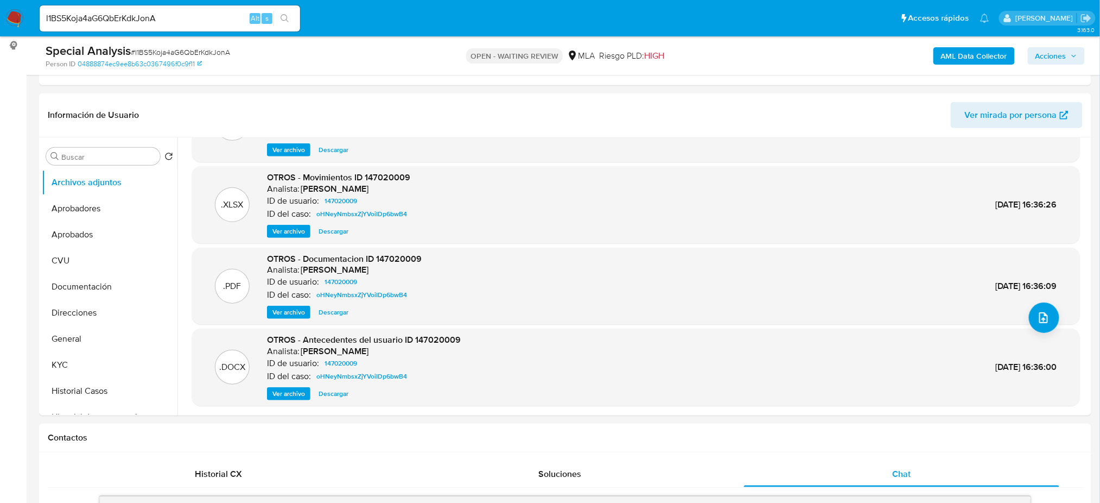
click at [151, 51] on span "# l1BS5Koja4aG6QbErKdkJonA" at bounding box center [180, 52] width 99 height 11
copy span "l1BS5Koja4aG6QbErKdkJonA"
click at [87, 366] on button "KYC" at bounding box center [105, 365] width 127 height 26
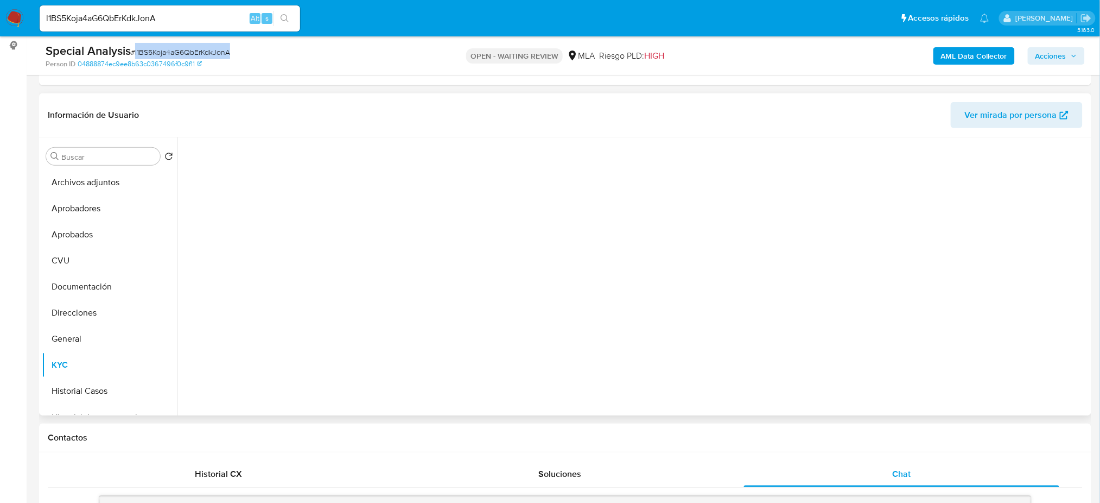
scroll to position [0, 0]
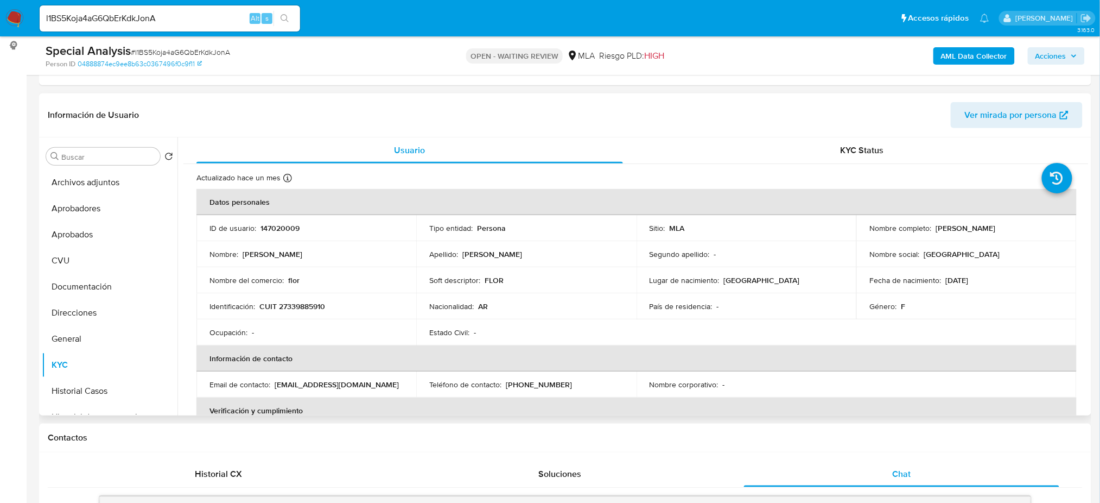
click at [300, 302] on p "CUIT 27339885910" at bounding box center [292, 306] width 66 height 10
copy p "27339885910"
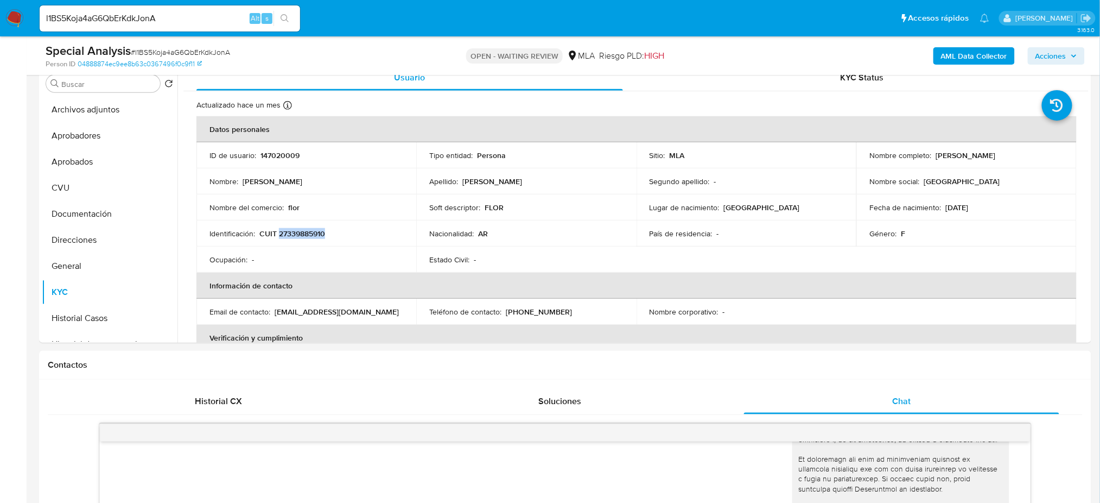
scroll to position [144, 0]
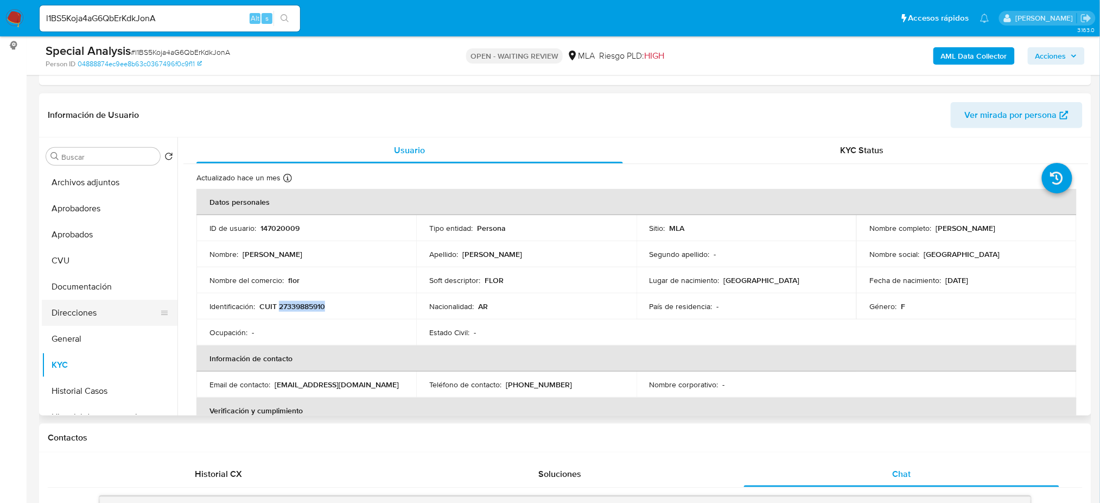
click at [88, 320] on button "Direcciones" at bounding box center [105, 313] width 127 height 26
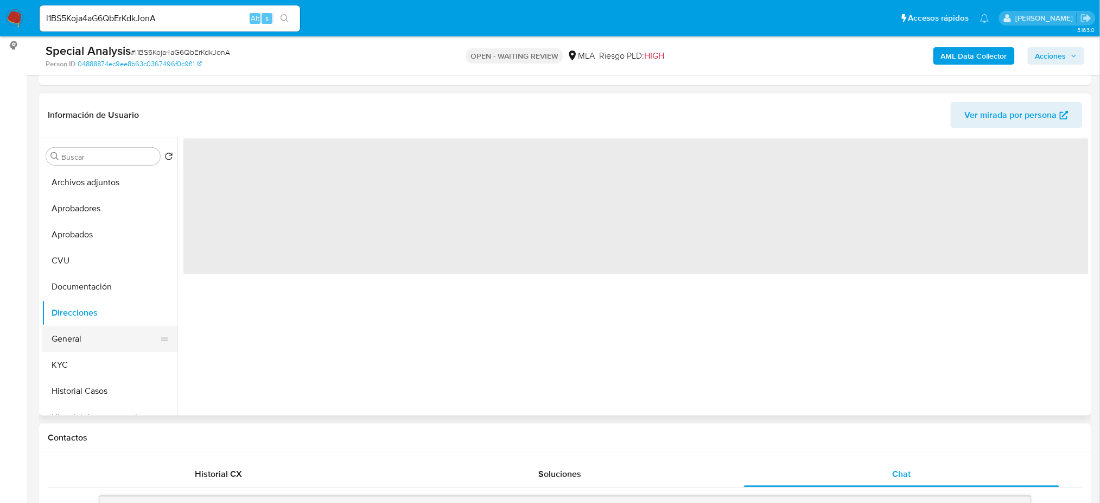
click at [86, 336] on button "General" at bounding box center [105, 339] width 127 height 26
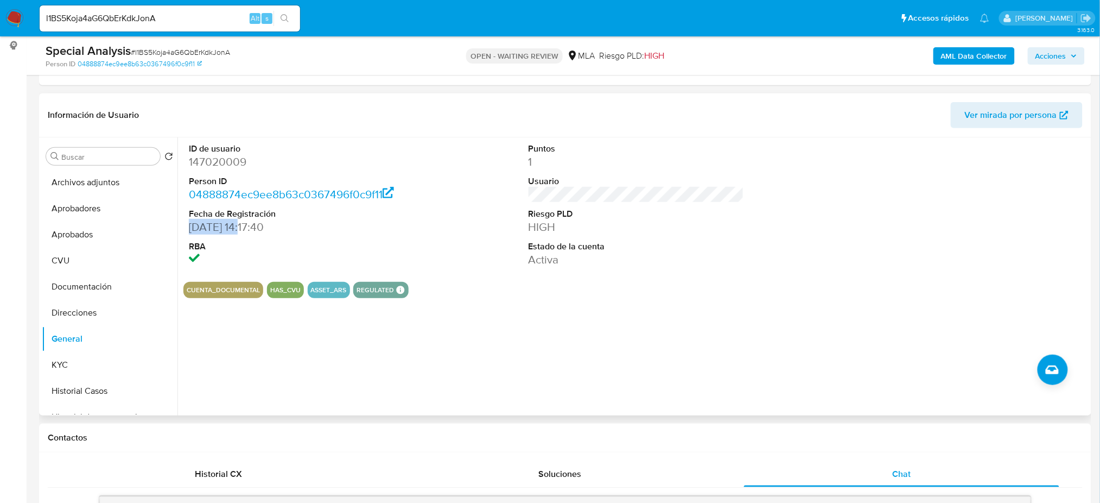
drag, startPoint x: 188, startPoint y: 228, endPoint x: 240, endPoint y: 231, distance: 52.2
click at [240, 231] on div "ID de usuario 147020009 Person ID 04888874ec9ee8b63c0367496f0c9f11 Fecha de Reg…" at bounding box center [296, 205] width 226 height 136
copy dd "14/10/2017"
click at [99, 290] on button "Documentación" at bounding box center [105, 287] width 127 height 26
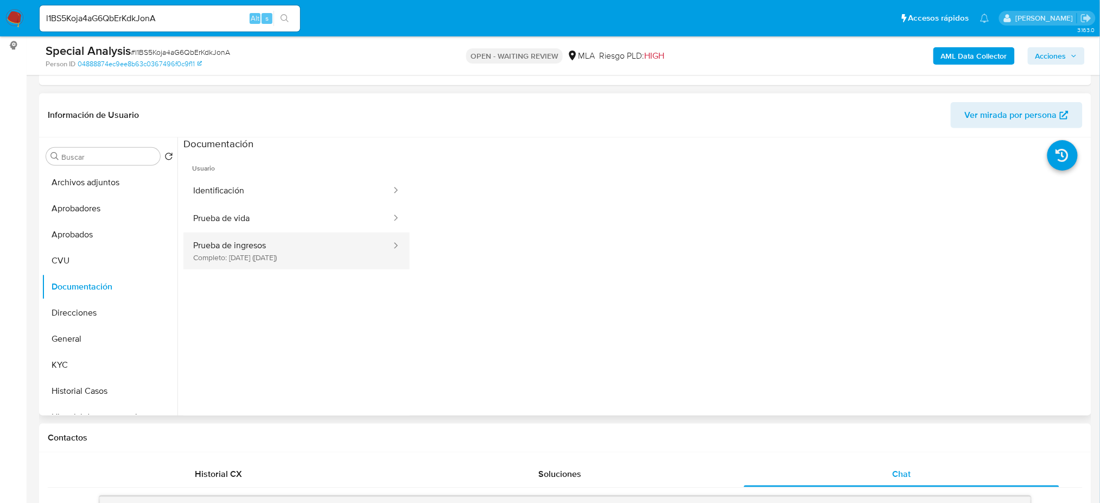
click at [210, 248] on button "Prueba de ingresos Completo: 13/05/2025 (hace 5 meses)" at bounding box center [287, 250] width 209 height 37
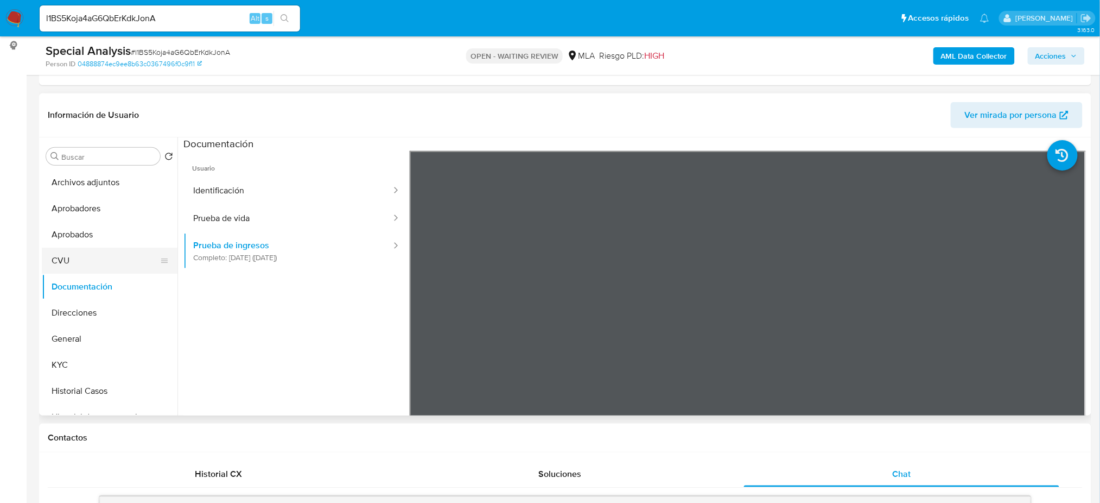
click at [96, 264] on button "CVU" at bounding box center [105, 261] width 127 height 26
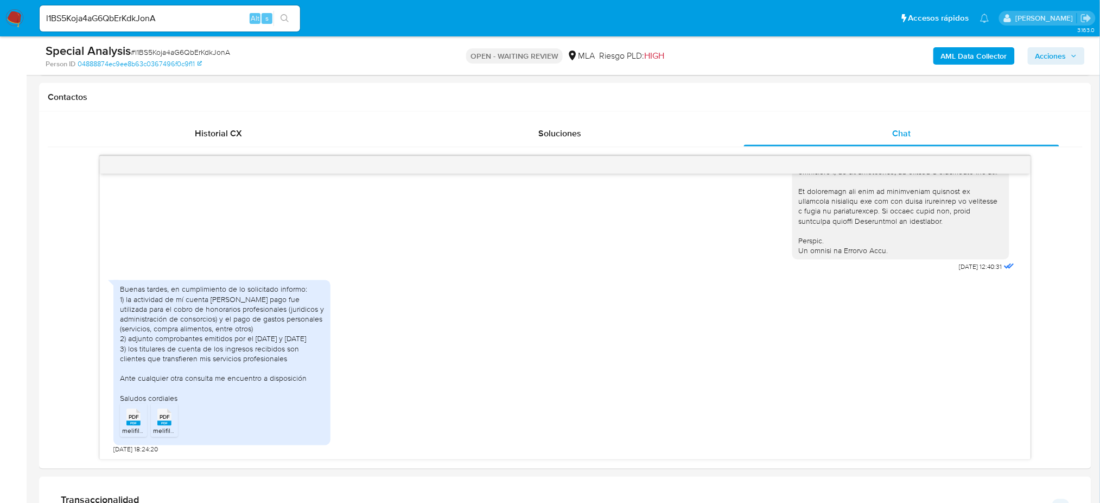
scroll to position [506, 0]
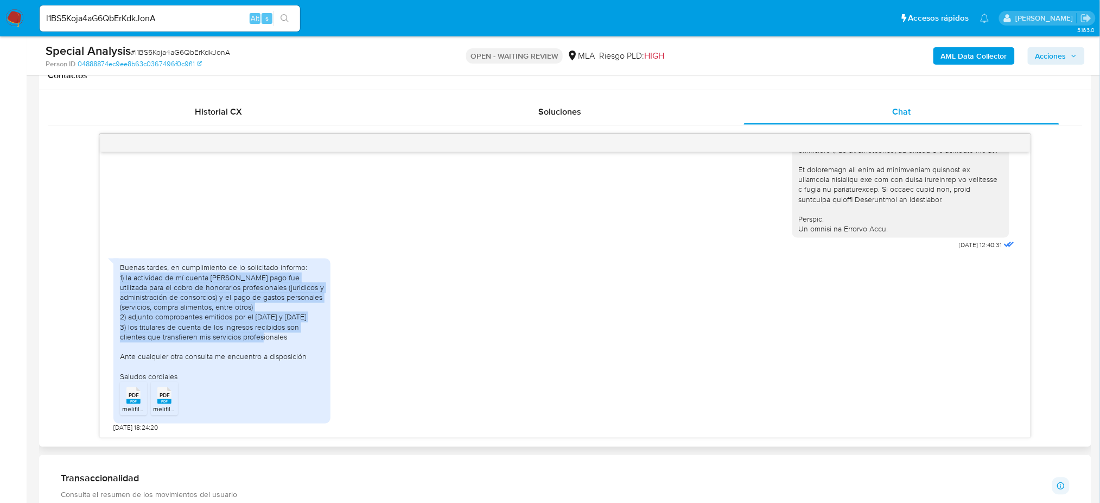
drag, startPoint x: 117, startPoint y: 276, endPoint x: 296, endPoint y: 334, distance: 188.2
click at [296, 334] on div "Buenas tardes, en cumplimiento de lo solicitado informo: 1) la actividad de mí …" at bounding box center [221, 340] width 217 height 164
copy div "1) la actividad de mí cuenta de mercado pago fue utilizada para el cobro de hon…"
click at [296, 334] on div "Buenas tardes, en cumplimiento de lo solicitado informo: 1) la actividad de mí …" at bounding box center [222, 322] width 204 height 118
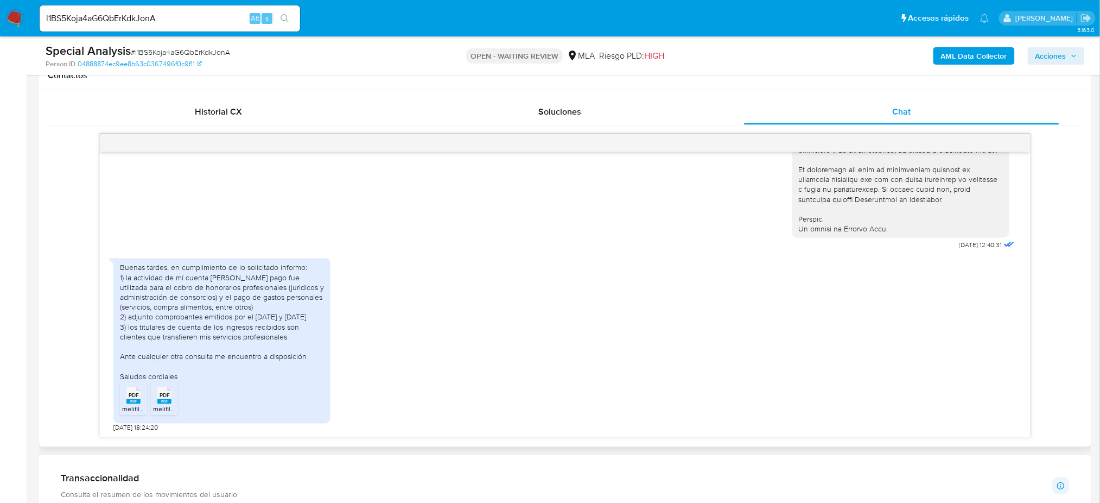
click at [134, 404] on icon "PDF" at bounding box center [133, 395] width 14 height 19
click at [152, 404] on li "PDF PDF melifile7500308434625224727.pdf" at bounding box center [164, 399] width 27 height 34
click at [0, 256] on aside "Bandeja Tablero Screening Búsqueda en Listas Watchlist Herramientas Operaciones…" at bounding box center [13, 384] width 27 height 1781
click at [0, 216] on aside "Bandeja Tablero Screening Búsqueda en Listas Watchlist Herramientas Operaciones…" at bounding box center [13, 384] width 27 height 1781
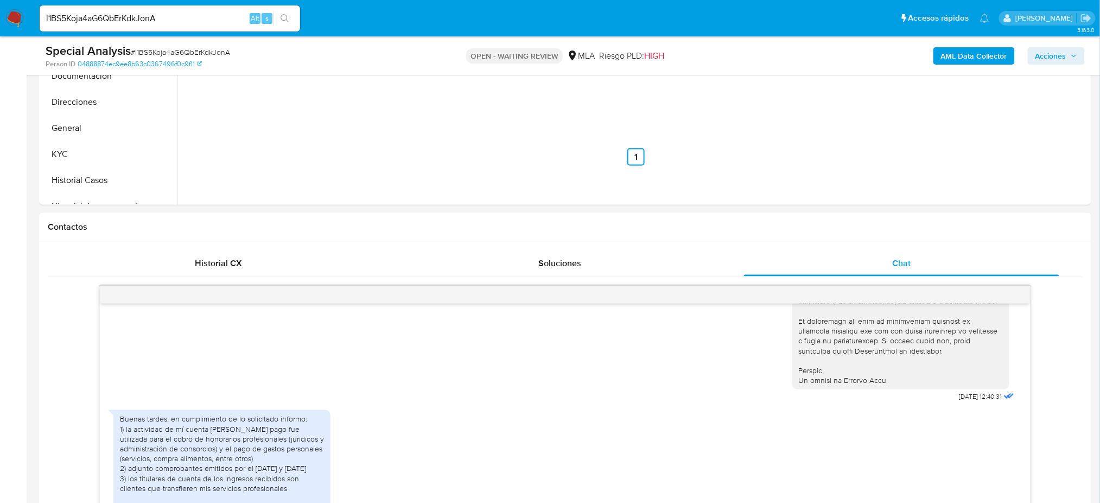
scroll to position [217, 0]
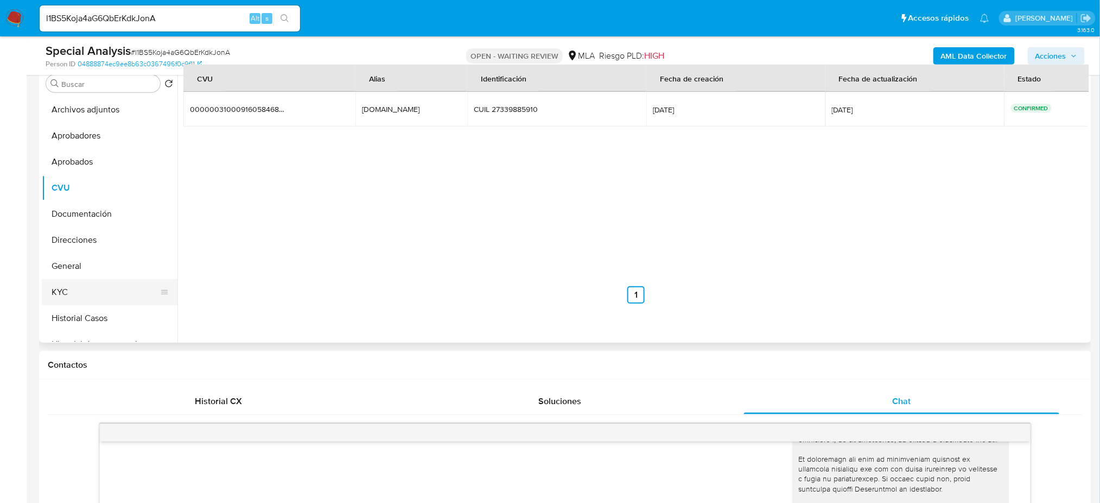
click at [80, 299] on button "KYC" at bounding box center [105, 292] width 127 height 26
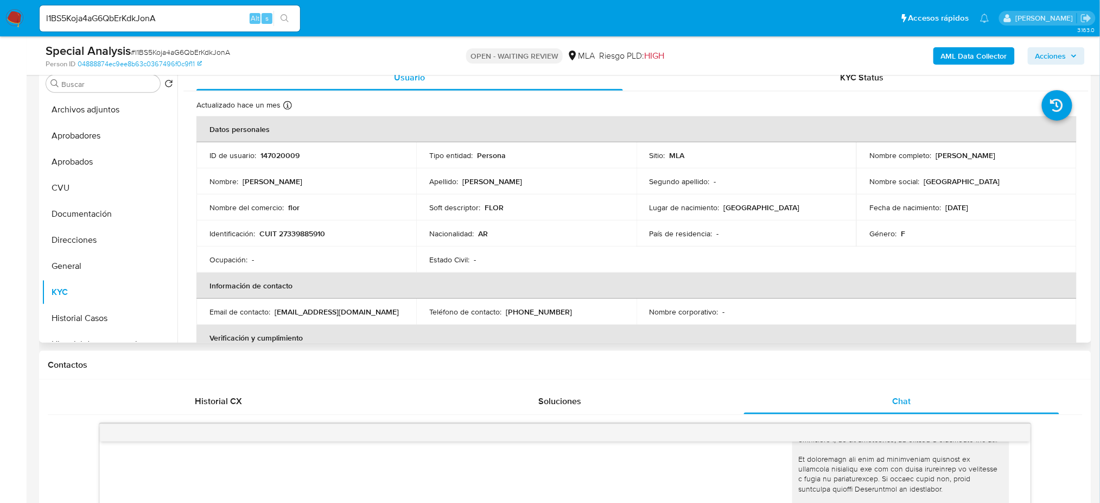
drag, startPoint x: 934, startPoint y: 155, endPoint x: 1043, endPoint y: 150, distance: 109.2
click at [1043, 150] on div "Nombre completo : Florencia Soledad Capra" at bounding box center [967, 155] width 194 height 10
copy p "Florencia Soledad Capra"
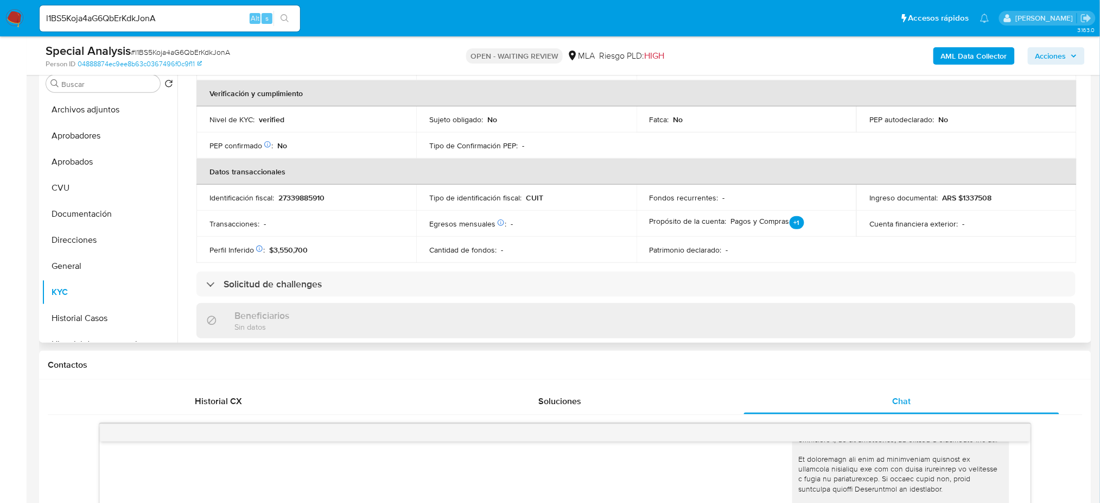
scroll to position [65, 0]
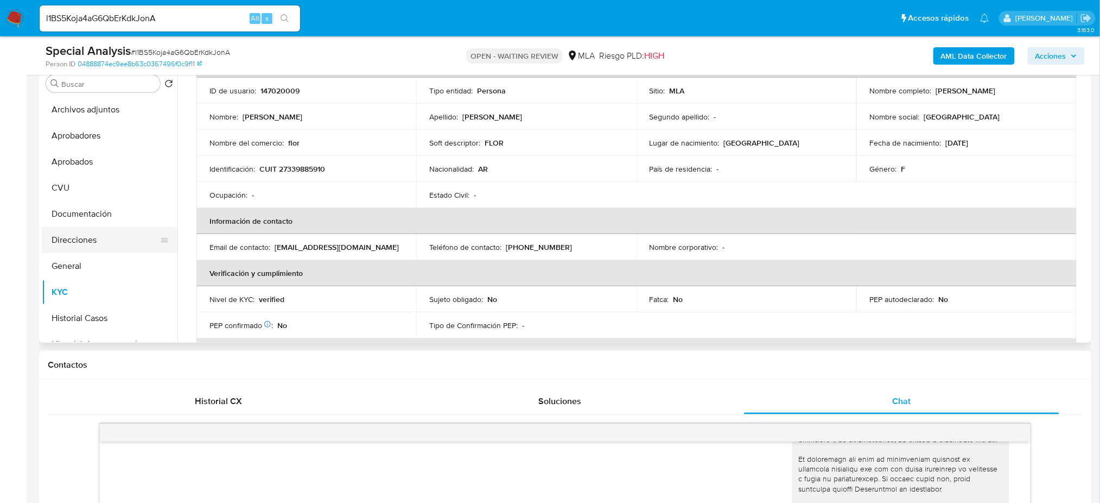
click at [92, 231] on button "Direcciones" at bounding box center [105, 240] width 127 height 26
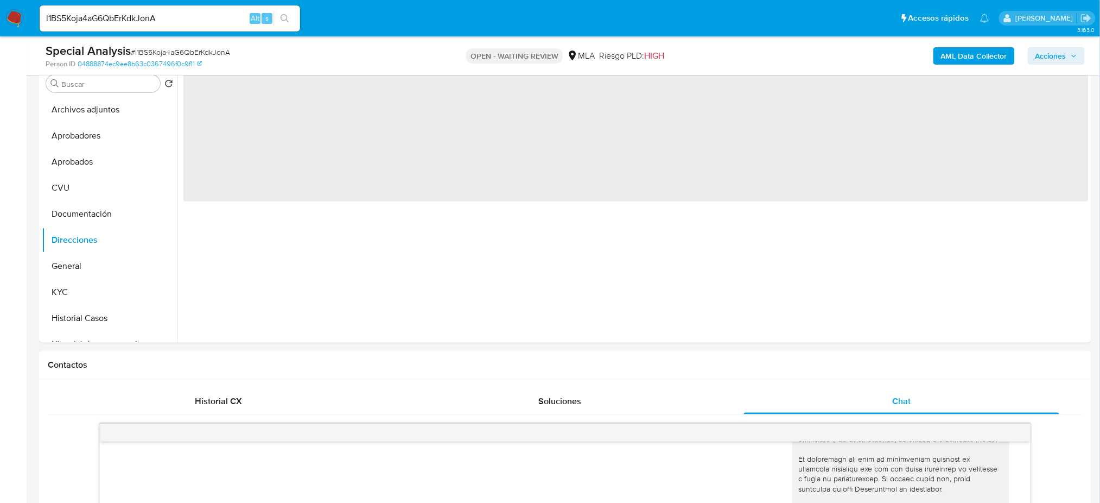
scroll to position [144, 0]
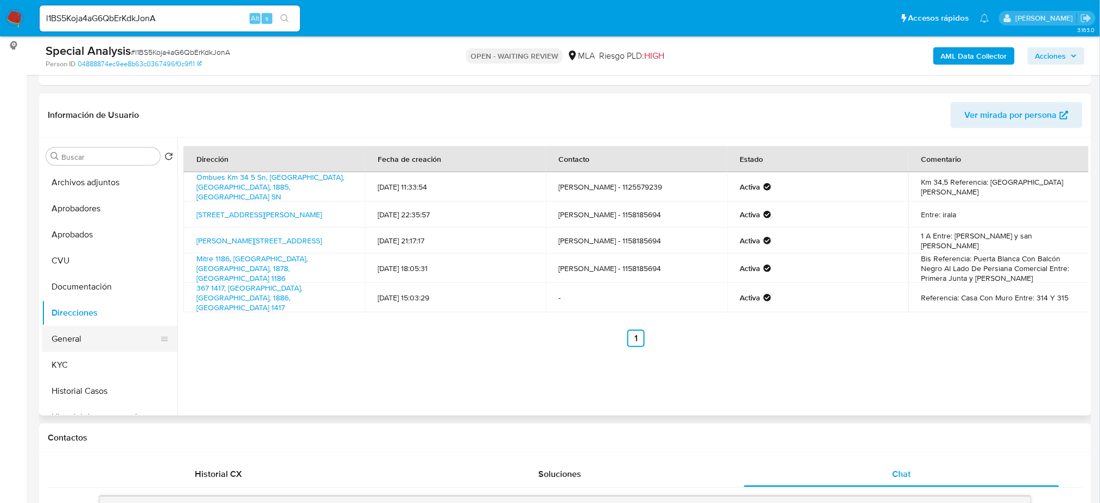
click at [67, 344] on button "General" at bounding box center [105, 339] width 127 height 26
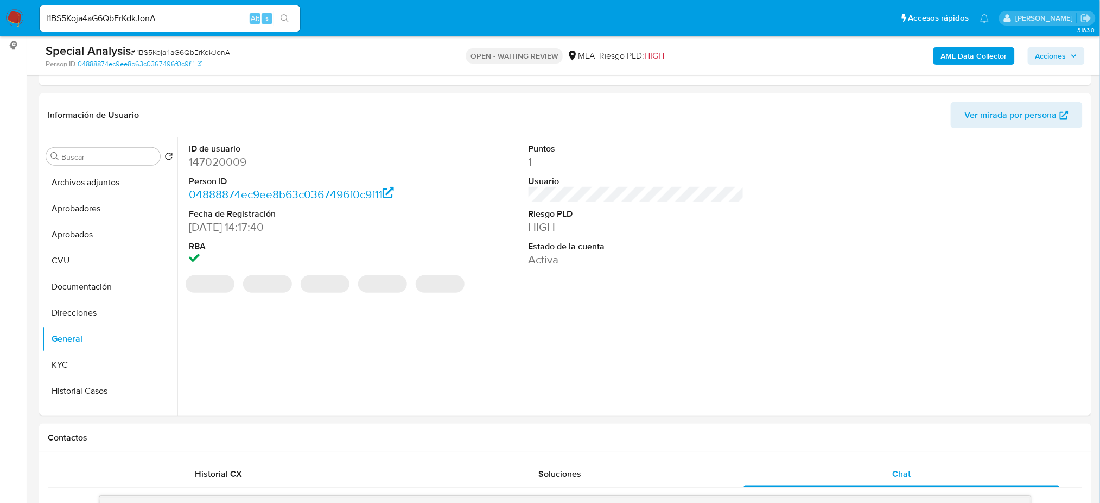
click at [206, 164] on dd "147020009" at bounding box center [297, 161] width 216 height 15
copy dd "147020009"
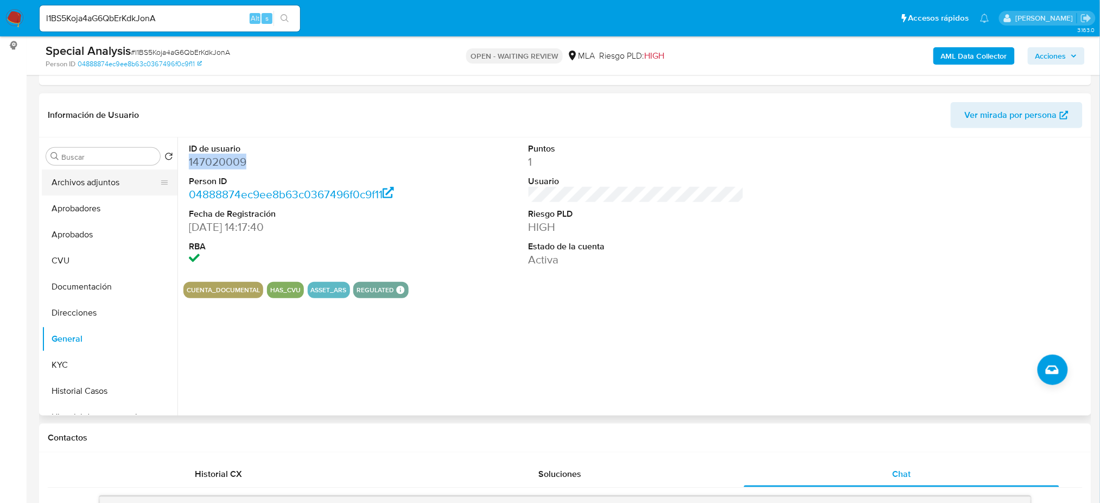
click at [97, 176] on button "Archivos adjuntos" at bounding box center [105, 182] width 127 height 26
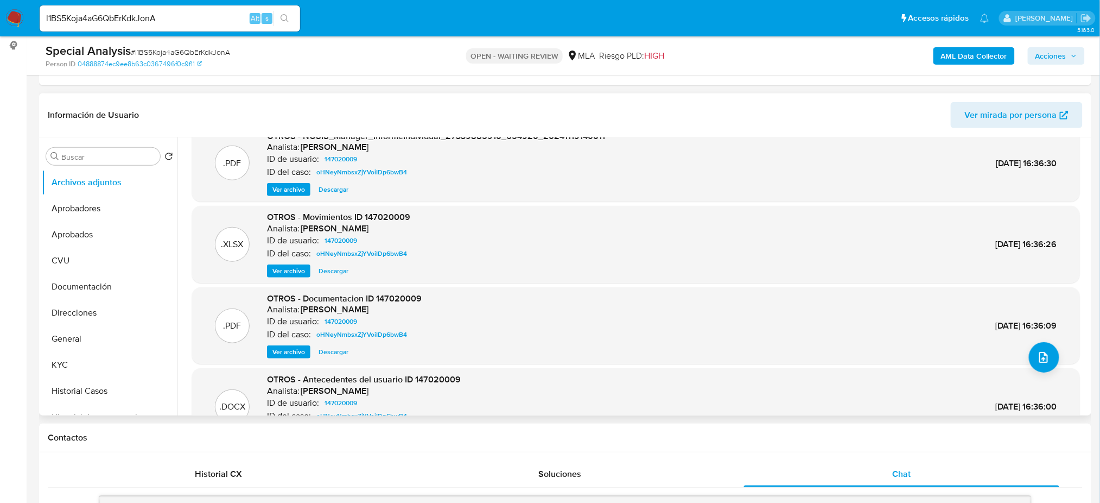
scroll to position [0, 0]
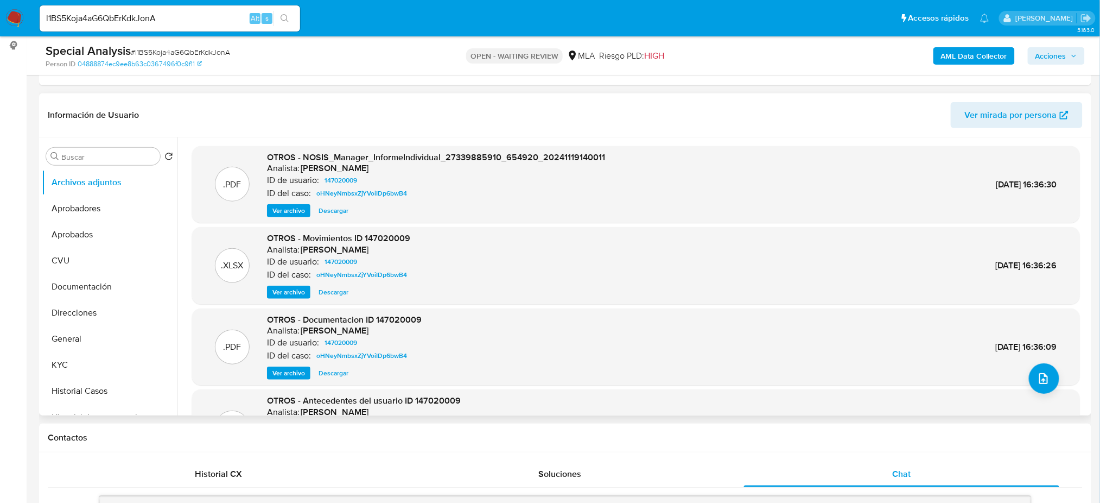
click at [339, 290] on span "Descargar" at bounding box center [334, 292] width 30 height 11
drag, startPoint x: 18, startPoint y: 17, endPoint x: 28, endPoint y: 2, distance: 17.9
click at [17, 17] on img at bounding box center [14, 18] width 18 height 18
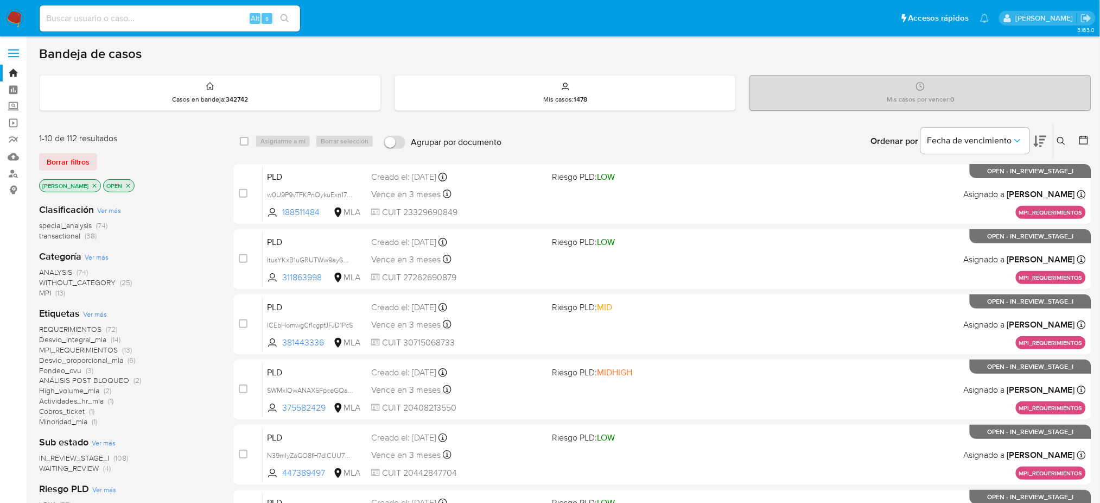
click at [162, 21] on input at bounding box center [170, 18] width 261 height 14
paste input "HMttpDB5wXedAsd5i59OQnZ4"
type input "HMttpDB5wXedAsd5i59OQnZ4"
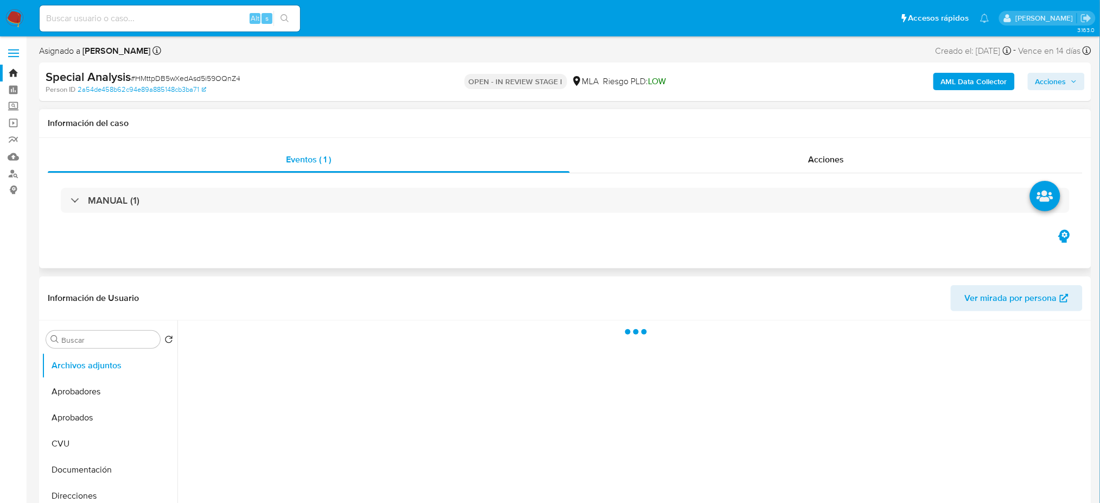
select select "10"
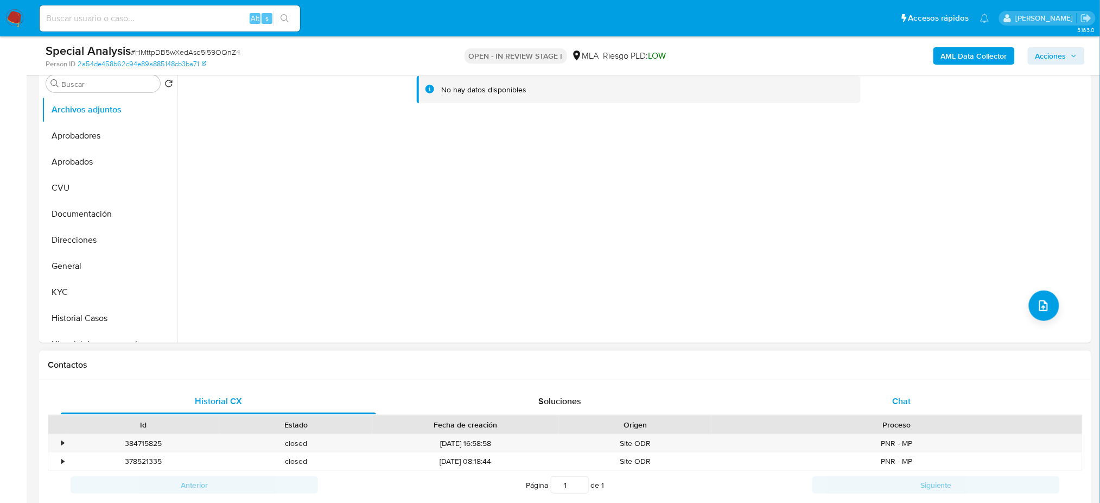
click at [871, 394] on div "Chat" at bounding box center [901, 401] width 315 height 26
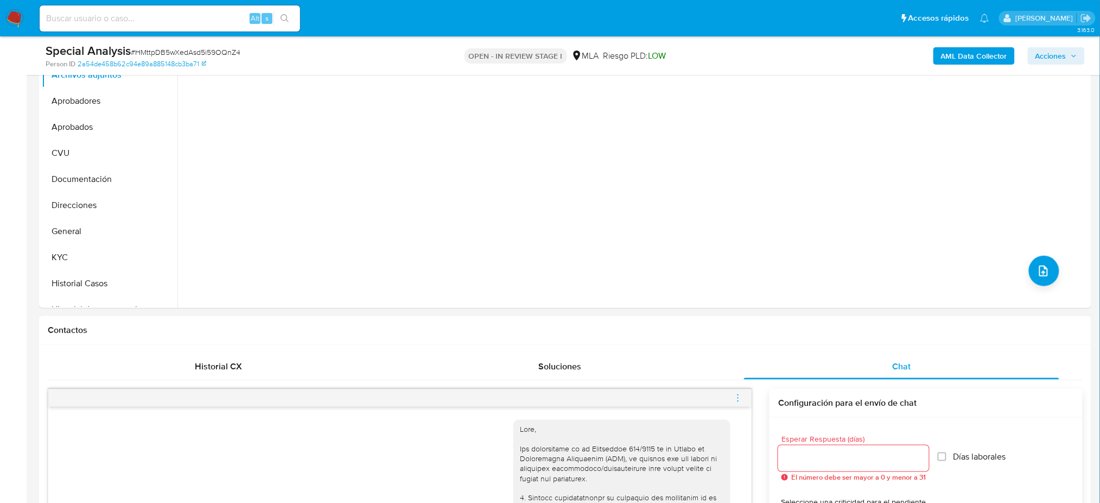
scroll to position [217, 0]
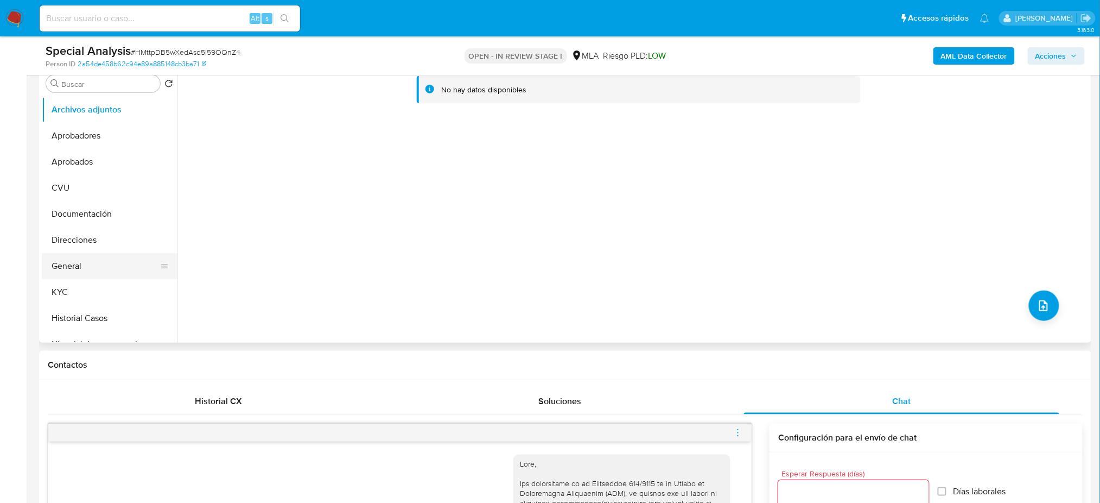
click at [91, 260] on button "General" at bounding box center [105, 266] width 127 height 26
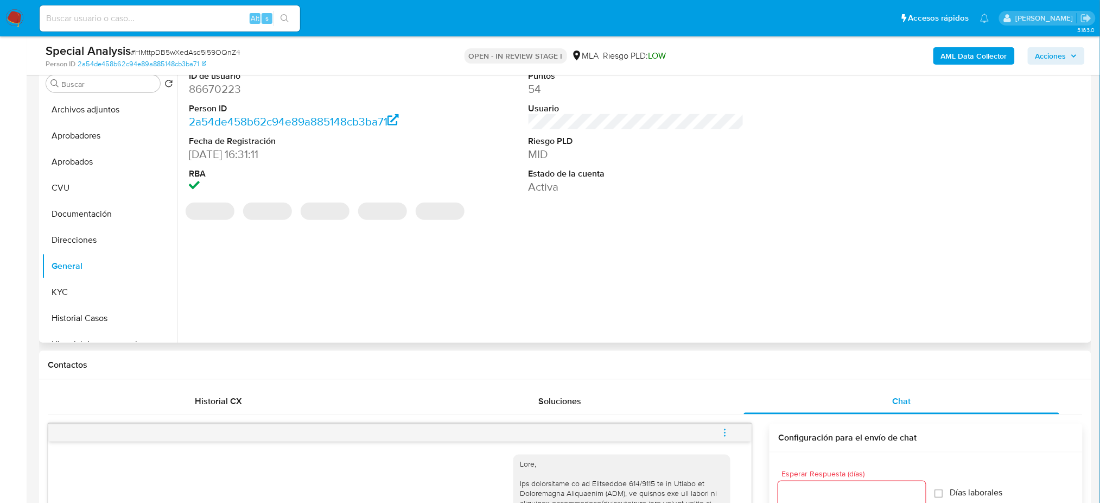
click at [220, 99] on dl "ID de usuario 86670223 Person ID 2a54de458b62c94e89a885148cb3ba71 Fecha de Regi…" at bounding box center [297, 132] width 216 height 125
click at [218, 86] on dd "86670223" at bounding box center [297, 88] width 216 height 15
copy dd "86670223"
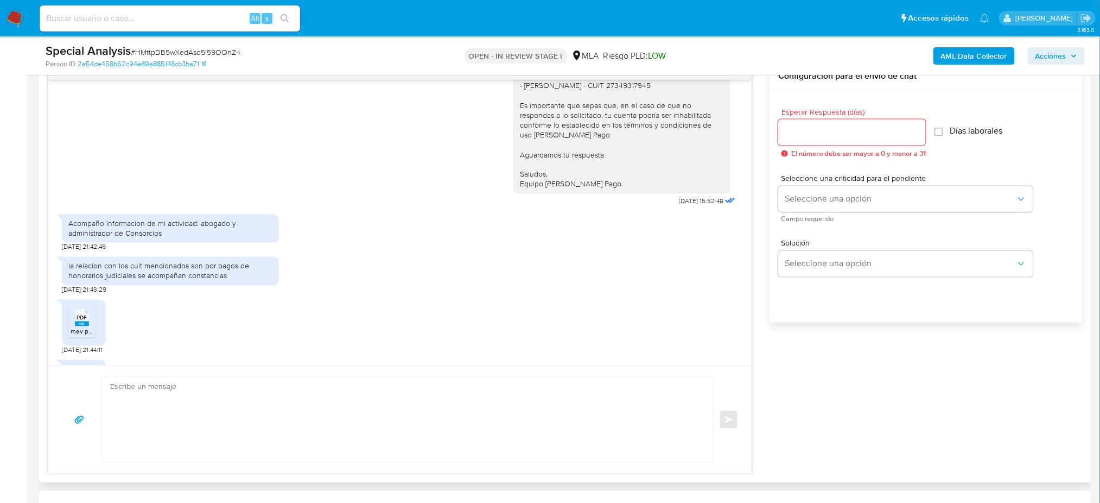
scroll to position [1021, 0]
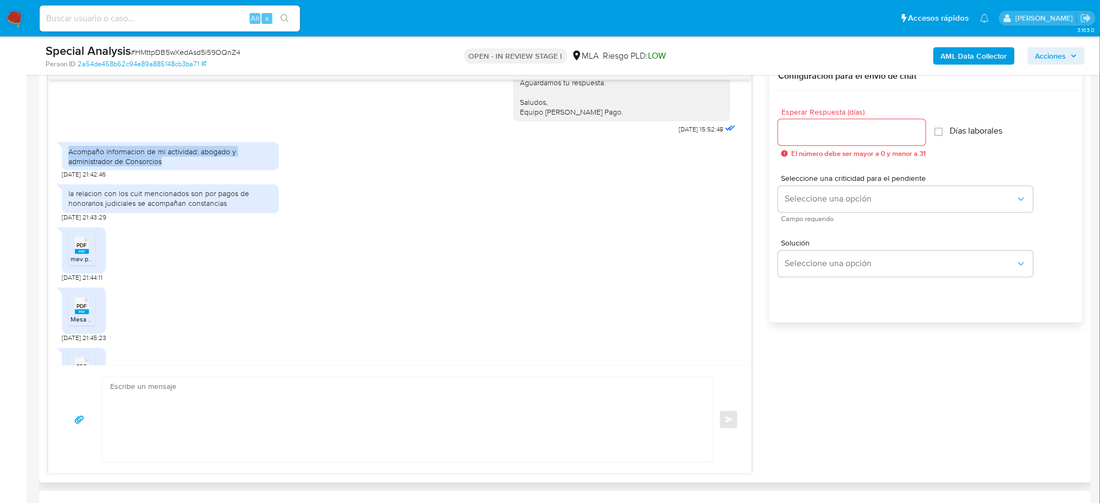
drag, startPoint x: 178, startPoint y: 214, endPoint x: 64, endPoint y: 205, distance: 114.4
click at [64, 170] on div "Acompaño informacion de mi actividad: abogado y administrador de Consorcios" at bounding box center [170, 156] width 217 height 28
copy div "Acompaño informacion de mi actividad: abogado y administrador de Consorcios"
click at [162, 208] on div "la relacion con los cuit mencionados son por pagos de honorarios judiciales se …" at bounding box center [170, 199] width 204 height 20
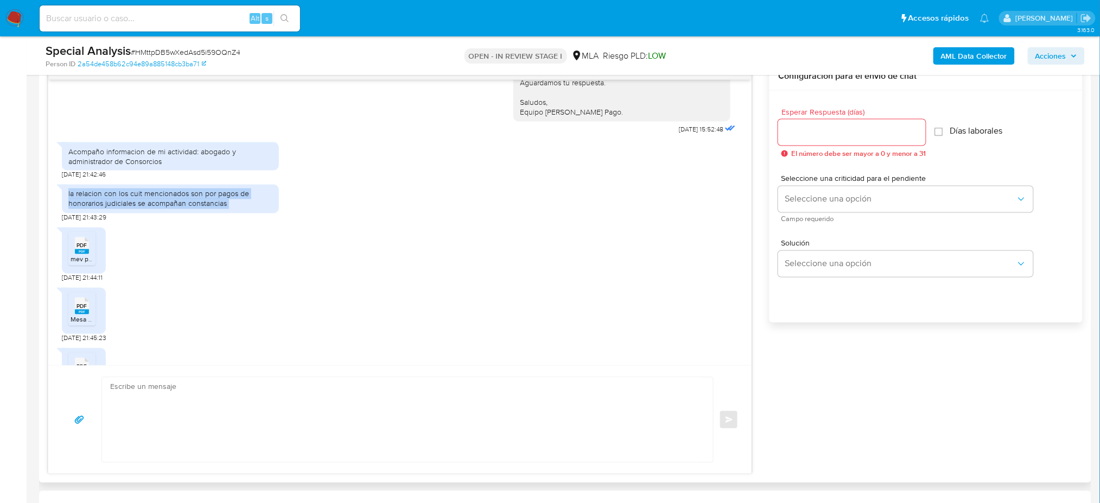
click at [162, 208] on div "la relacion con los cuit mencionados son por pagos de honorarios judiciales se …" at bounding box center [170, 199] width 204 height 20
copy div "la relacion con los cuit mencionados son por pagos de honorarios judiciales se …"
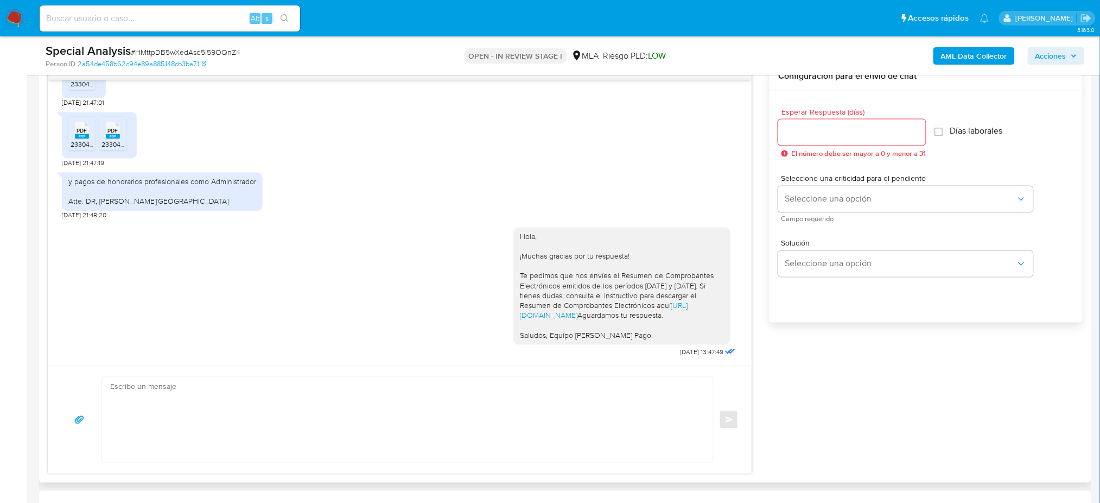
click at [155, 207] on div "y pagos de honorarios profesionales como Administrador Atte. DR, Andres N. Barb…" at bounding box center [162, 192] width 188 height 30
copy div "y pagos de honorarios profesionales como Administrador"
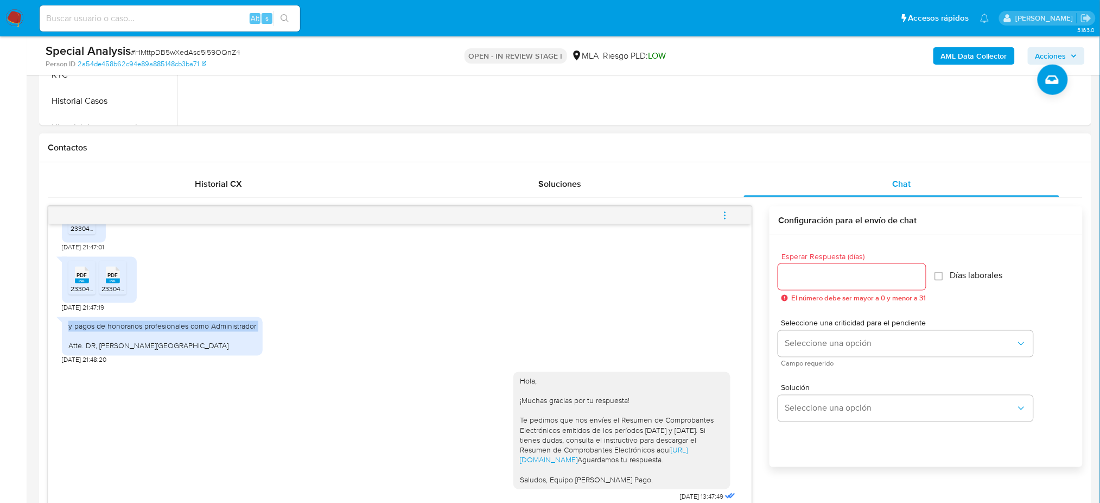
scroll to position [1527, 0]
click at [170, 41] on div "Special Analysis # HMttpDB5wXedAsd5i59OQnZ4 Person ID 2a54de458b62c94e89a885148…" at bounding box center [565, 55] width 1053 height 39
click at [175, 47] on span "# HMttpDB5wXedAsd5i59OQnZ4" at bounding box center [186, 52] width 110 height 11
click at [174, 47] on span "# HMttpDB5wXedAsd5i59OQnZ4" at bounding box center [186, 52] width 110 height 11
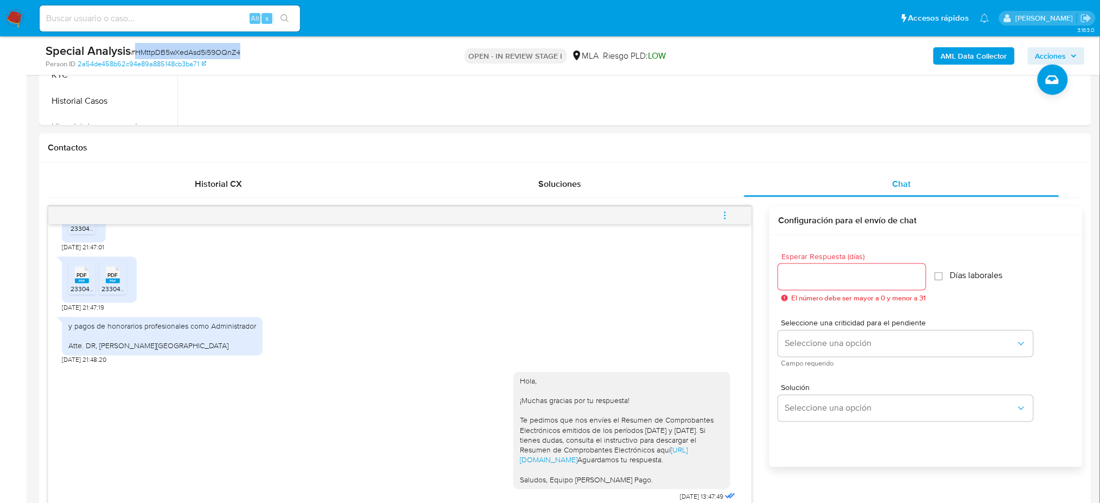
copy span "HMttpDB5wXedAsd5i59OQnZ4"
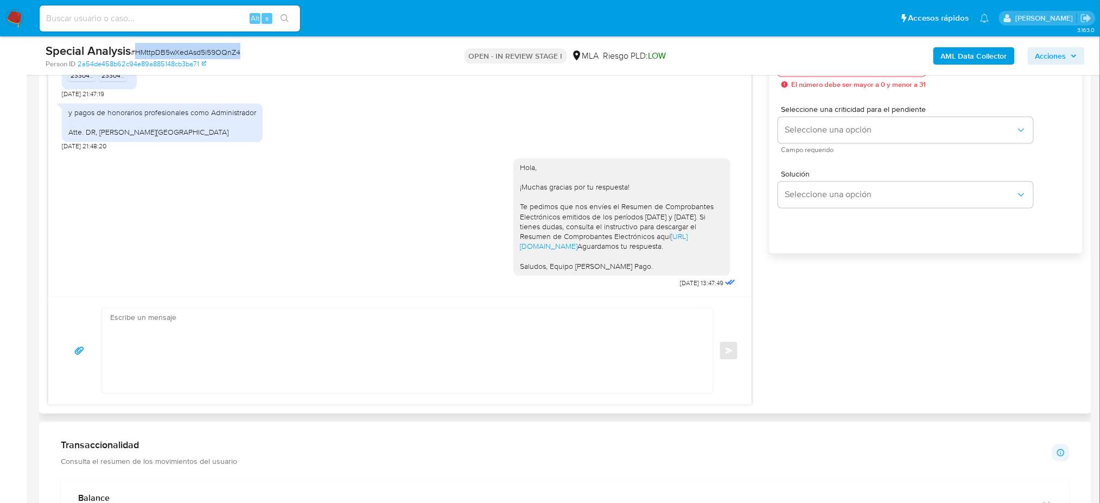
scroll to position [651, 0]
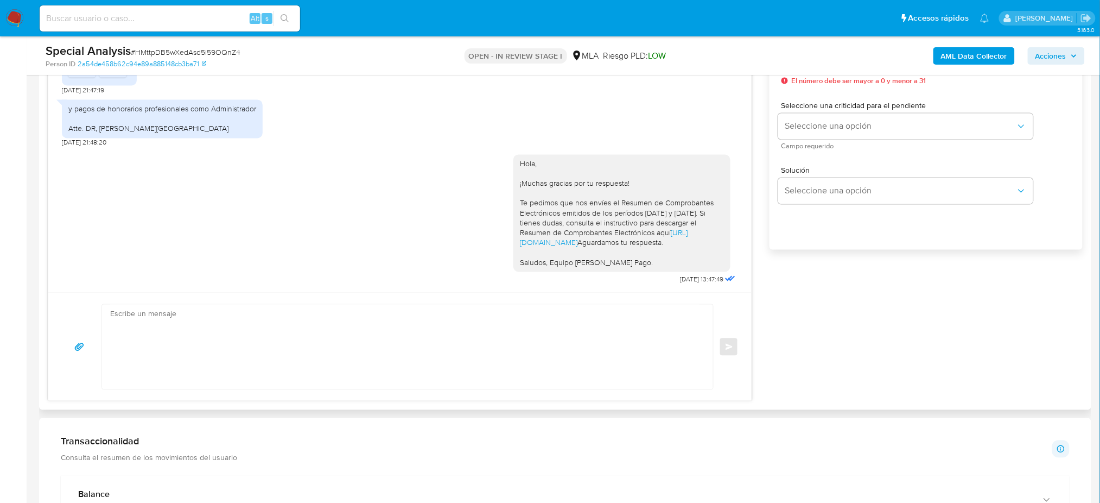
click at [142, 331] on textarea at bounding box center [405, 347] width 590 height 85
paste textarea "Hola, Muchas gracias por la respuesta. Analizamos tu caso y notamos que la info…"
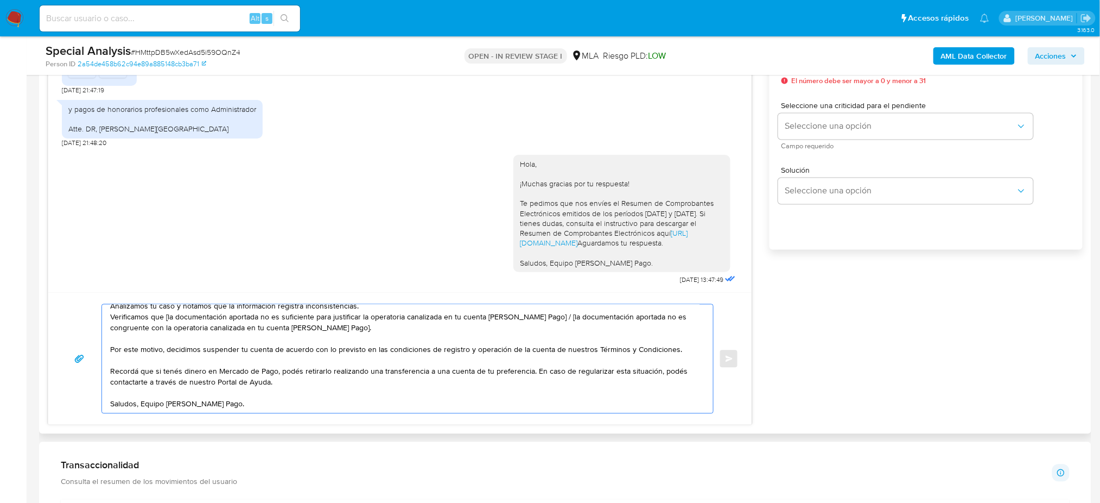
scroll to position [0, 0]
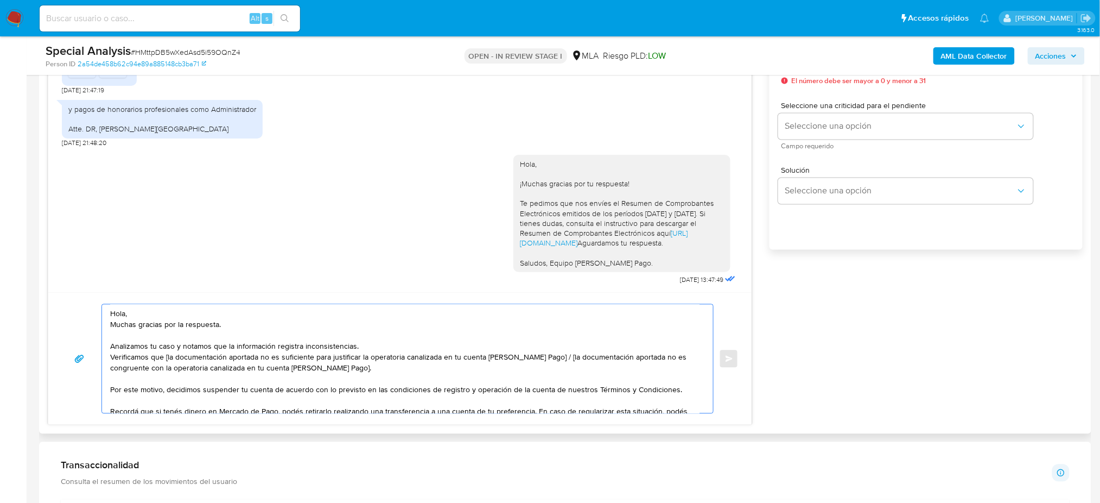
drag, startPoint x: 354, startPoint y: 372, endPoint x: 544, endPoint y: 359, distance: 190.4
click at [544, 359] on textarea "Hola, Muchas gracias por la respuesta. Analizamos tu caso y notamos que la info…" at bounding box center [405, 359] width 590 height 109
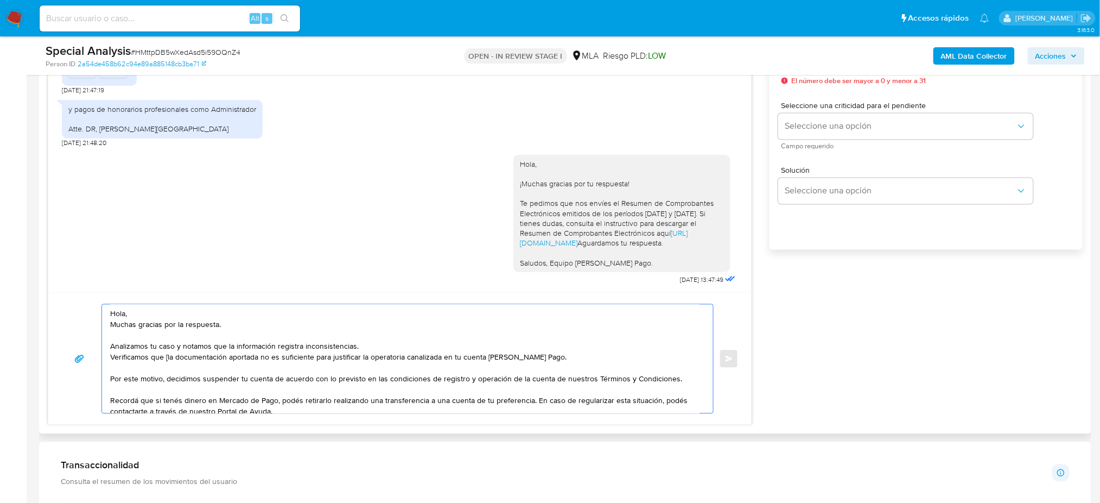
click at [168, 358] on textarea "Hola, Muchas gracias por la respuesta. Analizamos tu caso y notamos que la info…" at bounding box center [405, 359] width 590 height 109
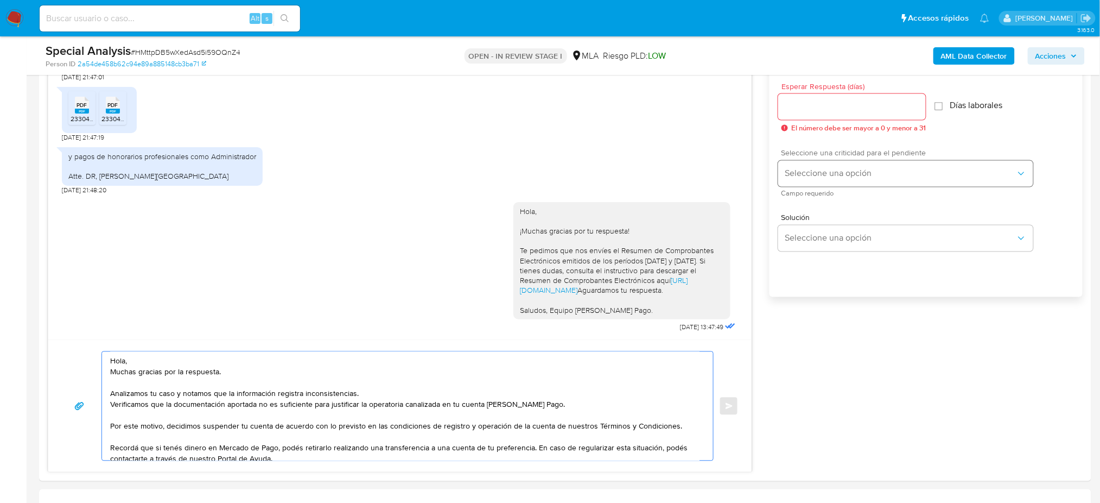
scroll to position [579, 0]
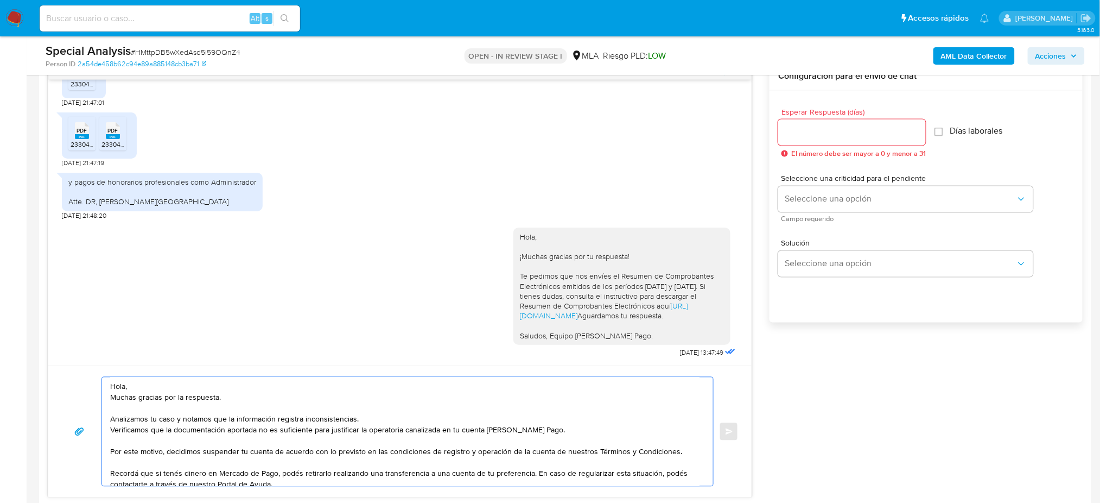
type textarea "Hola, Muchas gracias por la respuesta. Analizamos tu caso y notamos que la info…"
click at [809, 130] on input "Esperar Respuesta (días)" at bounding box center [852, 132] width 148 height 14
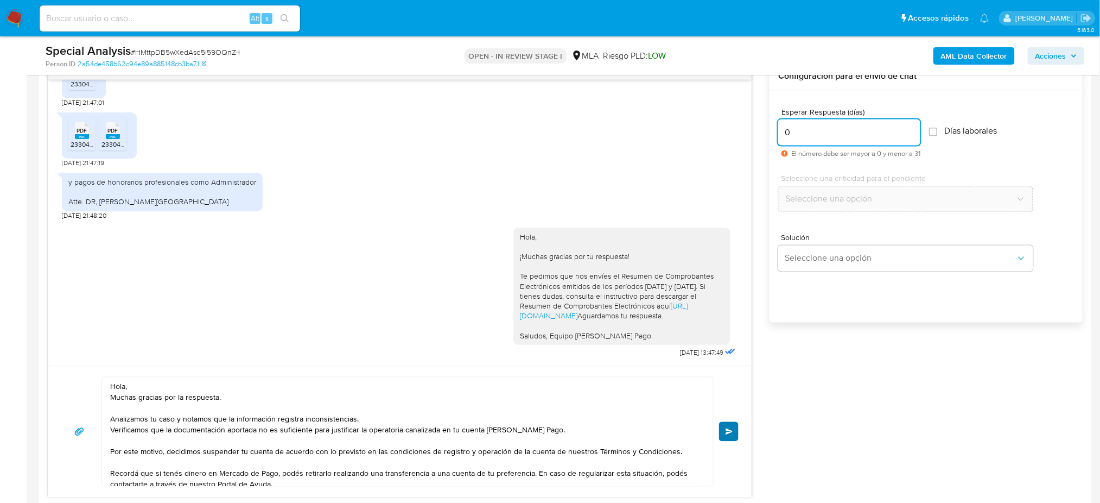
type input "0"
click at [730, 432] on span "Enviar" at bounding box center [730, 431] width 8 height 7
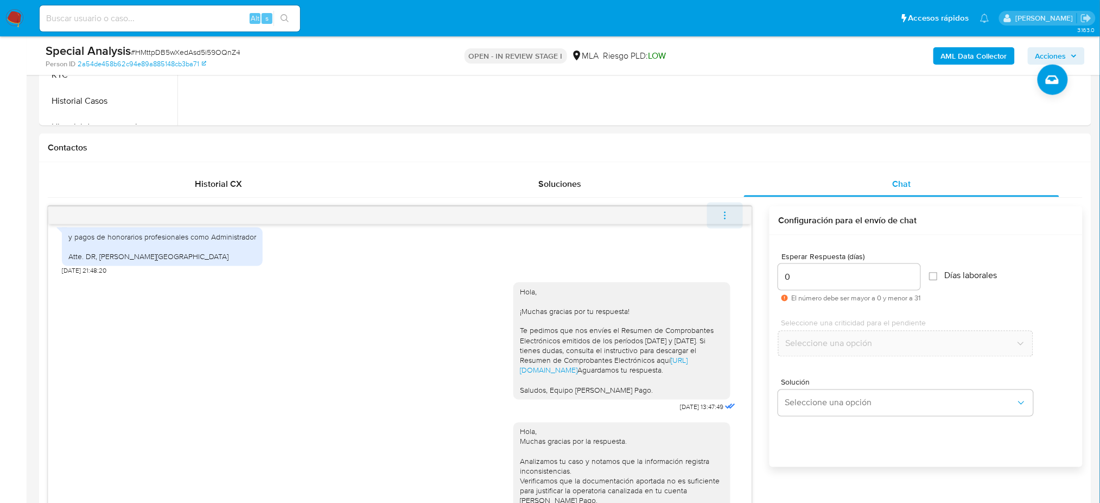
scroll to position [1757, 0]
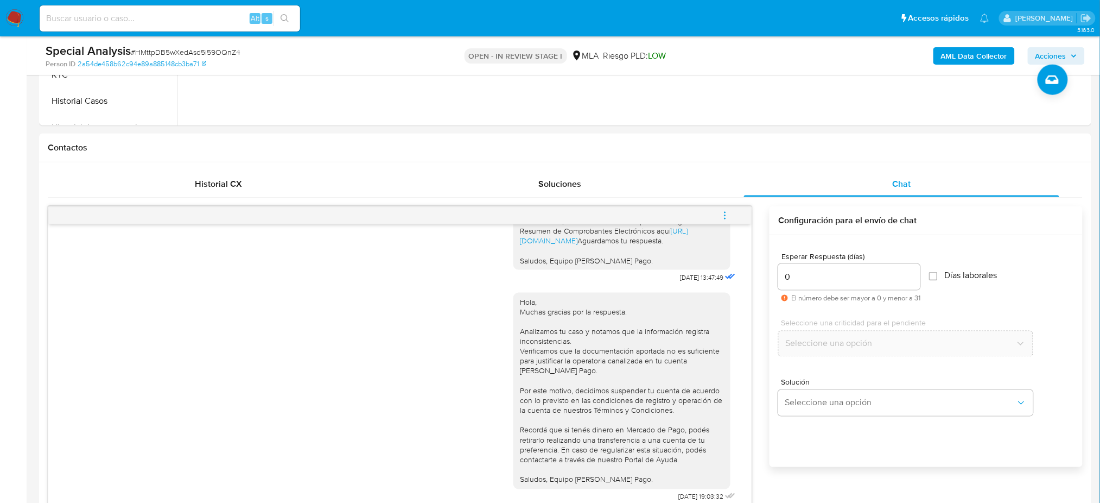
click at [723, 214] on icon "menu-action" at bounding box center [725, 216] width 10 height 10
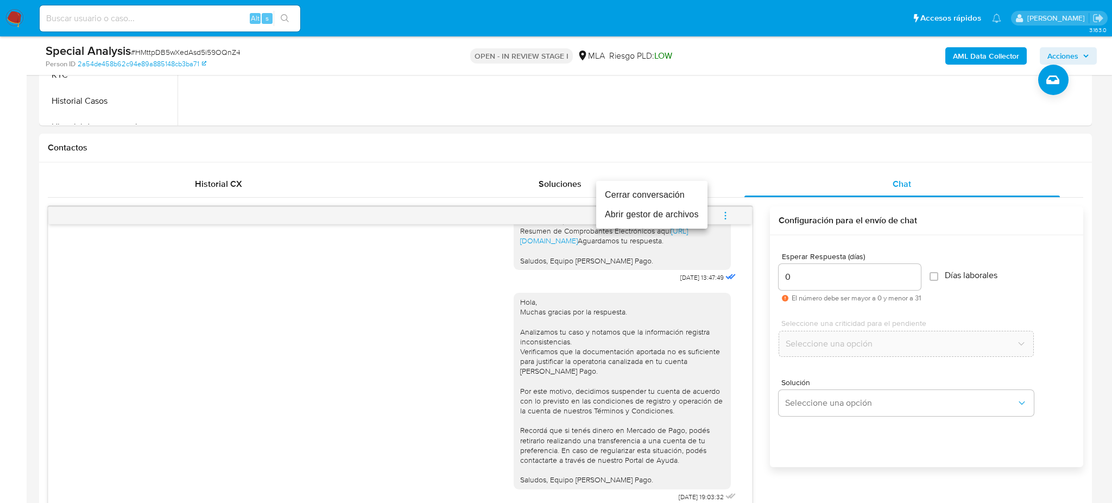
click at [623, 194] on li "Cerrar conversación" at bounding box center [651, 195] width 111 height 20
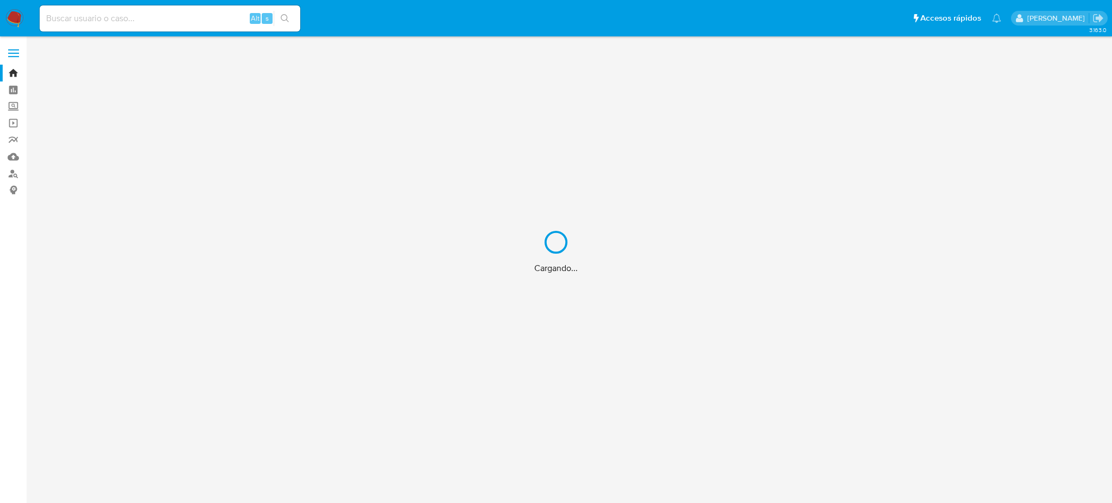
click at [125, 20] on div "Cargando..." at bounding box center [556, 251] width 1112 height 503
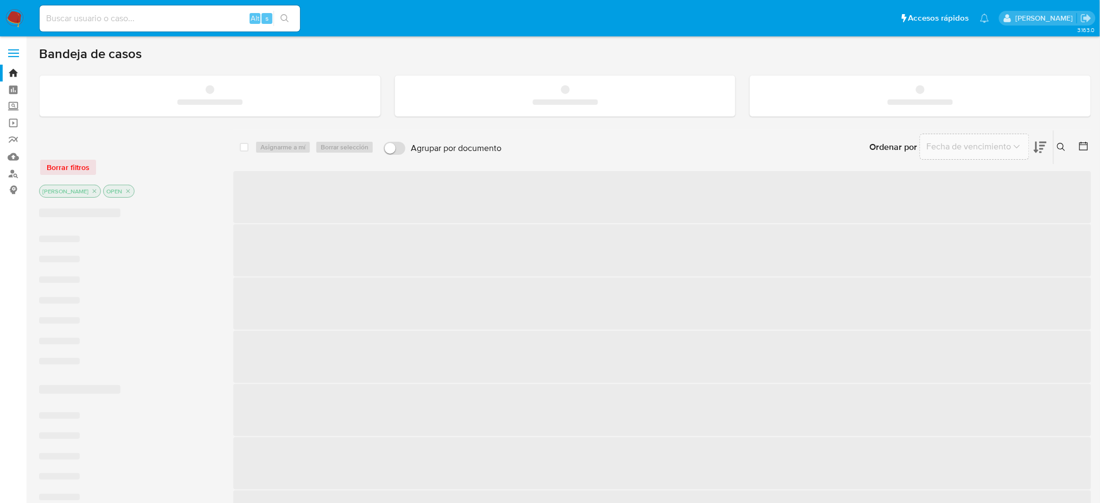
click at [118, 14] on input at bounding box center [170, 18] width 261 height 14
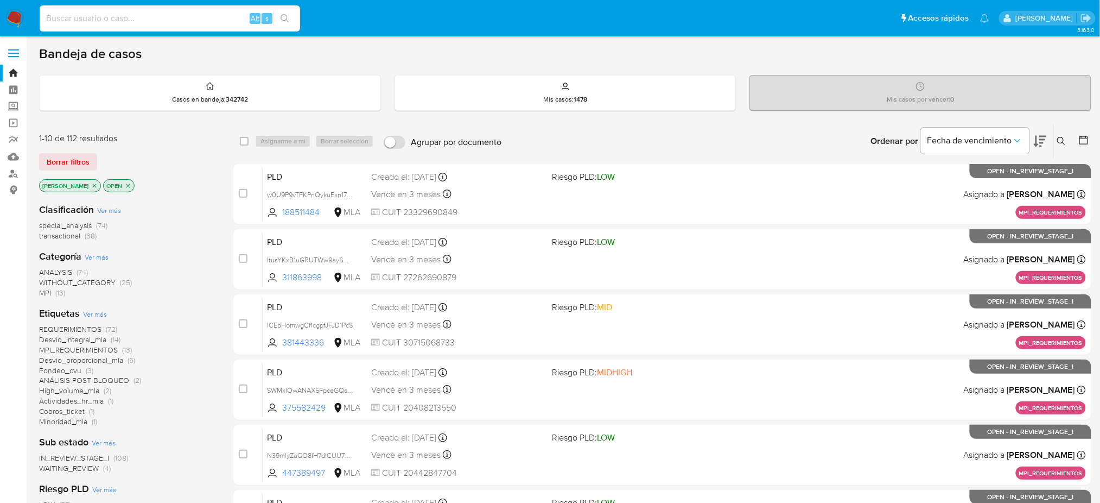
paste input "W8m2nJNKvVYgHyJd3WS5s34E"
type input "W8m2nJNKvVYgHyJd3WS5s34E"
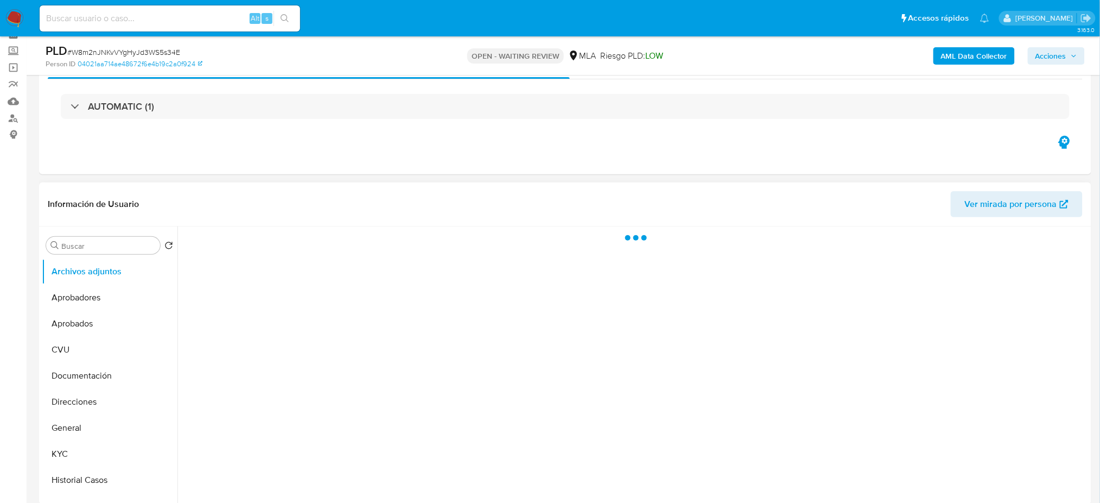
scroll to position [144, 0]
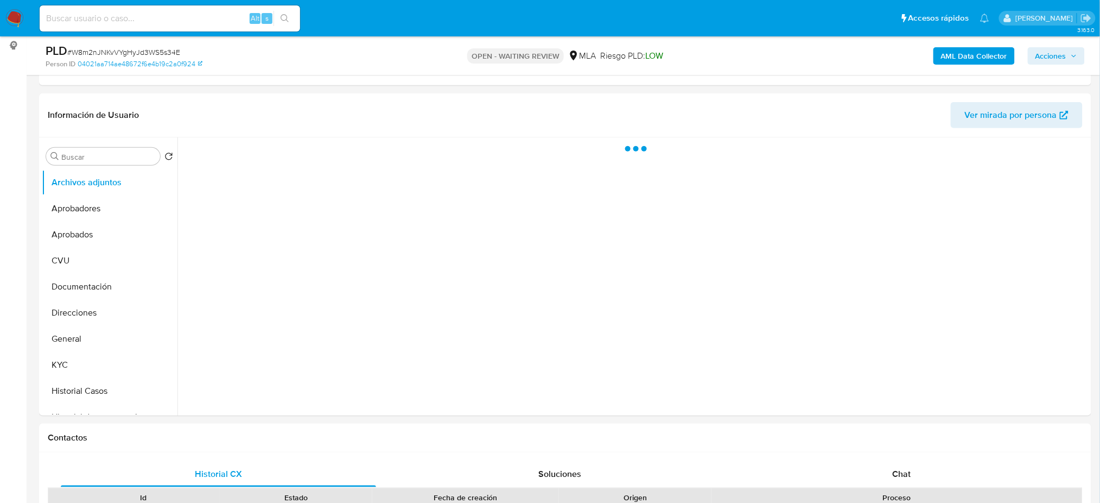
drag, startPoint x: 115, startPoint y: 383, endPoint x: 0, endPoint y: 366, distance: 116.4
click at [115, 384] on button "Historial Casos" at bounding box center [110, 391] width 136 height 26
select select "10"
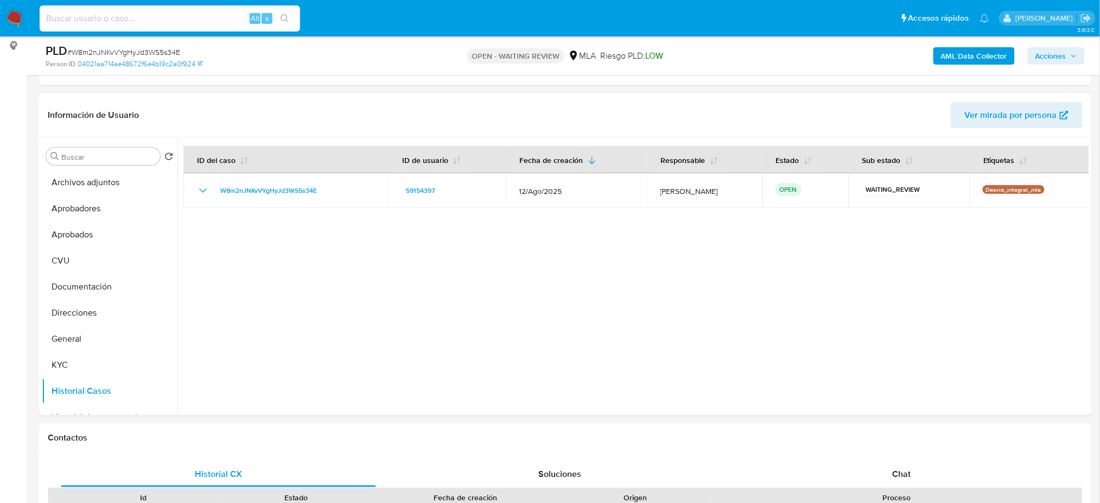
click at [240, 18] on input at bounding box center [170, 18] width 261 height 14
paste input "PCXM1RHtNh0Cr1ct2xuIgs7q"
type input "PCXM1RHtNh0Cr1ct2xuIgs7q"
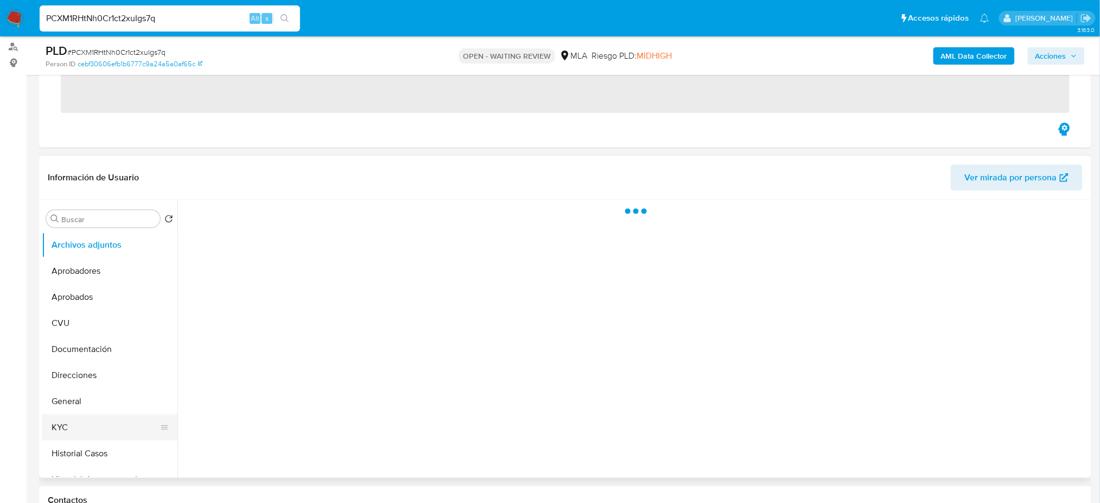
scroll to position [217, 0]
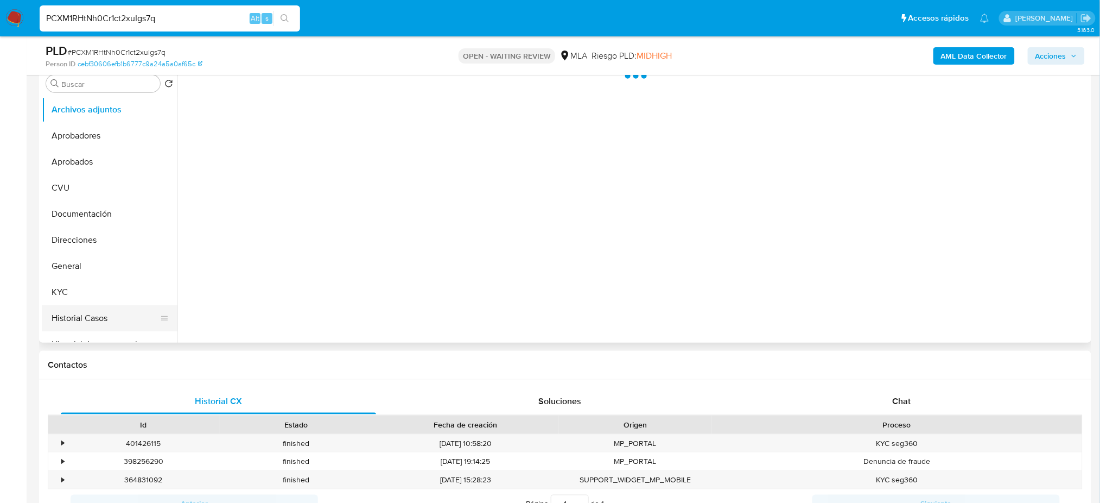
click at [73, 311] on button "Historial Casos" at bounding box center [105, 318] width 127 height 26
select select "10"
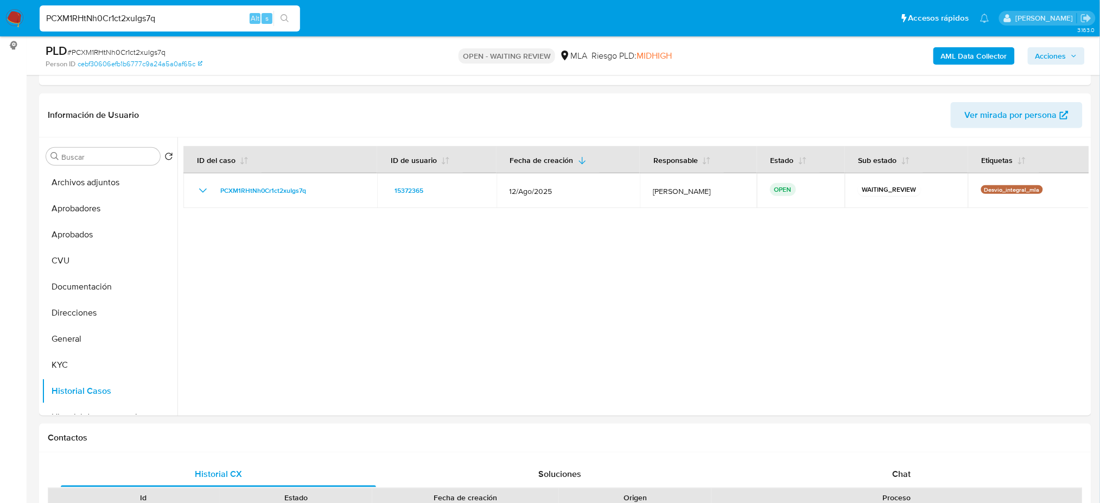
drag, startPoint x: 206, startPoint y: 15, endPoint x: 0, endPoint y: 20, distance: 205.8
click at [0, 20] on nav "Pausado Ver notificaciones PCXM1RHtNh0Cr1ct2xuIgs7q Alt s Accesos rápidos Presi…" at bounding box center [550, 18] width 1100 height 36
paste input "smTeBauXmLbJlaoPgPig7y5J"
type input "smTeBauXmLbJlaoPgPig7y5J+"
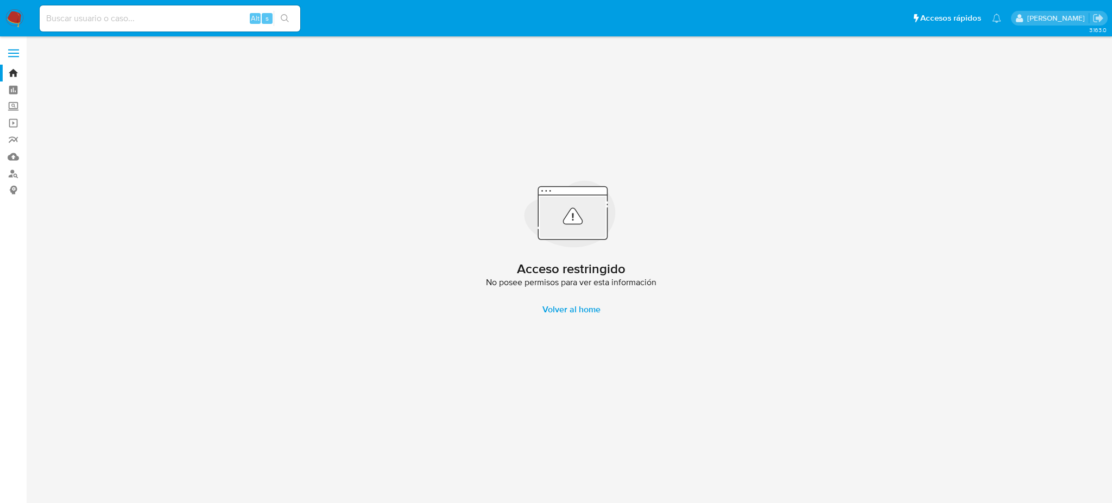
click at [136, 21] on input at bounding box center [170, 18] width 261 height 14
paste input "smTeBauXmLbJlaoPgPig7y5J"
type input "smTeBauXmLbJlaoPgPig7y5J"
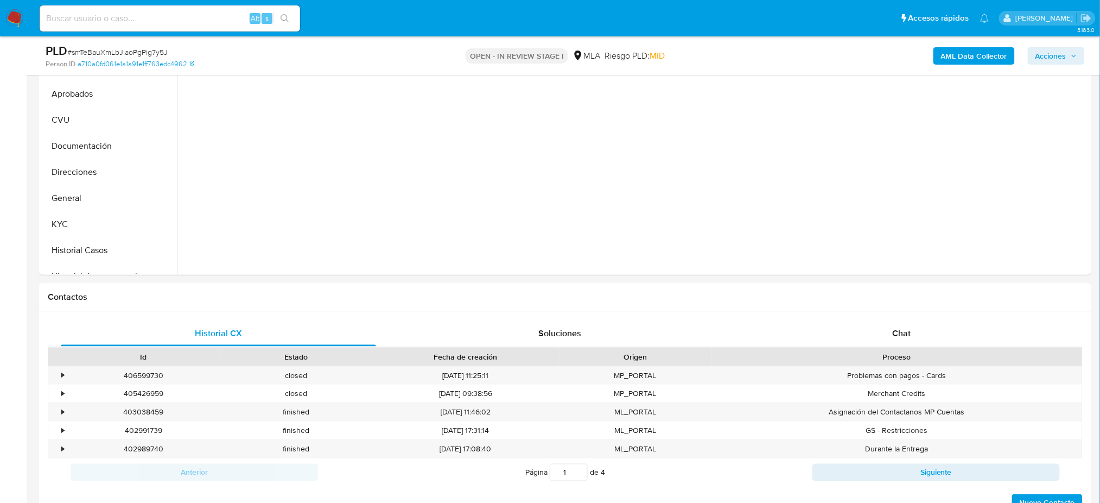
scroll to position [289, 0]
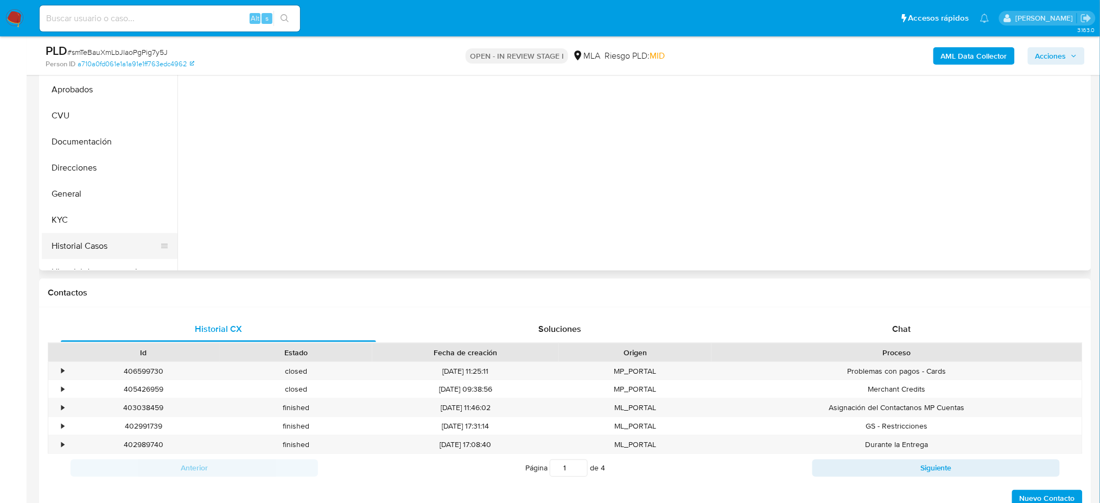
click at [122, 248] on button "Historial Casos" at bounding box center [105, 246] width 127 height 26
select select "10"
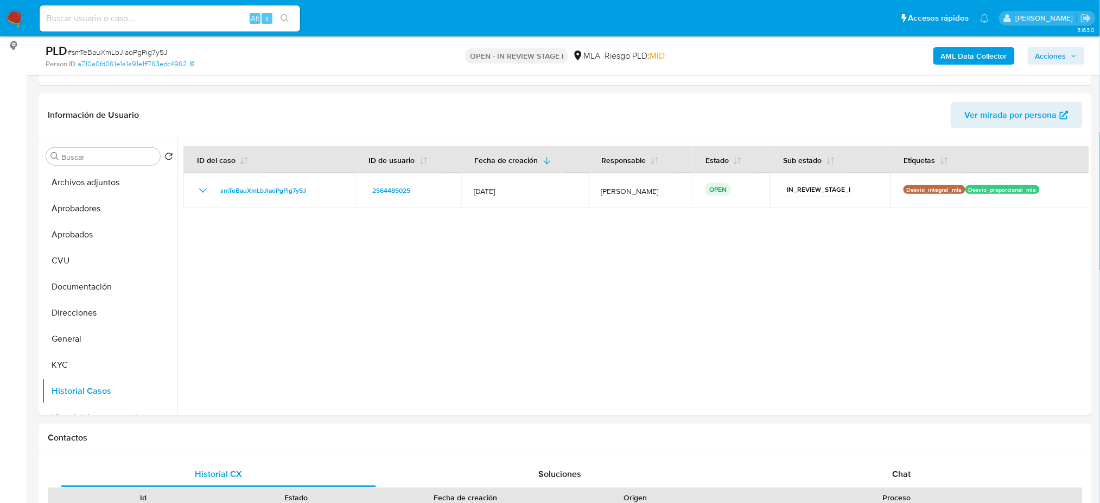
click at [174, 9] on div "Alt s" at bounding box center [170, 18] width 261 height 26
click at [166, 27] on div "Alt s" at bounding box center [170, 18] width 261 height 26
click at [163, 18] on input at bounding box center [170, 18] width 261 height 14
paste input "E2Vx0INJaAMjOC6Lejvj2oX1"
type input "E2Vx0INJaAMjOC6Lejvj2oX1"
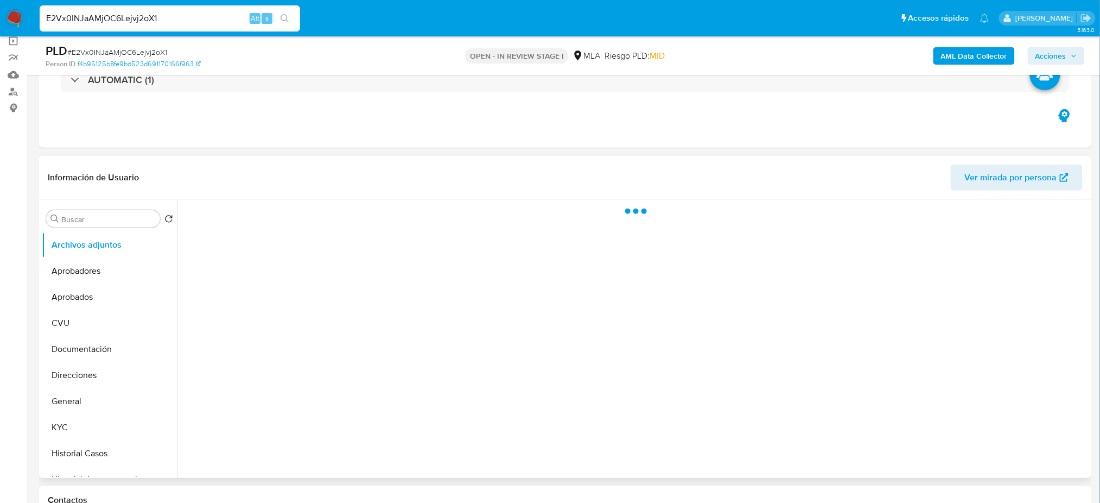
scroll to position [217, 0]
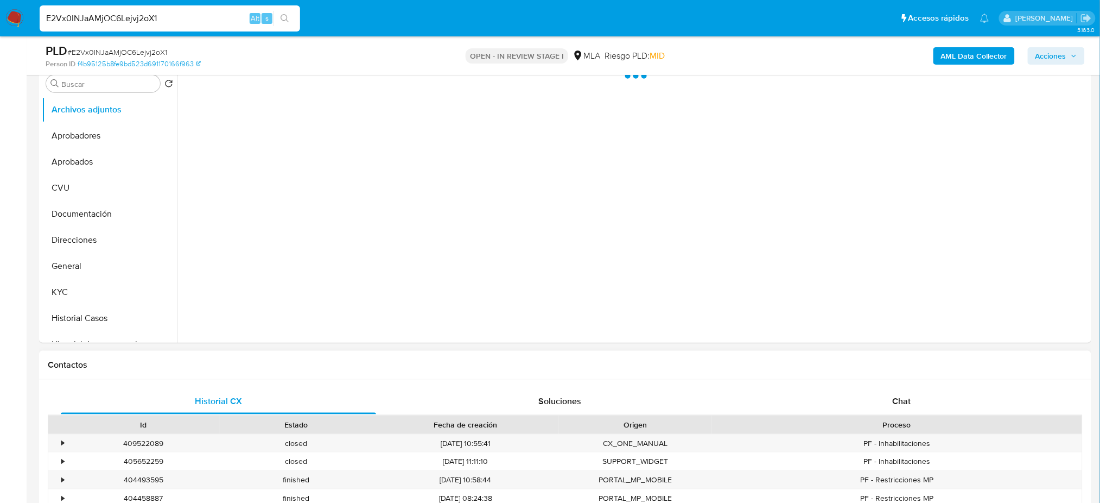
select select "10"
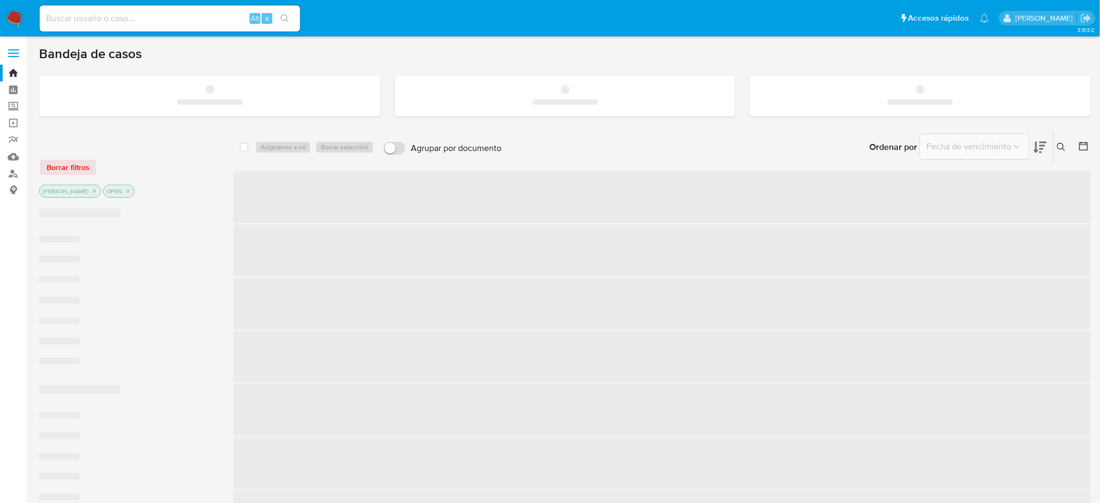
click at [1057, 148] on div "Ingrese ID de usuario o caso Buscar Borrar filtros" at bounding box center [1063, 147] width 18 height 34
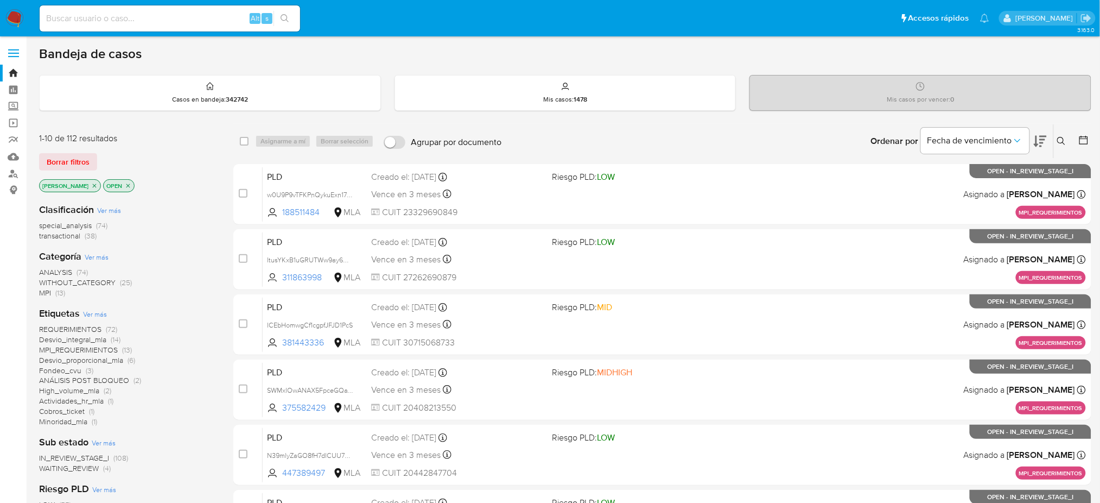
click at [1055, 137] on button at bounding box center [1063, 141] width 18 height 13
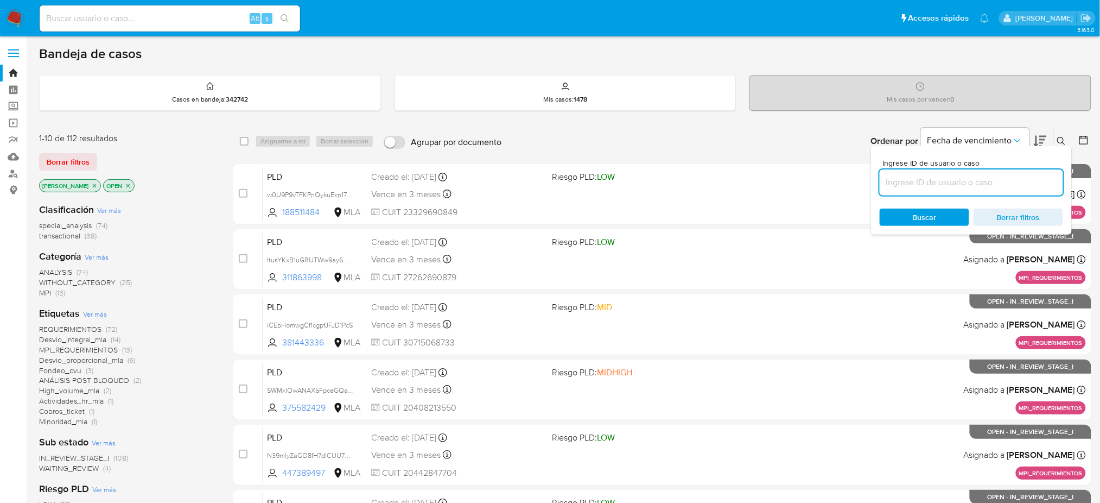
click at [1000, 177] on input at bounding box center [971, 182] width 183 height 14
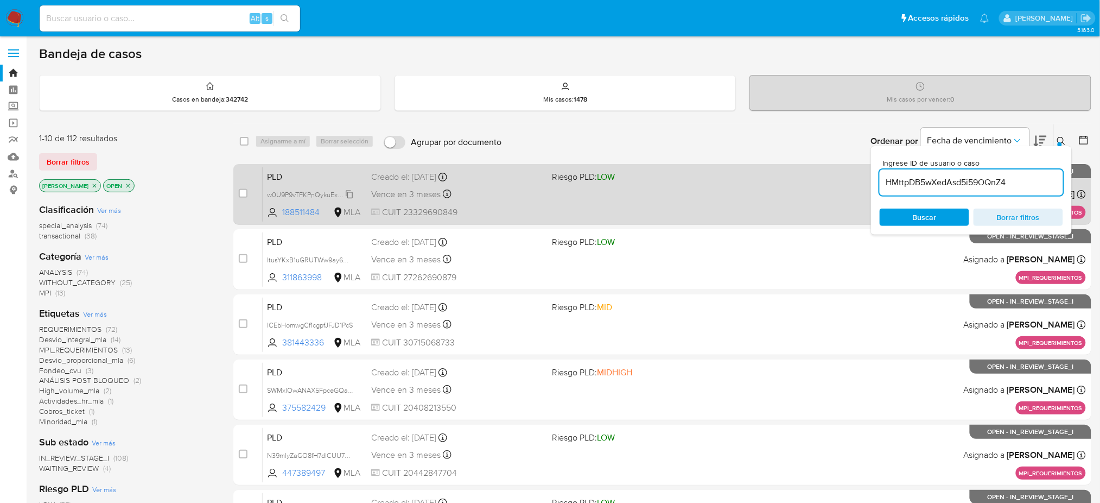
type input "HMttpDB5wXedAsd5i59OQnZ4"
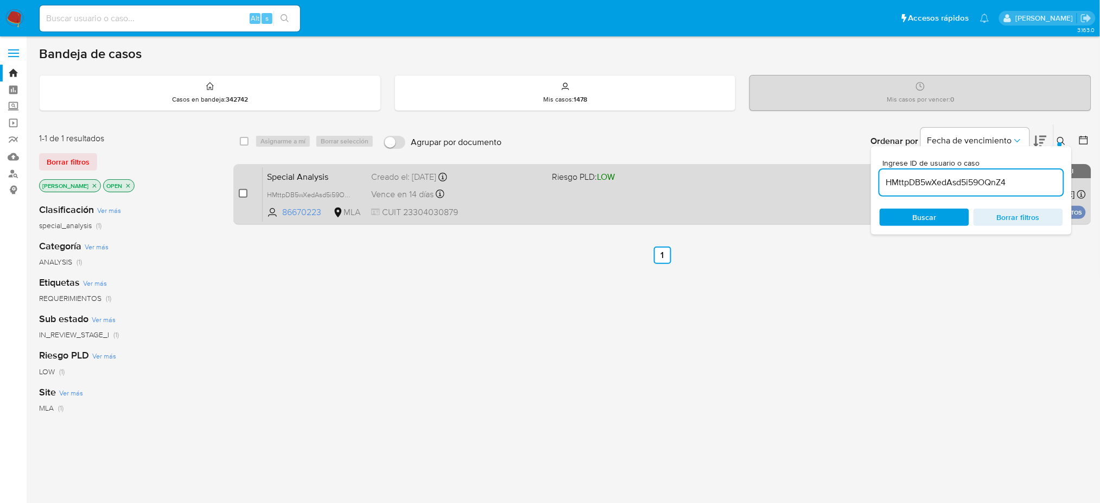
click at [240, 195] on input "checkbox" at bounding box center [243, 193] width 9 height 9
checkbox input "true"
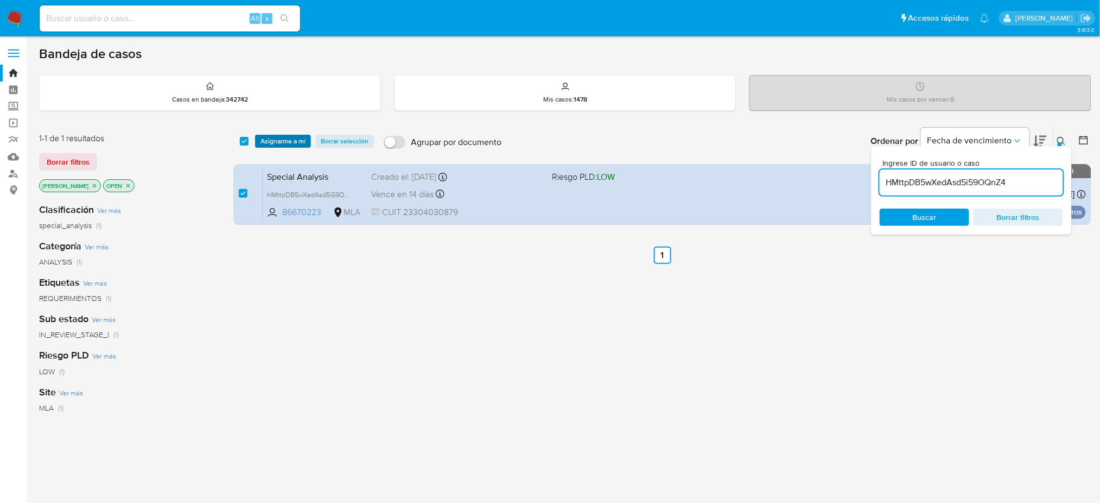
click at [283, 142] on span "Asignarme a mí" at bounding box center [283, 141] width 45 height 11
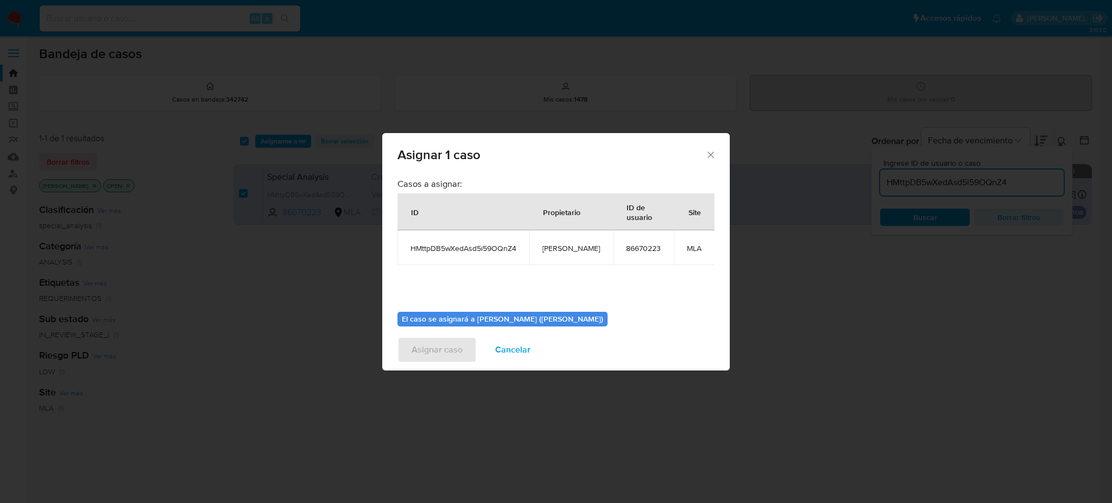
click at [563, 252] on span "[PERSON_NAME]" at bounding box center [571, 248] width 58 height 10
click at [563, 251] on span "[PERSON_NAME]" at bounding box center [571, 248] width 58 height 10
copy span "[PERSON_NAME]"
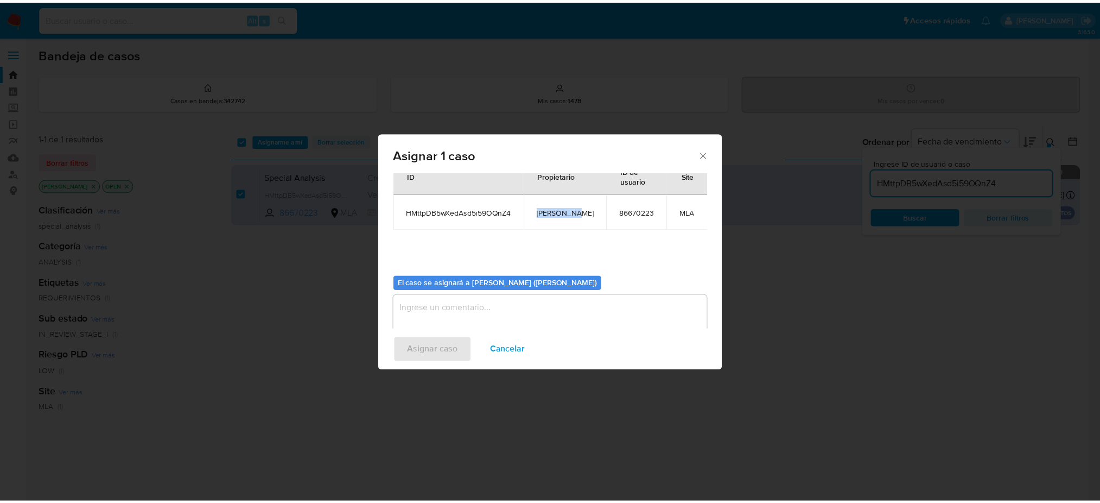
scroll to position [55, 0]
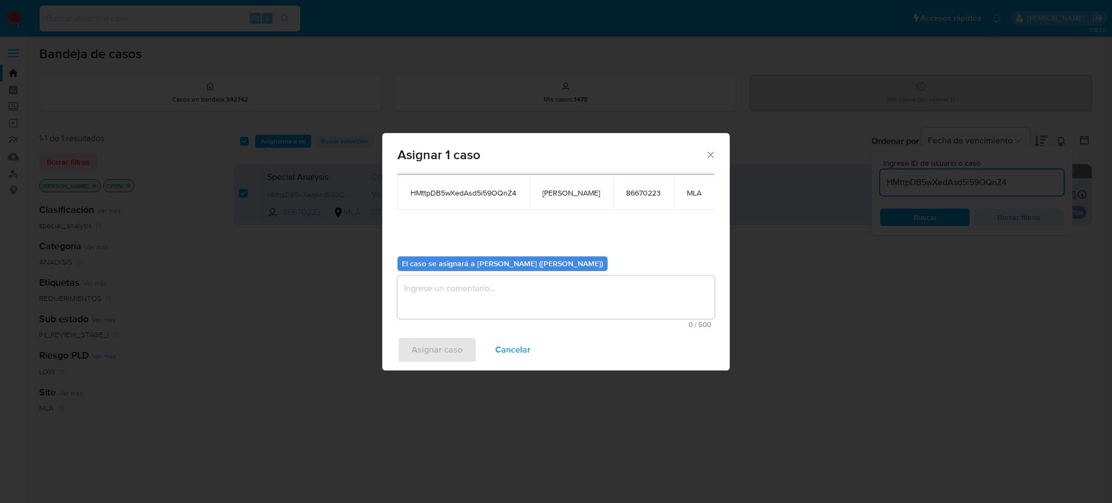
click at [505, 314] on textarea "assign-modal" at bounding box center [555, 296] width 317 height 43
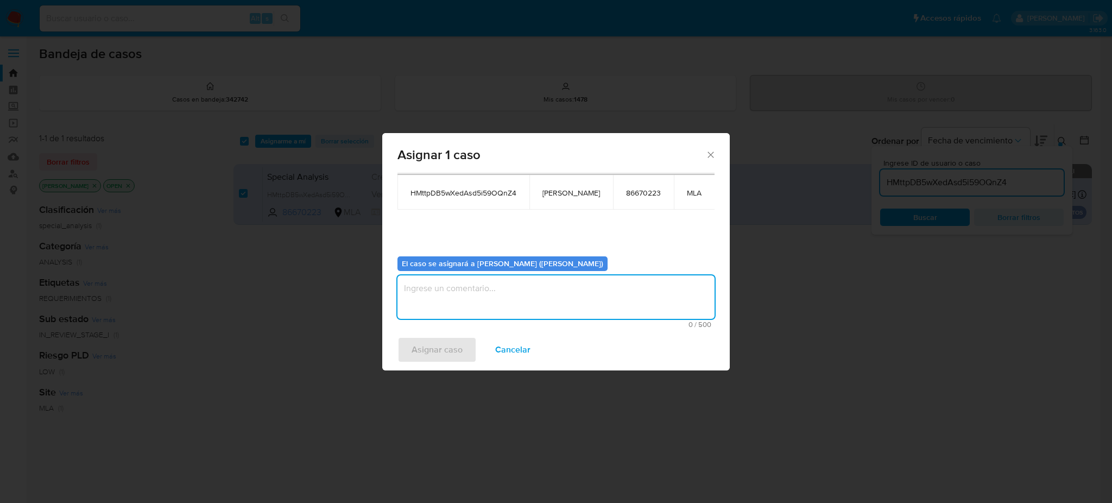
paste textarea "[PERSON_NAME]"
type textarea "[PERSON_NAME]"
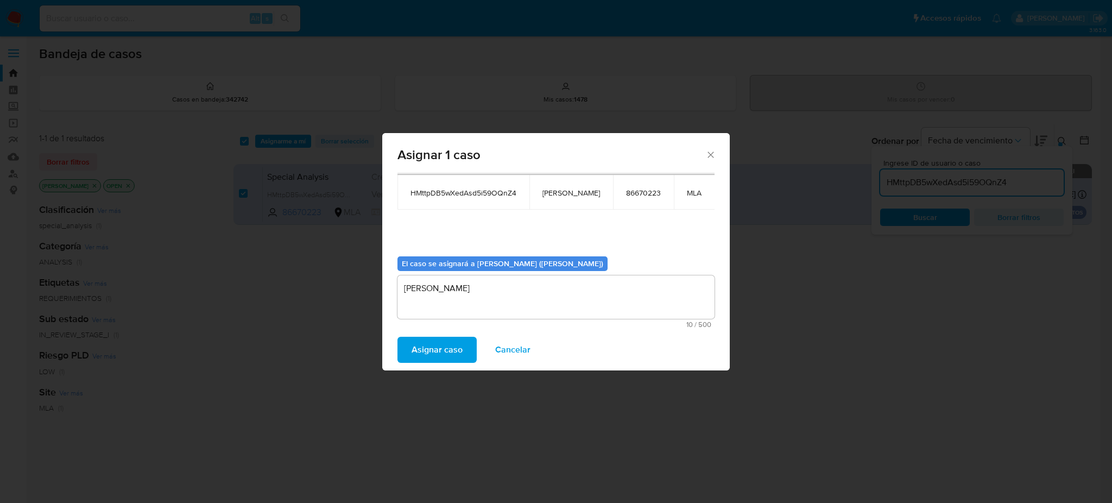
click at [457, 352] on span "Asignar caso" at bounding box center [436, 350] width 51 height 24
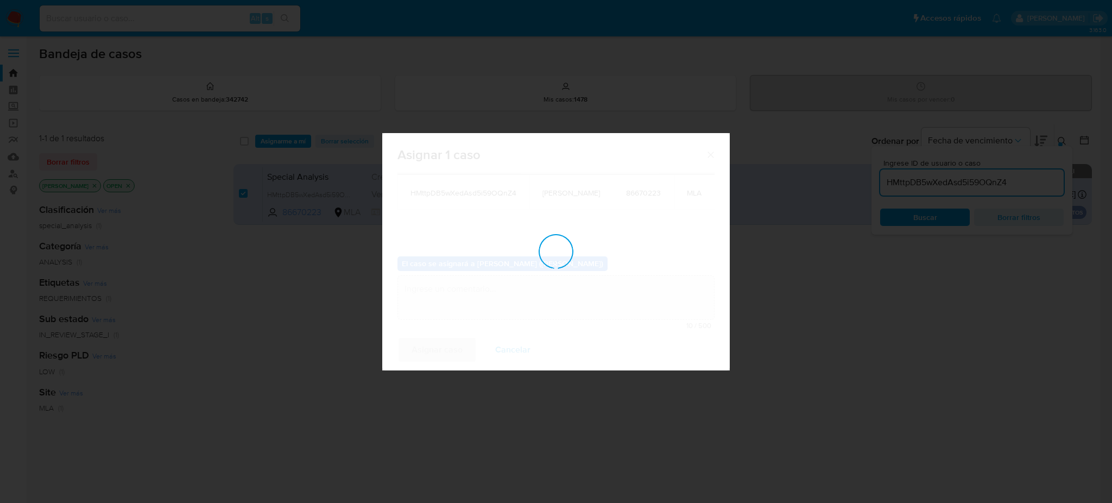
checkbox input "false"
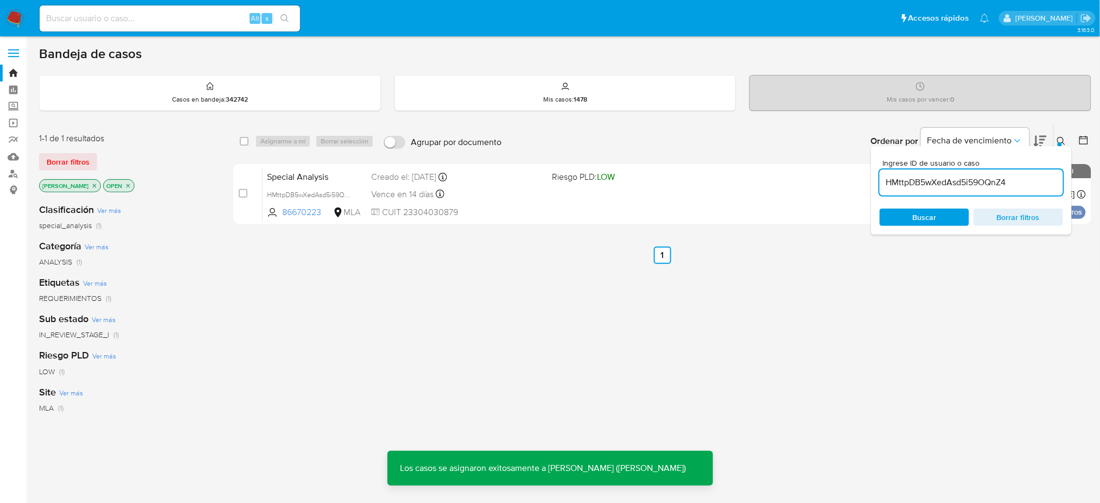
click at [338, 183] on div "Special Analysis HMttpDB5wXedAsd5i59OQnZ4 86670223 MLA Riesgo PLD: LOW Creado e…" at bounding box center [674, 194] width 823 height 55
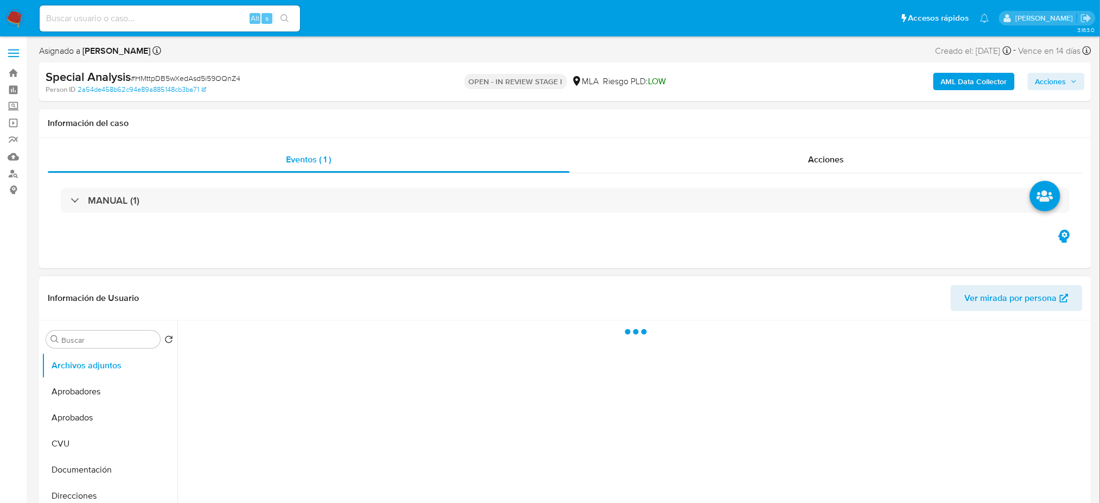
select select "10"
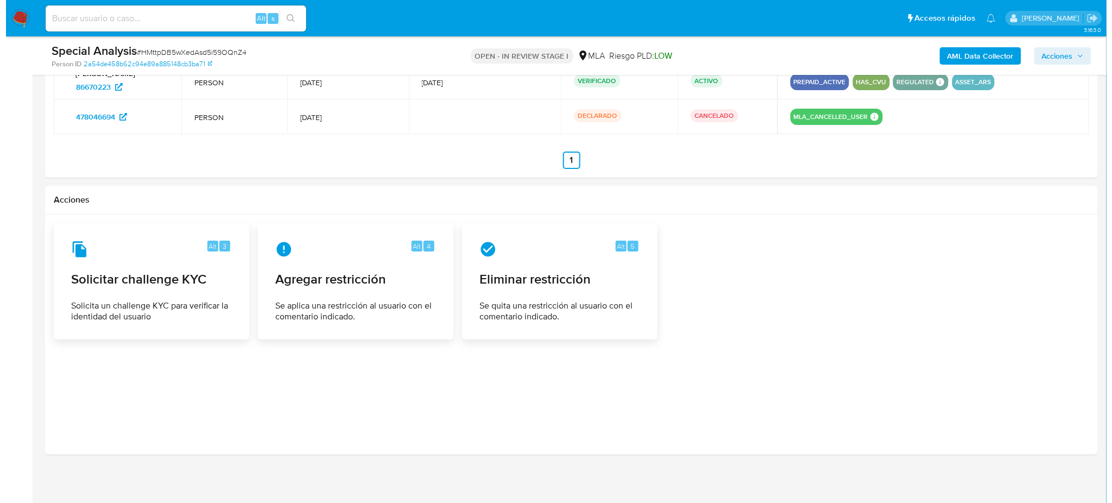
scroll to position [1397, 0]
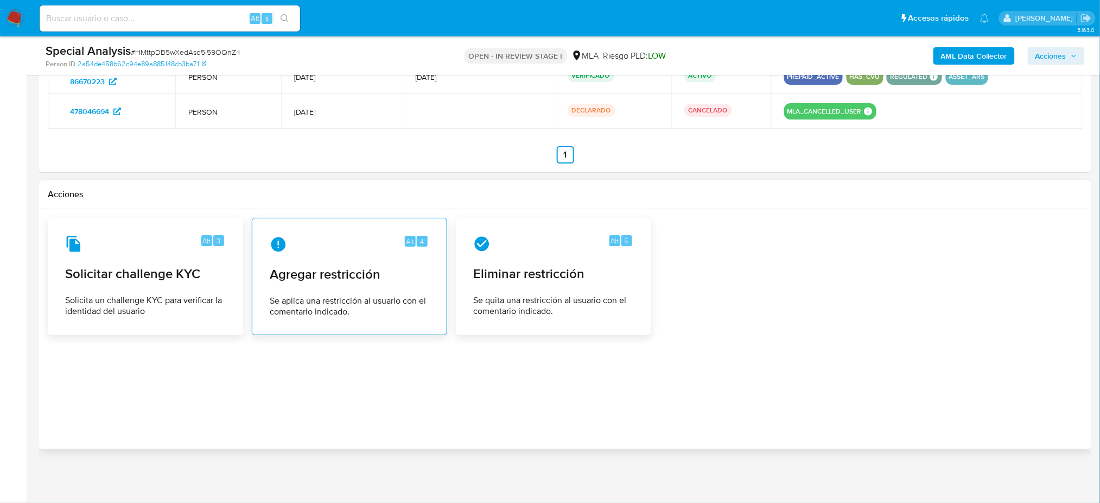
click at [353, 300] on span "Se aplica una restricción al usuario con el comentario indicado." at bounding box center [350, 306] width 160 height 22
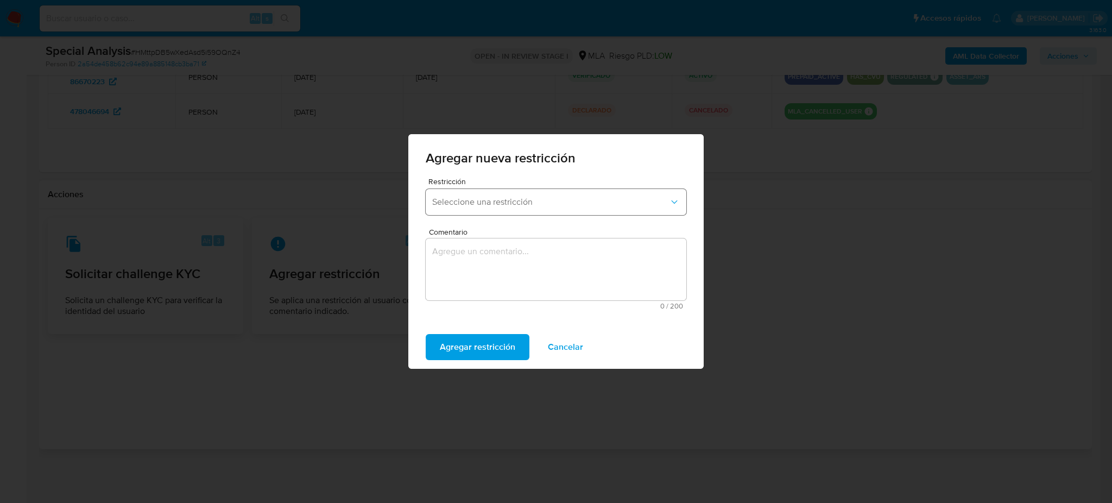
click at [473, 204] on span "Seleccione una restricción" at bounding box center [550, 202] width 237 height 11
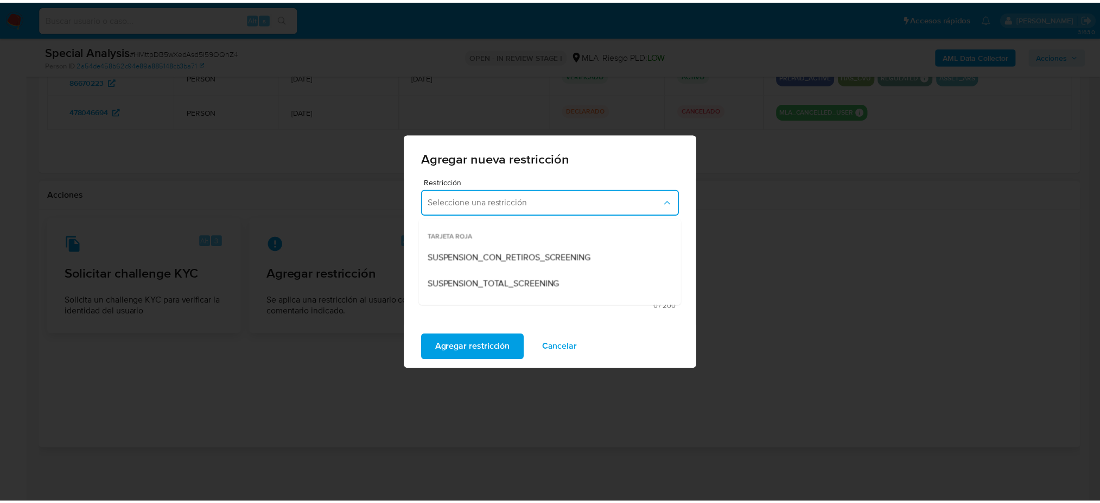
scroll to position [144, 0]
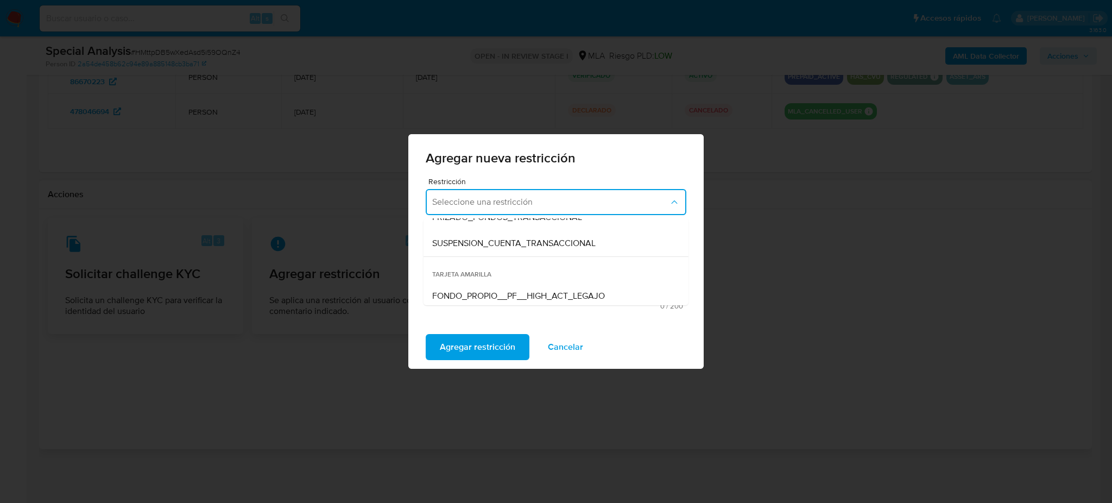
drag, startPoint x: 465, startPoint y: 239, endPoint x: 476, endPoint y: 256, distance: 19.7
click at [466, 238] on span "SUSPENSION_CUENTA_TRANSACCIONAL" at bounding box center [513, 243] width 163 height 11
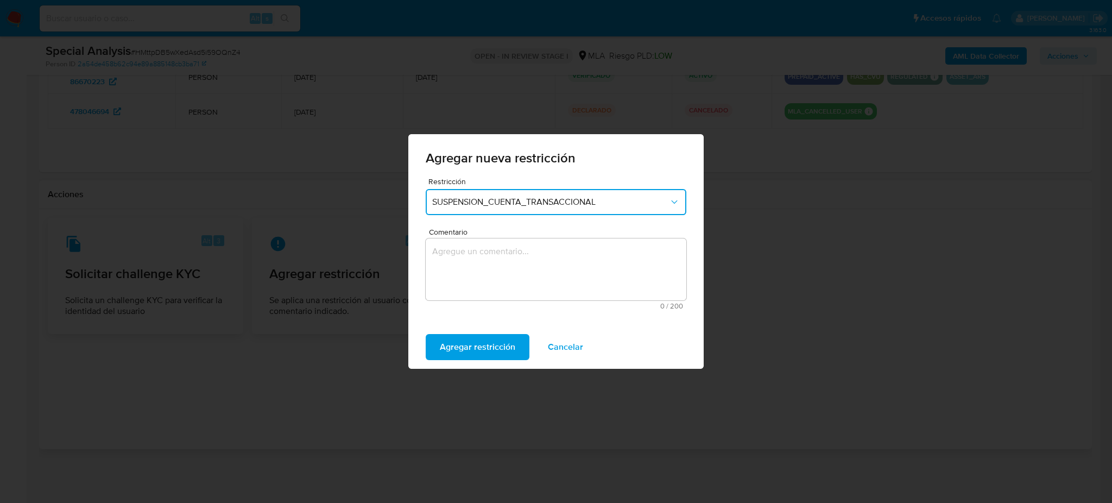
click at [476, 259] on textarea "Comentario" at bounding box center [556, 269] width 261 height 62
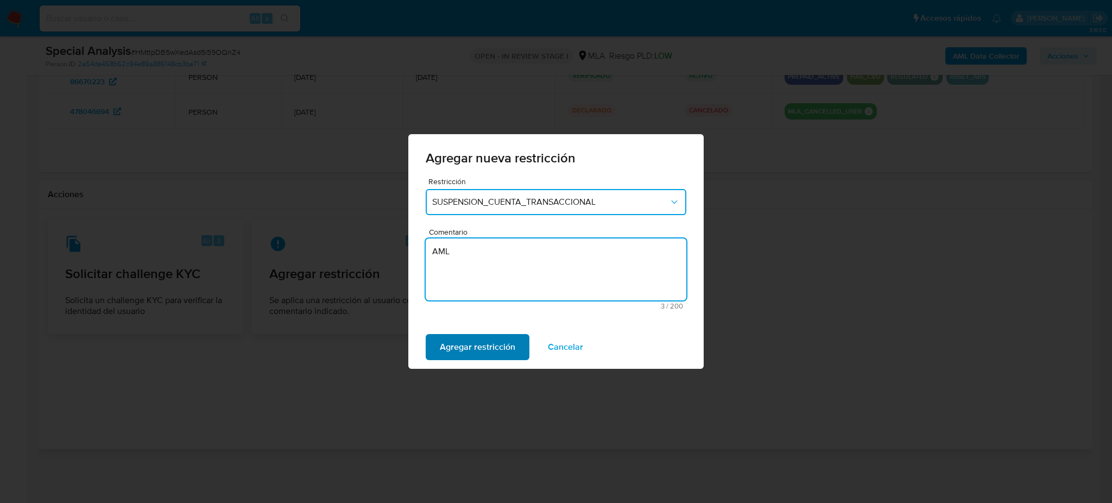
type textarea "AML"
click at [433, 349] on button "Agregar restricción" at bounding box center [478, 347] width 104 height 26
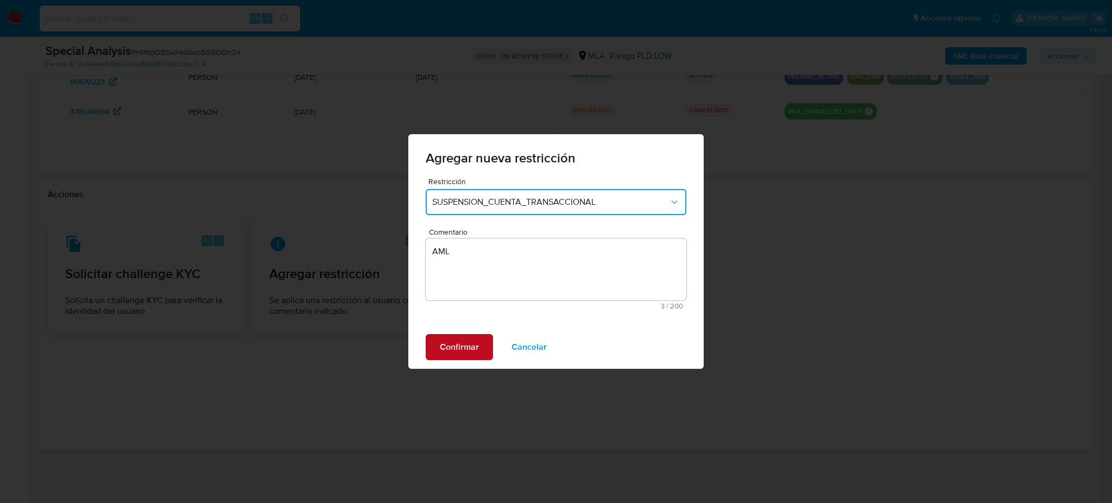
click at [433, 349] on button "Confirmar" at bounding box center [459, 347] width 67 height 26
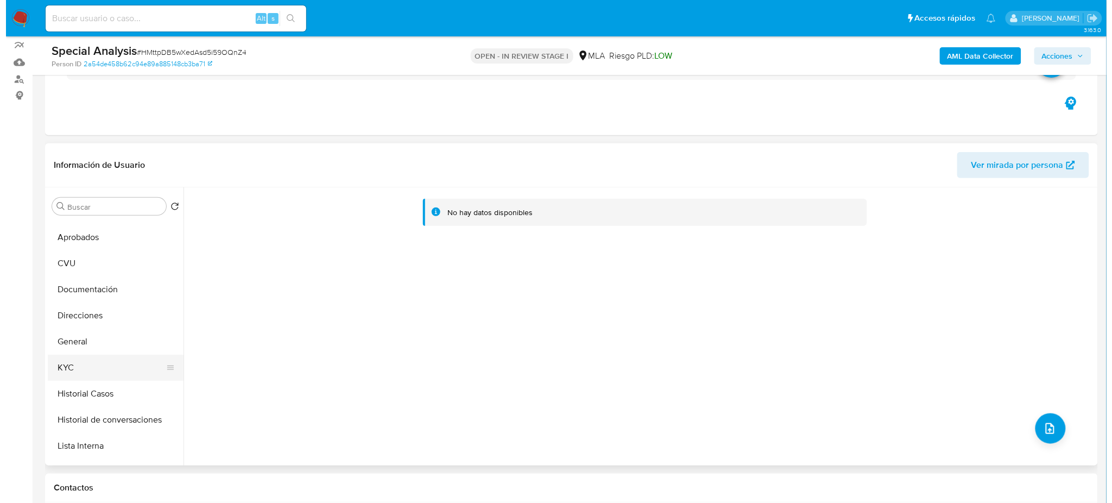
scroll to position [72, 0]
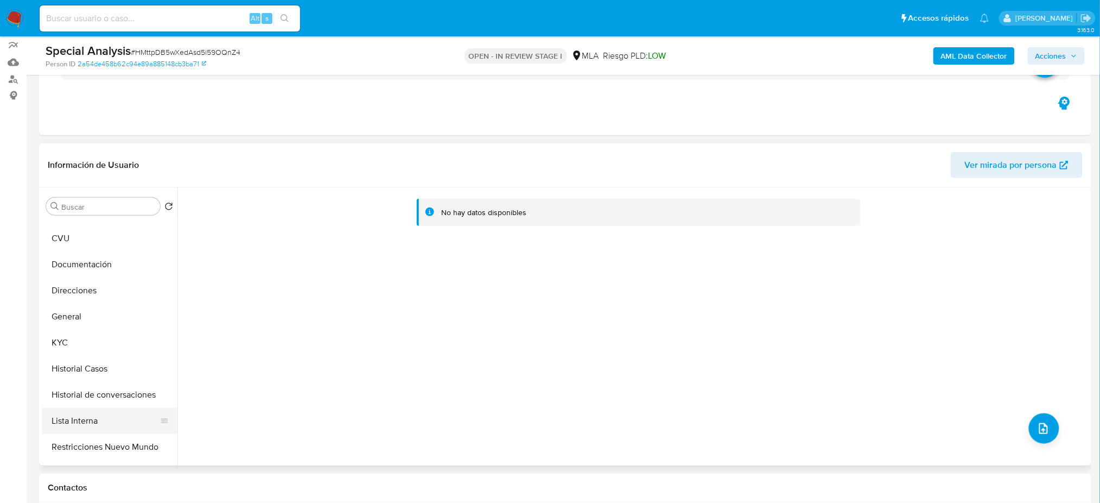
click at [103, 416] on button "Lista Interna" at bounding box center [105, 421] width 127 height 26
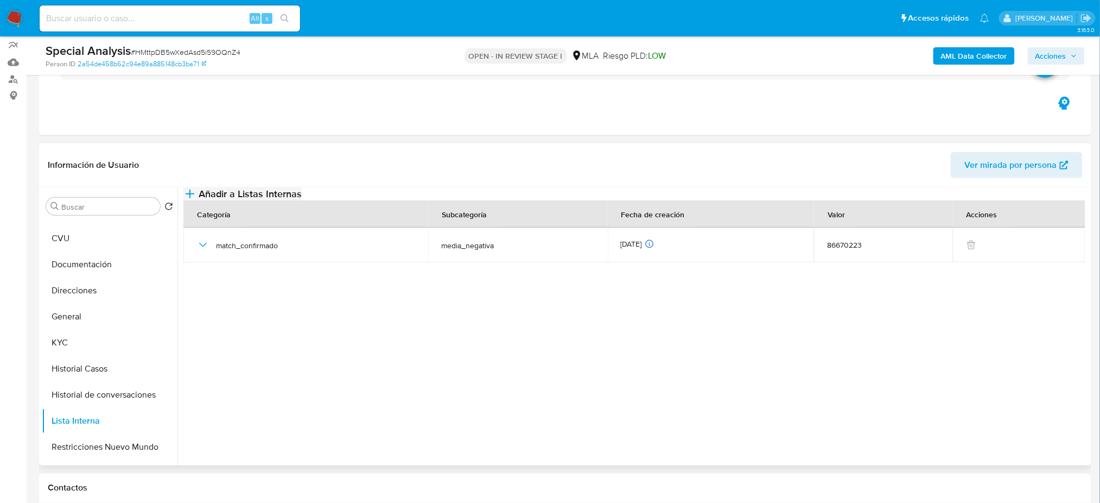
click at [302, 200] on span "Añadir a Listas Internas" at bounding box center [250, 194] width 103 height 12
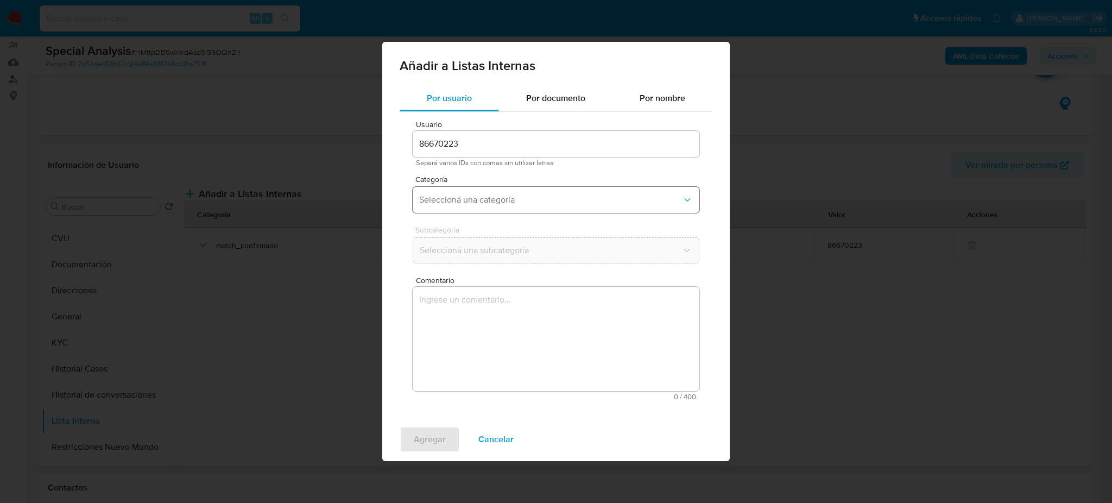
click at [472, 198] on span "Seleccioná una categoría" at bounding box center [550, 199] width 263 height 11
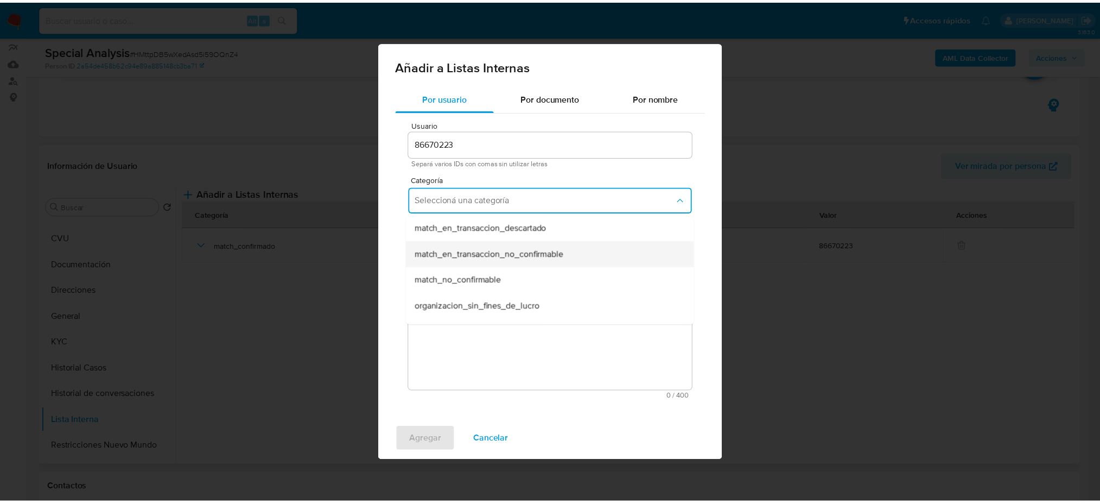
scroll to position [256, 0]
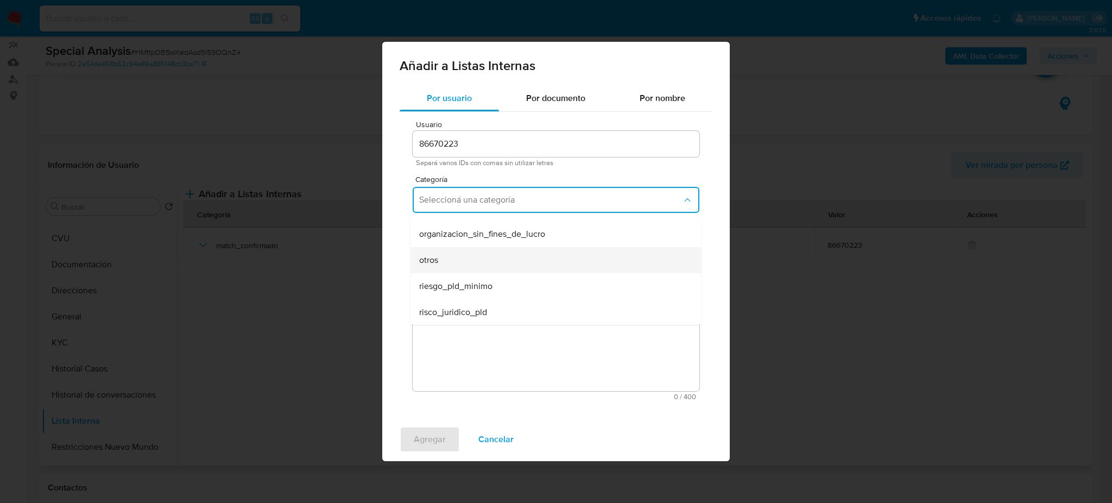
click at [452, 265] on div "otros" at bounding box center [552, 260] width 267 height 26
click at [473, 316] on textarea "Comentario" at bounding box center [556, 339] width 287 height 104
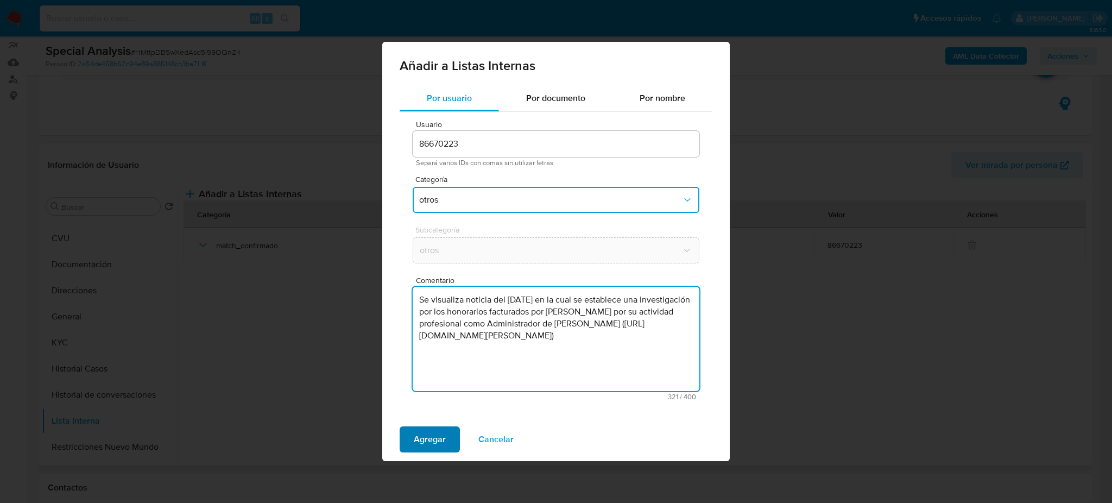
type textarea "Se visualiza noticia del [DATE] en la cual se establece una investigación por l…"
click at [447, 441] on button "Agregar" at bounding box center [430, 439] width 60 height 26
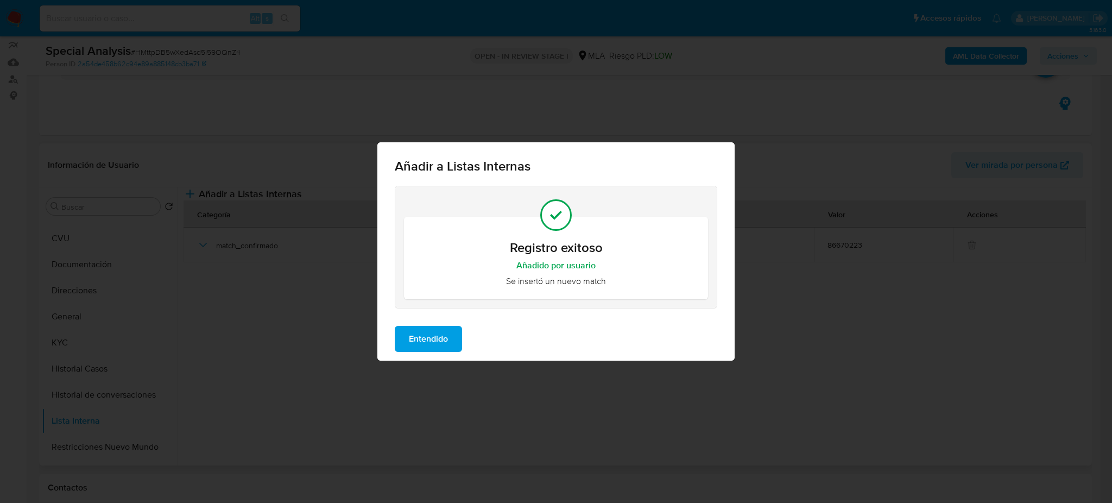
click at [433, 341] on span "Entendido" at bounding box center [428, 339] width 39 height 24
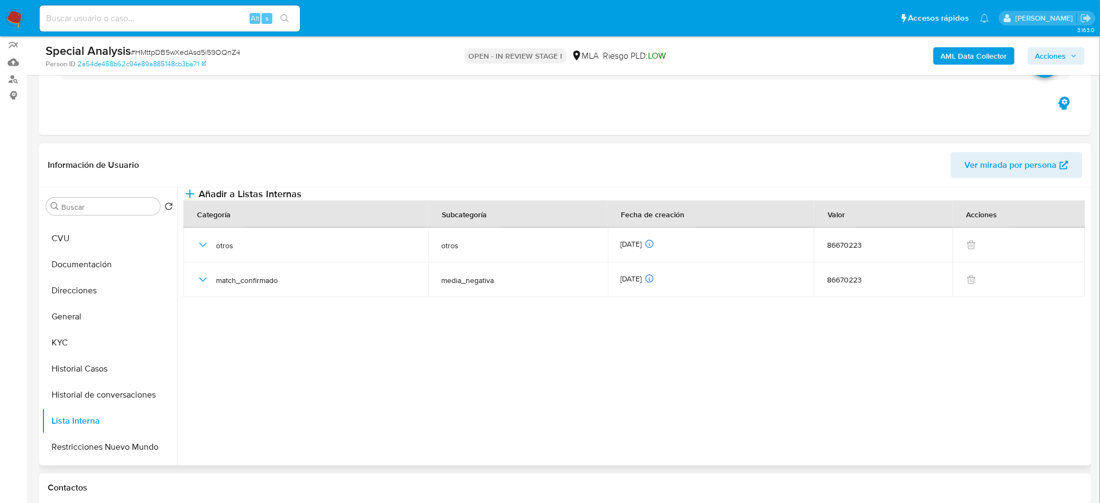
click at [176, 49] on span "# HMttpDB5wXedAsd5i59OQnZ4" at bounding box center [186, 52] width 110 height 11
copy span "HMttpDB5wXedAsd5i59OQnZ4"
click at [110, 446] on button "Restricciones Nuevo Mundo" at bounding box center [105, 447] width 127 height 26
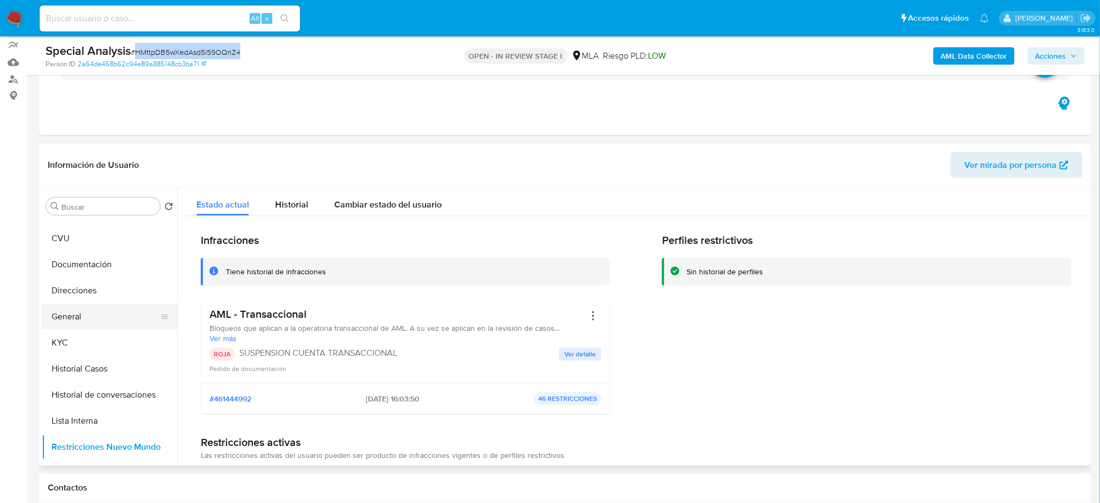
click at [70, 321] on button "General" at bounding box center [105, 316] width 127 height 26
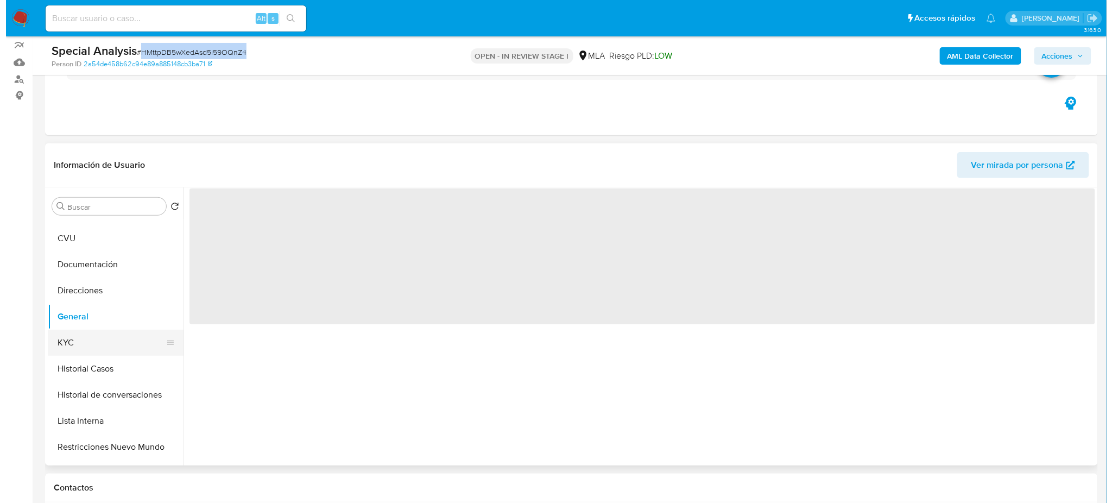
scroll to position [0, 0]
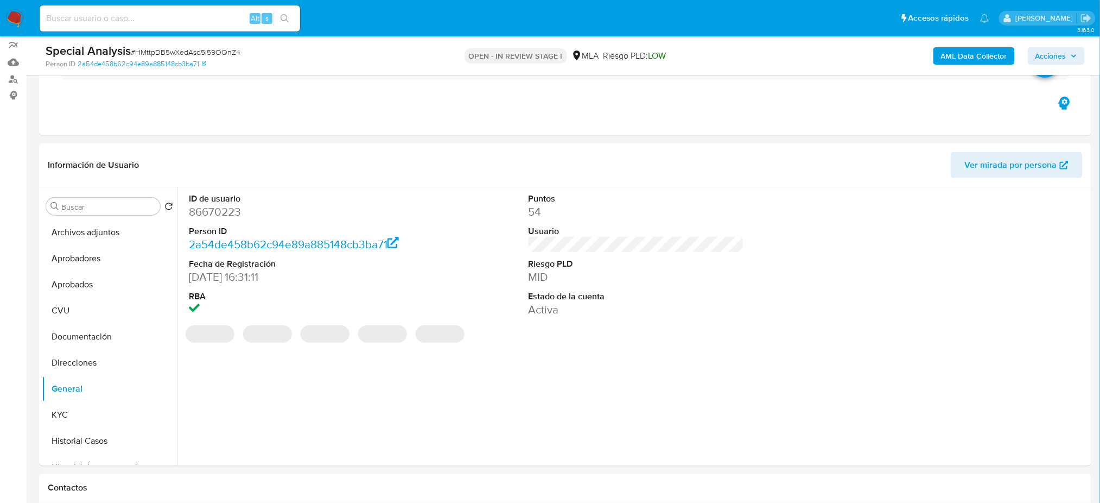
click at [207, 204] on dd "86670223" at bounding box center [297, 211] width 216 height 15
copy dd "86670223"
click at [984, 55] on b "AML Data Collector" at bounding box center [974, 55] width 66 height 17
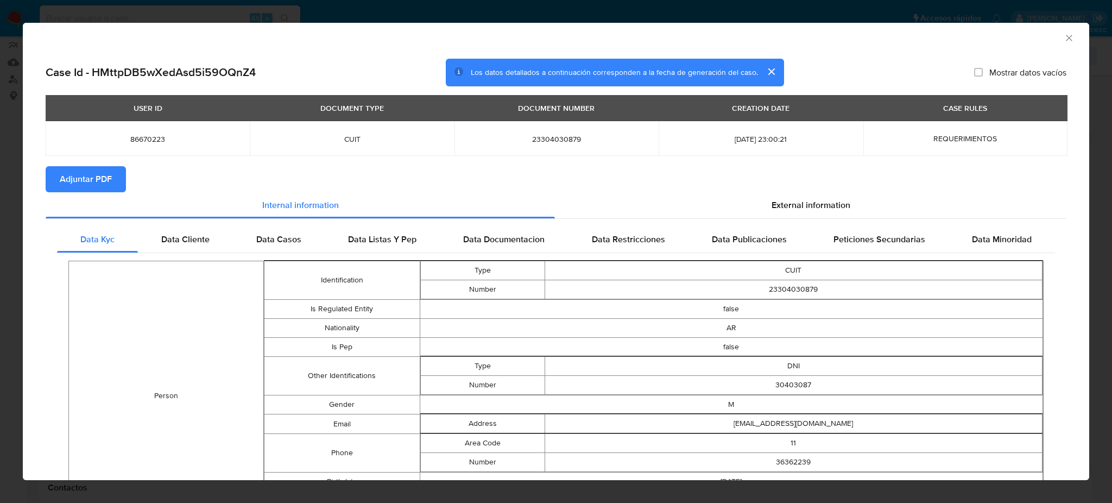
click at [90, 177] on span "Adjuntar PDF" at bounding box center [86, 179] width 52 height 24
click at [1048, 37] on div "AML Data Collector" at bounding box center [546, 36] width 1033 height 12
click at [1063, 37] on icon "Cerrar ventana" at bounding box center [1068, 38] width 11 height 11
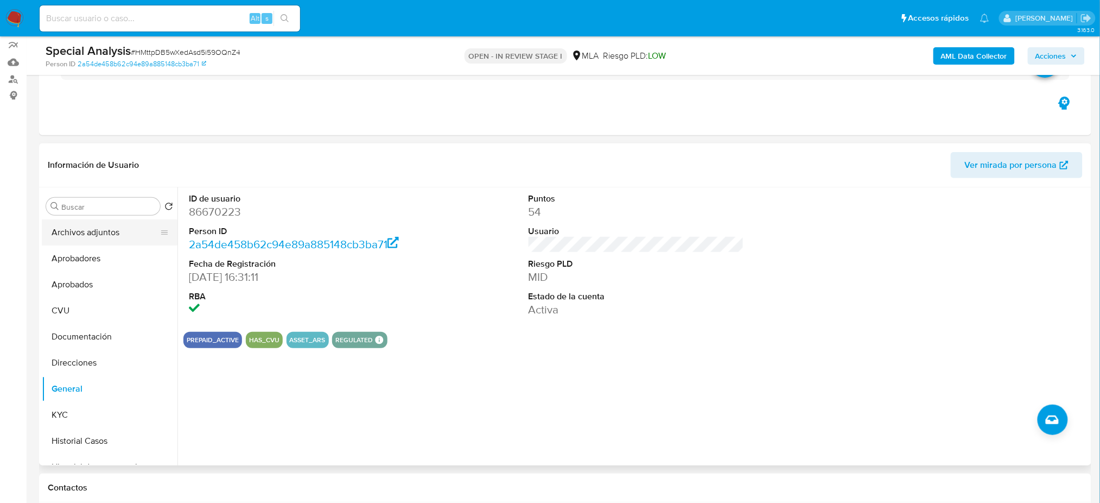
click at [97, 232] on button "Archivos adjuntos" at bounding box center [105, 232] width 127 height 26
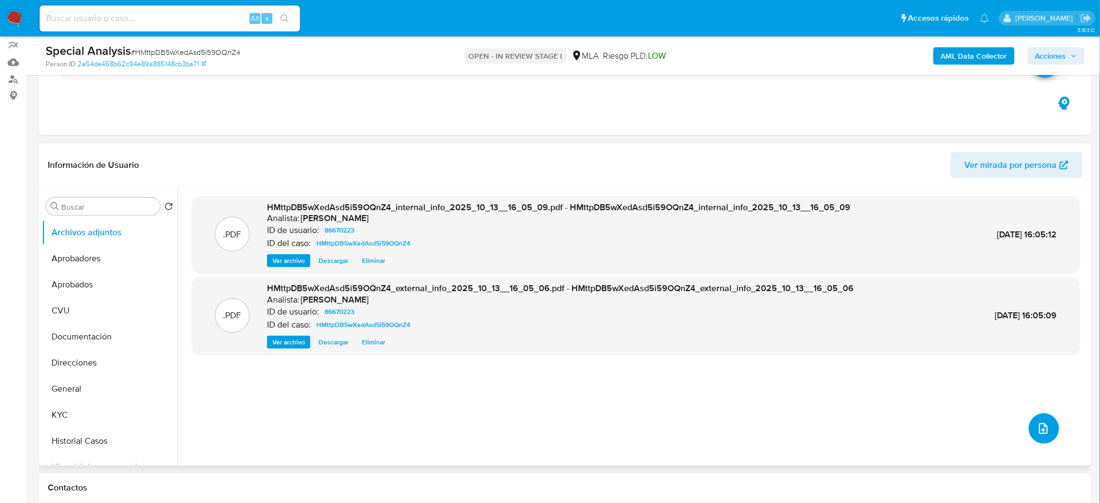
click at [1046, 429] on span "upload-file" at bounding box center [1043, 428] width 13 height 13
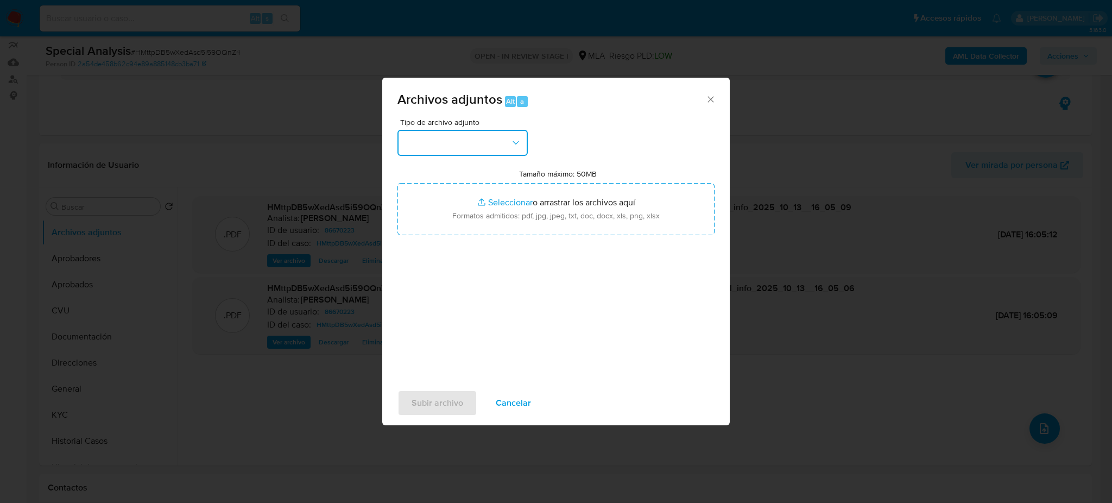
click at [419, 142] on button "button" at bounding box center [462, 143] width 130 height 26
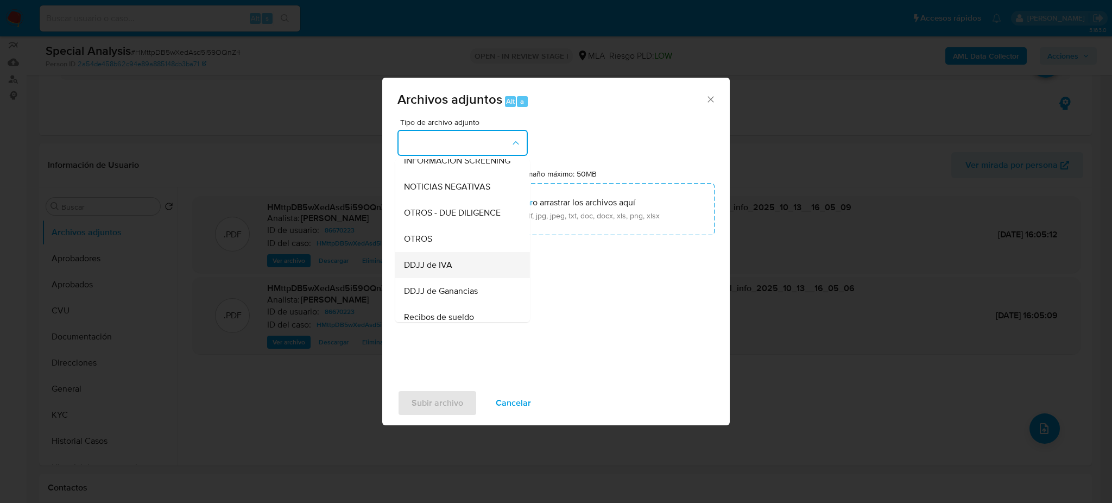
scroll to position [144, 0]
click at [445, 246] on div "OTROS" at bounding box center [459, 236] width 111 height 26
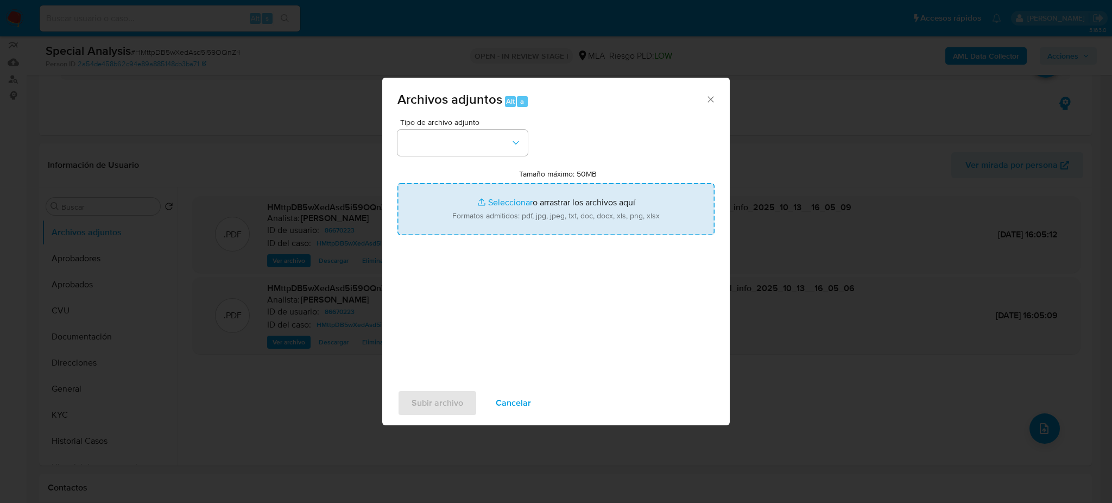
click at [531, 202] on input "Tamaño máximo: 50MB Seleccionar archivos" at bounding box center [555, 209] width 317 height 52
type input "C:\fakepath\Caselog HMttpDB5wXedAsd5i59OQnZ4_2025_09_18_14_58_40.docx"
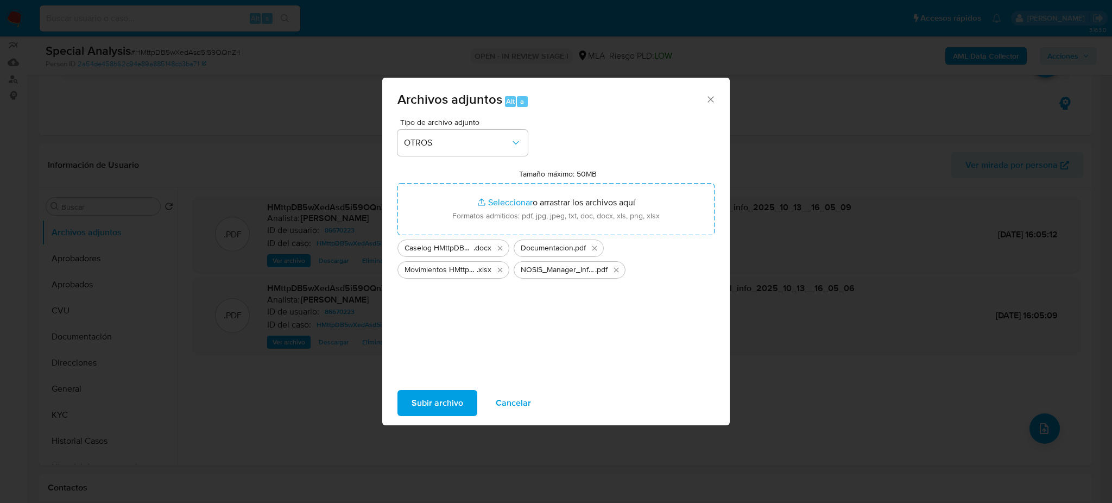
click at [409, 397] on button "Subir archivo" at bounding box center [437, 403] width 80 height 26
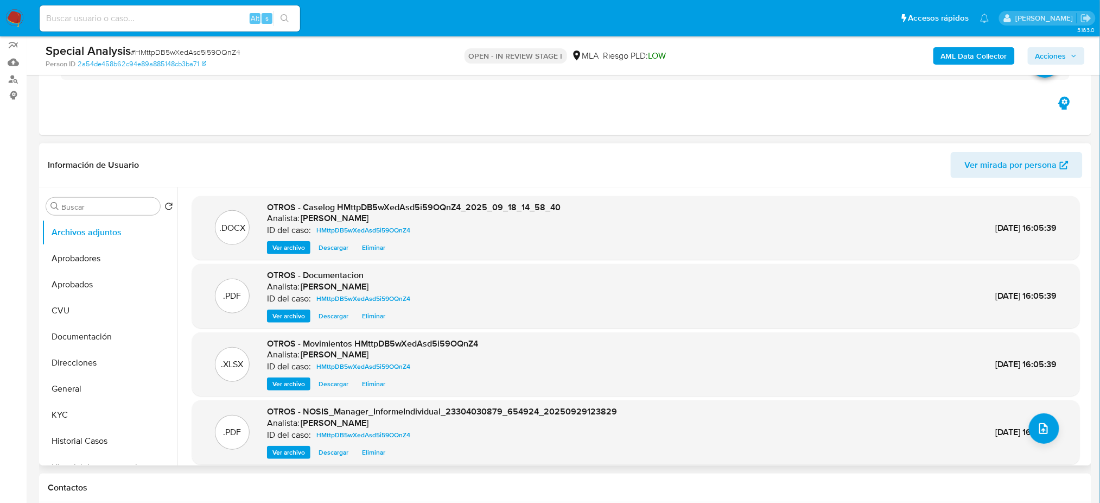
click at [284, 244] on span "Ver archivo" at bounding box center [289, 247] width 33 height 11
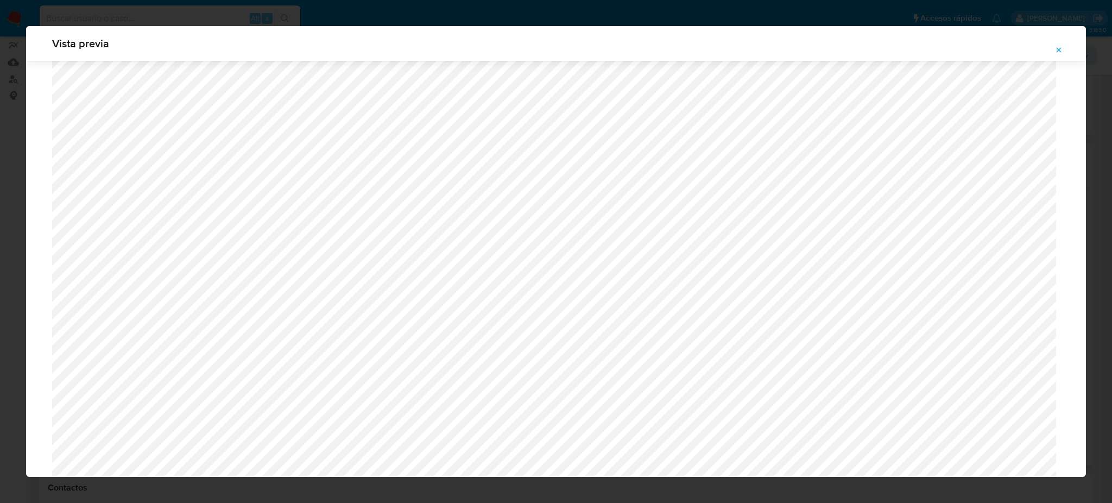
scroll to position [847, 0]
click at [1055, 50] on icon "Attachment preview" at bounding box center [1058, 50] width 9 height 9
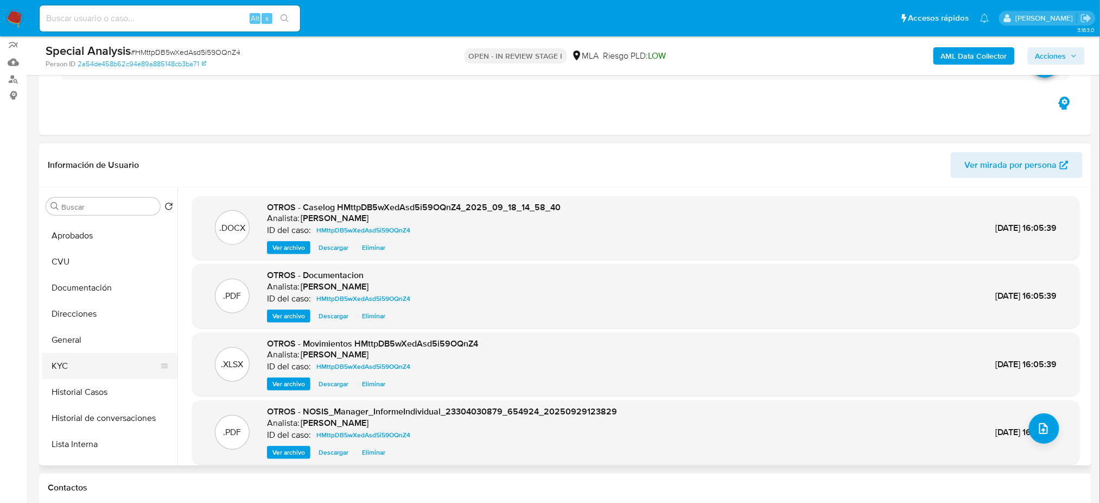
scroll to position [72, 0]
click at [106, 425] on button "Lista Interna" at bounding box center [105, 421] width 127 height 26
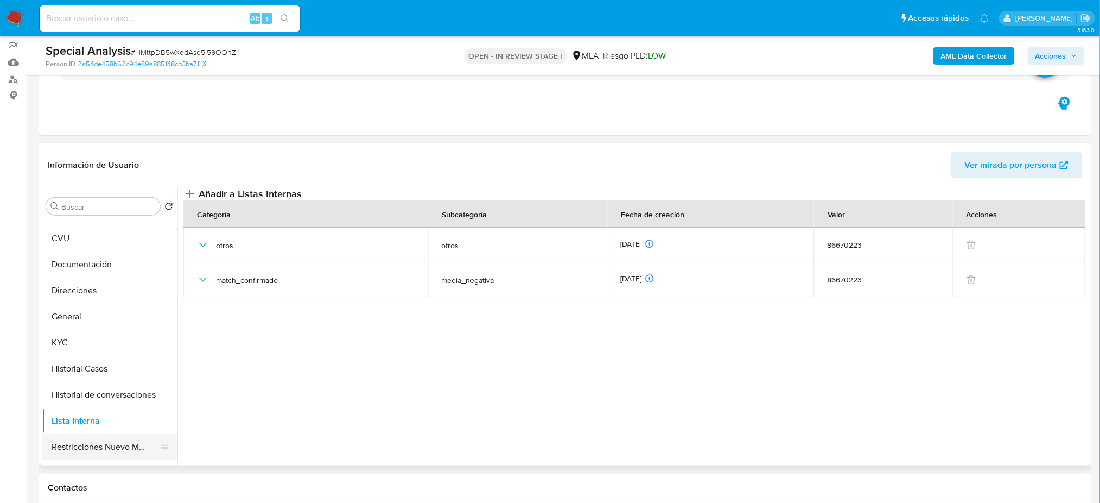
click at [108, 442] on button "Restricciones Nuevo Mundo" at bounding box center [105, 447] width 127 height 26
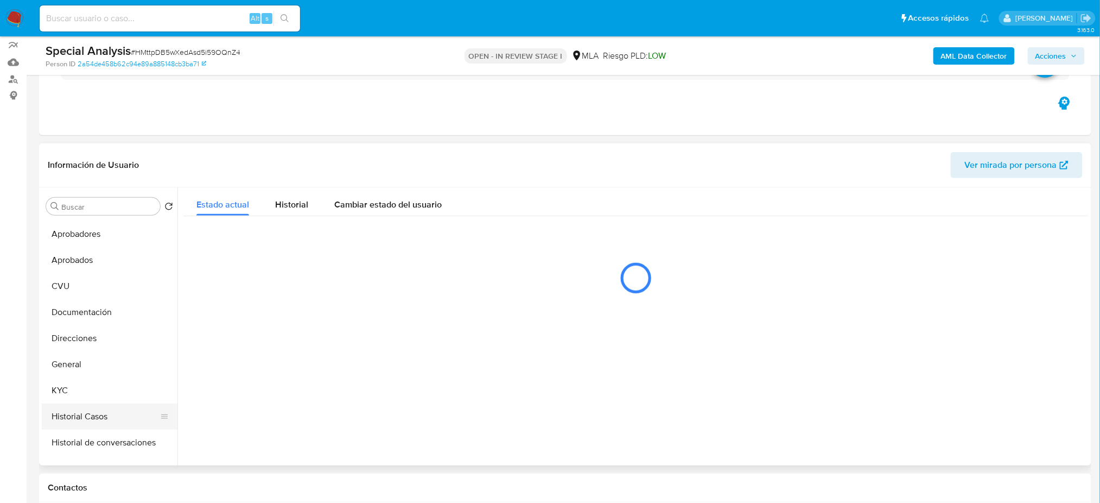
scroll to position [0, 0]
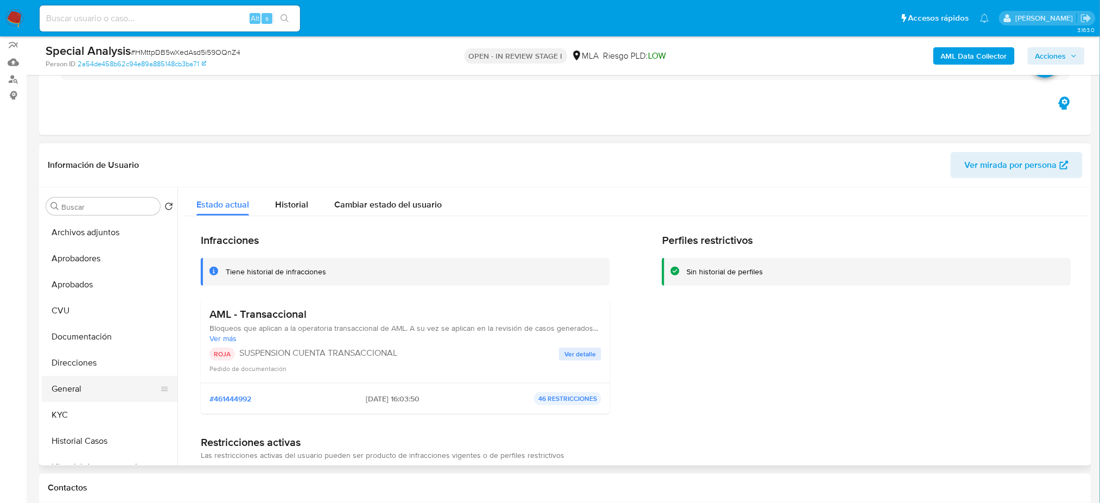
click at [91, 380] on button "General" at bounding box center [105, 389] width 127 height 26
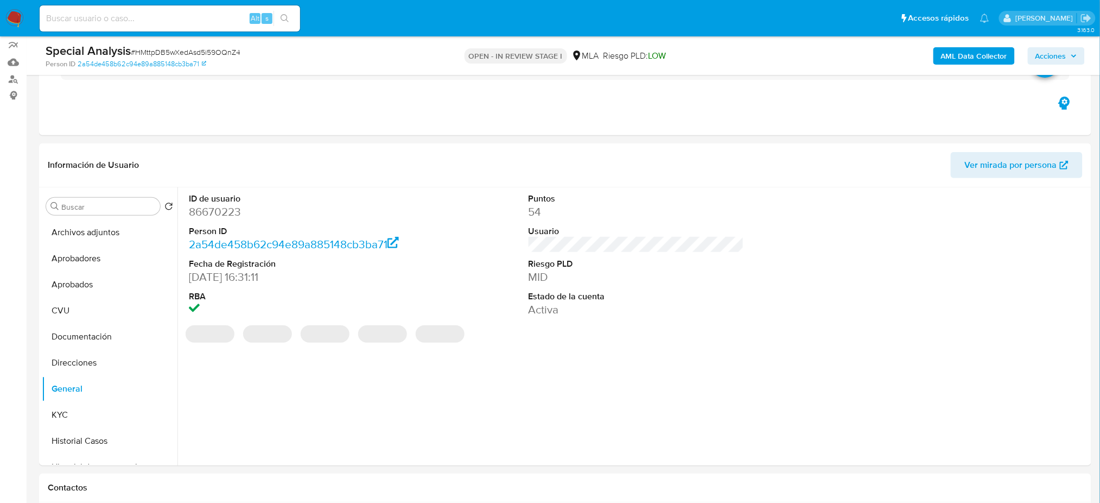
click at [215, 213] on dd "86670223" at bounding box center [297, 211] width 216 height 15
copy dd "86670223"
click at [1054, 58] on span "Acciones" at bounding box center [1051, 55] width 31 height 17
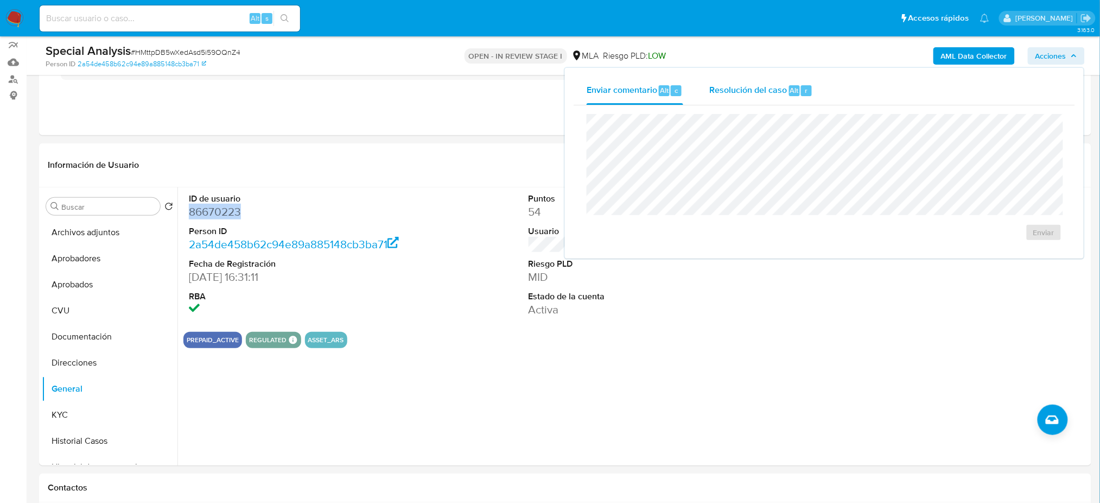
click at [759, 85] on span "Resolución del caso" at bounding box center [749, 90] width 78 height 12
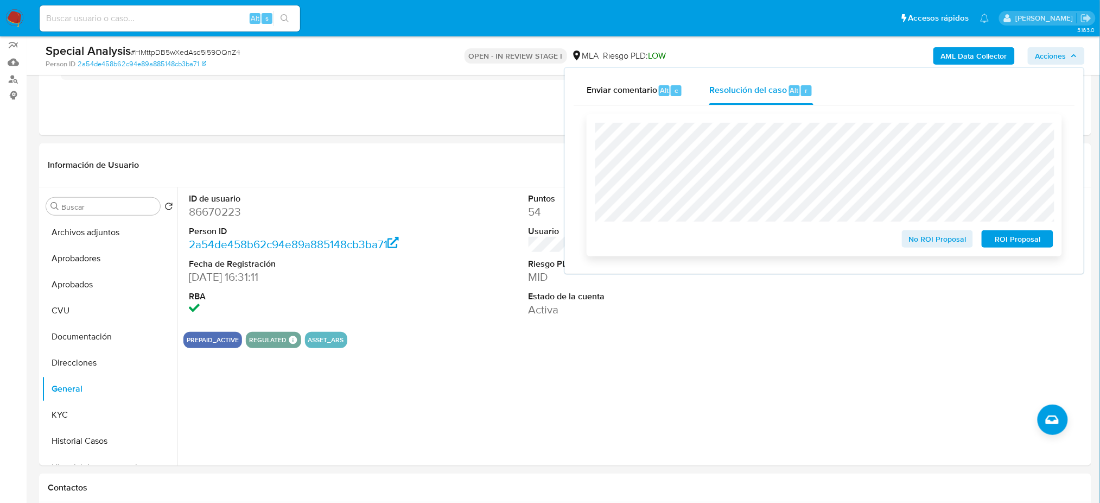
click at [1028, 238] on span "ROI Proposal" at bounding box center [1018, 238] width 56 height 15
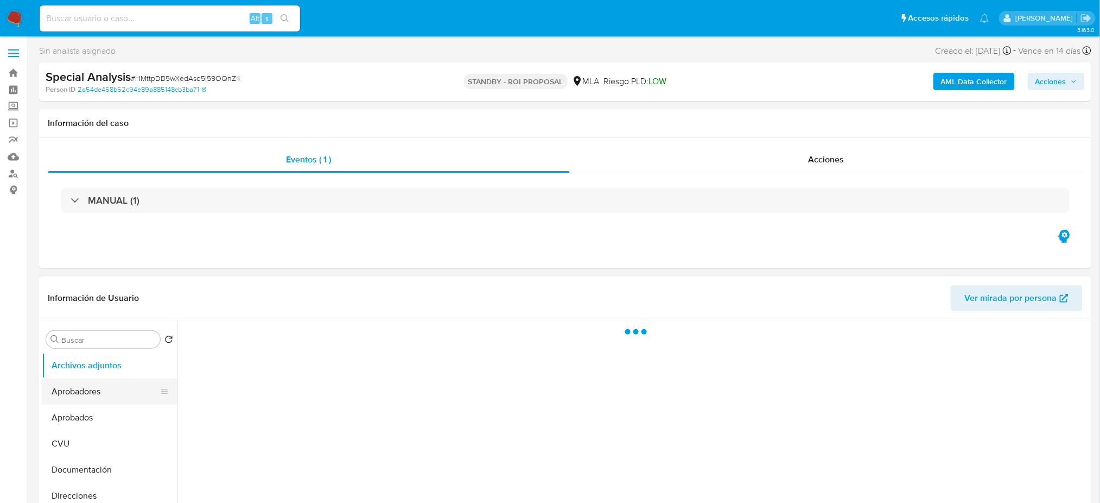
select select "10"
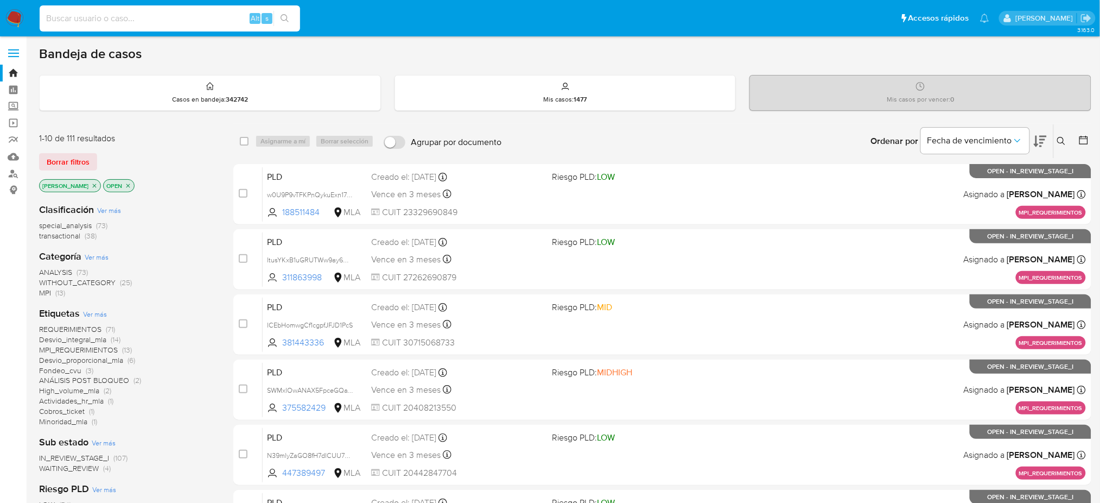
click at [220, 23] on input at bounding box center [170, 18] width 261 height 14
paste input "HMttpDB5wXedAsd5i59OQnZ4"
type input "HMttpDB5wXedAsd5i59OQnZ4"
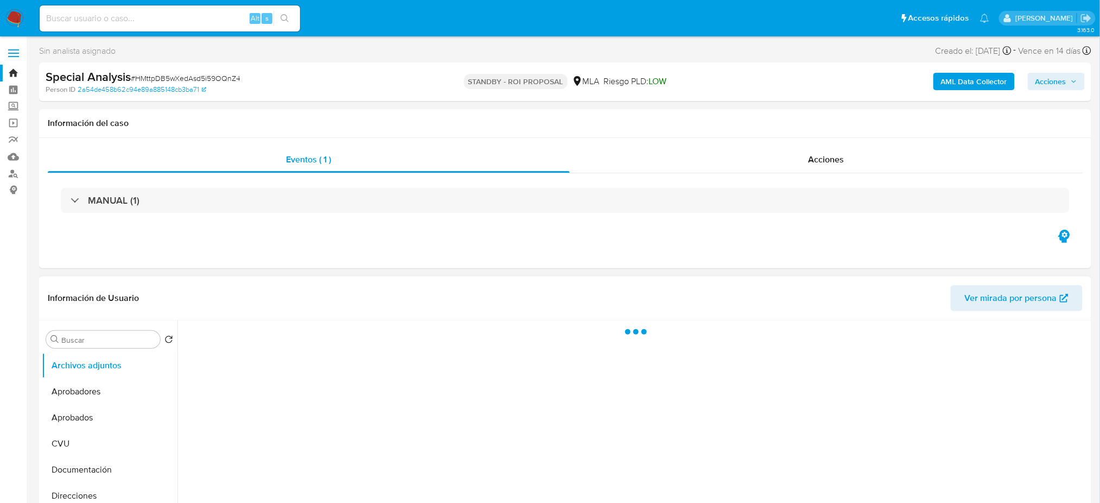
select select "10"
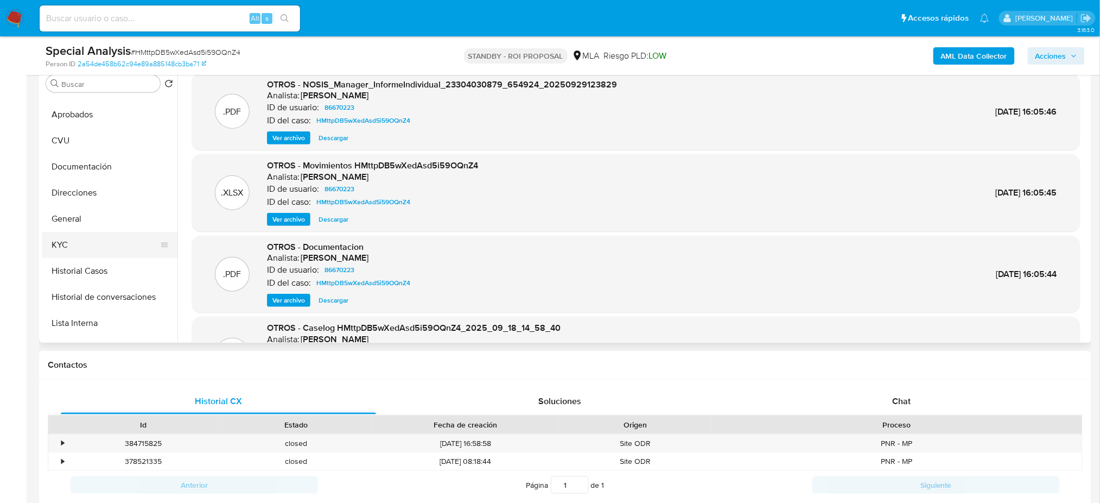
scroll to position [72, 0]
click at [94, 290] on button "Lista Interna" at bounding box center [105, 298] width 127 height 26
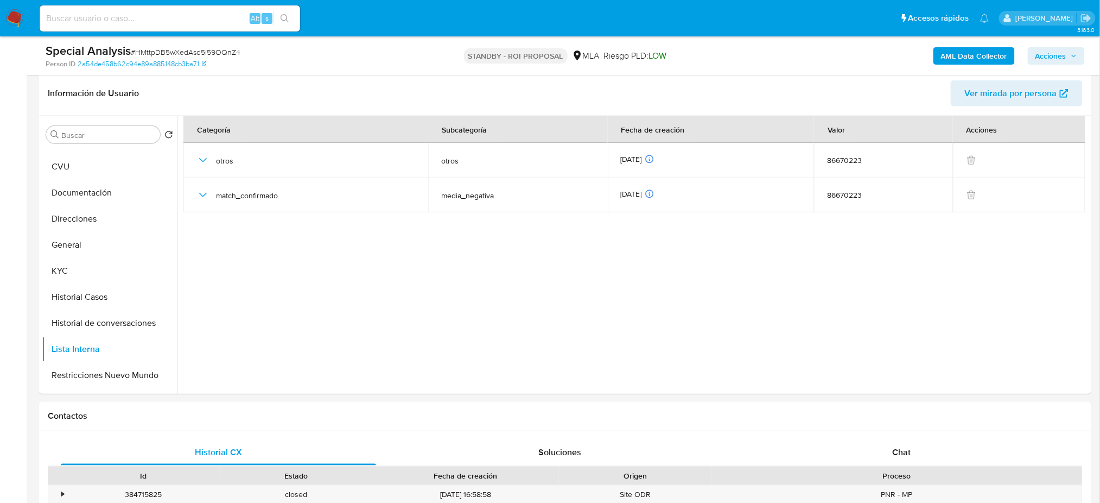
scroll to position [144, 0]
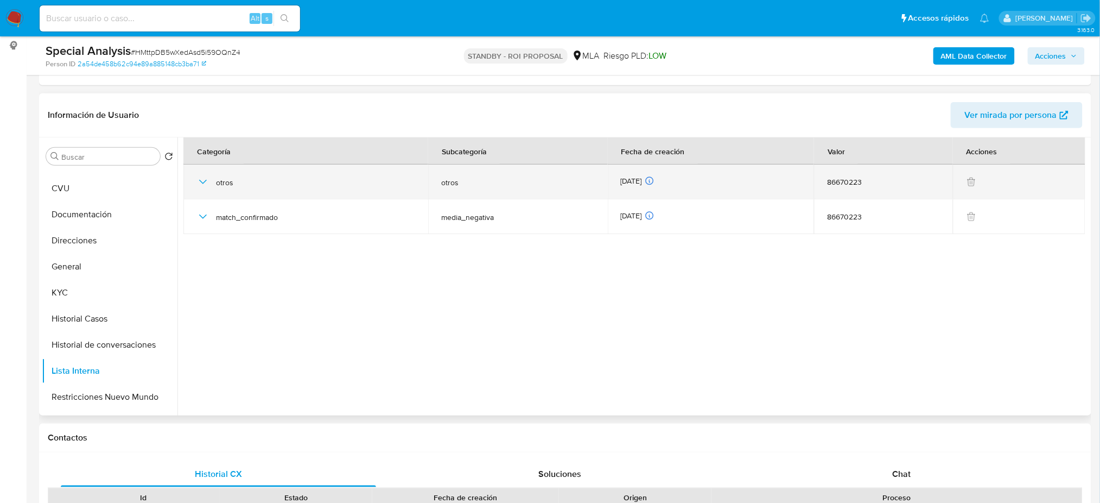
click at [202, 181] on icon "button" at bounding box center [203, 182] width 8 height 4
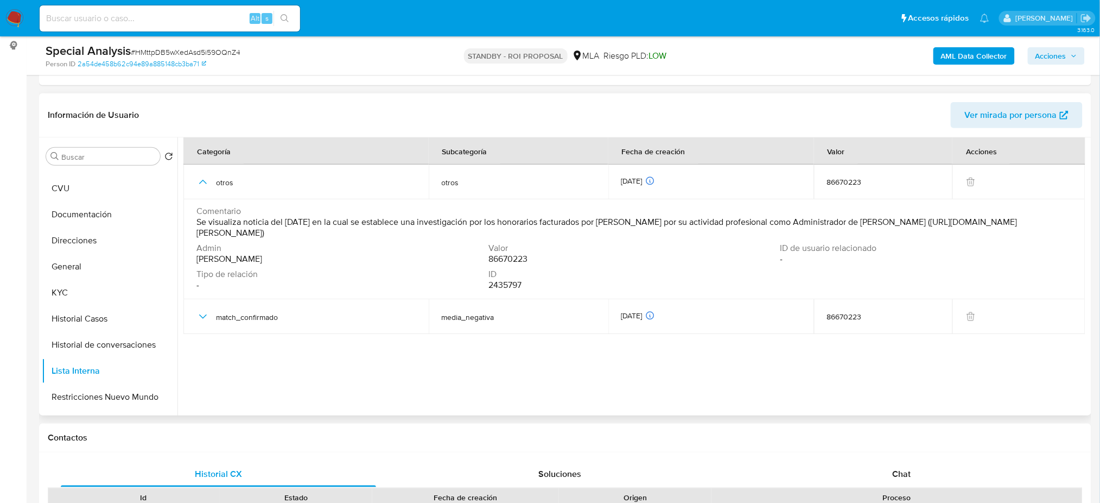
drag, startPoint x: 690, startPoint y: 233, endPoint x: 198, endPoint y: 237, distance: 491.8
click at [198, 237] on span "Se visualiza noticia del 31/07/2025 en la cual se establece una investigación p…" at bounding box center [634, 228] width 874 height 22
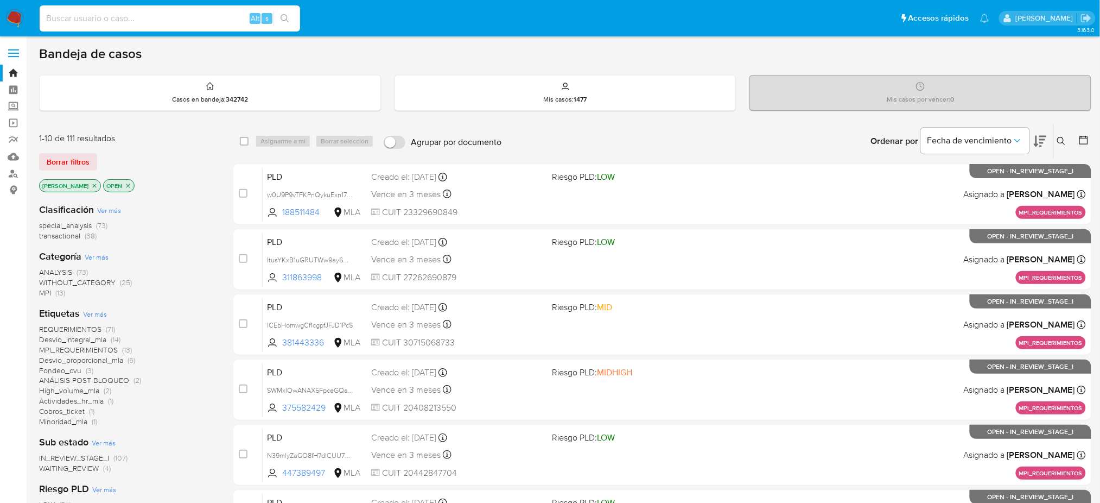
click at [91, 17] on input at bounding box center [170, 18] width 261 height 14
paste input "Oz6wQkqXKugTti7GFZj3n3cR"
type input "Oz6wQkqXKugTti7GFZj3n3cR"
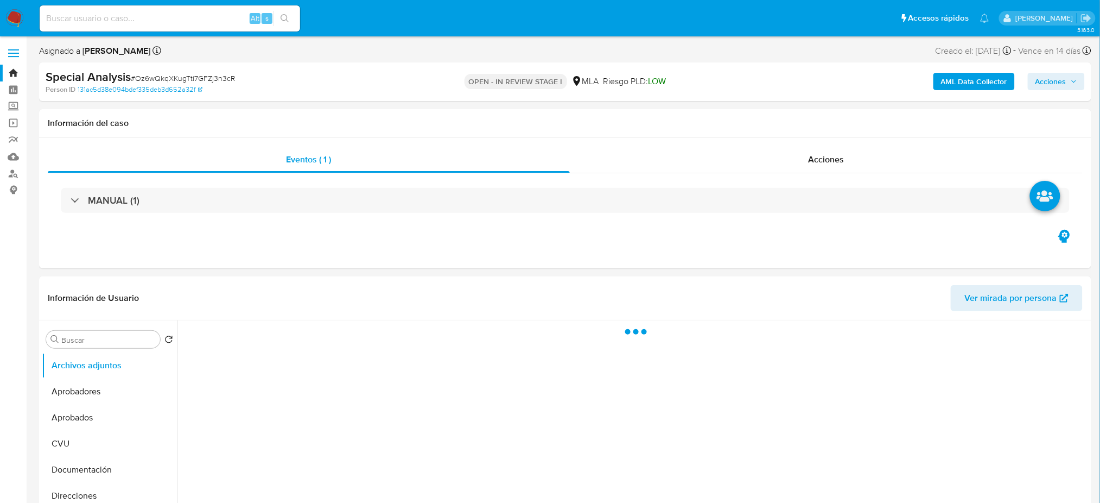
select select "10"
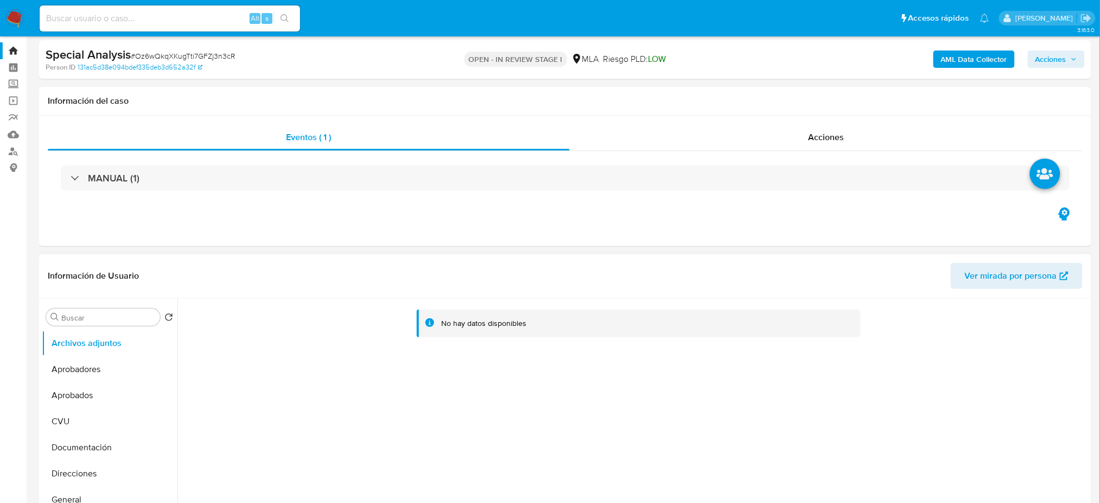
scroll to position [144, 0]
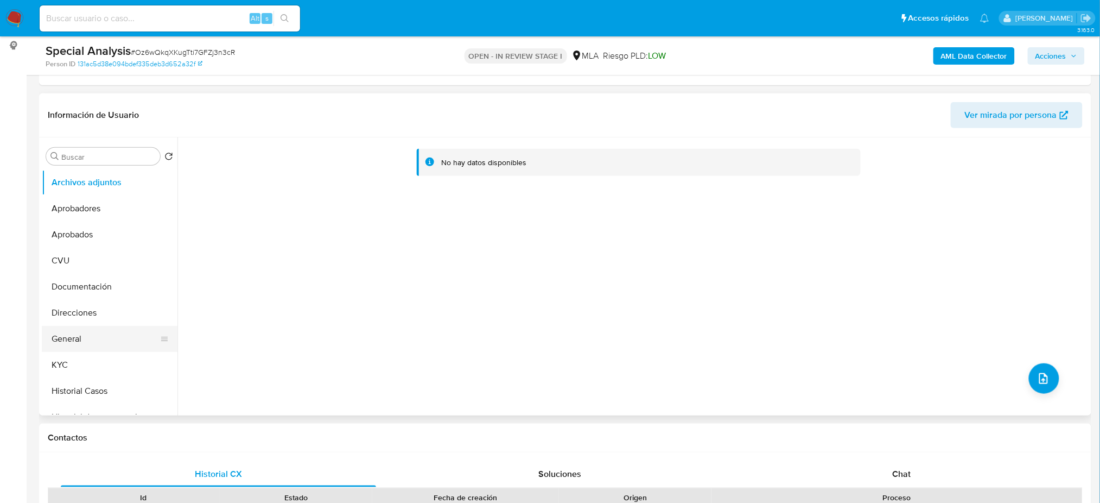
click at [60, 350] on button "General" at bounding box center [105, 339] width 127 height 26
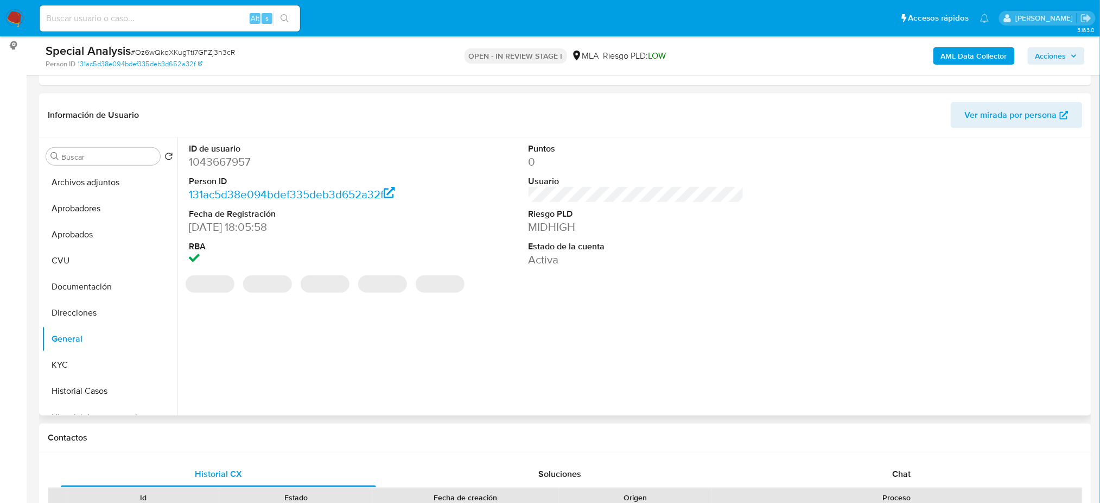
click at [201, 166] on dd "1043667957" at bounding box center [297, 161] width 216 height 15
copy dd "1043667957"
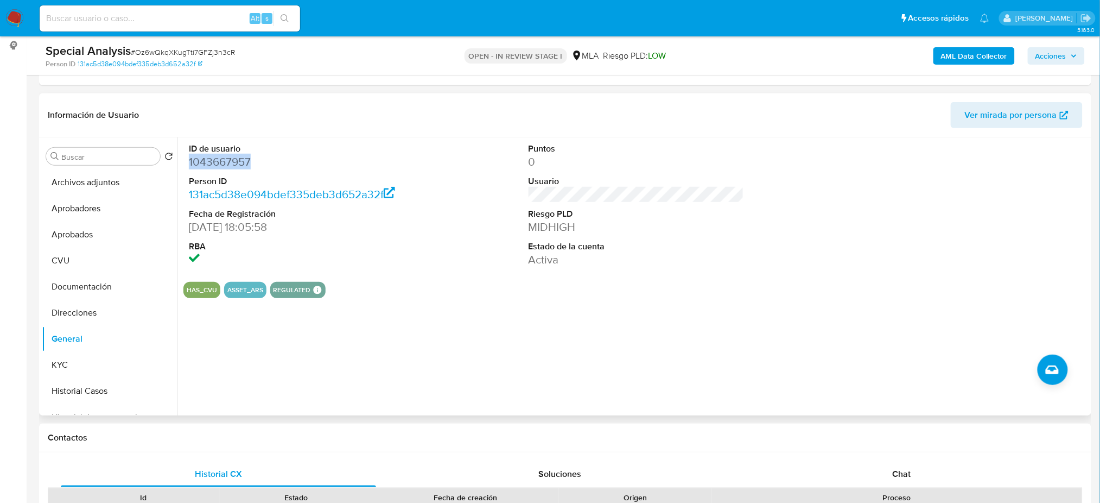
copy dd "1043667957"
click at [184, 51] on span "# Oz6wQkqXKugTti7GFZj3n3cR" at bounding box center [183, 52] width 104 height 11
copy span "Oz6wQkqXKugTti7GFZj3n3cR"
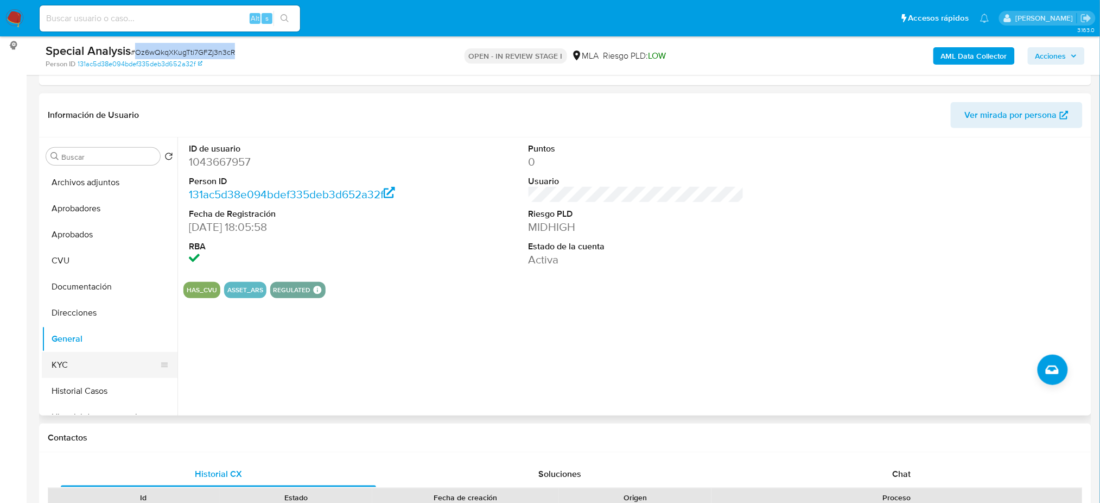
click at [87, 376] on button "KYC" at bounding box center [105, 365] width 127 height 26
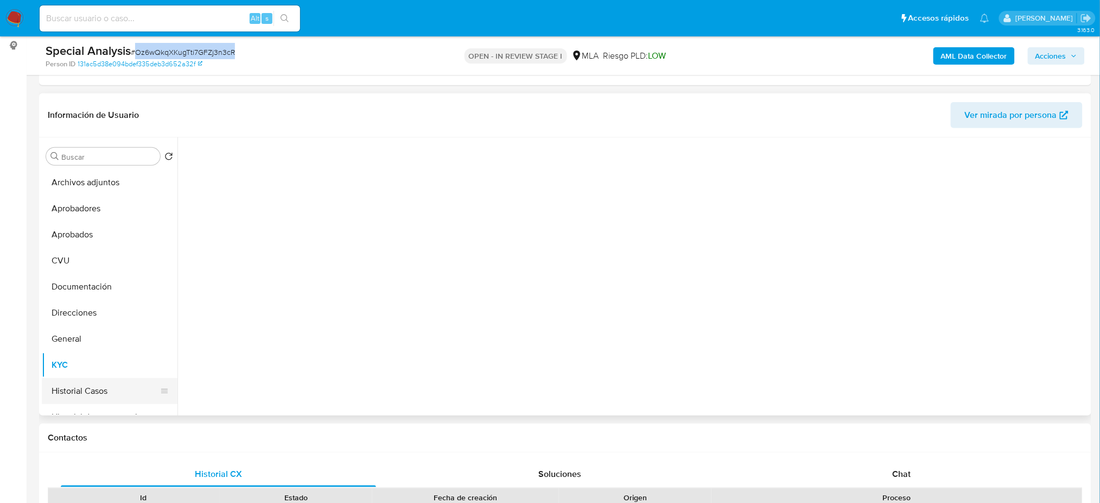
click at [63, 381] on button "Historial Casos" at bounding box center [105, 391] width 127 height 26
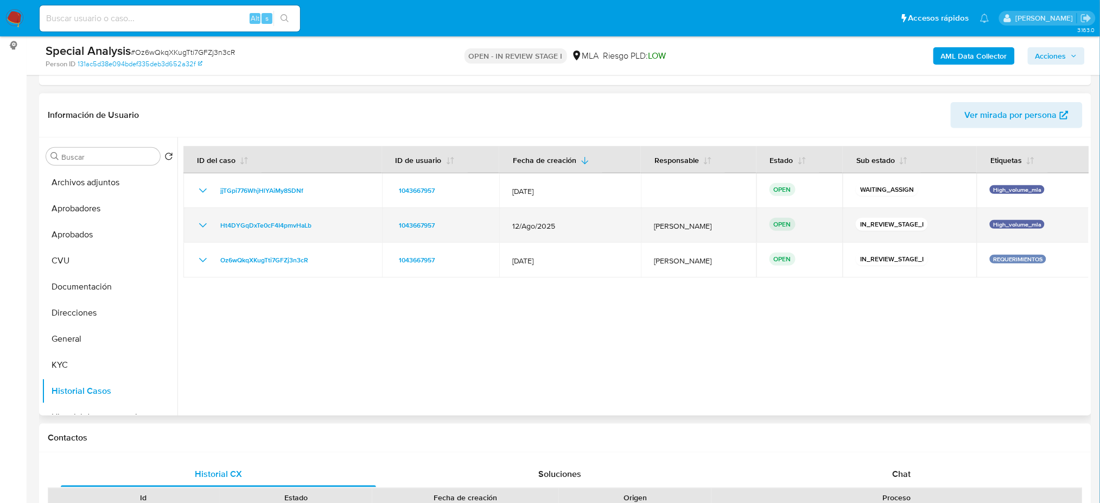
drag, startPoint x: 318, startPoint y: 258, endPoint x: 345, endPoint y: 228, distance: 40.4
click at [216, 259] on div "Oz6wQkqXKugTti7GFZj3n3cR" at bounding box center [283, 260] width 173 height 13
drag, startPoint x: 342, startPoint y: 220, endPoint x: 213, endPoint y: 225, distance: 128.8
click at [213, 225] on div "Ht4DYGqDxTe0cF4I4pmvHaLb" at bounding box center [283, 225] width 173 height 13
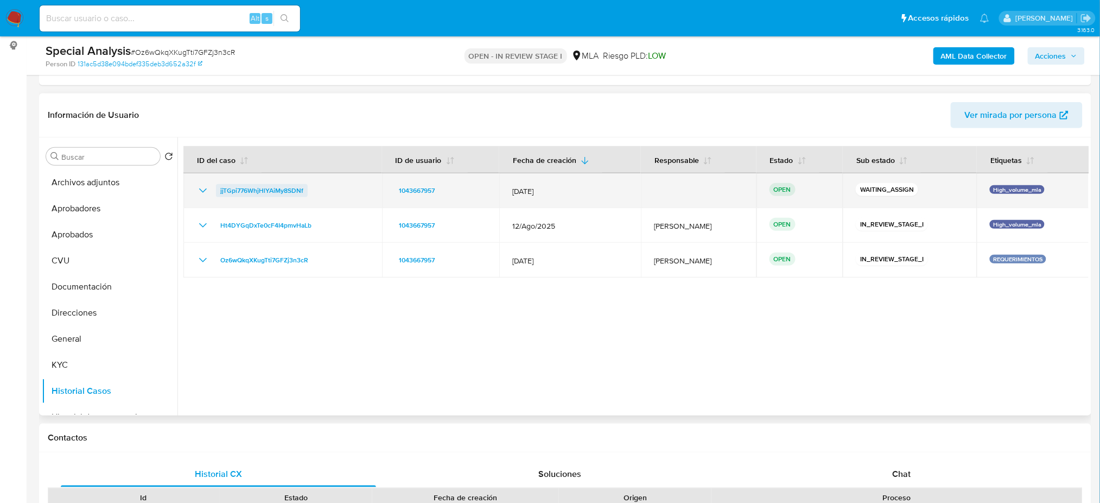
click at [300, 196] on span "jjTGpi776WhjHlYAiMy8SDNf" at bounding box center [261, 190] width 83 height 13
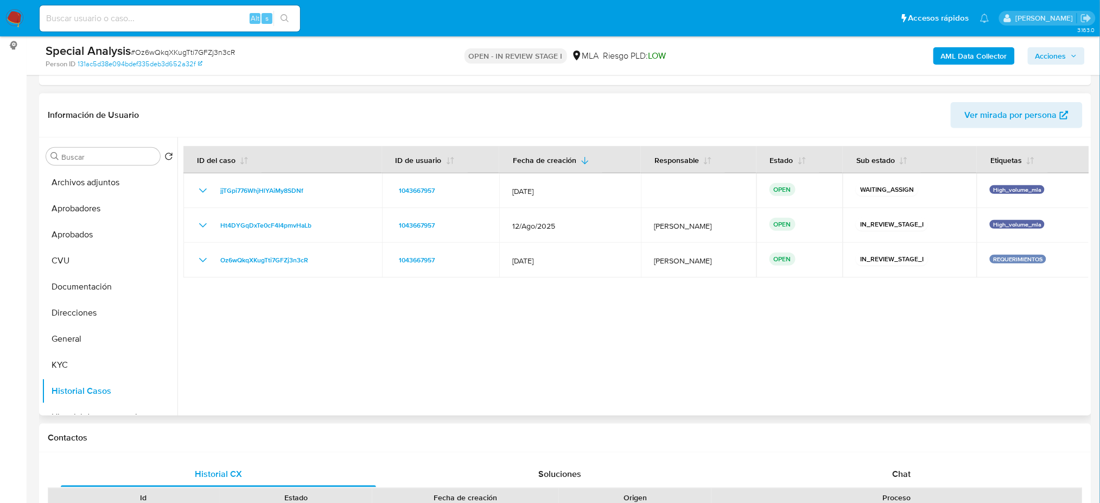
click at [346, 112] on header "Información de Usuario Ver mirada por persona" at bounding box center [565, 115] width 1035 height 26
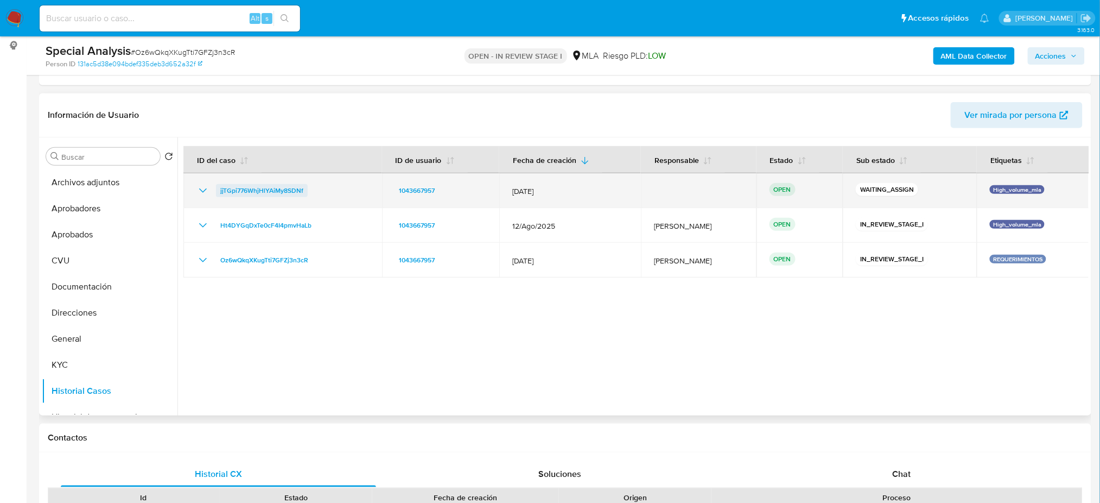
drag, startPoint x: 274, startPoint y: 188, endPoint x: 217, endPoint y: 186, distance: 57.0
click at [217, 186] on div "jjTGpi776WhjHlYAiMy8SDNf" at bounding box center [283, 190] width 173 height 13
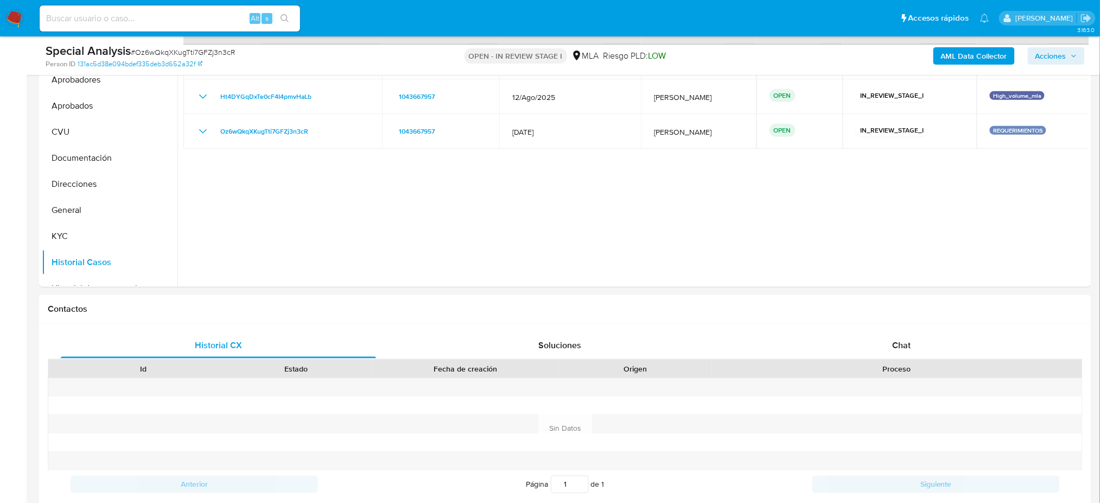
scroll to position [506, 0]
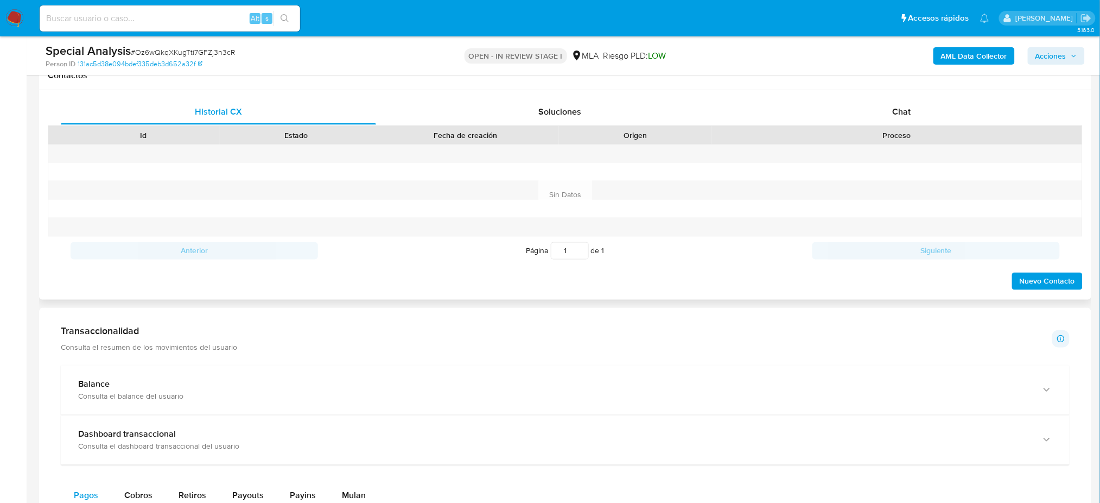
click at [901, 123] on div "Chat" at bounding box center [901, 112] width 315 height 26
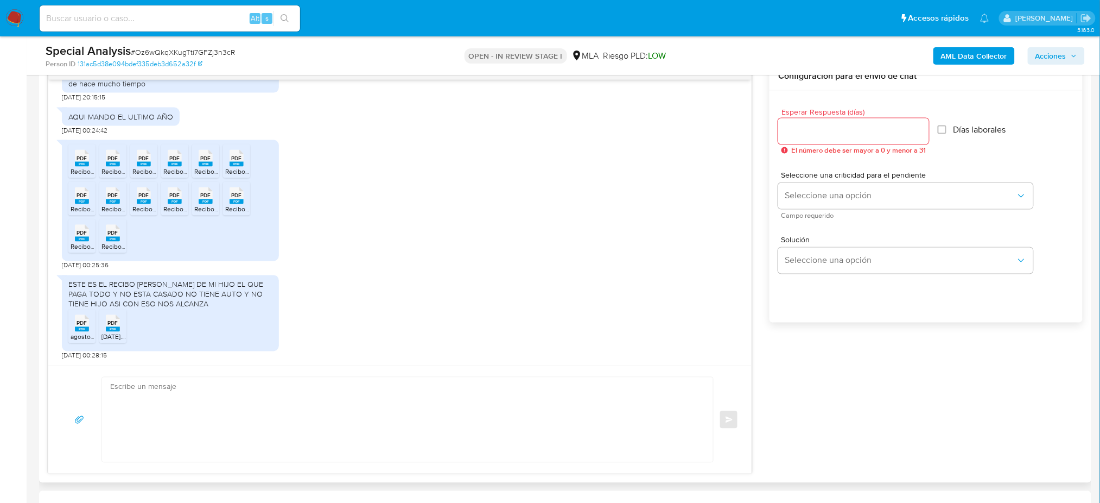
scroll to position [1404, 0]
click at [74, 337] on span "agosto-2025.pdf" at bounding box center [95, 336] width 48 height 9
click at [105, 333] on span "JULIO 2025.pdf" at bounding box center [117, 336] width 30 height 9
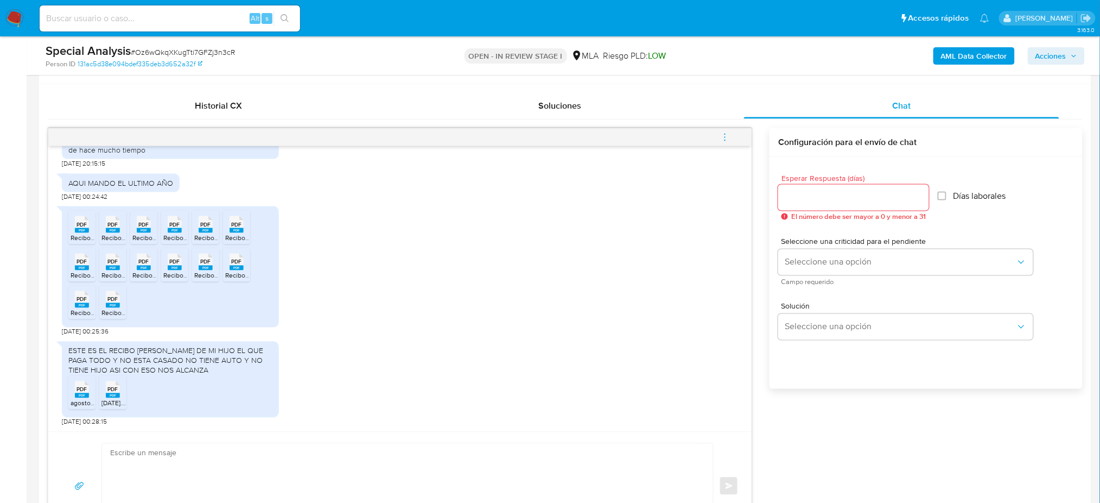
scroll to position [434, 0]
